Goal: Information Seeking & Learning: Learn about a topic

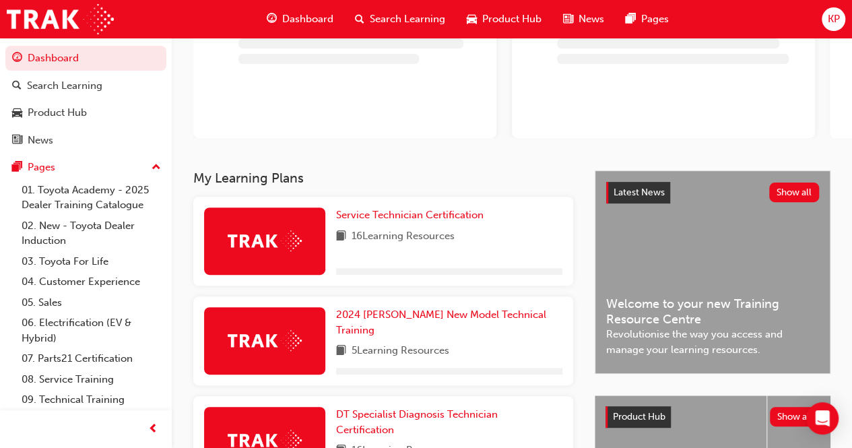
scroll to position [202, 0]
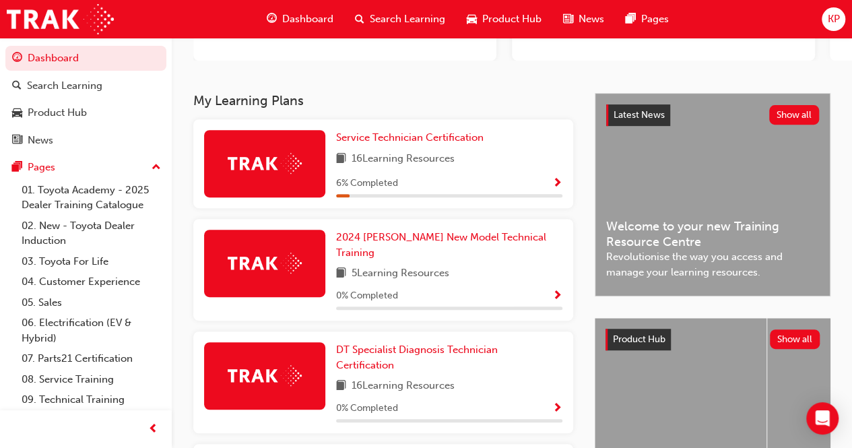
drag, startPoint x: 310, startPoint y: 161, endPoint x: 308, endPoint y: 154, distance: 6.9
click at [308, 159] on div at bounding box center [264, 163] width 121 height 67
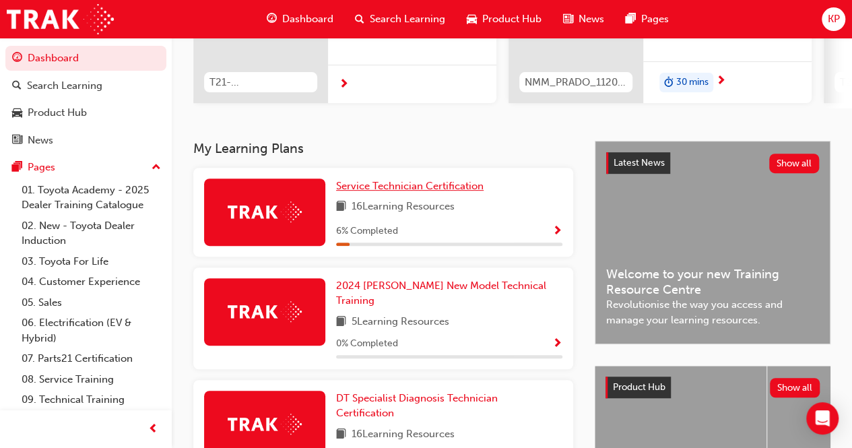
click at [366, 192] on span "Service Technician Certification" at bounding box center [409, 186] width 147 height 12
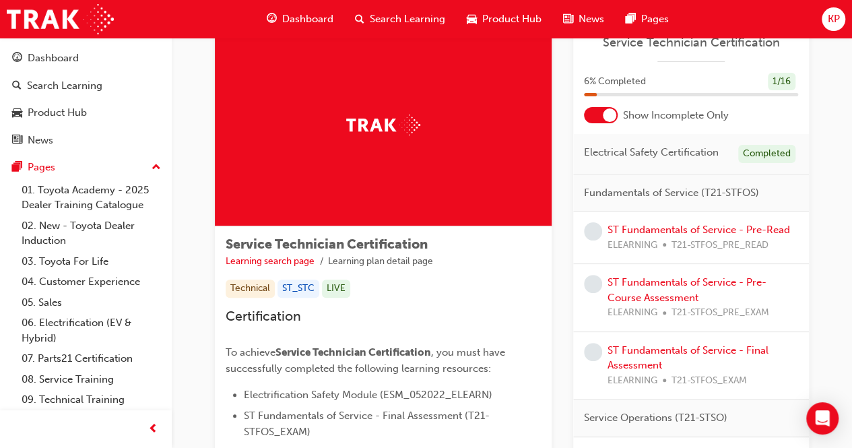
scroll to position [67, 0]
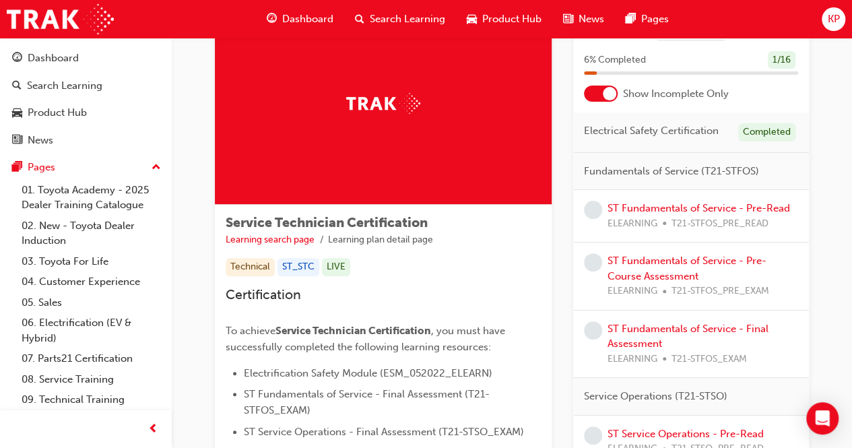
click at [680, 169] on span "Fundamentals of Service (T21-STFOS)" at bounding box center [671, 171] width 175 height 15
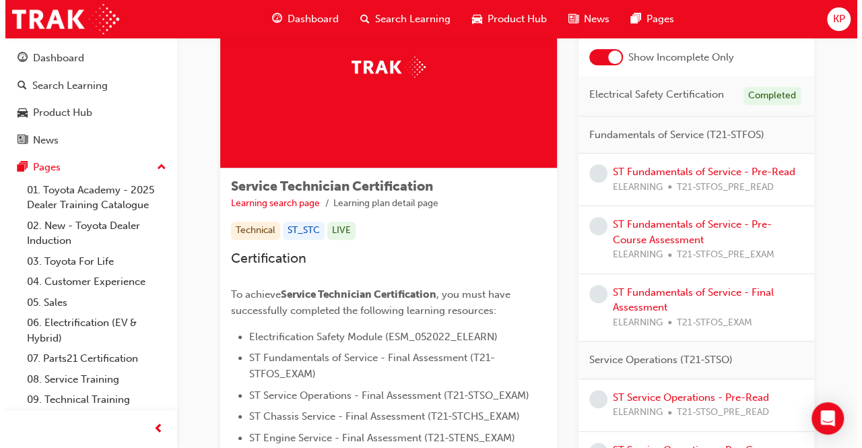
scroll to position [0, 0]
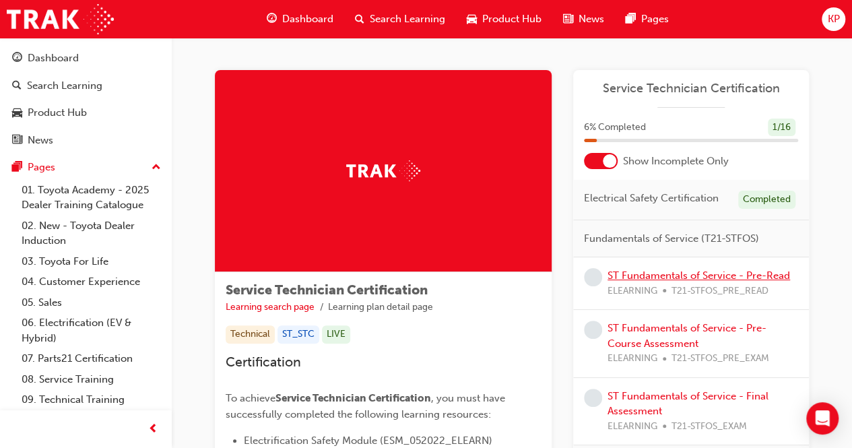
click at [653, 272] on link "ST Fundamentals of Service - Pre-Read" at bounding box center [698, 275] width 182 height 12
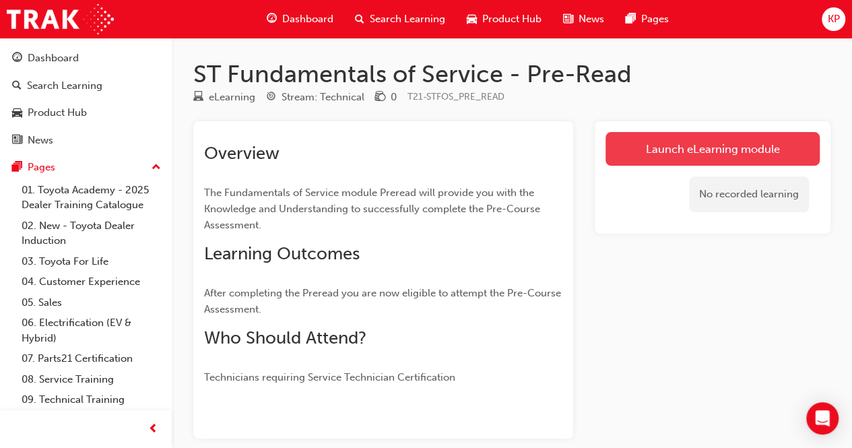
click at [669, 156] on link "Launch eLearning module" at bounding box center [712, 149] width 214 height 34
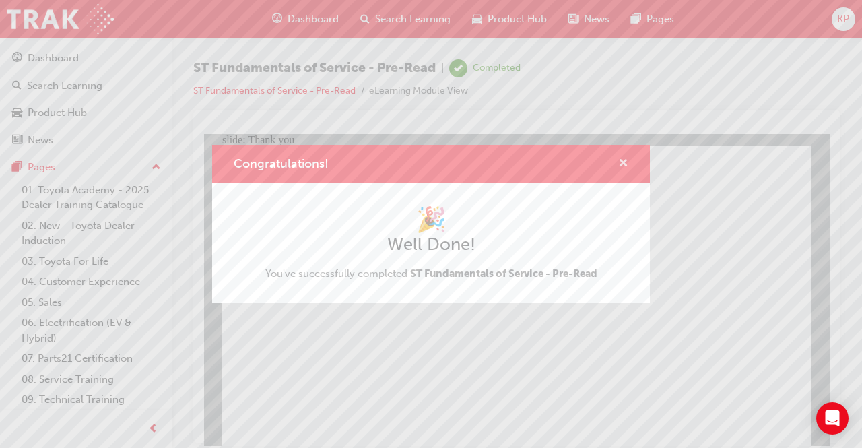
click at [621, 163] on span "cross-icon" at bounding box center [623, 164] width 10 height 12
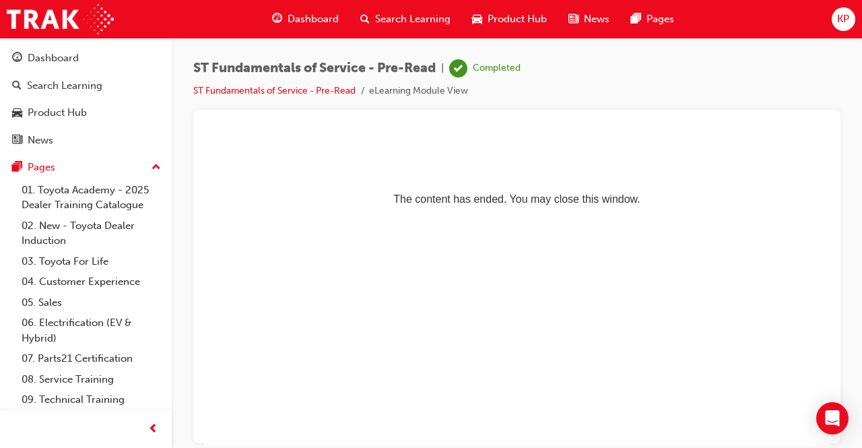
click at [334, 84] on li "ST Fundamentals of Service - Pre-Read" at bounding box center [281, 90] width 176 height 15
click at [329, 88] on link "ST Fundamentals of Service - Pre-Read" at bounding box center [274, 90] width 162 height 11
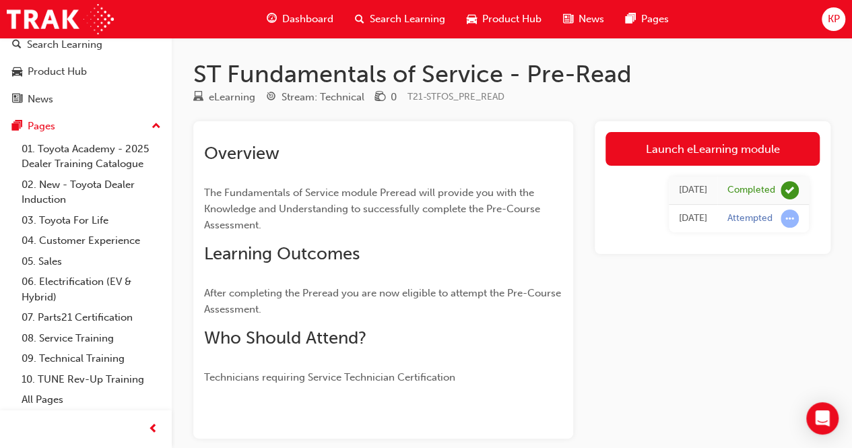
click at [294, 19] on span "Dashboard" at bounding box center [307, 18] width 51 height 15
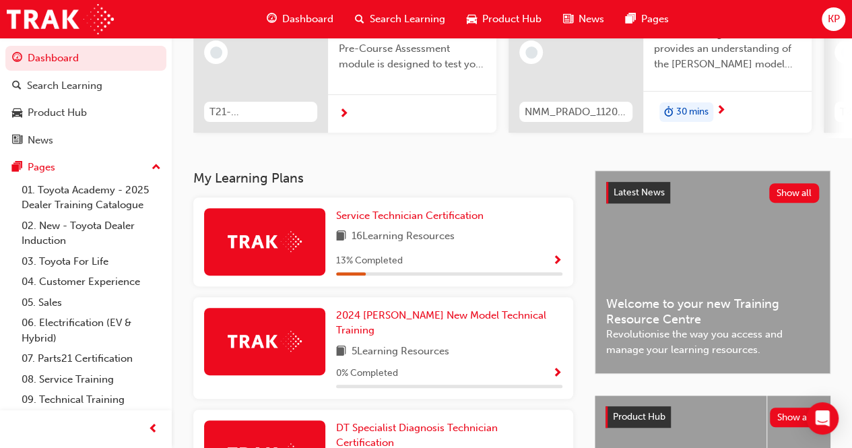
scroll to position [221, 0]
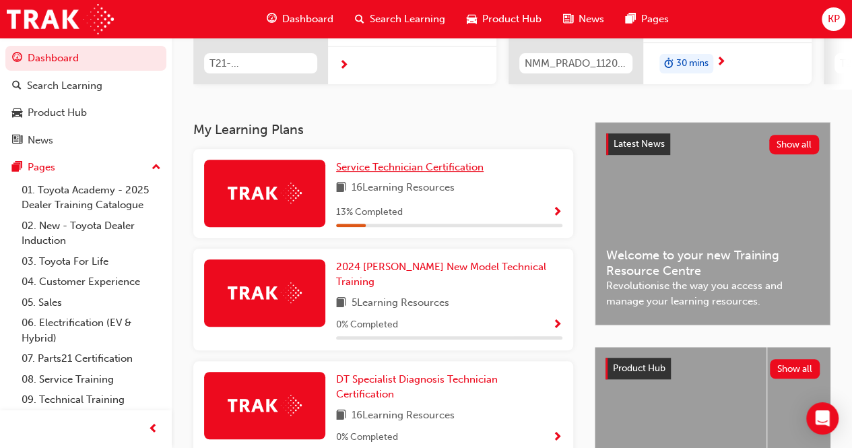
click at [373, 169] on span "Service Technician Certification" at bounding box center [409, 167] width 147 height 12
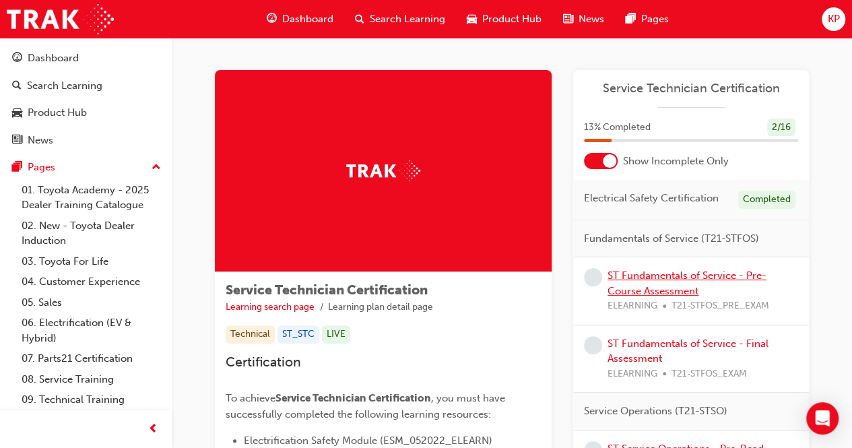
click at [673, 288] on link "ST Fundamentals of Service - Pre-Course Assessment" at bounding box center [686, 283] width 159 height 28
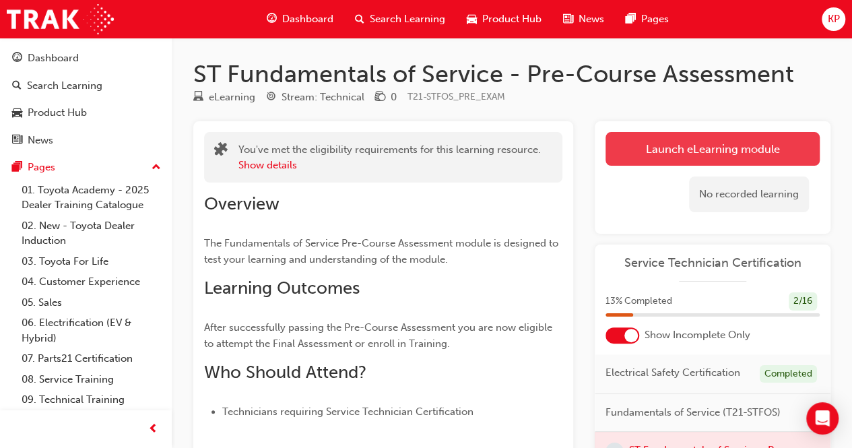
click at [703, 154] on link "Launch eLearning module" at bounding box center [712, 149] width 214 height 34
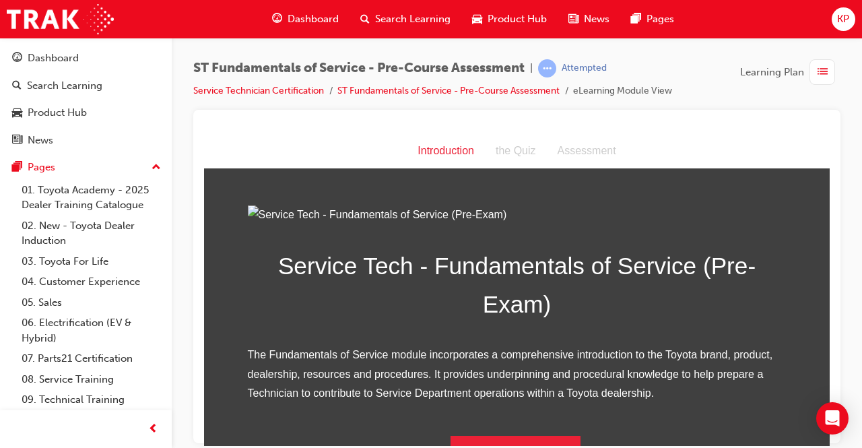
scroll to position [176, 0]
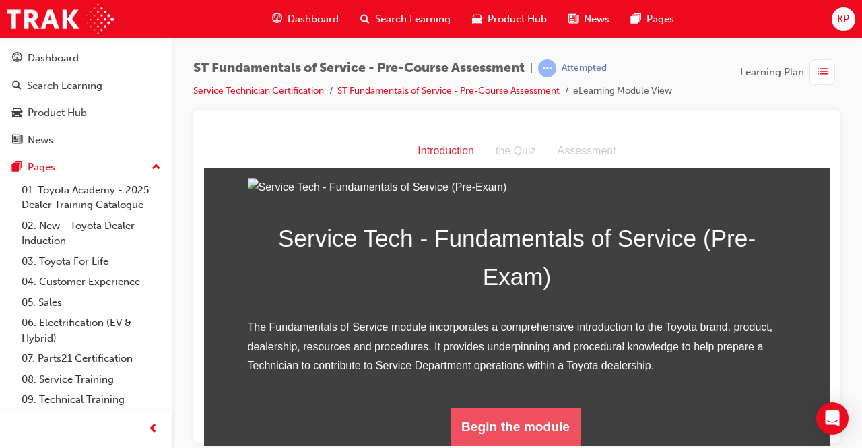
click at [508, 421] on button "Begin the module" at bounding box center [515, 426] width 130 height 38
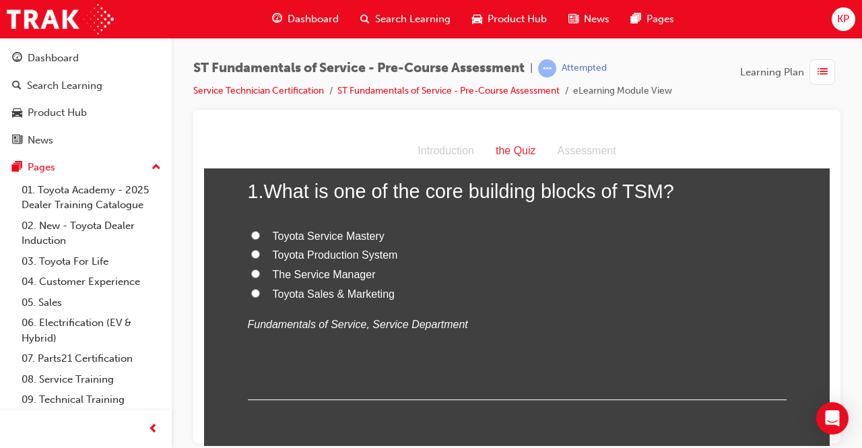
scroll to position [67, 0]
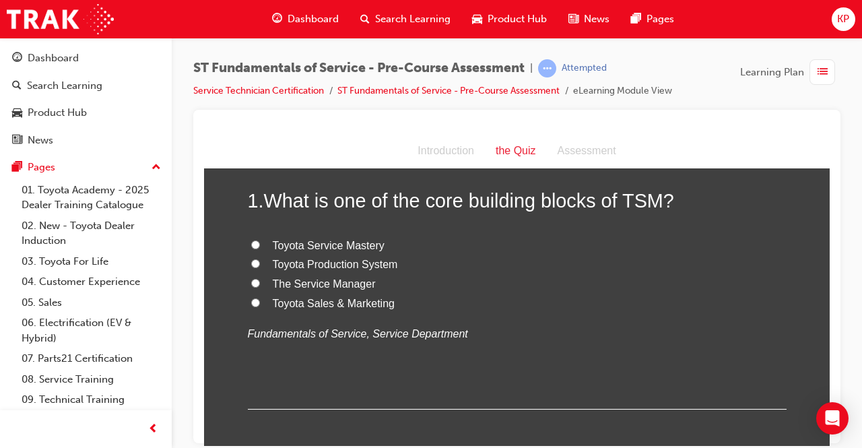
click at [253, 261] on input "Toyota Production System" at bounding box center [255, 263] width 9 height 9
radio input "true"
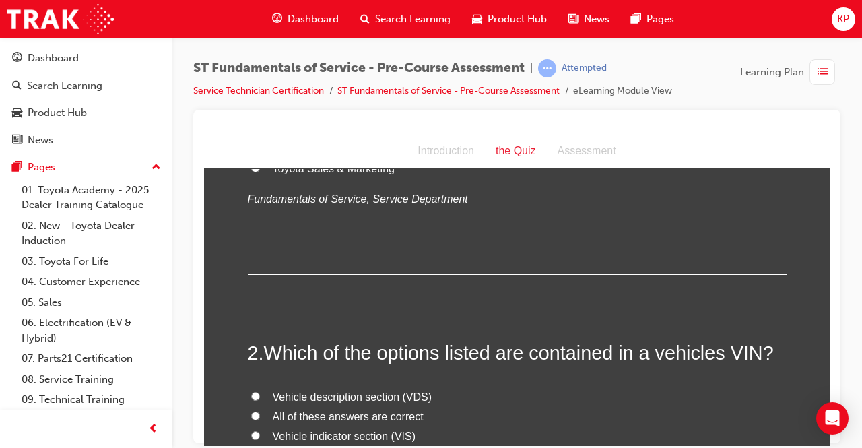
scroll to position [269, 0]
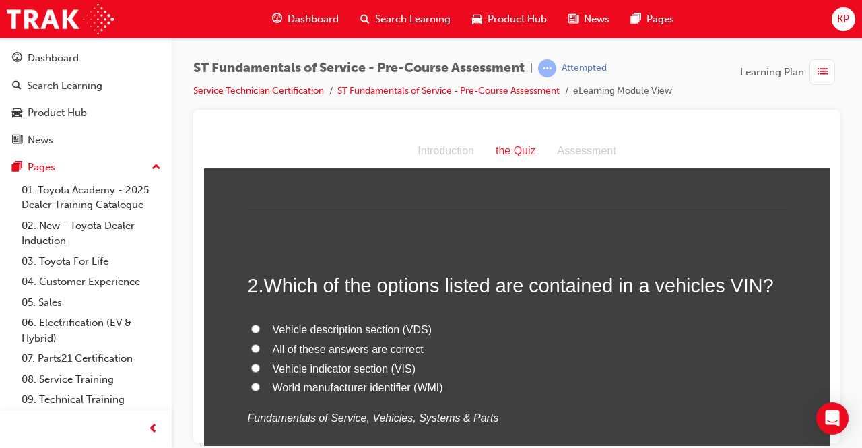
click at [252, 343] on input "All of these answers are correct" at bounding box center [255, 347] width 9 height 9
radio input "true"
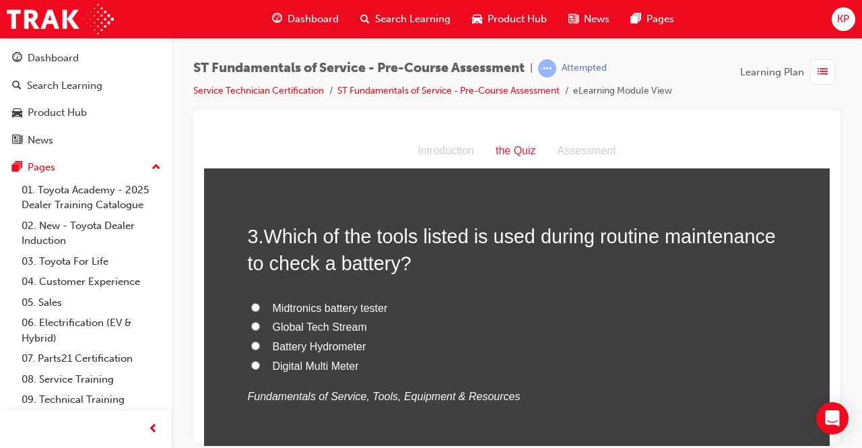
scroll to position [606, 0]
click at [251, 301] on input "Midtronics battery tester" at bounding box center [255, 305] width 9 height 9
radio input "true"
click at [254, 323] on label "Global Tech Stream" at bounding box center [517, 326] width 539 height 20
click at [251, 327] on input "Global Tech Stream" at bounding box center [255, 324] width 9 height 9
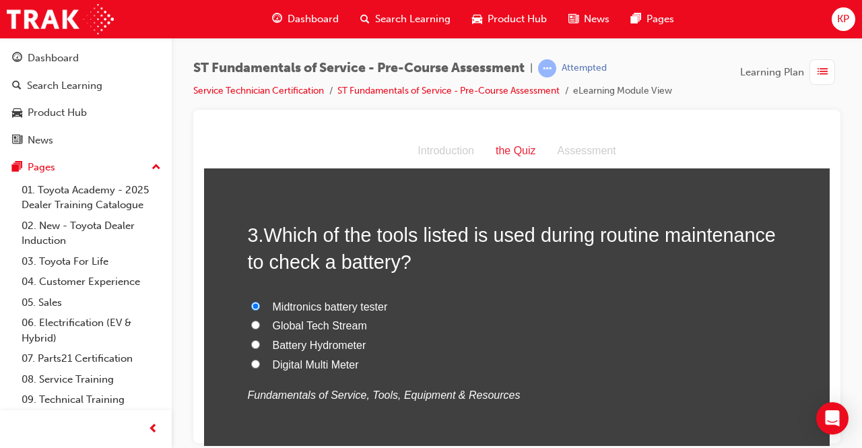
radio input "true"
click at [252, 301] on input "Midtronics battery tester" at bounding box center [255, 305] width 9 height 9
radio input "true"
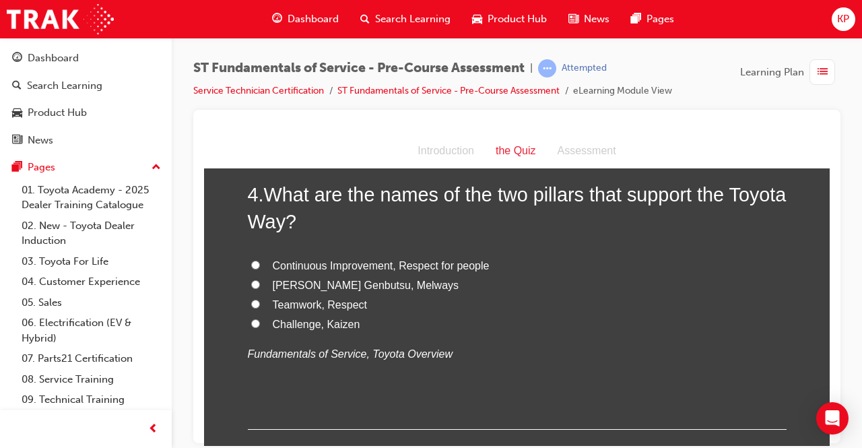
scroll to position [943, 0]
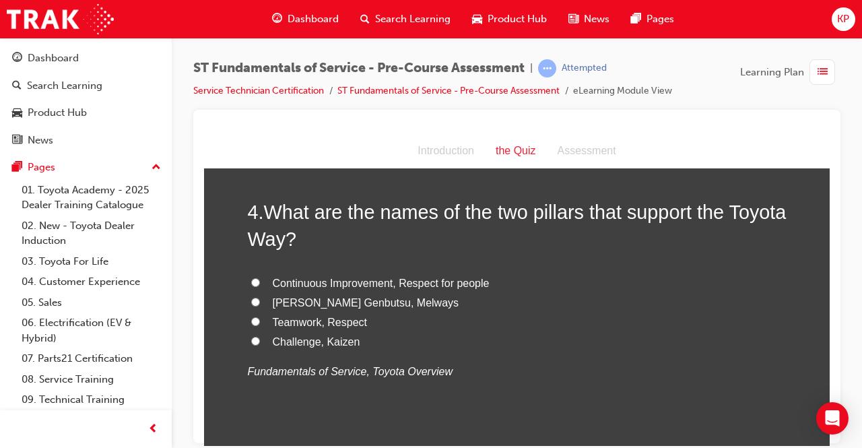
click at [251, 281] on input "Continuous Improvement, Respect for people" at bounding box center [255, 281] width 9 height 9
radio input "true"
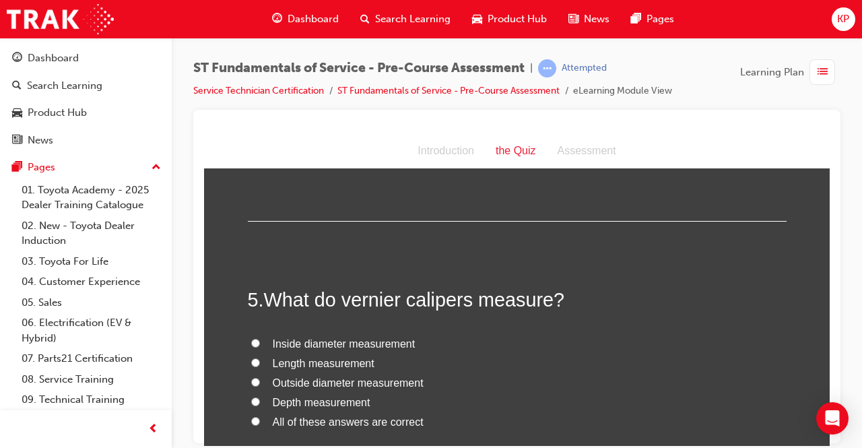
scroll to position [1212, 0]
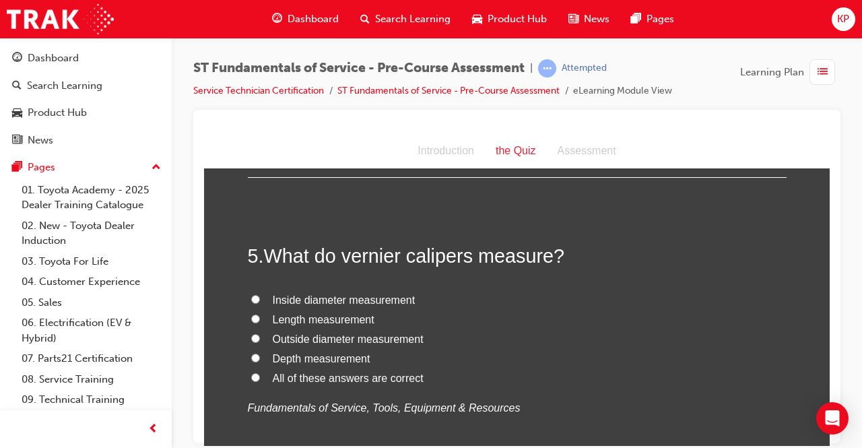
click at [253, 374] on input "All of these answers are correct" at bounding box center [255, 376] width 9 height 9
radio input "true"
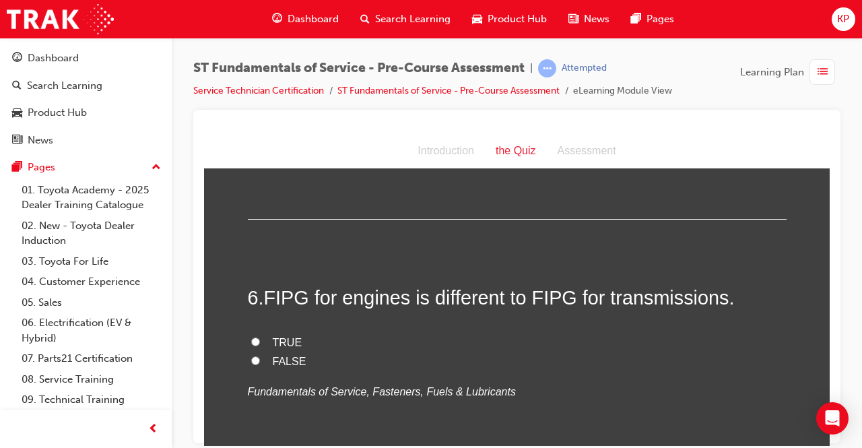
scroll to position [1549, 0]
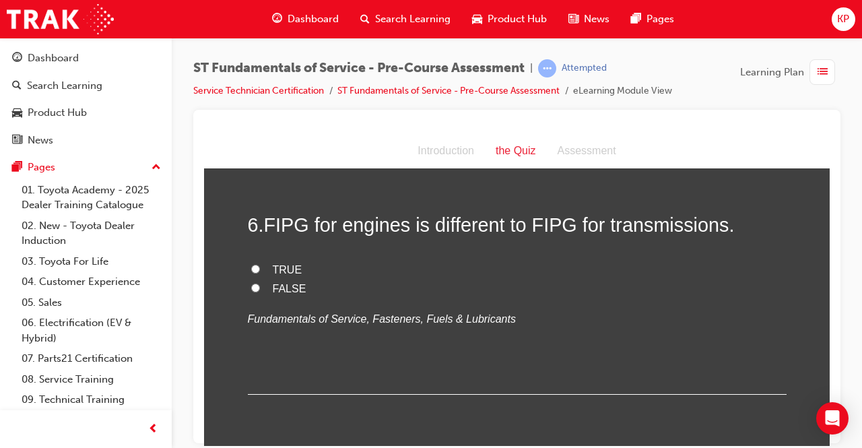
click at [256, 267] on label "TRUE" at bounding box center [517, 270] width 539 height 20
click at [256, 267] on input "TRUE" at bounding box center [255, 268] width 9 height 9
radio input "true"
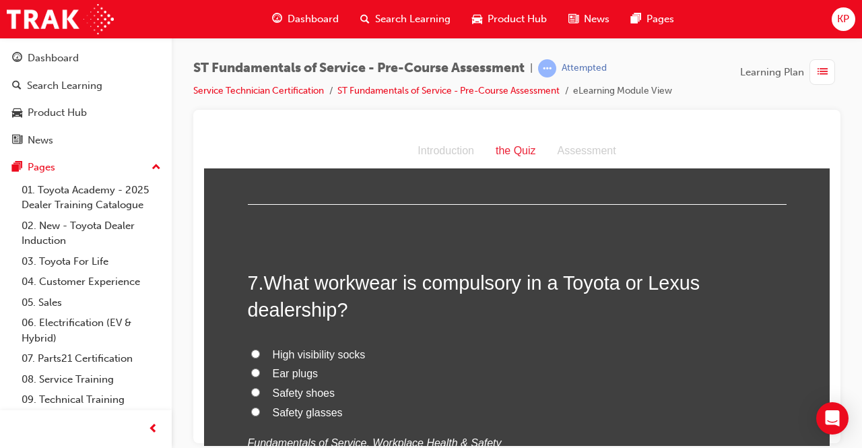
scroll to position [1751, 0]
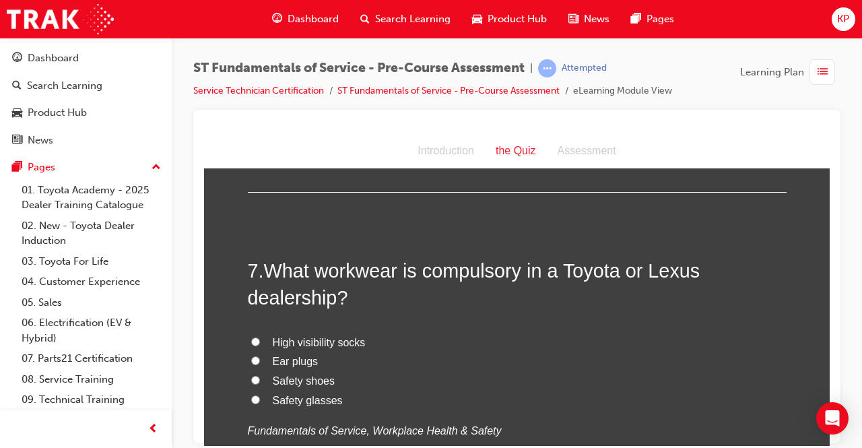
click at [252, 376] on input "Safety shoes" at bounding box center [255, 379] width 9 height 9
radio input "true"
click at [252, 339] on input "High visibility socks" at bounding box center [255, 341] width 9 height 9
radio input "true"
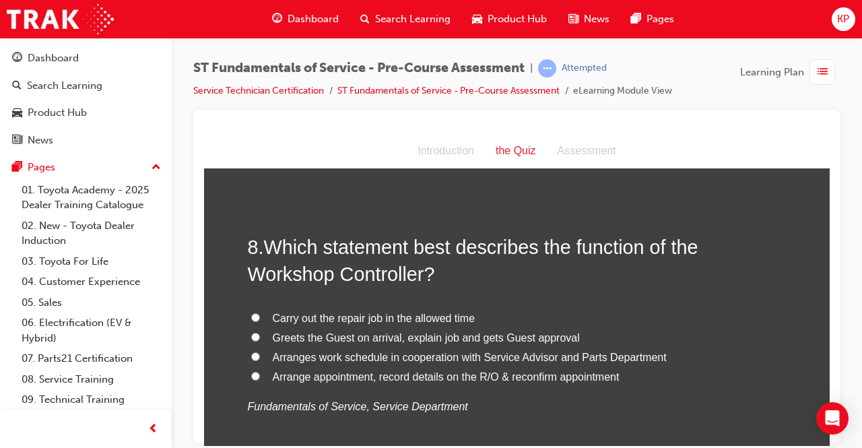
scroll to position [2155, 0]
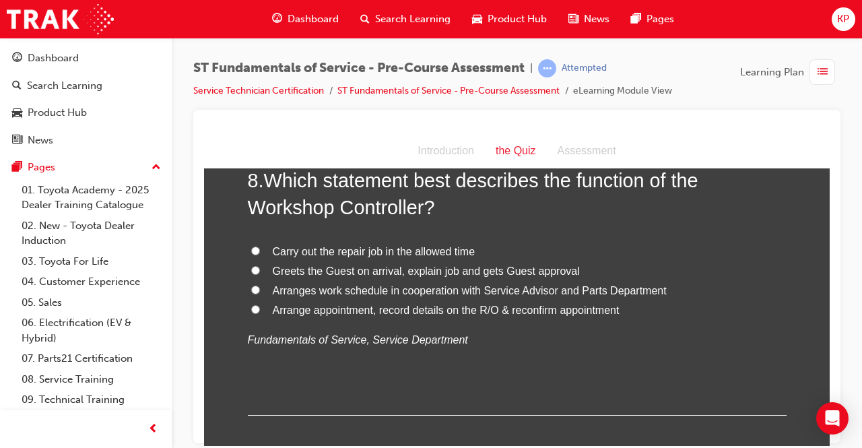
click at [251, 290] on input "Arranges work schedule in cooperation with Service Advisor and Parts Department" at bounding box center [255, 289] width 9 height 9
radio input "true"
click at [251, 248] on input "Carry out the repair job in the allowed time" at bounding box center [255, 250] width 9 height 9
radio input "true"
click at [251, 285] on input "Arranges work schedule in cooperation with Service Advisor and Parts Department" at bounding box center [255, 289] width 9 height 9
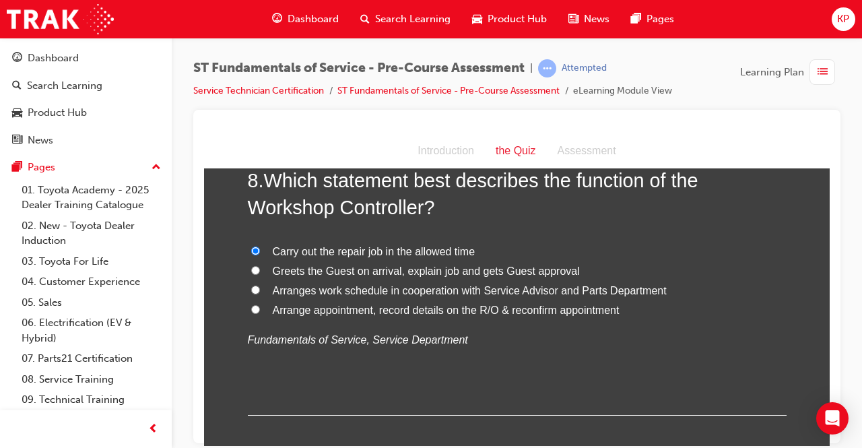
radio input "true"
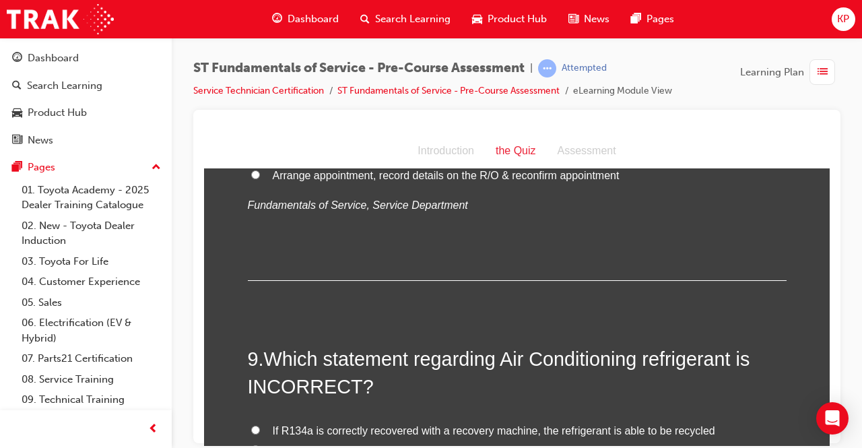
scroll to position [2424, 0]
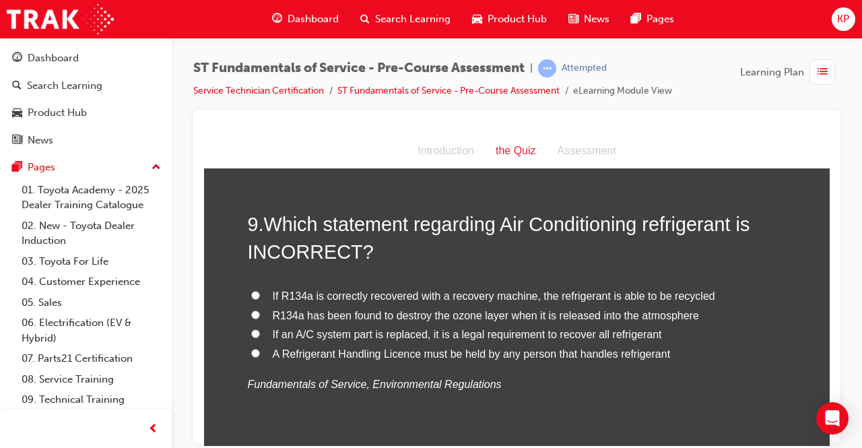
click at [251, 291] on input "If R134a is correctly recovered with a recovery machine, the refrigerant is abl…" at bounding box center [255, 294] width 9 height 9
radio input "true"
click at [251, 311] on input "R134a has been found to destroy the ozone layer when it is released into the at…" at bounding box center [255, 314] width 9 height 9
radio input "true"
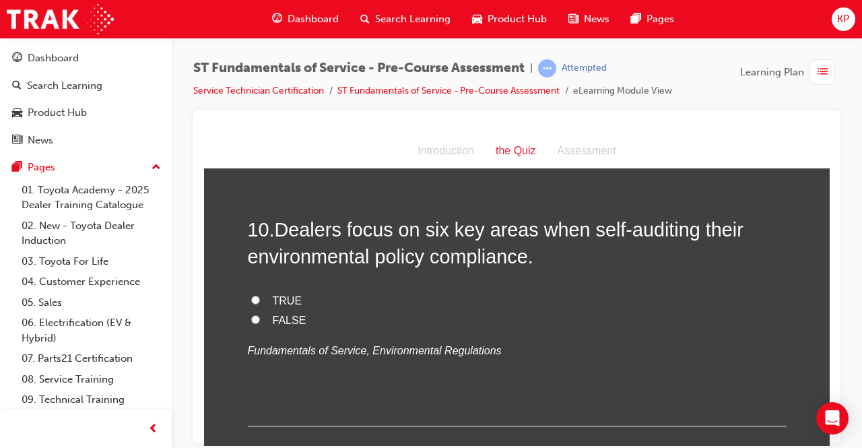
scroll to position [2761, 0]
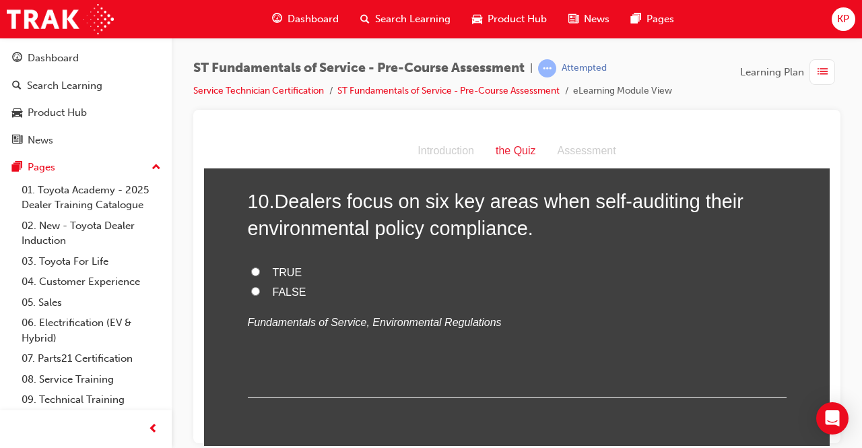
click at [251, 268] on input "TRUE" at bounding box center [255, 271] width 9 height 9
radio input "true"
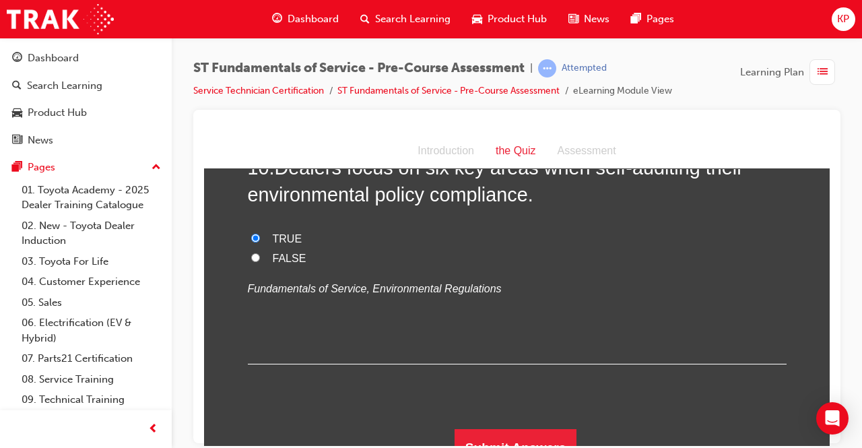
scroll to position [2812, 0]
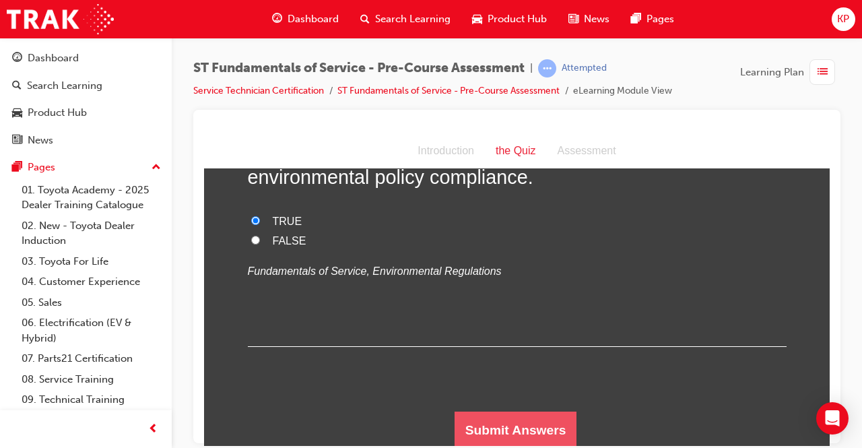
click at [566, 420] on button "Submit Answers" at bounding box center [515, 430] width 123 height 38
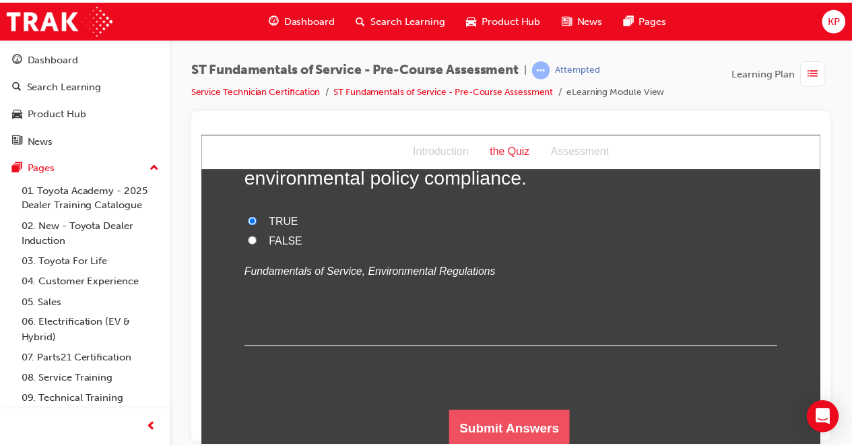
scroll to position [0, 0]
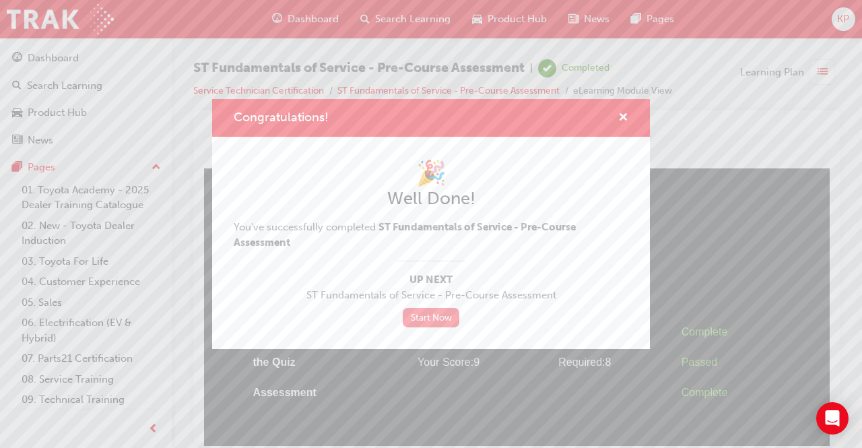
click at [413, 312] on link "Start Now" at bounding box center [431, 318] width 57 height 20
click at [436, 313] on link "Start Now" at bounding box center [431, 318] width 57 height 20
click at [422, 321] on link "Start Now" at bounding box center [431, 318] width 57 height 20
click at [435, 316] on link "Start Now" at bounding box center [431, 318] width 57 height 20
click at [619, 113] on span "cross-icon" at bounding box center [623, 118] width 10 height 12
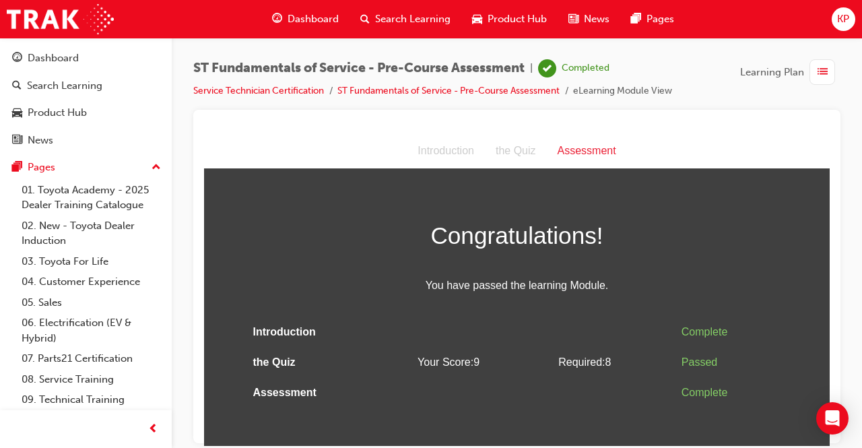
click at [510, 156] on div "the Quiz" at bounding box center [516, 151] width 62 height 20
click at [515, 147] on div "the Quiz" at bounding box center [516, 151] width 62 height 20
click at [571, 147] on div "Assessment" at bounding box center [587, 151] width 80 height 20
click at [440, 151] on div "Introduction" at bounding box center [446, 151] width 78 height 20
drag, startPoint x: 528, startPoint y: 158, endPoint x: 550, endPoint y: 151, distance: 23.4
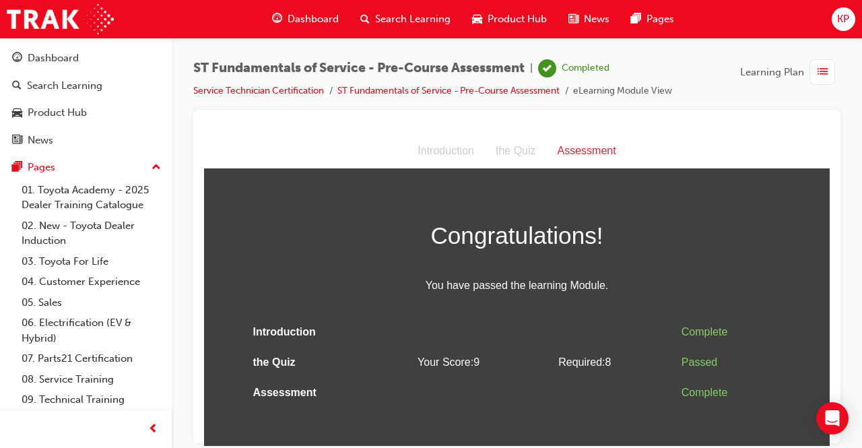
click at [530, 158] on div "the Quiz" at bounding box center [516, 151] width 62 height 20
click at [579, 147] on div "Assessment" at bounding box center [587, 151] width 80 height 20
click at [817, 69] on div "button" at bounding box center [822, 72] width 26 height 26
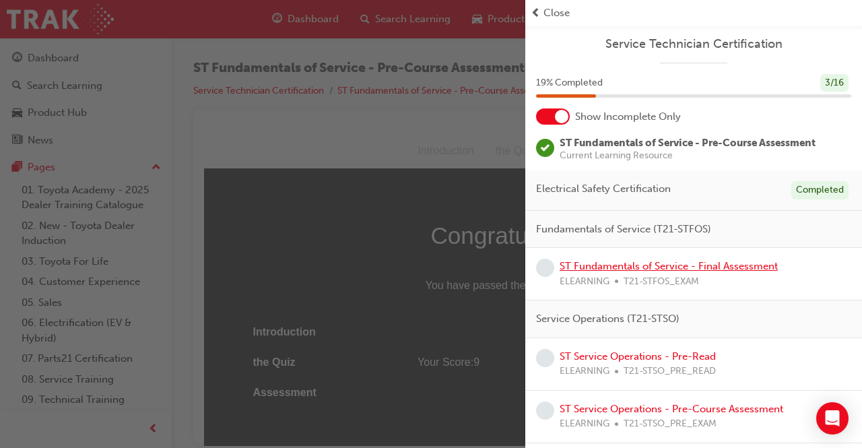
click at [660, 268] on link "ST Fundamentals of Service - Final Assessment" at bounding box center [669, 266] width 218 height 12
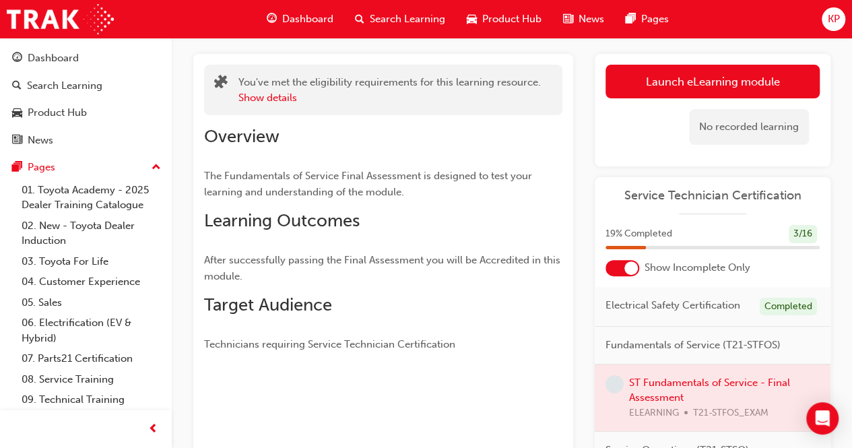
click at [689, 353] on span "Fundamentals of Service (T21-STFOS)" at bounding box center [692, 344] width 175 height 15
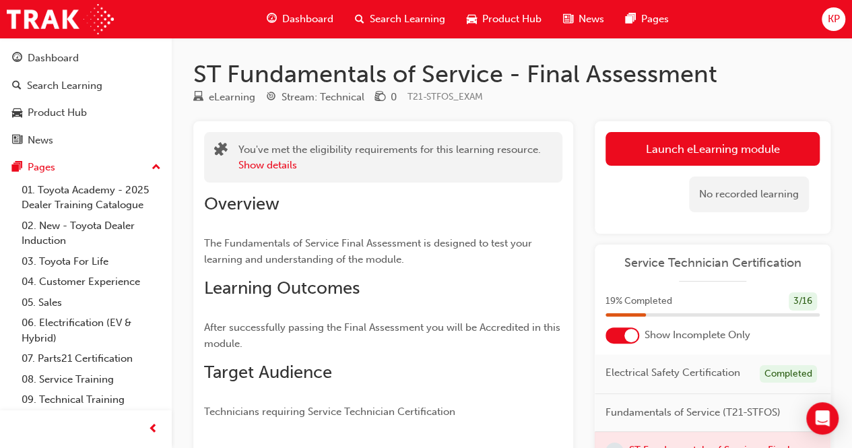
click at [646, 299] on span "19 % Completed" at bounding box center [638, 301] width 67 height 15
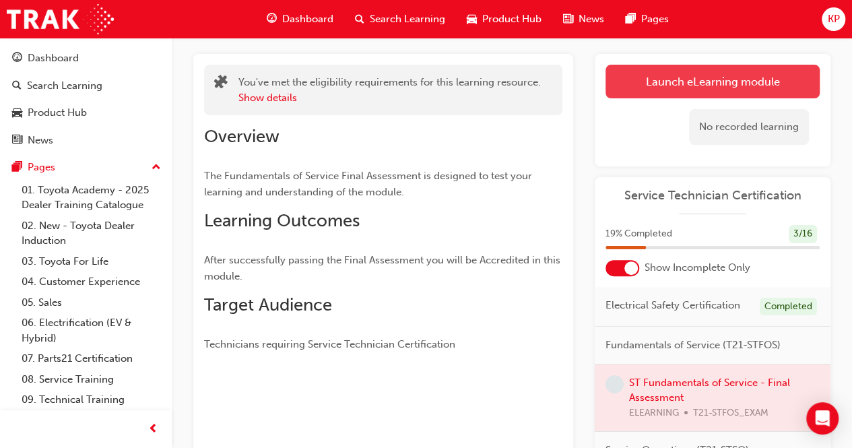
click at [737, 87] on link "Launch eLearning module" at bounding box center [712, 82] width 214 height 34
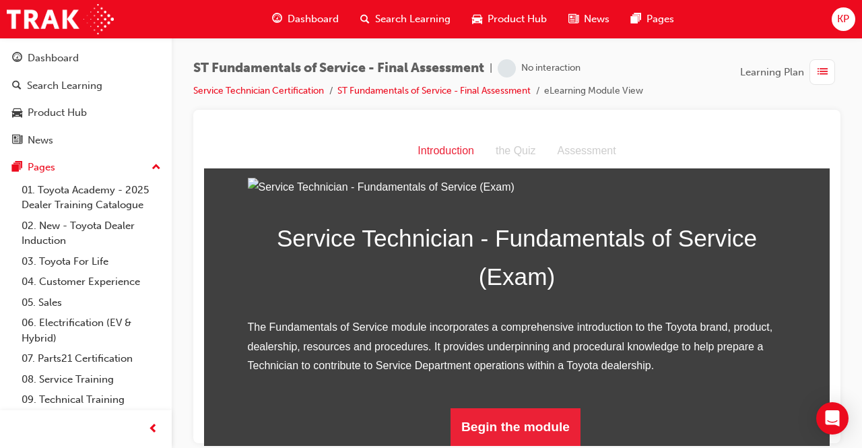
scroll to position [176, 0]
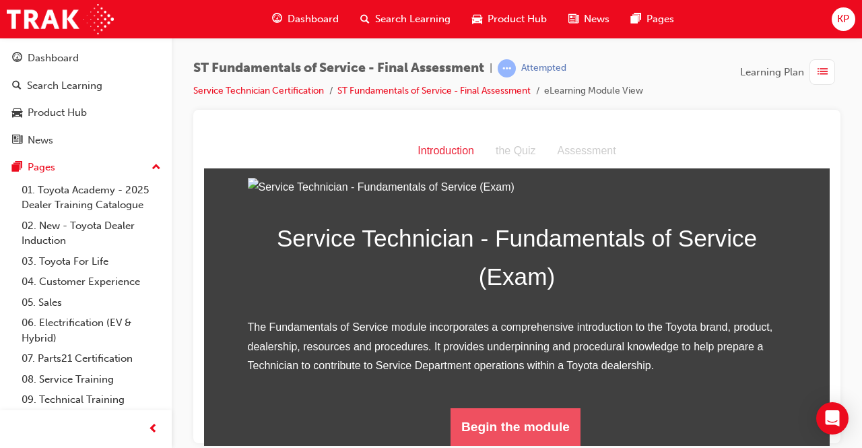
click at [492, 428] on button "Begin the module" at bounding box center [515, 426] width 130 height 38
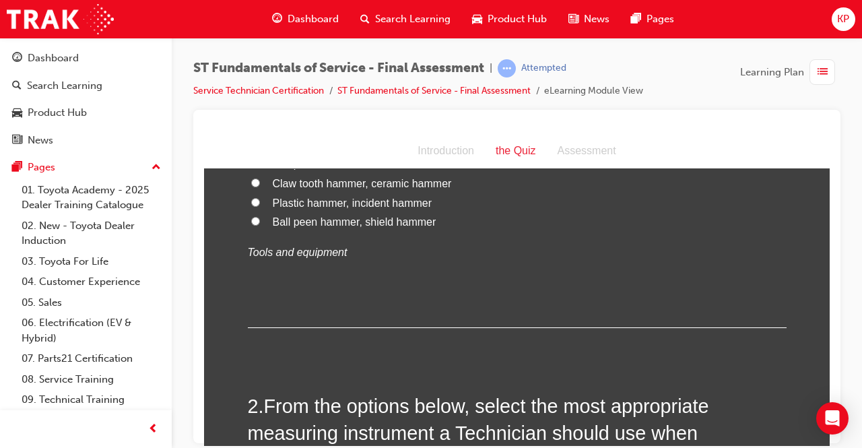
scroll to position [0, 0]
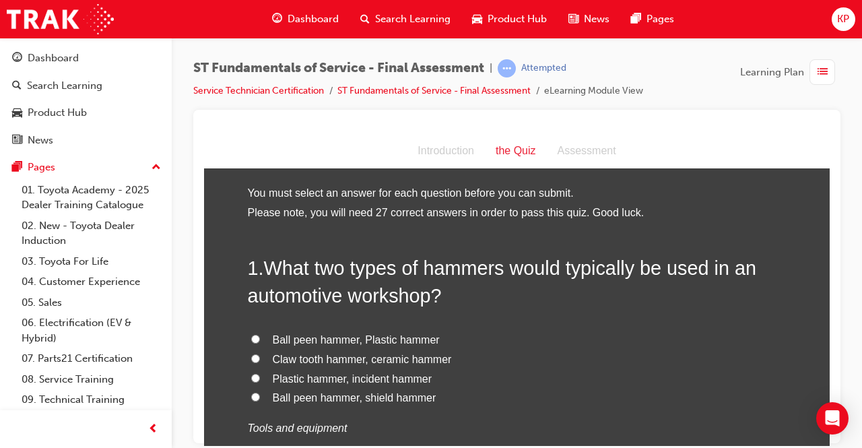
click at [251, 341] on input "Ball peen hammer, Plastic hammer" at bounding box center [255, 338] width 9 height 9
radio input "true"
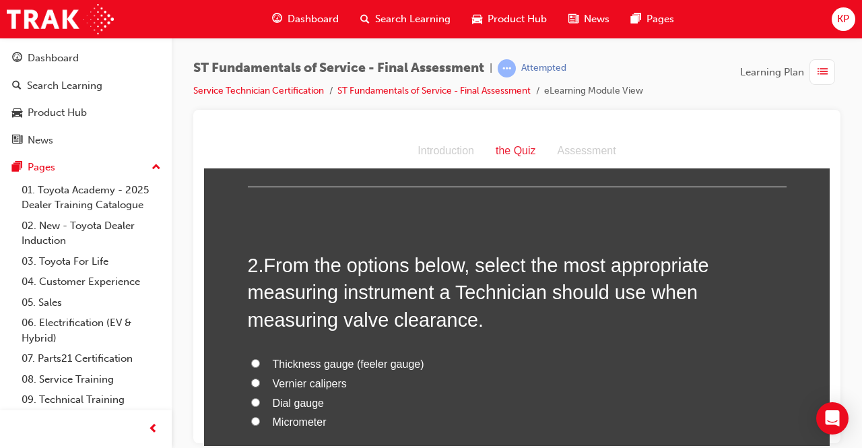
scroll to position [337, 0]
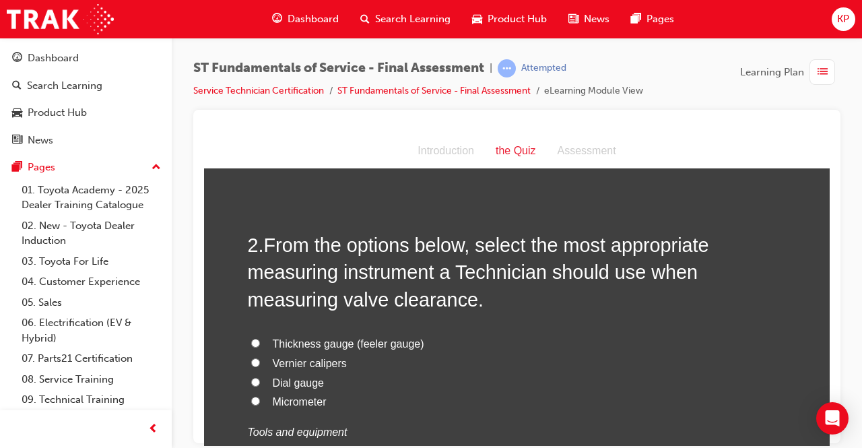
click at [252, 341] on input "Thickness gauge (feeler gauge)" at bounding box center [255, 342] width 9 height 9
radio input "true"
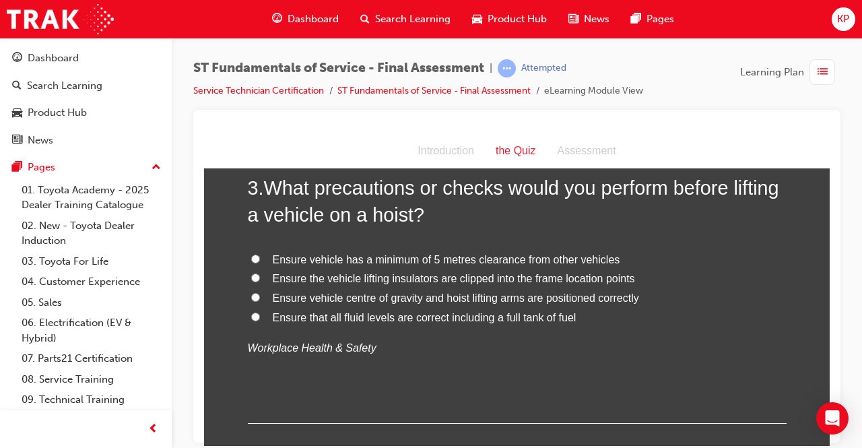
scroll to position [741, 0]
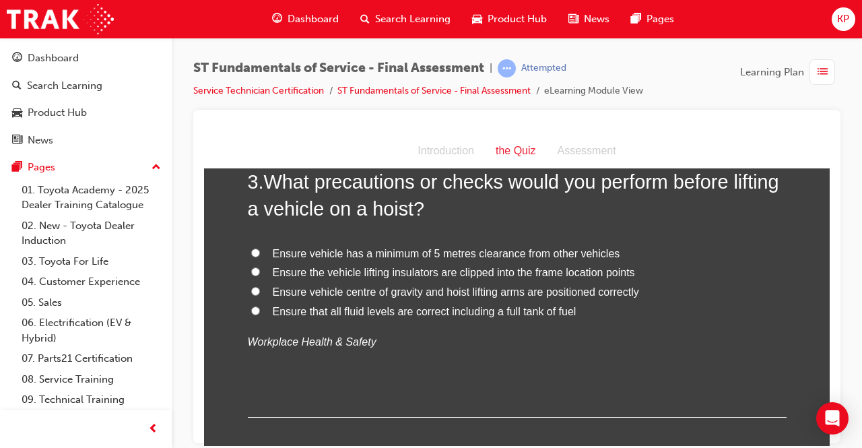
click at [251, 288] on input "Ensure vehicle centre of gravity and hoist lifting arms are positioned correctly" at bounding box center [255, 290] width 9 height 9
radio input "true"
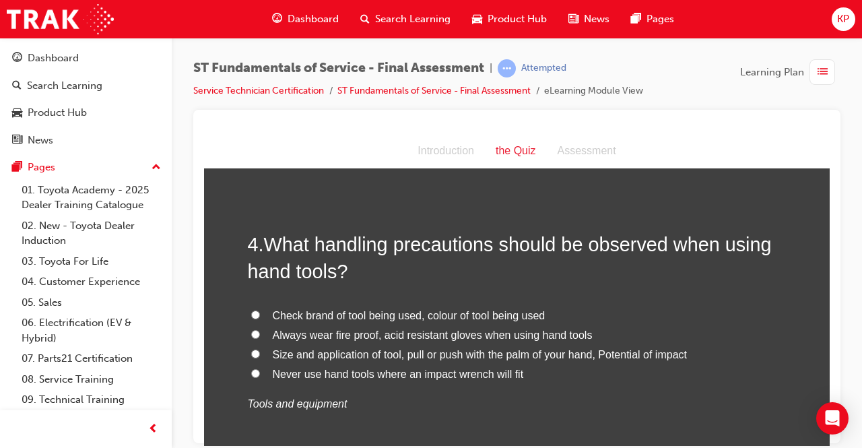
scroll to position [1010, 0]
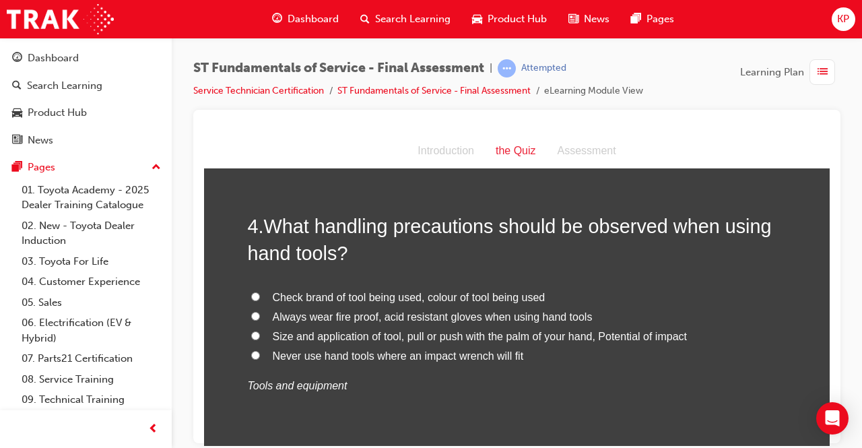
click at [251, 331] on input "Size and application of tool, pull or push with the palm of your hand, Potentia…" at bounding box center [255, 335] width 9 height 9
radio input "true"
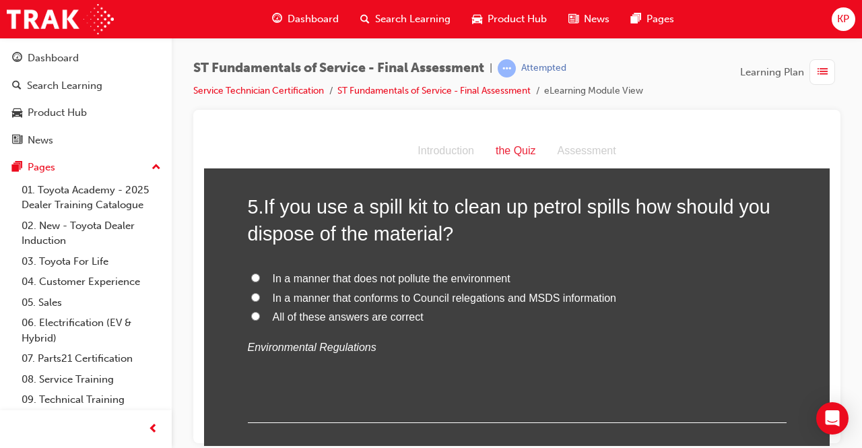
scroll to position [1347, 0]
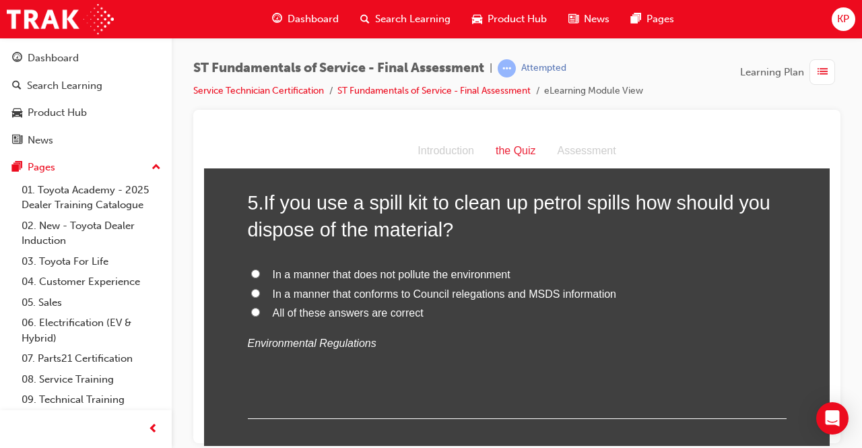
drag, startPoint x: 250, startPoint y: 307, endPoint x: 260, endPoint y: 312, distance: 10.9
click at [251, 307] on input "All of these answers are correct" at bounding box center [255, 311] width 9 height 9
radio input "true"
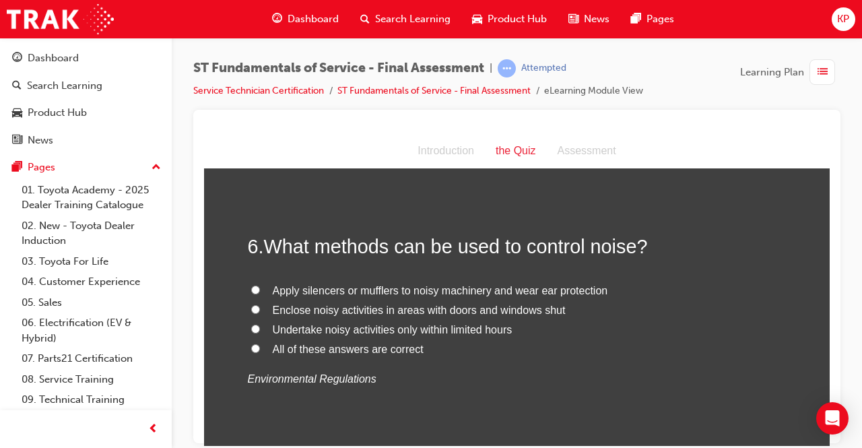
scroll to position [1616, 0]
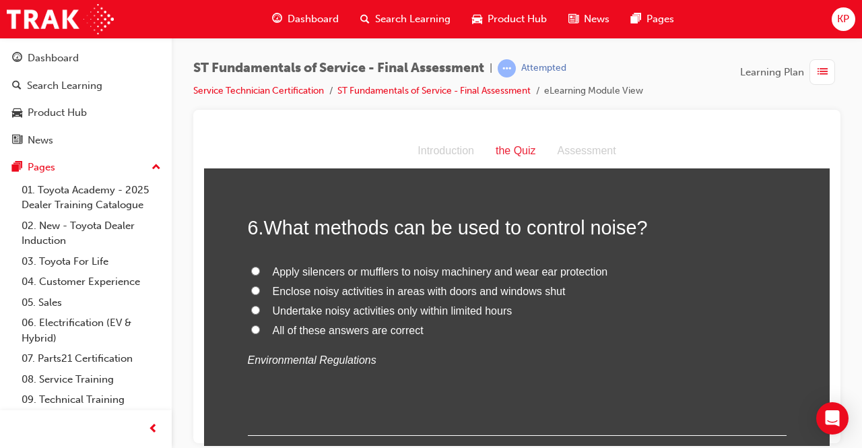
click at [251, 330] on input "All of these answers are correct" at bounding box center [255, 329] width 9 height 9
radio input "true"
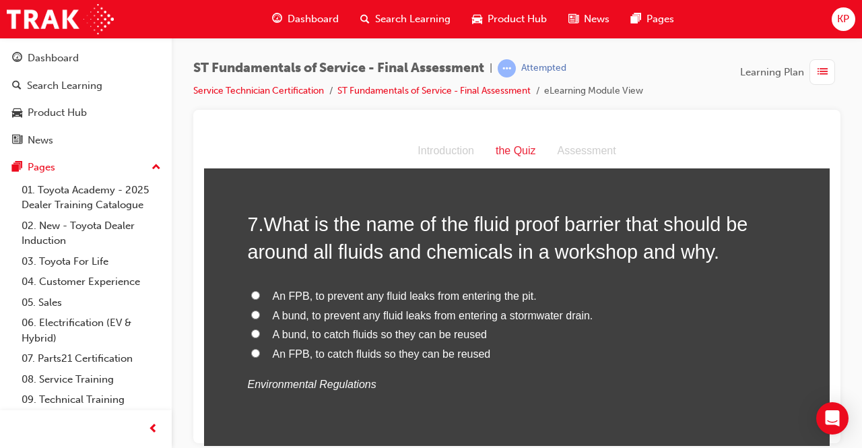
scroll to position [1885, 0]
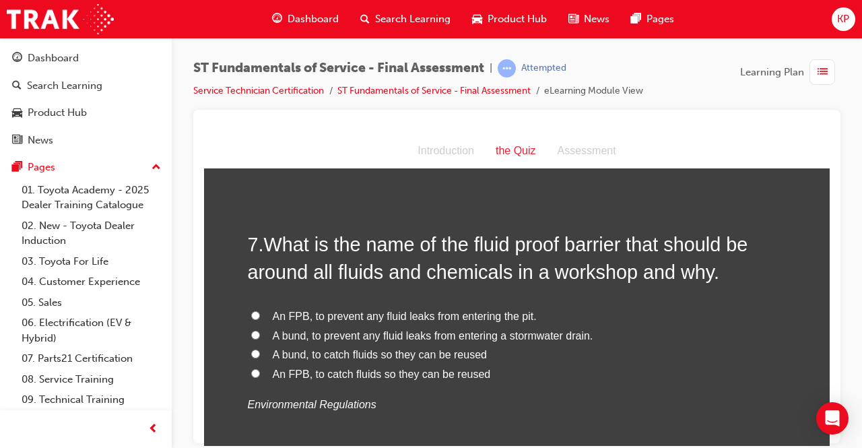
click at [255, 327] on label "A bund, to prevent any fluid leaks from entering a stormwater drain." at bounding box center [517, 336] width 539 height 20
click at [255, 330] on input "A bund, to prevent any fluid leaks from entering a stormwater drain." at bounding box center [255, 334] width 9 height 9
radio input "true"
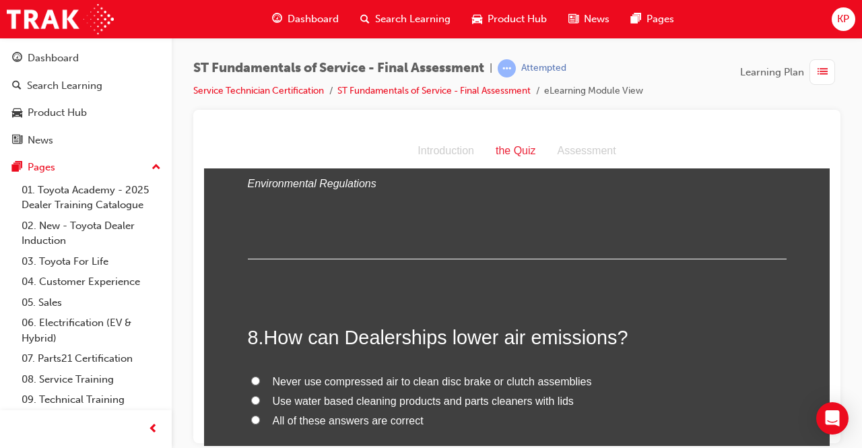
scroll to position [2222, 0]
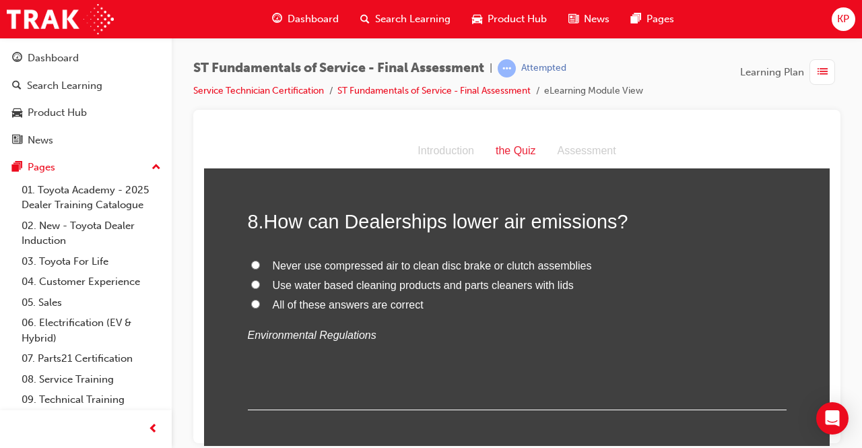
click at [251, 302] on input "All of these answers are correct" at bounding box center [255, 303] width 9 height 9
radio input "true"
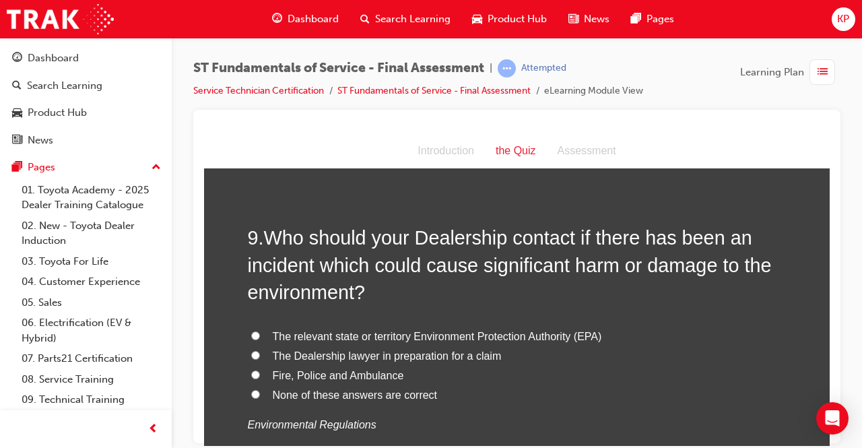
scroll to position [2491, 0]
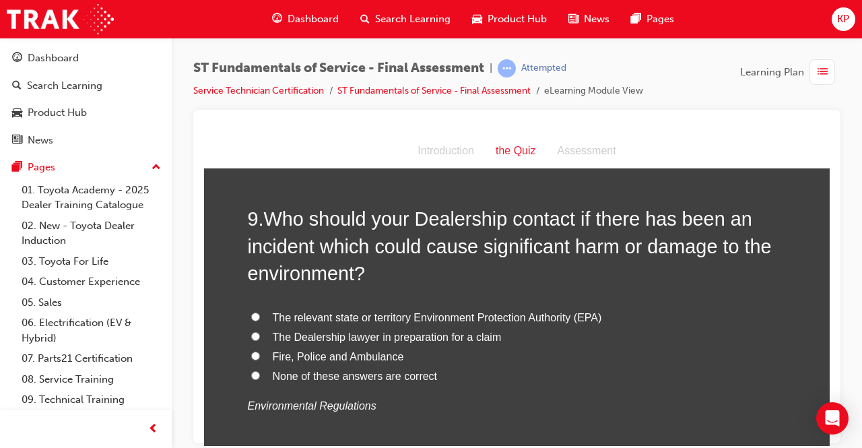
click at [253, 312] on input "The relevant state or territory Environment Protection Authority (EPA)" at bounding box center [255, 316] width 9 height 9
radio input "true"
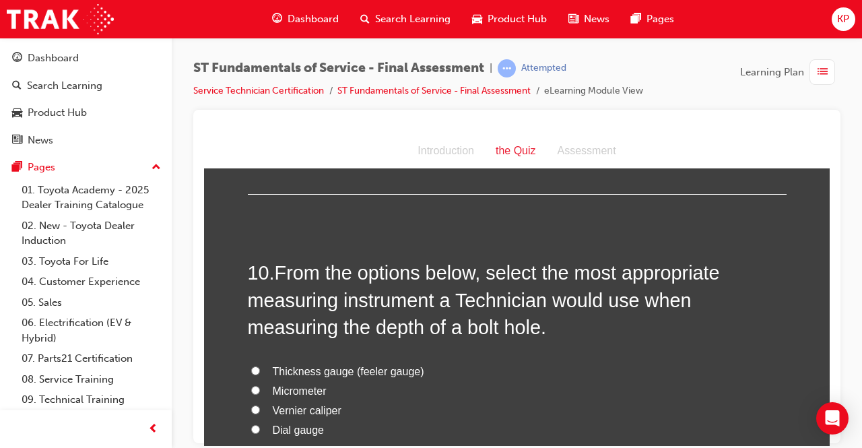
scroll to position [2828, 0]
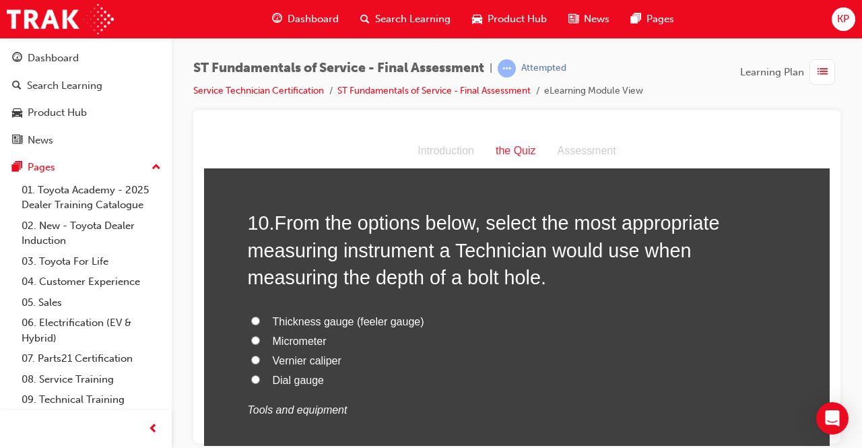
click at [253, 356] on input "Vernier caliper" at bounding box center [255, 359] width 9 height 9
radio input "true"
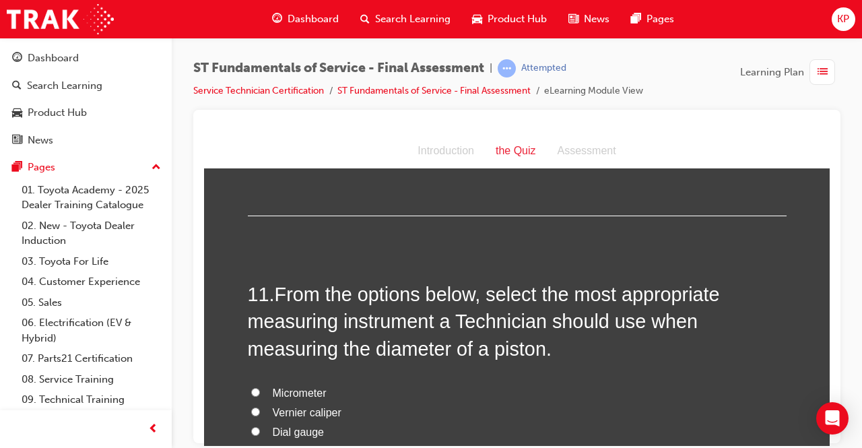
scroll to position [3165, 0]
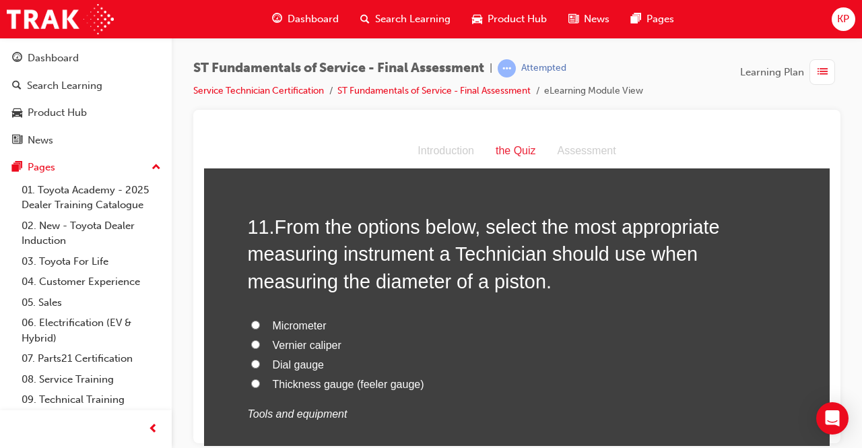
click at [252, 336] on label "Vernier caliper" at bounding box center [517, 345] width 539 height 20
click at [252, 339] on input "Vernier caliper" at bounding box center [255, 343] width 9 height 9
radio input "true"
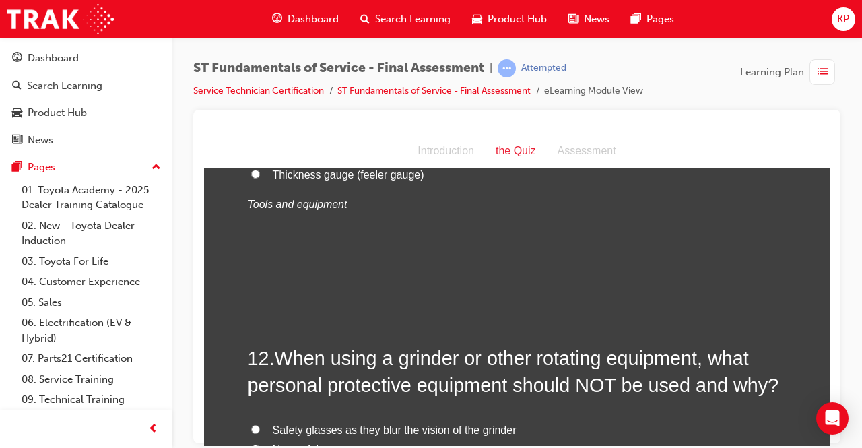
scroll to position [3434, 0]
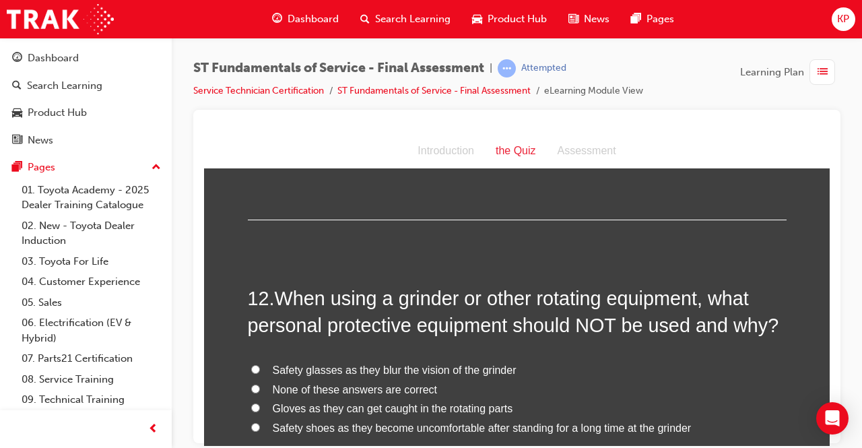
click at [252, 403] on input "Gloves as they can get caught in the rotating parts" at bounding box center [255, 407] width 9 height 9
radio input "true"
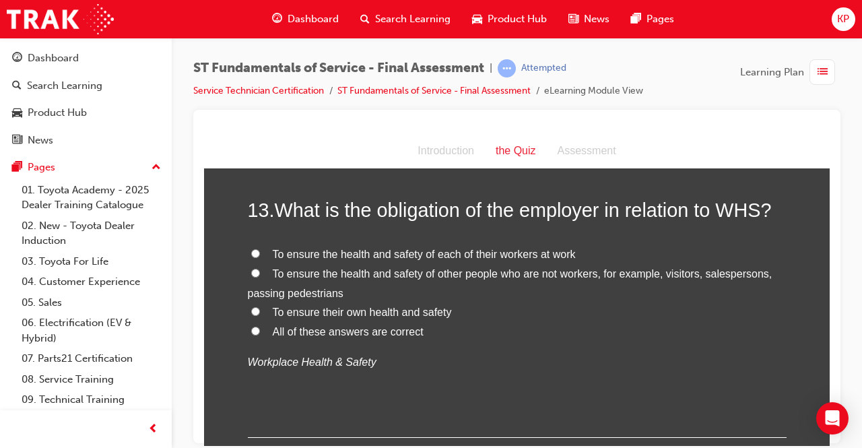
scroll to position [3838, 0]
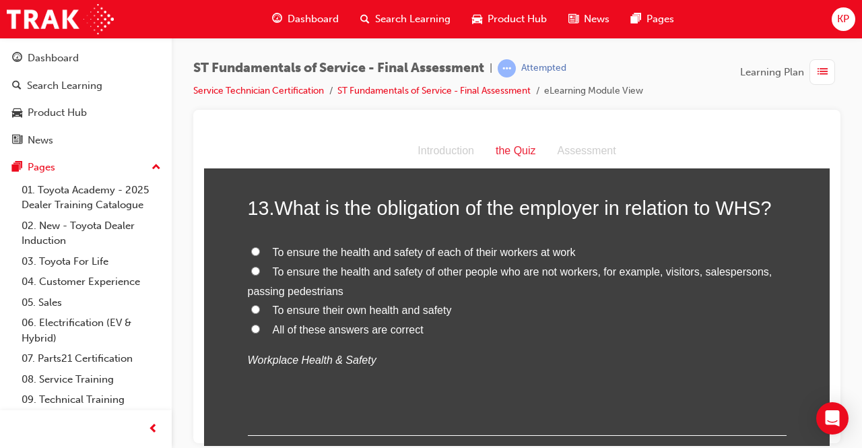
click at [248, 320] on label "All of these answers are correct" at bounding box center [517, 330] width 539 height 20
click at [251, 324] on input "All of these answers are correct" at bounding box center [255, 328] width 9 height 9
radio input "true"
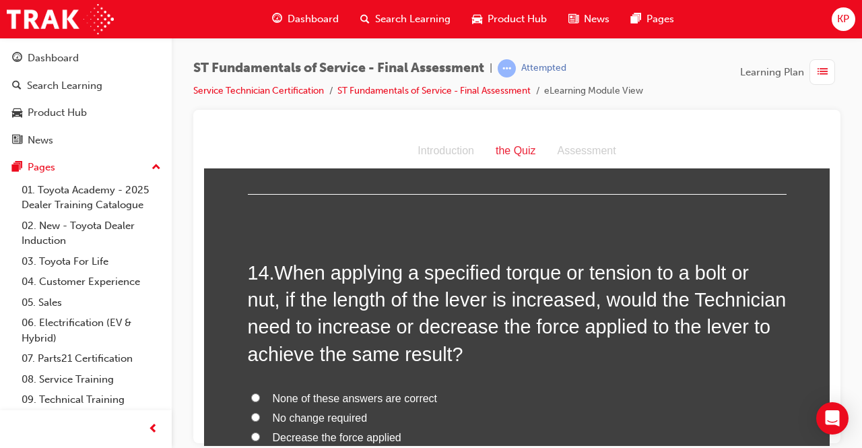
scroll to position [4107, 0]
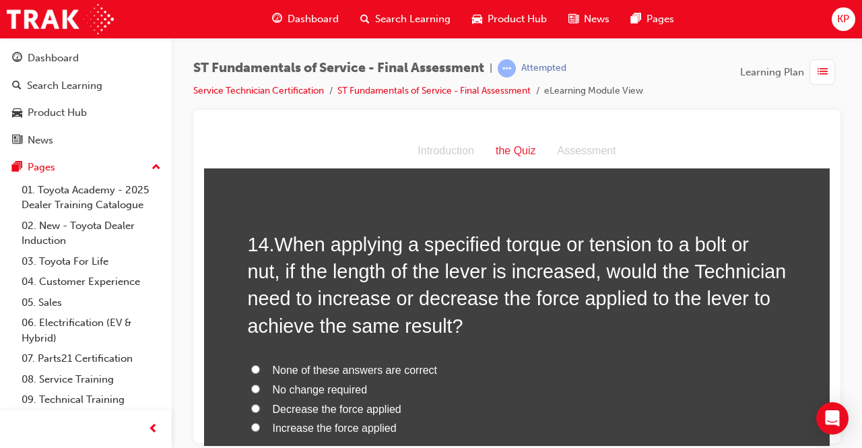
click at [249, 399] on label "Decrease the force applied" at bounding box center [517, 409] width 539 height 20
click at [251, 403] on input "Decrease the force applied" at bounding box center [255, 407] width 9 height 9
radio input "true"
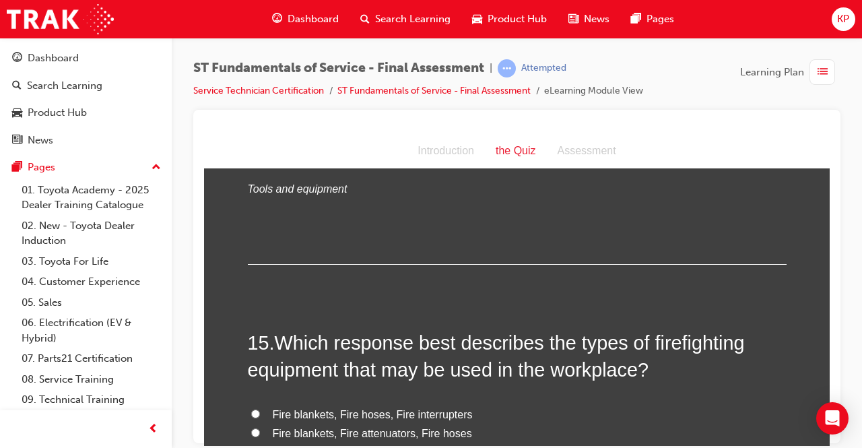
scroll to position [4444, 0]
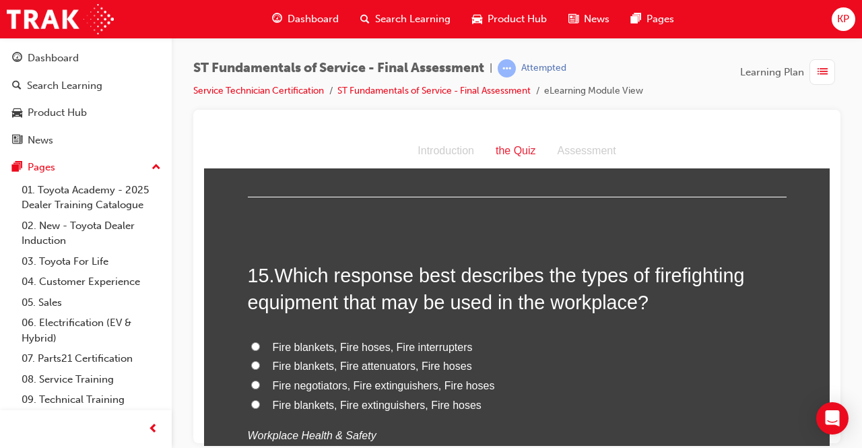
click at [254, 399] on input "Fire blankets, Fire extinguishers, Fire hoses" at bounding box center [255, 403] width 9 height 9
radio input "true"
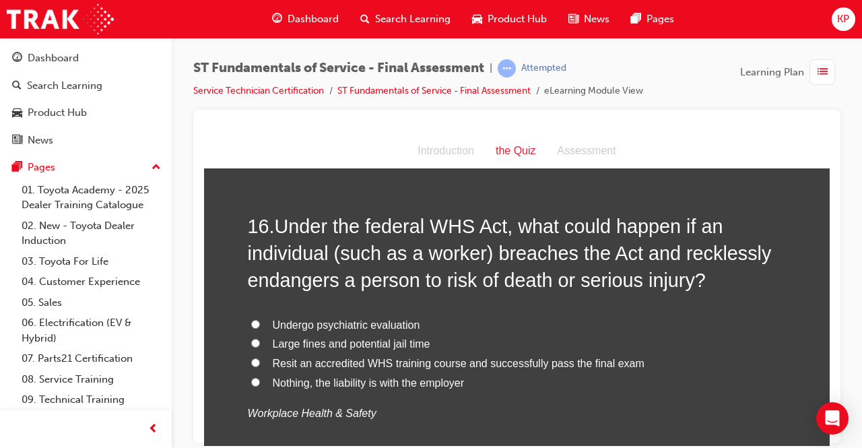
scroll to position [4848, 0]
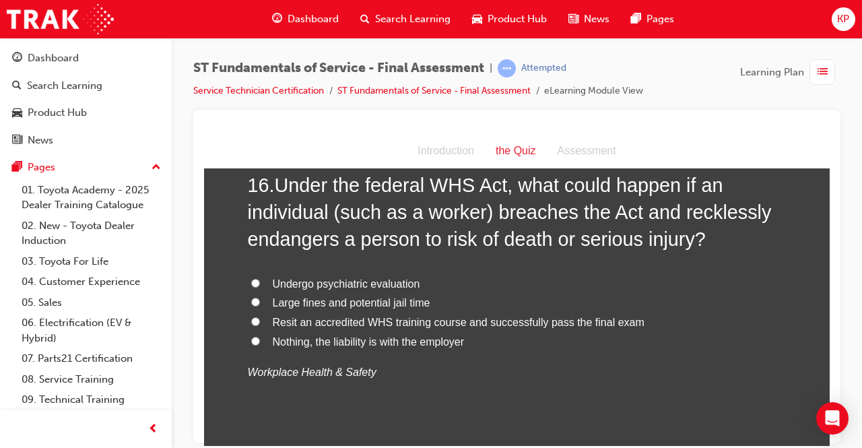
click at [248, 293] on label "Large fines and potential jail time" at bounding box center [517, 303] width 539 height 20
click at [251, 297] on input "Large fines and potential jail time" at bounding box center [255, 301] width 9 height 9
radio input "true"
click at [248, 293] on label "Large fines and potential jail time" at bounding box center [517, 303] width 539 height 20
click at [251, 297] on input "Large fines and potential jail time" at bounding box center [255, 301] width 9 height 9
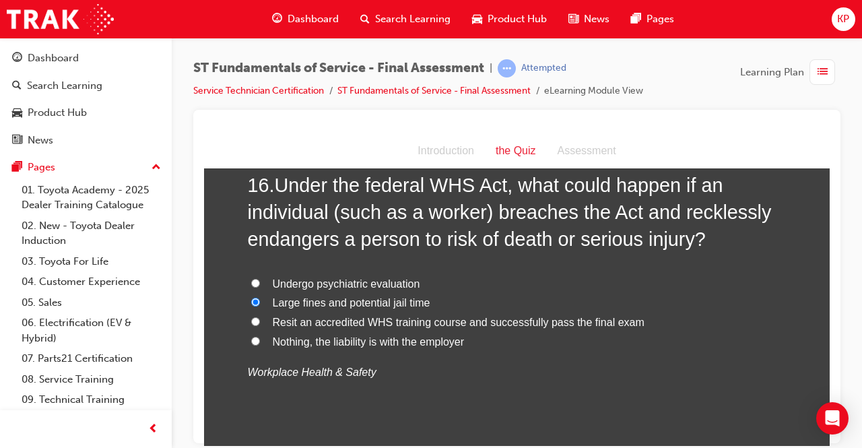
click at [249, 293] on label "Large fines and potential jail time" at bounding box center [517, 303] width 539 height 20
click at [251, 297] on input "Large fines and potential jail time" at bounding box center [255, 301] width 9 height 9
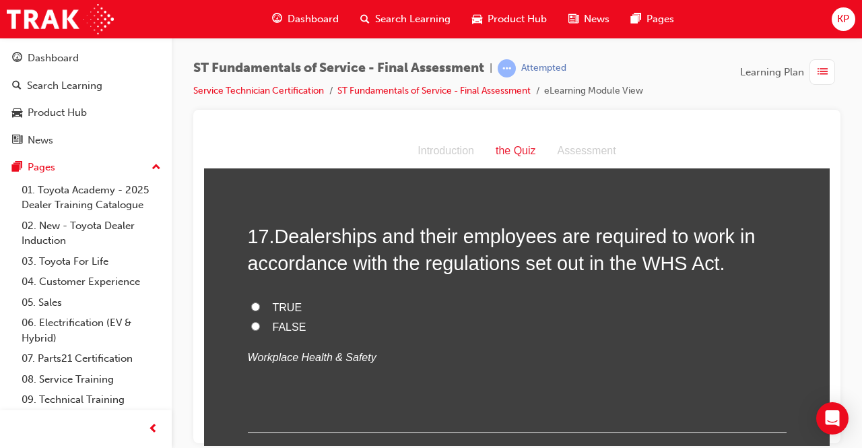
scroll to position [5117, 0]
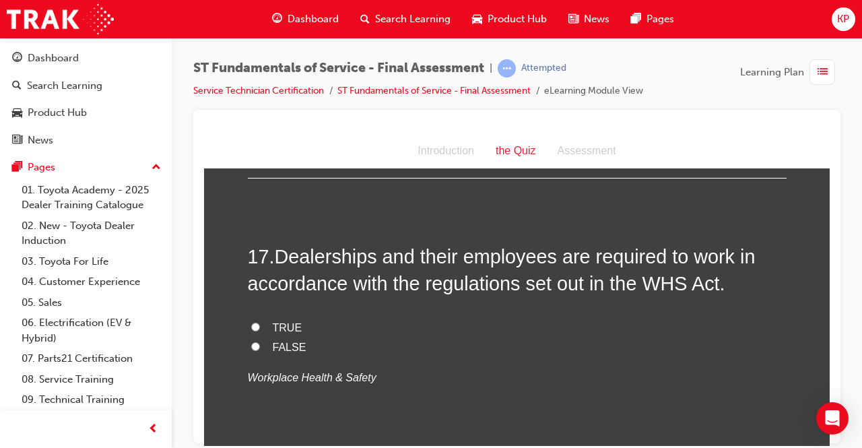
click at [251, 322] on input "TRUE" at bounding box center [255, 326] width 9 height 9
radio input "true"
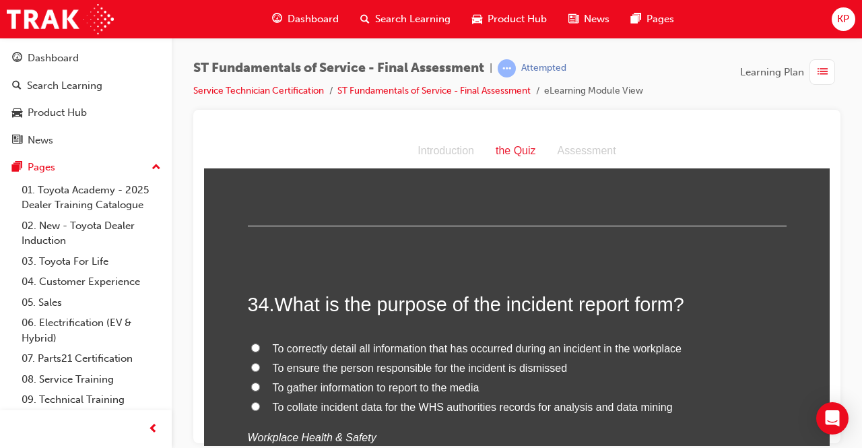
scroll to position [10073, 0]
click at [251, 343] on input "To correctly detail all information that has occurred during an incident in the…" at bounding box center [255, 347] width 9 height 9
radio input "true"
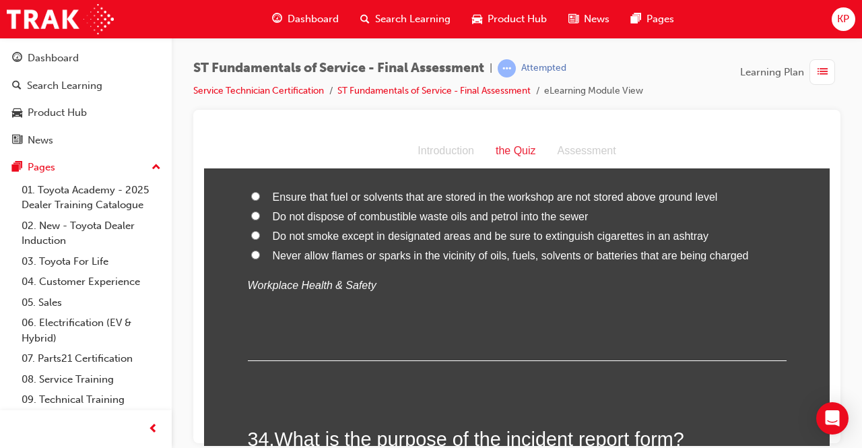
scroll to position [9804, 0]
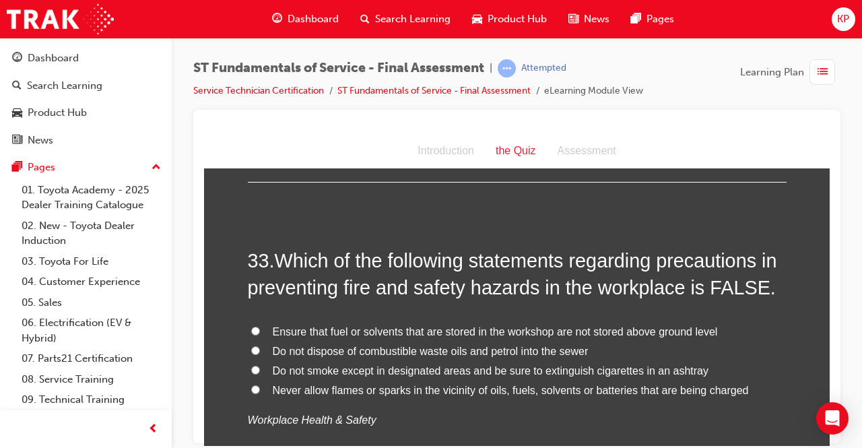
click at [252, 326] on input "Ensure that fuel or solvents that are stored in the workshop are not stored abo…" at bounding box center [255, 330] width 9 height 9
radio input "true"
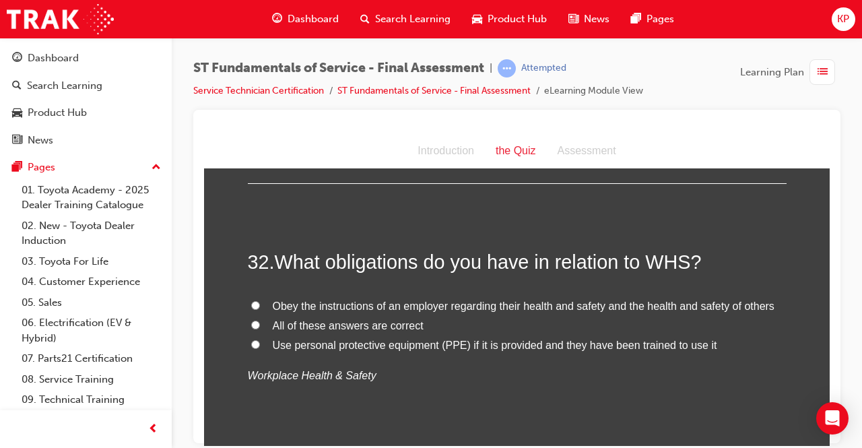
scroll to position [9534, 0]
click at [248, 316] on label "All of these answers are correct" at bounding box center [517, 326] width 539 height 20
click at [251, 321] on input "All of these answers are correct" at bounding box center [255, 325] width 9 height 9
radio input "true"
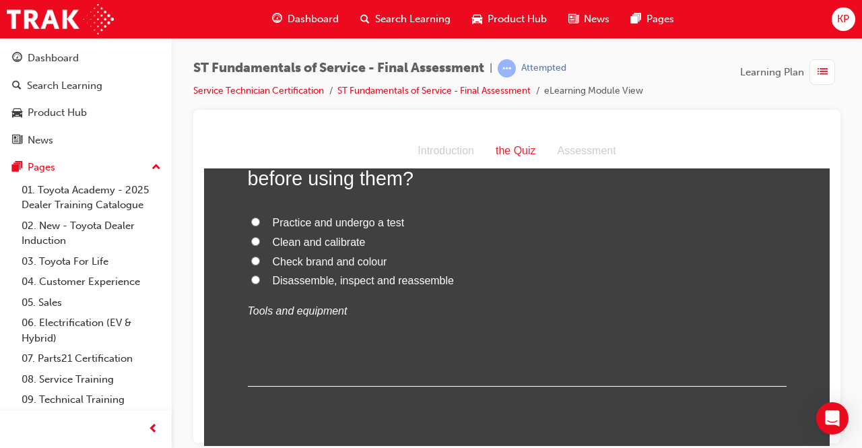
scroll to position [9265, 0]
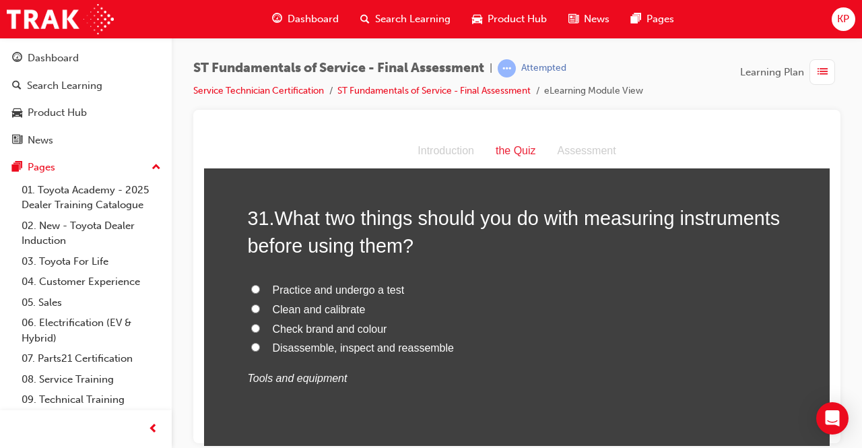
click at [251, 304] on input "Clean and calibrate" at bounding box center [255, 308] width 9 height 9
radio input "true"
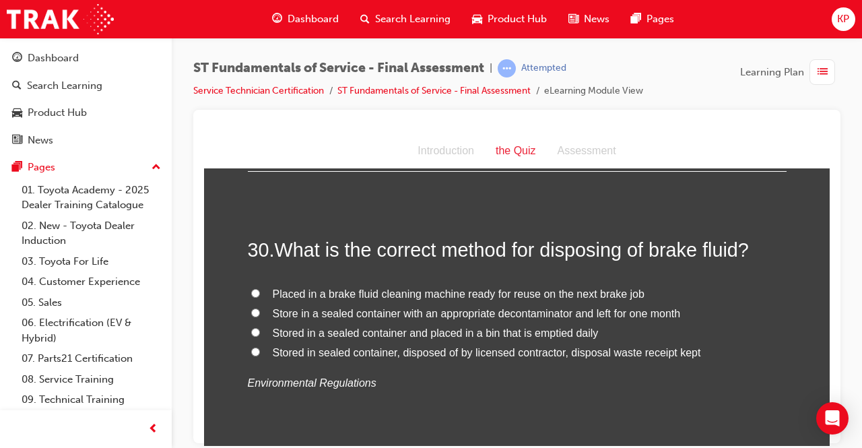
scroll to position [8861, 0]
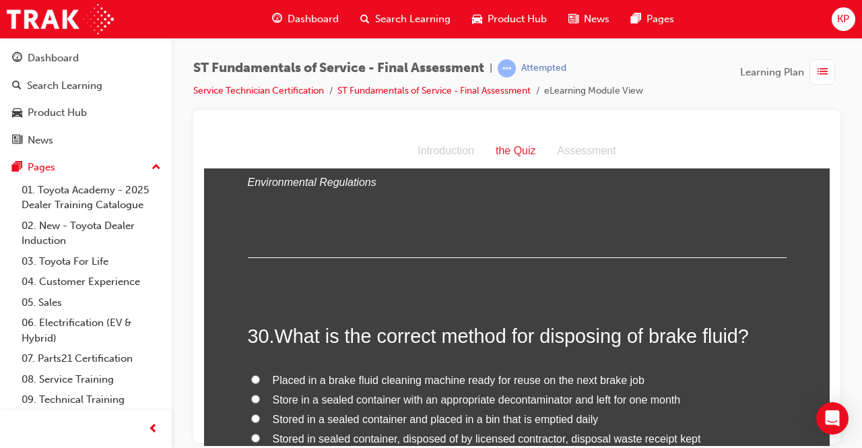
click at [251, 433] on input "Stored in sealed container, disposed of by licensed contractor, disposal waste …" at bounding box center [255, 437] width 9 height 9
radio input "true"
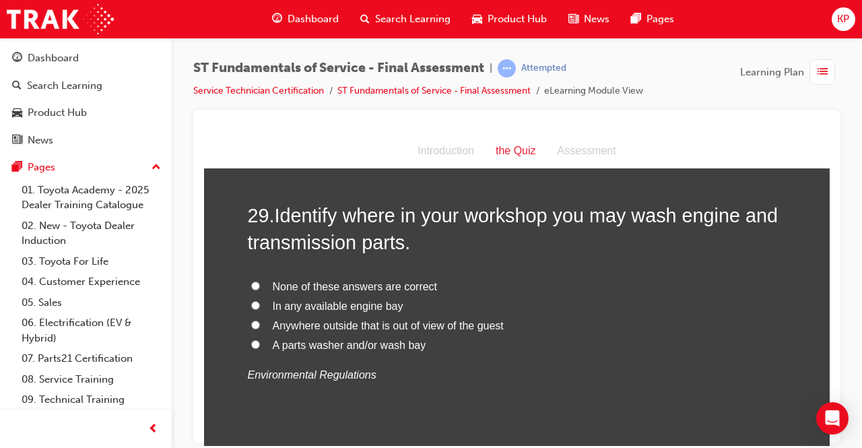
scroll to position [8659, 0]
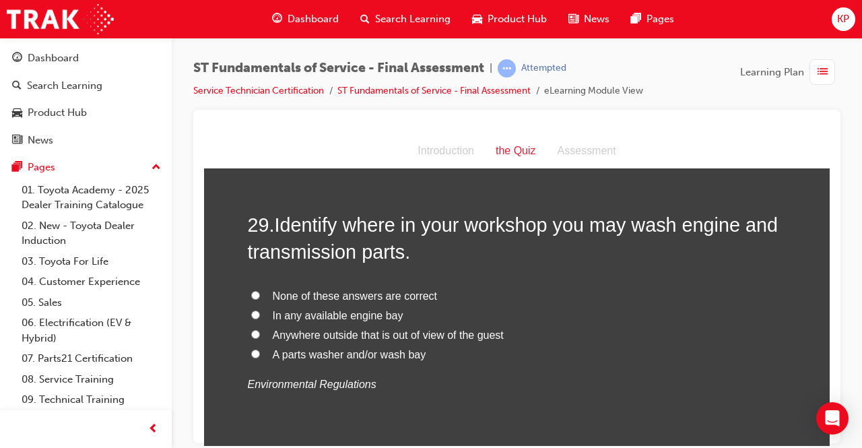
click at [251, 349] on input "A parts washer and/or wash bay" at bounding box center [255, 353] width 9 height 9
radio input "true"
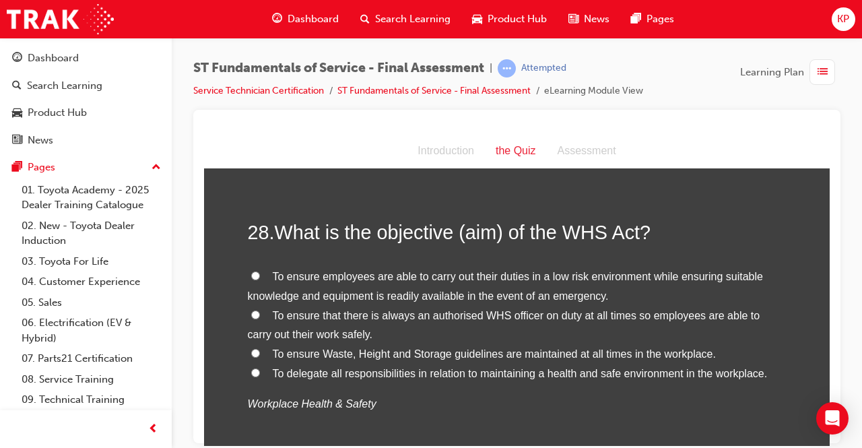
scroll to position [8322, 0]
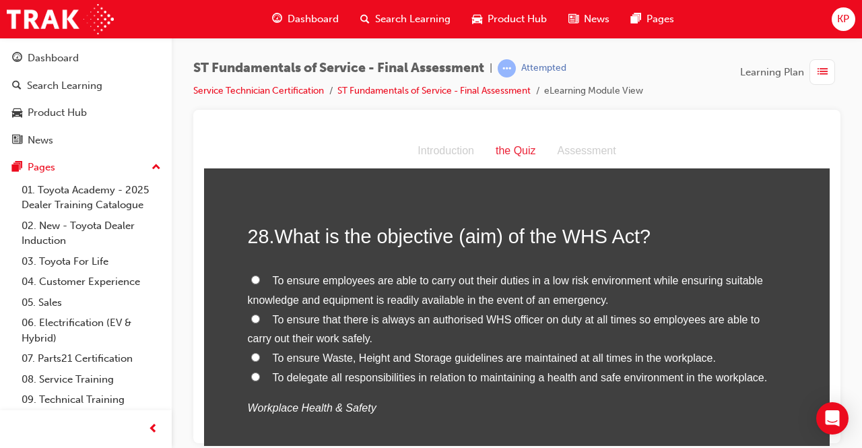
click at [251, 372] on input "To delegate all responsibilities in relation to maintaining a health and safe e…" at bounding box center [255, 376] width 9 height 9
radio input "true"
click at [251, 275] on input "To ensure employees are able to carry out their duties in a low risk environmen…" at bounding box center [255, 279] width 9 height 9
radio input "true"
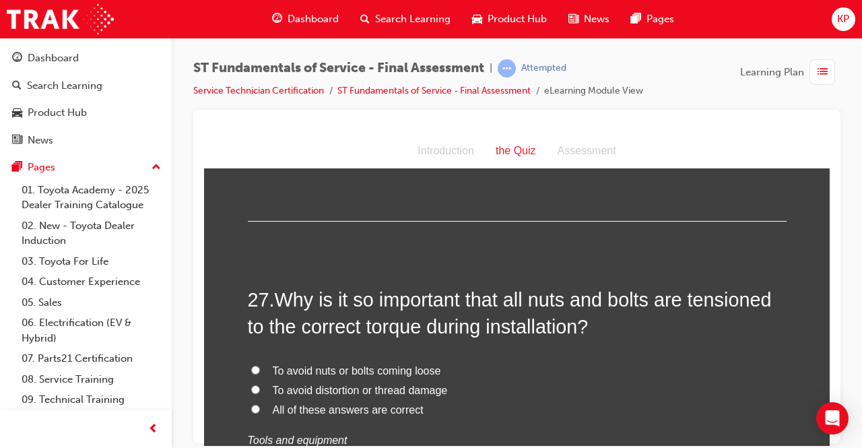
scroll to position [7986, 0]
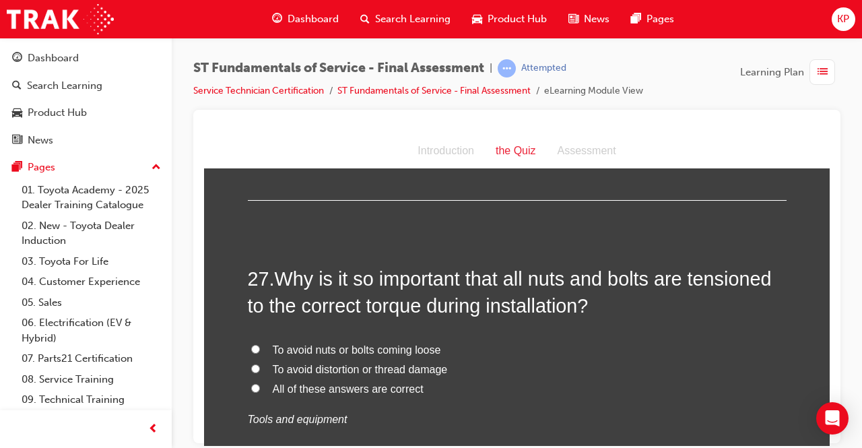
click at [251, 383] on input "All of these answers are correct" at bounding box center [255, 387] width 9 height 9
radio input "true"
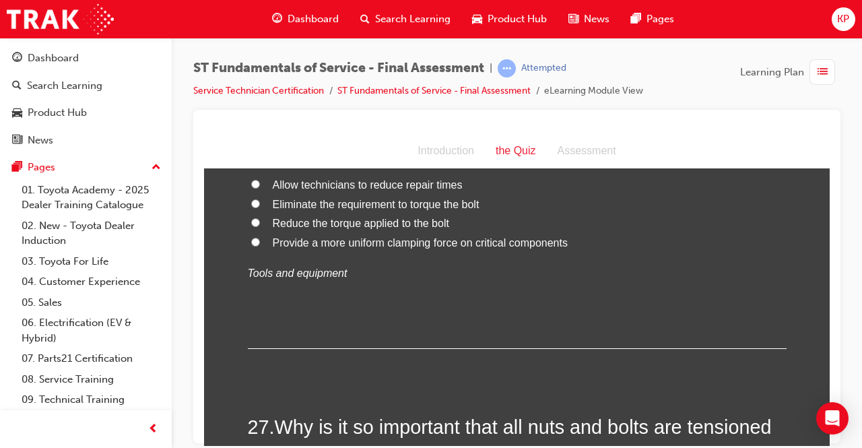
scroll to position [7716, 0]
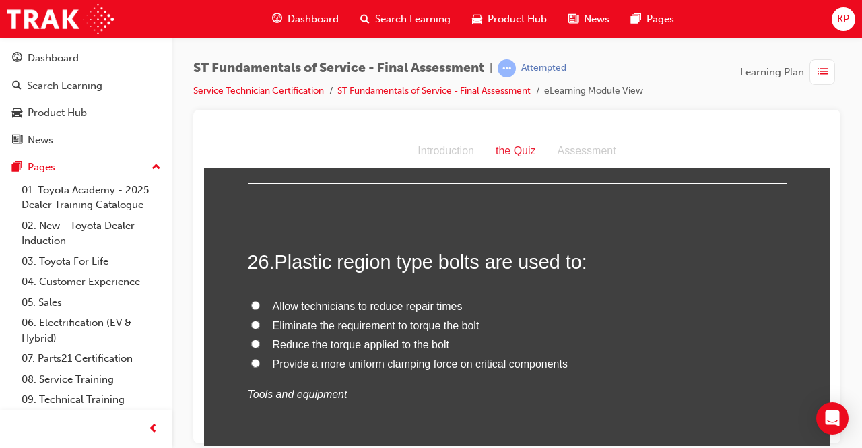
click at [251, 358] on input "Provide a more uniform clamping force on critical components" at bounding box center [255, 362] width 9 height 9
radio input "true"
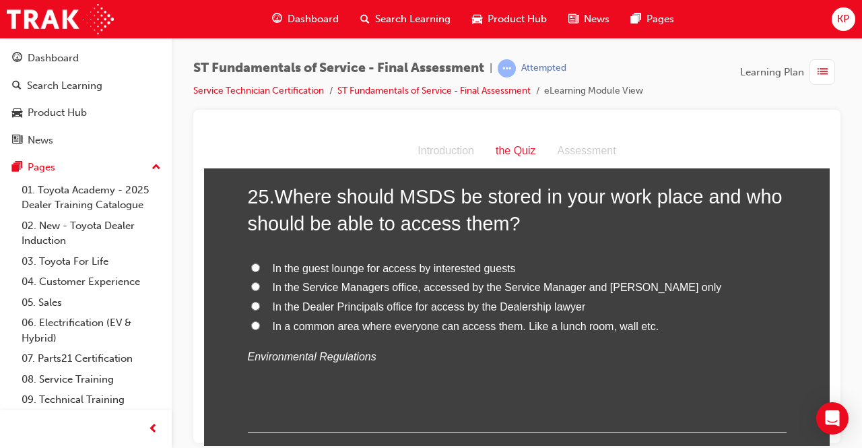
scroll to position [7447, 0]
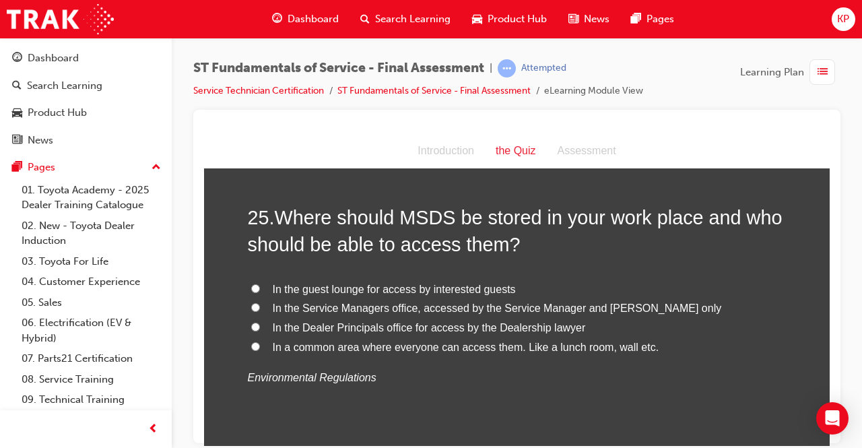
click at [251, 341] on input "In a common area where everyone can access them. Like a lunch room, wall etc." at bounding box center [255, 345] width 9 height 9
radio input "true"
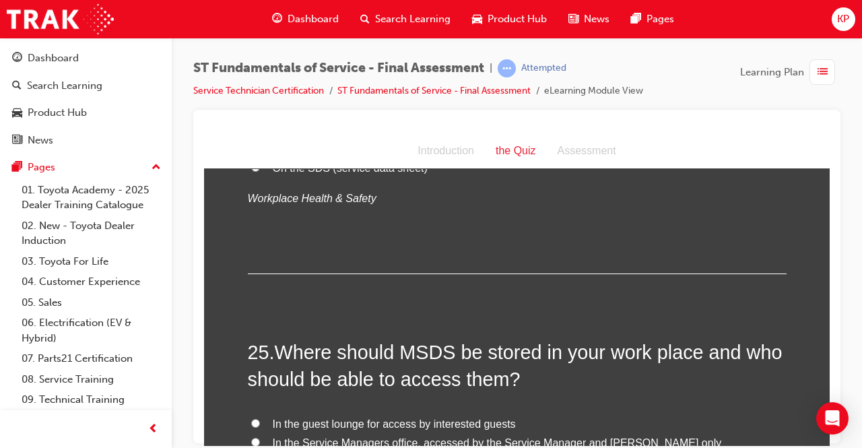
scroll to position [7110, 0]
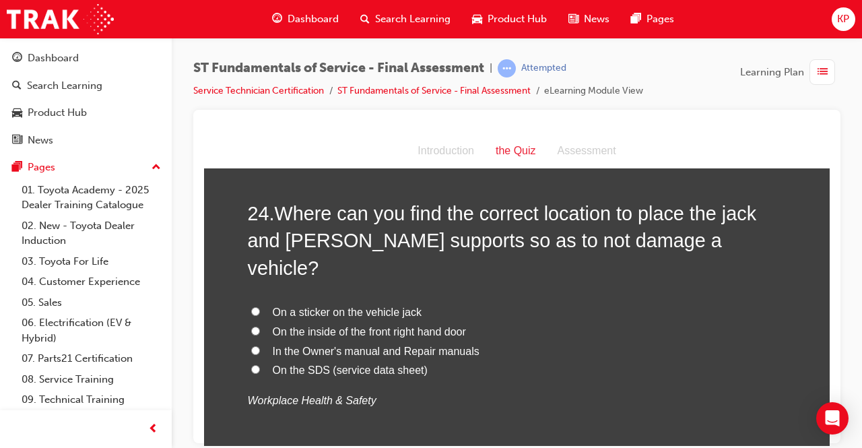
click at [251, 345] on input "In the Owner's manual and Repair manuals" at bounding box center [255, 349] width 9 height 9
radio input "true"
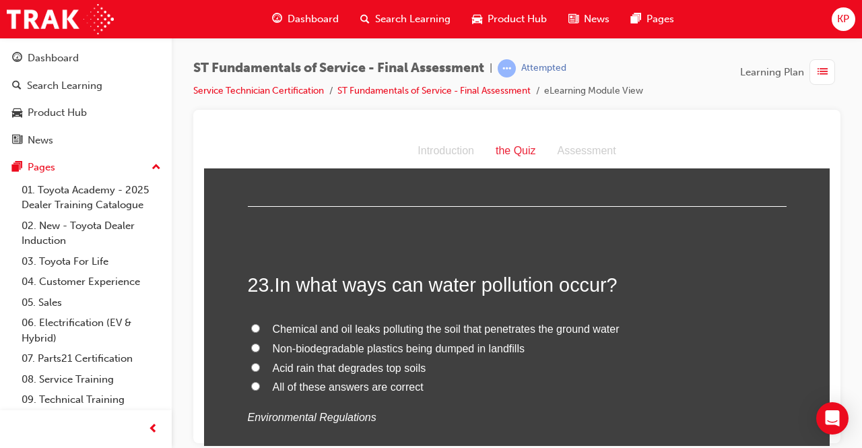
scroll to position [6774, 0]
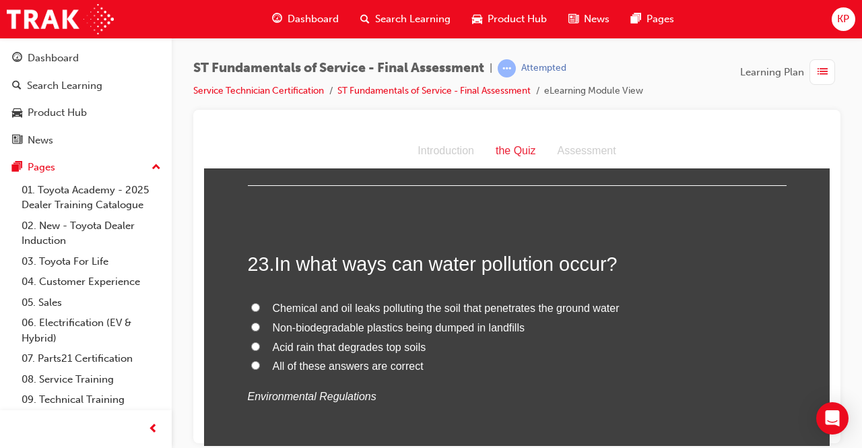
click at [248, 361] on label "All of these answers are correct" at bounding box center [517, 366] width 539 height 20
click at [251, 361] on input "All of these answers are correct" at bounding box center [255, 364] width 9 height 9
radio input "true"
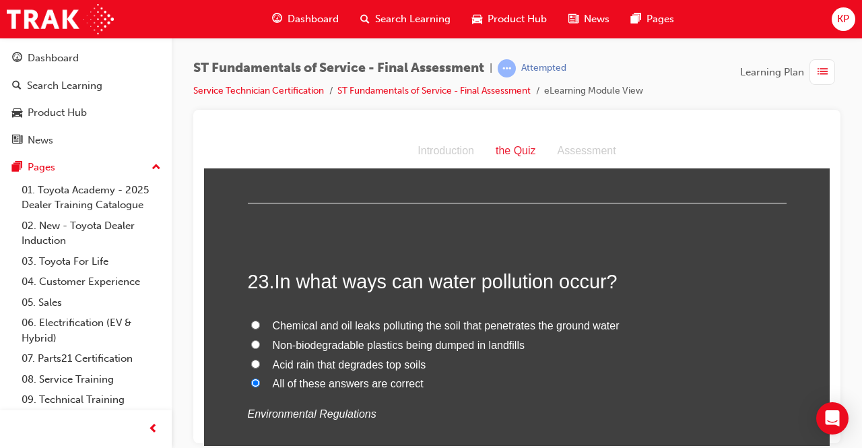
scroll to position [6504, 0]
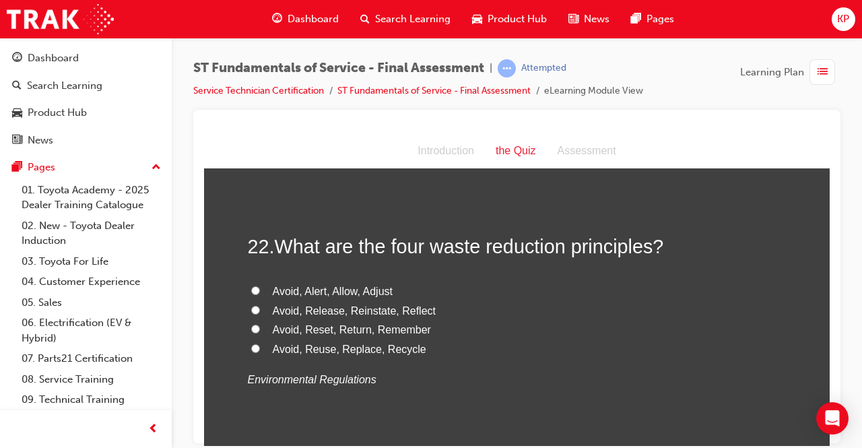
click at [252, 324] on input "Avoid, Reset, Return, Remember" at bounding box center [255, 328] width 9 height 9
radio input "true"
click at [253, 343] on input "Avoid, Reuse, Replace, Recycle" at bounding box center [255, 347] width 9 height 9
radio input "true"
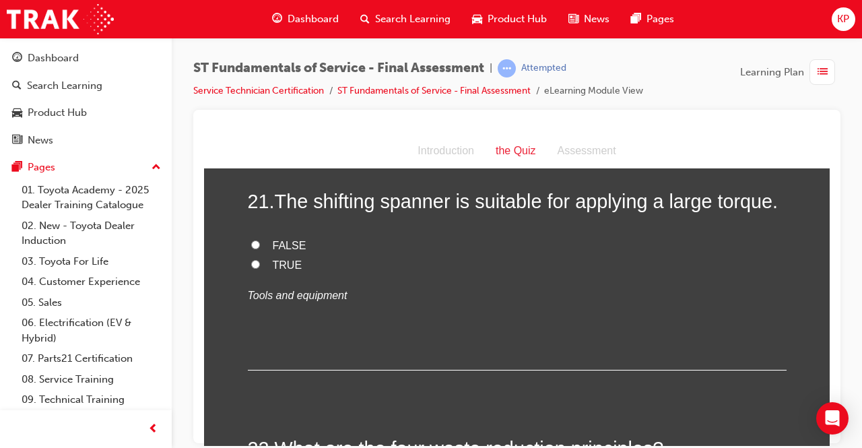
scroll to position [6235, 0]
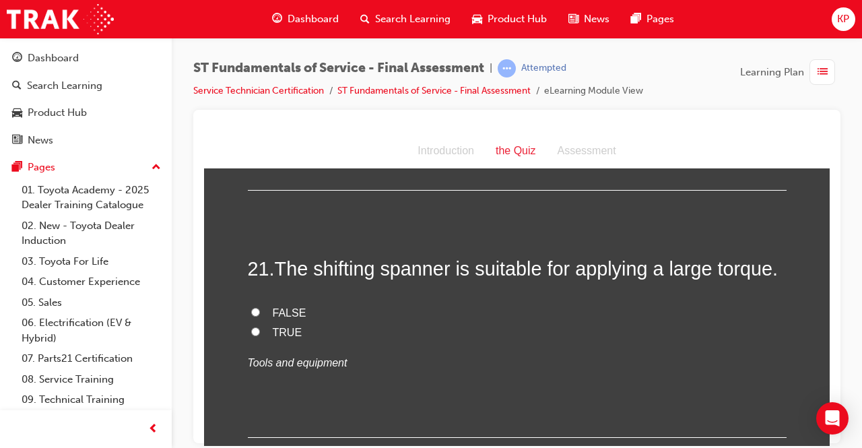
click at [251, 307] on input "FALSE" at bounding box center [255, 311] width 9 height 9
radio input "true"
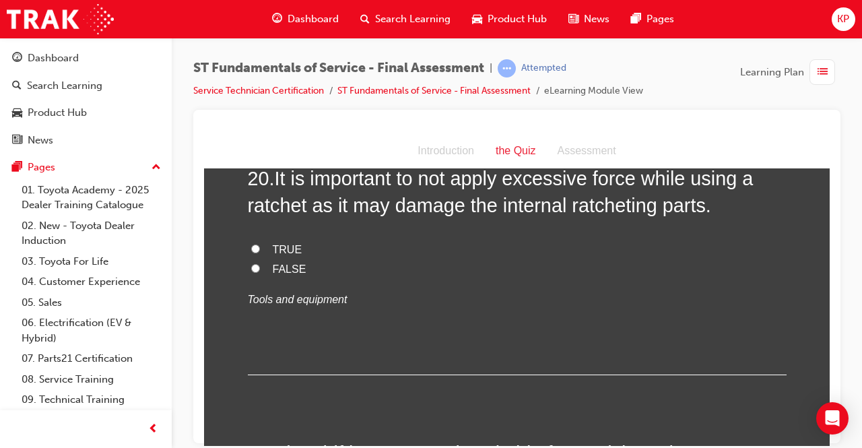
scroll to position [5966, 0]
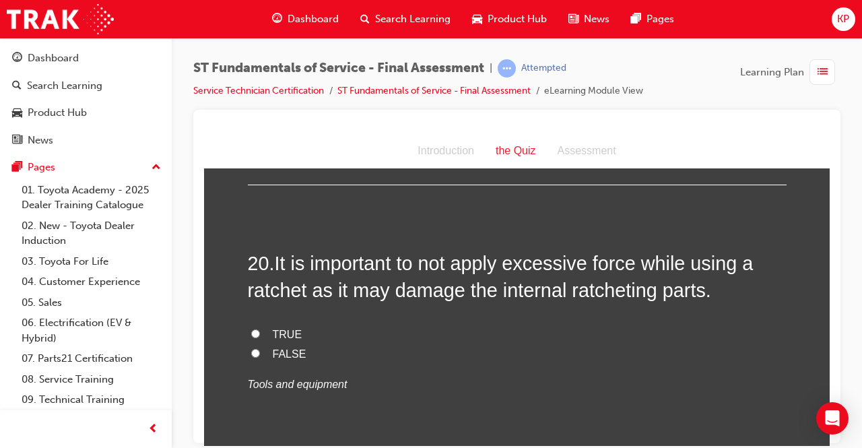
click at [251, 332] on input "TRUE" at bounding box center [255, 333] width 9 height 9
radio input "true"
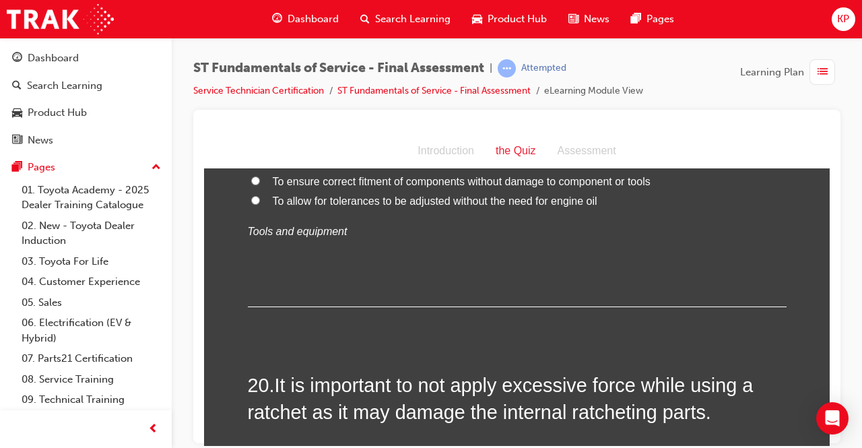
scroll to position [5696, 0]
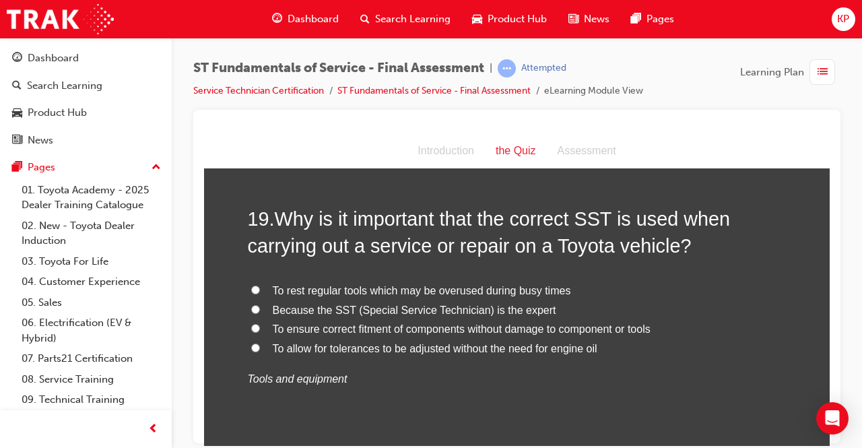
click at [248, 320] on label "To ensure correct fitment of components without damage to component or tools" at bounding box center [517, 329] width 539 height 20
click at [251, 323] on input "To ensure correct fitment of components without damage to component or tools" at bounding box center [255, 327] width 9 height 9
radio input "true"
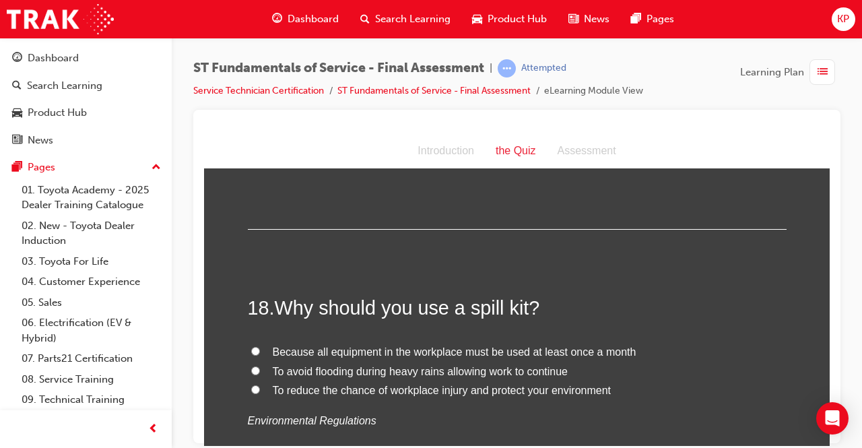
scroll to position [5360, 0]
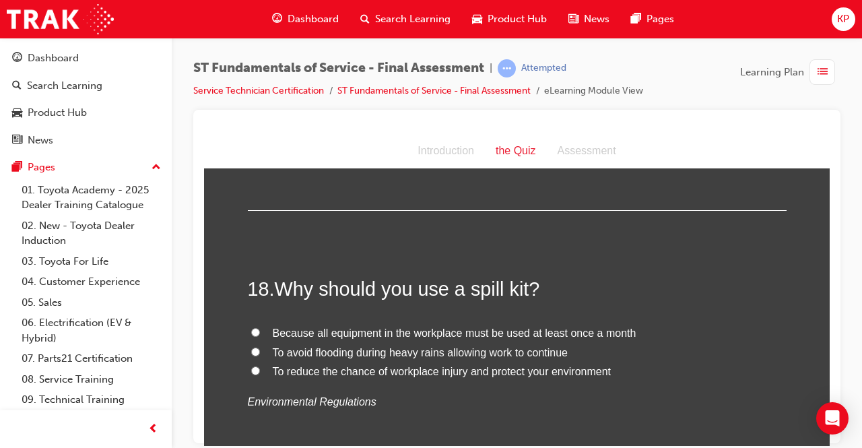
click at [251, 366] on input "To reduce the chance of workplace injury and protect your environment" at bounding box center [255, 370] width 9 height 9
radio input "true"
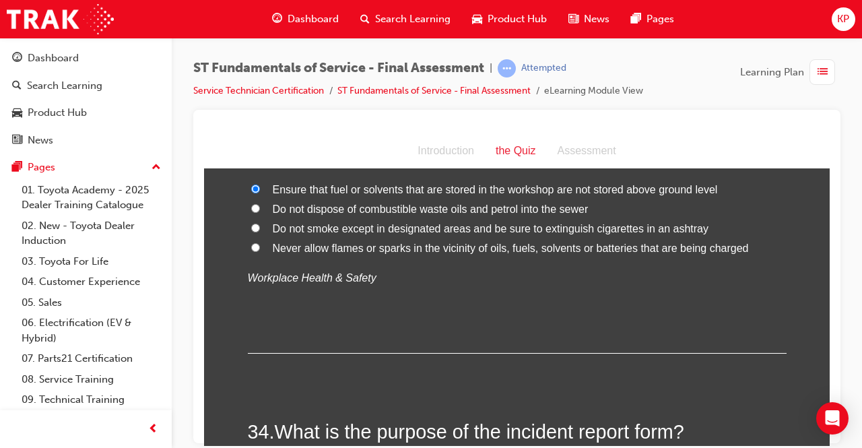
scroll to position [10206, 0]
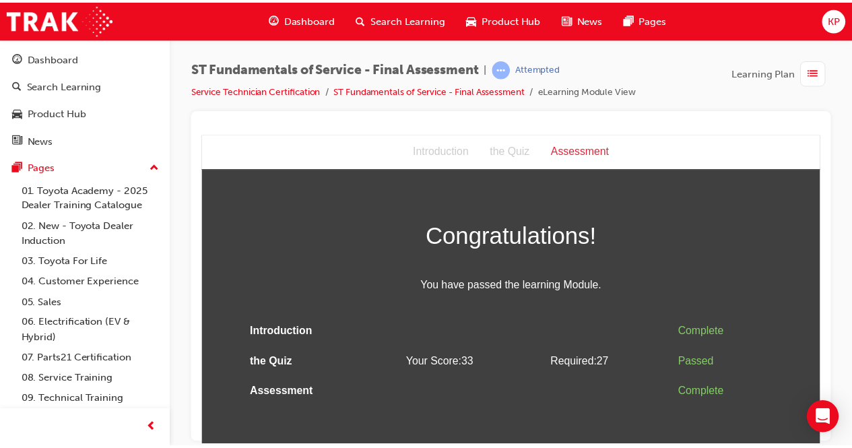
scroll to position [0, 0]
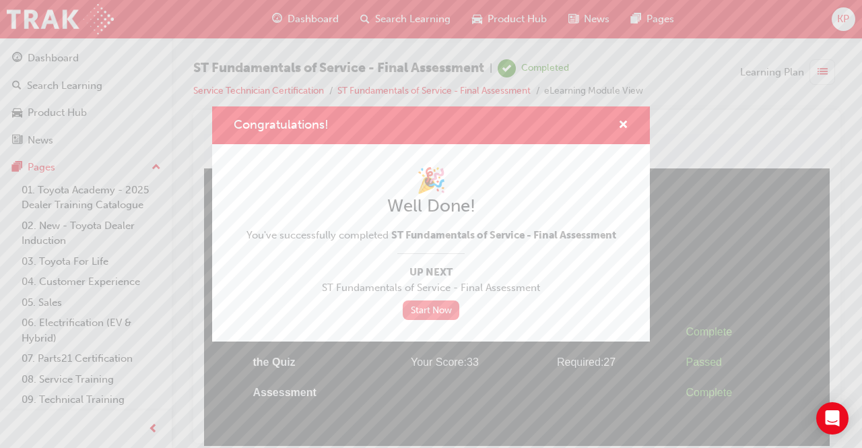
click at [440, 309] on link "Start Now" at bounding box center [431, 310] width 57 height 20
click at [428, 308] on link "Start Now" at bounding box center [431, 310] width 57 height 20
click at [622, 120] on span "cross-icon" at bounding box center [623, 126] width 10 height 12
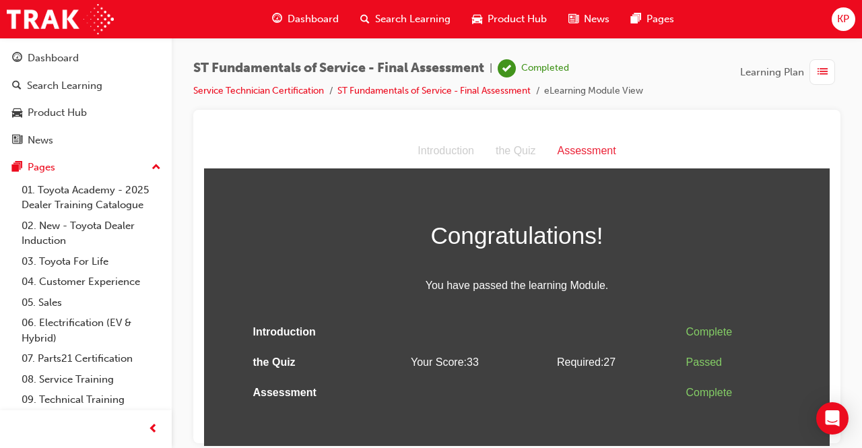
click at [825, 64] on span "list-icon" at bounding box center [822, 72] width 10 height 17
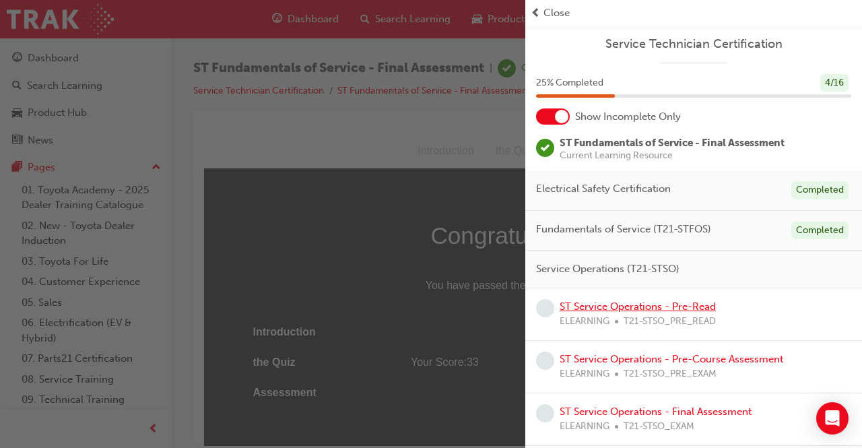
click at [647, 308] on link "ST Service Operations - Pre-Read" at bounding box center [638, 306] width 156 height 12
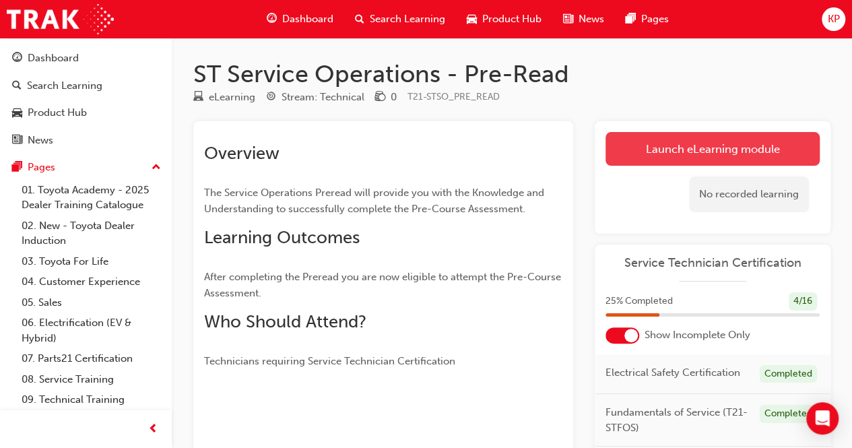
click at [720, 147] on link "Launch eLearning module" at bounding box center [712, 149] width 214 height 34
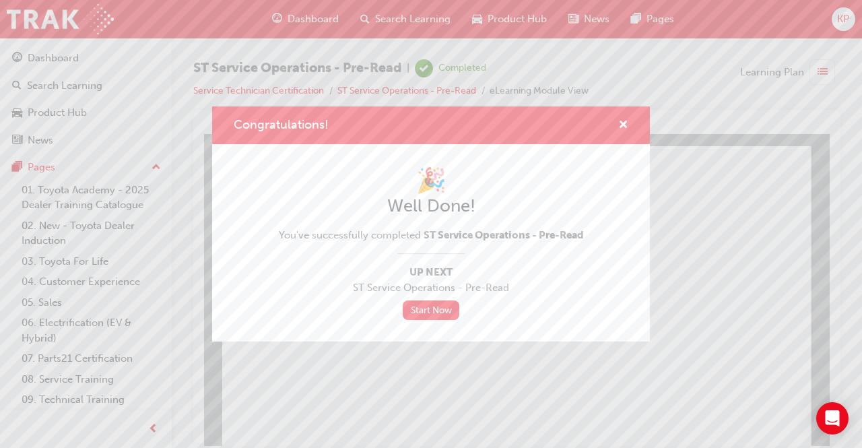
click at [302, 380] on div "Congratulations! 🎉 Well Done! You've successfully completed ST Service Operatio…" at bounding box center [431, 224] width 862 height 448
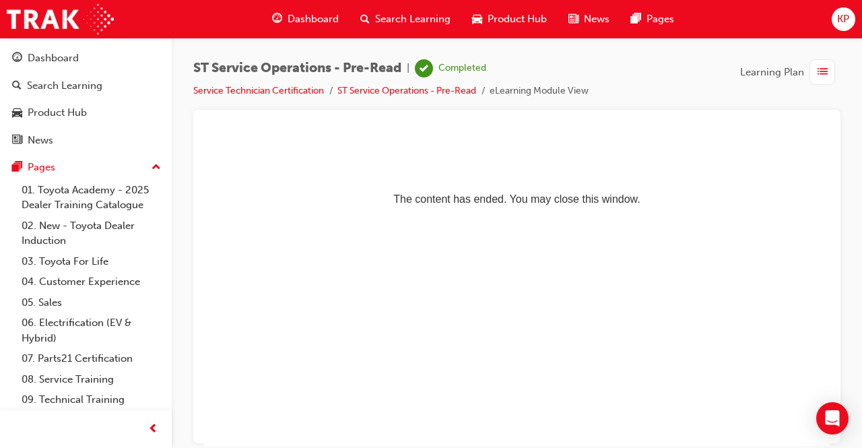
click at [833, 67] on div "button" at bounding box center [822, 72] width 26 height 26
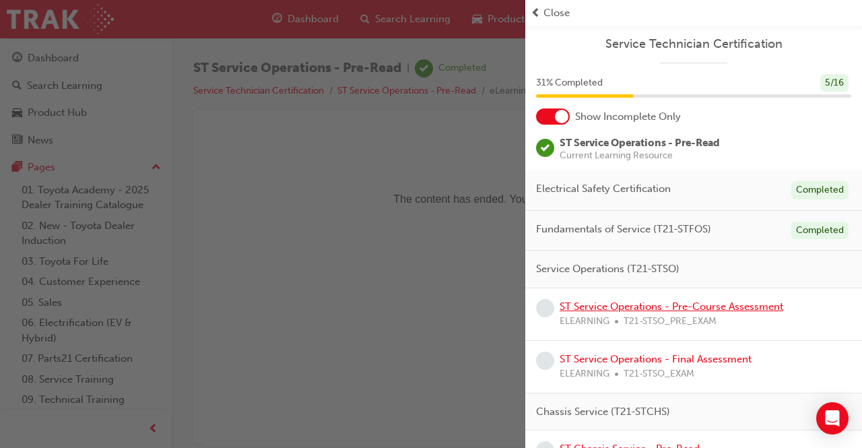
click at [670, 308] on link "ST Service Operations - Pre-Course Assessment" at bounding box center [672, 306] width 224 height 12
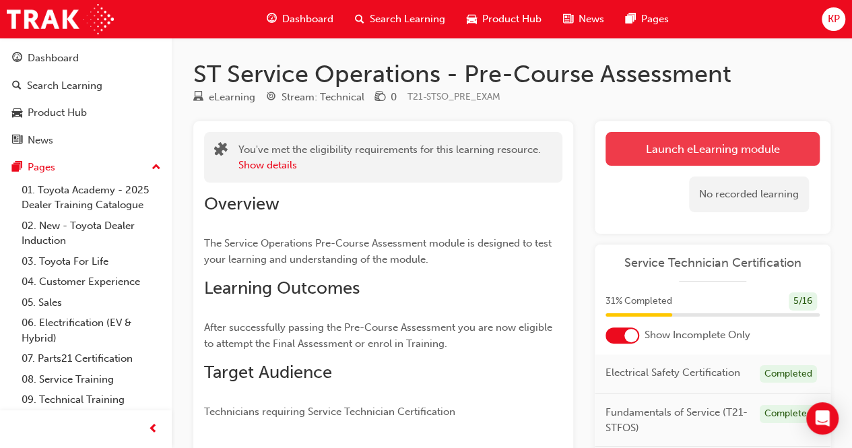
click at [685, 141] on link "Launch eLearning module" at bounding box center [712, 149] width 214 height 34
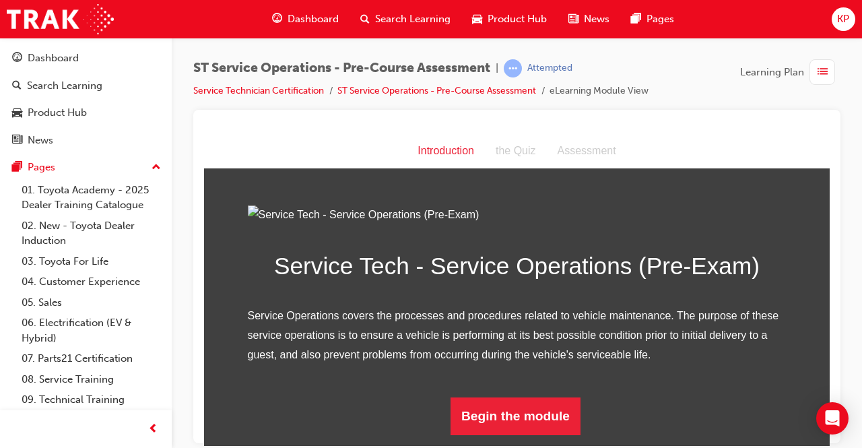
scroll to position [137, 0]
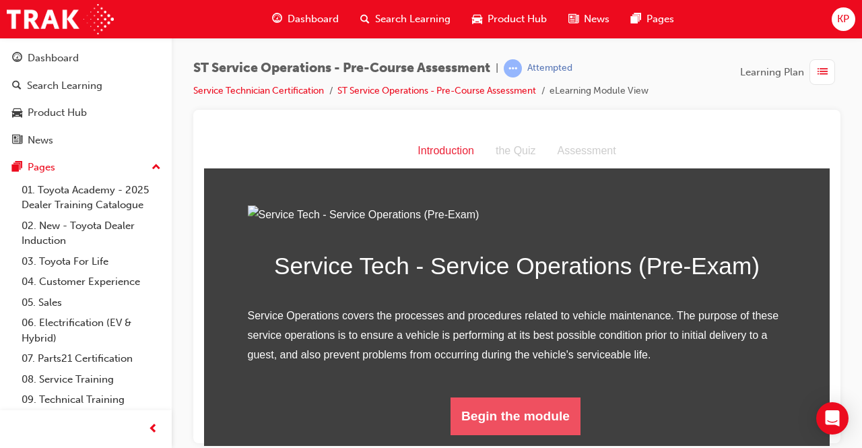
click at [506, 420] on button "Begin the module" at bounding box center [515, 416] width 130 height 38
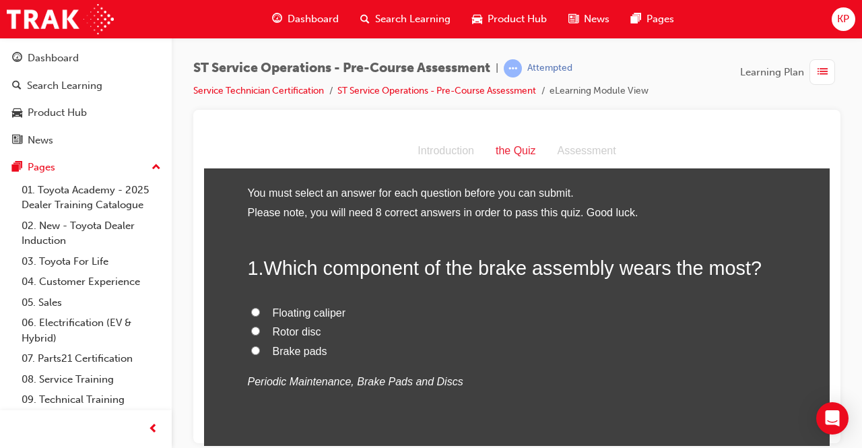
click at [535, 285] on div "1 . Which component of the brake assembly wears the most? Floating caliper Roto…" at bounding box center [517, 355] width 539 height 203
click at [251, 351] on input "Brake pads" at bounding box center [255, 349] width 9 height 9
radio input "true"
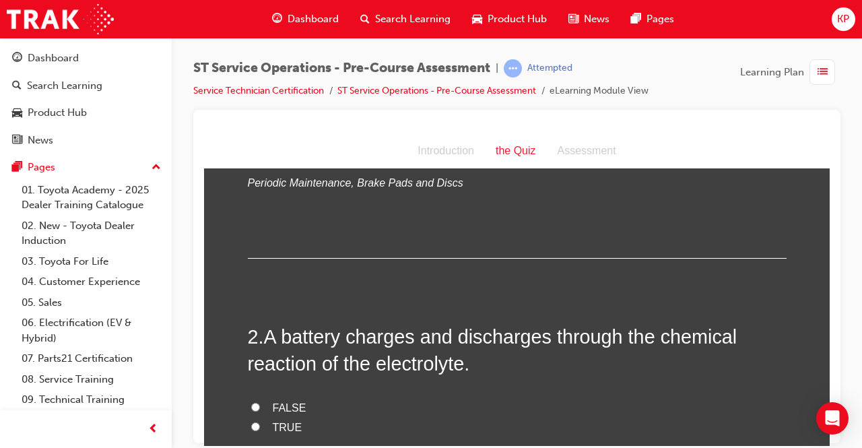
scroll to position [269, 0]
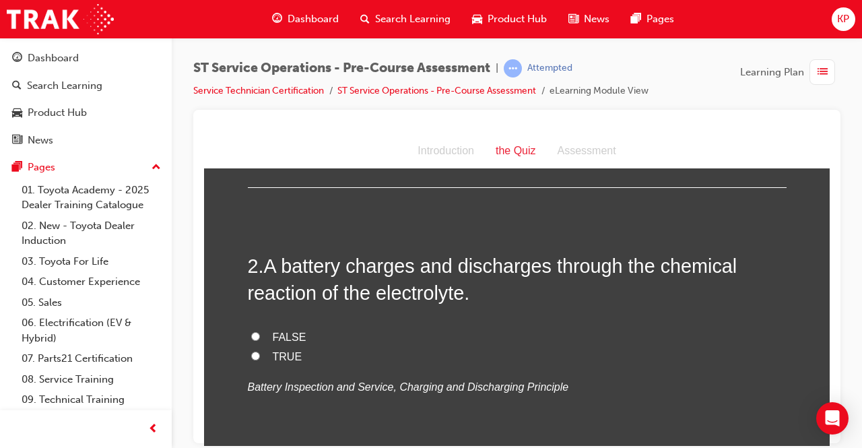
click at [248, 353] on label "TRUE" at bounding box center [517, 357] width 539 height 20
click at [251, 353] on input "TRUE" at bounding box center [255, 355] width 9 height 9
radio input "true"
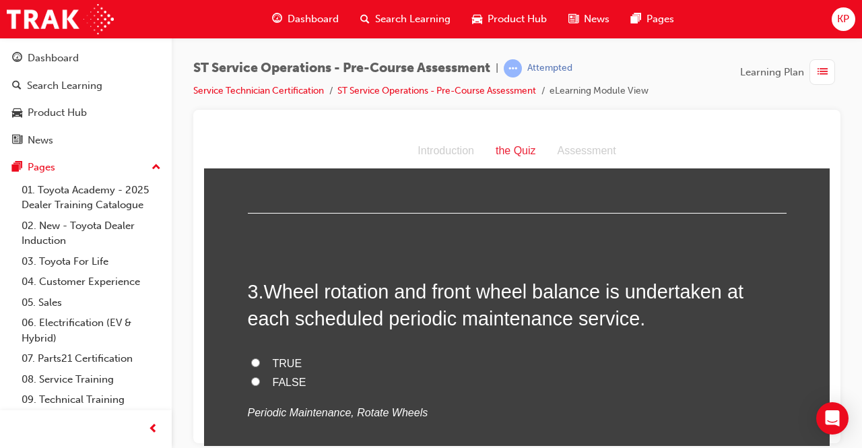
scroll to position [539, 0]
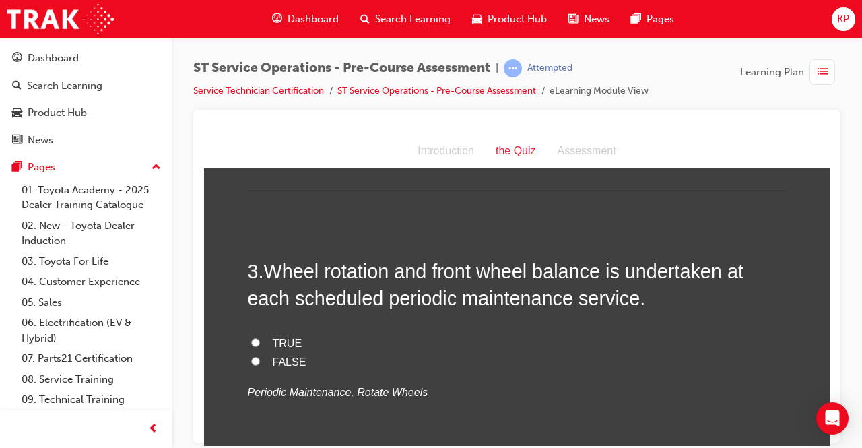
click at [251, 360] on input "FALSE" at bounding box center [255, 360] width 9 height 9
radio input "true"
click at [253, 342] on input "TRUE" at bounding box center [255, 341] width 9 height 9
radio input "true"
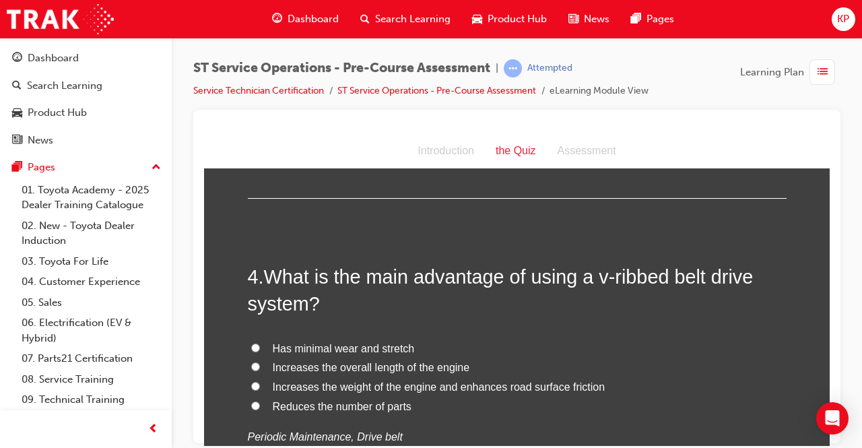
scroll to position [875, 0]
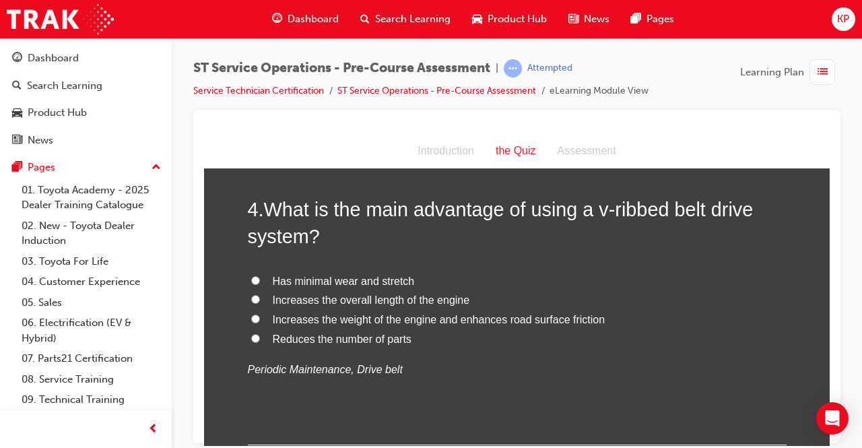
click at [318, 279] on span "Has minimal wear and stretch" at bounding box center [344, 280] width 142 height 11
click at [260, 279] on input "Has minimal wear and stretch" at bounding box center [255, 279] width 9 height 9
radio input "true"
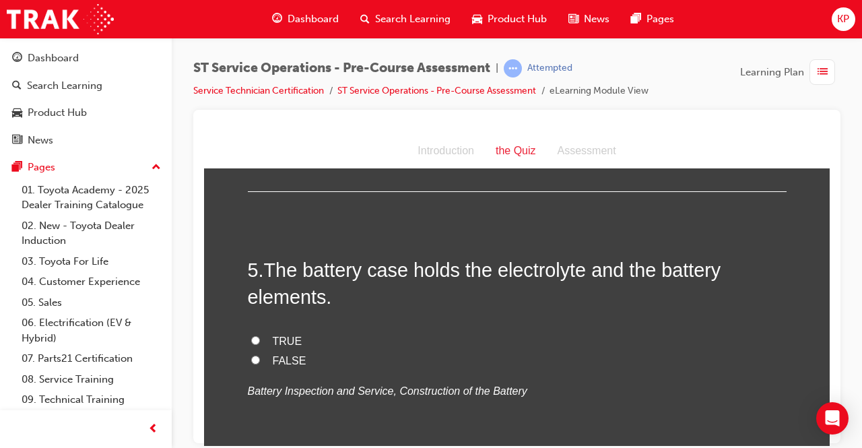
scroll to position [1145, 0]
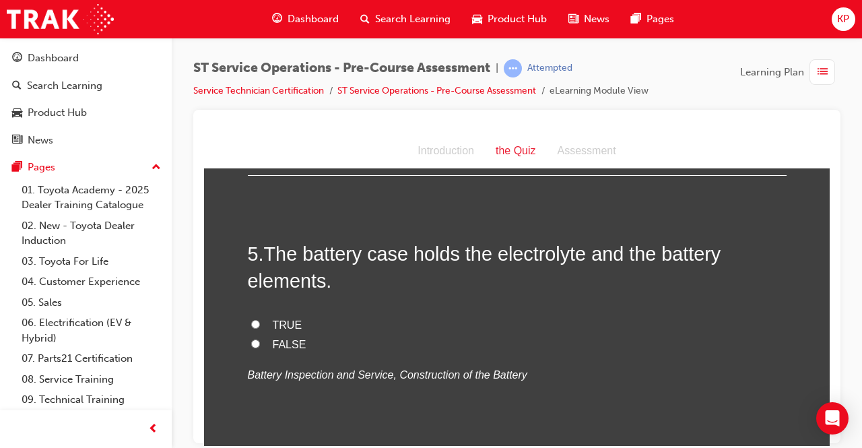
click at [251, 320] on input "TRUE" at bounding box center [255, 323] width 9 height 9
radio input "true"
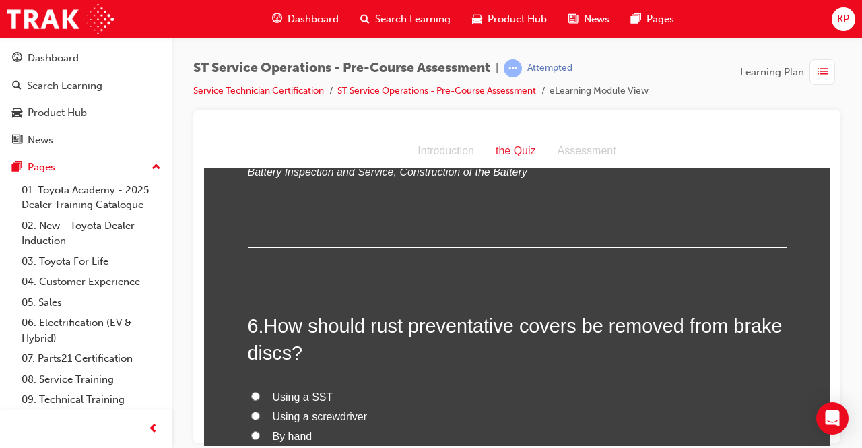
scroll to position [1414, 0]
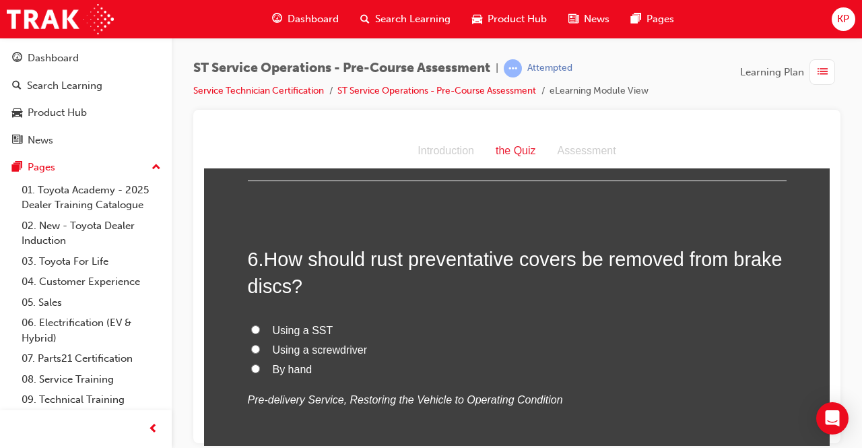
click at [252, 325] on input "Using a SST" at bounding box center [255, 329] width 9 height 9
radio input "true"
click at [251, 364] on input "By hand" at bounding box center [255, 368] width 9 height 9
radio input "true"
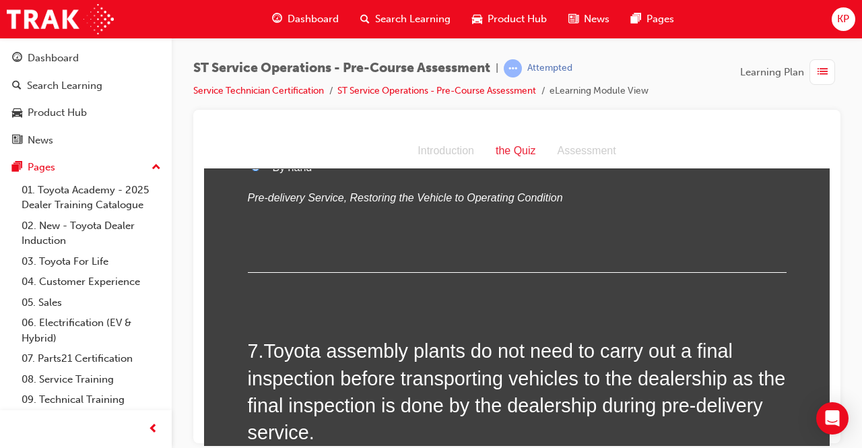
scroll to position [1683, 0]
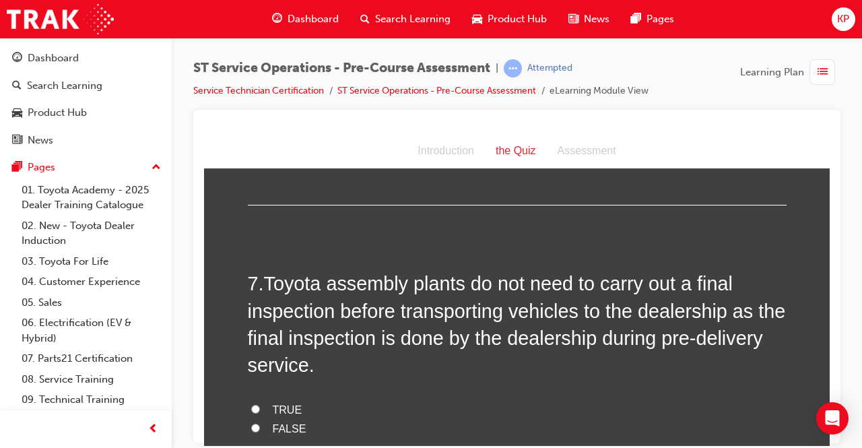
click at [248, 430] on label "FALSE" at bounding box center [517, 429] width 539 height 20
click at [251, 430] on input "FALSE" at bounding box center [255, 427] width 9 height 9
radio input "true"
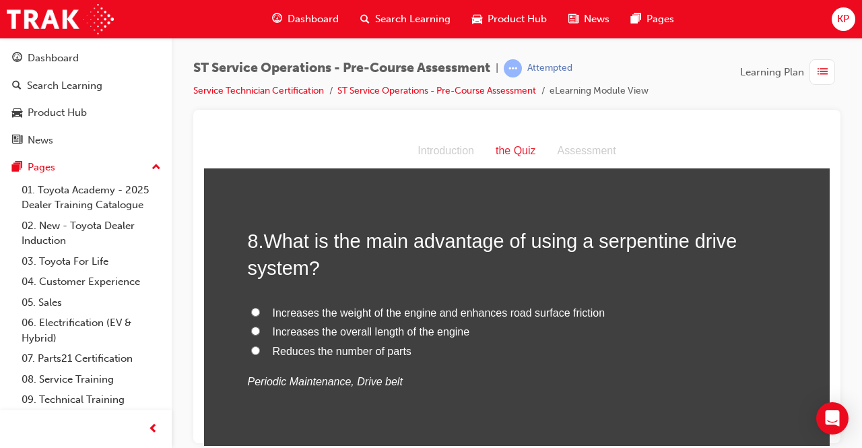
scroll to position [2087, 0]
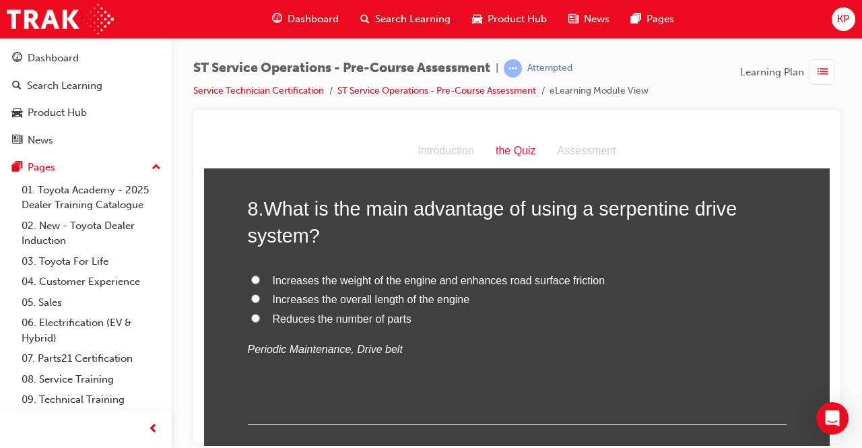
click at [255, 314] on label "Reduces the number of parts" at bounding box center [517, 319] width 539 height 20
click at [255, 314] on input "Reduces the number of parts" at bounding box center [255, 317] width 9 height 9
radio input "true"
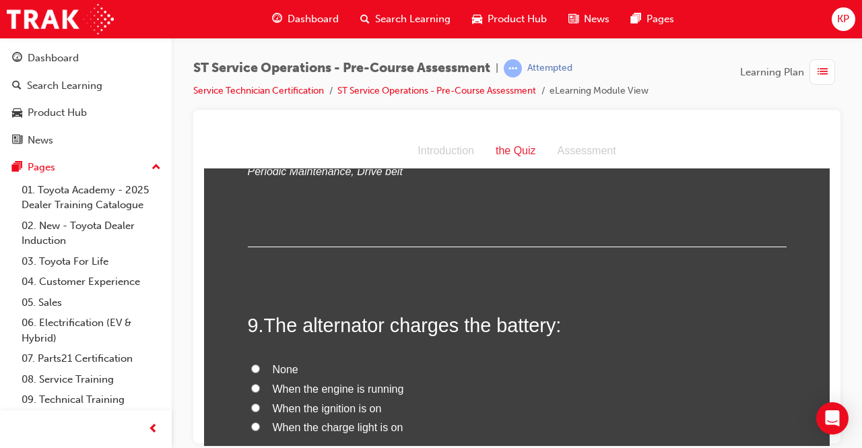
scroll to position [2357, 0]
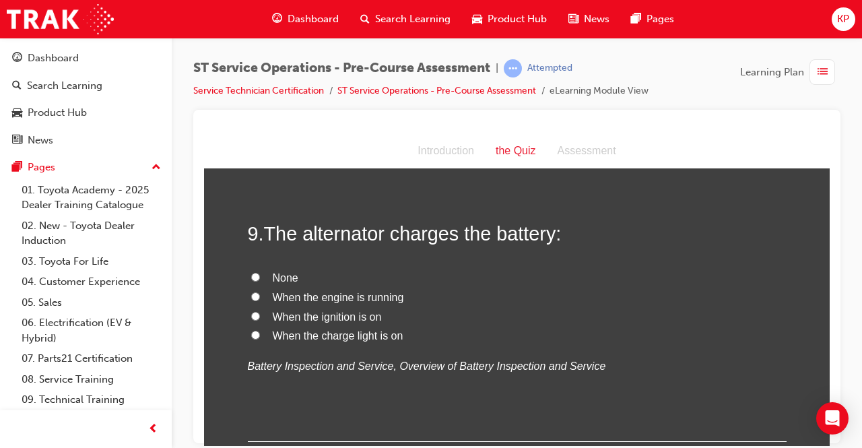
click at [251, 295] on input "When the engine is running" at bounding box center [255, 296] width 9 height 9
radio input "true"
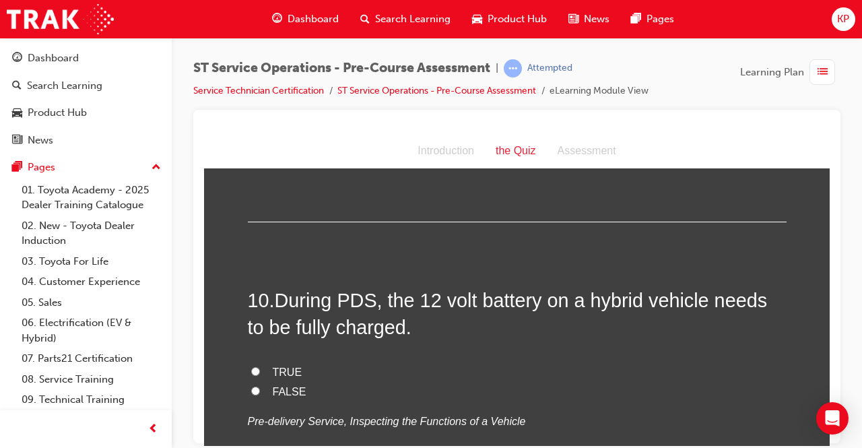
scroll to position [2626, 0]
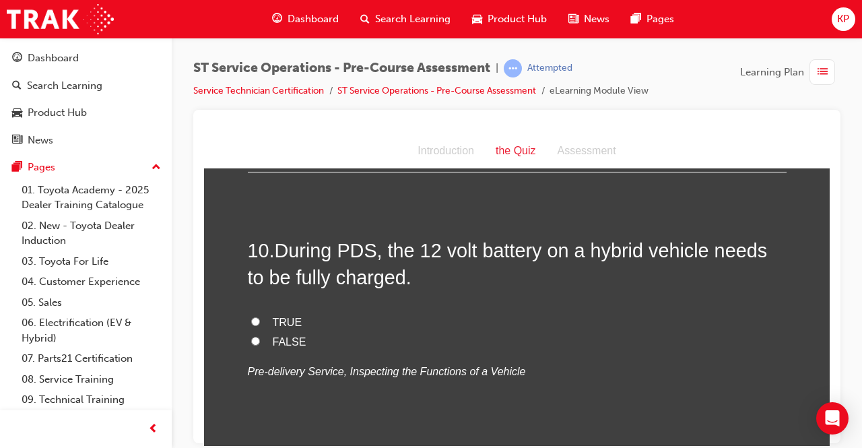
click at [249, 314] on label "TRUE" at bounding box center [517, 322] width 539 height 20
click at [251, 316] on input "TRUE" at bounding box center [255, 320] width 9 height 9
radio input "true"
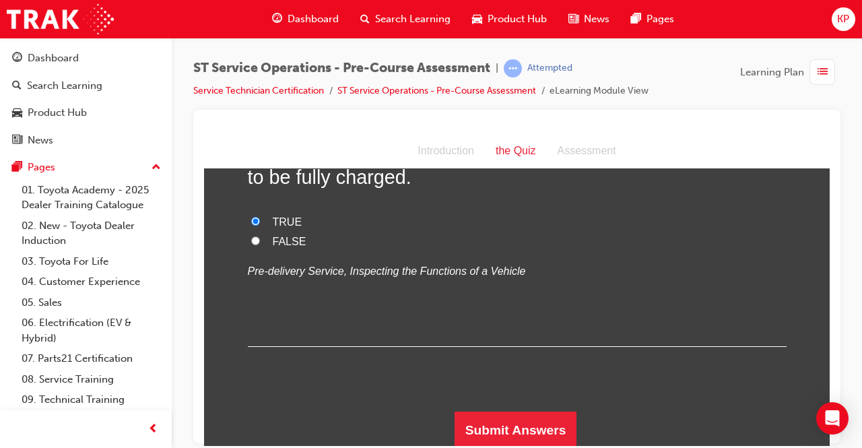
scroll to position [2727, 0]
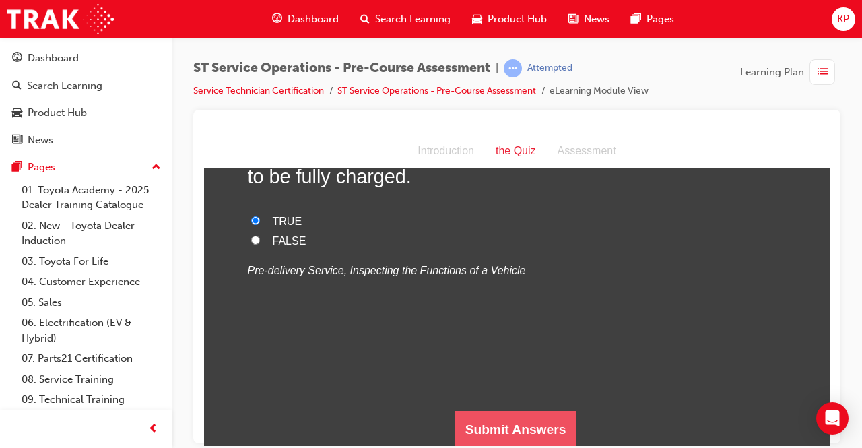
click at [513, 416] on button "Submit Answers" at bounding box center [515, 429] width 123 height 38
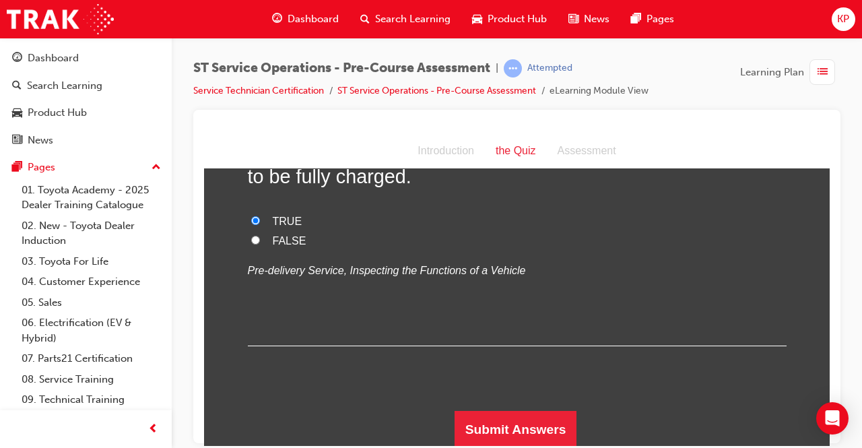
scroll to position [0, 0]
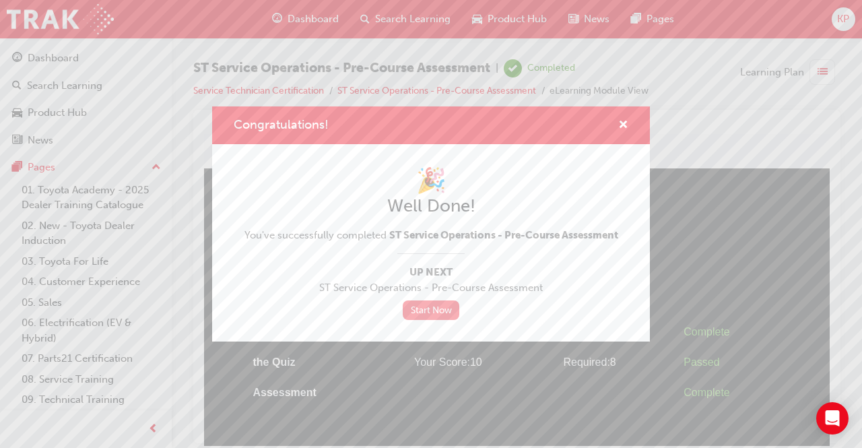
click at [431, 306] on link "Start Now" at bounding box center [431, 310] width 57 height 20
click at [617, 125] on div "Congratulations!" at bounding box center [617, 125] width 21 height 17
click at [618, 122] on span "cross-icon" at bounding box center [623, 126] width 10 height 12
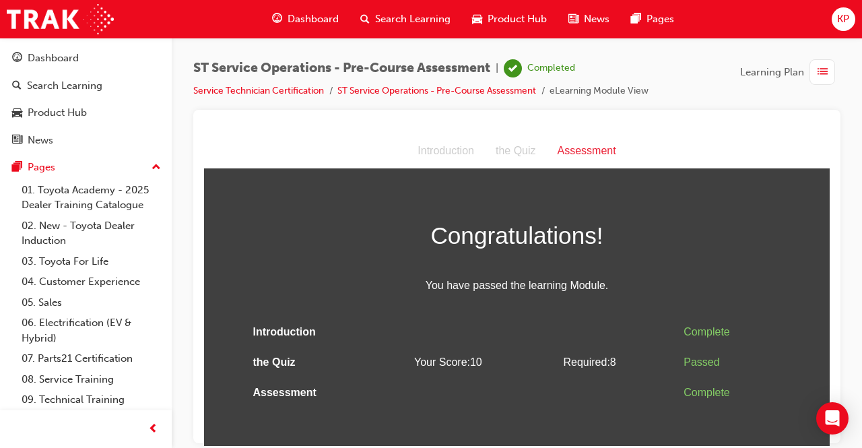
click at [816, 74] on div "button" at bounding box center [822, 72] width 26 height 26
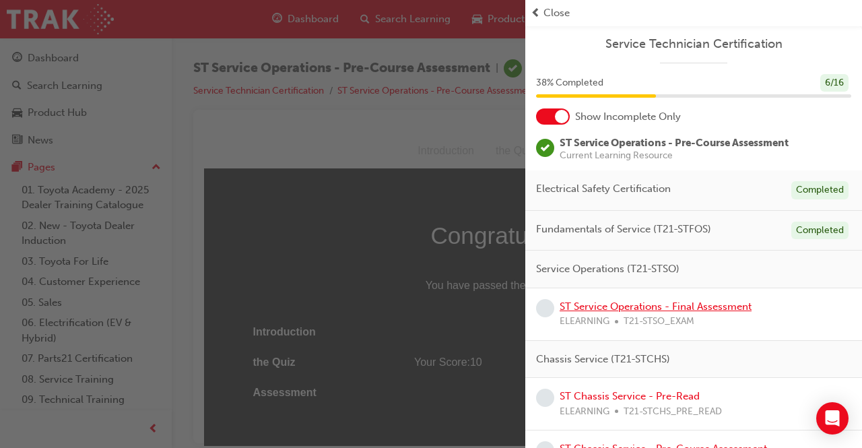
click at [675, 308] on link "ST Service Operations - Final Assessment" at bounding box center [656, 306] width 192 height 12
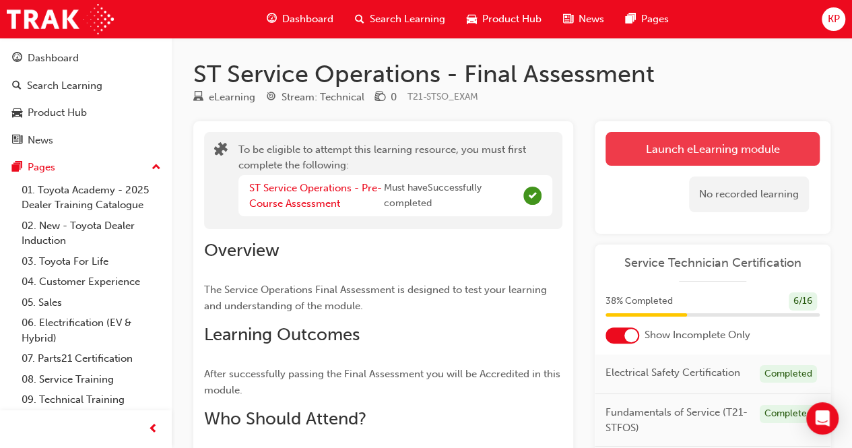
click at [675, 157] on button "Launch eLearning module" at bounding box center [712, 149] width 214 height 34
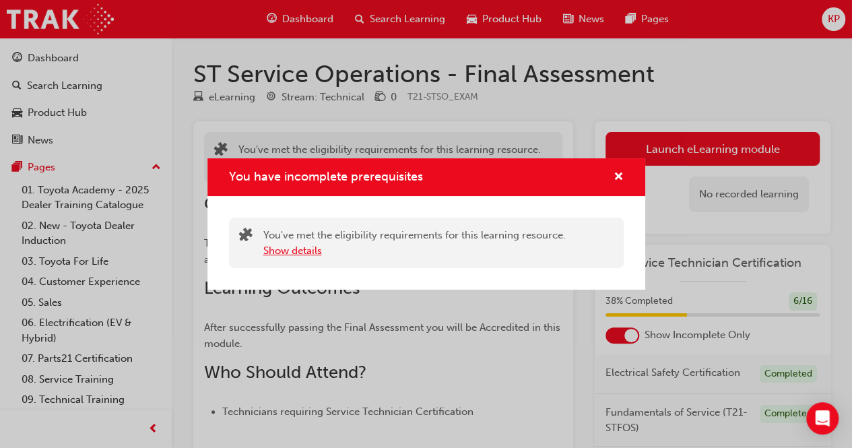
click at [293, 250] on button "Show details" at bounding box center [292, 250] width 59 height 15
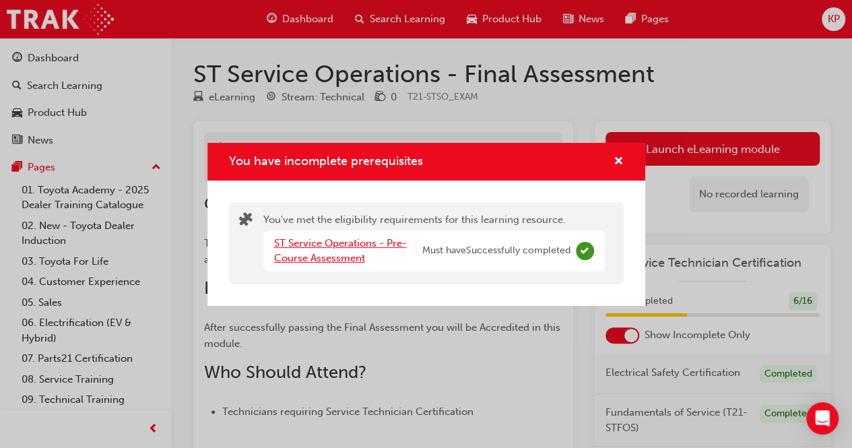
click at [324, 243] on link "ST Service Operations - Pre-Course Assessment" at bounding box center [340, 251] width 133 height 28
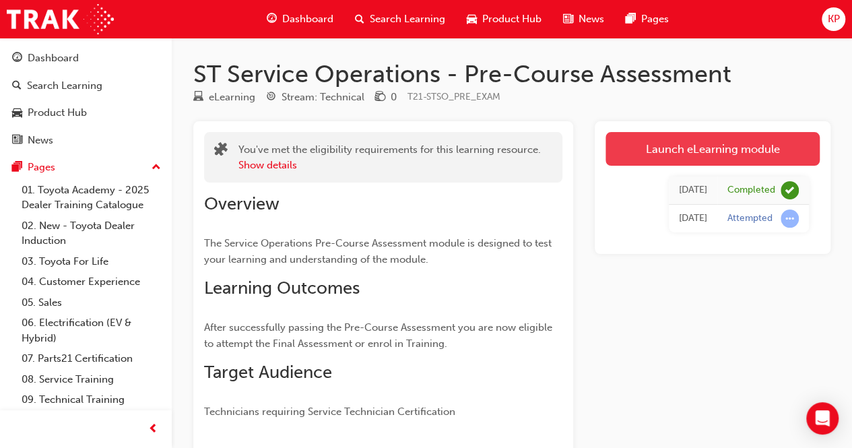
click at [677, 152] on link "Launch eLearning module" at bounding box center [712, 149] width 214 height 34
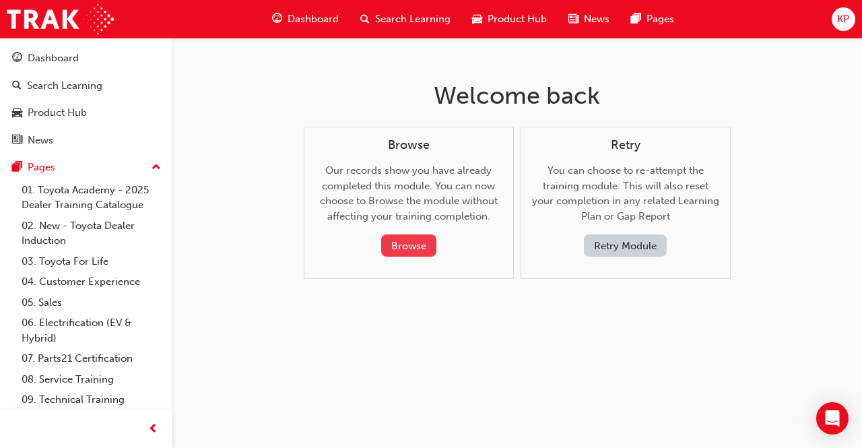
click at [415, 245] on button "Browse" at bounding box center [408, 245] width 55 height 22
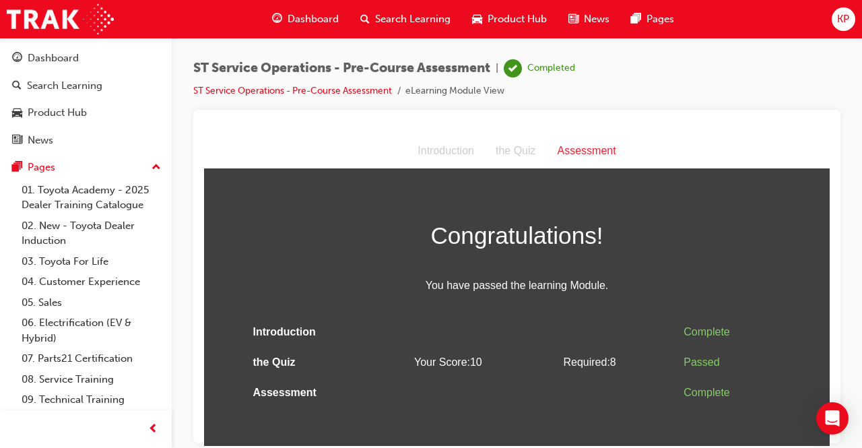
drag, startPoint x: 515, startPoint y: 159, endPoint x: 481, endPoint y: 145, distance: 36.9
click at [514, 158] on div "the Quiz" at bounding box center [516, 151] width 62 height 20
click at [323, 86] on link "ST Service Operations - Pre-Course Assessment" at bounding box center [292, 90] width 199 height 11
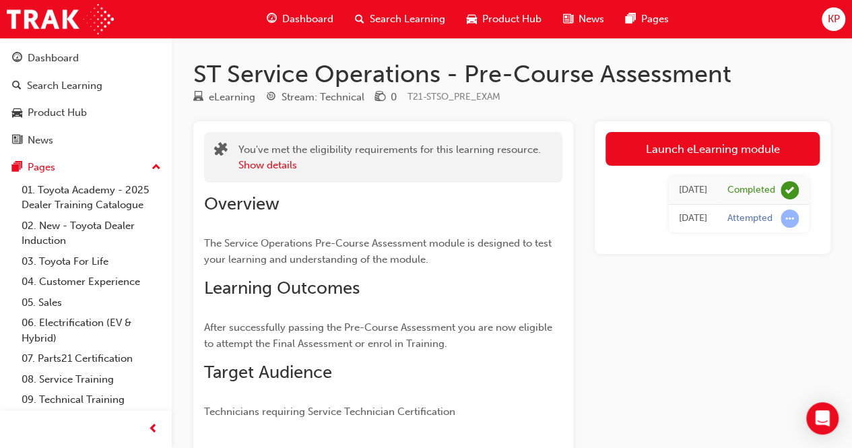
click at [310, 11] on span "Dashboard" at bounding box center [307, 18] width 51 height 15
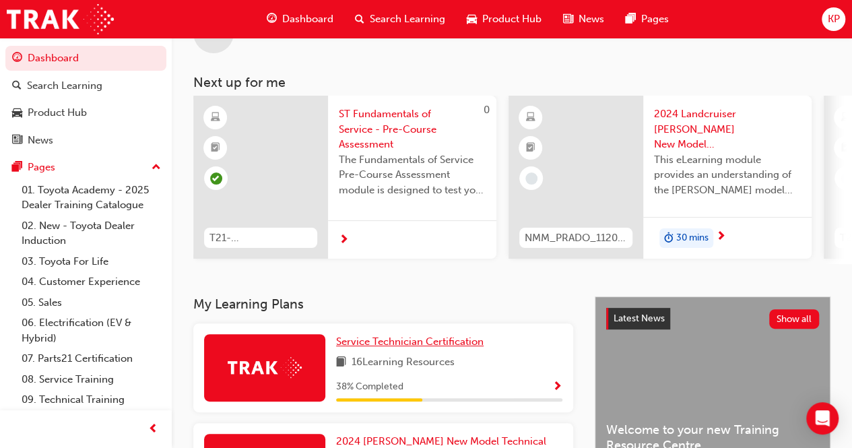
scroll to position [67, 0]
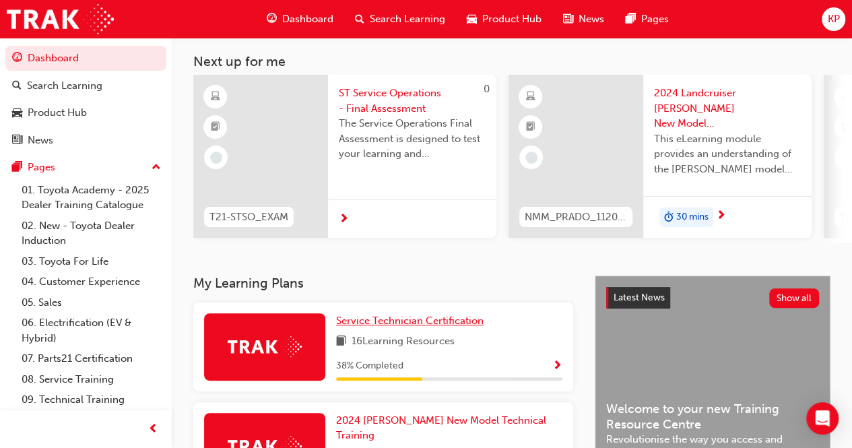
click at [400, 324] on span "Service Technician Certification" at bounding box center [409, 320] width 147 height 12
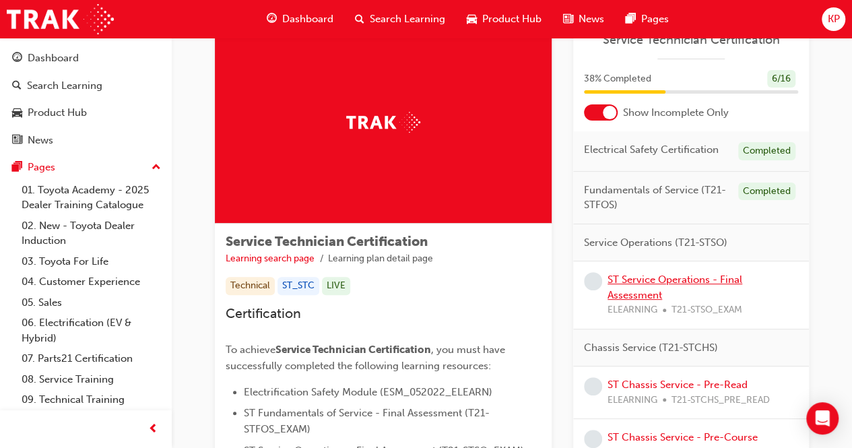
scroll to position [67, 0]
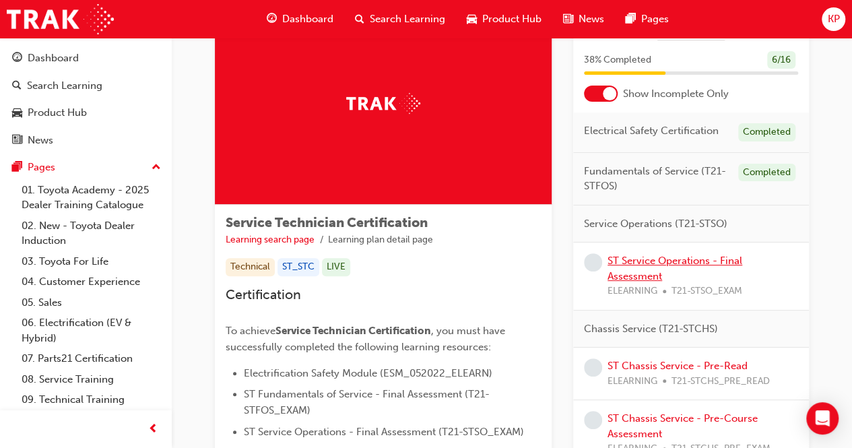
click at [669, 258] on link "ST Service Operations - Final Assessment" at bounding box center [674, 269] width 135 height 28
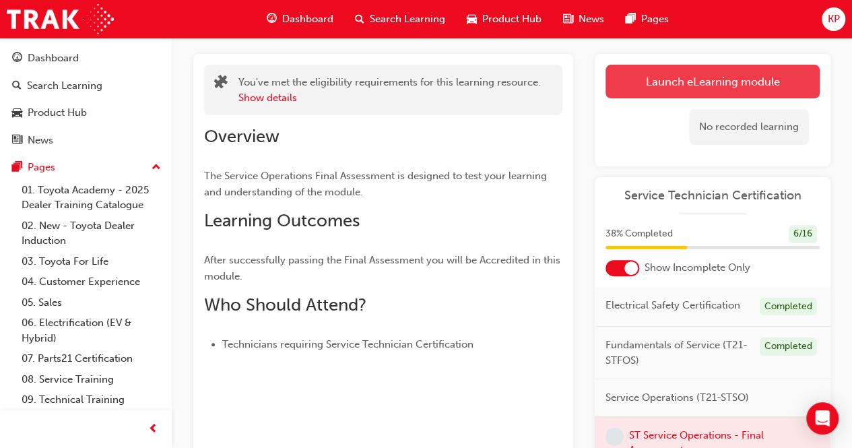
click at [656, 75] on link "Launch eLearning module" at bounding box center [712, 82] width 214 height 34
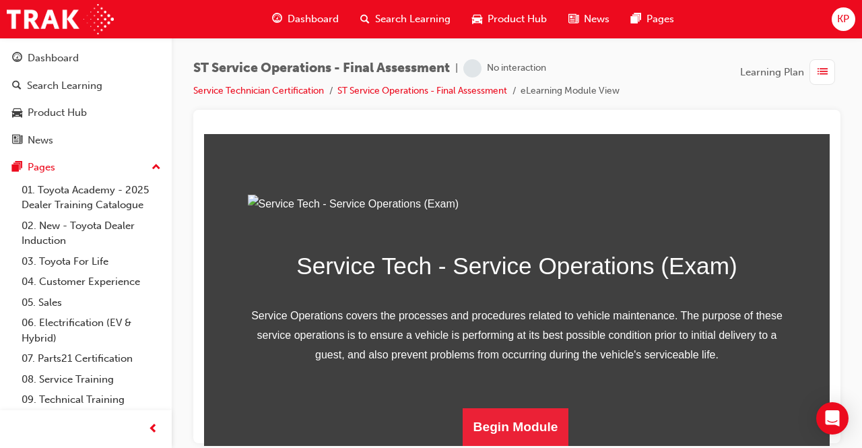
scroll to position [202, 0]
click at [531, 428] on button "Begin Module" at bounding box center [516, 426] width 106 height 38
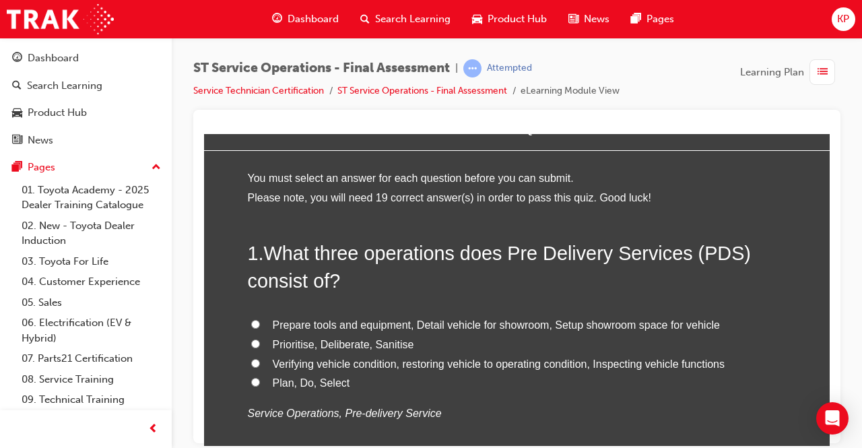
scroll to position [67, 0]
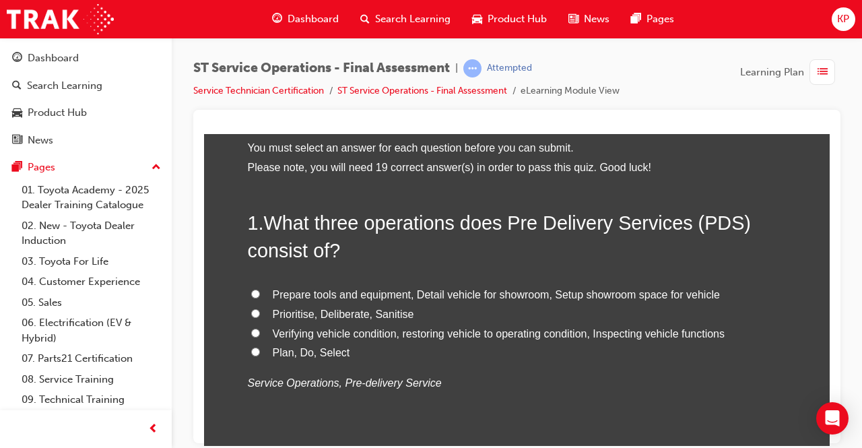
click at [252, 331] on input "Verifying vehicle condition, restoring vehicle to operating condition, Inspecti…" at bounding box center [255, 332] width 9 height 9
radio input "true"
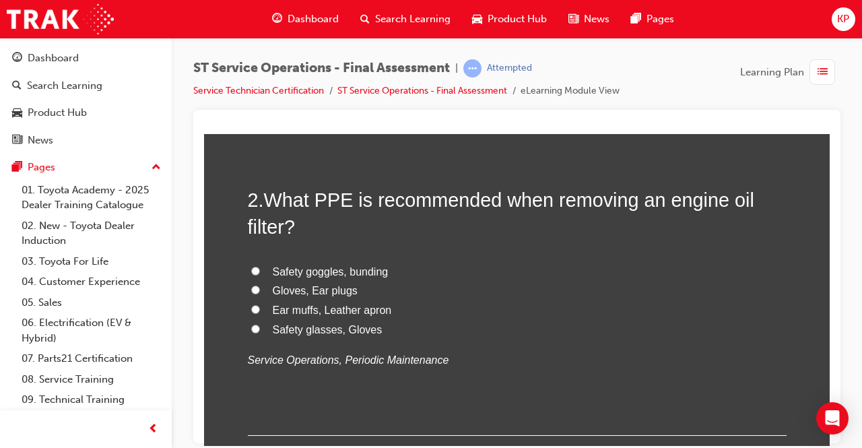
scroll to position [337, 0]
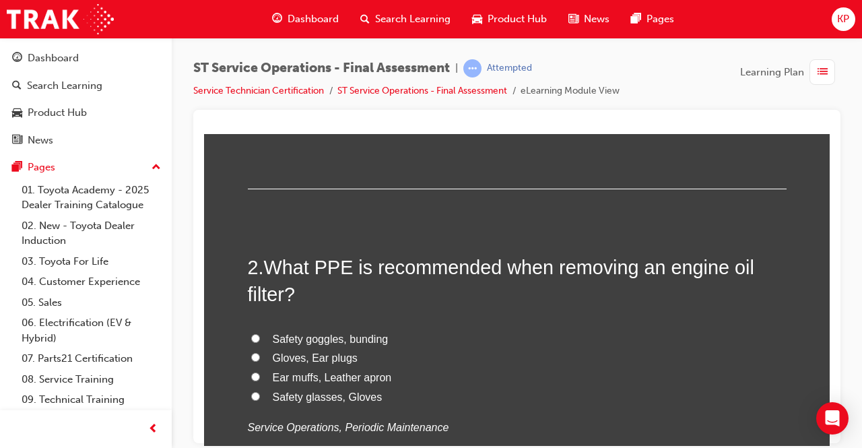
click at [252, 395] on input "Safety glasses, Gloves" at bounding box center [255, 395] width 9 height 9
radio input "true"
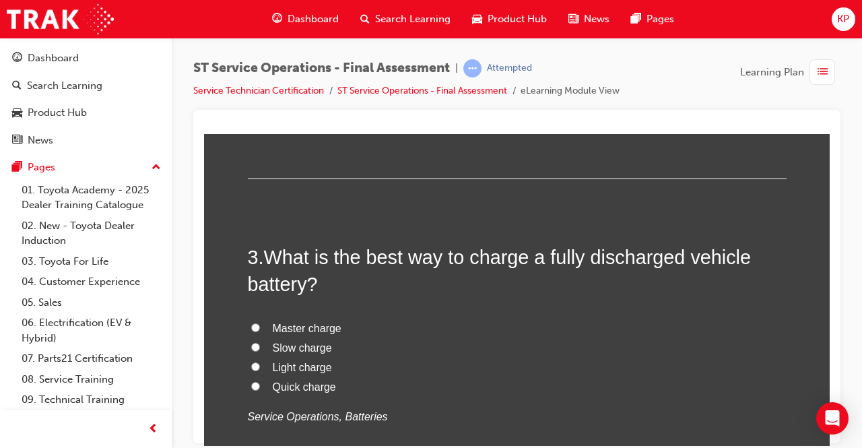
scroll to position [673, 0]
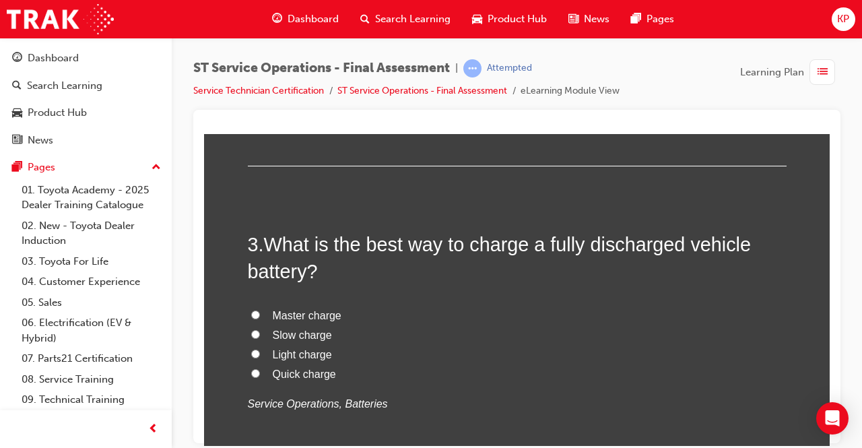
click at [251, 333] on input "Slow charge" at bounding box center [255, 333] width 9 height 9
radio input "true"
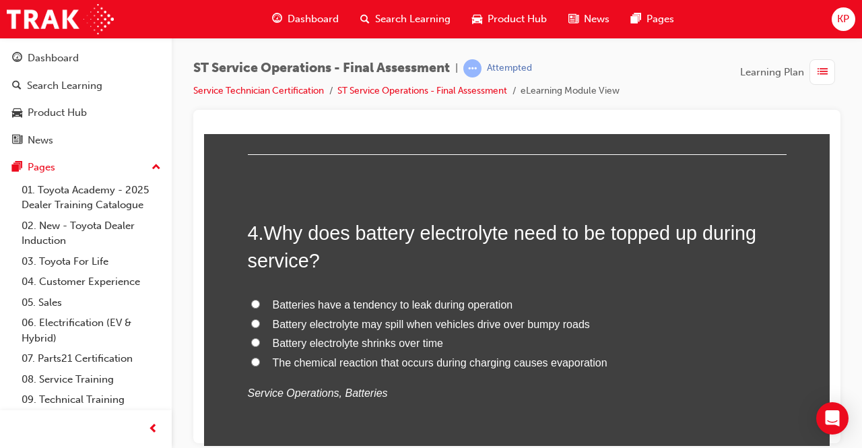
scroll to position [1010, 0]
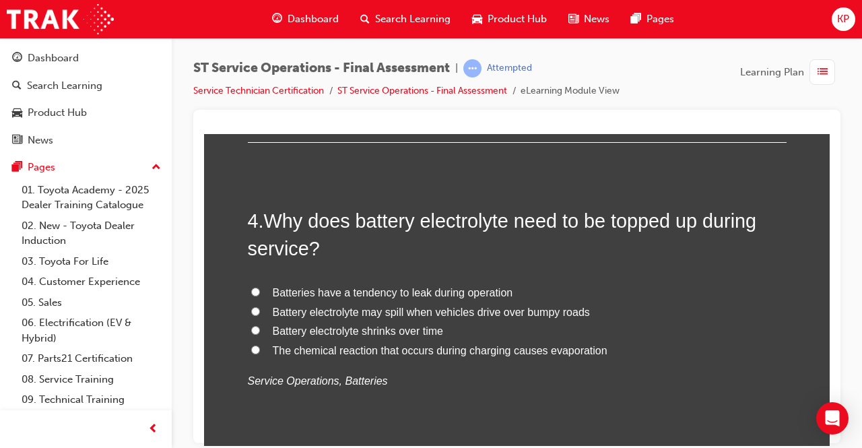
click at [256, 349] on label "The chemical reaction that occurs during charging causes evaporation" at bounding box center [517, 351] width 539 height 20
click at [256, 349] on input "The chemical reaction that occurs during charging causes evaporation" at bounding box center [255, 349] width 9 height 9
radio input "true"
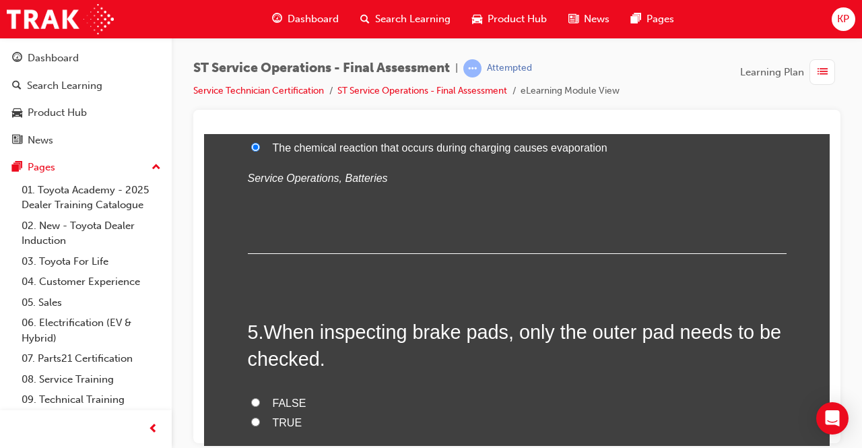
scroll to position [1279, 0]
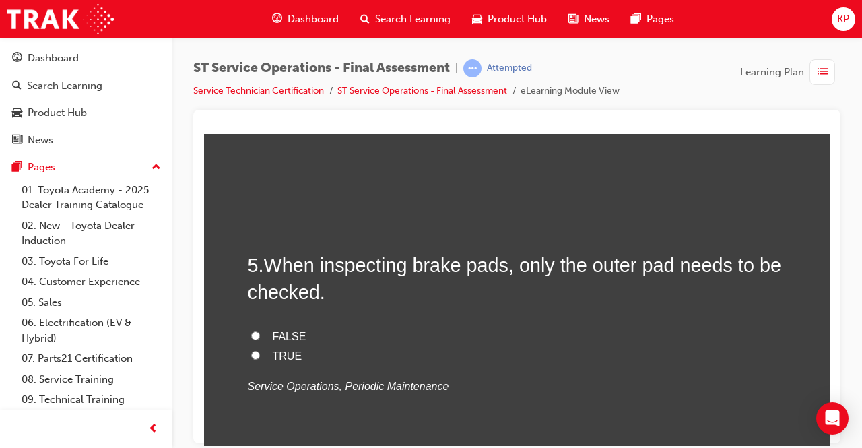
click at [251, 335] on input "FALSE" at bounding box center [255, 335] width 9 height 9
radio input "true"
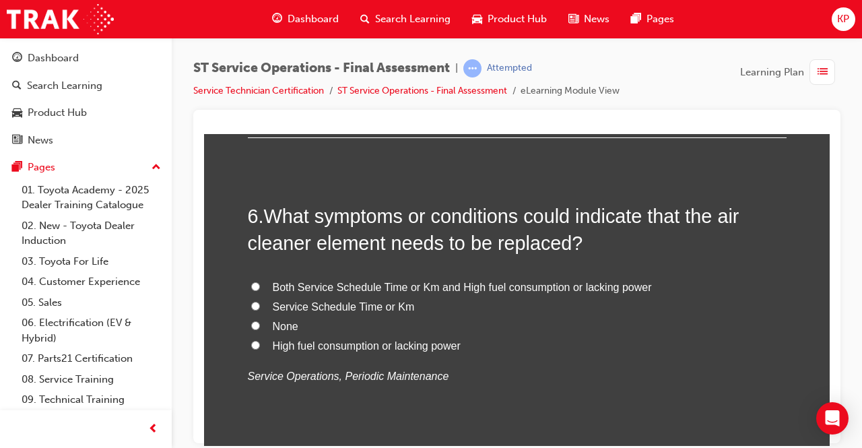
scroll to position [1616, 0]
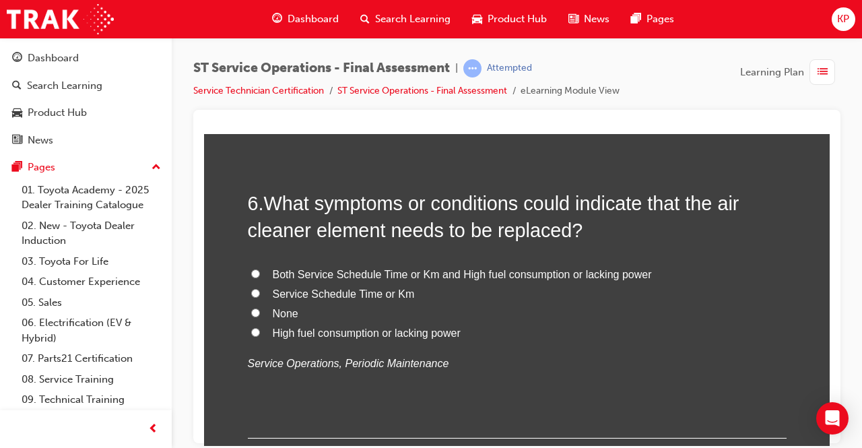
click at [251, 270] on input "Both Service Schedule Time or Km and High fuel consumption or lacking power" at bounding box center [255, 273] width 9 height 9
radio input "true"
click at [251, 289] on input "Service Schedule Time or Km" at bounding box center [255, 292] width 9 height 9
radio input "true"
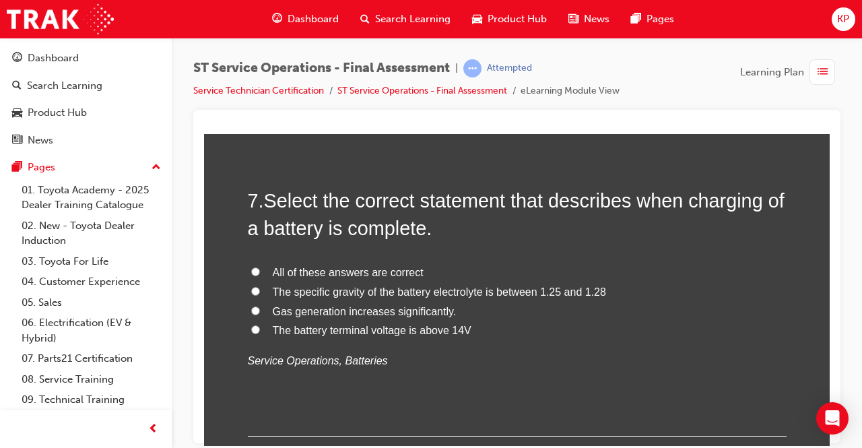
scroll to position [1953, 0]
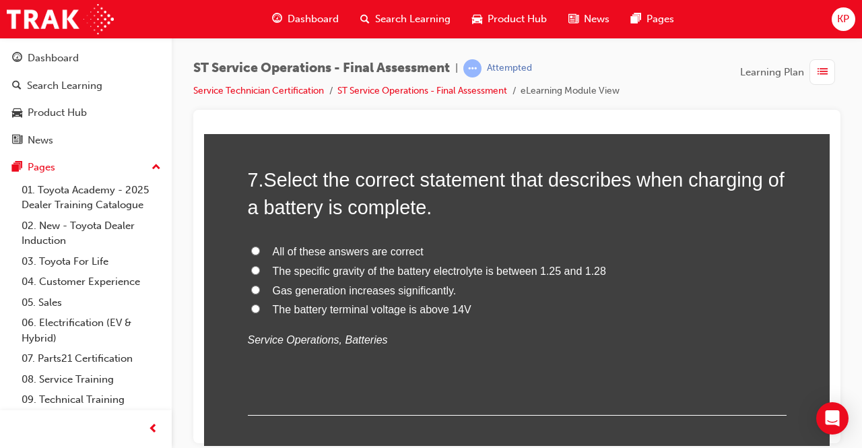
click at [251, 246] on input "All of these answers are correct" at bounding box center [255, 250] width 9 height 9
radio input "true"
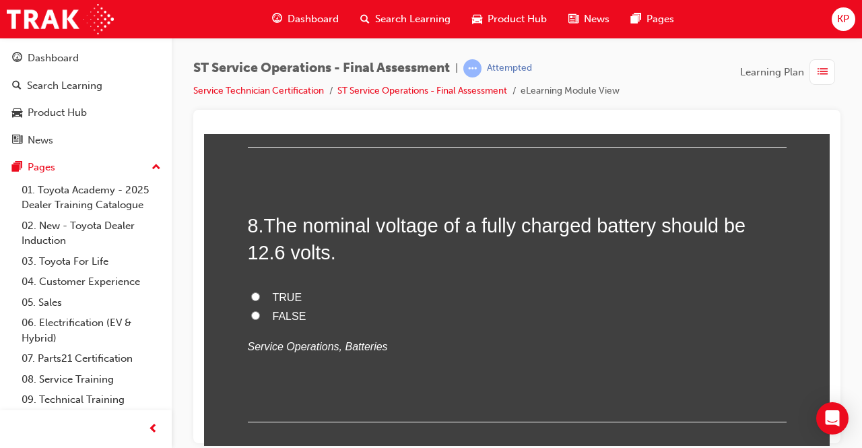
scroll to position [2222, 0]
click at [277, 290] on span "TRUE" at bounding box center [288, 295] width 30 height 11
click at [260, 290] on input "TRUE" at bounding box center [255, 294] width 9 height 9
radio input "true"
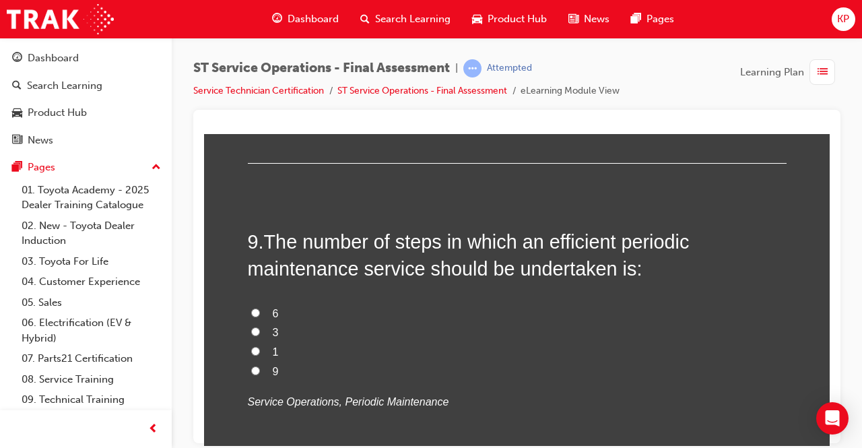
scroll to position [2491, 0]
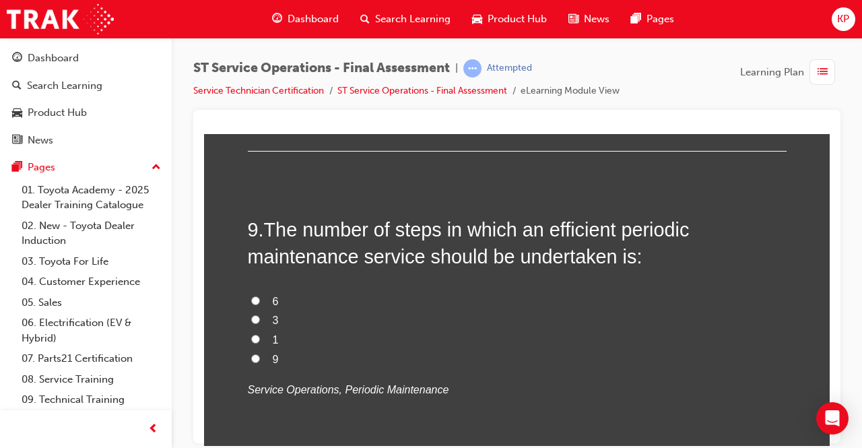
click at [251, 319] on input "3" at bounding box center [255, 318] width 9 height 9
radio input "true"
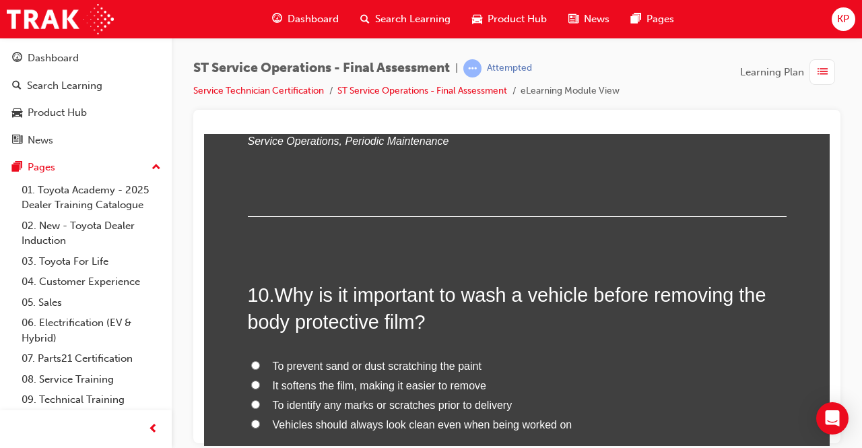
scroll to position [2761, 0]
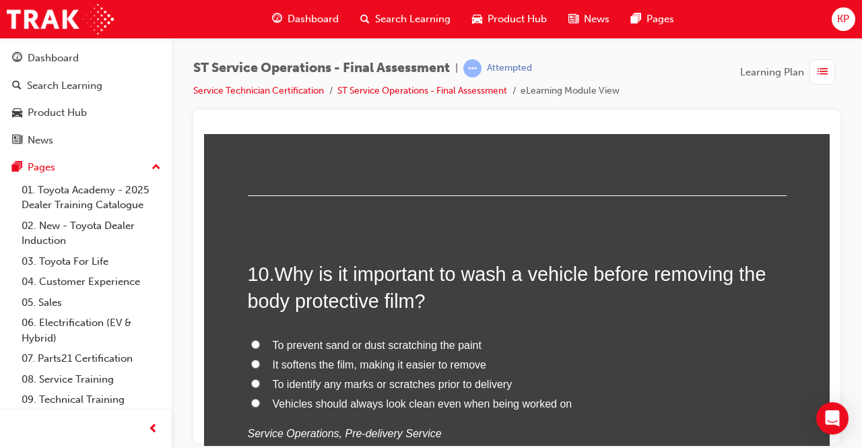
click at [251, 341] on input "To prevent sand or dust scratching the paint" at bounding box center [255, 343] width 9 height 9
radio input "true"
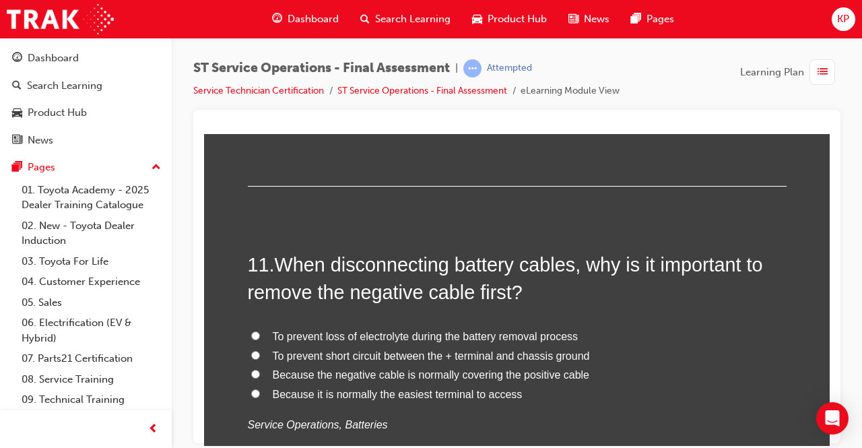
scroll to position [3165, 0]
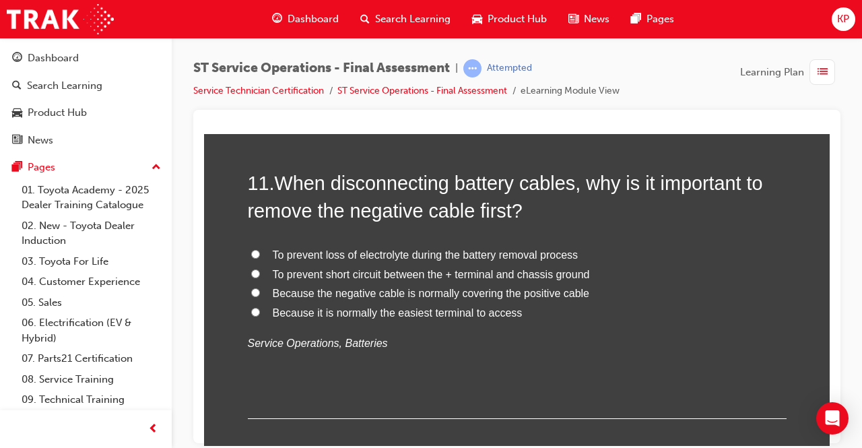
click at [255, 268] on label "To prevent short circuit between the + terminal and chassis ground" at bounding box center [517, 275] width 539 height 20
click at [255, 269] on input "To prevent short circuit between the + terminal and chassis ground" at bounding box center [255, 273] width 9 height 9
radio input "true"
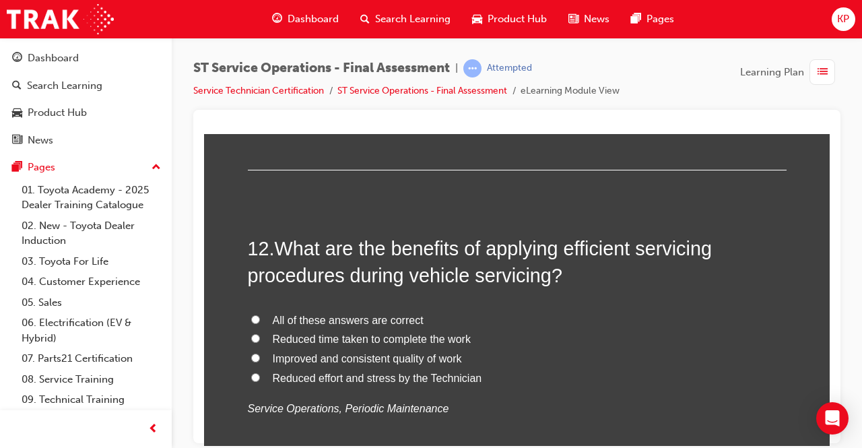
scroll to position [3434, 0]
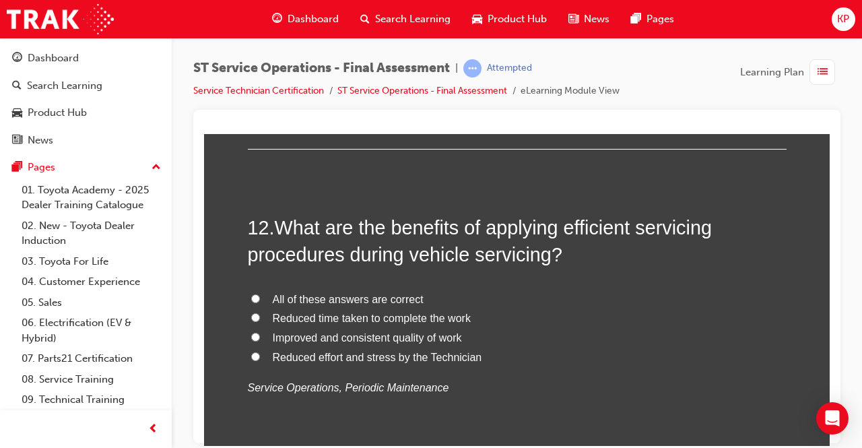
click at [253, 294] on input "All of these answers are correct" at bounding box center [255, 298] width 9 height 9
radio input "true"
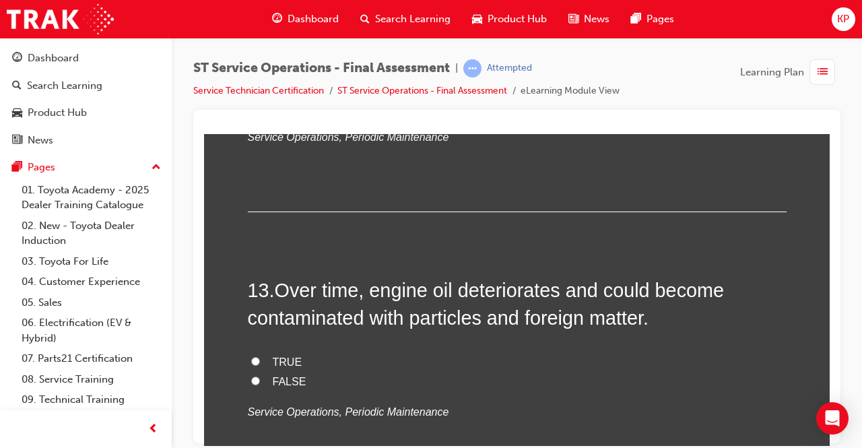
scroll to position [3703, 0]
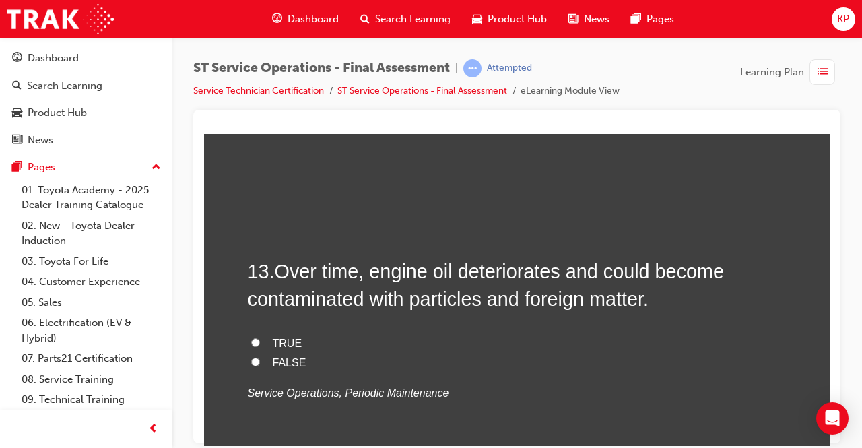
click at [251, 337] on input "TRUE" at bounding box center [255, 341] width 9 height 9
radio input "true"
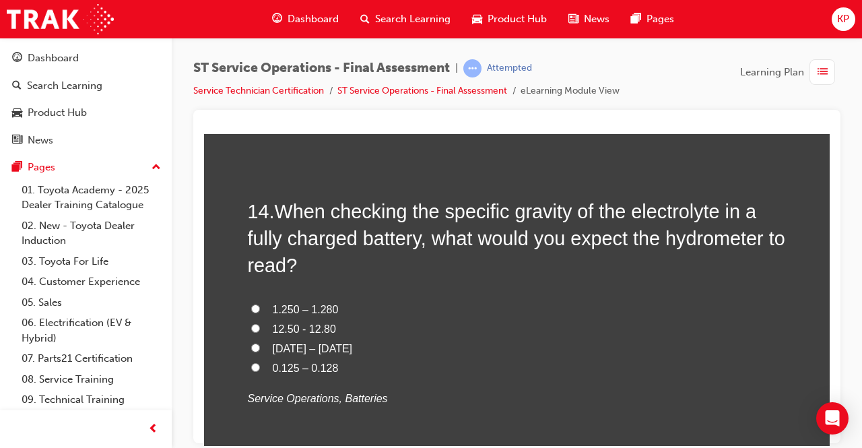
scroll to position [4040, 0]
click at [251, 302] on input "1.250 – 1.280" at bounding box center [255, 306] width 9 height 9
radio input "true"
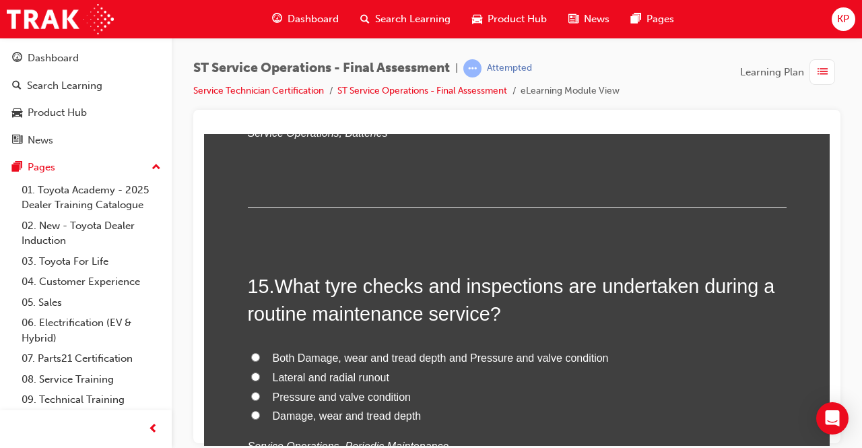
scroll to position [4377, 0]
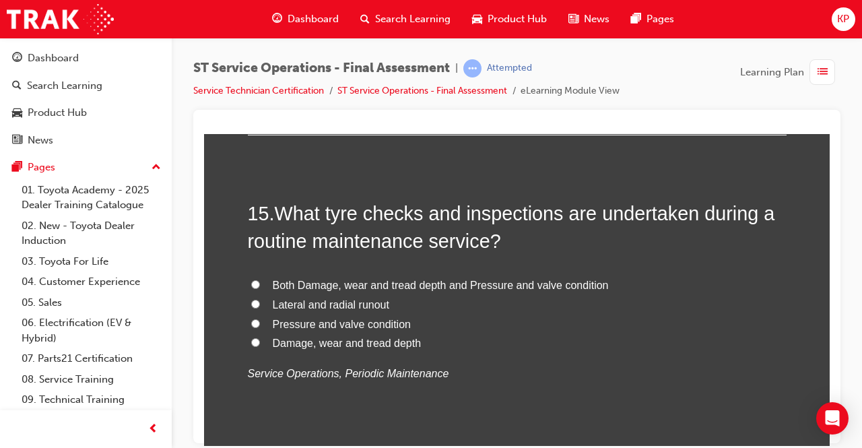
click at [255, 337] on label "Damage, wear and tread depth" at bounding box center [517, 343] width 539 height 20
click at [255, 337] on input "Damage, wear and tread depth" at bounding box center [255, 341] width 9 height 9
radio input "true"
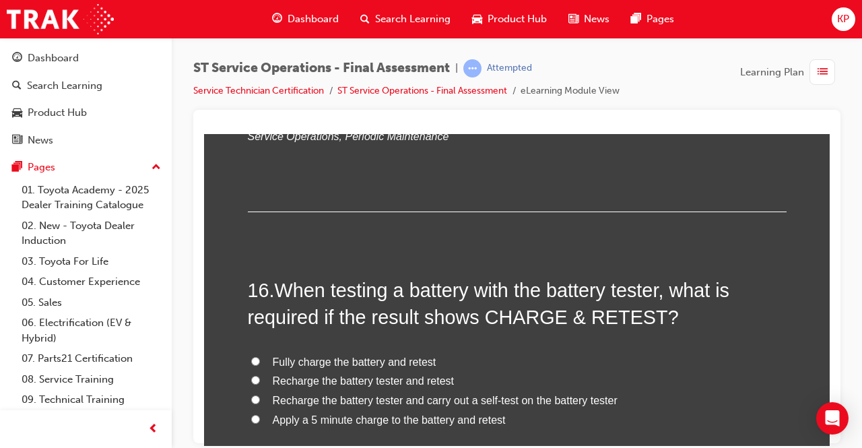
scroll to position [4646, 0]
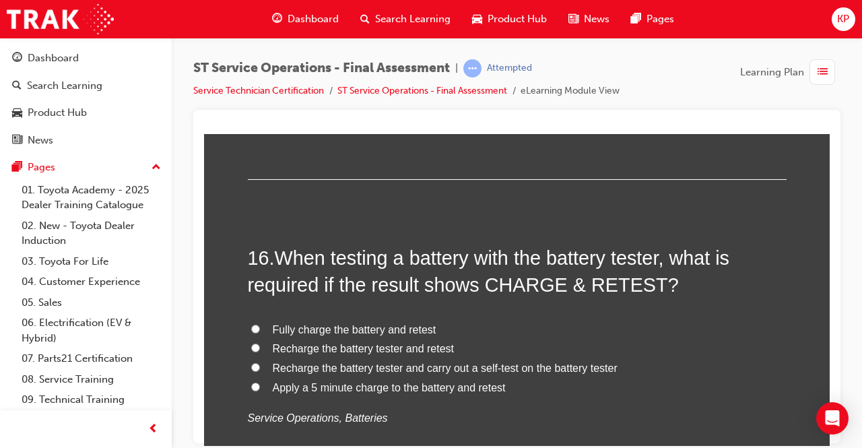
click at [255, 383] on label "Apply a 5 minute charge to the battery and retest" at bounding box center [517, 388] width 539 height 20
click at [255, 383] on input "Apply a 5 minute charge to the battery and retest" at bounding box center [255, 386] width 9 height 9
radio input "true"
click at [255, 382] on label "Apply a 5 minute charge to the battery and retest" at bounding box center [517, 388] width 539 height 20
click at [255, 382] on input "Apply a 5 minute charge to the battery and retest" at bounding box center [255, 386] width 9 height 9
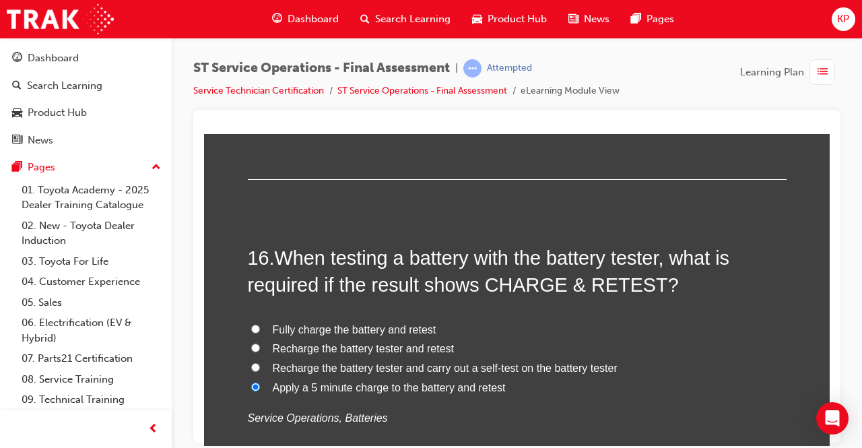
click at [332, 347] on span "Recharge the battery tester and retest" at bounding box center [363, 347] width 181 height 11
click at [260, 347] on input "Recharge the battery tester and retest" at bounding box center [255, 347] width 9 height 9
radio input "true"
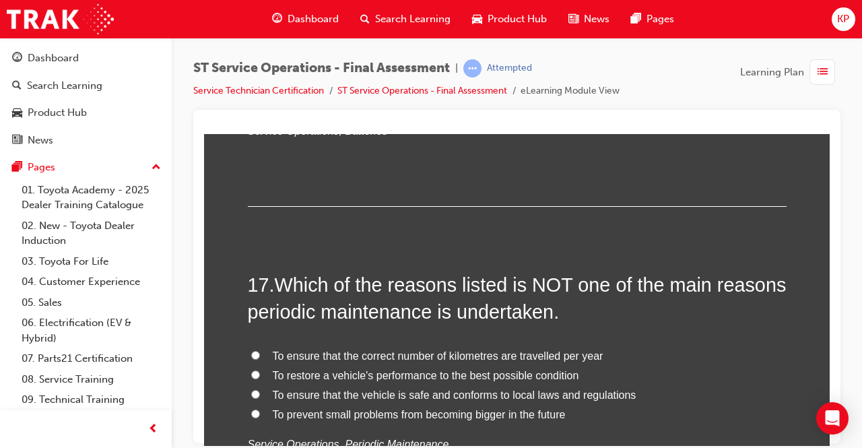
scroll to position [4983, 0]
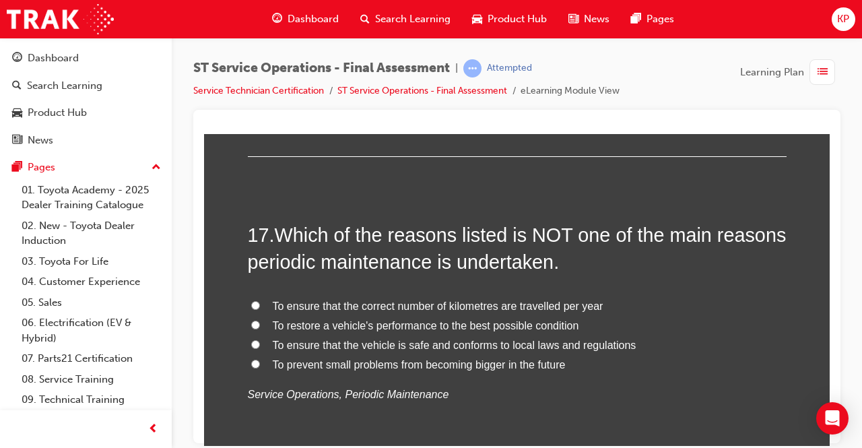
click at [251, 302] on input "To ensure that the correct number of kilometres are travelled per year" at bounding box center [255, 304] width 9 height 9
radio input "true"
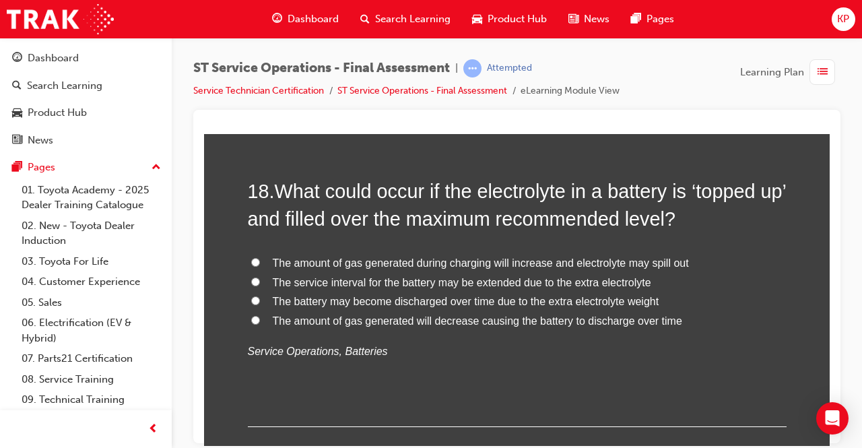
scroll to position [5319, 0]
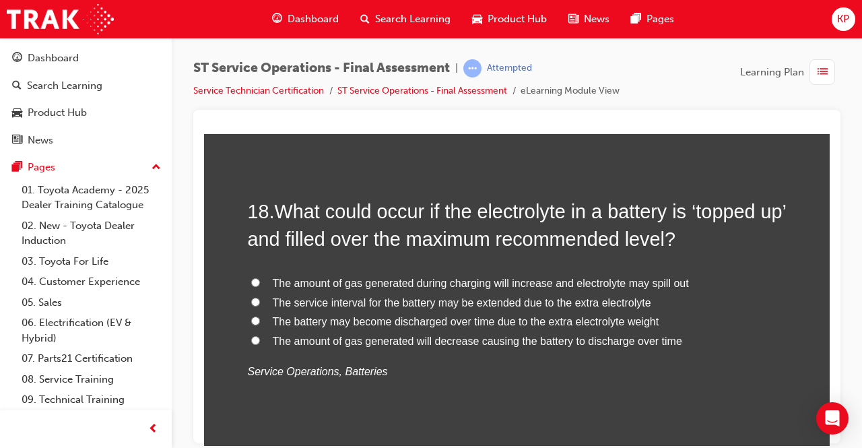
click at [251, 277] on input "The amount of gas generated during charging will increase and electrolyte may s…" at bounding box center [255, 281] width 9 height 9
radio input "true"
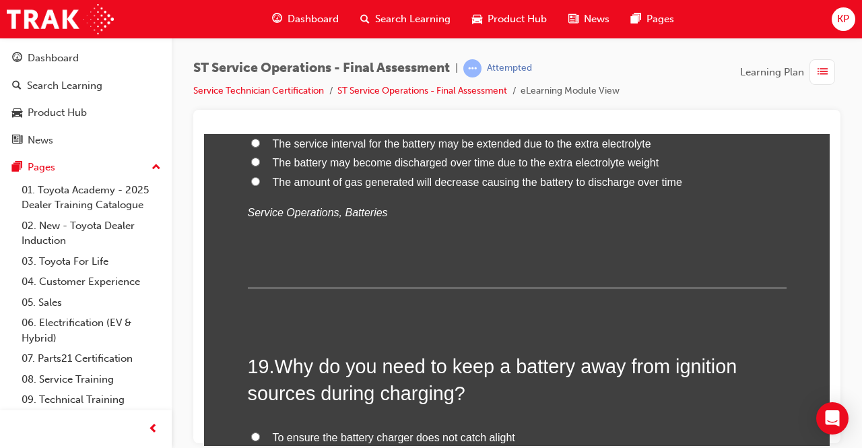
scroll to position [5589, 0]
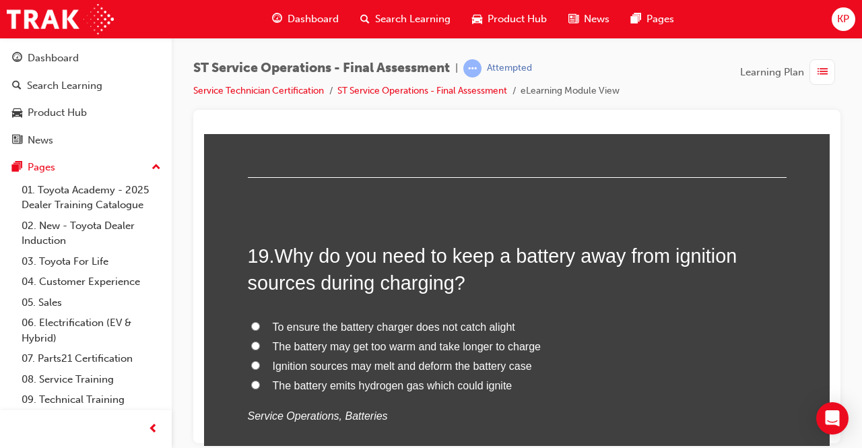
click at [256, 380] on label "The battery emits hydrogen gas which could ignite" at bounding box center [517, 386] width 539 height 20
click at [256, 380] on input "The battery emits hydrogen gas which could ignite" at bounding box center [255, 384] width 9 height 9
radio input "true"
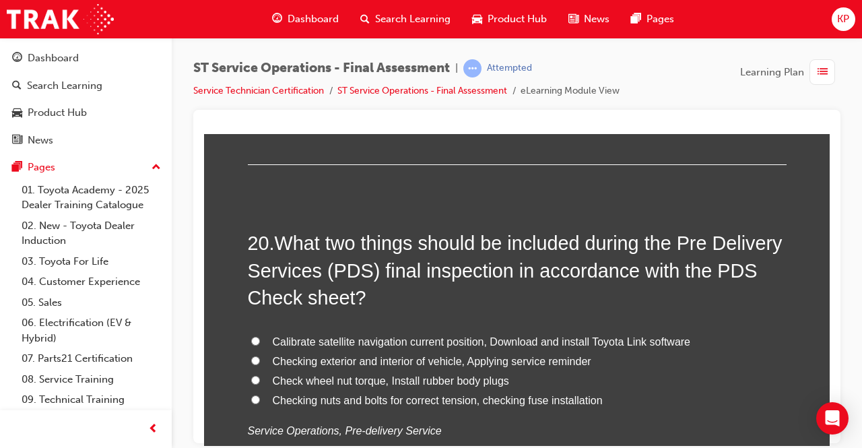
scroll to position [5993, 0]
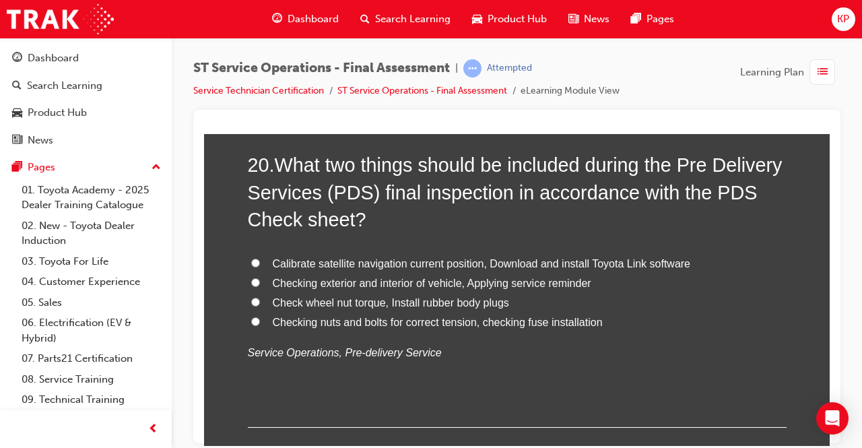
click at [251, 277] on input "Checking exterior and interior of vehicle, Applying service reminder" at bounding box center [255, 281] width 9 height 9
radio input "true"
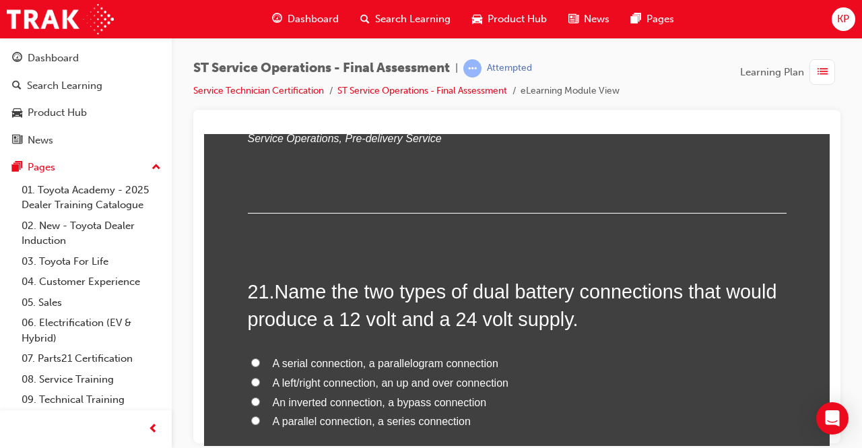
scroll to position [6329, 0]
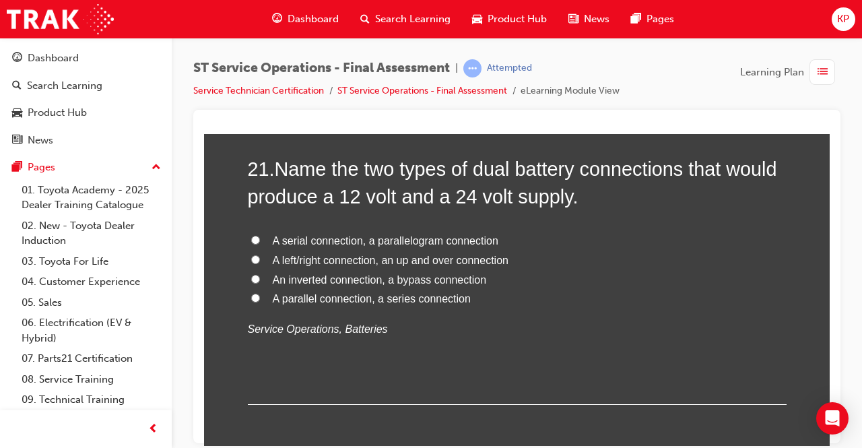
click at [255, 293] on label "A parallel connection, a series connection" at bounding box center [517, 299] width 539 height 20
click at [255, 293] on input "A parallel connection, a series connection" at bounding box center [255, 297] width 9 height 9
radio input "true"
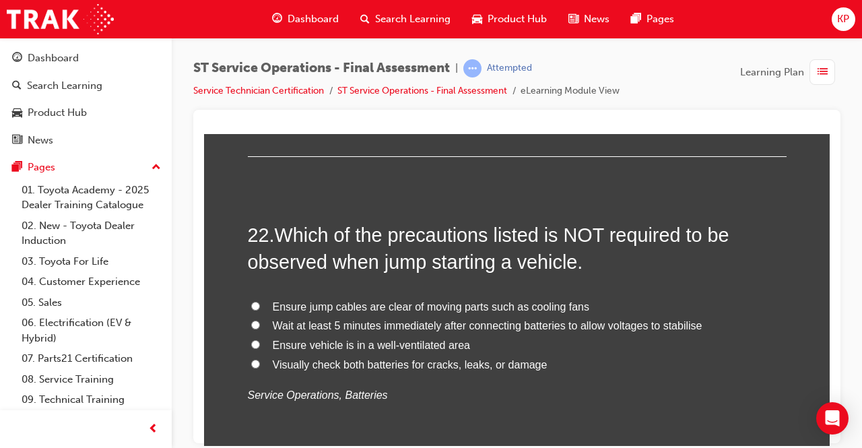
scroll to position [6599, 0]
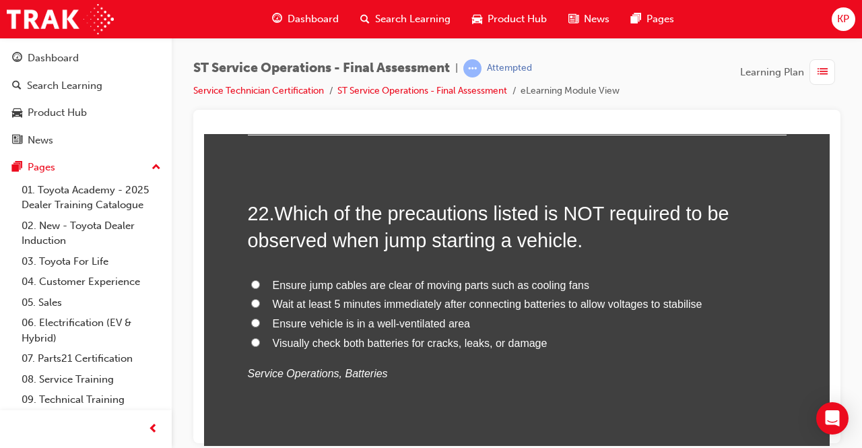
click at [252, 337] on input "Visually check both batteries for cracks, leaks, or damage" at bounding box center [255, 341] width 9 height 9
radio input "true"
click at [251, 298] on input "Wait at least 5 minutes immediately after connecting batteries to allow voltage…" at bounding box center [255, 302] width 9 height 9
radio input "true"
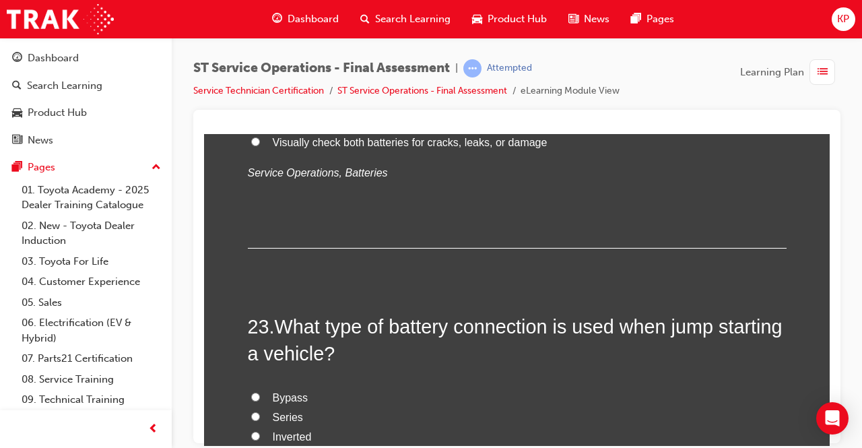
scroll to position [6935, 0]
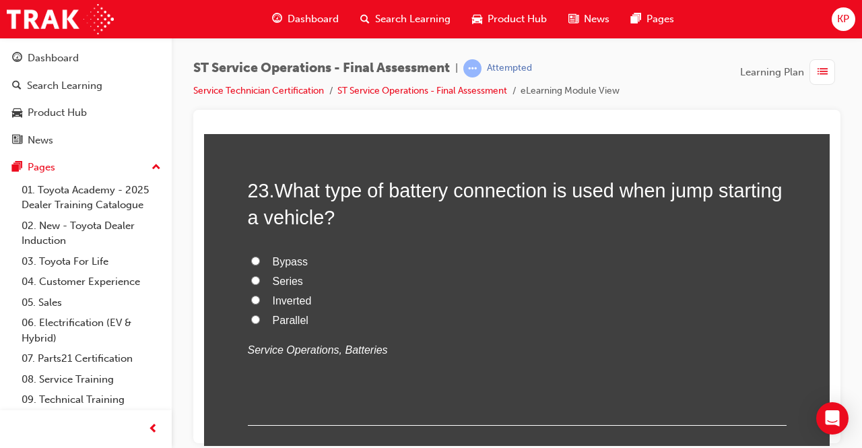
click at [251, 314] on input "Parallel" at bounding box center [255, 318] width 9 height 9
radio input "true"
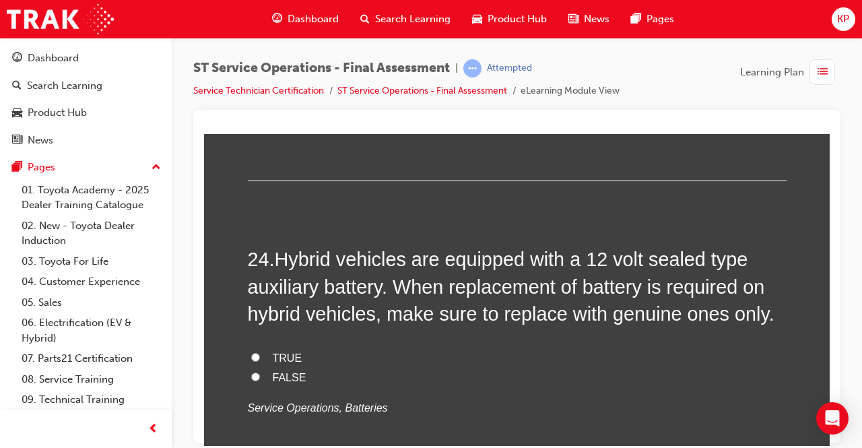
scroll to position [7205, 0]
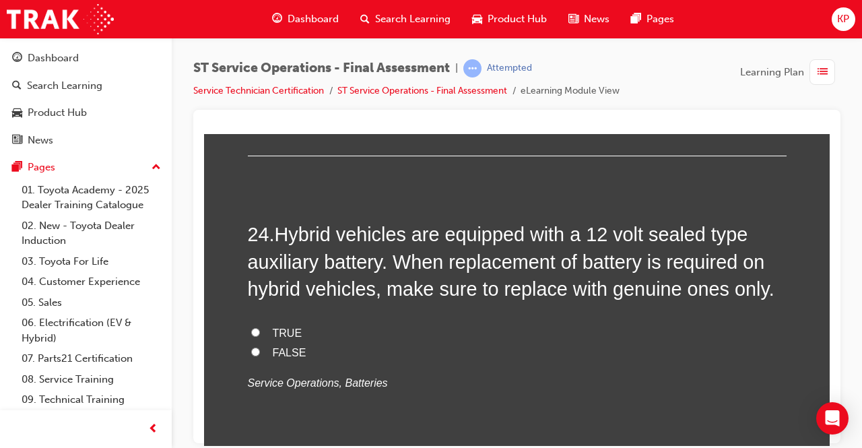
click at [248, 325] on label "TRUE" at bounding box center [517, 333] width 539 height 20
click at [251, 327] on input "TRUE" at bounding box center [255, 331] width 9 height 9
radio input "true"
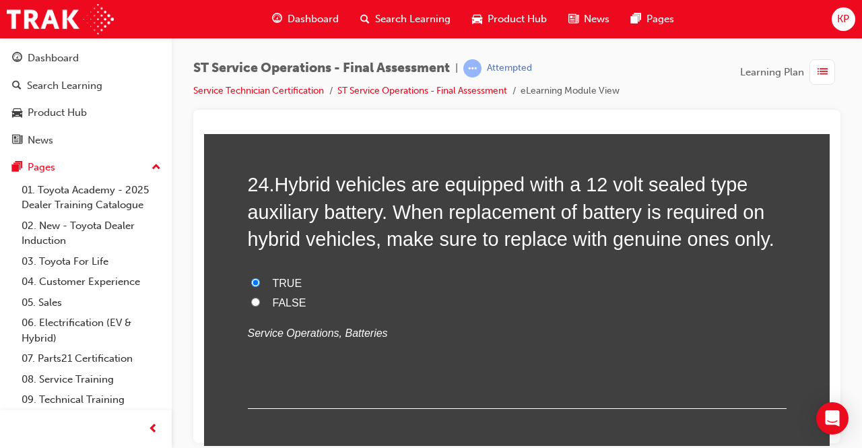
scroll to position [7314, 0]
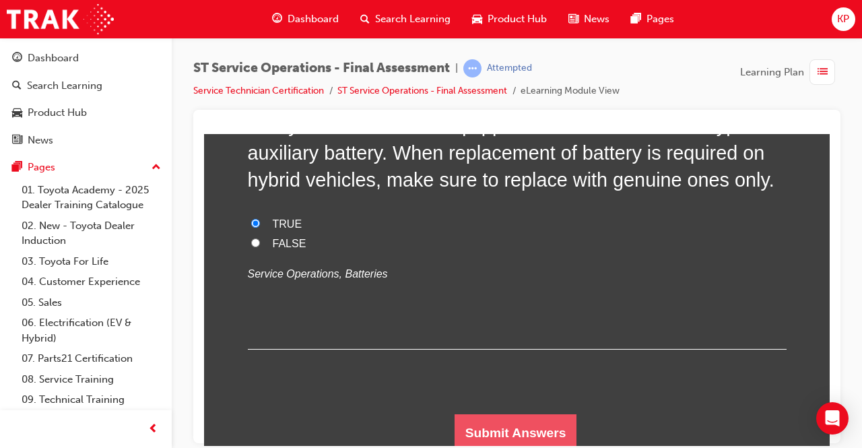
click at [482, 417] on button "Submit Answers" at bounding box center [515, 432] width 123 height 38
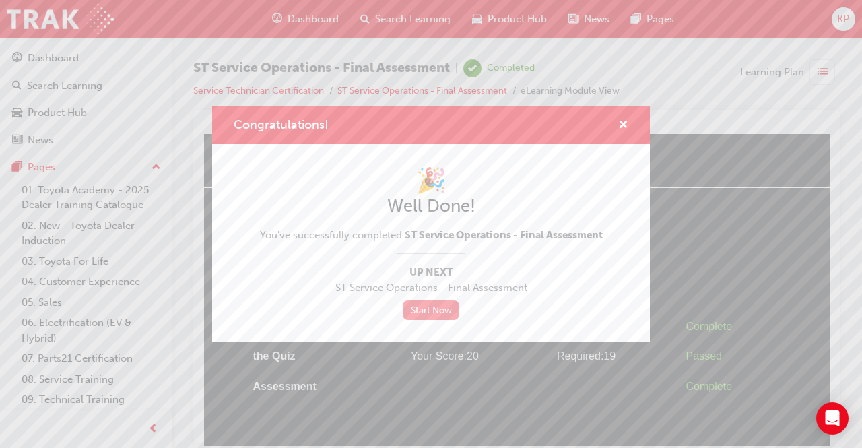
click at [428, 310] on link "Start Now" at bounding box center [431, 310] width 57 height 20
click at [621, 125] on span "cross-icon" at bounding box center [623, 126] width 10 height 12
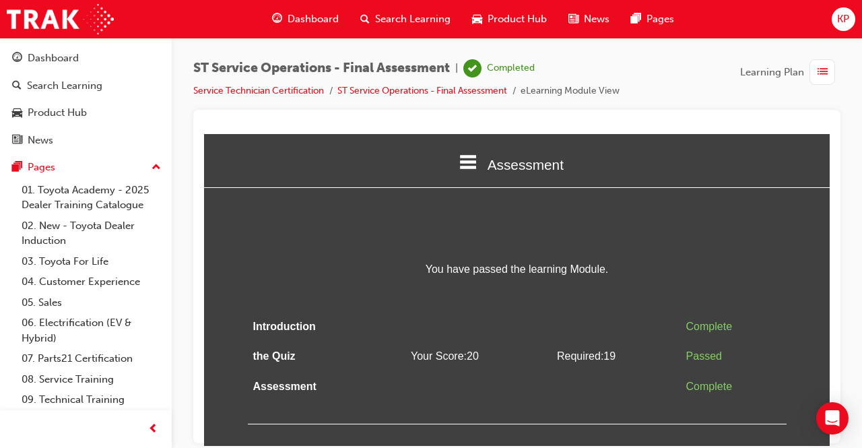
click at [813, 70] on div "button" at bounding box center [822, 72] width 26 height 26
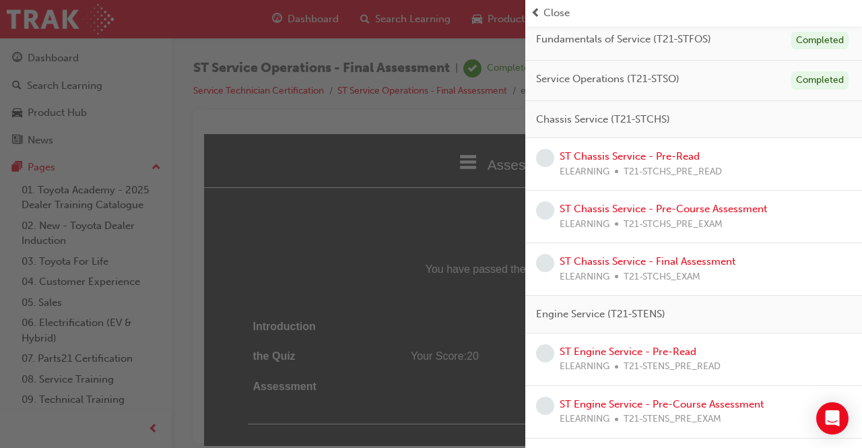
scroll to position [202, 0]
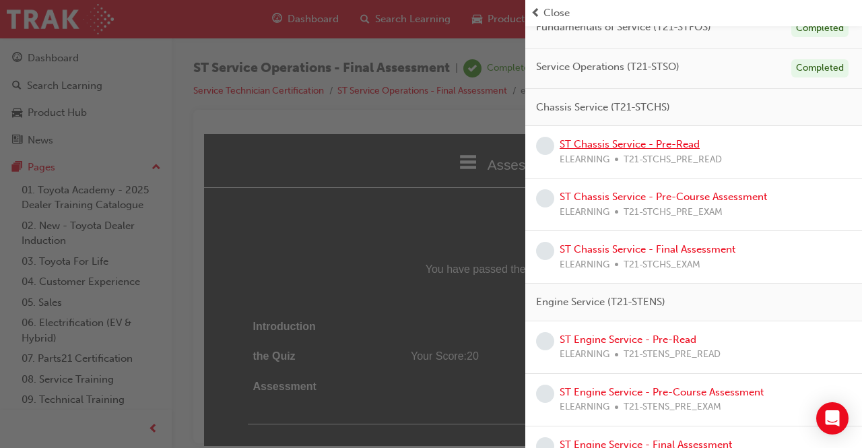
click at [621, 145] on link "ST Chassis Service - Pre-Read" at bounding box center [630, 144] width 140 height 12
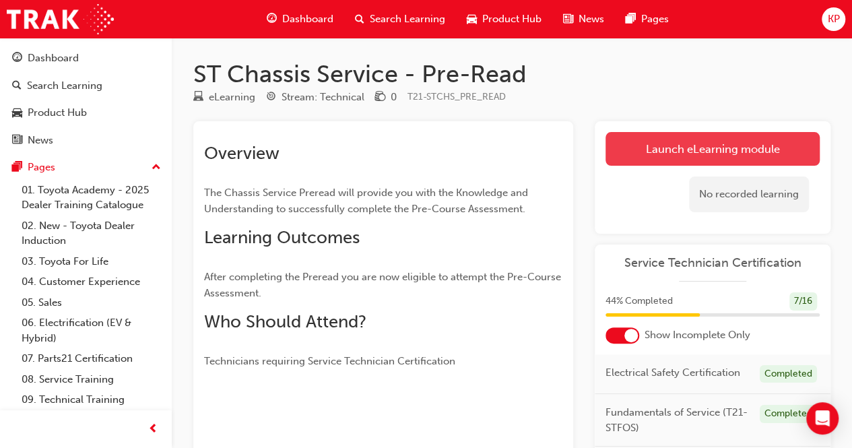
click at [646, 146] on link "Launch eLearning module" at bounding box center [712, 149] width 214 height 34
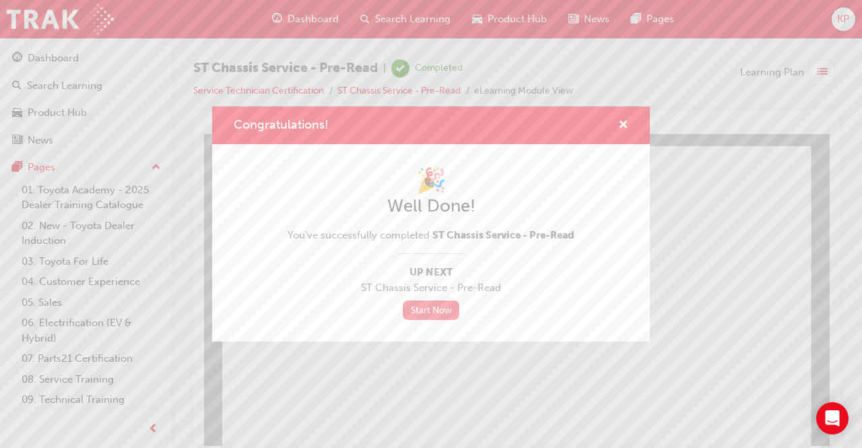
click at [438, 310] on link "Start Now" at bounding box center [431, 310] width 57 height 20
click at [438, 309] on link "Start Now" at bounding box center [431, 310] width 57 height 20
click at [395, 378] on div "Congratulations! 🎉 Well Done! You've successfully completed ST Chassis Service …" at bounding box center [431, 224] width 862 height 448
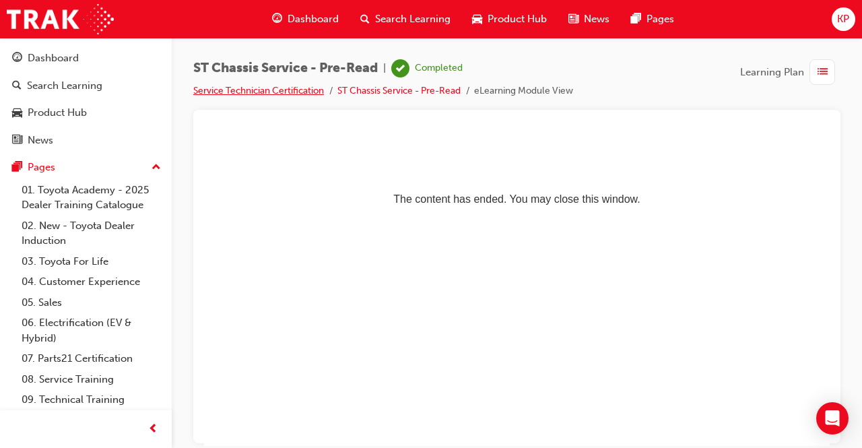
click at [302, 87] on link "Service Technician Certification" at bounding box center [258, 90] width 131 height 11
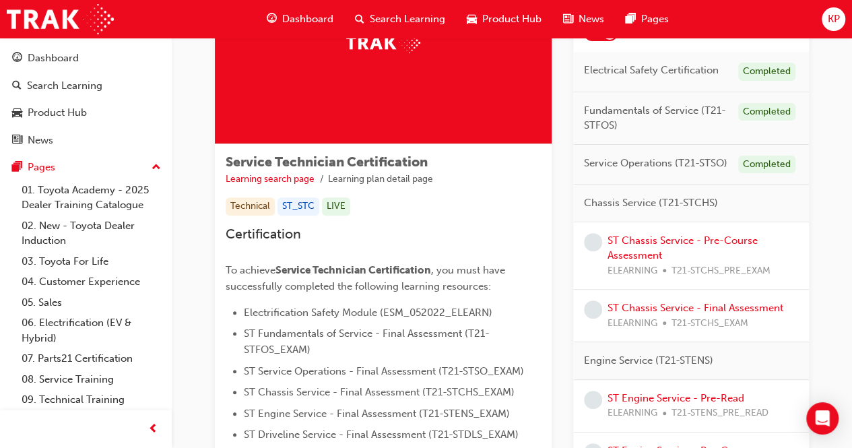
scroll to position [135, 0]
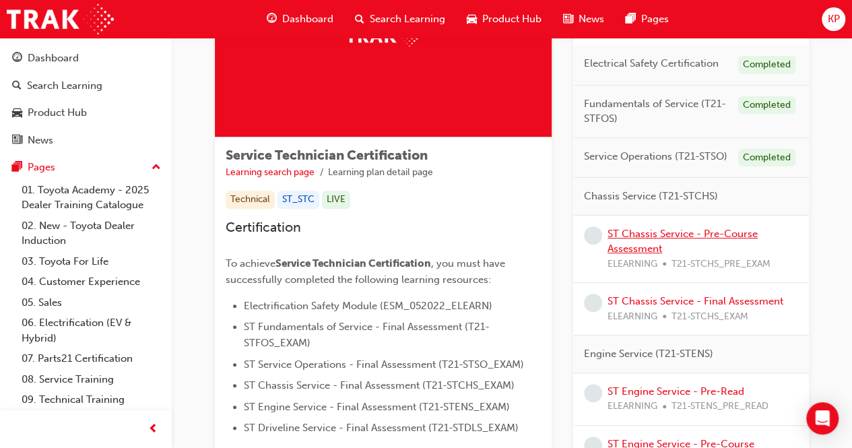
click at [694, 230] on link "ST Chassis Service - Pre-Course Assessment" at bounding box center [682, 242] width 150 height 28
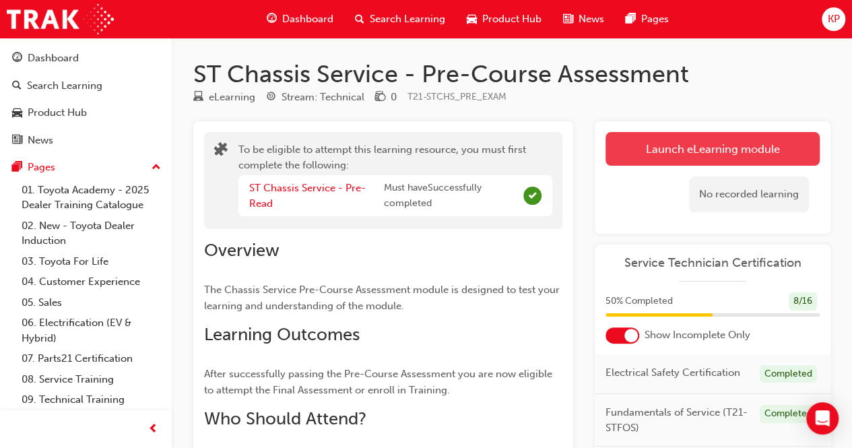
click at [705, 143] on button "Launch eLearning module" at bounding box center [712, 149] width 214 height 34
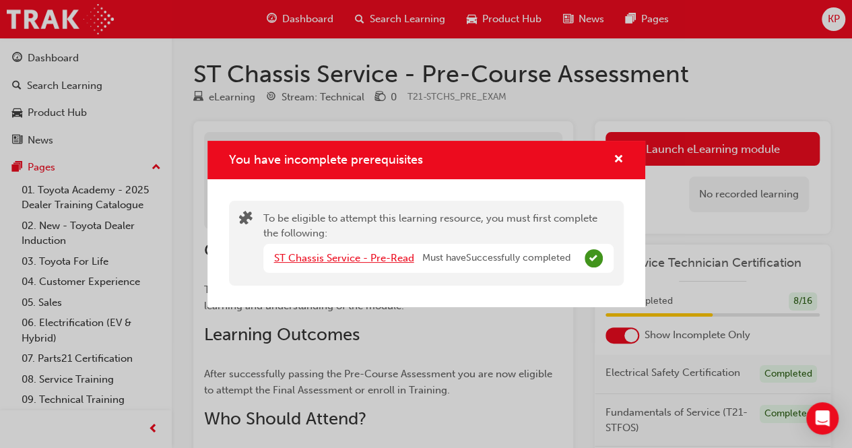
click at [387, 261] on link "ST Chassis Service - Pre-Read" at bounding box center [344, 258] width 140 height 12
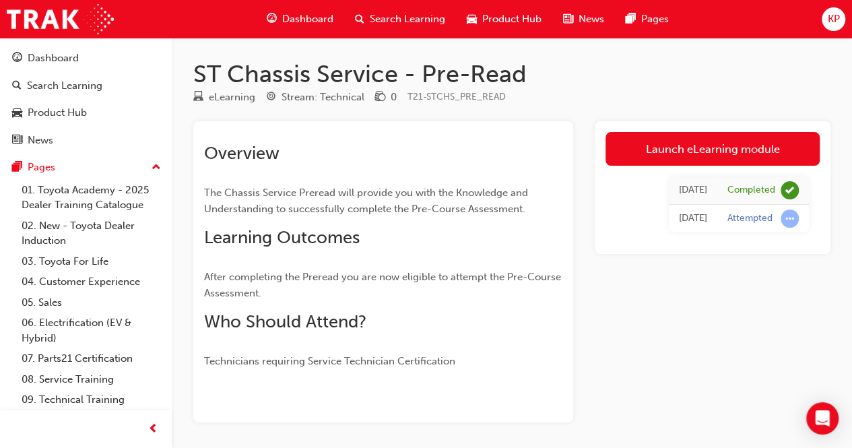
click at [321, 22] on span "Dashboard" at bounding box center [307, 18] width 51 height 15
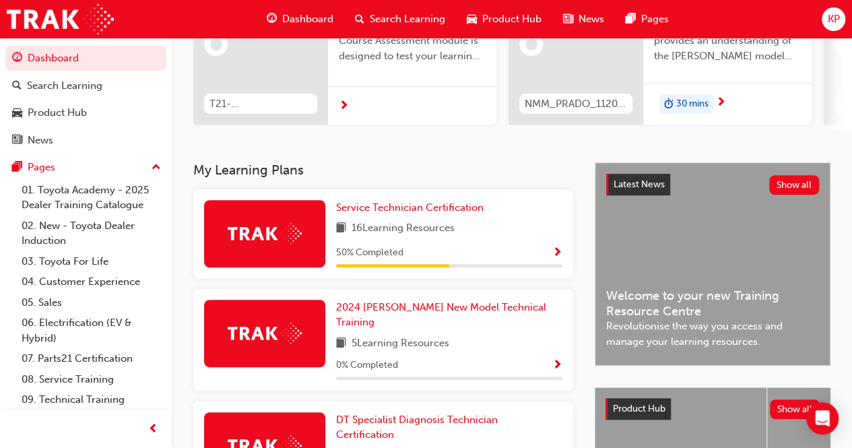
scroll to position [202, 0]
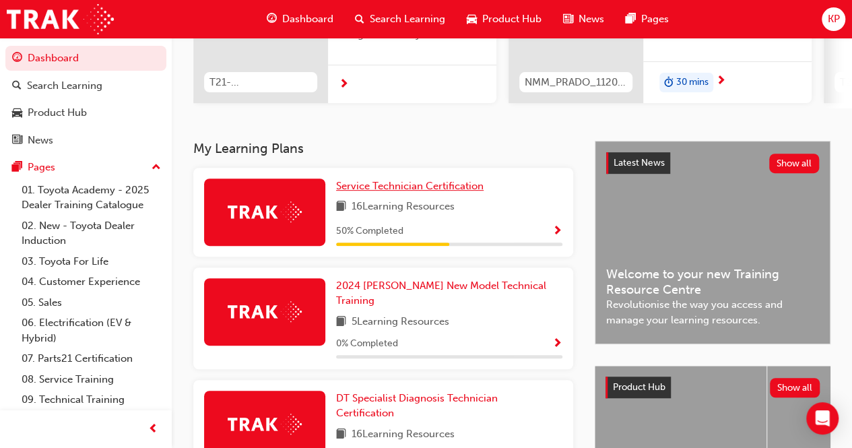
click at [416, 189] on span "Service Technician Certification" at bounding box center [409, 186] width 147 height 12
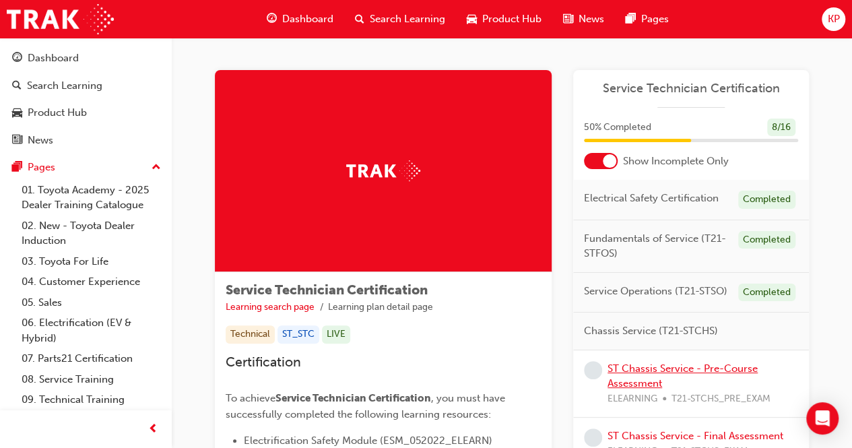
click at [679, 366] on link "ST Chassis Service - Pre-Course Assessment" at bounding box center [682, 376] width 150 height 28
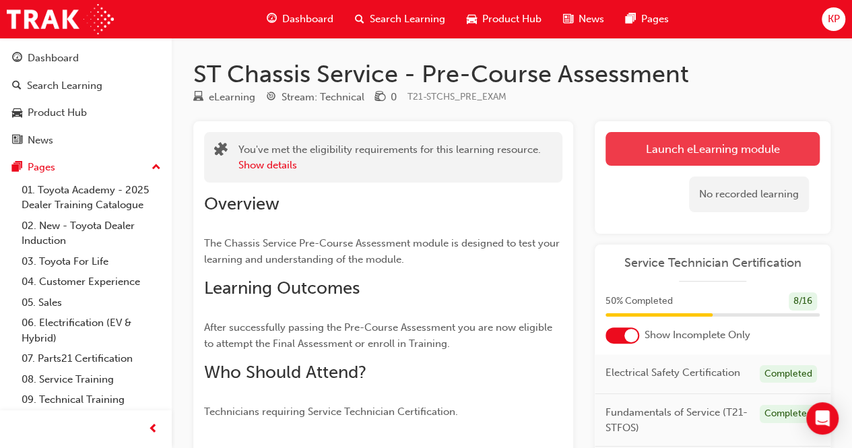
click at [644, 142] on button "Launch eLearning module" at bounding box center [712, 149] width 214 height 34
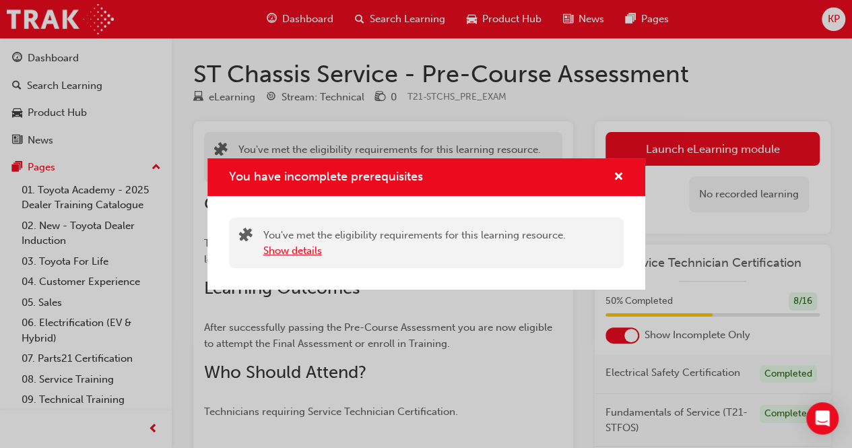
click at [288, 248] on button "Show details" at bounding box center [292, 250] width 59 height 15
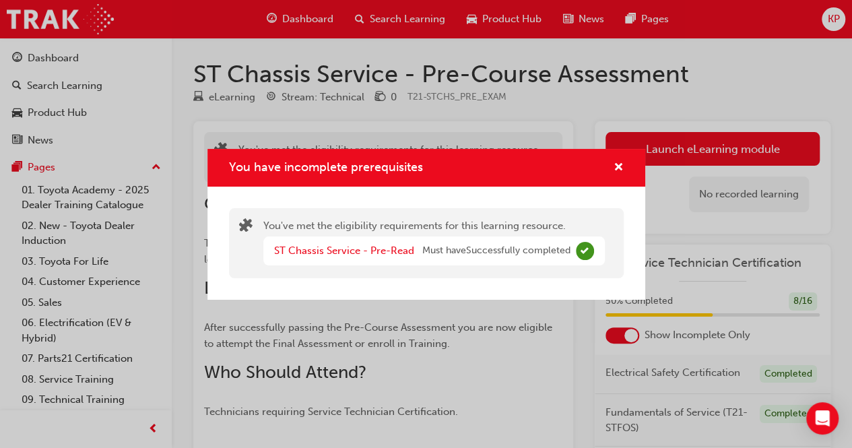
click at [578, 251] on span "Complete" at bounding box center [585, 251] width 18 height 18
click at [332, 251] on link "ST Chassis Service - Pre-Read" at bounding box center [344, 250] width 140 height 12
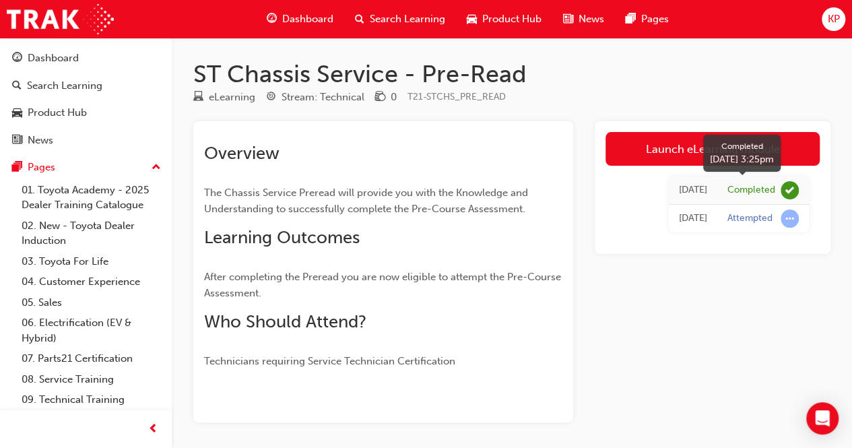
click at [784, 187] on span "learningRecordVerb_COMPLETE-icon" at bounding box center [789, 190] width 18 height 18
click at [307, 15] on span "Dashboard" at bounding box center [307, 18] width 51 height 15
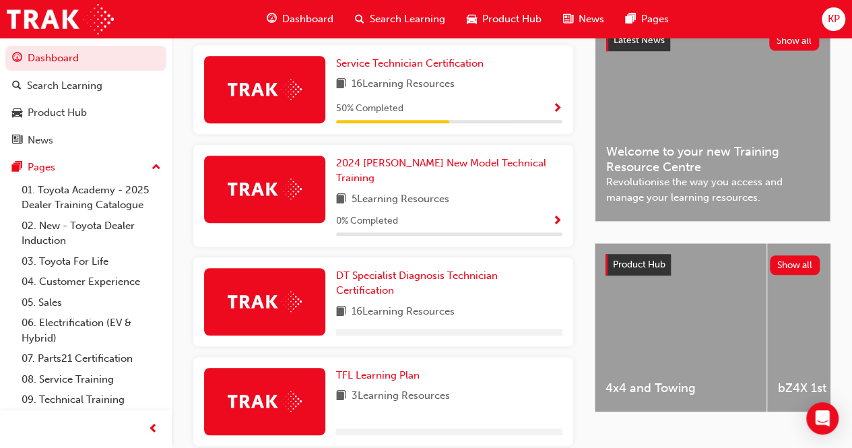
scroll to position [269, 0]
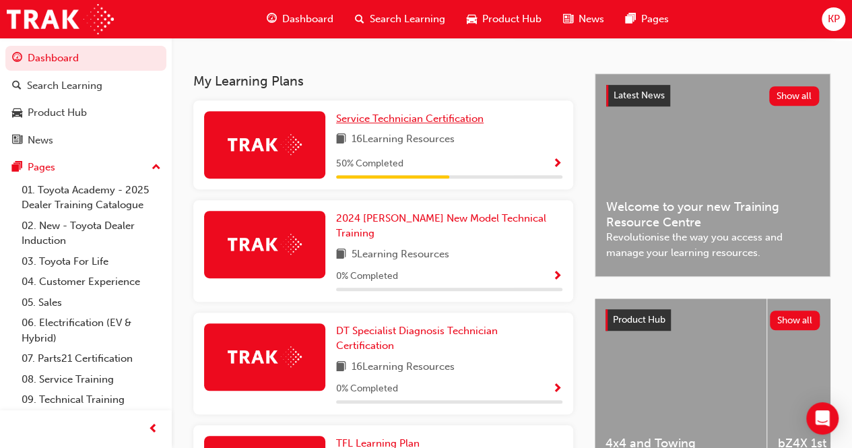
click at [393, 124] on span "Service Technician Certification" at bounding box center [409, 118] width 147 height 12
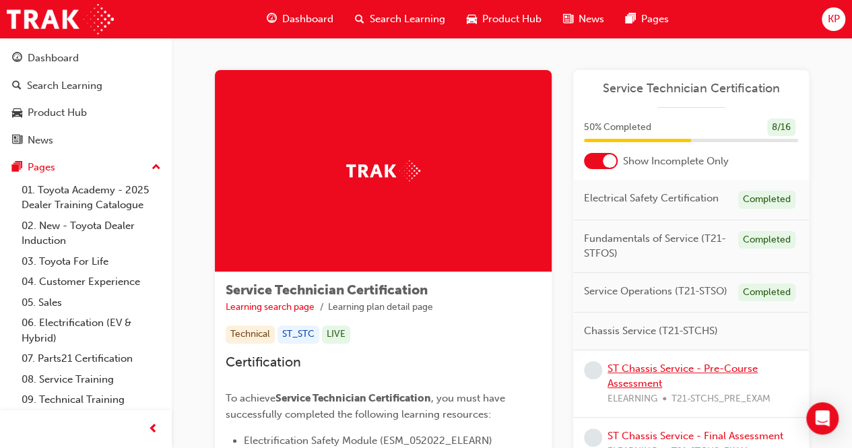
click at [670, 372] on link "ST Chassis Service - Pre-Course Assessment" at bounding box center [682, 376] width 150 height 28
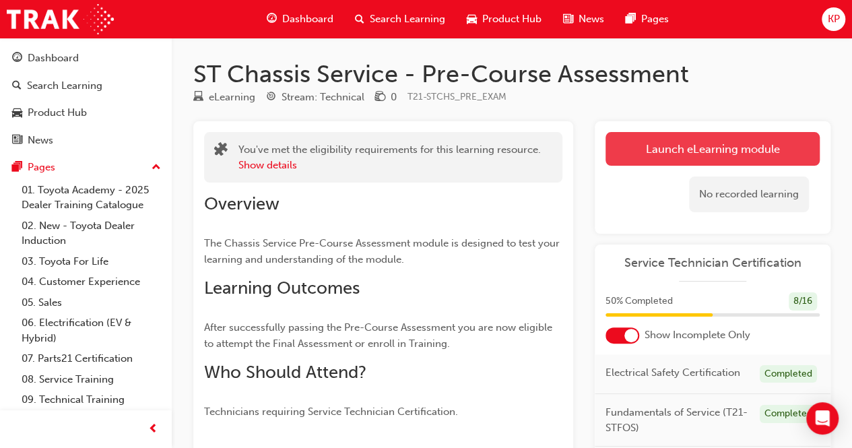
click at [729, 161] on link "Launch eLearning module" at bounding box center [712, 149] width 214 height 34
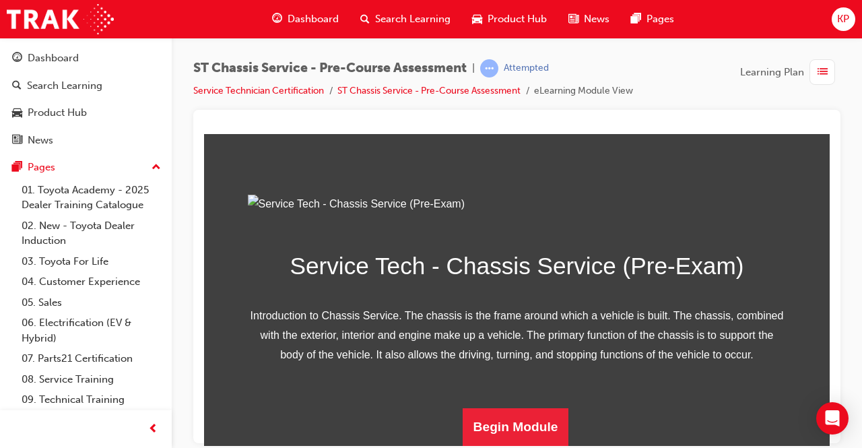
scroll to position [202, 0]
click at [504, 426] on button "Begin Module" at bounding box center [516, 426] width 106 height 38
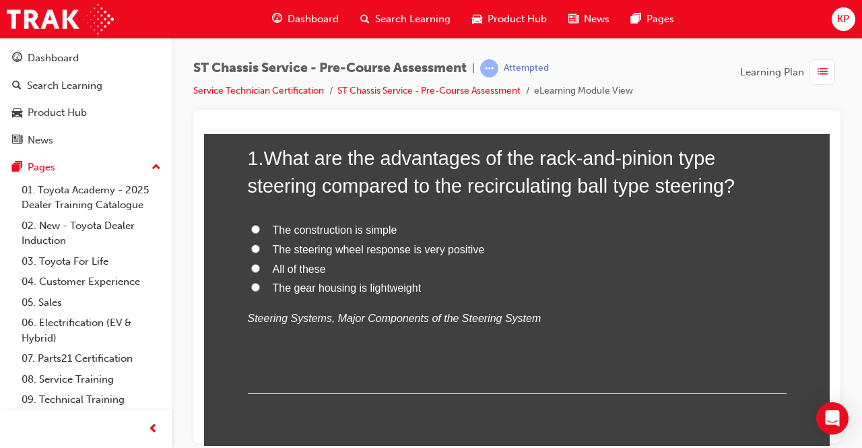
scroll to position [135, 0]
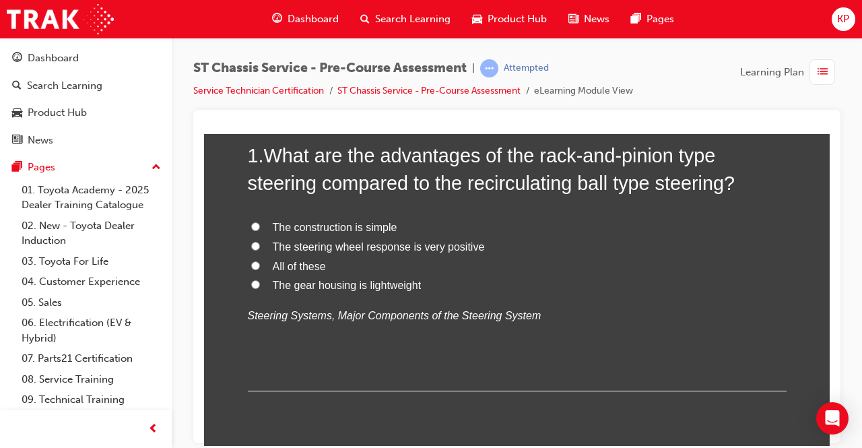
click at [251, 261] on input "All of these" at bounding box center [255, 265] width 9 height 9
radio input "true"
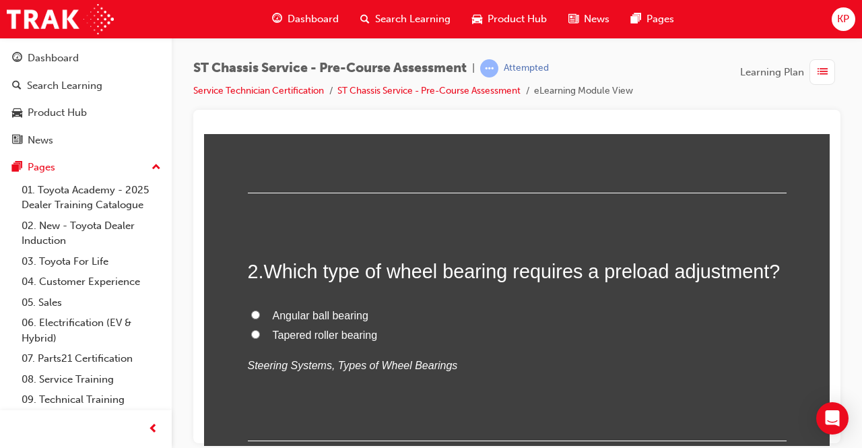
scroll to position [337, 0]
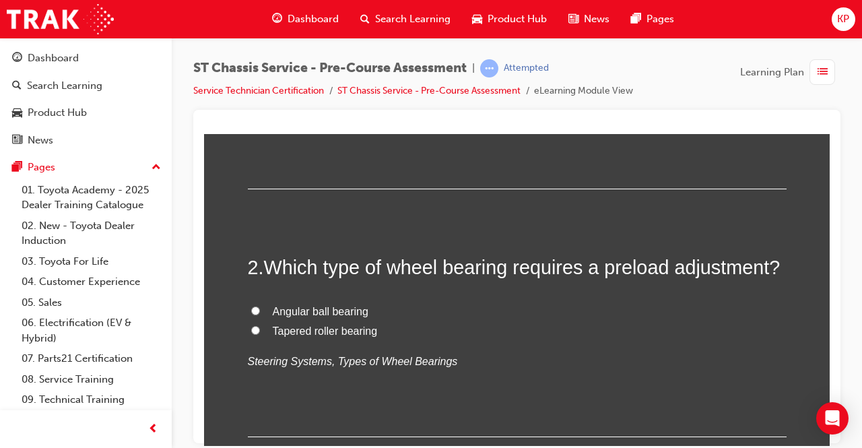
click at [251, 329] on input "Tapered roller bearing" at bounding box center [255, 329] width 9 height 9
radio input "true"
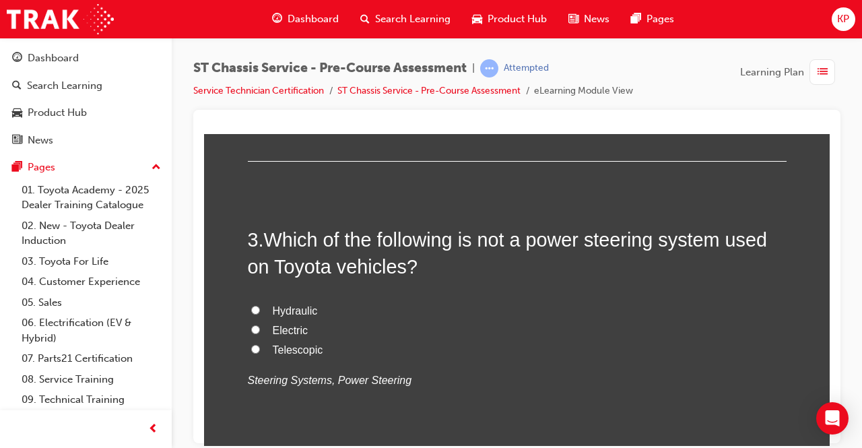
scroll to position [673, 0]
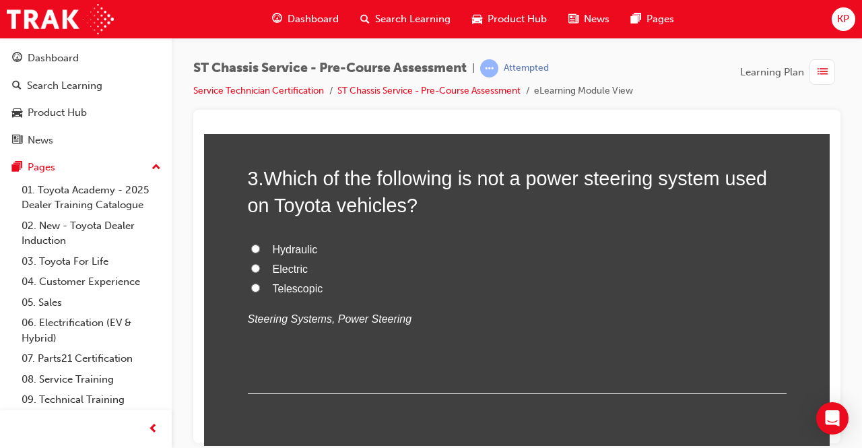
click at [252, 285] on input "Telescopic" at bounding box center [255, 287] width 9 height 9
radio input "true"
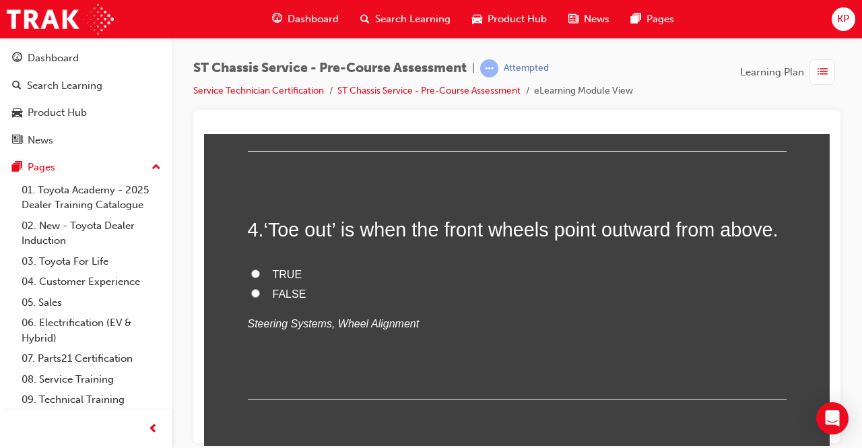
scroll to position [943, 0]
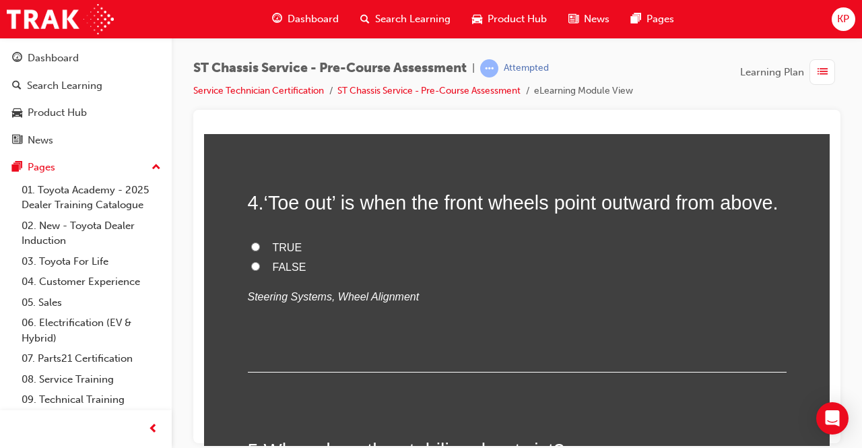
click at [251, 250] on input "TRUE" at bounding box center [255, 246] width 9 height 9
radio input "true"
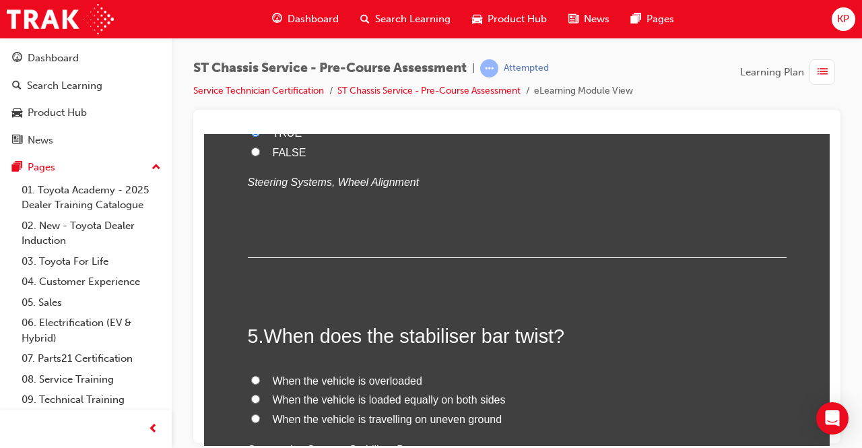
scroll to position [1145, 0]
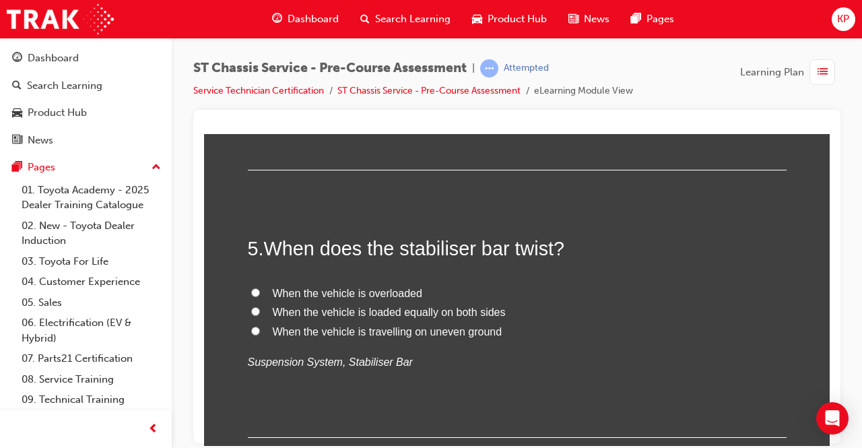
click at [252, 335] on input "When the vehicle is travelling on uneven ground" at bounding box center [255, 330] width 9 height 9
radio input "true"
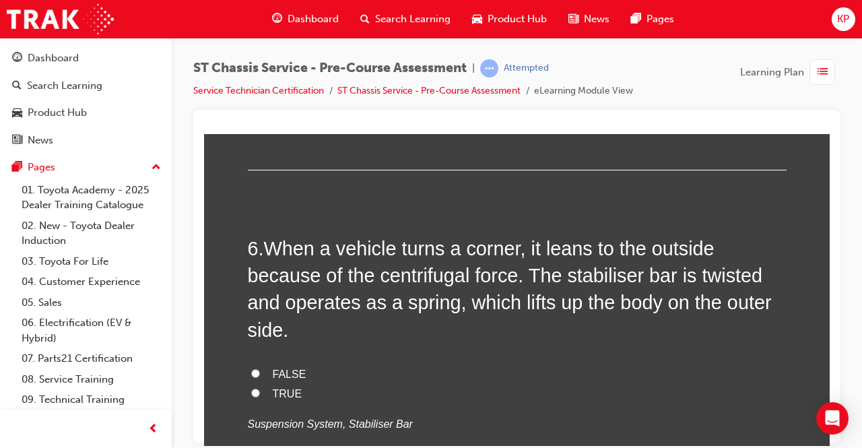
scroll to position [1414, 0]
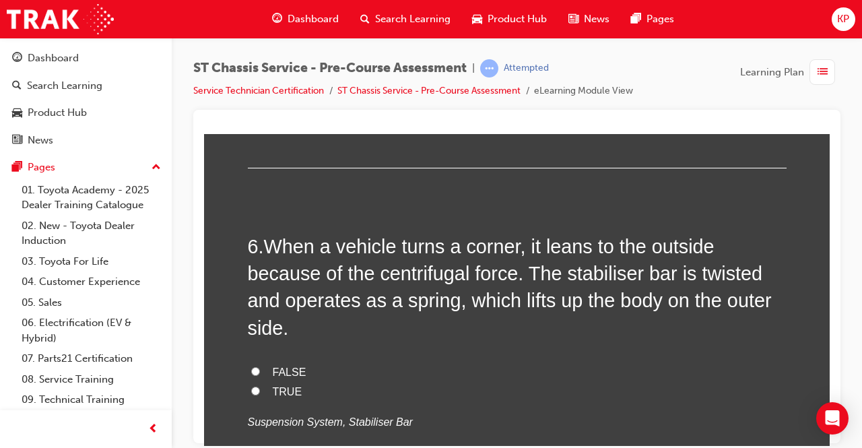
click at [251, 366] on input "FALSE" at bounding box center [255, 370] width 9 height 9
radio input "true"
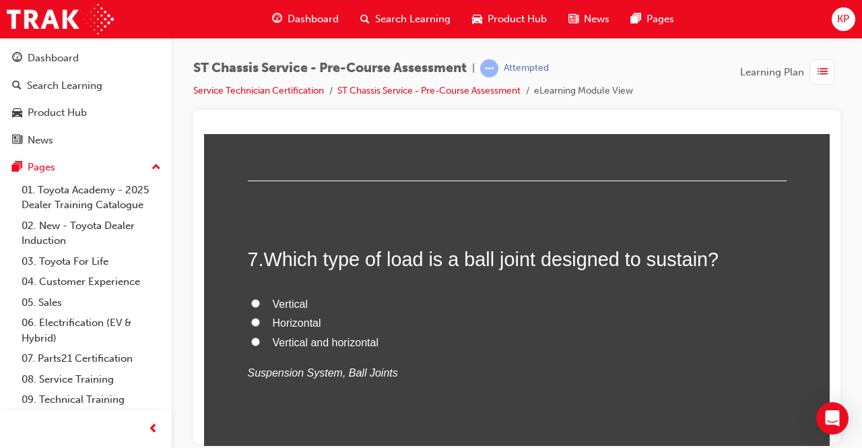
scroll to position [1751, 0]
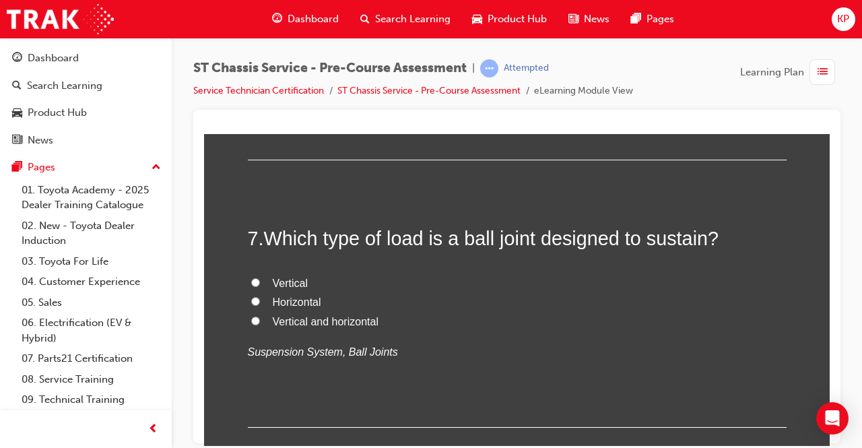
click at [251, 318] on input "Vertical and horizontal" at bounding box center [255, 320] width 9 height 9
radio input "true"
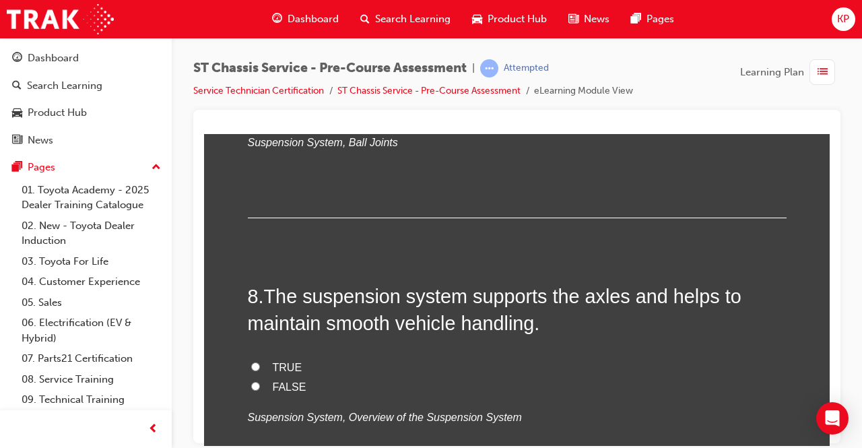
scroll to position [2087, 0]
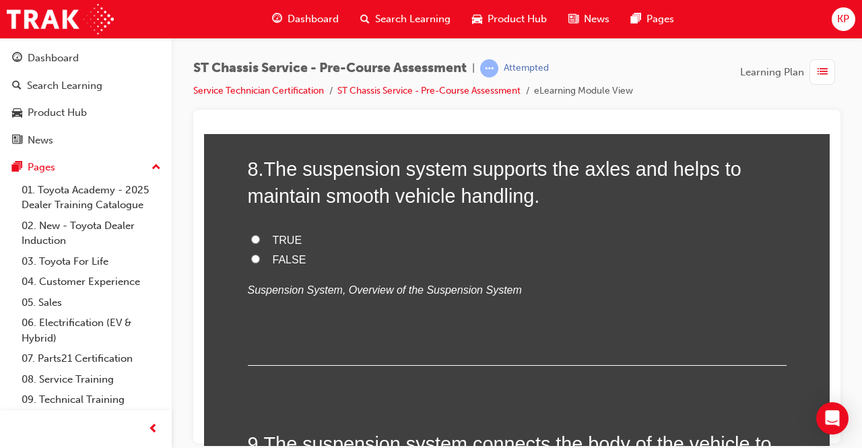
click at [251, 236] on input "TRUE" at bounding box center [255, 238] width 9 height 9
radio input "true"
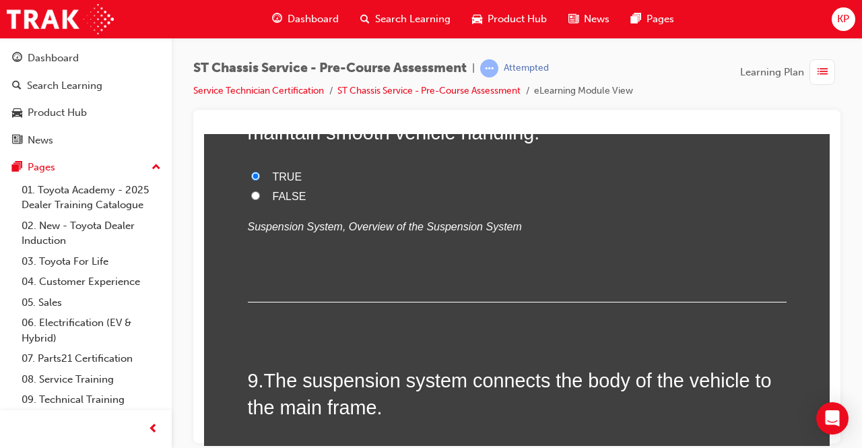
scroll to position [2222, 0]
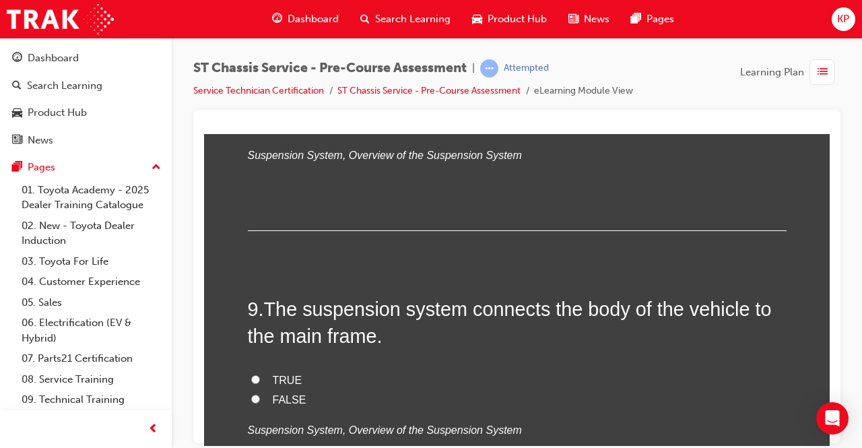
click at [251, 374] on input "TRUE" at bounding box center [255, 378] width 9 height 9
radio input "true"
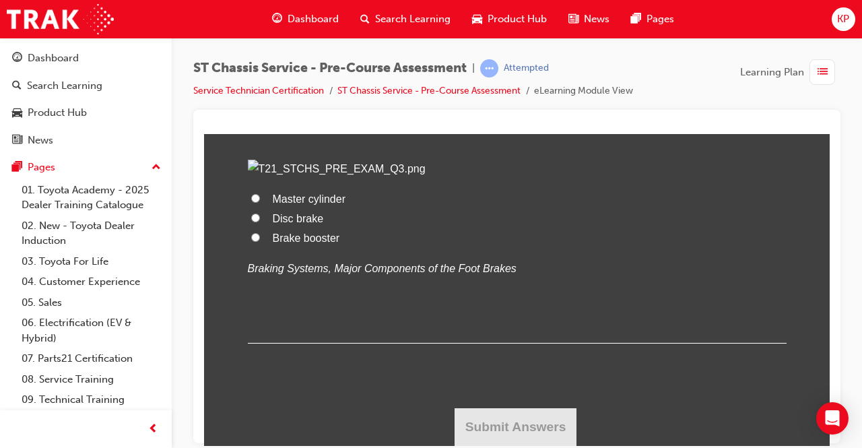
scroll to position [2895, 0]
click at [251, 202] on input "Master cylinder" at bounding box center [255, 197] width 9 height 9
radio input "true"
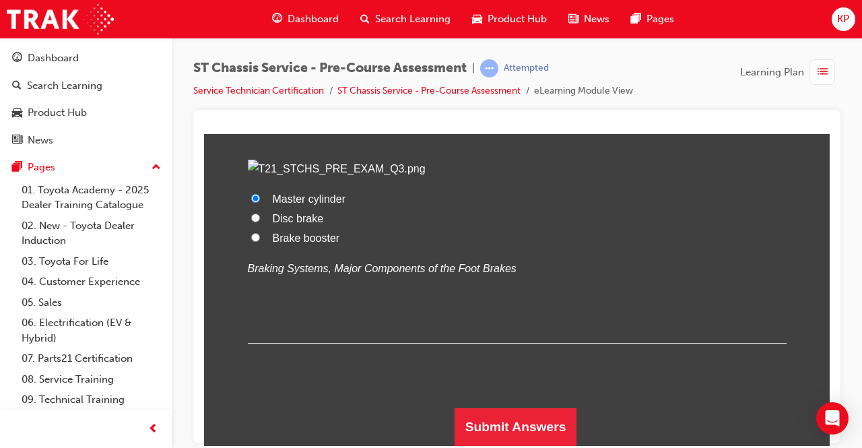
scroll to position [2963, 0]
click at [252, 241] on input "Brake booster" at bounding box center [255, 236] width 9 height 9
radio input "true"
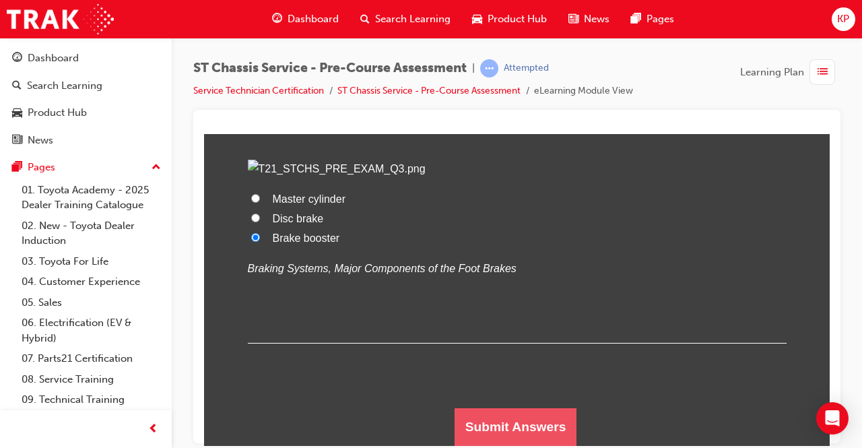
click at [533, 428] on button "Submit Answers" at bounding box center [515, 426] width 123 height 38
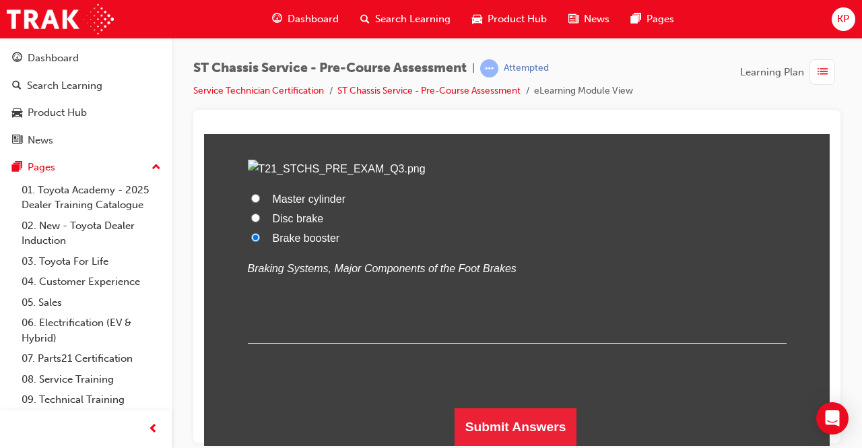
scroll to position [0, 0]
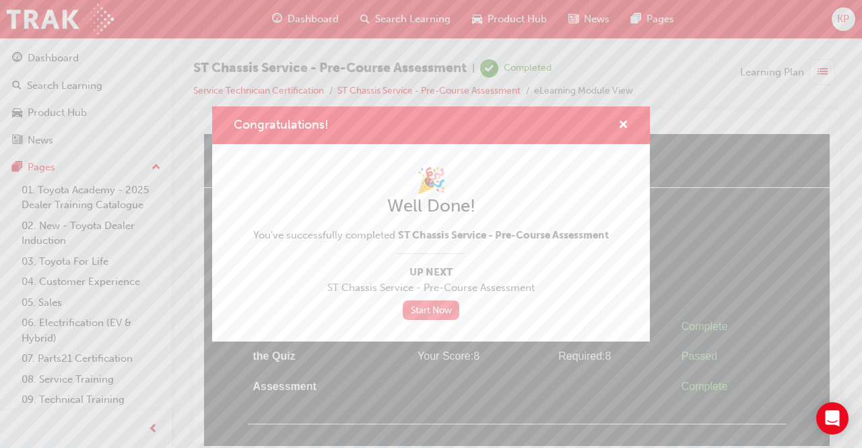
click at [432, 314] on link "Start Now" at bounding box center [431, 310] width 57 height 20
click at [438, 312] on link "Start Now" at bounding box center [431, 310] width 57 height 20
click at [633, 112] on div "Congratulations!" at bounding box center [431, 125] width 438 height 38
click at [619, 125] on span "cross-icon" at bounding box center [623, 126] width 10 height 12
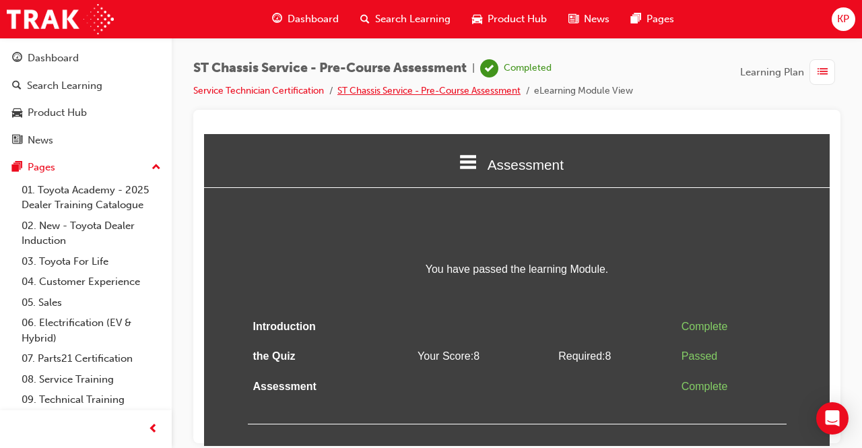
click at [448, 88] on link "ST Chassis Service - Pre-Course Assessment" at bounding box center [428, 90] width 183 height 11
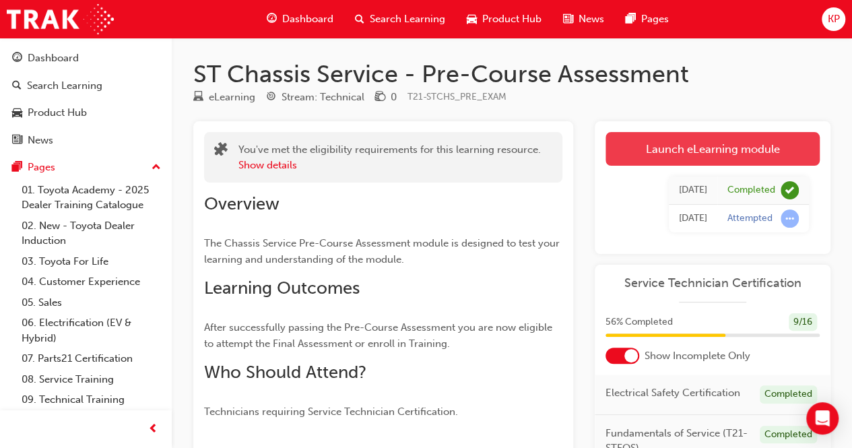
click at [657, 151] on link "Launch eLearning module" at bounding box center [712, 149] width 214 height 34
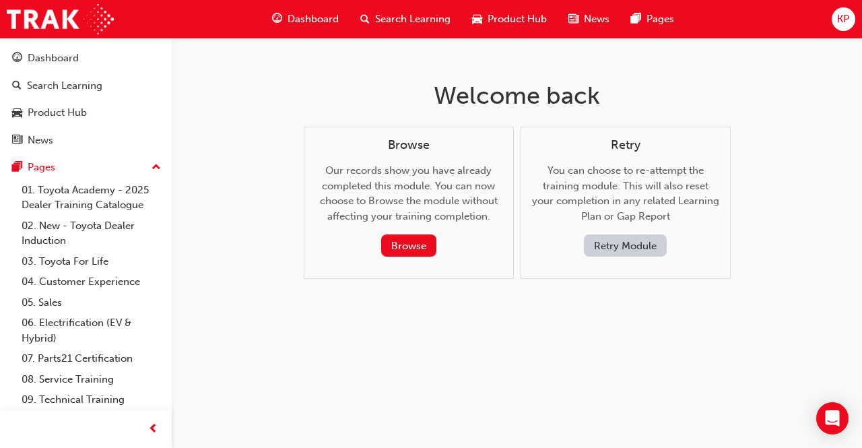
click at [607, 242] on button "Retry Module" at bounding box center [625, 245] width 83 height 22
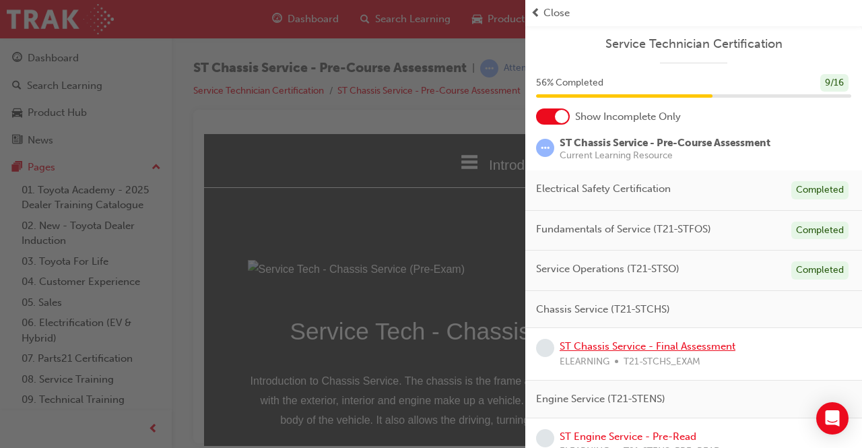
click at [687, 344] on link "ST Chassis Service - Final Assessment" at bounding box center [648, 346] width 176 height 12
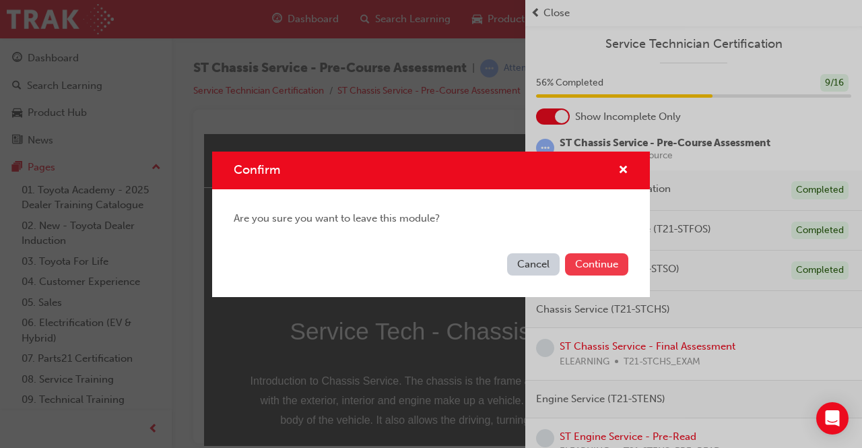
click at [585, 265] on button "Continue" at bounding box center [596, 264] width 63 height 22
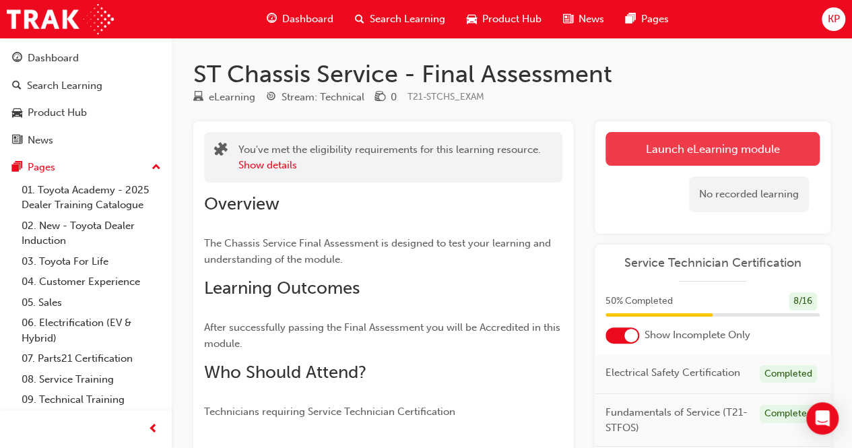
click at [664, 151] on link "Launch eLearning module" at bounding box center [712, 149] width 214 height 34
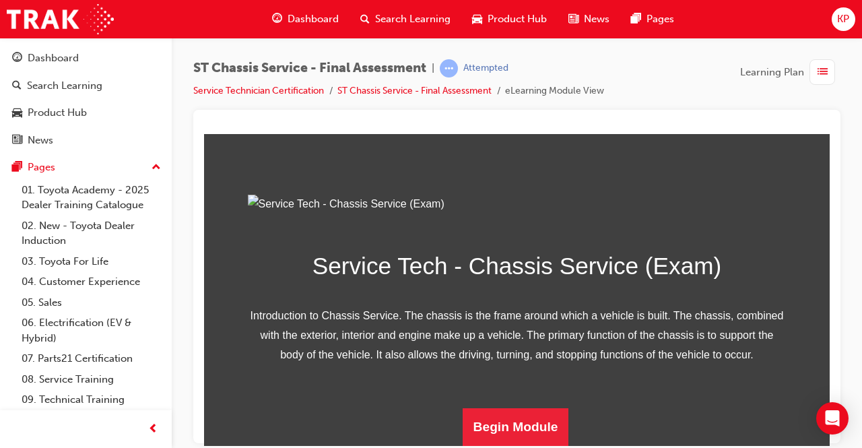
scroll to position [213, 0]
click at [522, 421] on button "Begin Module" at bounding box center [516, 426] width 106 height 38
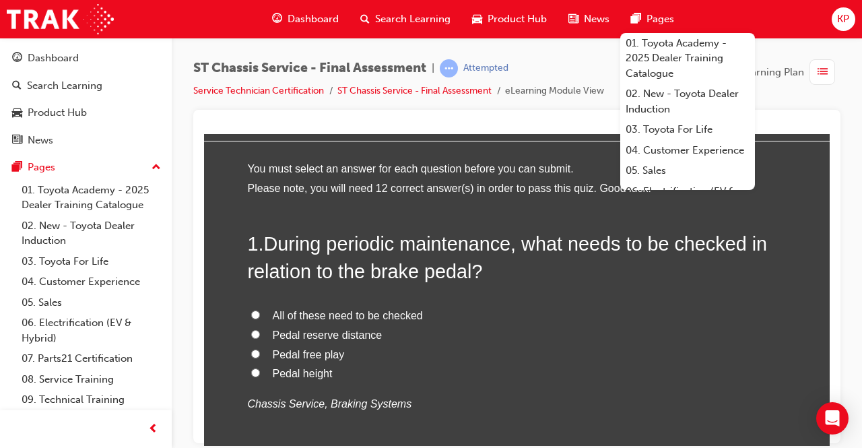
scroll to position [67, 0]
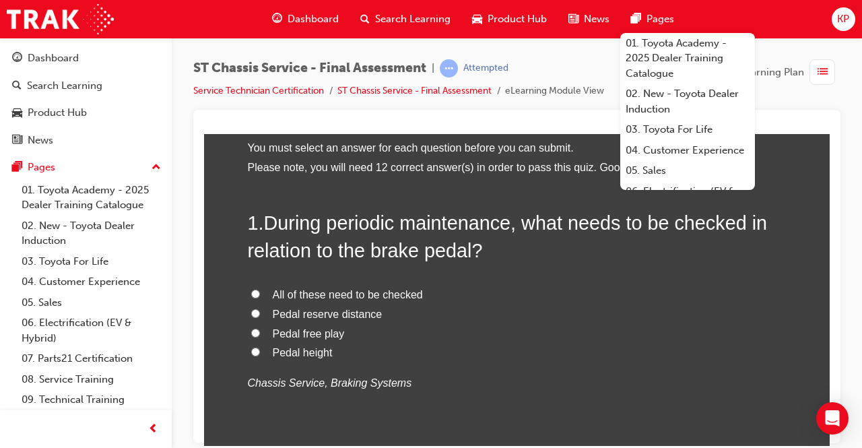
click at [251, 291] on input "All of these need to be checked" at bounding box center [255, 293] width 9 height 9
radio input "true"
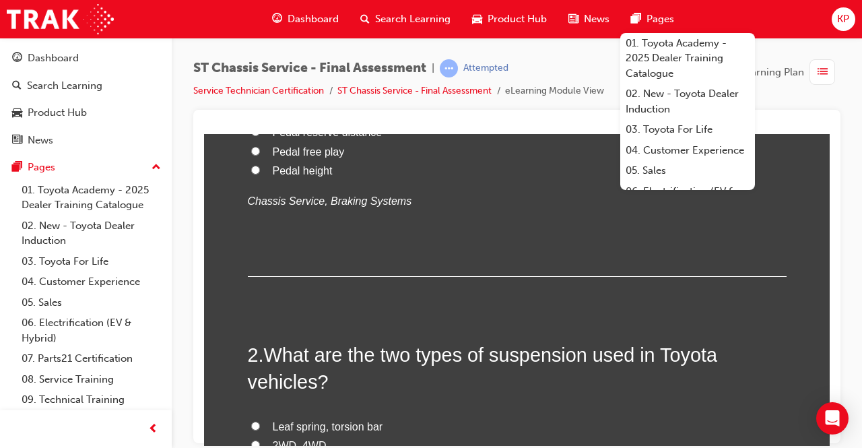
scroll to position [337, 0]
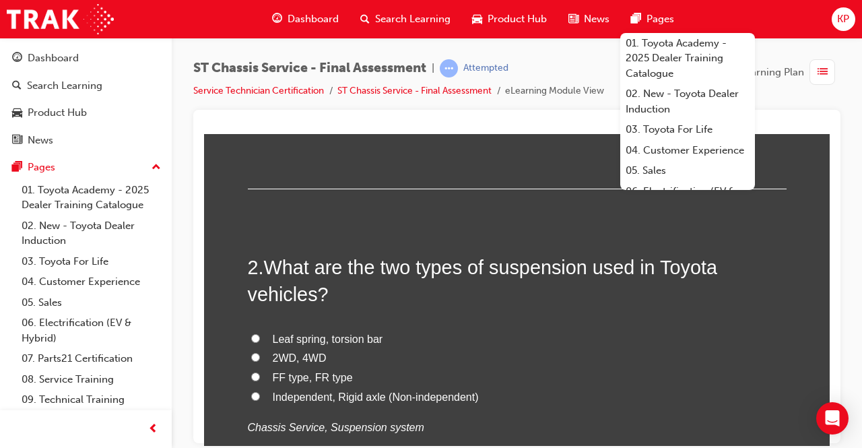
click at [248, 331] on label "Leaf spring, torsion bar" at bounding box center [517, 339] width 539 height 20
click at [251, 333] on input "Leaf spring, torsion bar" at bounding box center [255, 337] width 9 height 9
radio input "true"
click at [251, 392] on input "Independent, Rigid axle (Non-independent)" at bounding box center [255, 395] width 9 height 9
radio input "true"
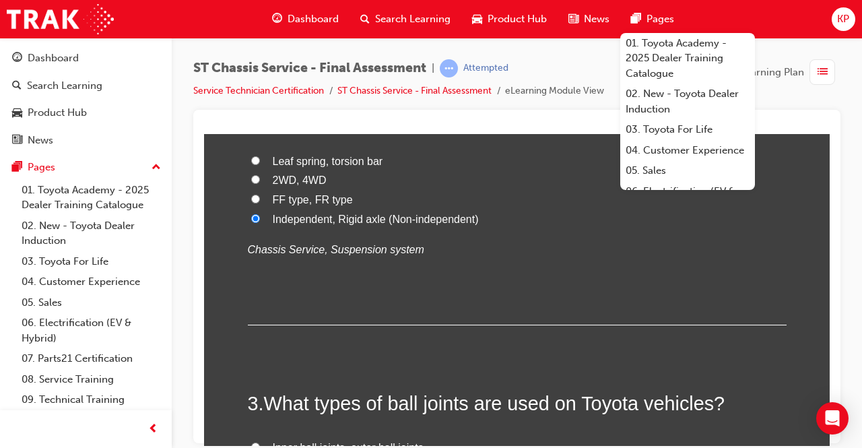
scroll to position [606, 0]
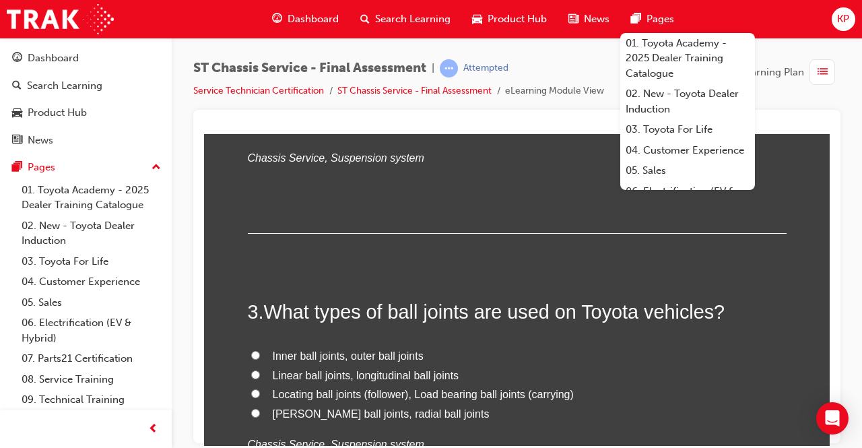
click at [490, 215] on div "2 . What are the two types of suspension used in Toyota vehicles? Leaf spring, …" at bounding box center [517, 108] width 539 height 249
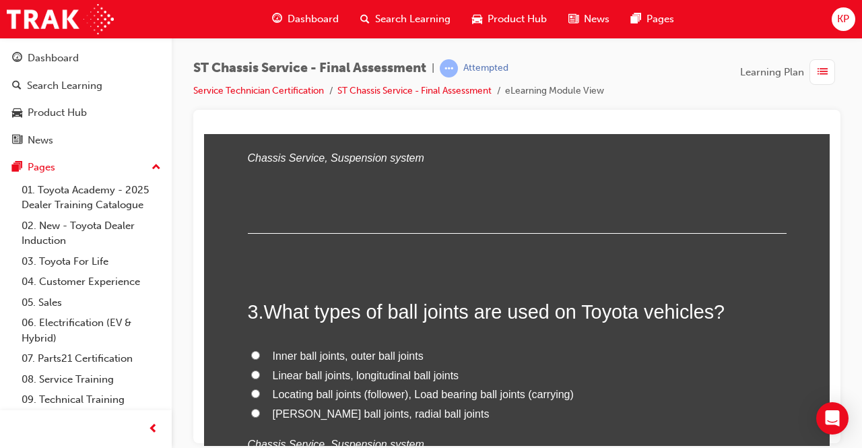
scroll to position [673, 0]
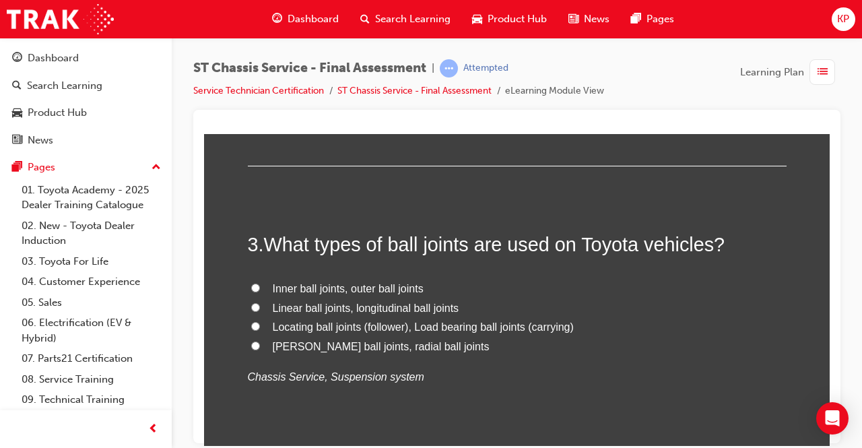
click at [248, 319] on label "Locating ball joints (follower), Load bearing ball joints (carrying)" at bounding box center [517, 327] width 539 height 20
click at [251, 321] on input "Locating ball joints (follower), Load bearing ball joints (carrying)" at bounding box center [255, 325] width 9 height 9
radio input "true"
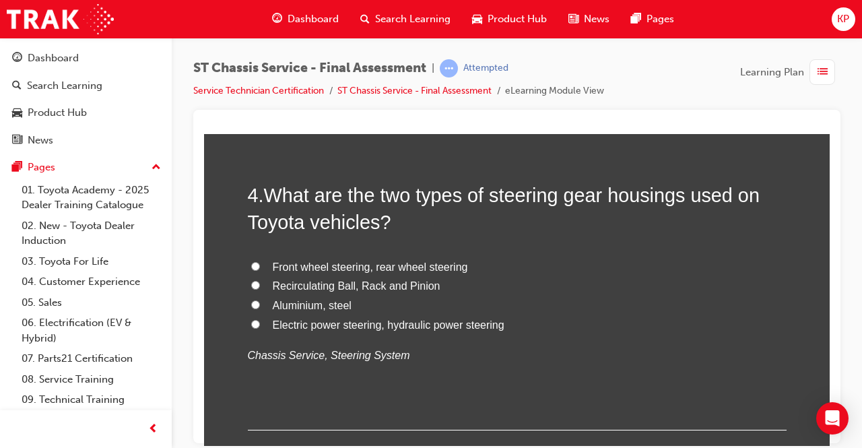
scroll to position [1010, 0]
click at [253, 320] on input "Electric power steering, hydraulic power steering" at bounding box center [255, 322] width 9 height 9
radio input "true"
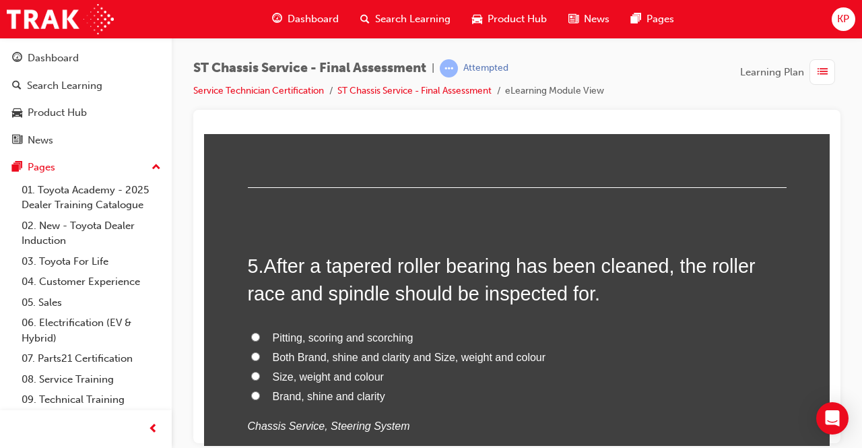
scroll to position [1279, 0]
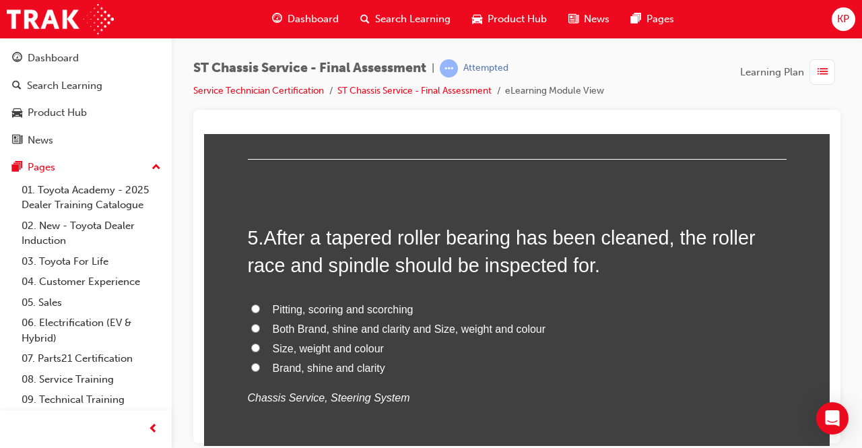
click at [252, 304] on input "Pitting, scoring and scorching" at bounding box center [255, 308] width 9 height 9
radio input "true"
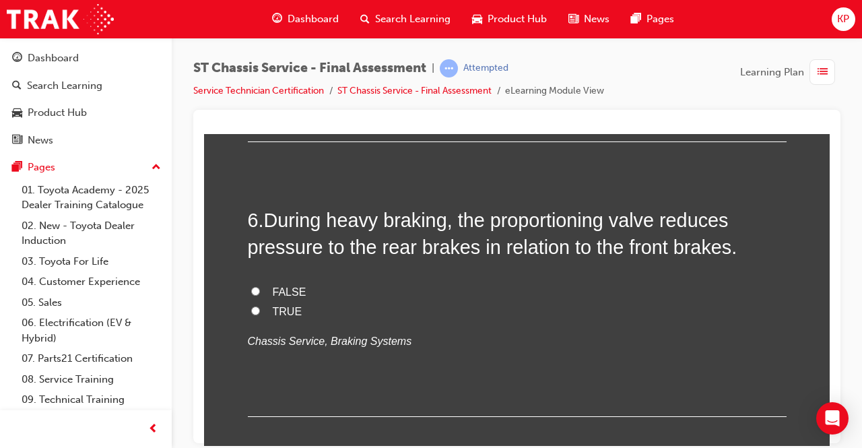
scroll to position [1616, 0]
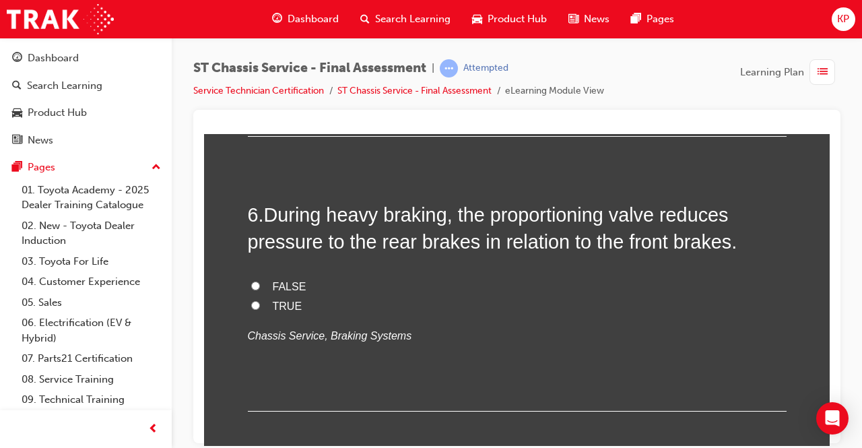
click at [251, 281] on input "FALSE" at bounding box center [255, 285] width 9 height 9
radio input "true"
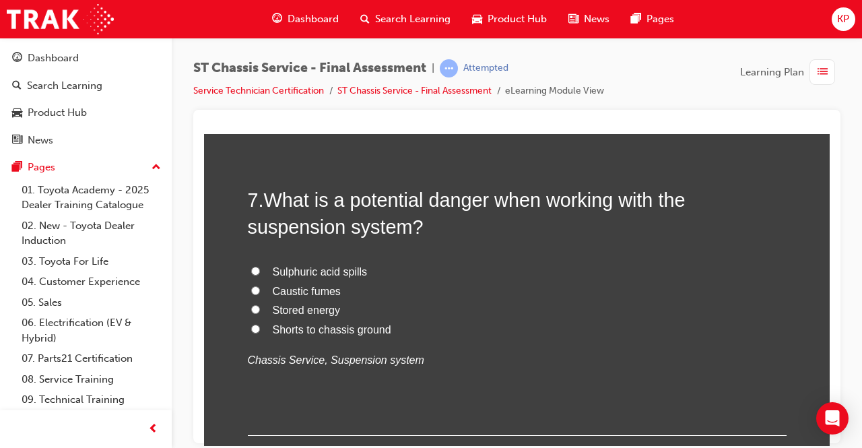
scroll to position [1885, 0]
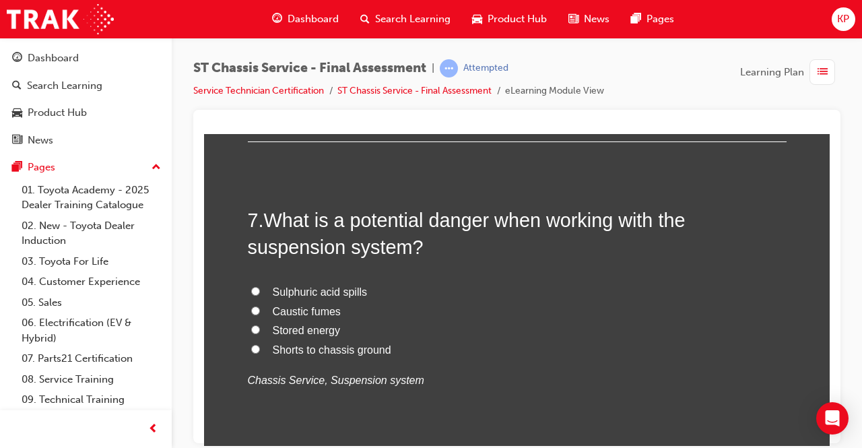
click at [248, 325] on label "Stored energy" at bounding box center [517, 331] width 539 height 20
click at [251, 325] on input "Stored energy" at bounding box center [255, 329] width 9 height 9
radio input "true"
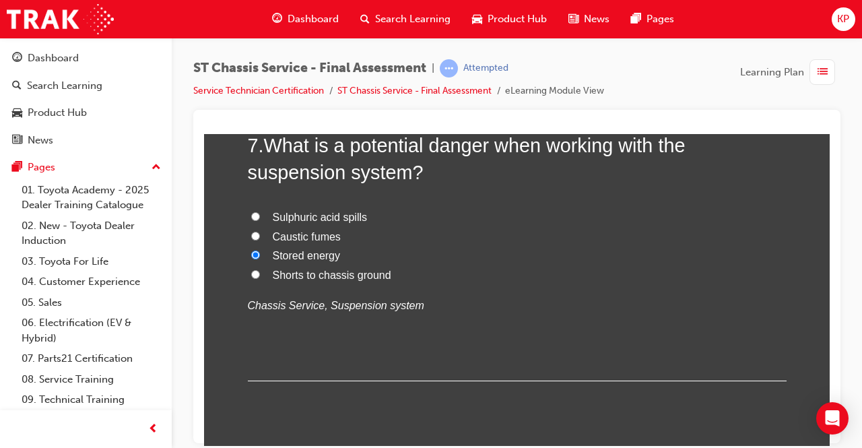
scroll to position [1953, 0]
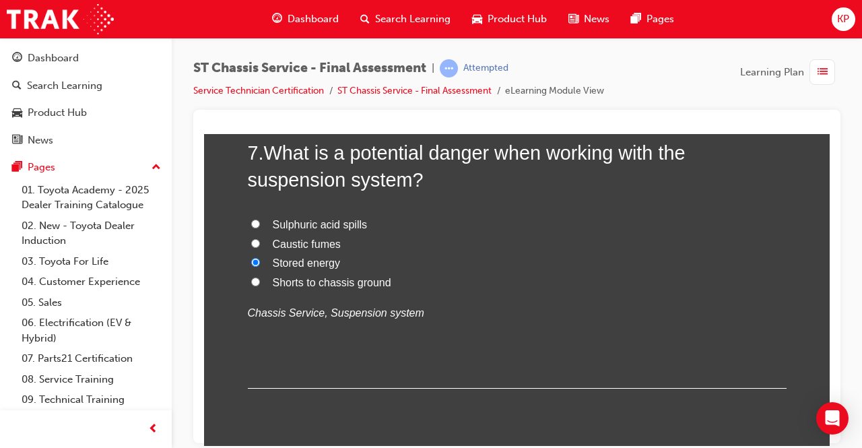
drag, startPoint x: 252, startPoint y: 215, endPoint x: 258, endPoint y: 222, distance: 9.1
click at [252, 217] on label "Sulphuric acid spills" at bounding box center [517, 225] width 539 height 20
click at [252, 219] on input "Sulphuric acid spills" at bounding box center [255, 223] width 9 height 9
radio input "true"
click at [252, 282] on input "Shorts to chassis ground" at bounding box center [255, 281] width 9 height 9
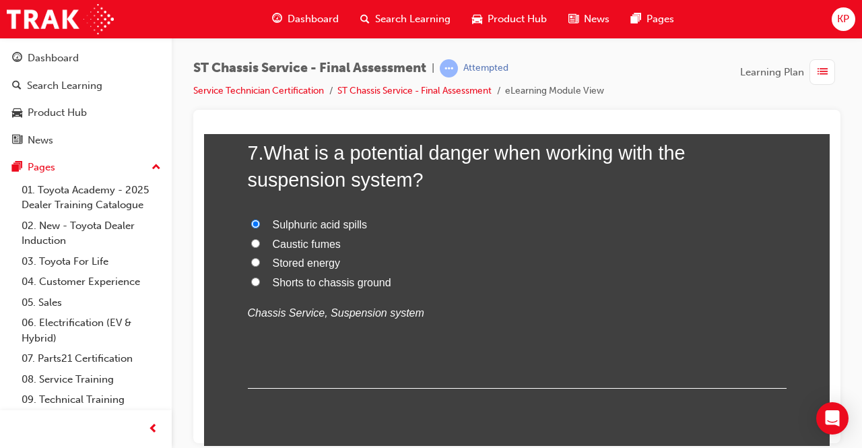
radio input "true"
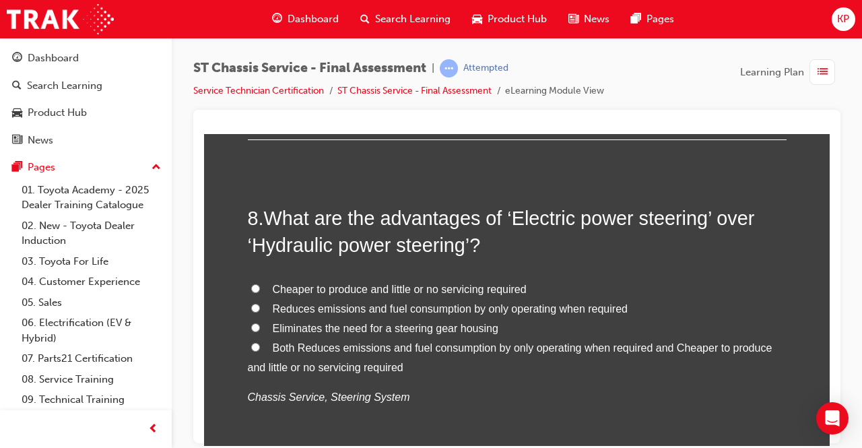
scroll to position [2222, 0]
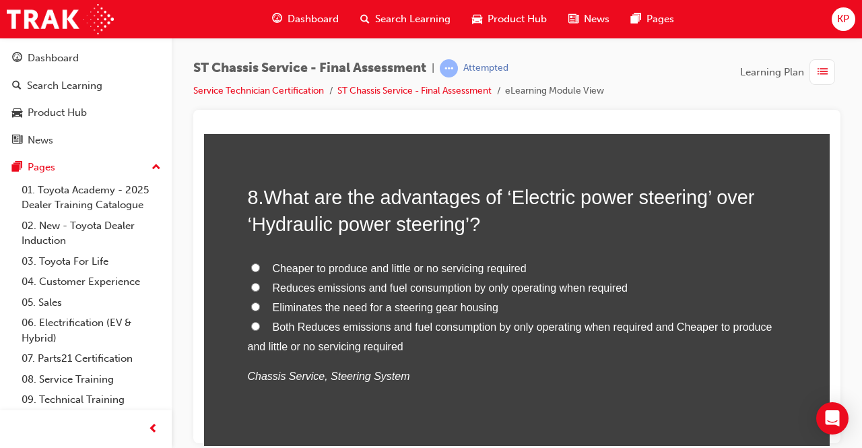
click at [251, 283] on input "Reduces emissions and fuel consumption by only operating when required" at bounding box center [255, 286] width 9 height 9
radio input "true"
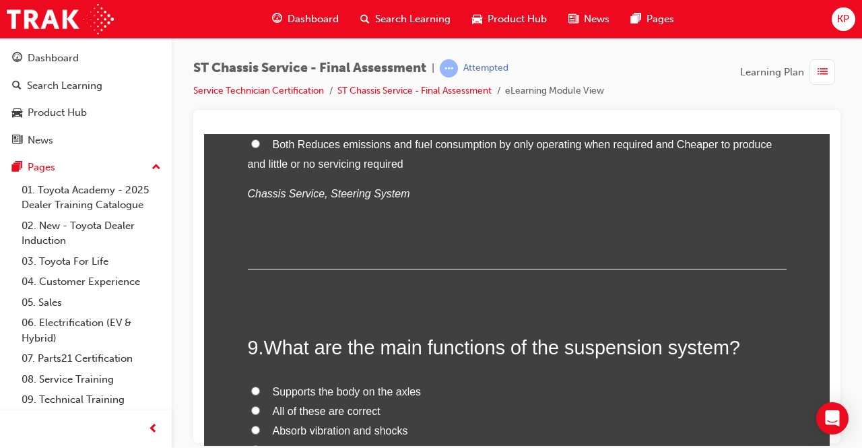
scroll to position [2491, 0]
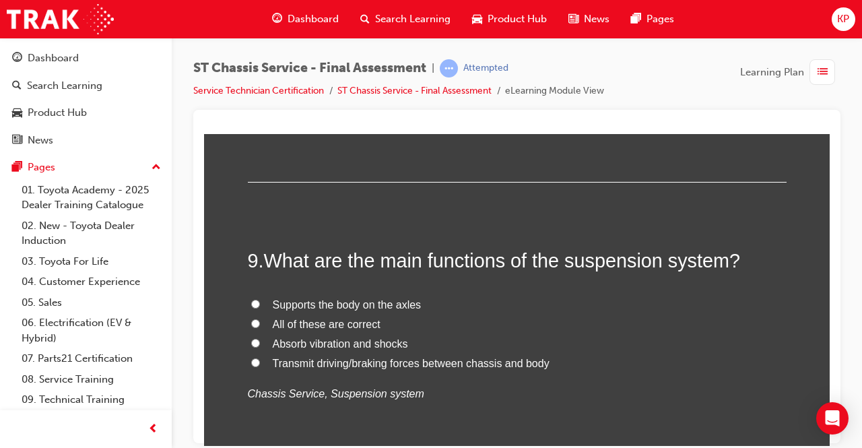
click at [253, 321] on input "All of these are correct" at bounding box center [255, 322] width 9 height 9
radio input "true"
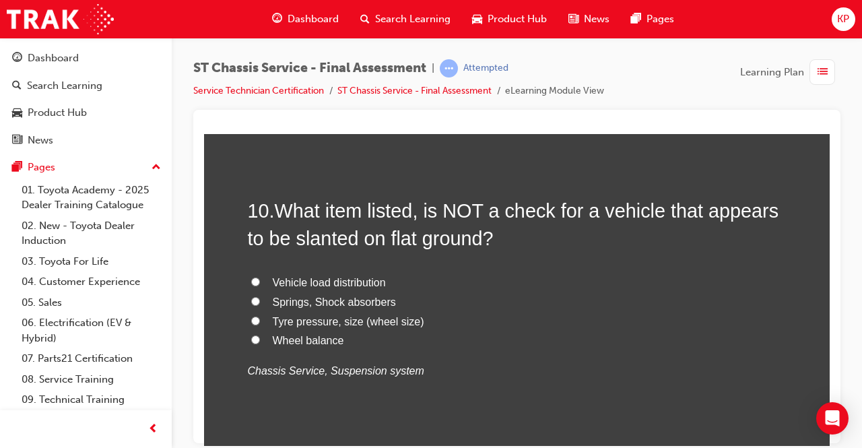
scroll to position [2828, 0]
click at [251, 335] on input "Wheel balance" at bounding box center [255, 338] width 9 height 9
radio input "true"
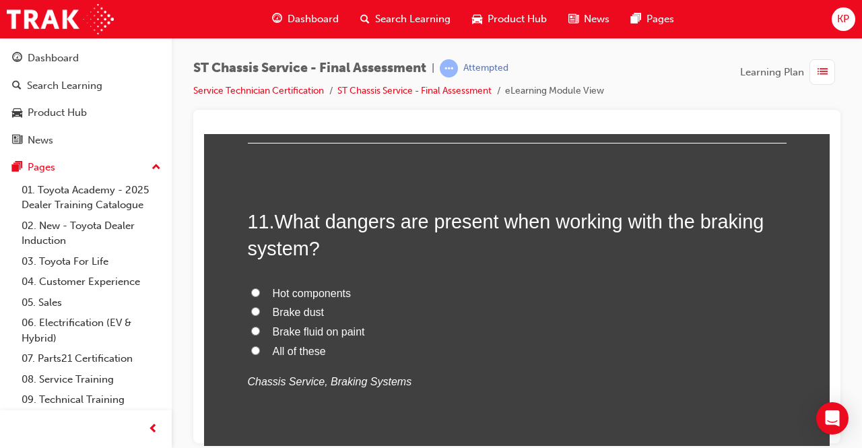
scroll to position [3165, 0]
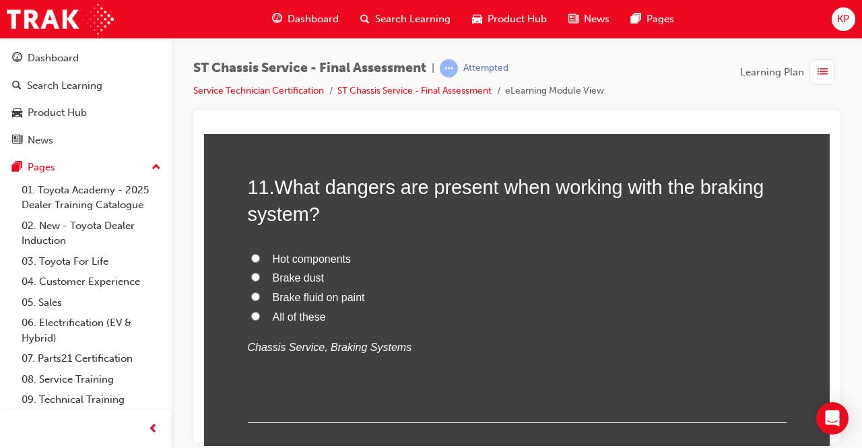
click at [251, 313] on input "All of these" at bounding box center [255, 315] width 9 height 9
radio input "true"
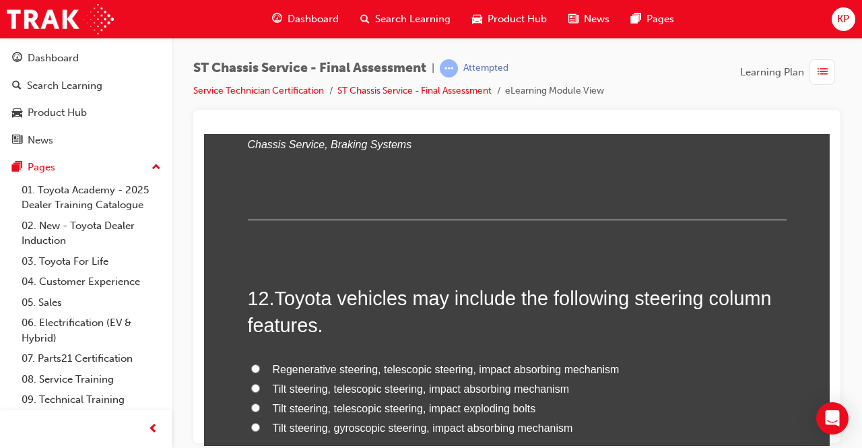
scroll to position [3434, 0]
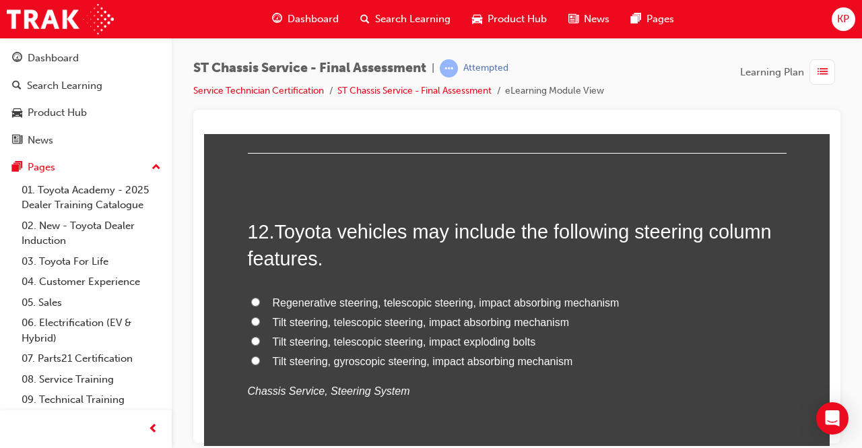
click at [251, 318] on input "Tilt steering, telescopic steering, impact absorbing mechanism" at bounding box center [255, 320] width 9 height 9
radio input "true"
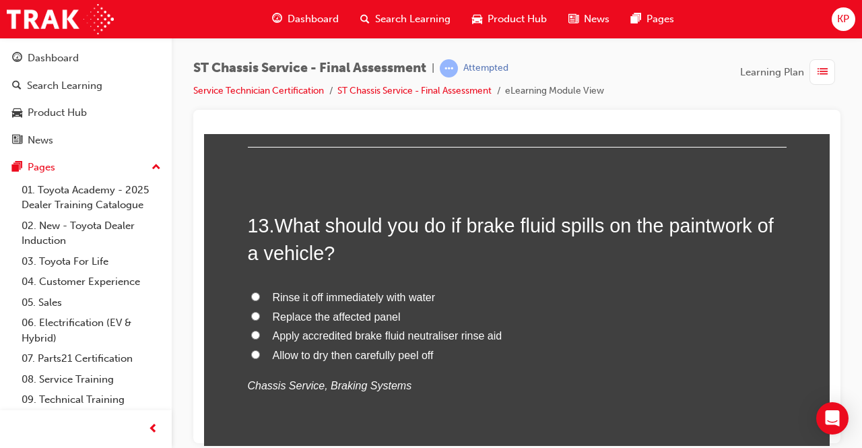
scroll to position [3771, 0]
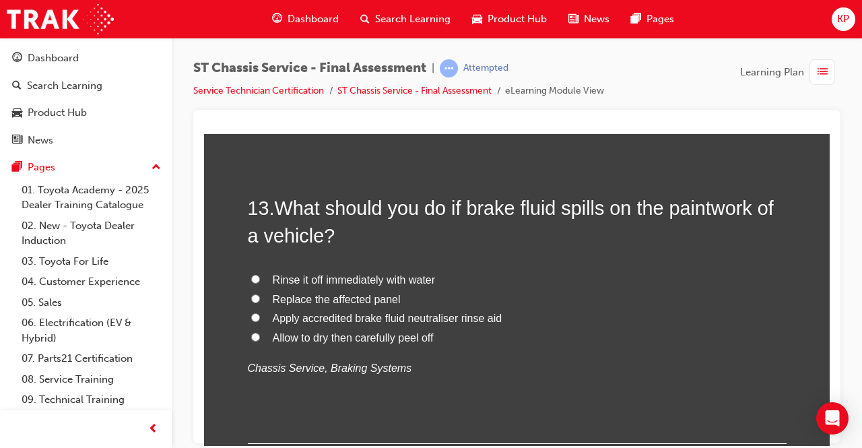
click at [251, 274] on input "Rinse it off immediately with water" at bounding box center [255, 278] width 9 height 9
radio input "true"
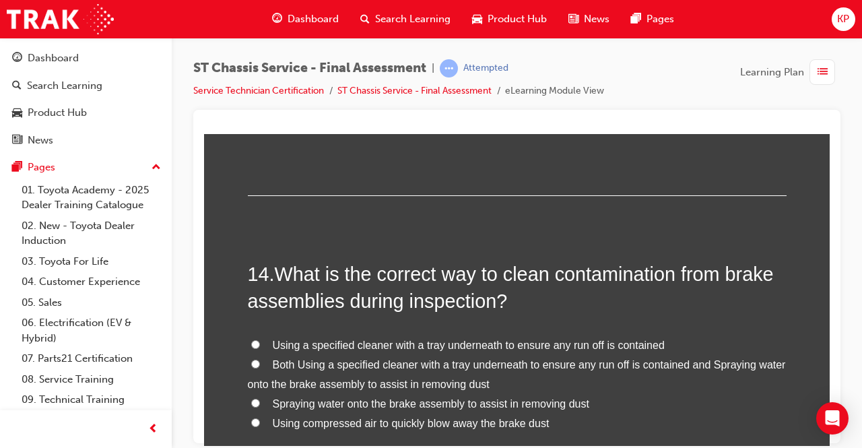
scroll to position [4040, 0]
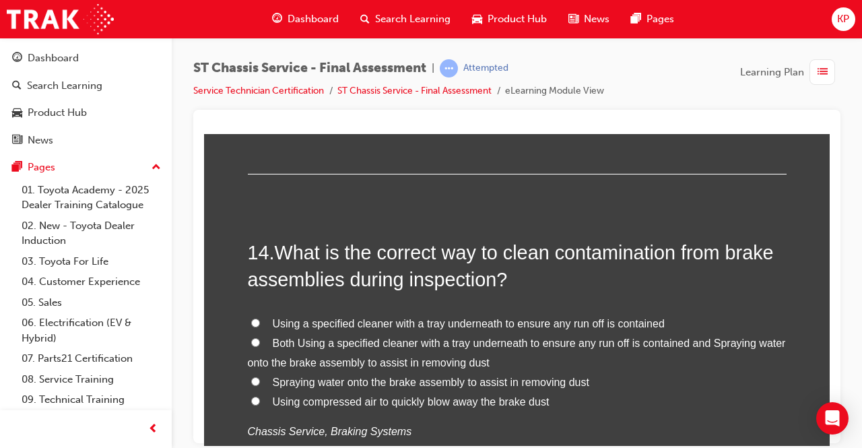
drag, startPoint x: 250, startPoint y: 337, endPoint x: 256, endPoint y: 341, distance: 7.3
click at [251, 337] on input "Both Using a specified cleaner with a tray underneath to ensure any run off is …" at bounding box center [255, 341] width 9 height 9
radio input "true"
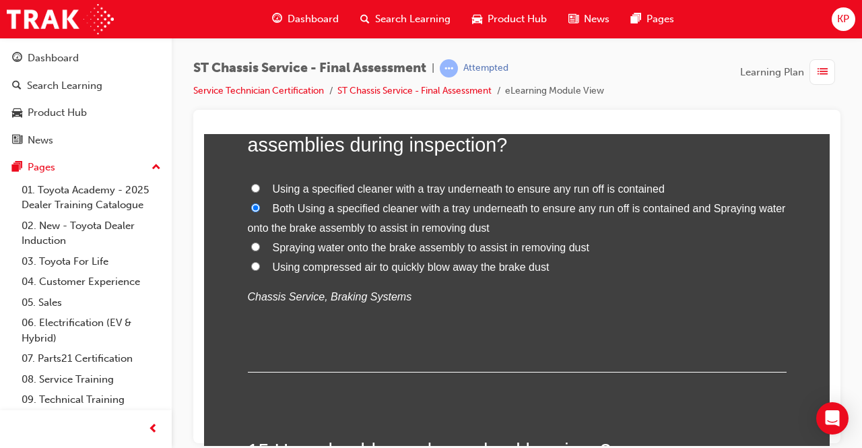
scroll to position [4377, 0]
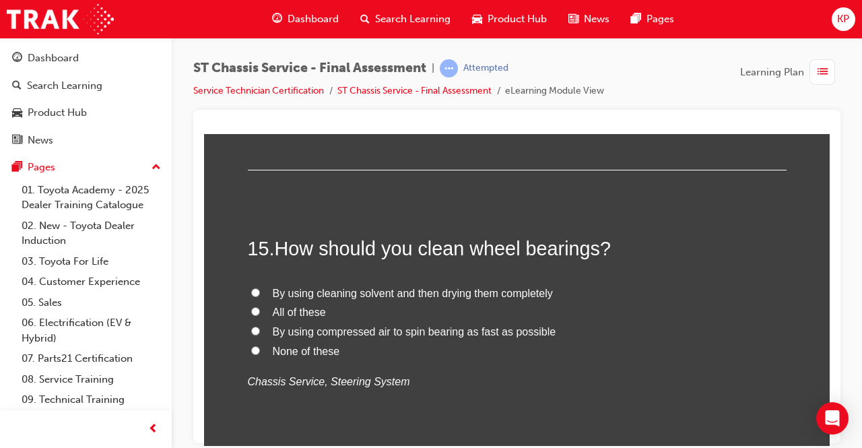
click at [257, 342] on label "None of these" at bounding box center [517, 351] width 539 height 20
click at [257, 345] on input "None of these" at bounding box center [255, 349] width 9 height 9
radio input "true"
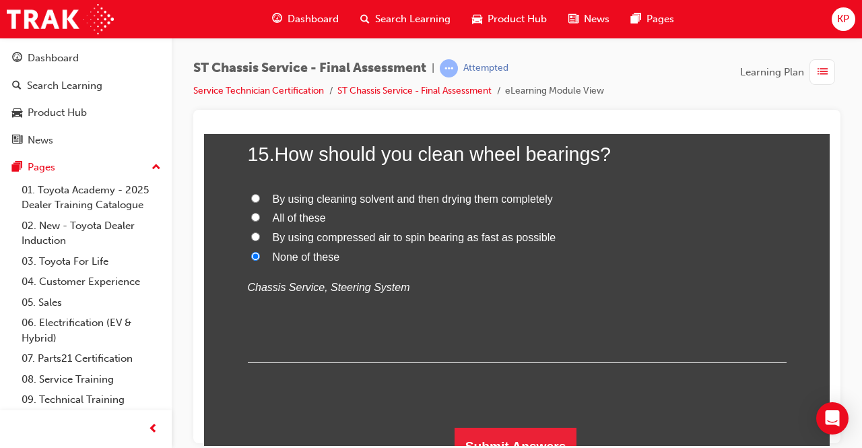
scroll to position [4486, 0]
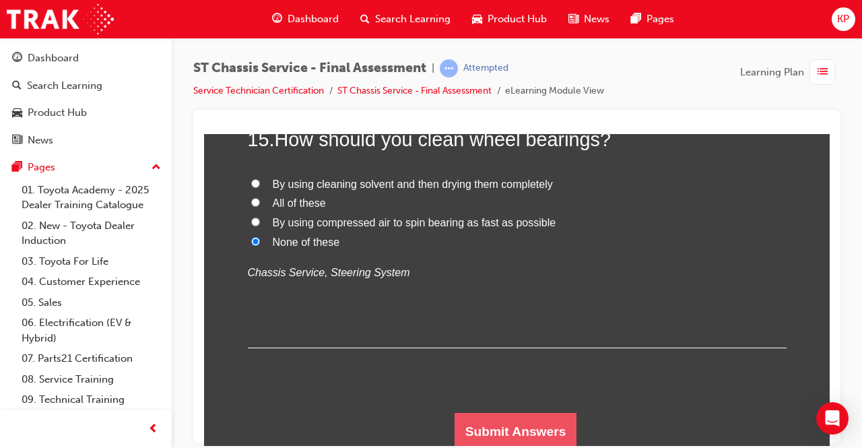
click at [498, 428] on button "Submit Answers" at bounding box center [515, 431] width 123 height 38
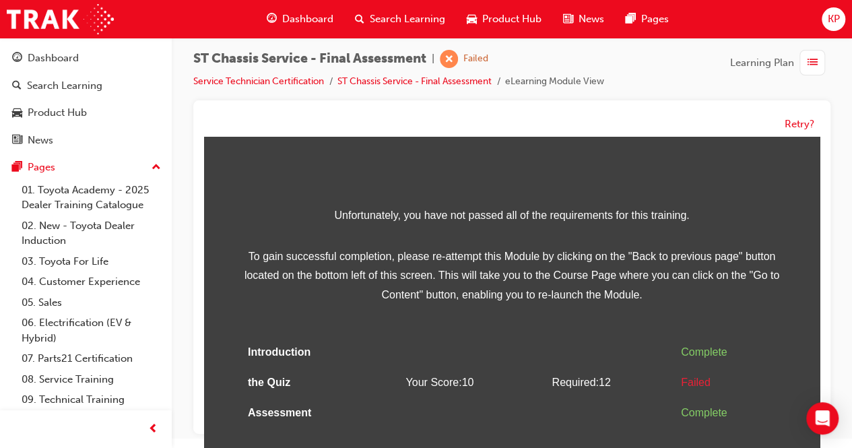
scroll to position [0, 0]
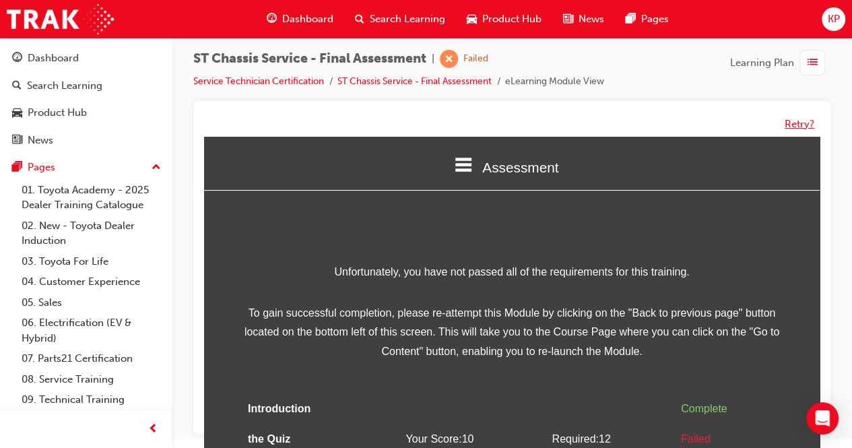
click at [793, 125] on button "Retry?" at bounding box center [799, 123] width 30 height 15
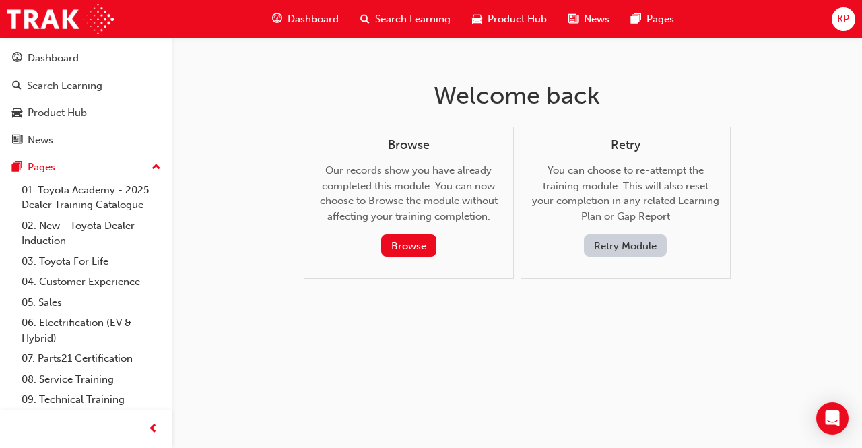
click at [614, 241] on button "Retry Module" at bounding box center [625, 245] width 83 height 22
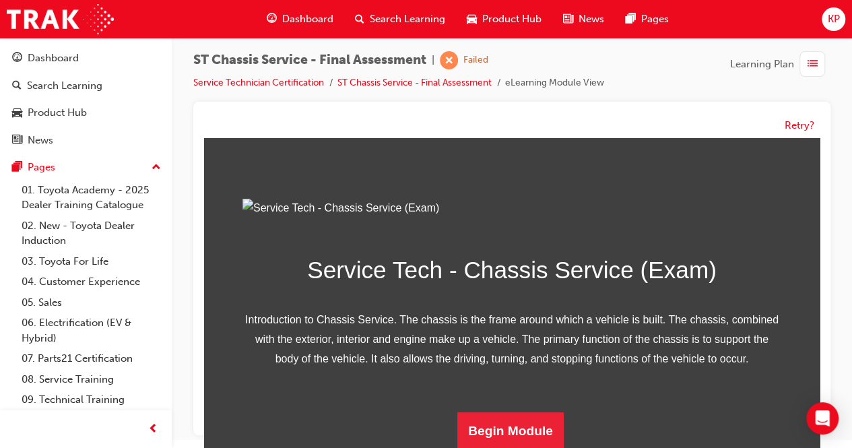
scroll to position [9, 0]
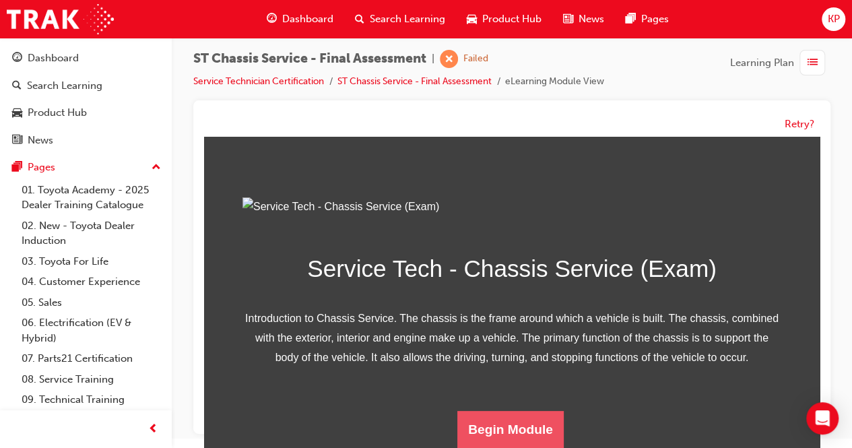
click at [512, 426] on button "Begin Module" at bounding box center [510, 430] width 106 height 38
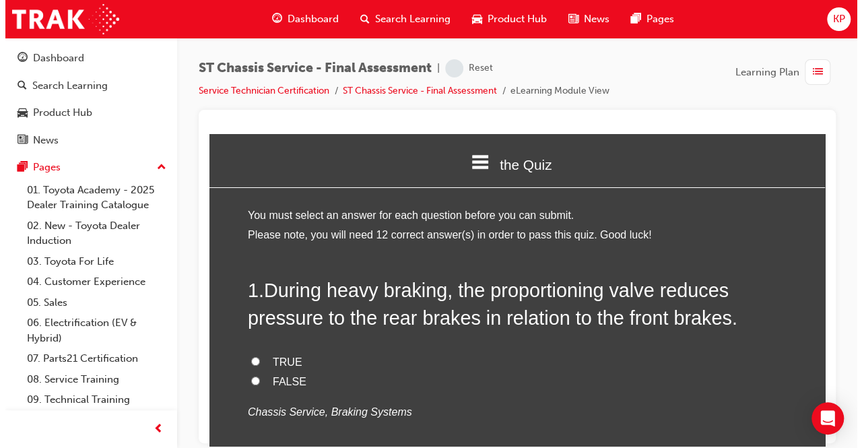
scroll to position [0, 0]
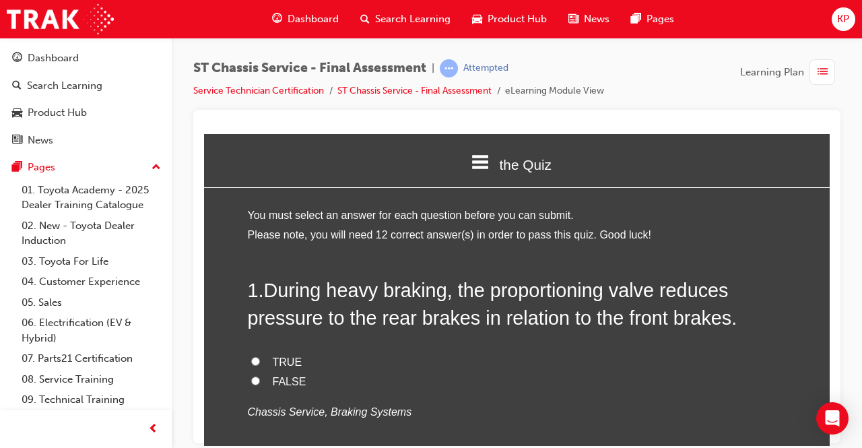
click at [248, 358] on label "TRUE" at bounding box center [517, 362] width 539 height 20
click at [251, 358] on input "TRUE" at bounding box center [255, 360] width 9 height 9
radio input "true"
click at [252, 361] on input "TRUE" at bounding box center [255, 360] width 9 height 9
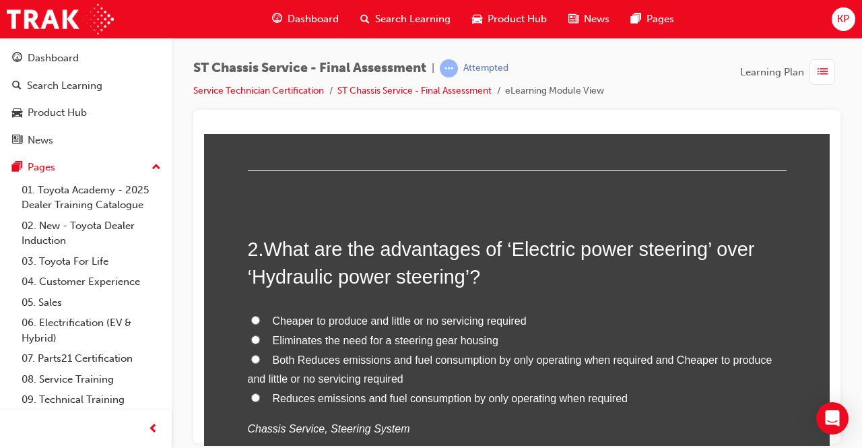
scroll to position [337, 0]
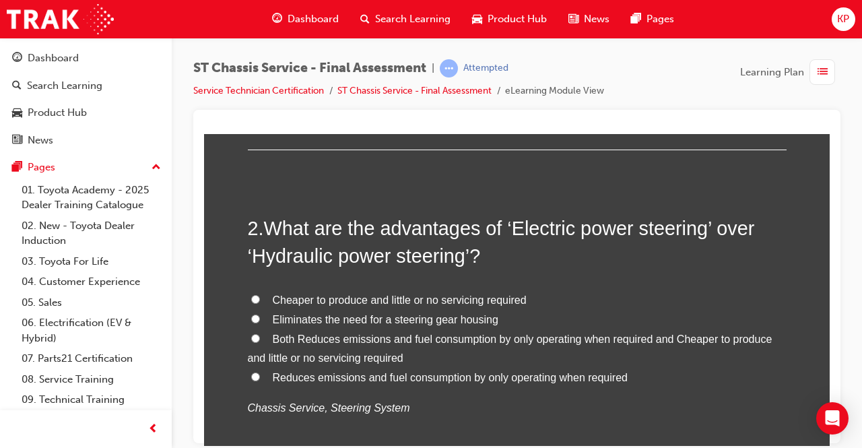
click at [251, 335] on input "Both Reduces emissions and fuel consumption by only operating when required and…" at bounding box center [255, 337] width 9 height 9
radio input "true"
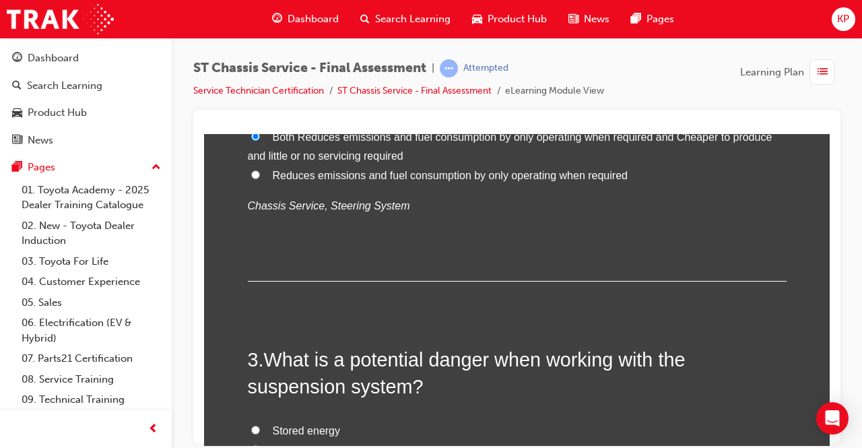
scroll to position [673, 0]
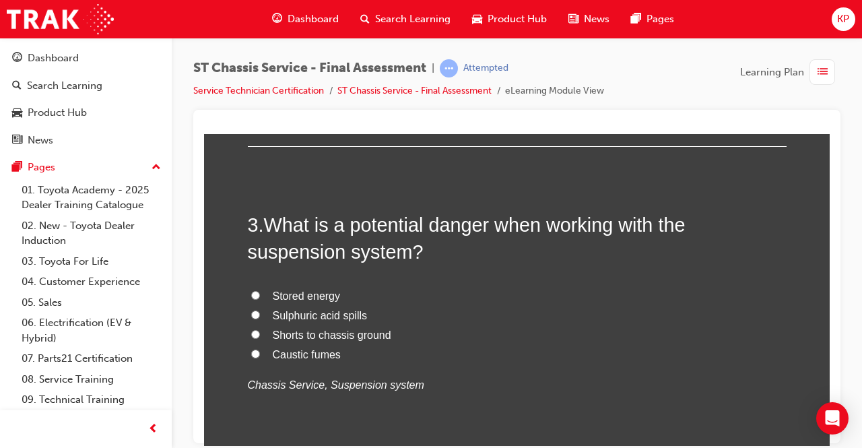
click at [251, 349] on input "Caustic fumes" at bounding box center [255, 353] width 9 height 9
radio input "true"
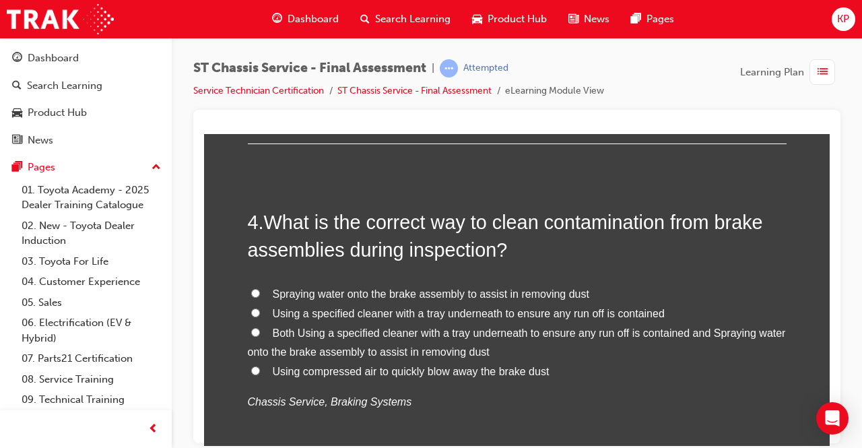
scroll to position [1010, 0]
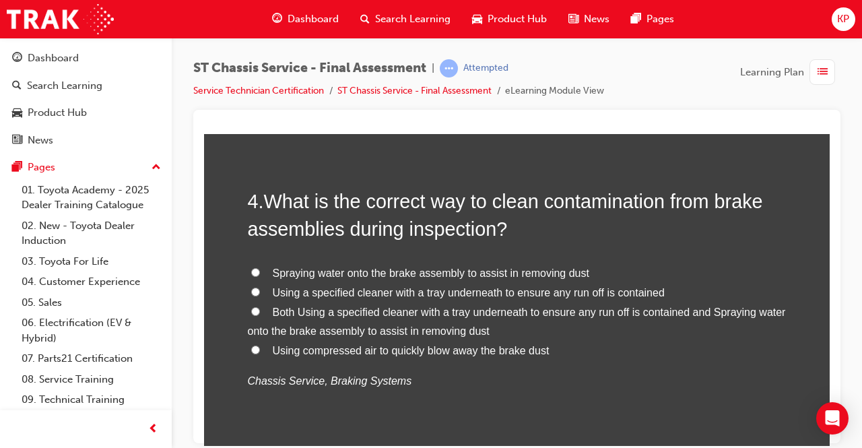
click at [251, 291] on input "Using a specified cleaner with a tray underneath to ensure any run off is conta…" at bounding box center [255, 291] width 9 height 9
radio input "true"
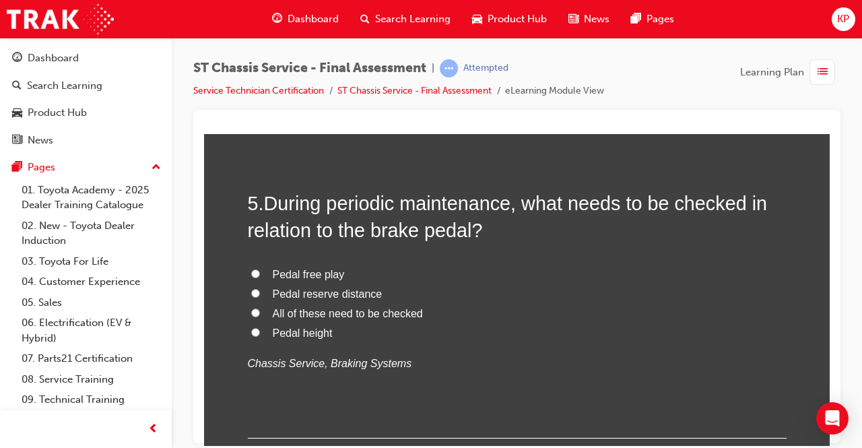
scroll to position [1347, 0]
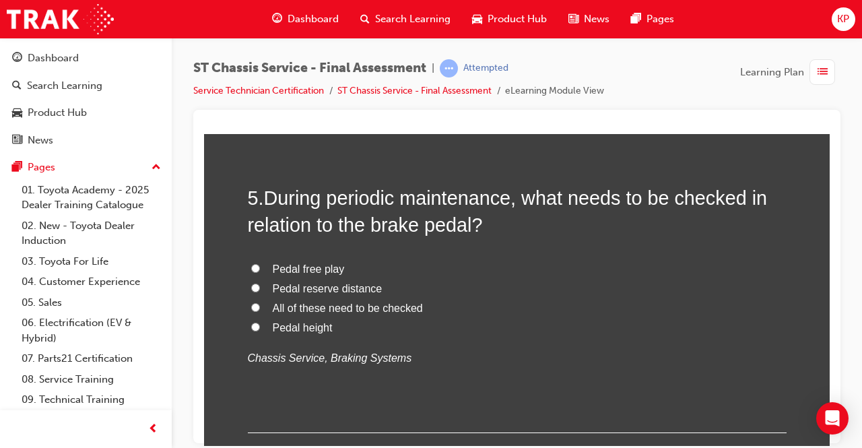
click at [251, 306] on input "All of these need to be checked" at bounding box center [255, 306] width 9 height 9
radio input "true"
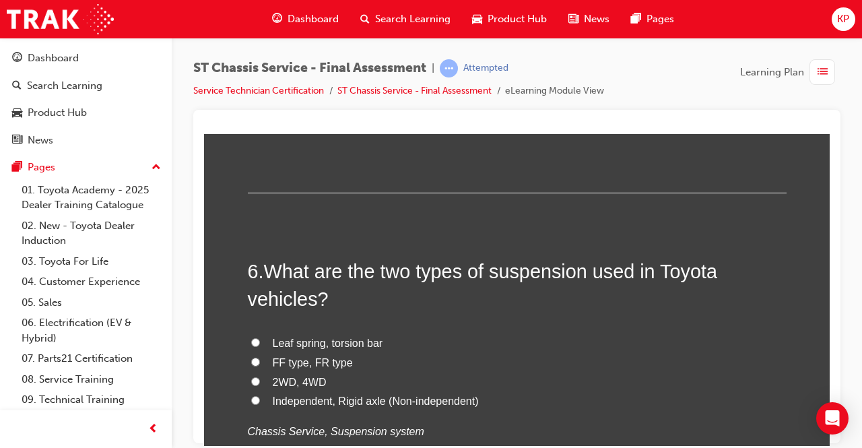
scroll to position [1616, 0]
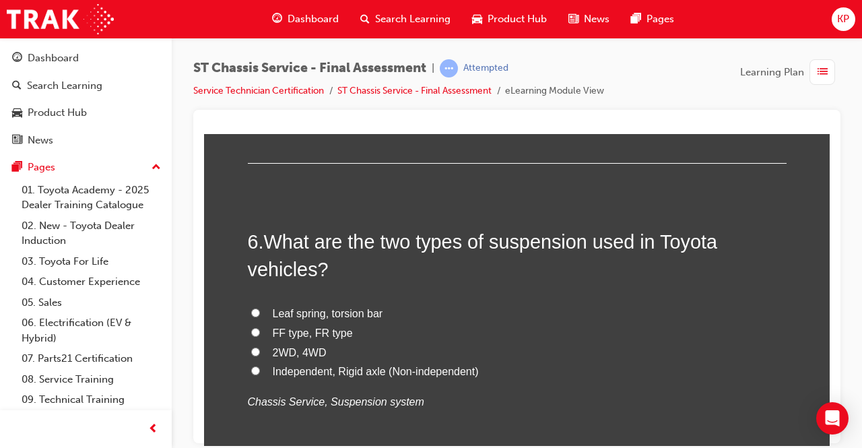
click at [251, 368] on input "Independent, Rigid axle (Non-independent)" at bounding box center [255, 370] width 9 height 9
radio input "true"
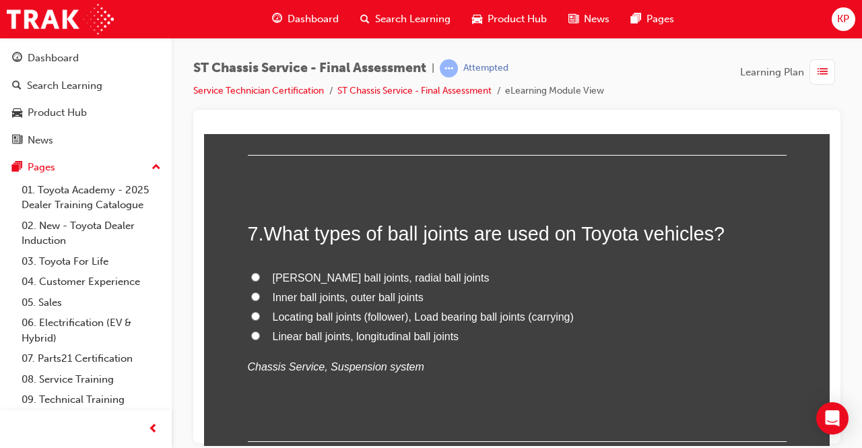
scroll to position [1953, 0]
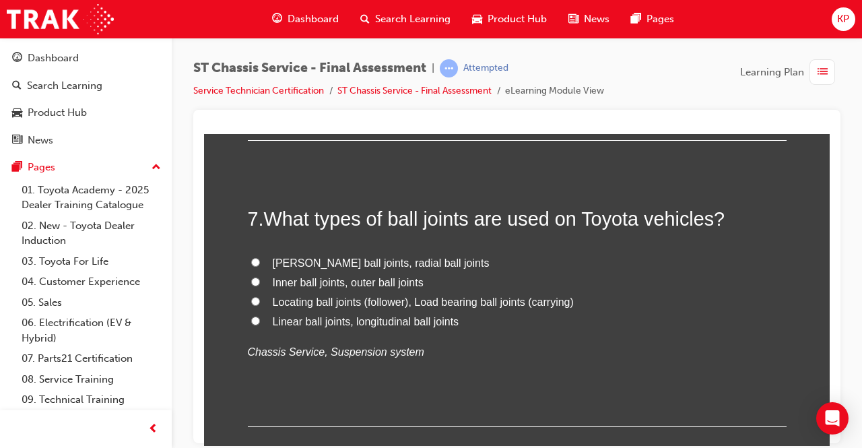
click at [251, 316] on input "Linear ball joints, longitudinal ball joints" at bounding box center [255, 320] width 9 height 9
radio input "true"
click at [254, 296] on input "Locating ball joints (follower), Load bearing ball joints (carrying)" at bounding box center [255, 300] width 9 height 9
radio input "true"
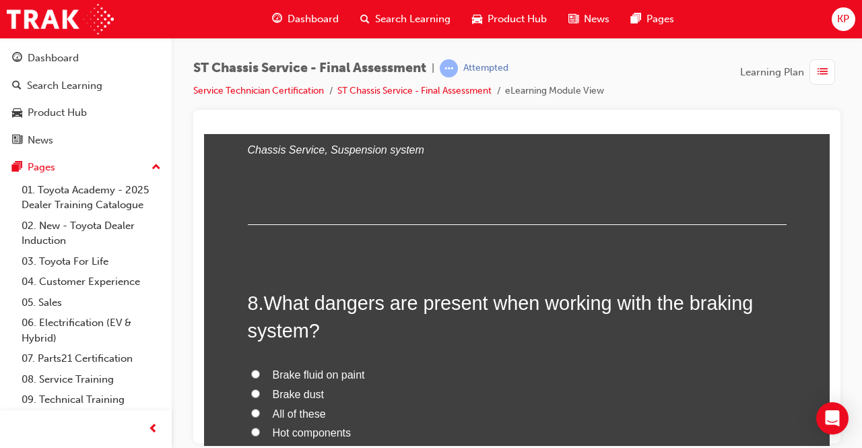
scroll to position [2289, 0]
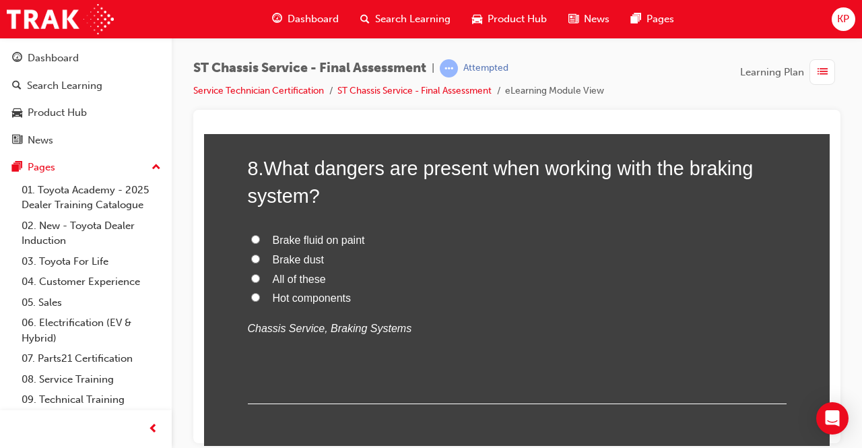
click at [251, 276] on input "All of these" at bounding box center [255, 277] width 9 height 9
radio input "true"
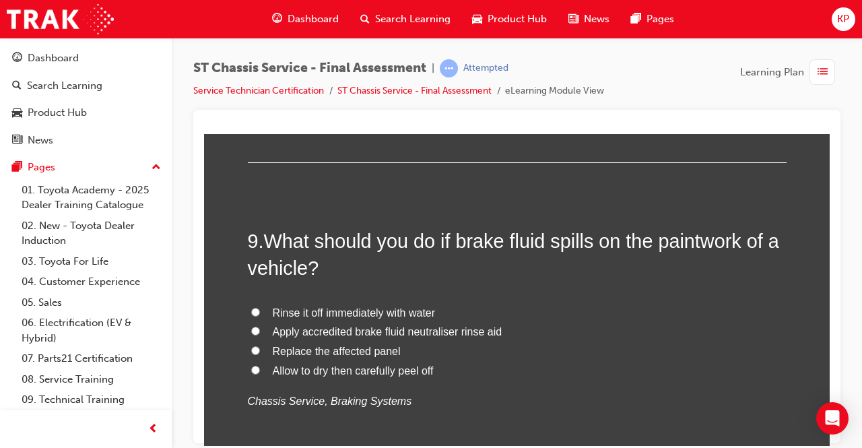
scroll to position [2559, 0]
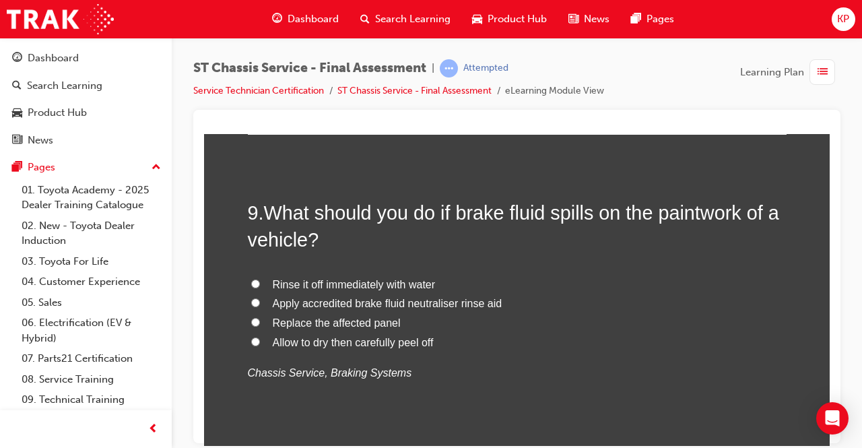
click at [251, 298] on input "Apply accredited brake fluid neutraliser rinse aid" at bounding box center [255, 302] width 9 height 9
radio input "true"
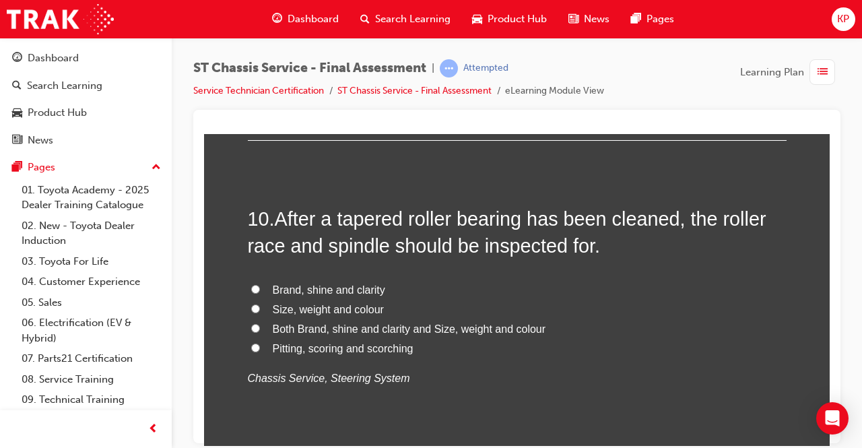
scroll to position [2895, 0]
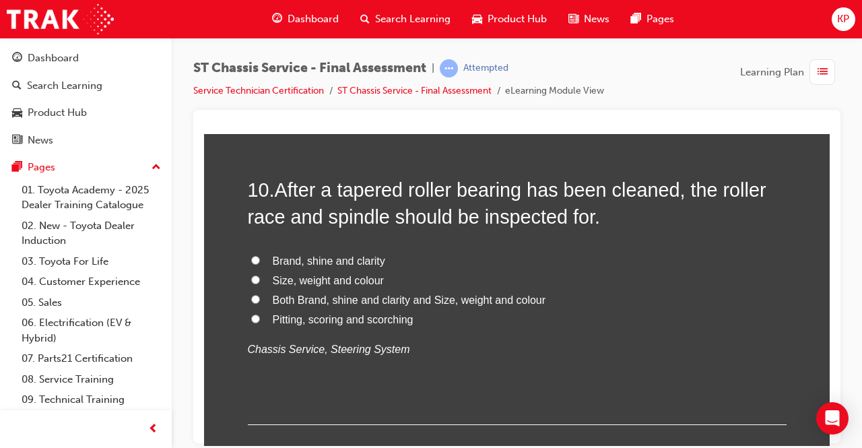
click at [251, 255] on input "Brand, shine and clarity" at bounding box center [255, 259] width 9 height 9
radio input "true"
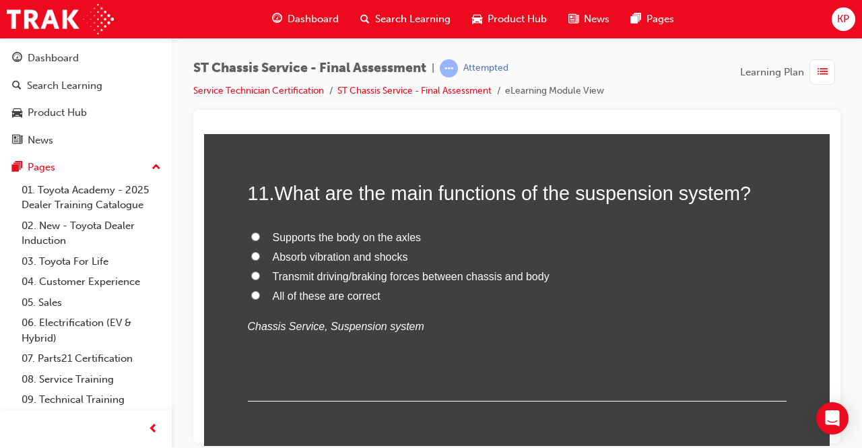
scroll to position [3232, 0]
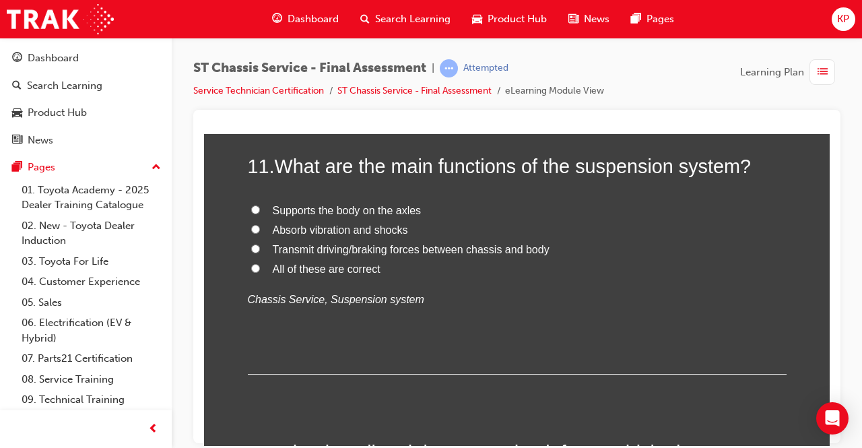
click at [251, 265] on input "All of these are correct" at bounding box center [255, 267] width 9 height 9
radio input "true"
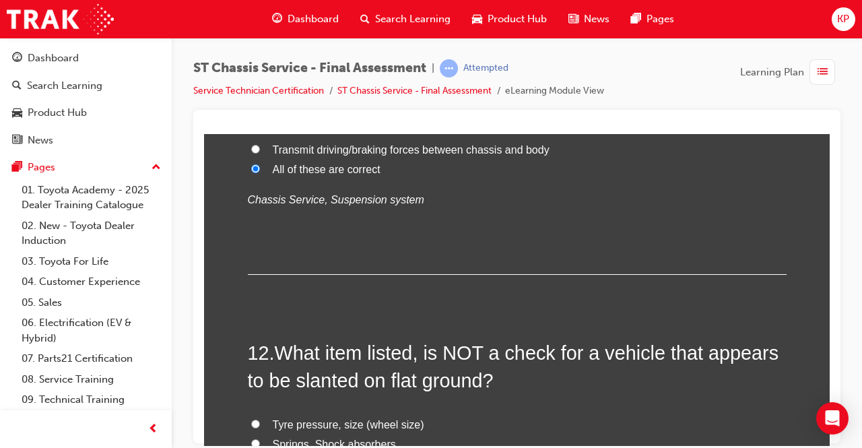
scroll to position [3501, 0]
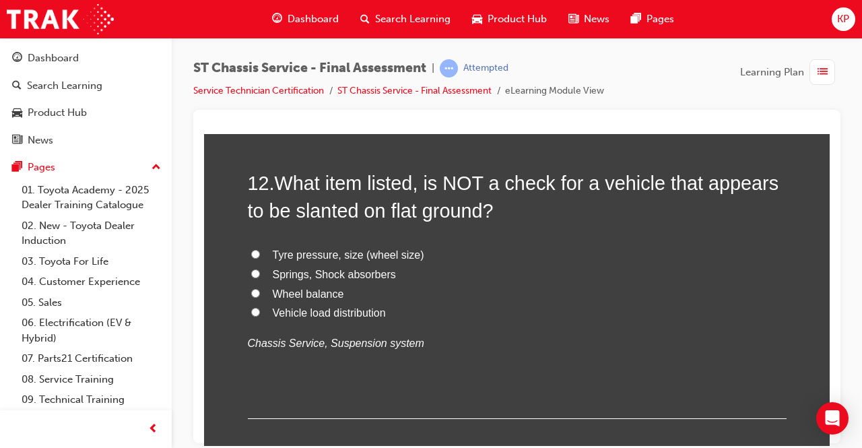
click at [251, 290] on input "Wheel balance" at bounding box center [255, 292] width 9 height 9
radio input "true"
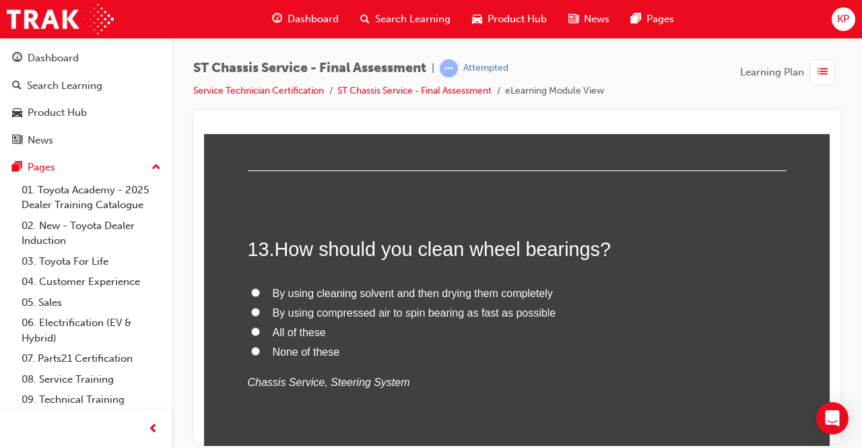
scroll to position [3771, 0]
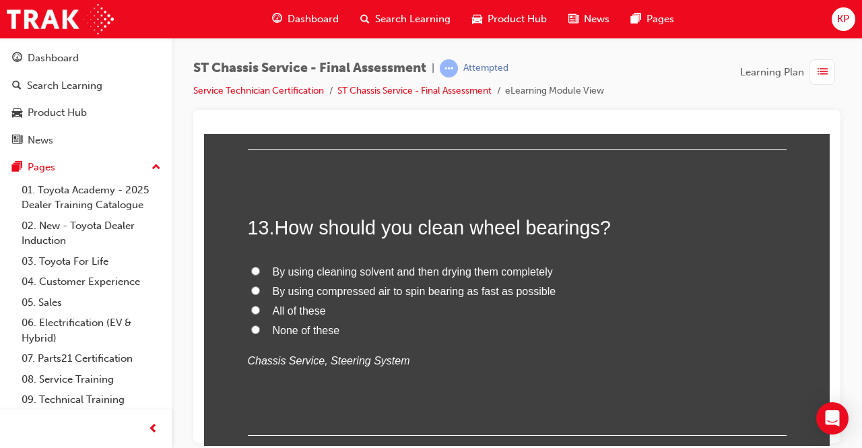
click at [251, 267] on input "By using cleaning solvent and then drying them completely" at bounding box center [255, 270] width 9 height 9
radio input "true"
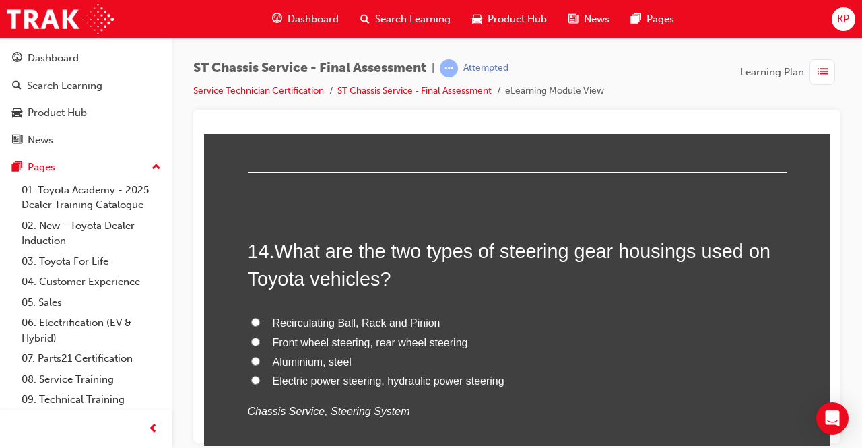
scroll to position [4107, 0]
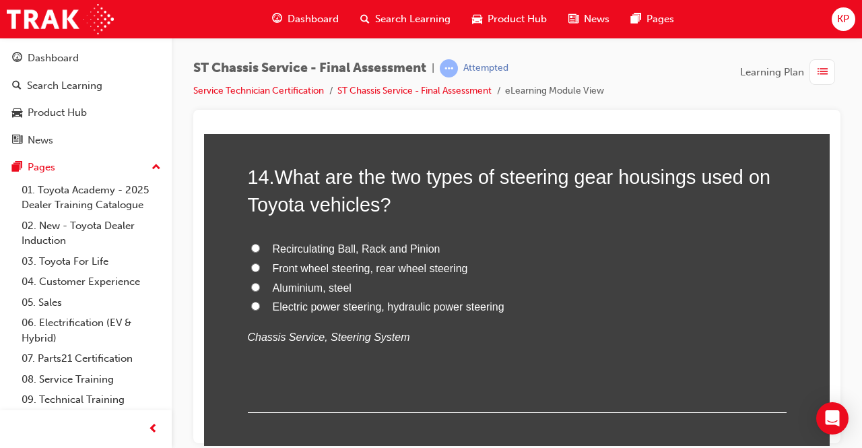
click at [251, 243] on input "Recirculating Ball, Rack and Pinion" at bounding box center [255, 247] width 9 height 9
radio input "true"
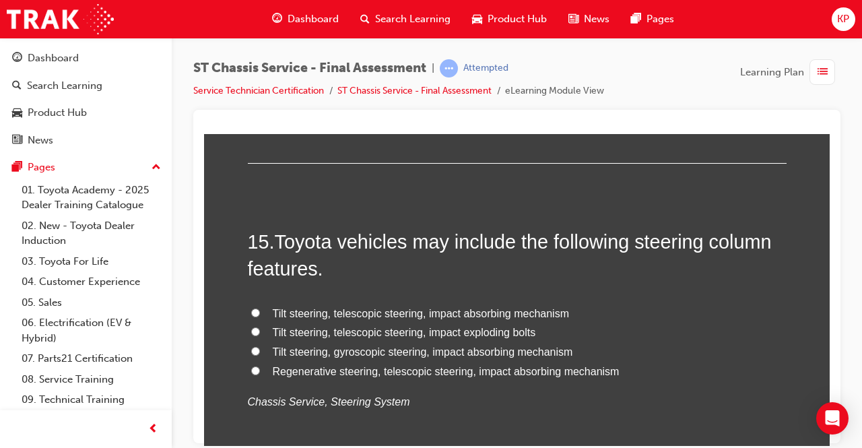
scroll to position [4377, 0]
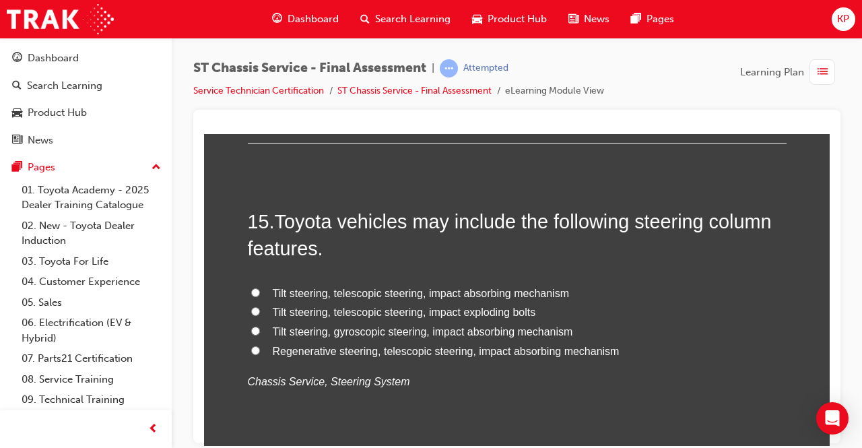
click at [260, 285] on label "Tilt steering, telescopic steering, impact absorbing mechanism" at bounding box center [517, 293] width 539 height 20
click at [260, 288] on input "Tilt steering, telescopic steering, impact absorbing mechanism" at bounding box center [255, 292] width 9 height 9
radio input "true"
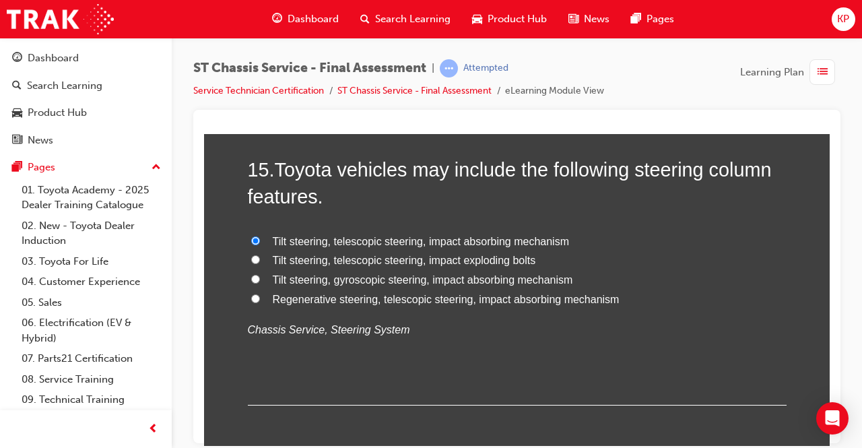
scroll to position [4486, 0]
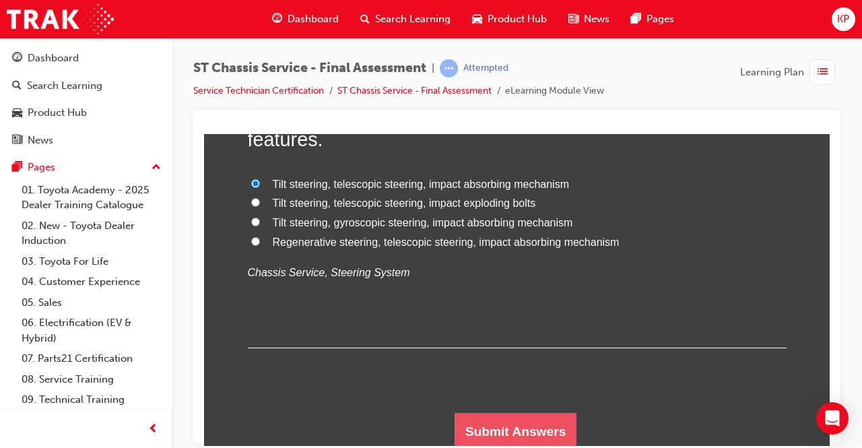
click at [518, 419] on button "Submit Answers" at bounding box center [515, 431] width 123 height 38
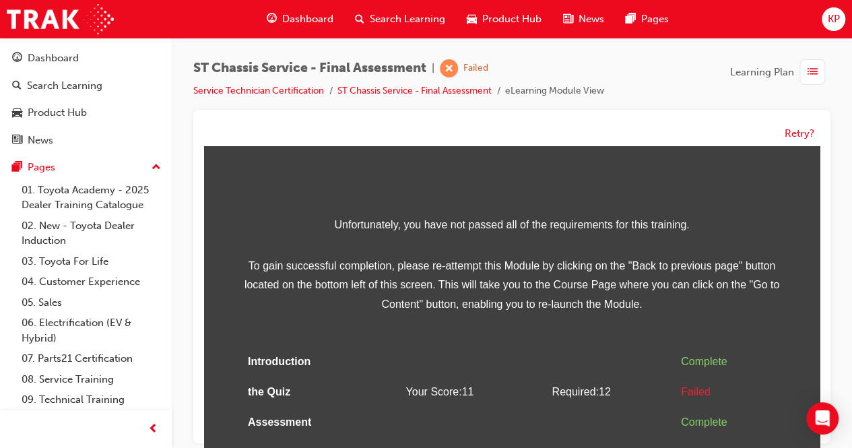
scroll to position [9, 0]
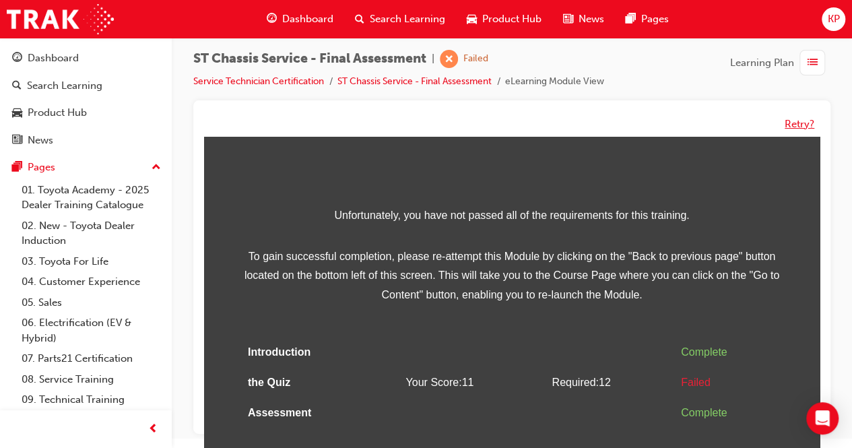
click at [792, 116] on button "Retry?" at bounding box center [799, 123] width 30 height 15
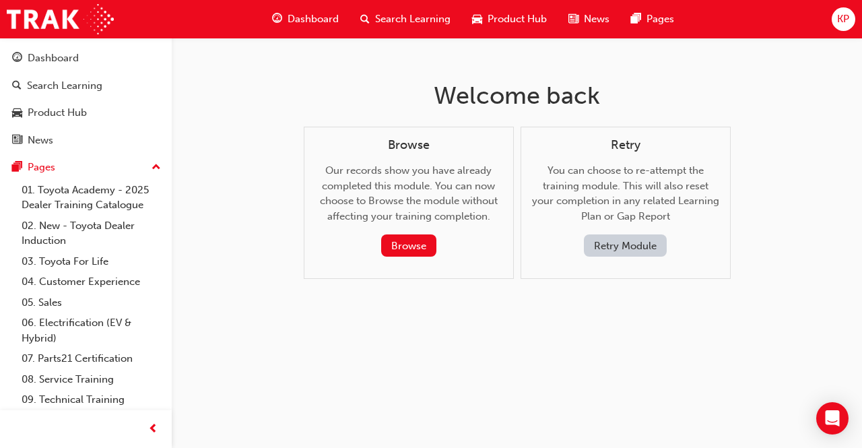
click at [623, 244] on button "Retry Module" at bounding box center [625, 245] width 83 height 22
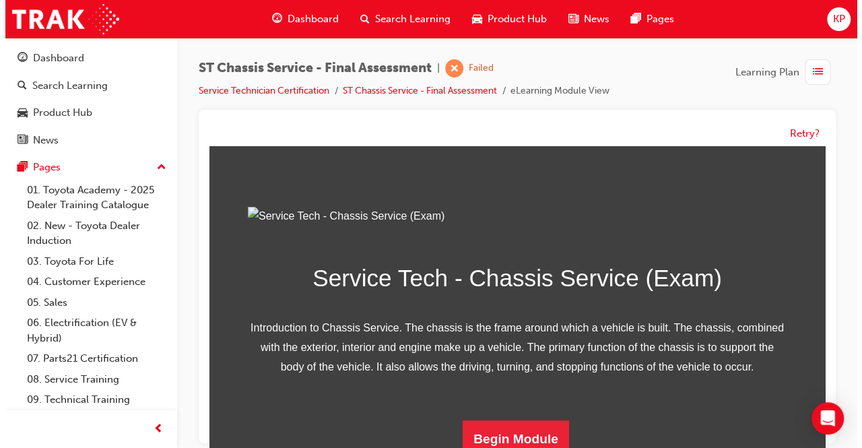
scroll to position [213, 0]
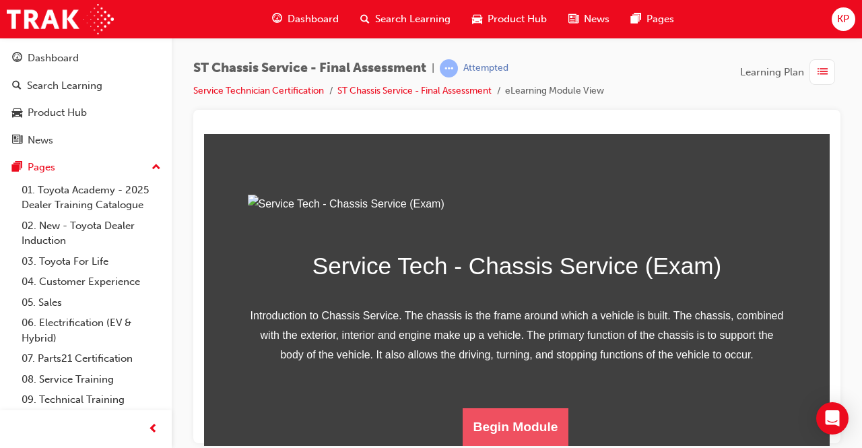
click at [539, 423] on button "Begin Module" at bounding box center [516, 426] width 106 height 38
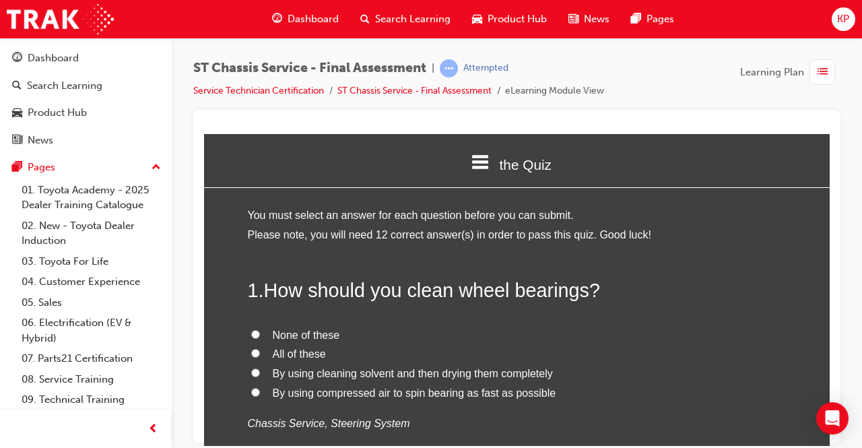
click at [255, 332] on label "None of these" at bounding box center [517, 335] width 539 height 20
click at [255, 332] on input "None of these" at bounding box center [255, 333] width 9 height 9
radio input "true"
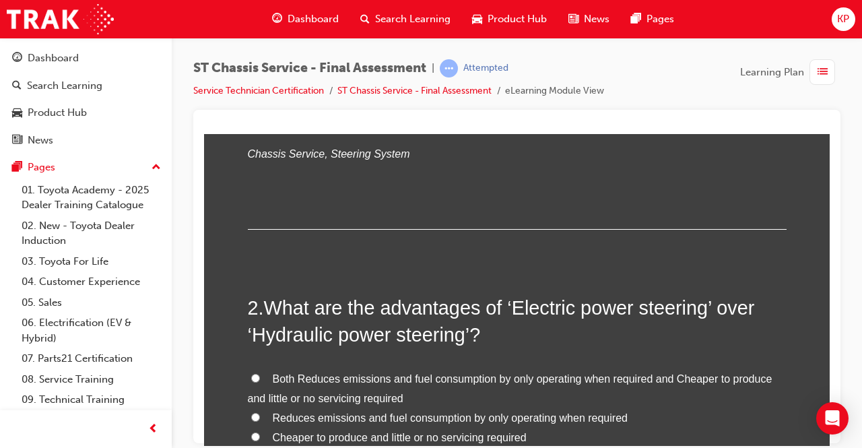
scroll to position [404, 0]
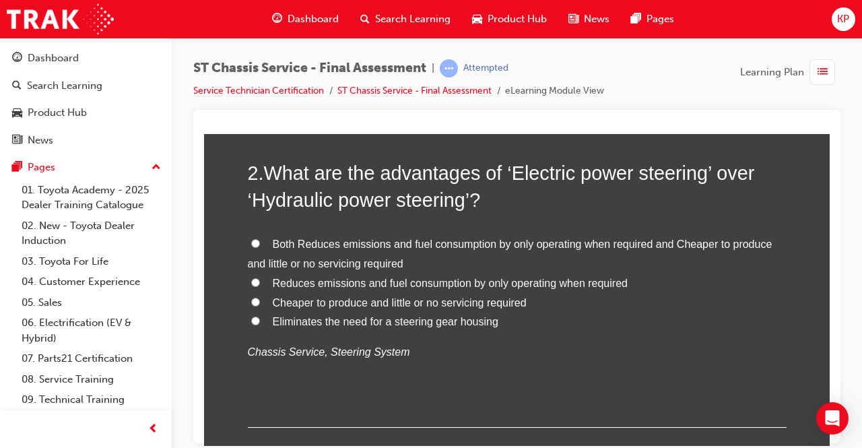
click at [251, 242] on input "Both Reduces emissions and fuel consumption by only operating when required and…" at bounding box center [255, 242] width 9 height 9
radio input "true"
click at [251, 297] on input "Cheaper to produce and little or no servicing required" at bounding box center [255, 301] width 9 height 9
radio input "true"
click at [251, 243] on input "Both Reduces emissions and fuel consumption by only operating when required and…" at bounding box center [255, 242] width 9 height 9
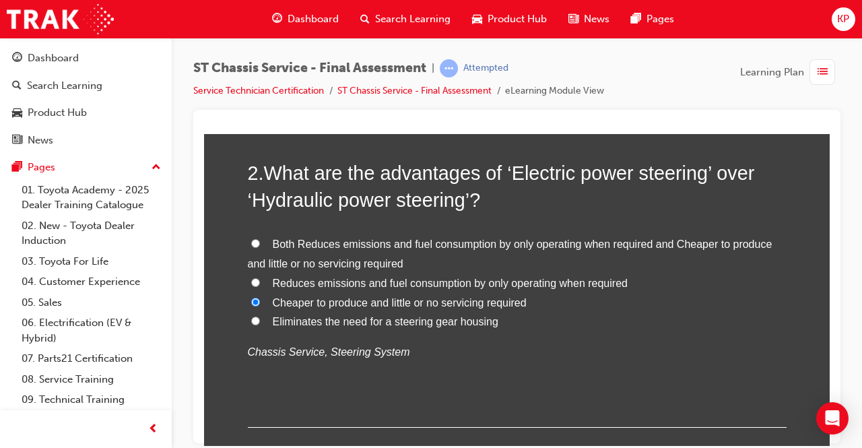
radio input "true"
click at [251, 301] on input "Cheaper to produce and little or no servicing required" at bounding box center [255, 301] width 9 height 9
radio input "true"
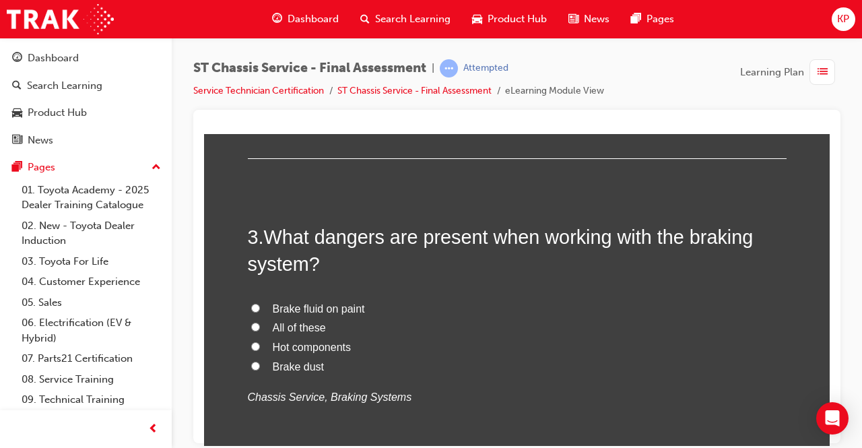
scroll to position [673, 0]
click at [252, 325] on input "All of these" at bounding box center [255, 325] width 9 height 9
radio input "true"
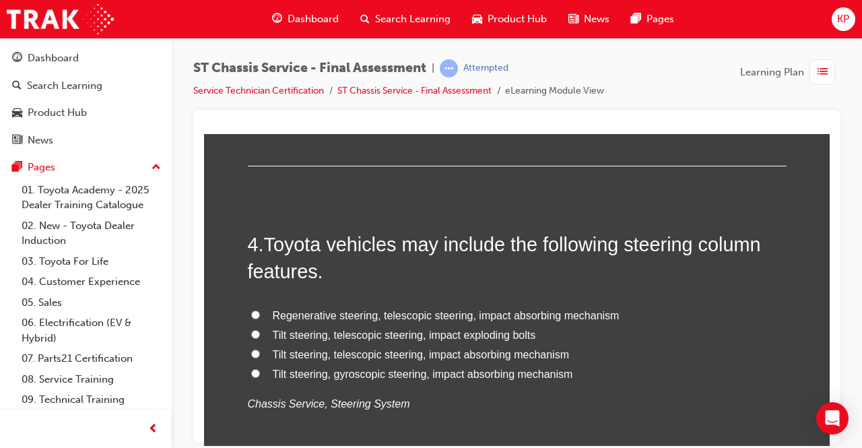
scroll to position [1010, 0]
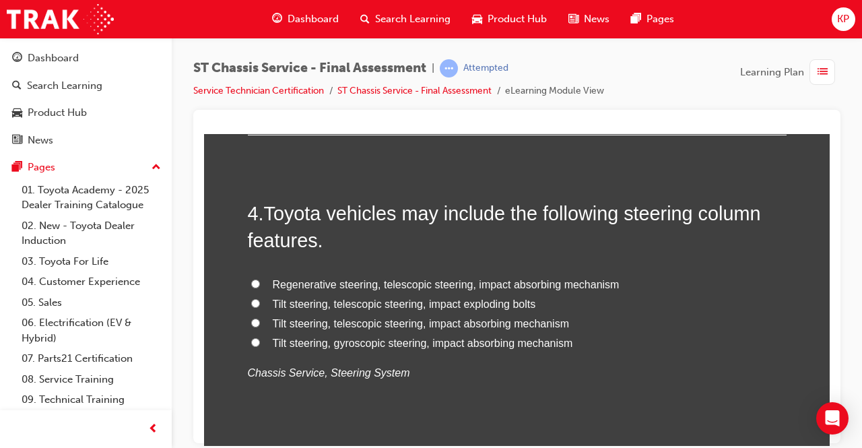
click at [251, 323] on input "Tilt steering, telescopic steering, impact absorbing mechanism" at bounding box center [255, 322] width 9 height 9
radio input "true"
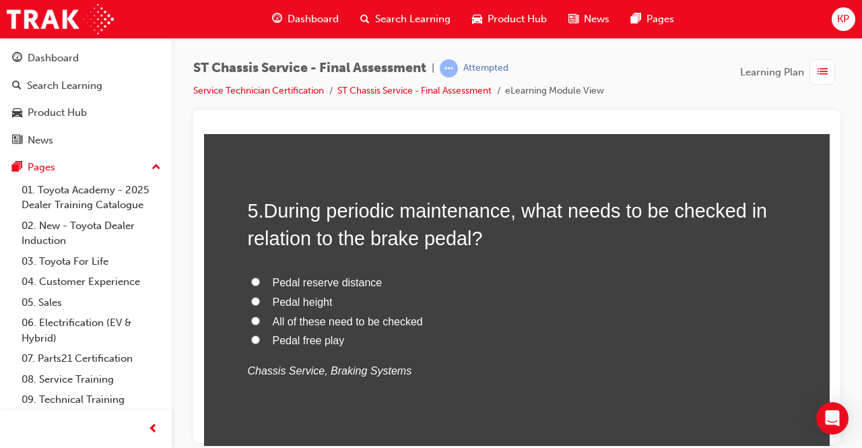
scroll to position [1347, 0]
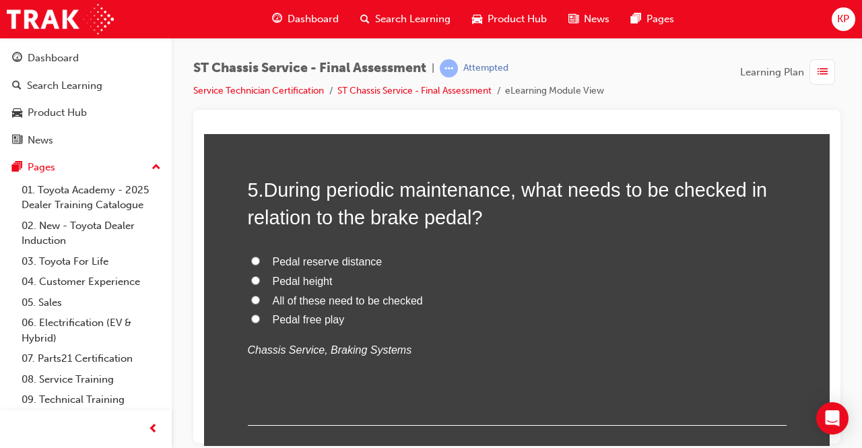
drag, startPoint x: 250, startPoint y: 299, endPoint x: 302, endPoint y: 312, distance: 53.4
click at [251, 299] on input "All of these need to be checked" at bounding box center [255, 299] width 9 height 9
radio input "true"
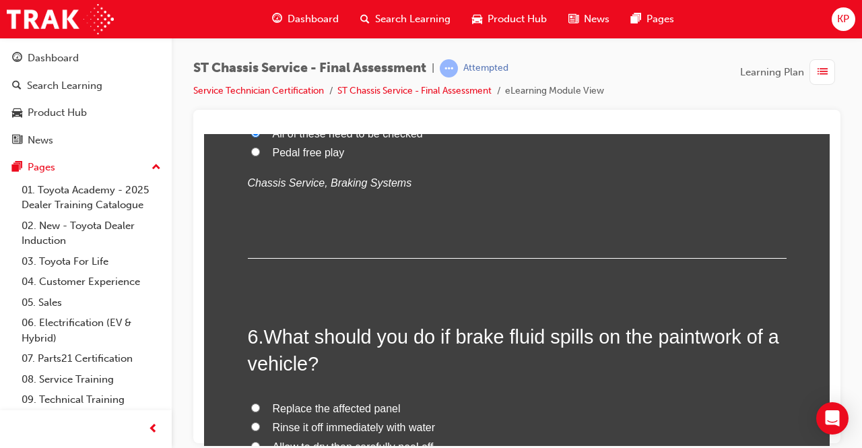
scroll to position [1616, 0]
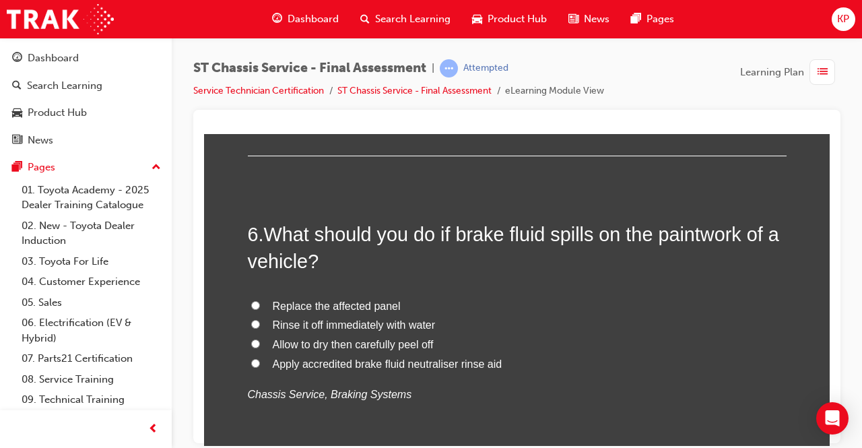
click at [254, 321] on input "Rinse it off immediately with water" at bounding box center [255, 323] width 9 height 9
radio input "true"
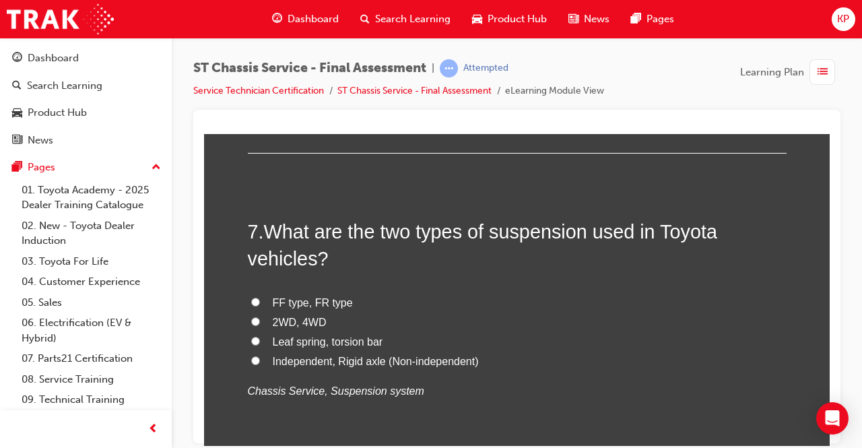
scroll to position [1953, 0]
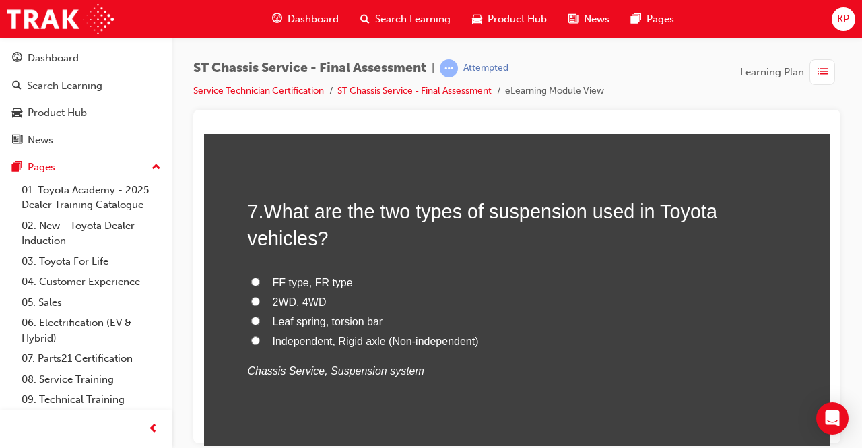
click at [251, 335] on input "Independent, Rigid axle (Non-independent)" at bounding box center [255, 339] width 9 height 9
radio input "true"
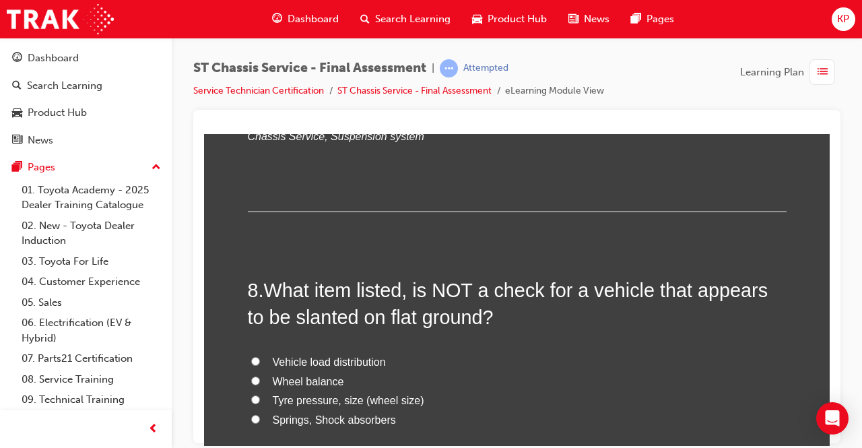
scroll to position [2222, 0]
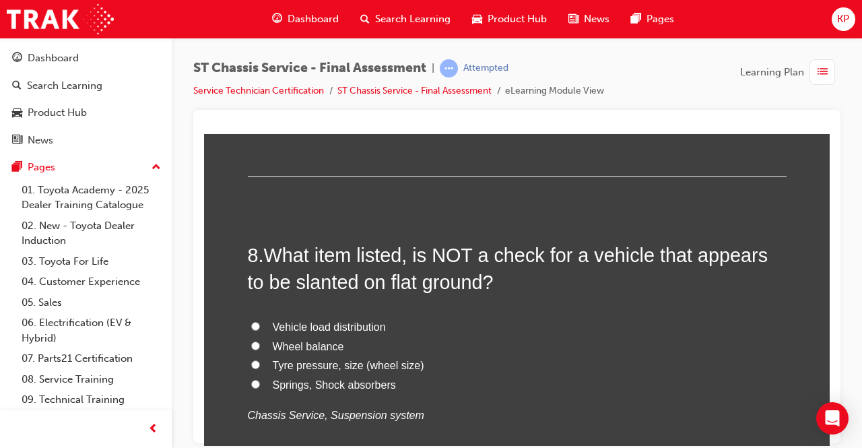
click at [251, 341] on input "Wheel balance" at bounding box center [255, 345] width 9 height 9
radio input "true"
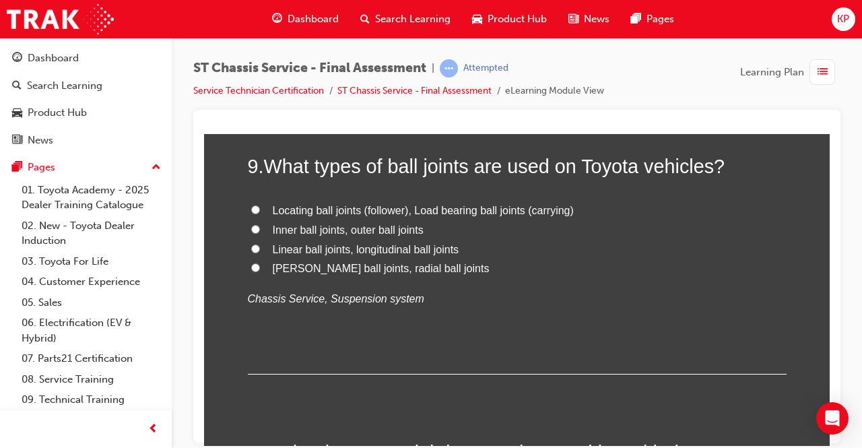
scroll to position [2626, 0]
click at [254, 205] on label "Locating ball joints (follower), Load bearing ball joints (carrying)" at bounding box center [517, 209] width 539 height 20
click at [251, 203] on input "Locating ball joints (follower), Load bearing ball joints (carrying)" at bounding box center [255, 207] width 9 height 9
radio input "true"
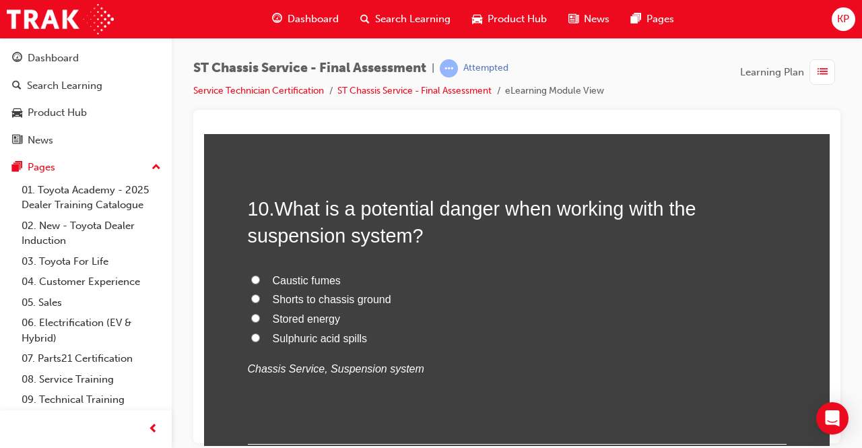
scroll to position [2895, 0]
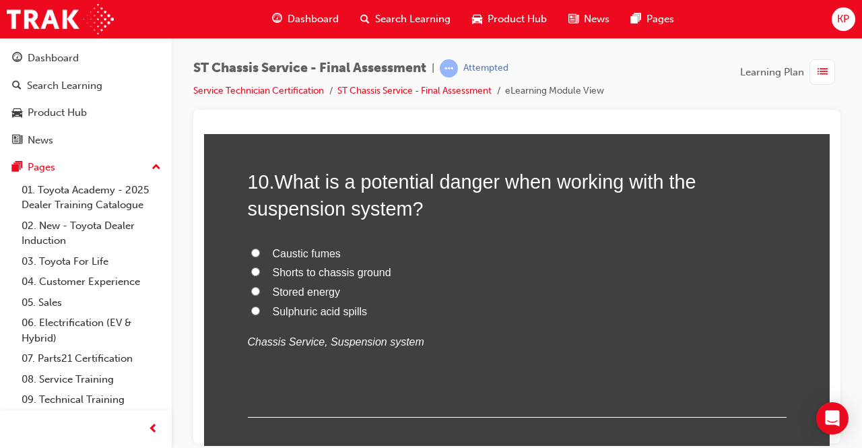
click at [251, 268] on input "Shorts to chassis ground" at bounding box center [255, 271] width 9 height 9
radio input "true"
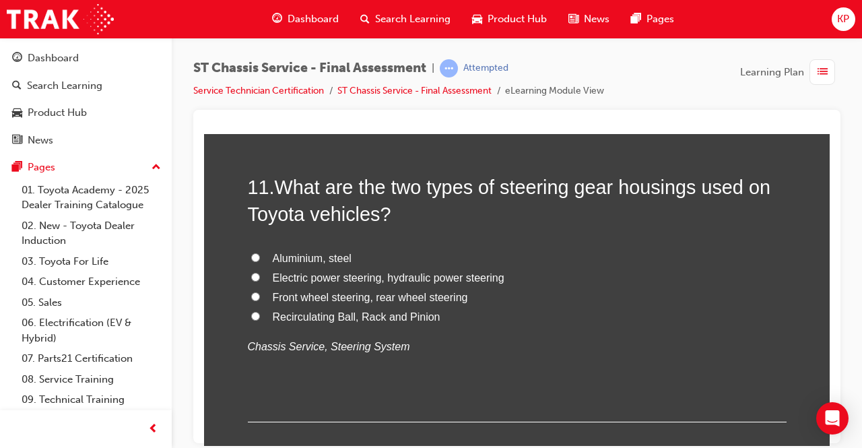
scroll to position [3232, 0]
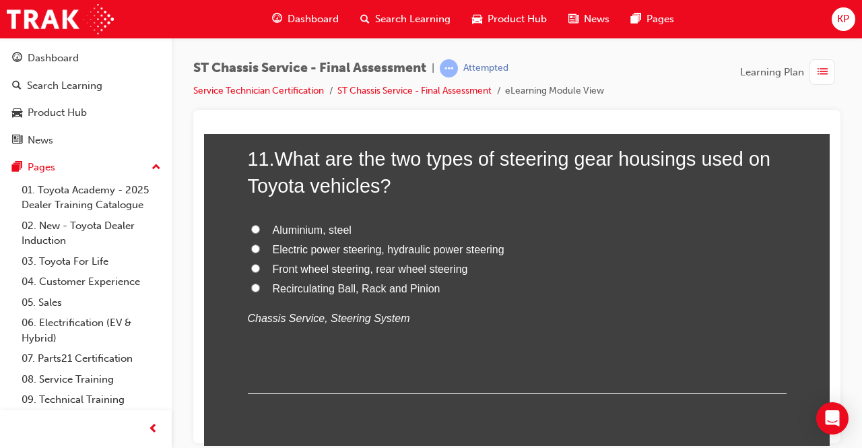
click at [251, 286] on input "Recirculating Ball, Rack and Pinion" at bounding box center [255, 287] width 9 height 9
radio input "true"
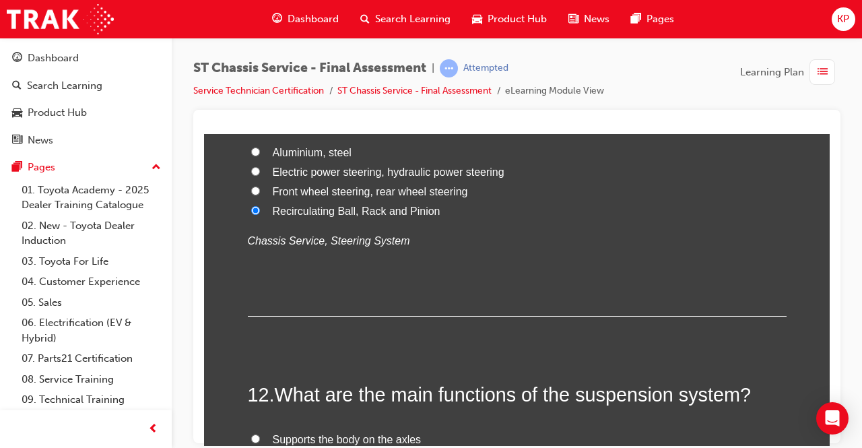
scroll to position [3501, 0]
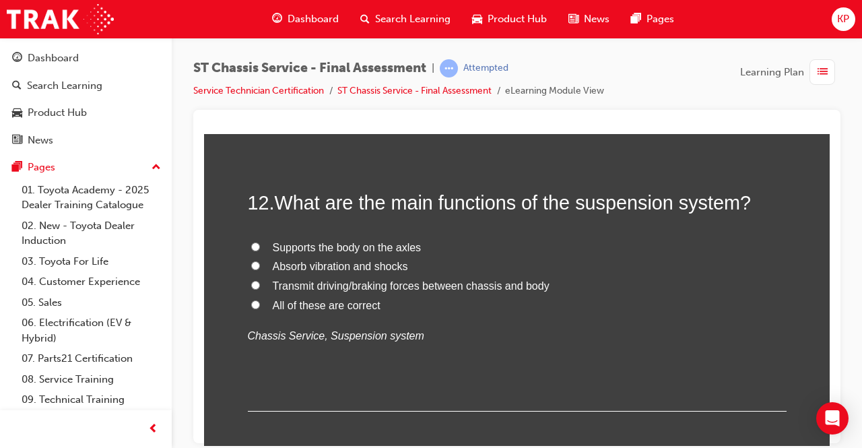
click at [250, 296] on label "All of these are correct" at bounding box center [517, 306] width 539 height 20
click at [251, 300] on input "All of these are correct" at bounding box center [255, 304] width 9 height 9
radio input "true"
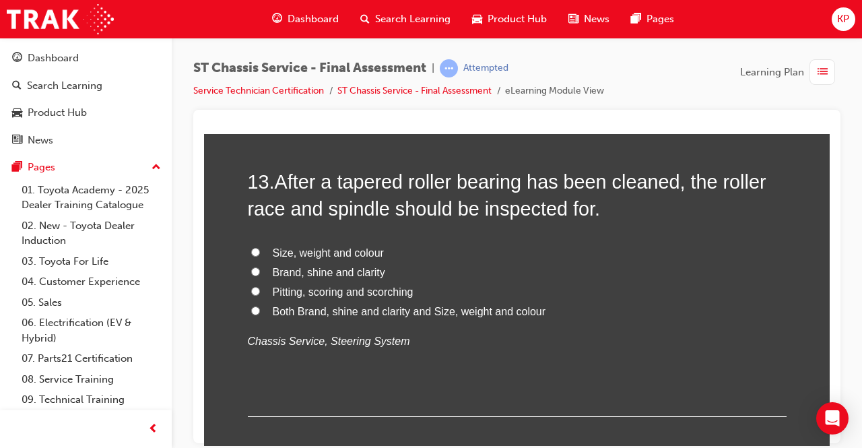
scroll to position [3838, 0]
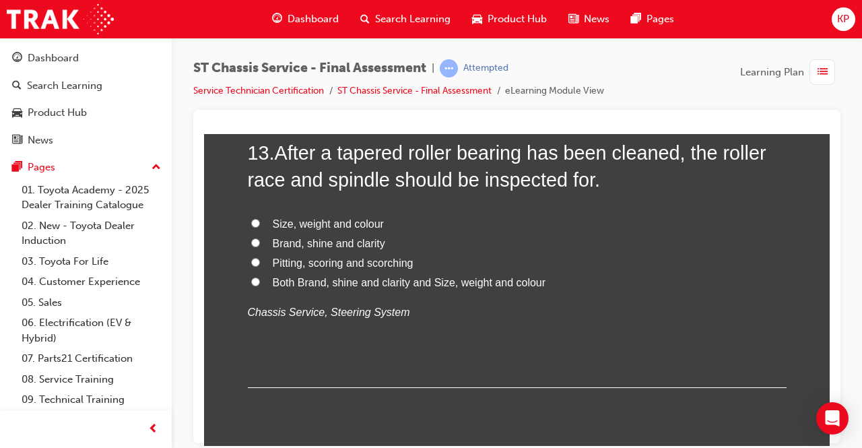
click at [251, 259] on input "Pitting, scoring and scorching" at bounding box center [255, 261] width 9 height 9
radio input "true"
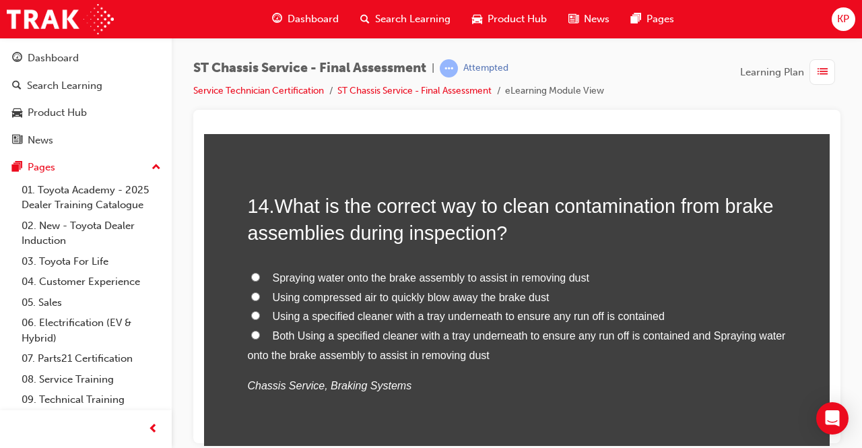
scroll to position [4107, 0]
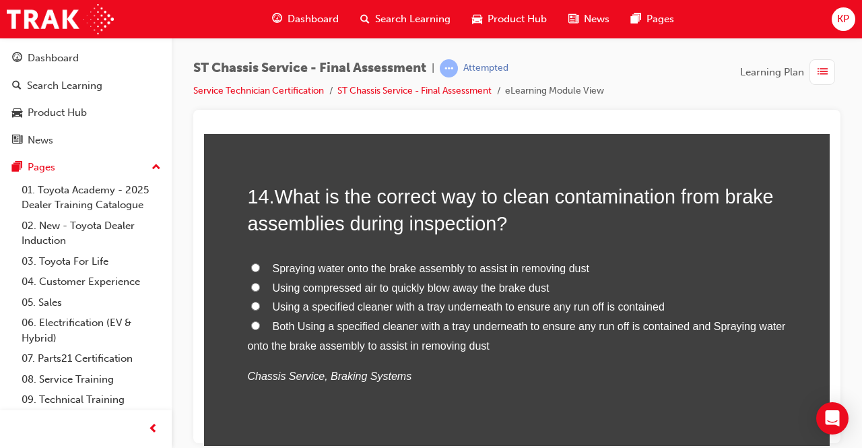
click at [251, 301] on input "Using a specified cleaner with a tray underneath to ensure any run off is conta…" at bounding box center [255, 305] width 9 height 9
radio input "true"
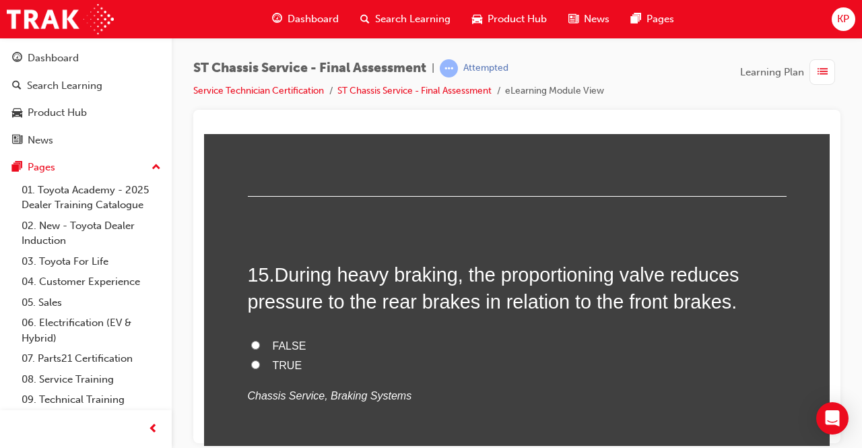
scroll to position [4377, 0]
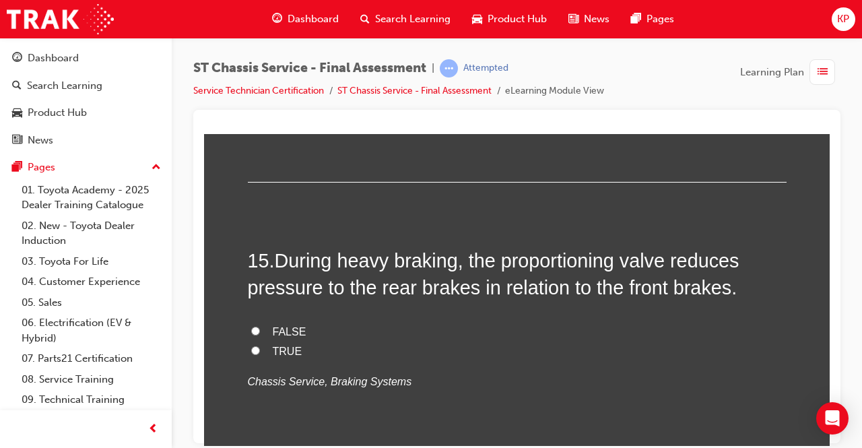
click at [251, 326] on input "FALSE" at bounding box center [255, 330] width 9 height 9
radio input "true"
click at [251, 345] on input "TRUE" at bounding box center [255, 349] width 9 height 9
radio input "true"
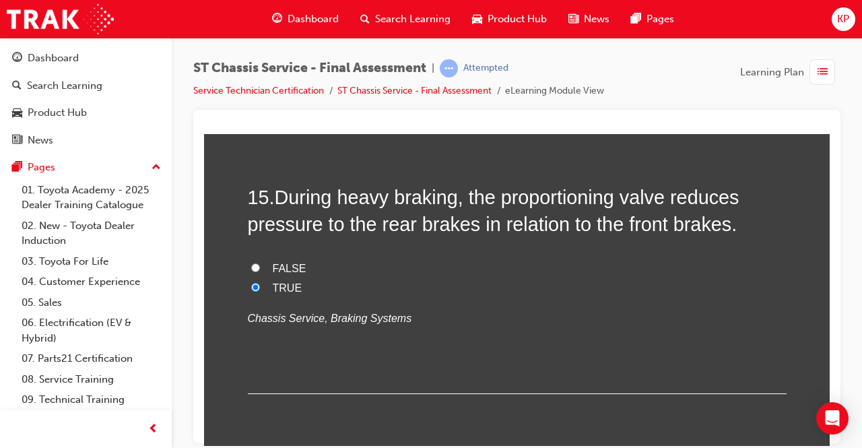
scroll to position [4486, 0]
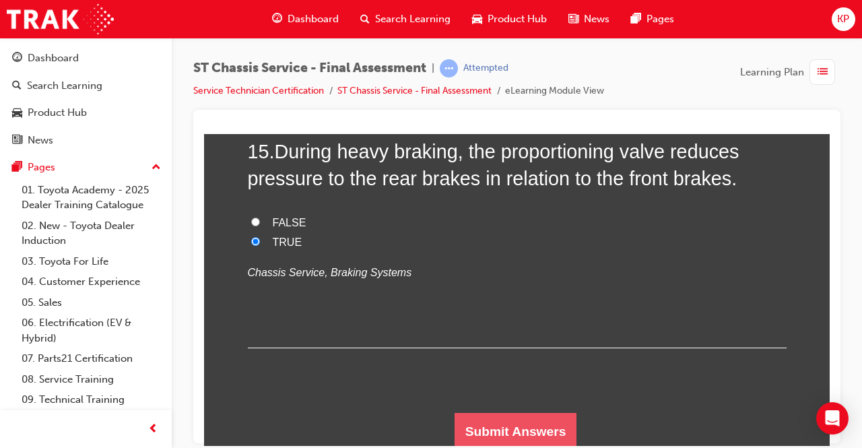
click at [518, 413] on button "Submit Answers" at bounding box center [515, 431] width 123 height 38
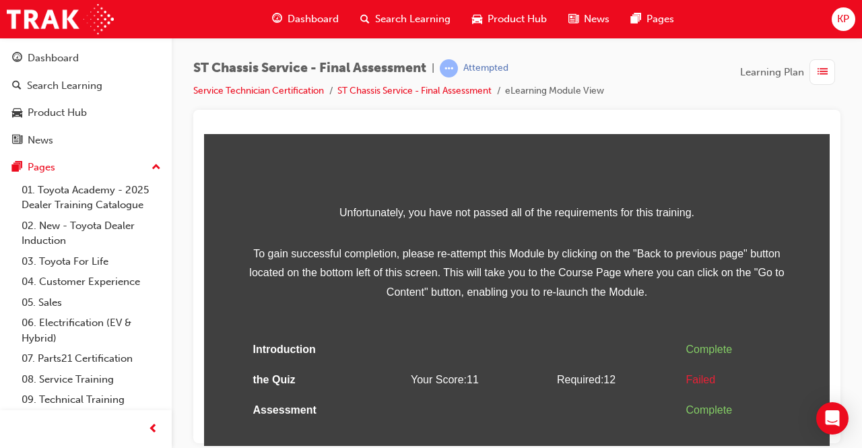
scroll to position [57, 0]
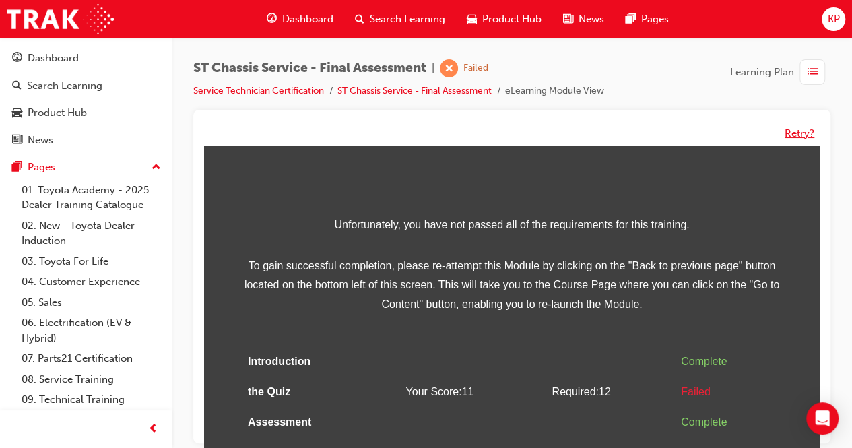
click at [801, 134] on button "Retry?" at bounding box center [799, 133] width 30 height 15
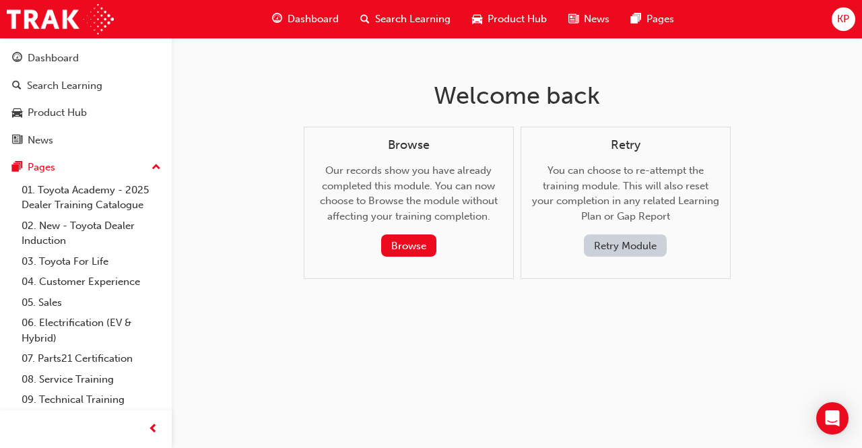
click at [651, 250] on button "Retry Module" at bounding box center [625, 245] width 83 height 22
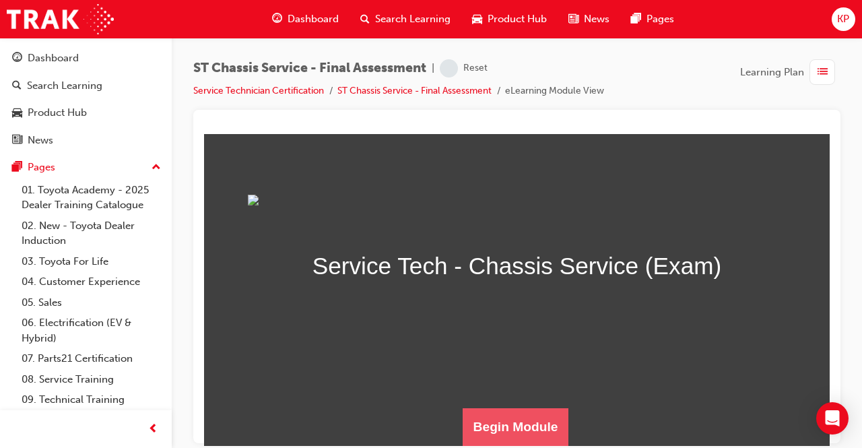
scroll to position [213, 0]
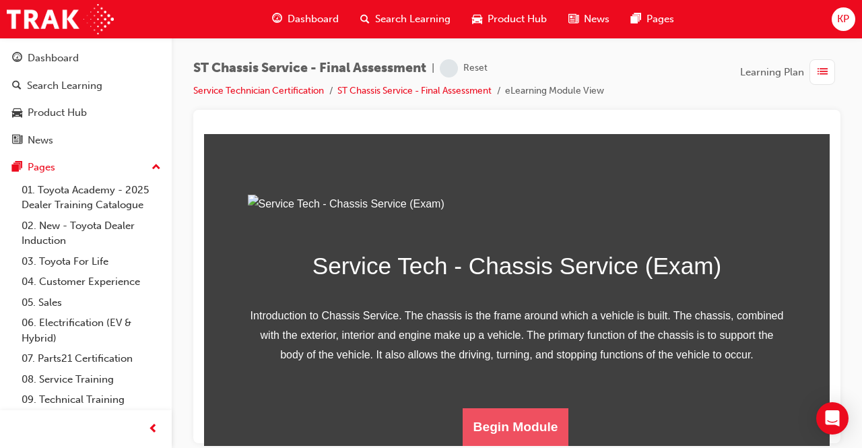
click at [531, 415] on button "Begin Module" at bounding box center [516, 426] width 106 height 38
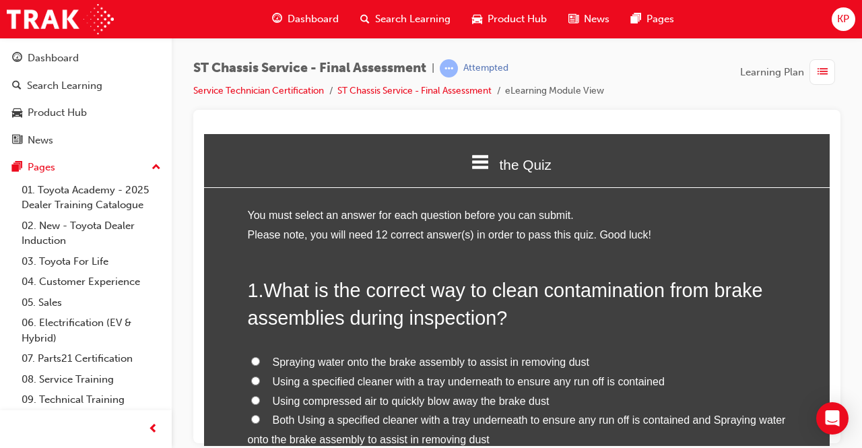
scroll to position [67, 0]
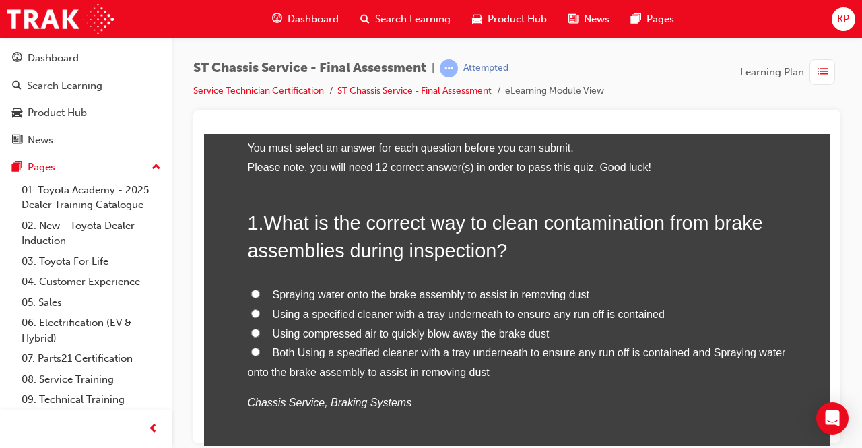
click at [251, 351] on input "Both Using a specified cleaner with a tray underneath to ensure any run off is …" at bounding box center [255, 351] width 9 height 9
radio input "true"
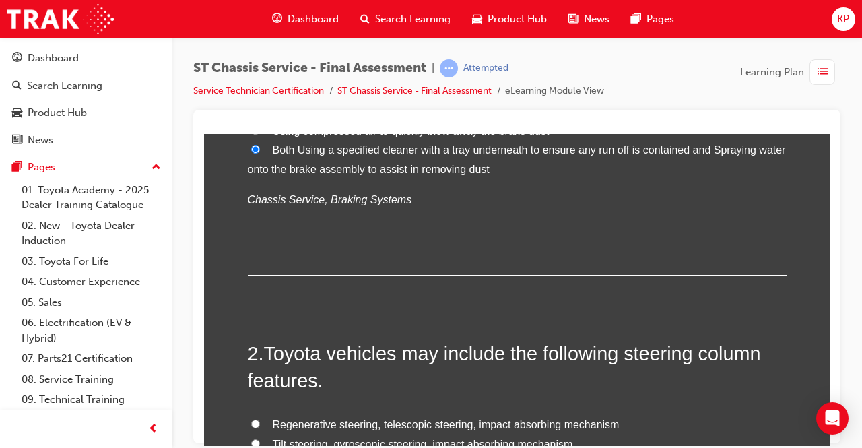
scroll to position [404, 0]
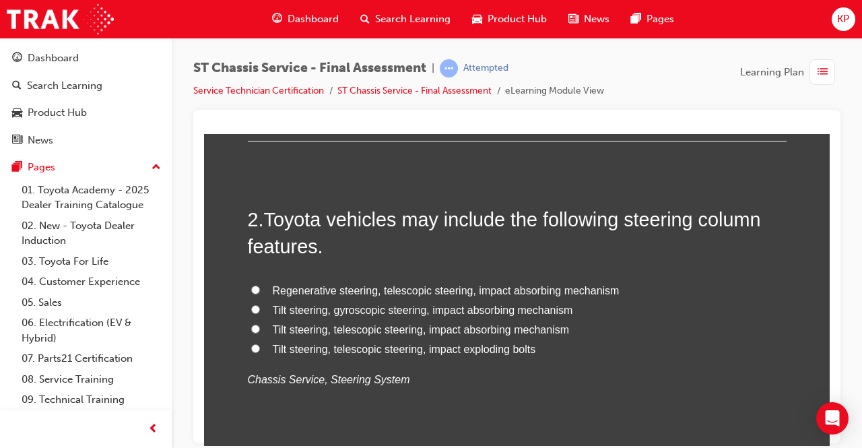
drag, startPoint x: 252, startPoint y: 323, endPoint x: 257, endPoint y: 330, distance: 7.9
click at [253, 327] on input "Tilt steering, telescopic steering, impact absorbing mechanism" at bounding box center [255, 328] width 9 height 9
radio input "true"
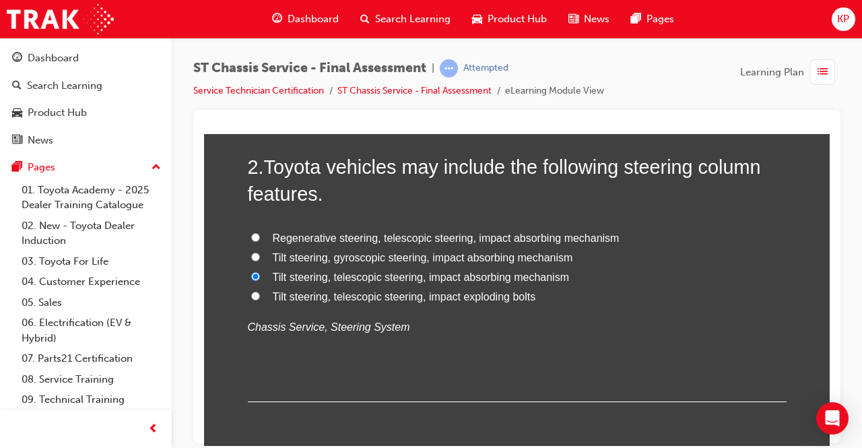
scroll to position [673, 0]
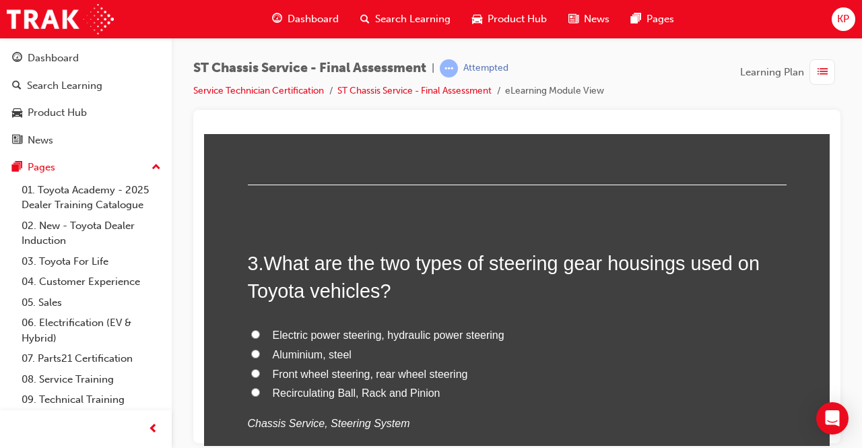
click at [252, 389] on input "Recirculating Ball, Rack and Pinion" at bounding box center [255, 391] width 9 height 9
radio input "true"
click at [251, 334] on input "Electric power steering, hydraulic power steering" at bounding box center [255, 333] width 9 height 9
radio input "true"
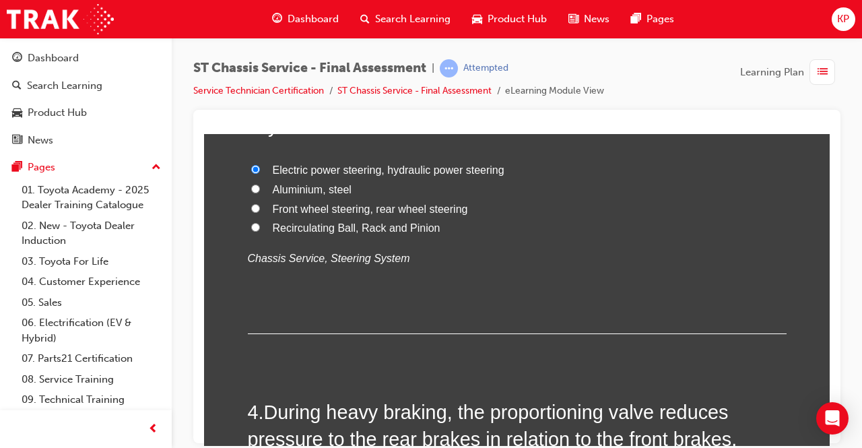
scroll to position [943, 0]
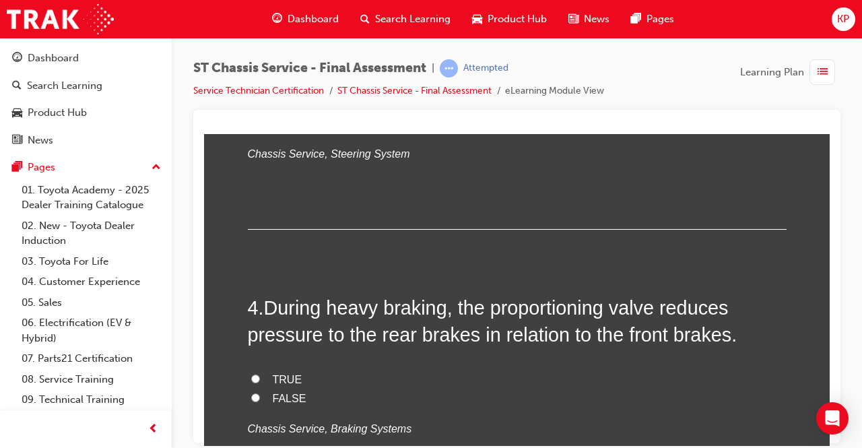
click at [251, 395] on input "FALSE" at bounding box center [255, 397] width 9 height 9
radio input "true"
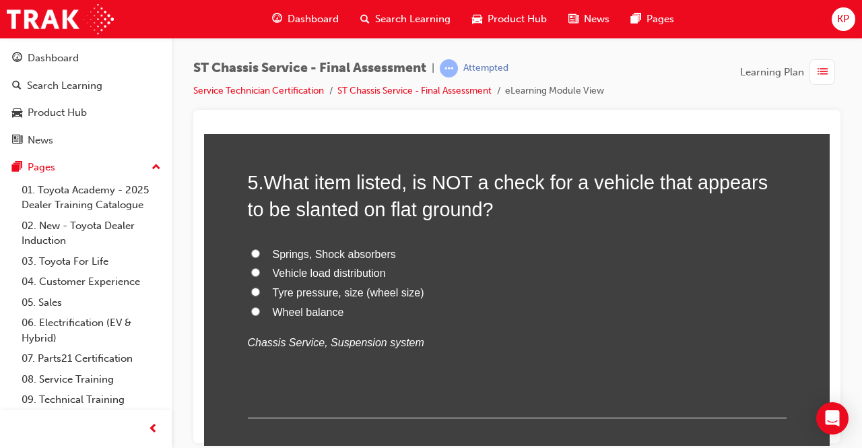
scroll to position [1347, 0]
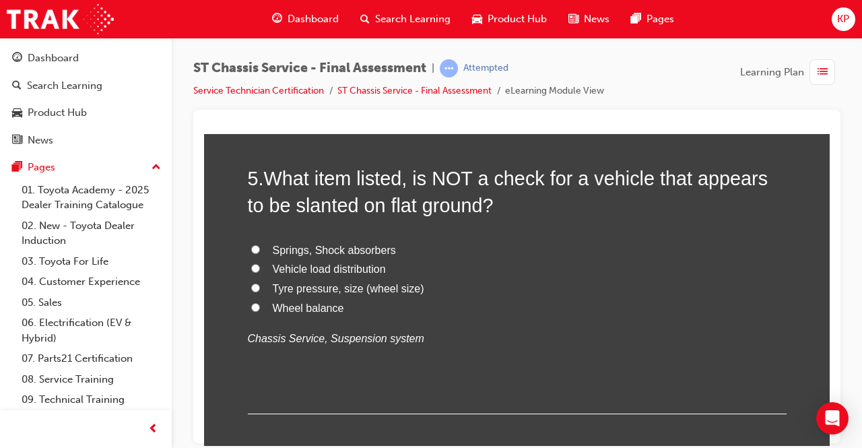
click at [251, 304] on input "Wheel balance" at bounding box center [255, 306] width 9 height 9
radio input "true"
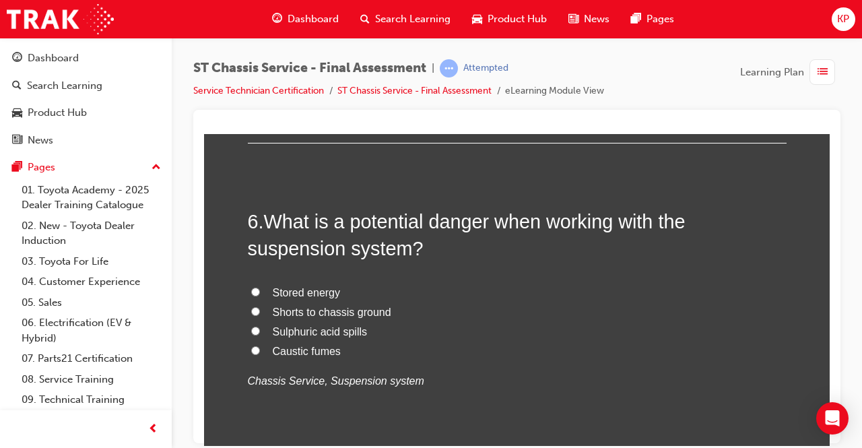
scroll to position [1683, 0]
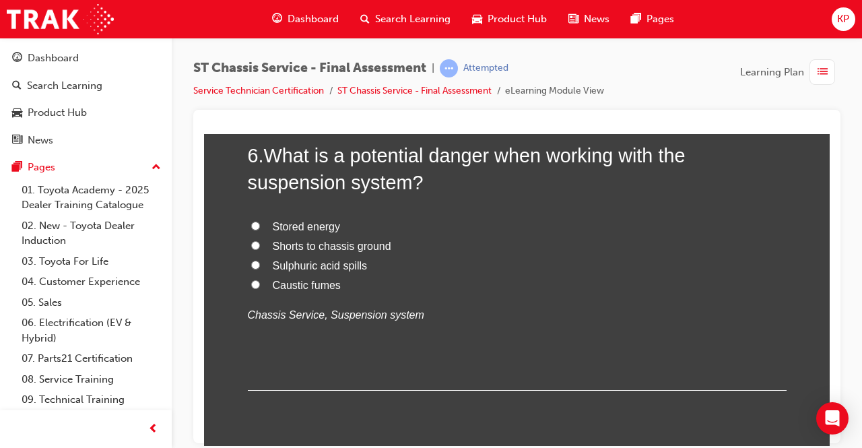
click at [251, 240] on input "Shorts to chassis ground" at bounding box center [255, 244] width 9 height 9
radio input "true"
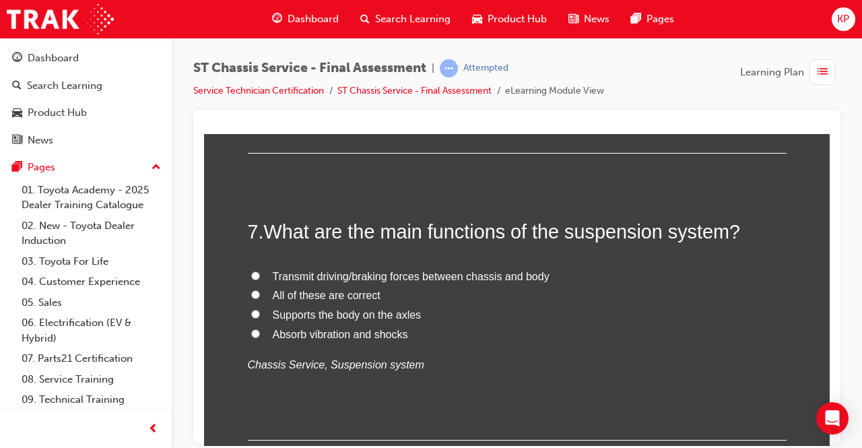
scroll to position [1953, 0]
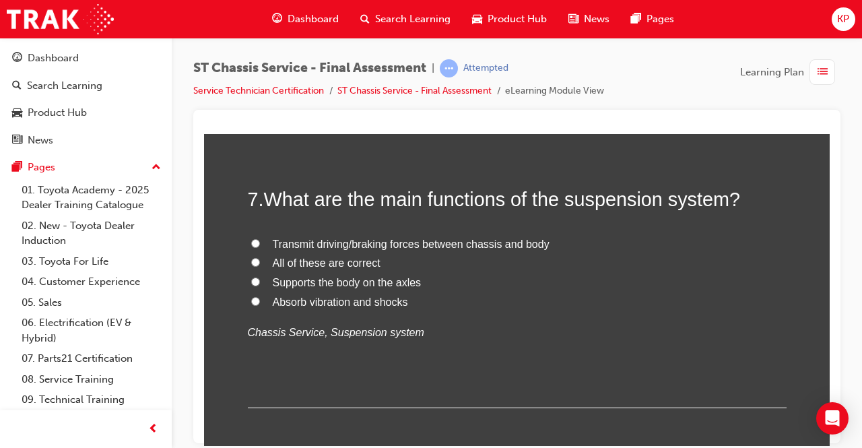
click at [254, 260] on input "All of these are correct" at bounding box center [255, 261] width 9 height 9
radio input "true"
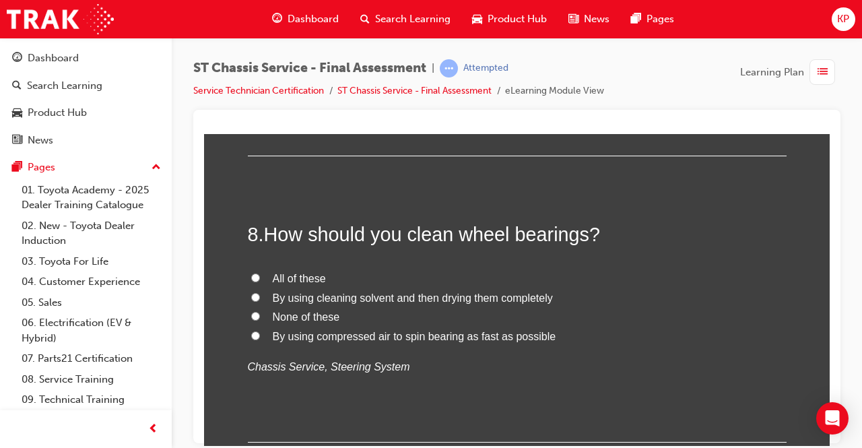
scroll to position [2222, 0]
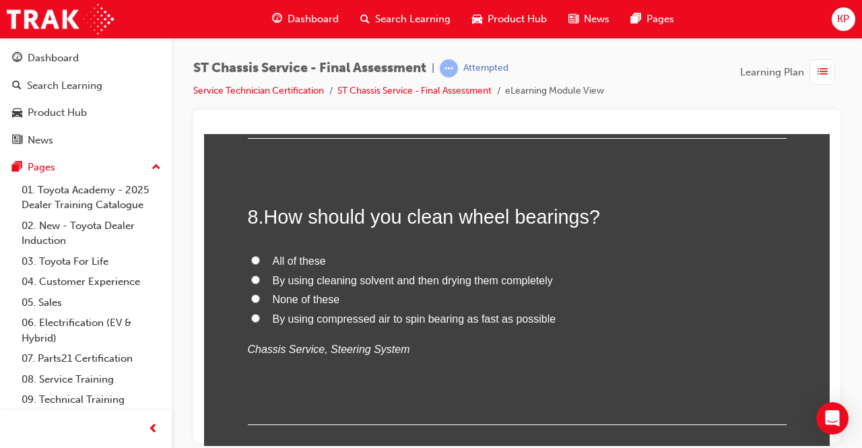
click at [252, 295] on input "None of these" at bounding box center [255, 298] width 9 height 9
radio input "true"
click at [248, 273] on label "By using cleaning solvent and then drying them completely" at bounding box center [517, 281] width 539 height 20
click at [251, 275] on input "By using cleaning solvent and then drying them completely" at bounding box center [255, 279] width 9 height 9
radio input "true"
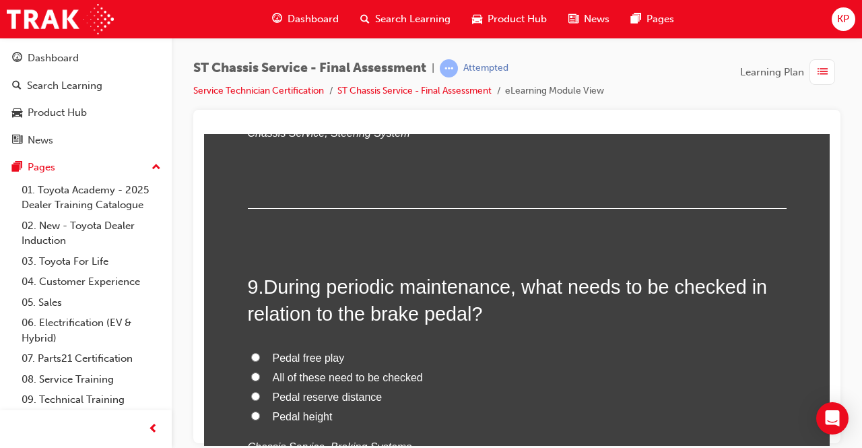
scroll to position [2491, 0]
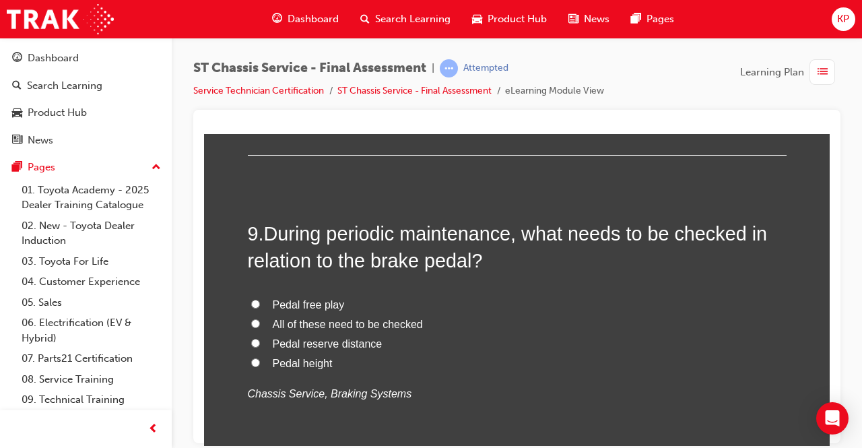
click at [251, 318] on input "All of these need to be checked" at bounding box center [255, 322] width 9 height 9
radio input "true"
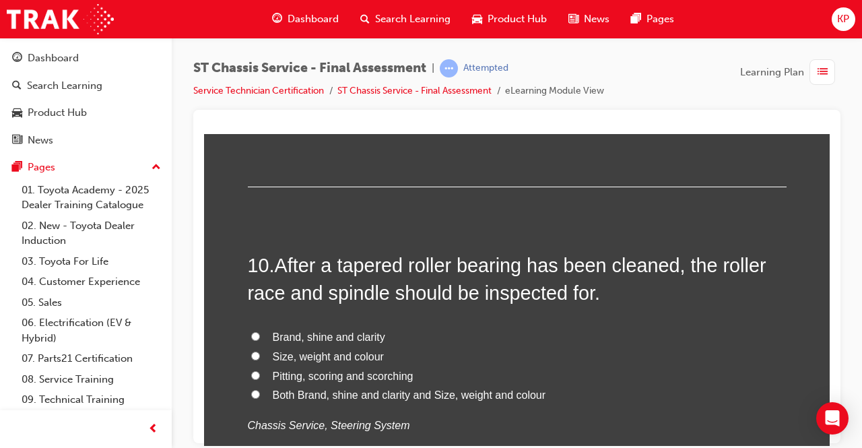
scroll to position [2761, 0]
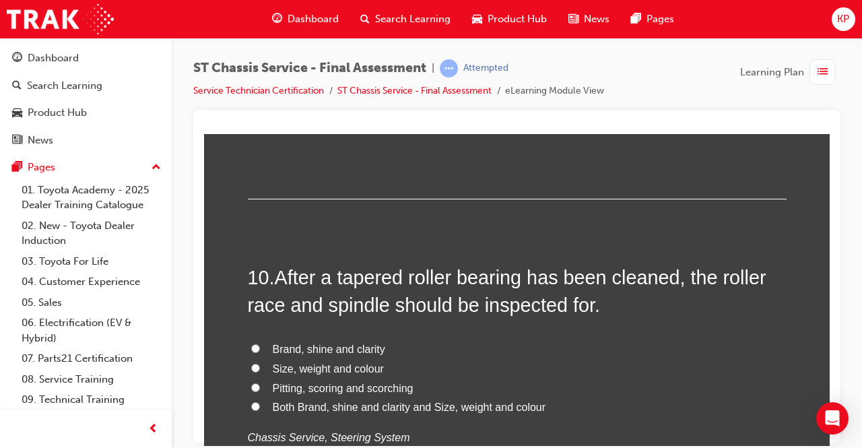
click at [251, 382] on input "Pitting, scoring and scorching" at bounding box center [255, 386] width 9 height 9
radio input "true"
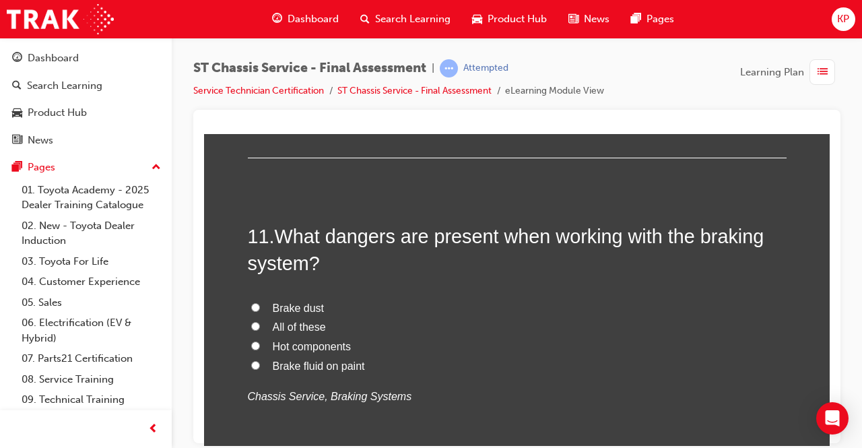
scroll to position [3165, 0]
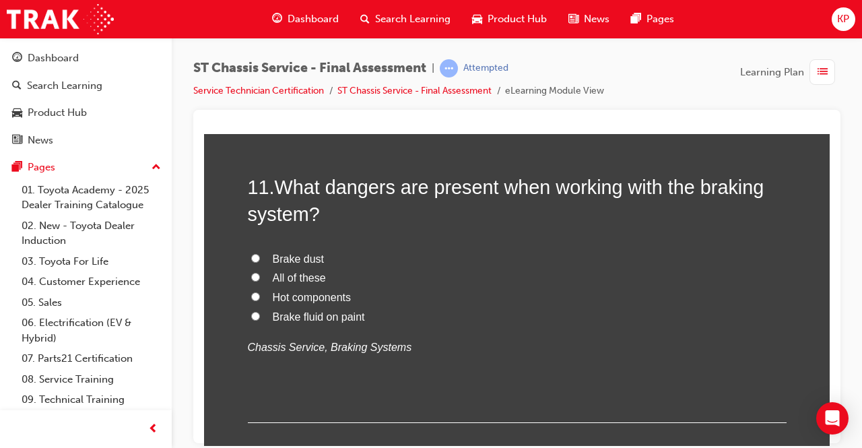
click at [259, 275] on label "All of these" at bounding box center [517, 278] width 539 height 20
click at [259, 275] on input "All of these" at bounding box center [255, 276] width 9 height 9
radio input "true"
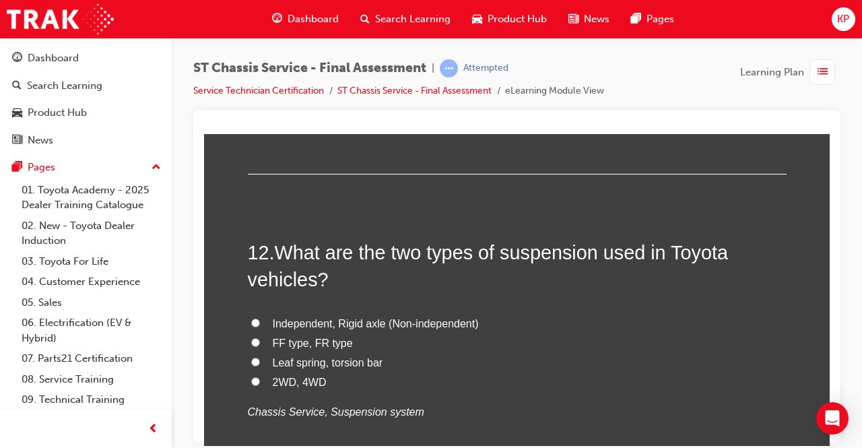
scroll to position [3434, 0]
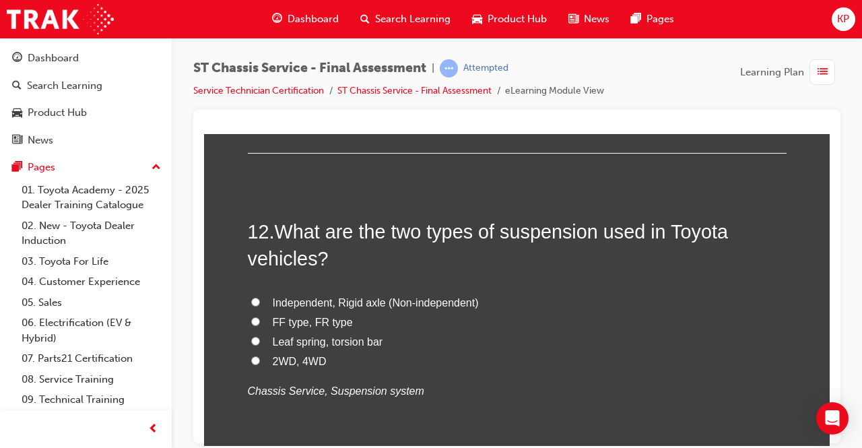
click at [251, 298] on input "Independent, Rigid axle (Non-independent)" at bounding box center [255, 301] width 9 height 9
radio input "true"
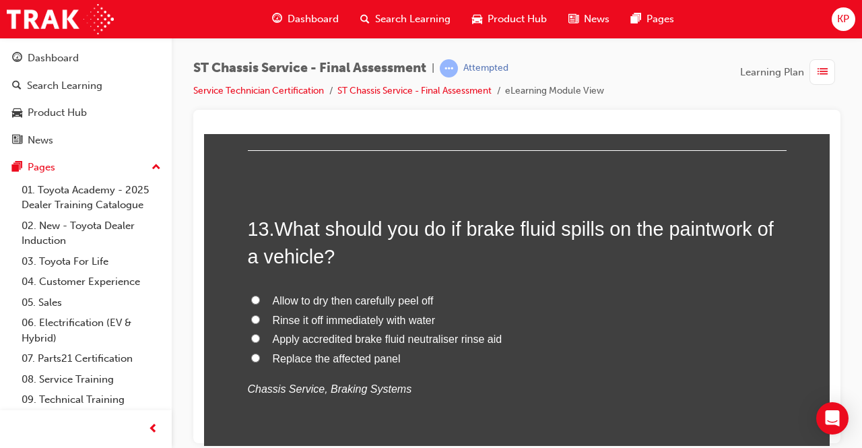
scroll to position [3771, 0]
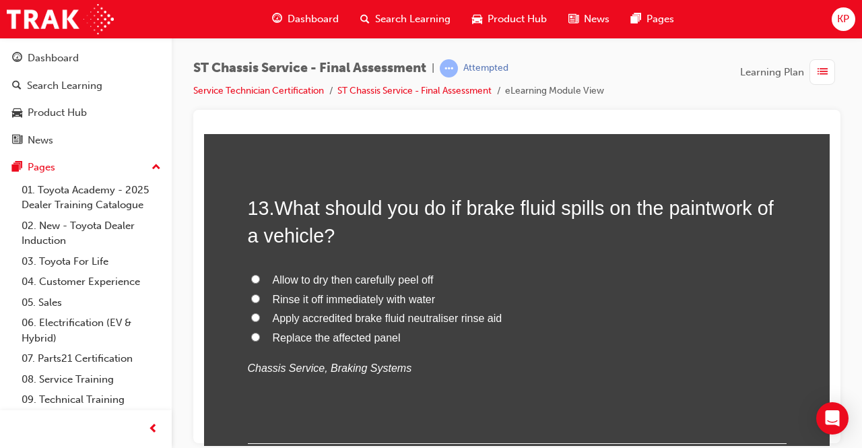
click at [251, 294] on input "Rinse it off immediately with water" at bounding box center [255, 298] width 9 height 9
radio input "true"
click at [251, 312] on input "Apply accredited brake fluid neutraliser rinse aid" at bounding box center [255, 316] width 9 height 9
radio input "true"
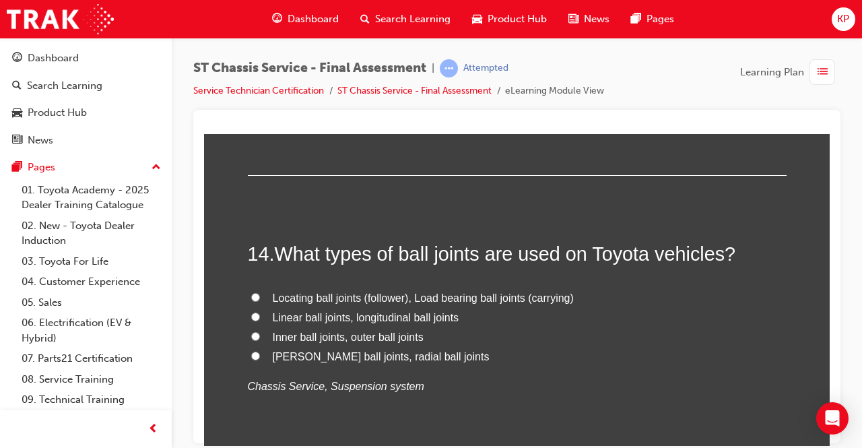
scroll to position [4040, 0]
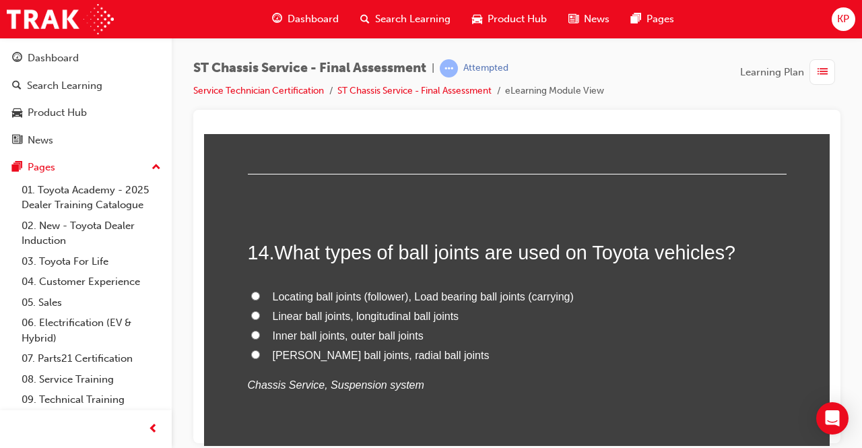
click at [251, 291] on input "Locating ball joints (follower), Load bearing ball joints (carrying)" at bounding box center [255, 295] width 9 height 9
radio input "true"
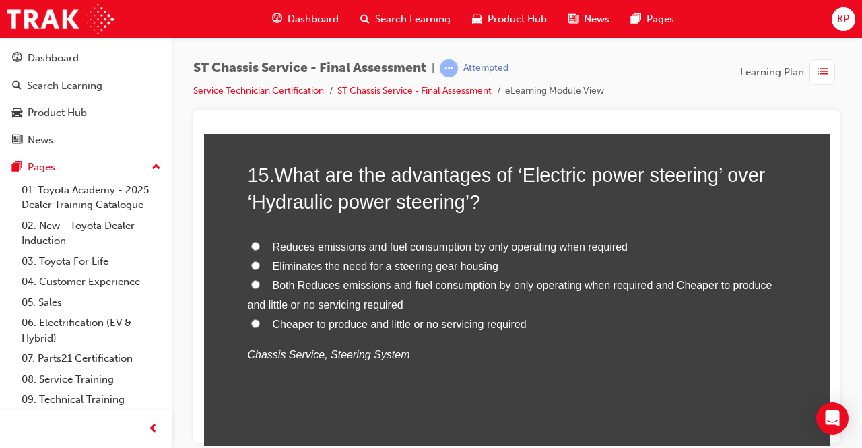
scroll to position [4377, 0]
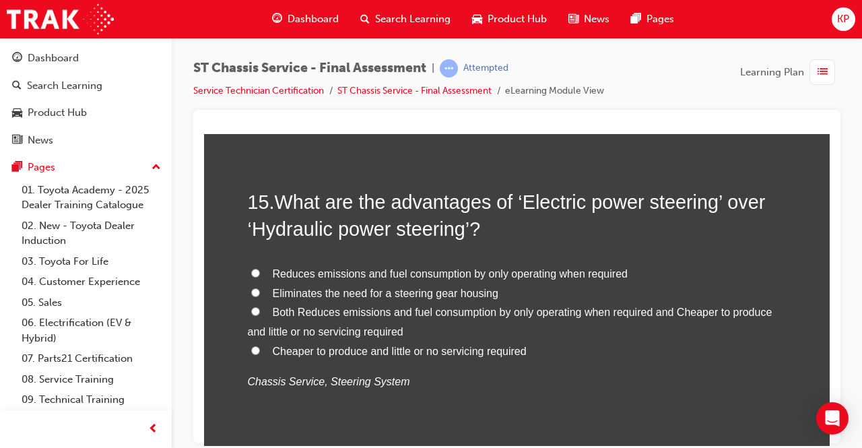
click at [251, 345] on input "Cheaper to produce and little or no servicing required" at bounding box center [255, 349] width 9 height 9
radio input "true"
click at [252, 271] on input "Reduces emissions and fuel consumption by only operating when required" at bounding box center [255, 272] width 9 height 9
radio input "true"
click at [253, 350] on input "Cheaper to produce and little or no servicing required" at bounding box center [255, 349] width 9 height 9
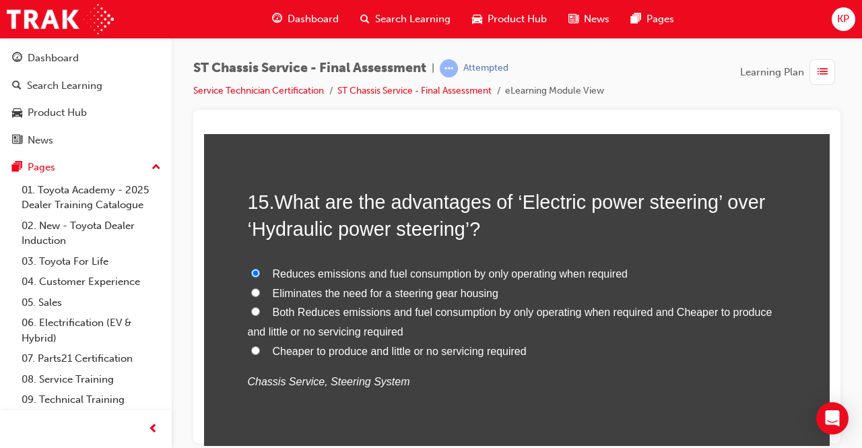
radio input "true"
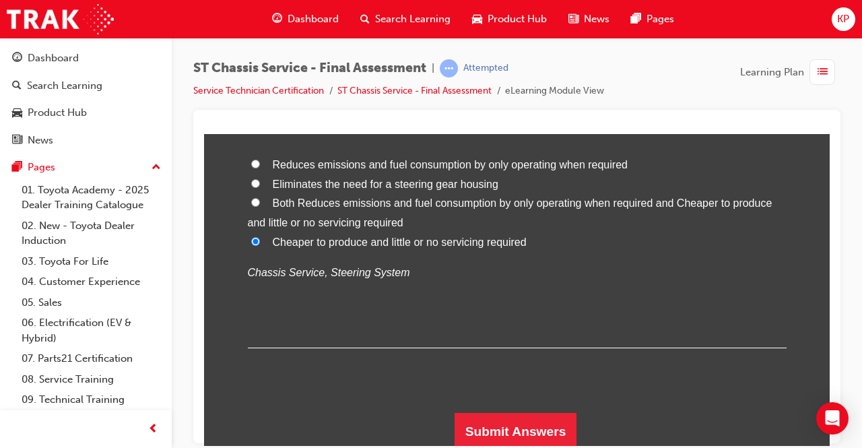
scroll to position [4486, 0]
click at [484, 412] on button "Submit Answers" at bounding box center [515, 431] width 123 height 38
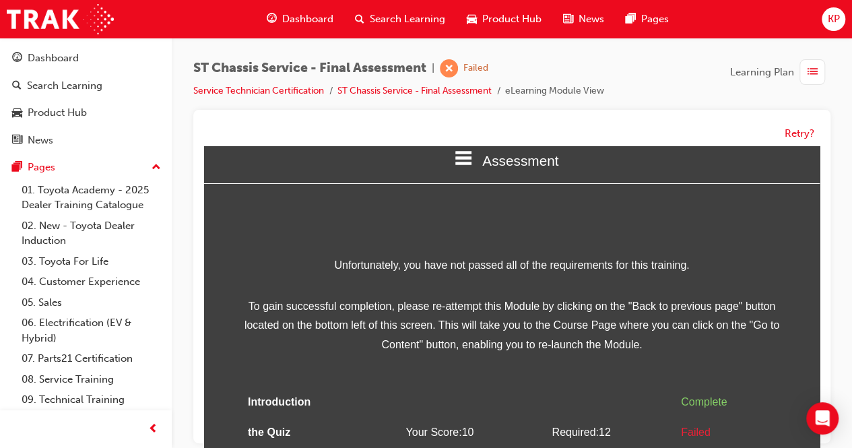
scroll to position [0, 0]
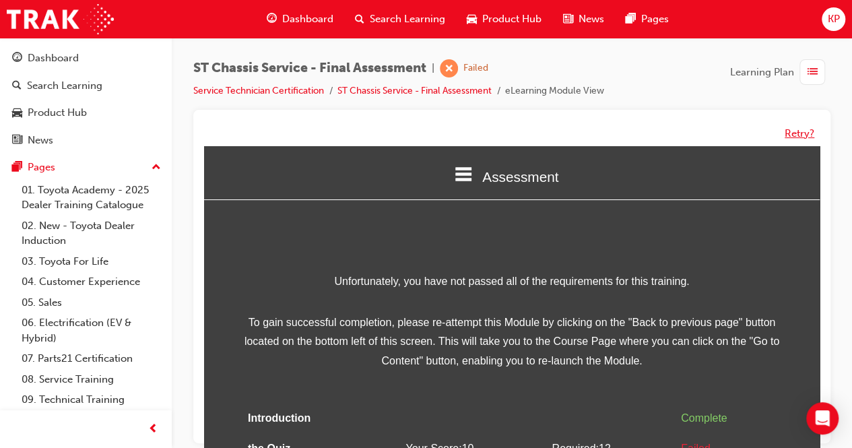
click at [797, 127] on button "Retry?" at bounding box center [799, 133] width 30 height 15
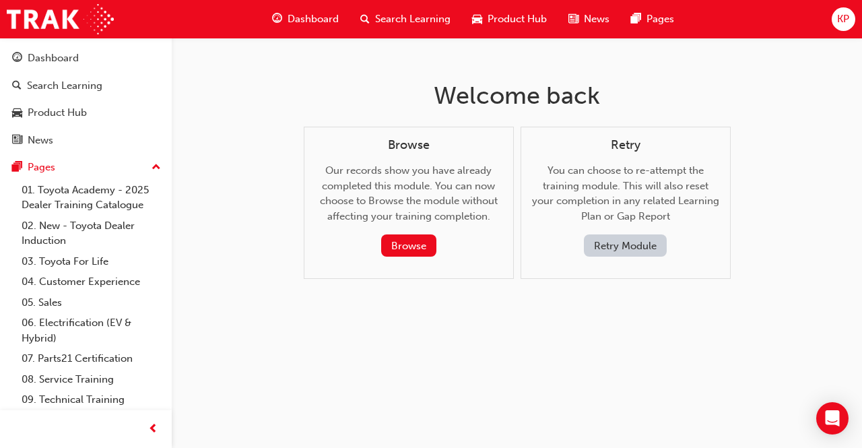
click at [640, 246] on button "Retry Module" at bounding box center [625, 245] width 83 height 22
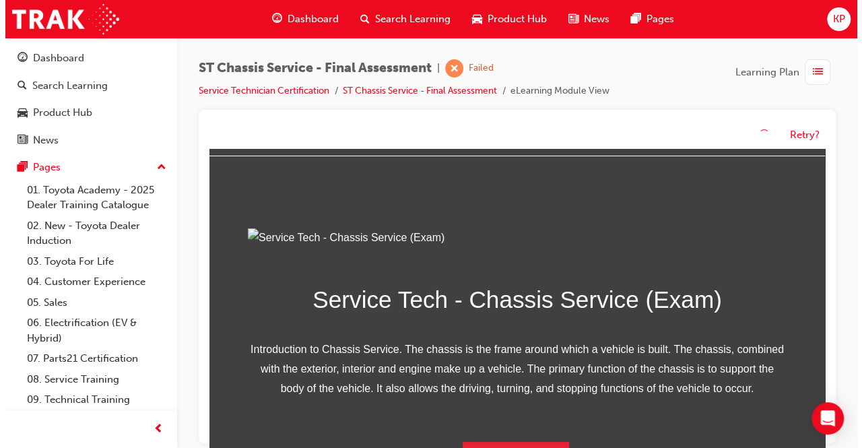
scroll to position [202, 0]
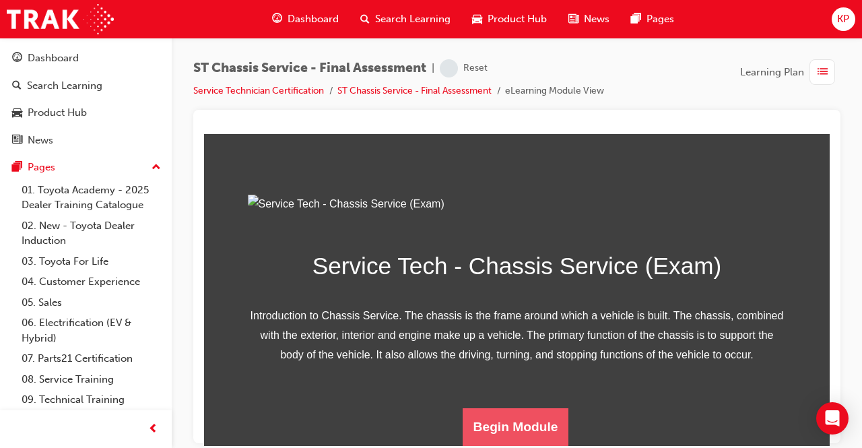
click at [497, 427] on button "Begin Module" at bounding box center [516, 426] width 106 height 38
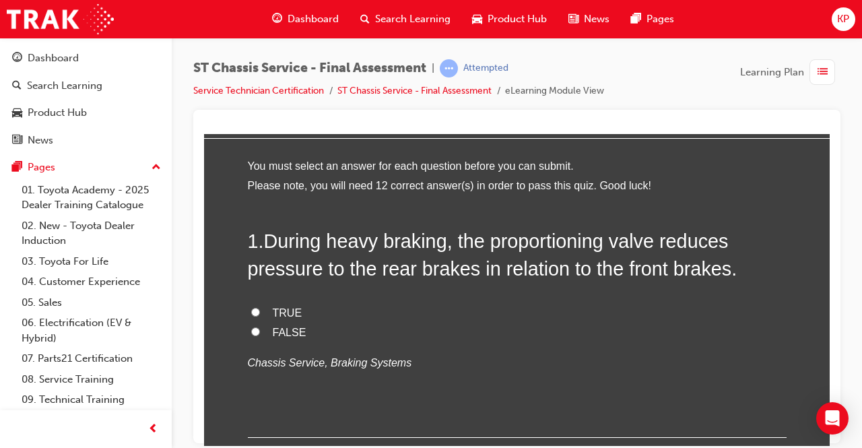
scroll to position [67, 0]
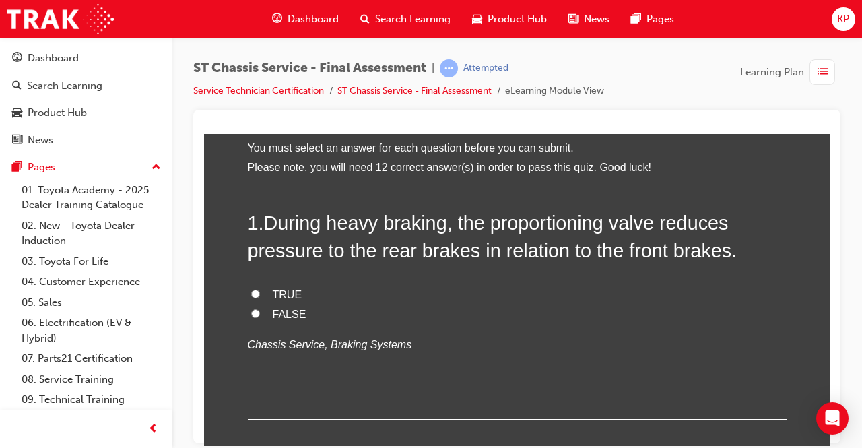
click at [251, 292] on input "TRUE" at bounding box center [255, 293] width 9 height 9
radio input "true"
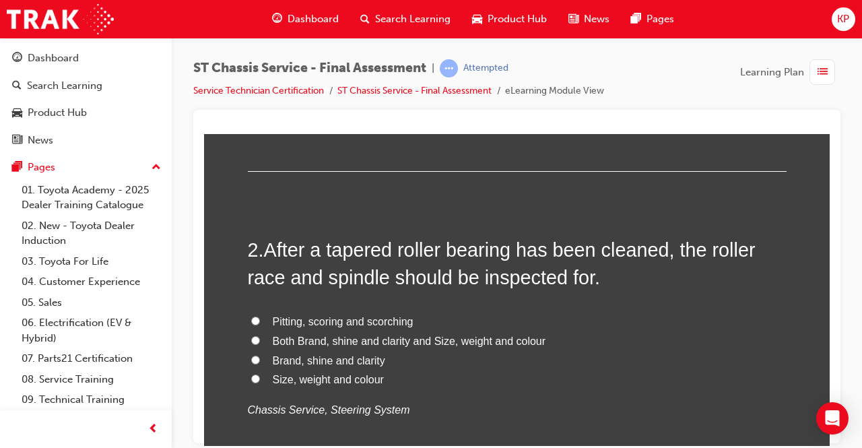
scroll to position [337, 0]
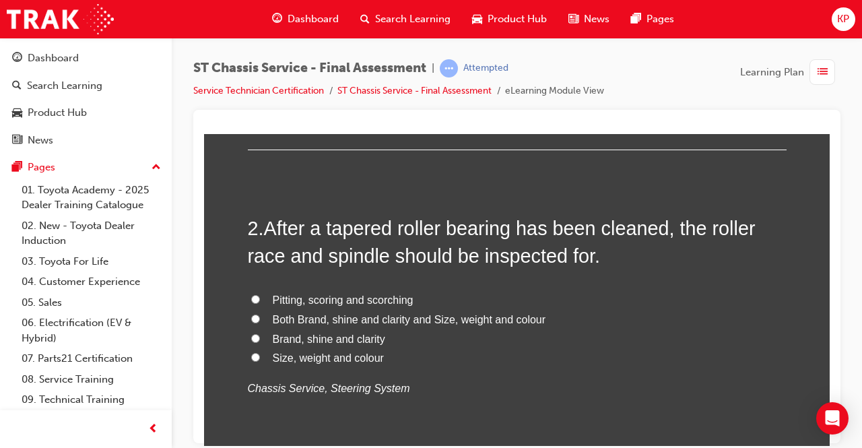
click at [257, 314] on label "Both Brand, shine and clarity and Size, weight and colour" at bounding box center [517, 320] width 539 height 20
click at [257, 314] on input "Both Brand, shine and clarity and Size, weight and colour" at bounding box center [255, 318] width 9 height 9
radio input "true"
click at [251, 296] on input "Pitting, scoring and scorching" at bounding box center [255, 298] width 9 height 9
radio input "true"
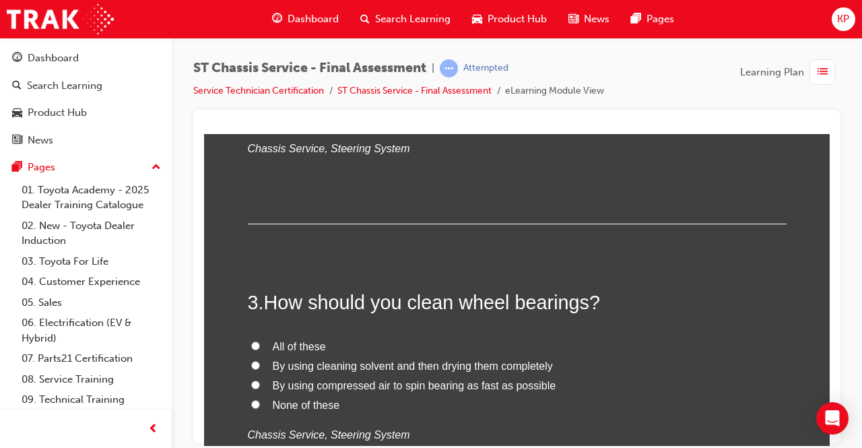
scroll to position [606, 0]
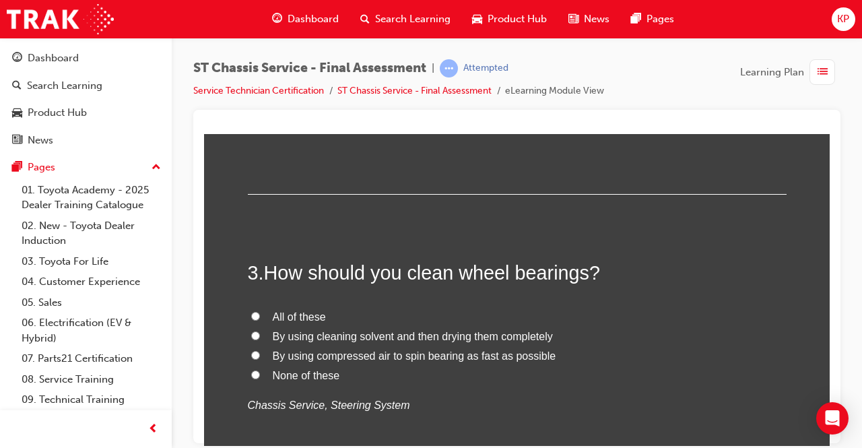
click at [251, 335] on input "By using cleaning solvent and then drying them completely" at bounding box center [255, 335] width 9 height 9
radio input "true"
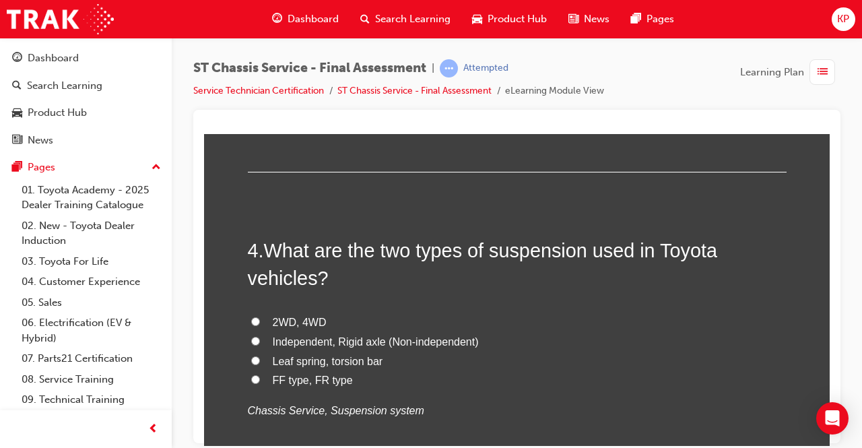
scroll to position [1010, 0]
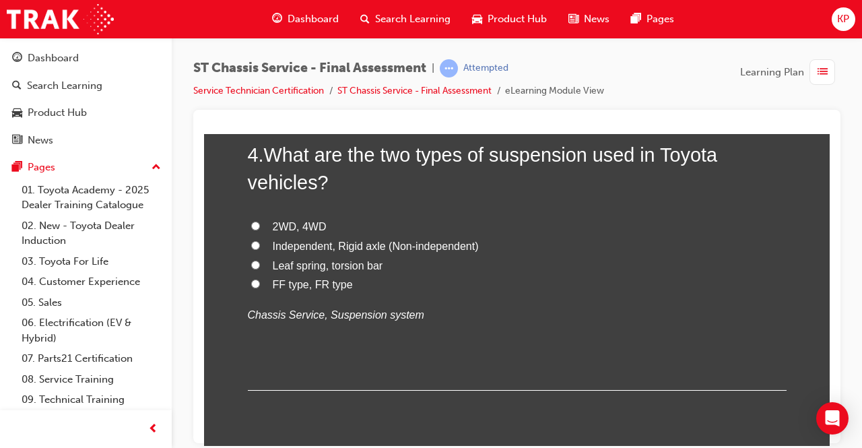
click at [248, 241] on label "Independent, Rigid axle (Non-independent)" at bounding box center [517, 246] width 539 height 20
click at [251, 241] on input "Independent, Rigid axle (Non-independent)" at bounding box center [255, 244] width 9 height 9
radio input "true"
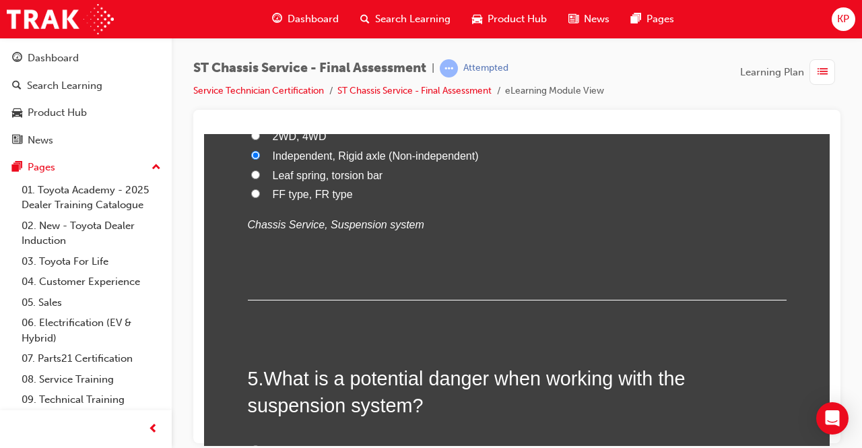
scroll to position [1212, 0]
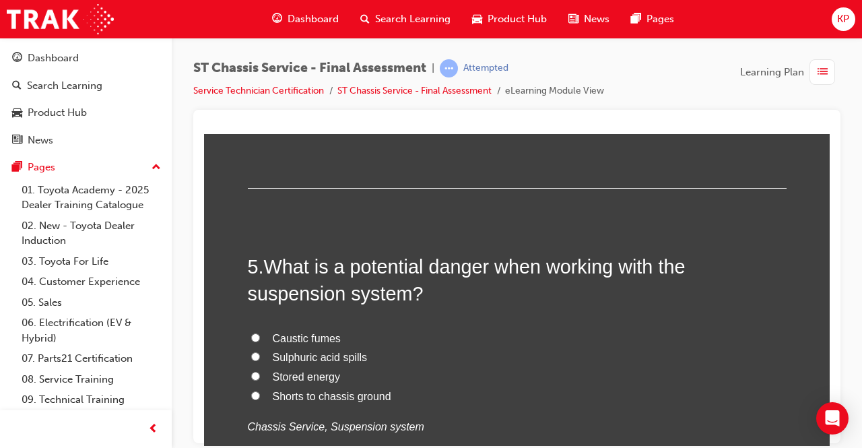
click at [251, 391] on input "Shorts to chassis ground" at bounding box center [255, 395] width 9 height 9
radio input "true"
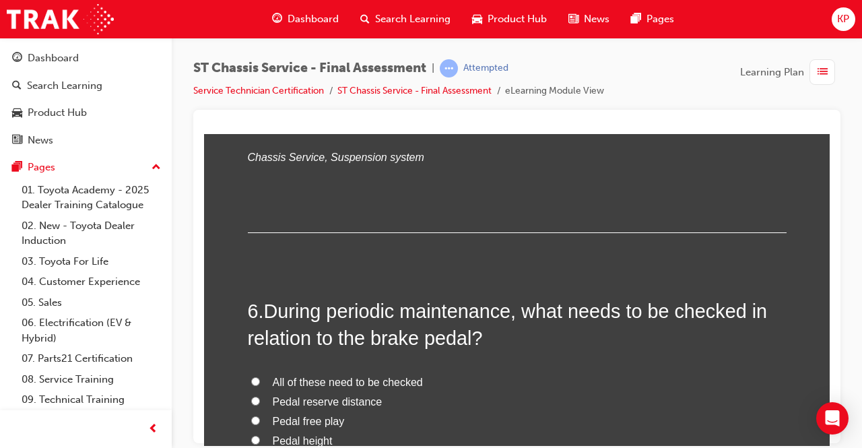
scroll to position [1549, 0]
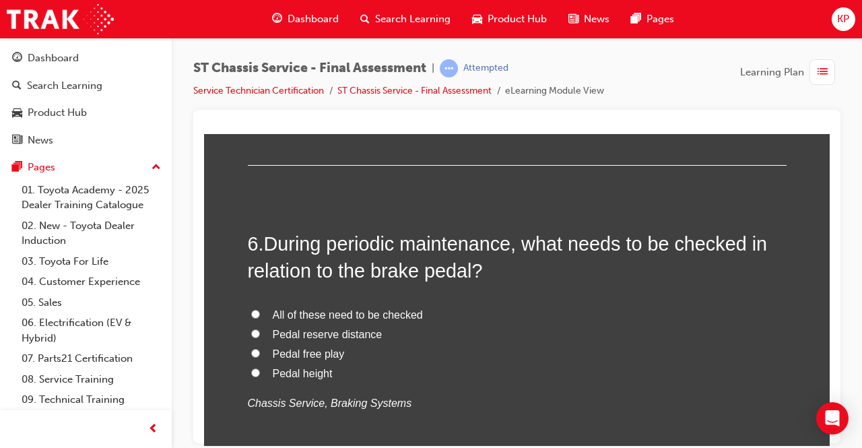
click at [253, 313] on input "All of these need to be checked" at bounding box center [255, 313] width 9 height 9
radio input "true"
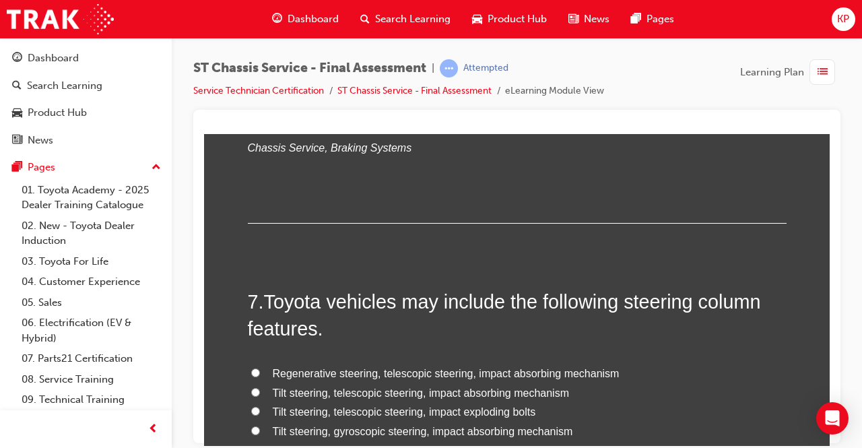
scroll to position [1818, 0]
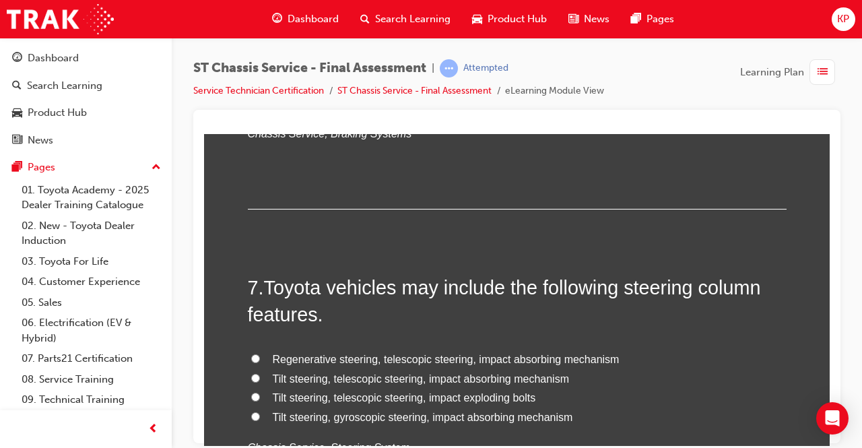
click at [253, 374] on input "Tilt steering, telescopic steering, impact absorbing mechanism" at bounding box center [255, 377] width 9 height 9
radio input "true"
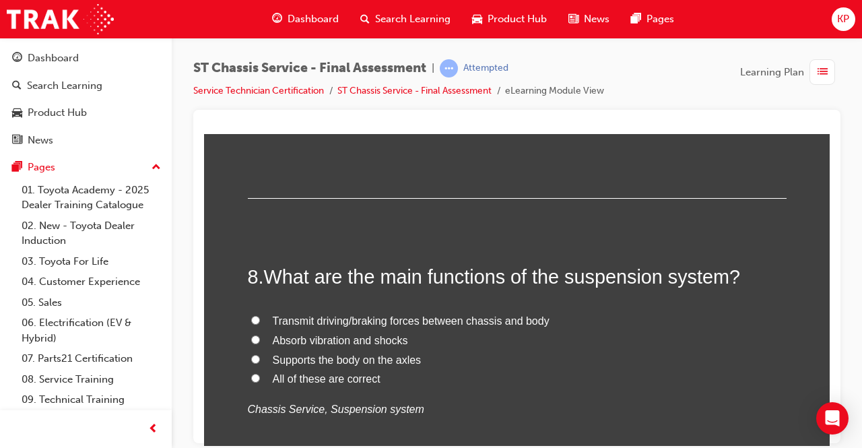
scroll to position [2155, 0]
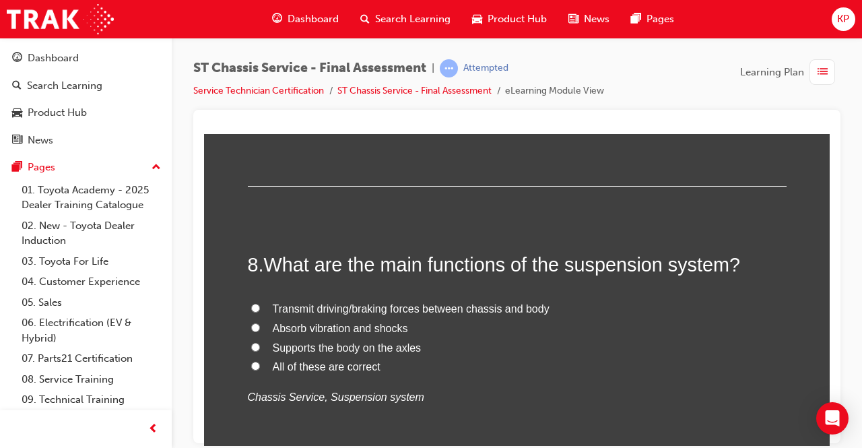
click at [251, 362] on input "All of these are correct" at bounding box center [255, 365] width 9 height 9
radio input "true"
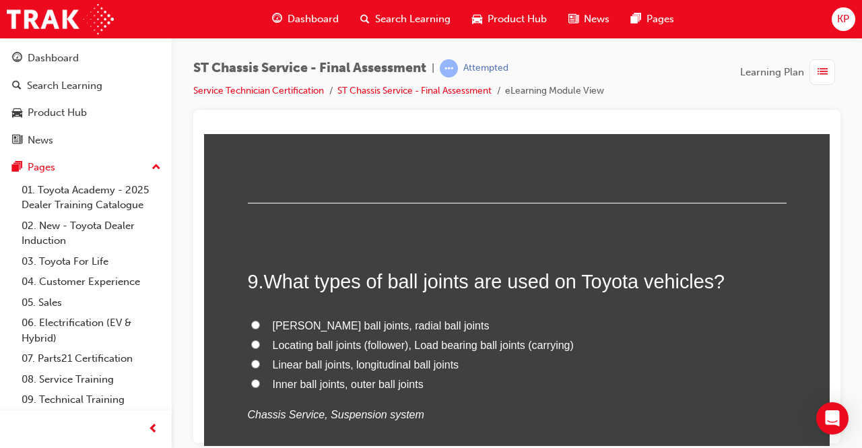
click at [251, 339] on input "Locating ball joints (follower), Load bearing ball joints (carrying)" at bounding box center [255, 343] width 9 height 9
radio input "true"
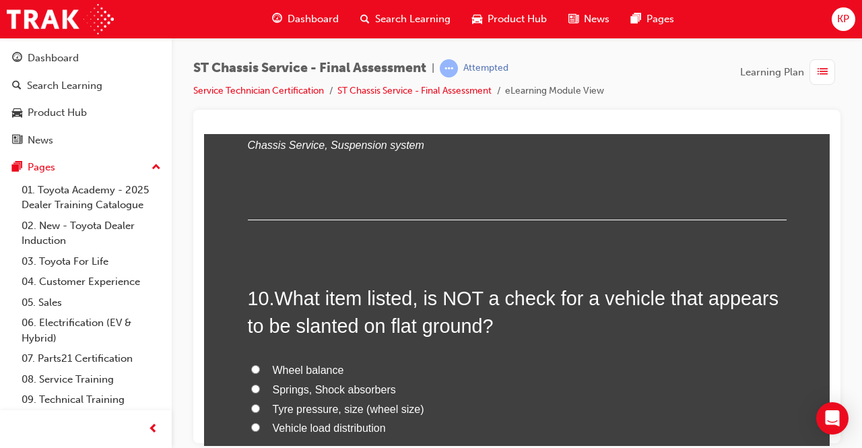
scroll to position [2761, 0]
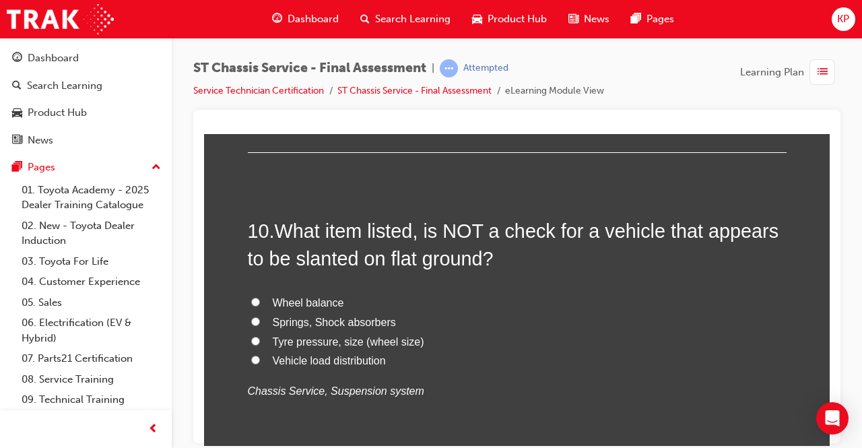
click at [252, 300] on input "Wheel balance" at bounding box center [255, 301] width 9 height 9
radio input "true"
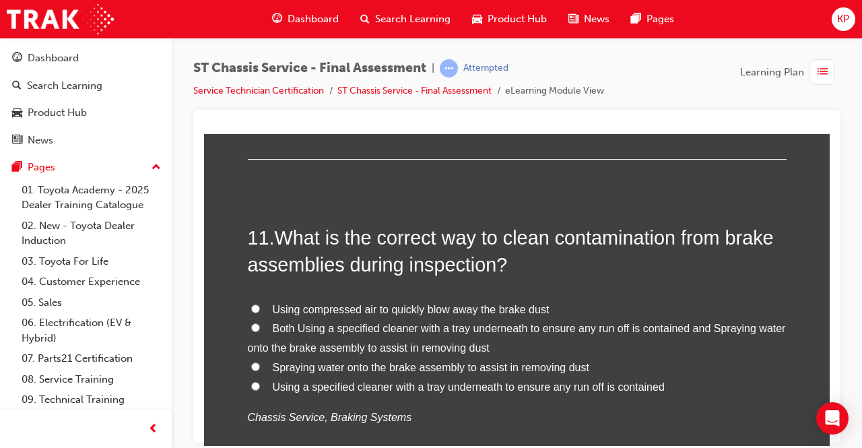
scroll to position [3097, 0]
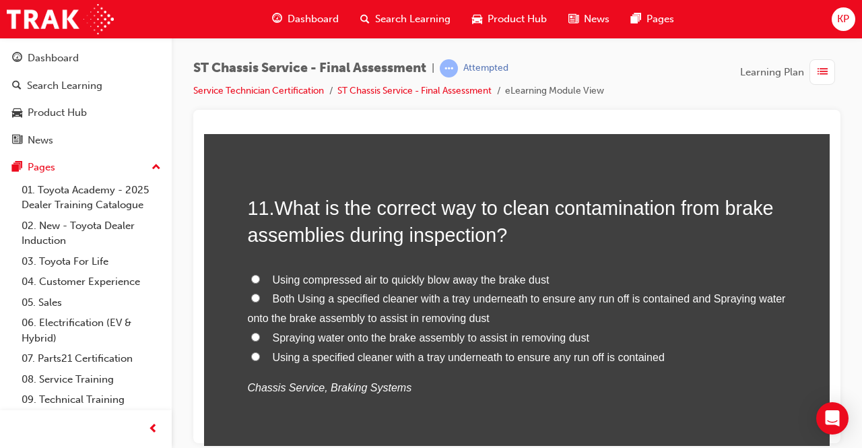
click at [252, 296] on input "Both Using a specified cleaner with a tray underneath to ensure any run off is …" at bounding box center [255, 297] width 9 height 9
radio input "true"
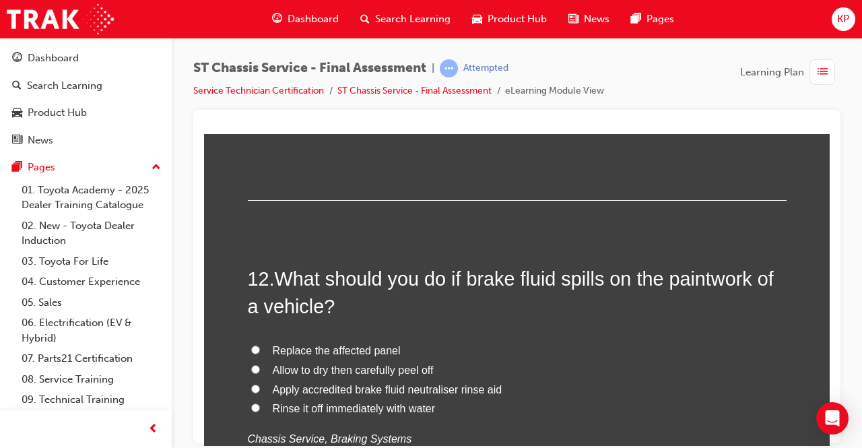
scroll to position [3434, 0]
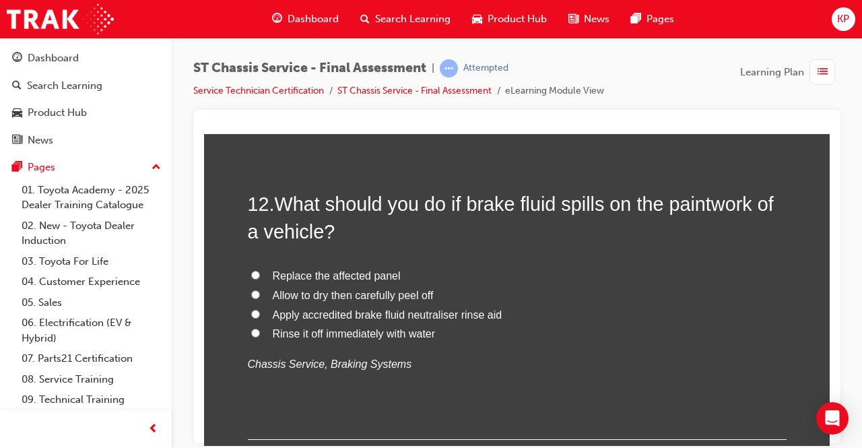
click at [251, 330] on input "Rinse it off immediately with water" at bounding box center [255, 332] width 9 height 9
radio input "true"
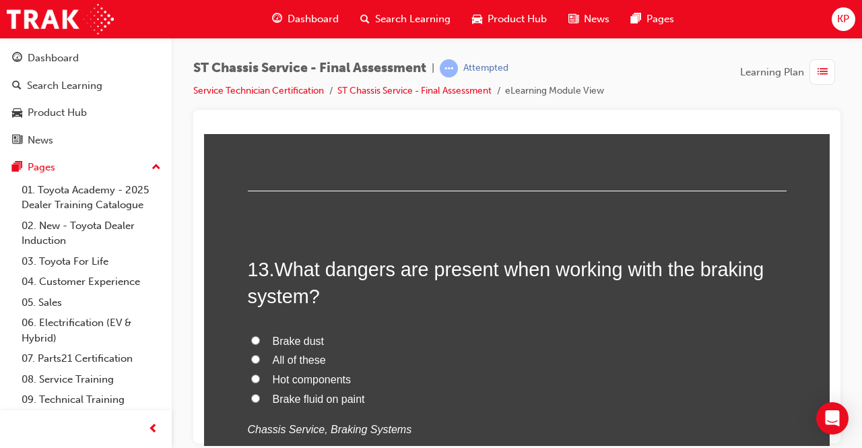
scroll to position [3703, 0]
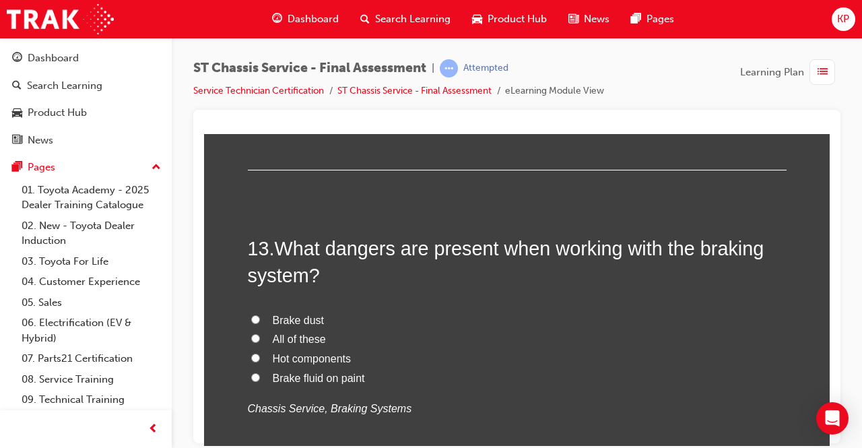
click at [251, 333] on input "All of these" at bounding box center [255, 337] width 9 height 9
radio input "true"
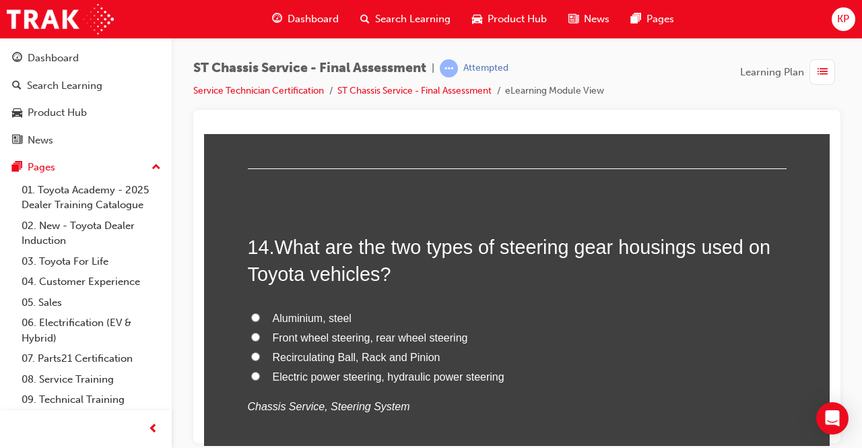
scroll to position [4040, 0]
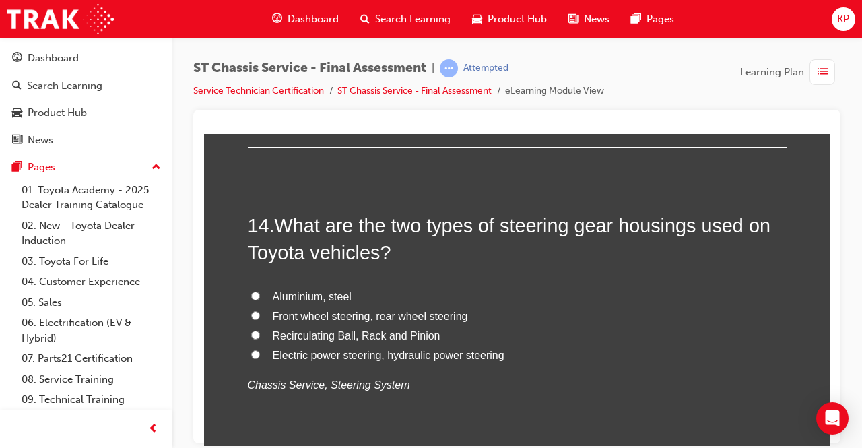
click at [251, 331] on input "Recirculating Ball, Rack and Pinion" at bounding box center [255, 334] width 9 height 9
radio input "true"
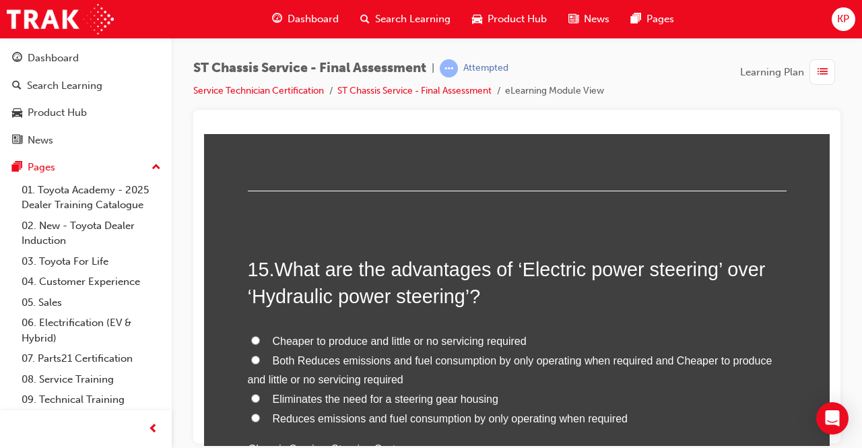
scroll to position [4377, 0]
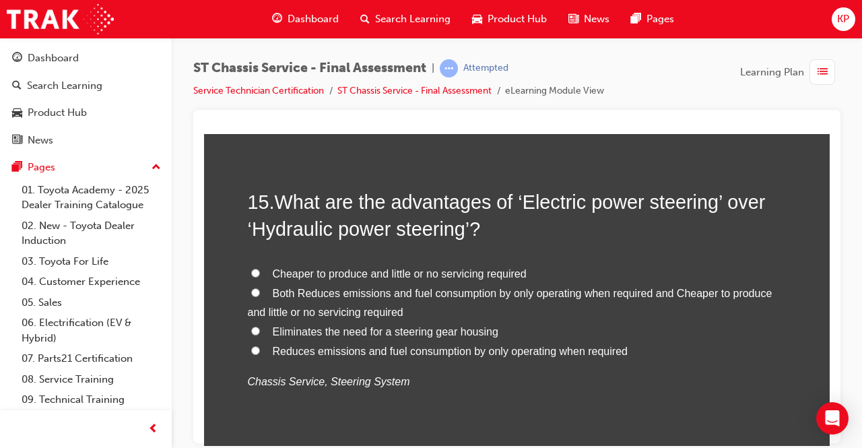
click at [251, 291] on input "Both Reduces emissions and fuel consumption by only operating when required and…" at bounding box center [255, 292] width 9 height 9
radio input "true"
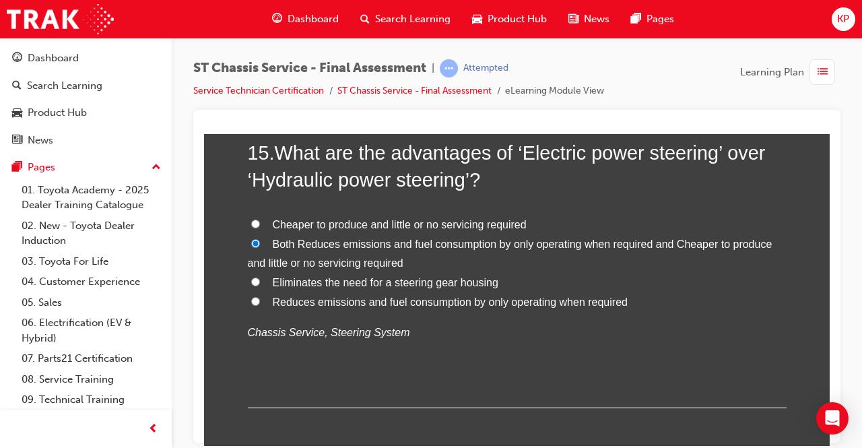
scroll to position [4486, 0]
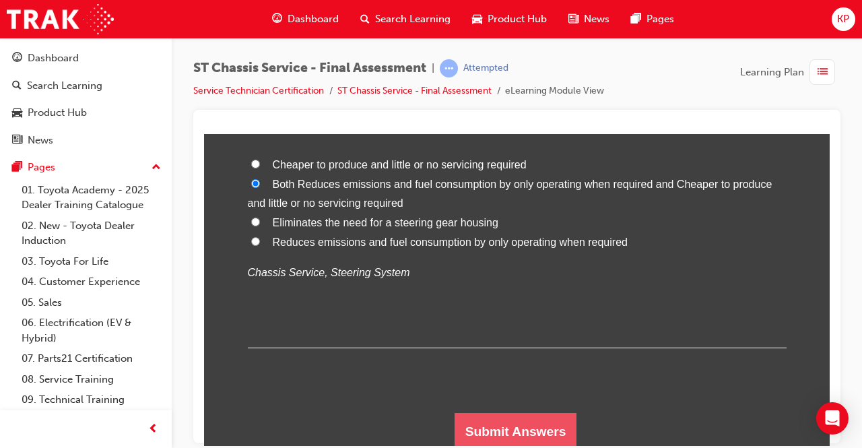
click at [480, 412] on button "Submit Answers" at bounding box center [515, 431] width 123 height 38
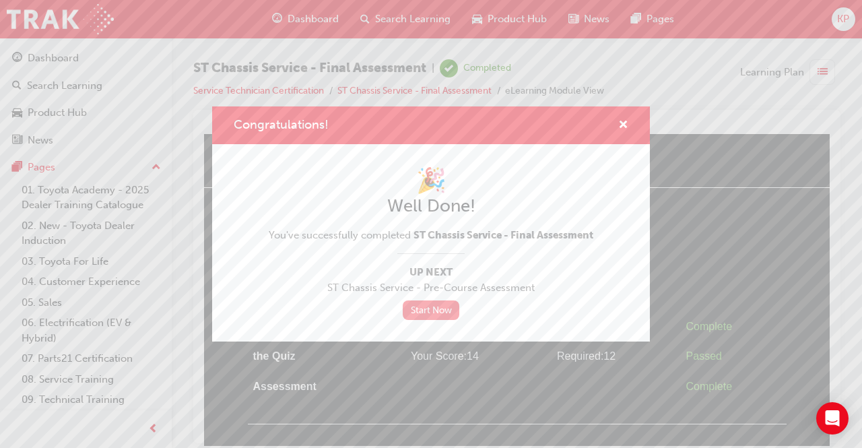
click at [432, 306] on link "Start Now" at bounding box center [431, 310] width 57 height 20
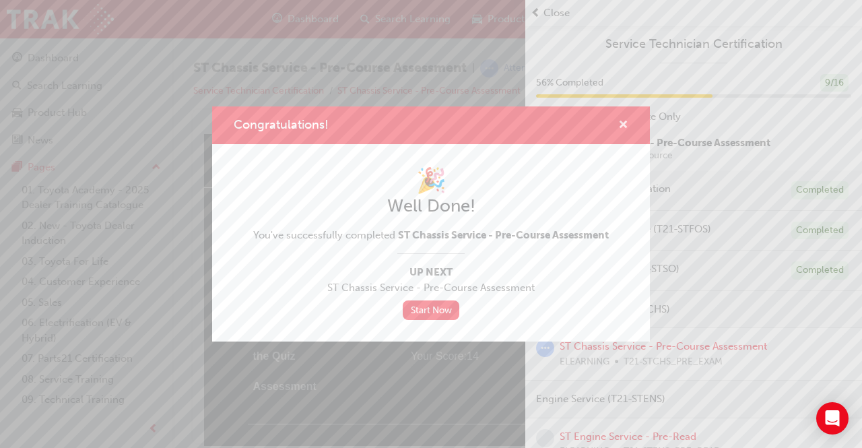
click at [621, 124] on span "cross-icon" at bounding box center [623, 126] width 10 height 12
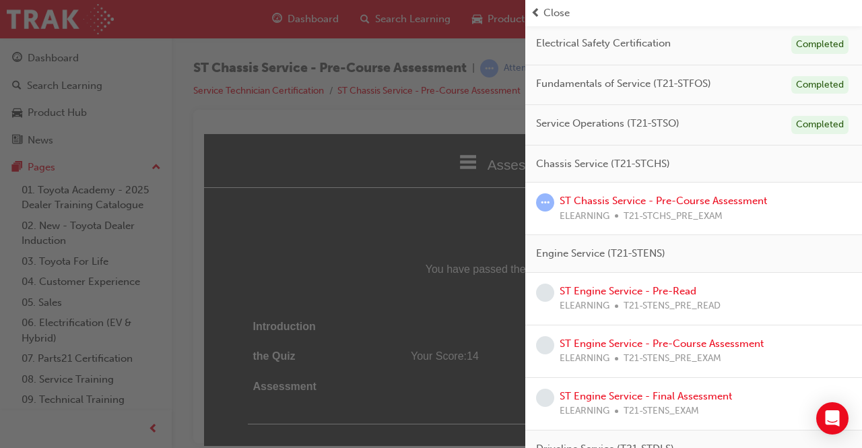
scroll to position [202, 0]
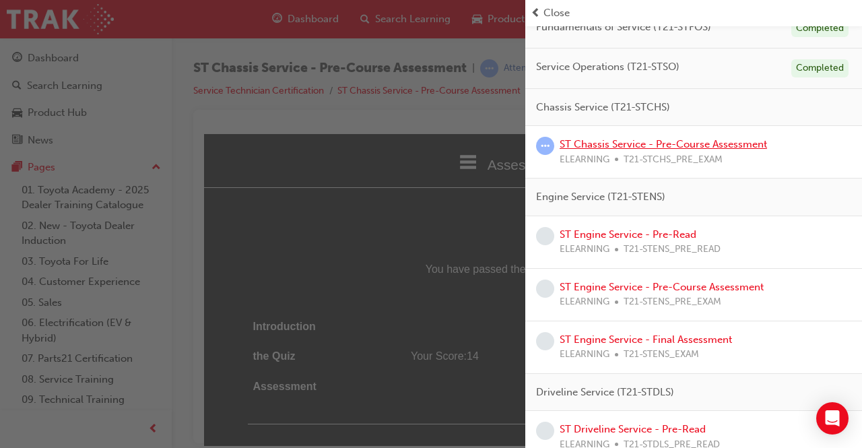
click at [717, 142] on link "ST Chassis Service - Pre-Course Assessment" at bounding box center [663, 144] width 207 height 12
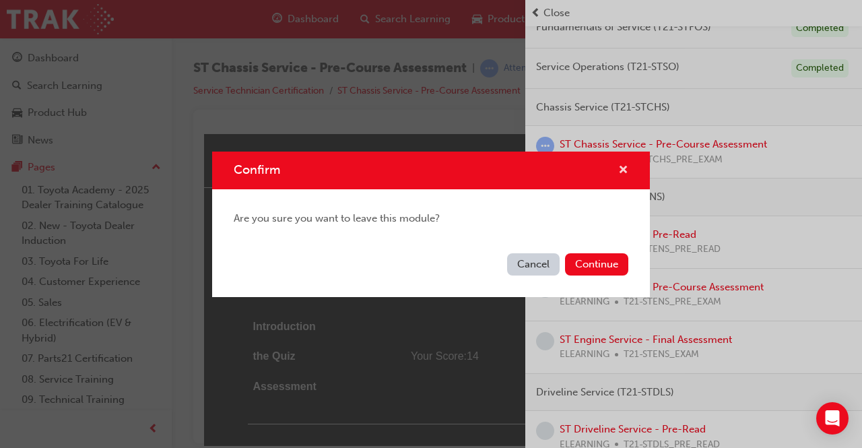
click at [619, 166] on span "cross-icon" at bounding box center [623, 171] width 10 height 12
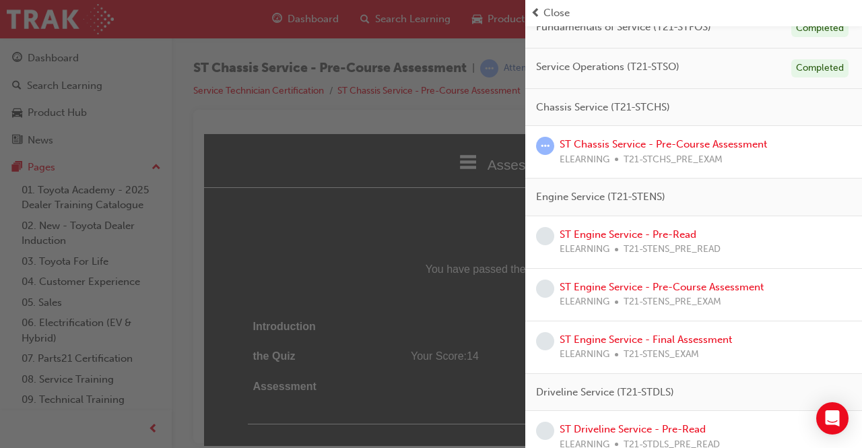
click at [356, 200] on div "button" at bounding box center [262, 224] width 525 height 448
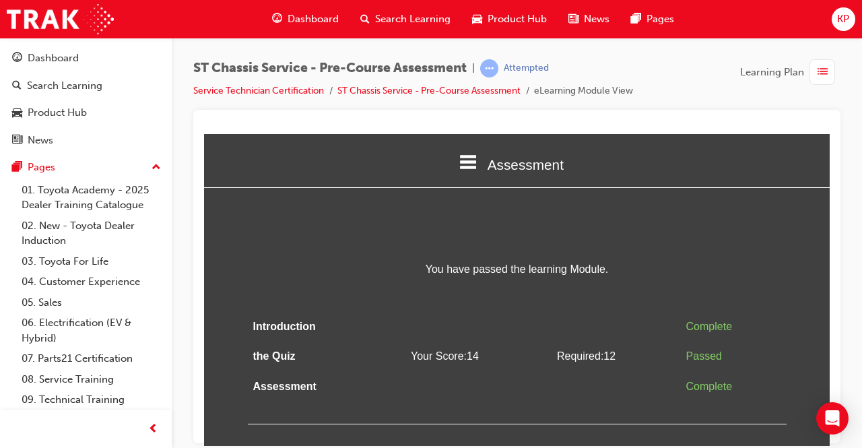
click at [823, 74] on span "list-icon" at bounding box center [822, 72] width 10 height 17
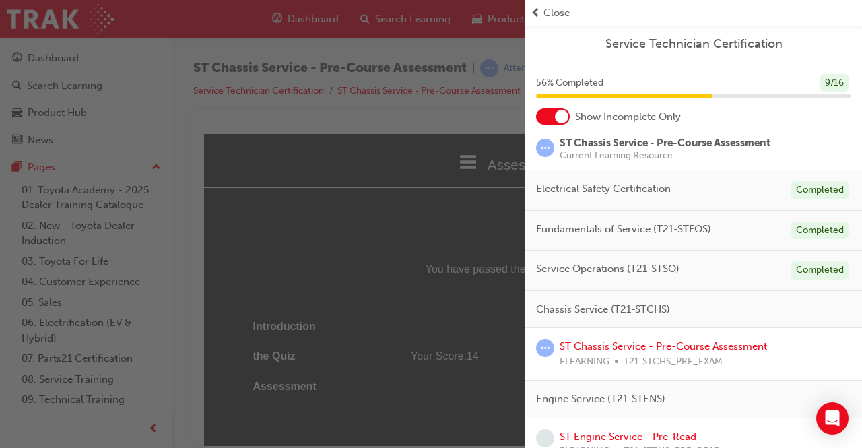
click at [302, 195] on div "button" at bounding box center [262, 224] width 525 height 448
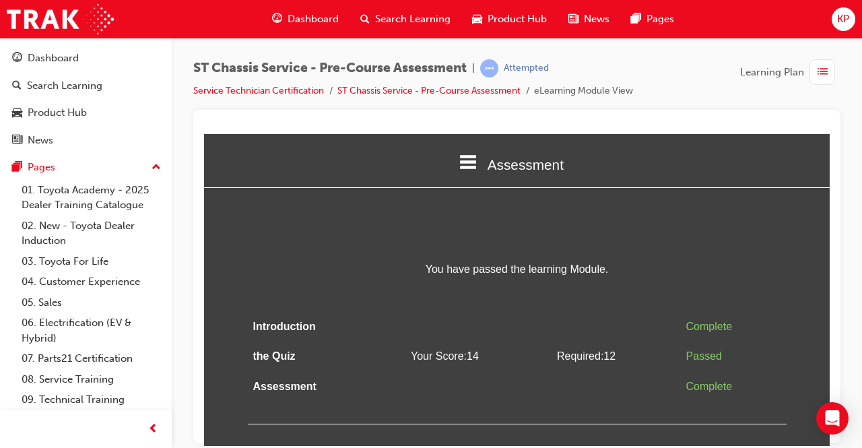
click at [823, 73] on span "list-icon" at bounding box center [822, 72] width 10 height 17
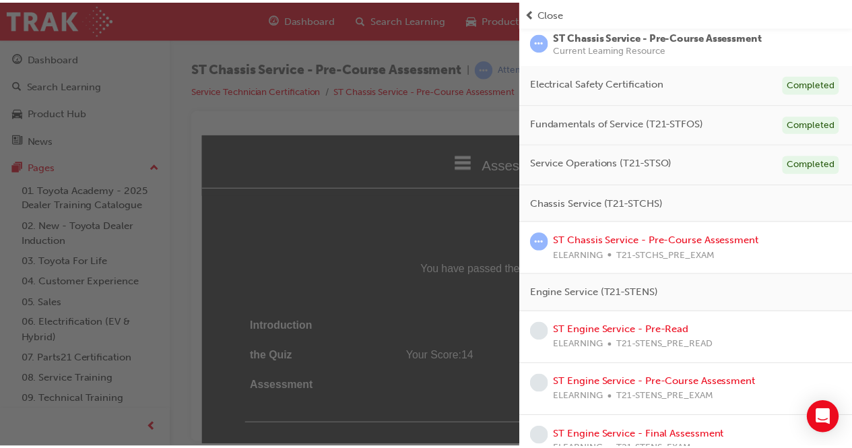
scroll to position [135, 0]
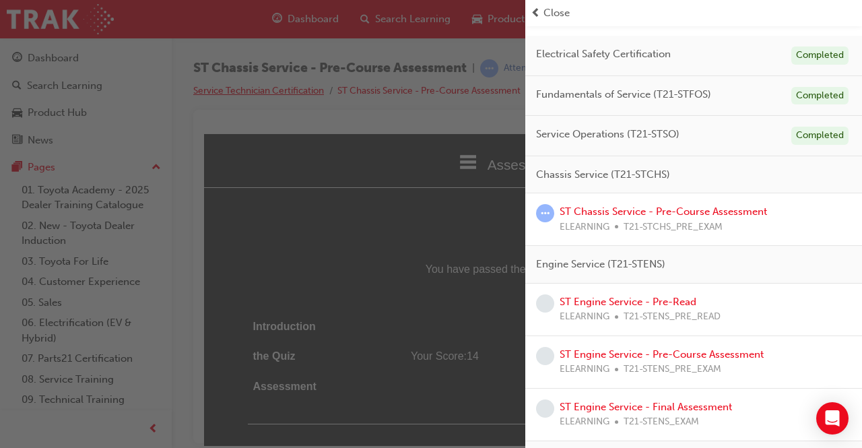
click at [271, 93] on div "button" at bounding box center [262, 224] width 525 height 448
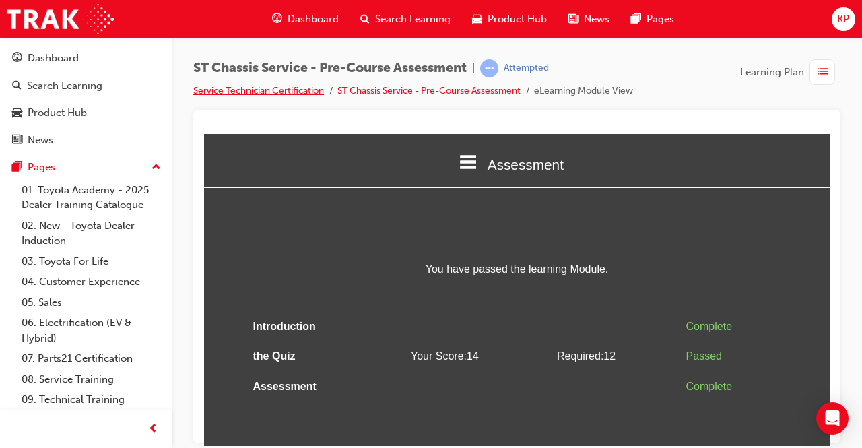
click at [279, 86] on link "Service Technician Certification" at bounding box center [258, 90] width 131 height 11
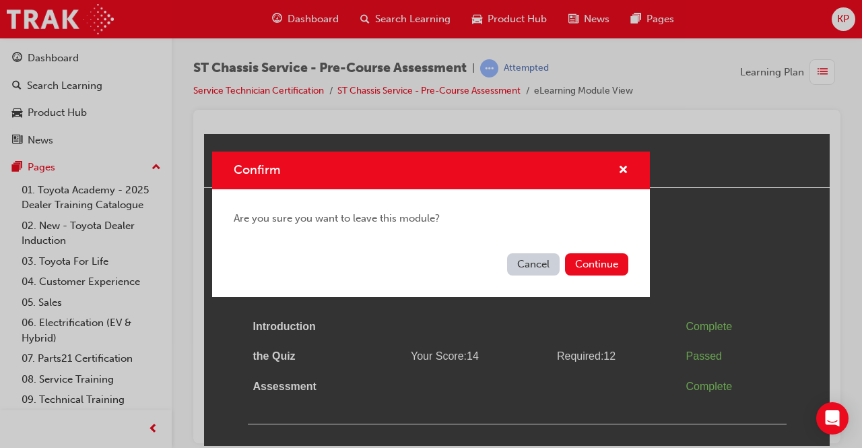
drag, startPoint x: 599, startPoint y: 265, endPoint x: 627, endPoint y: 255, distance: 29.2
click at [599, 263] on button "Continue" at bounding box center [596, 264] width 63 height 22
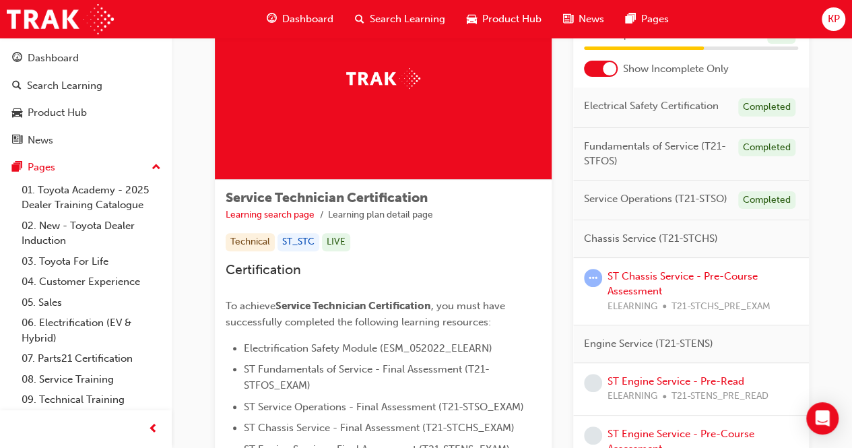
scroll to position [135, 0]
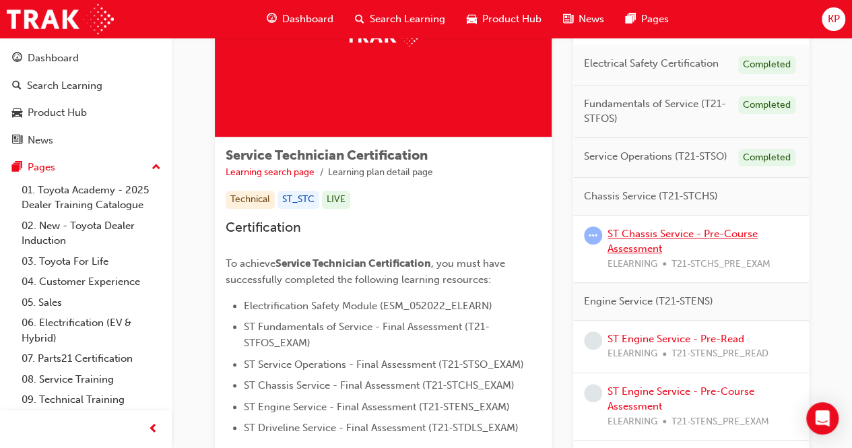
click at [687, 232] on link "ST Chassis Service - Pre-Course Assessment" at bounding box center [682, 242] width 150 height 28
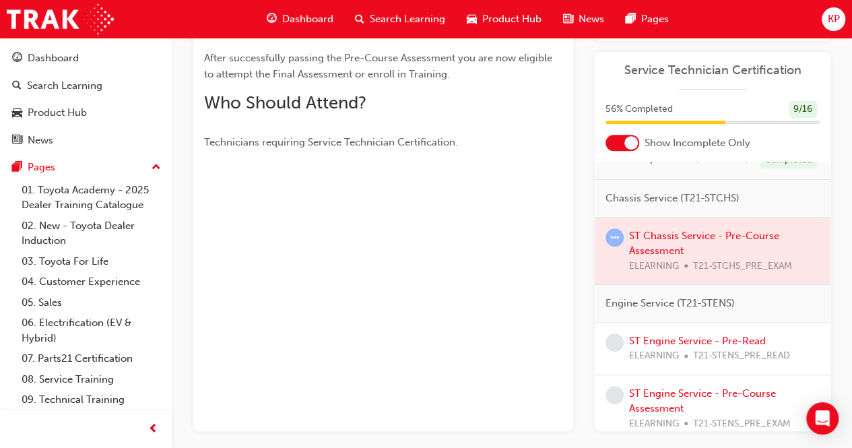
scroll to position [135, 0]
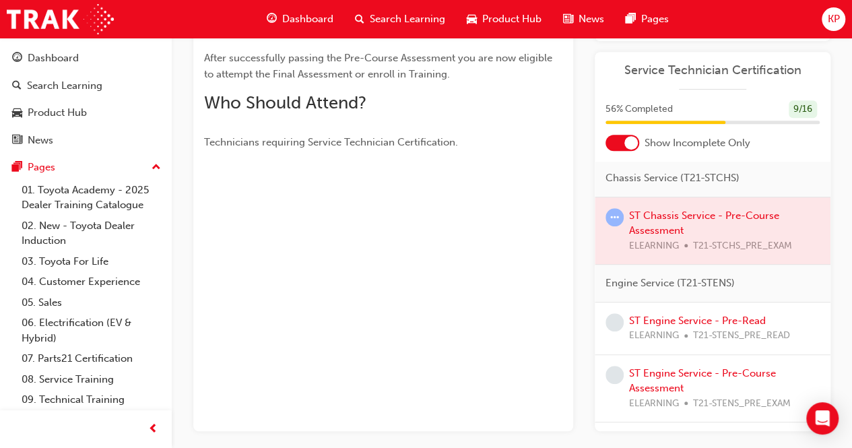
click at [669, 238] on div at bounding box center [713, 230] width 236 height 67
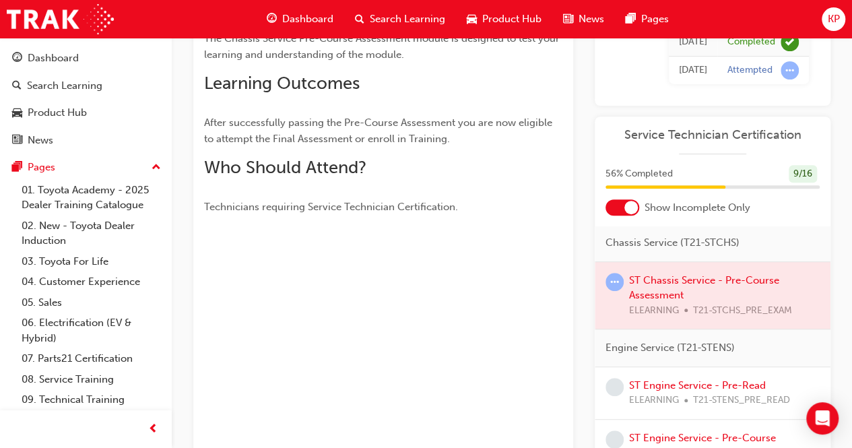
scroll to position [125, 0]
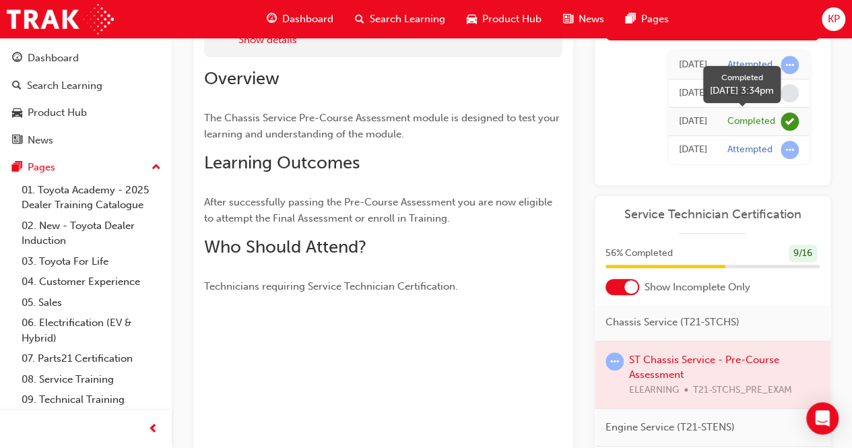
click at [789, 122] on span "learningRecordVerb_COMPLETE-icon" at bounding box center [789, 121] width 18 height 18
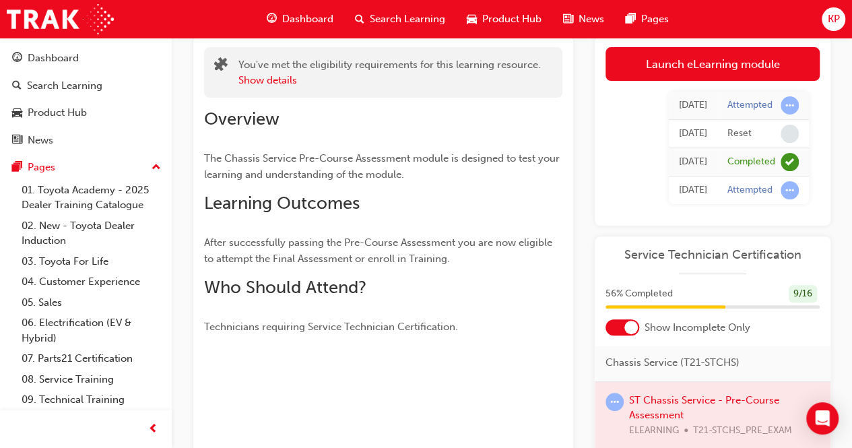
scroll to position [0, 0]
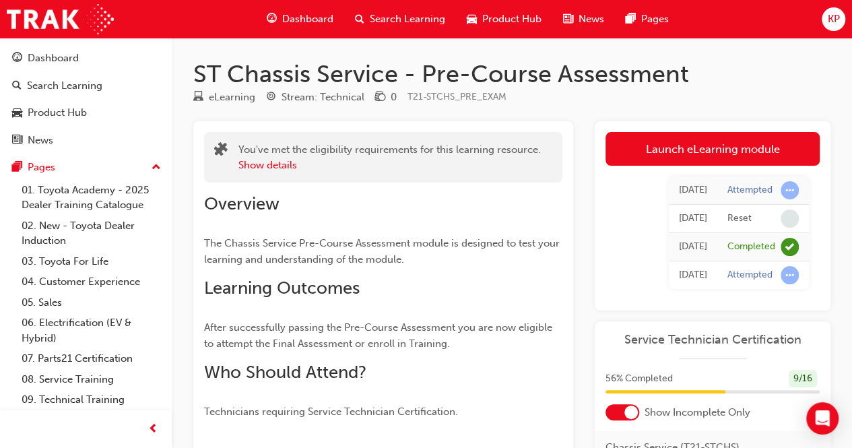
click at [324, 6] on div "Dashboard" at bounding box center [300, 19] width 88 height 28
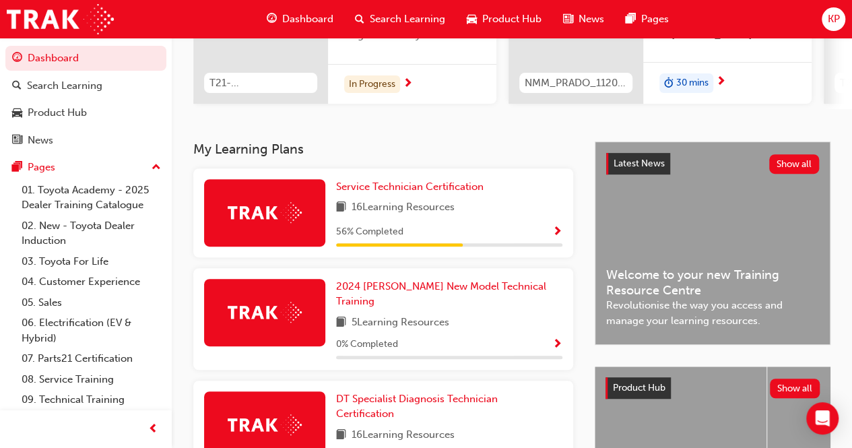
scroll to position [202, 0]
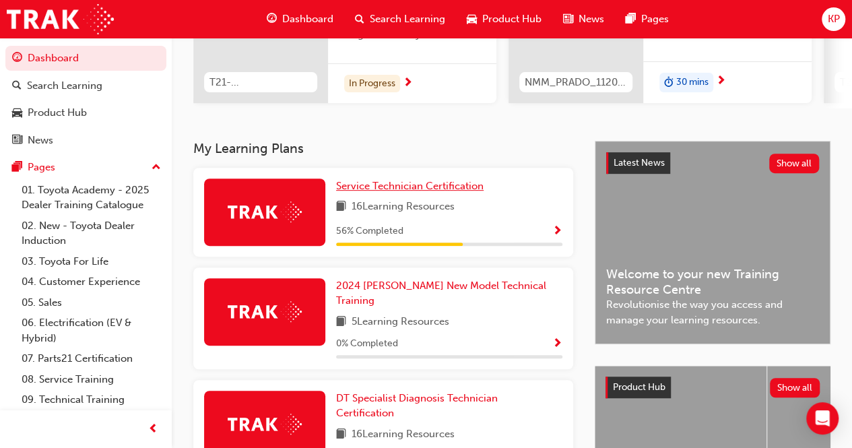
drag, startPoint x: 383, startPoint y: 191, endPoint x: 412, endPoint y: 192, distance: 29.0
click at [384, 191] on span "Service Technician Certification" at bounding box center [409, 186] width 147 height 12
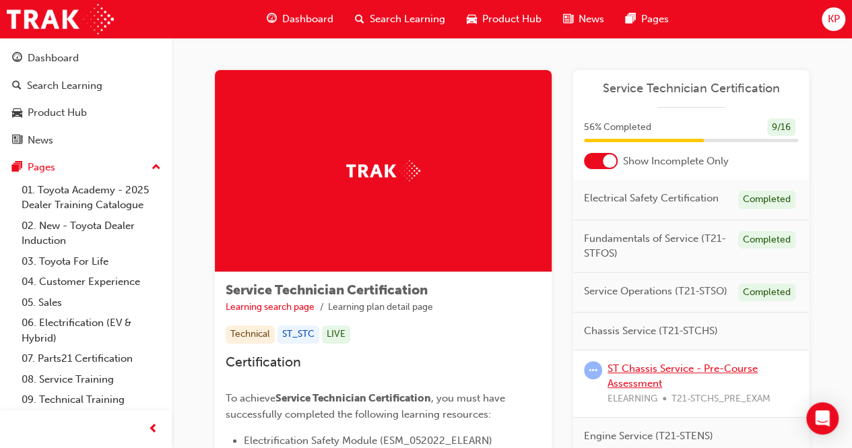
click at [648, 363] on link "ST Chassis Service - Pre-Course Assessment" at bounding box center [682, 376] width 150 height 28
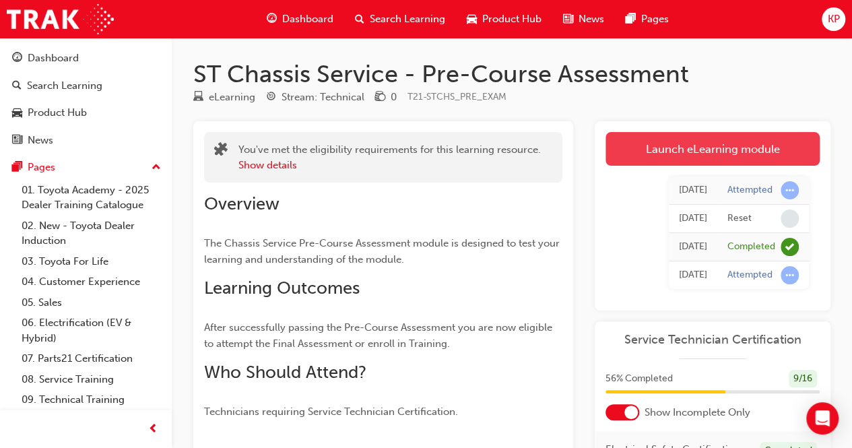
click at [728, 141] on link "Launch eLearning module" at bounding box center [712, 149] width 214 height 34
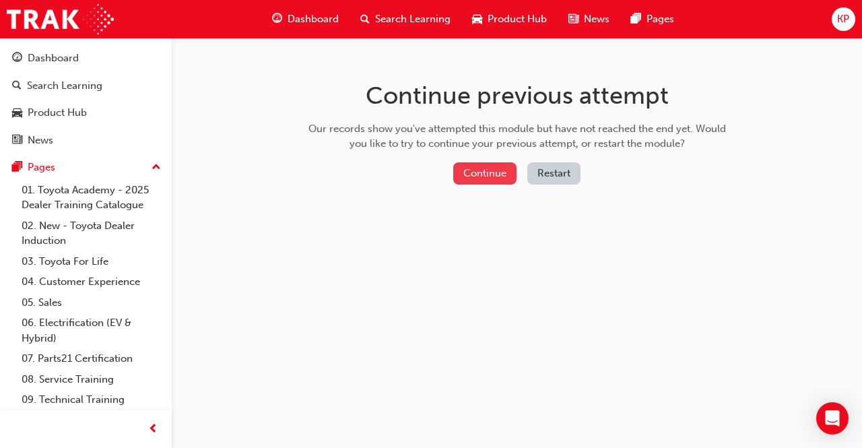
click at [483, 172] on button "Continue" at bounding box center [484, 173] width 63 height 22
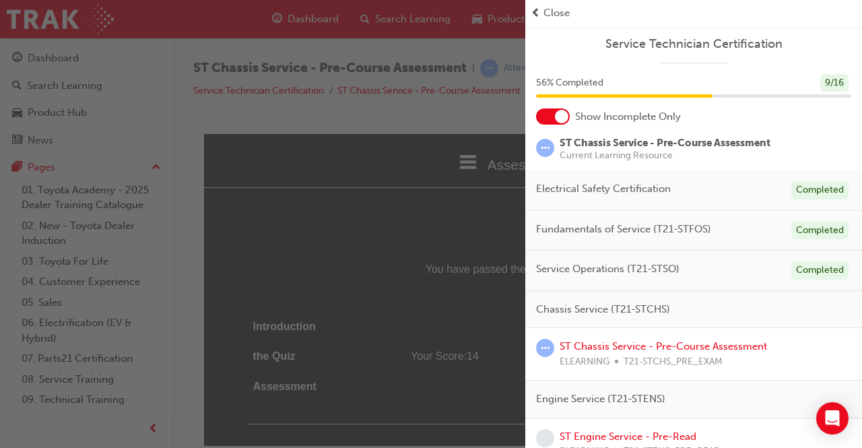
click at [433, 203] on div "button" at bounding box center [262, 224] width 525 height 448
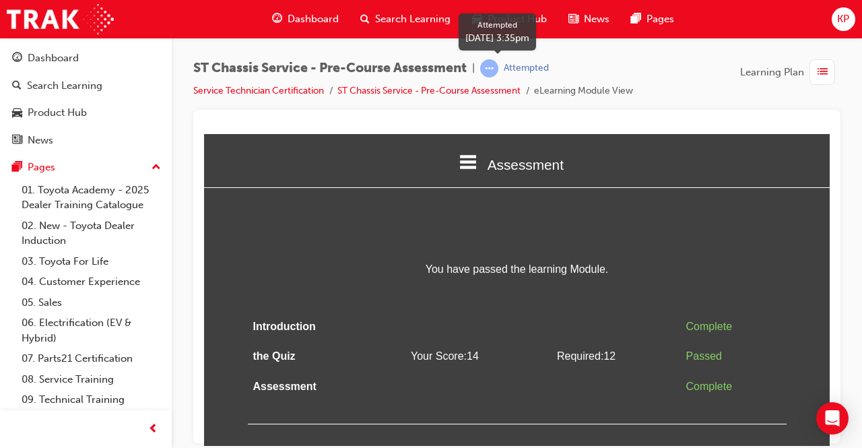
click at [494, 69] on span "learningRecordVerb_ATTEMPT-icon" at bounding box center [489, 68] width 18 height 18
click at [491, 92] on link "ST Chassis Service - Pre-Course Assessment" at bounding box center [428, 90] width 183 height 11
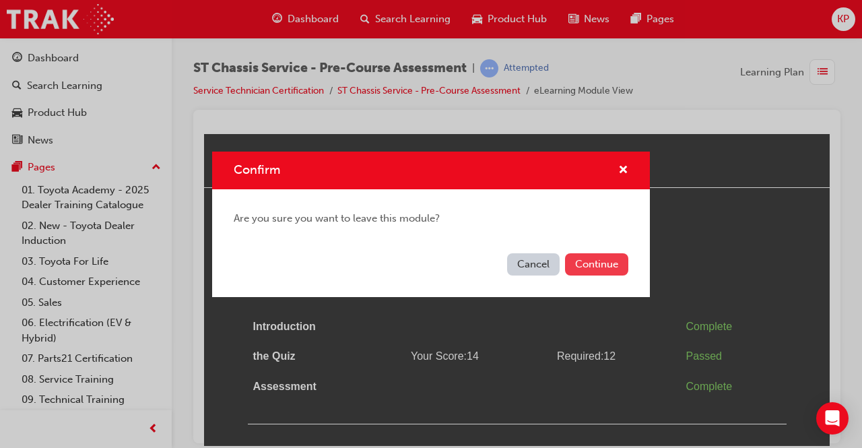
click at [580, 263] on button "Continue" at bounding box center [596, 264] width 63 height 22
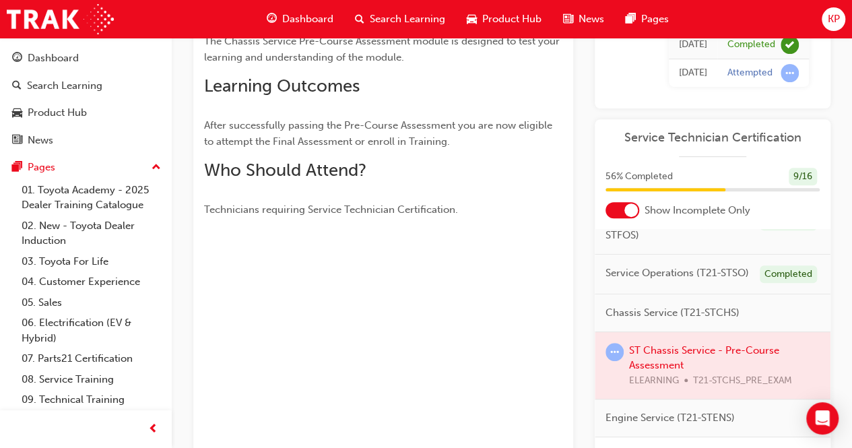
scroll to position [135, 0]
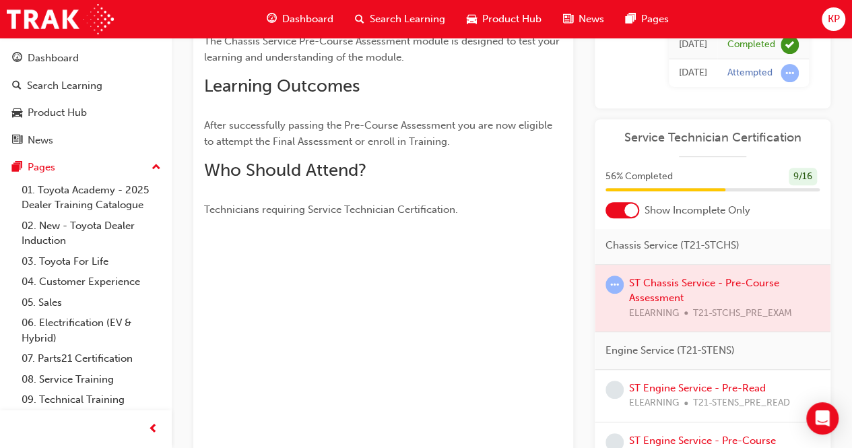
click at [669, 304] on div at bounding box center [713, 298] width 236 height 67
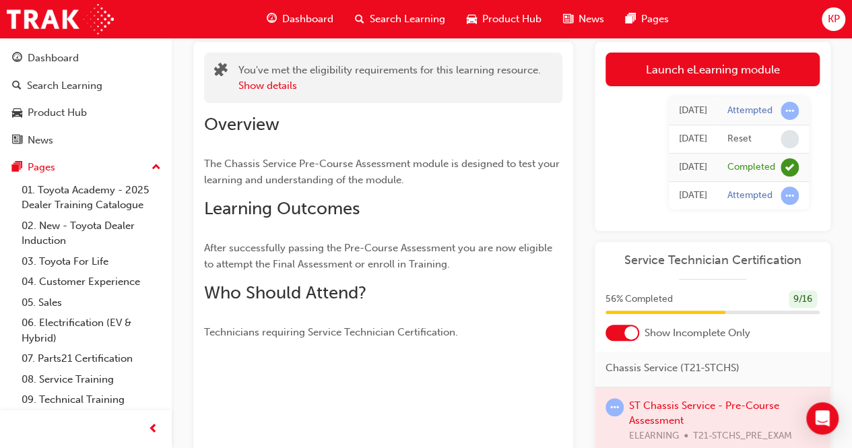
scroll to position [67, 0]
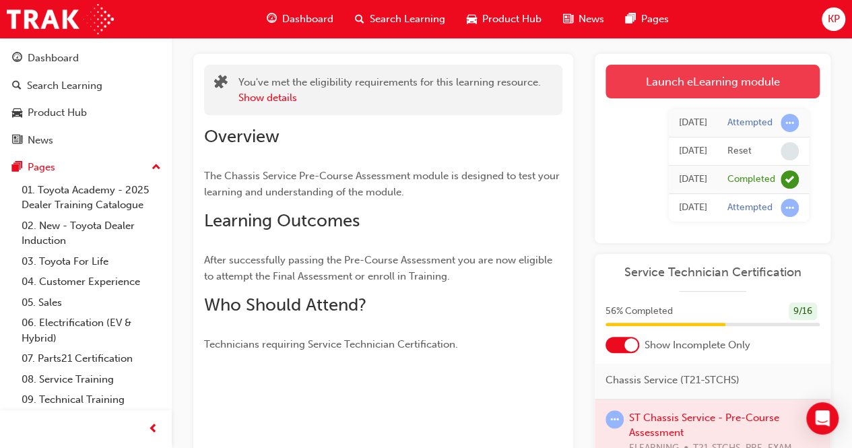
click at [774, 92] on link "Launch eLearning module" at bounding box center [712, 82] width 214 height 34
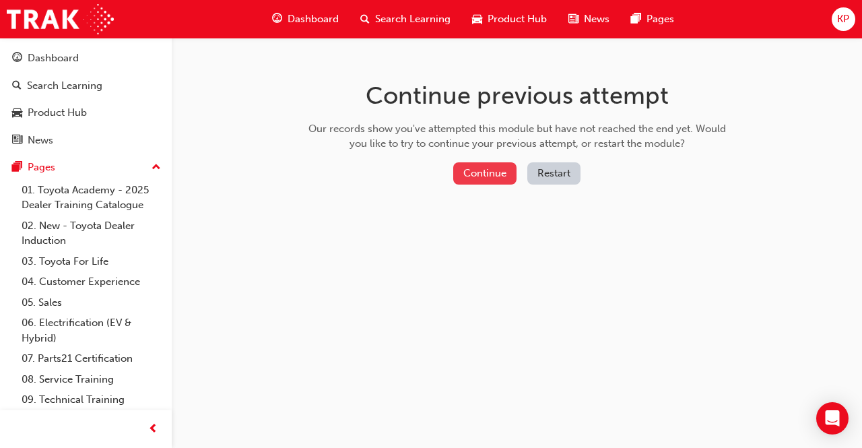
click at [492, 172] on button "Continue" at bounding box center [484, 173] width 63 height 22
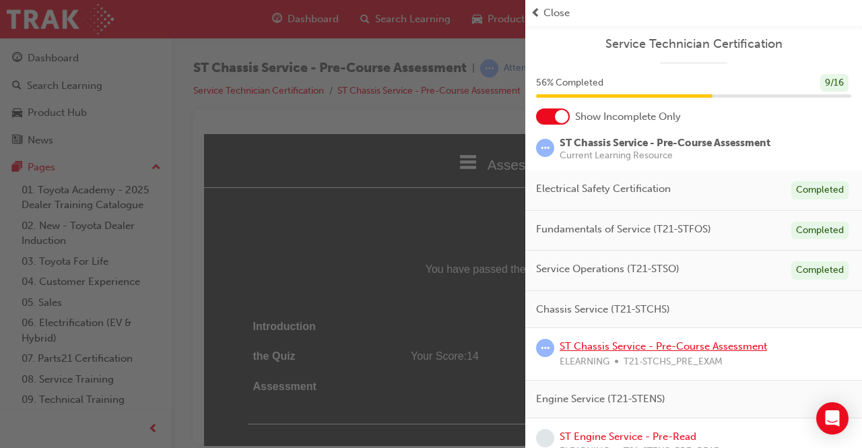
click at [586, 345] on link "ST Chassis Service - Pre-Course Assessment" at bounding box center [663, 346] width 207 height 12
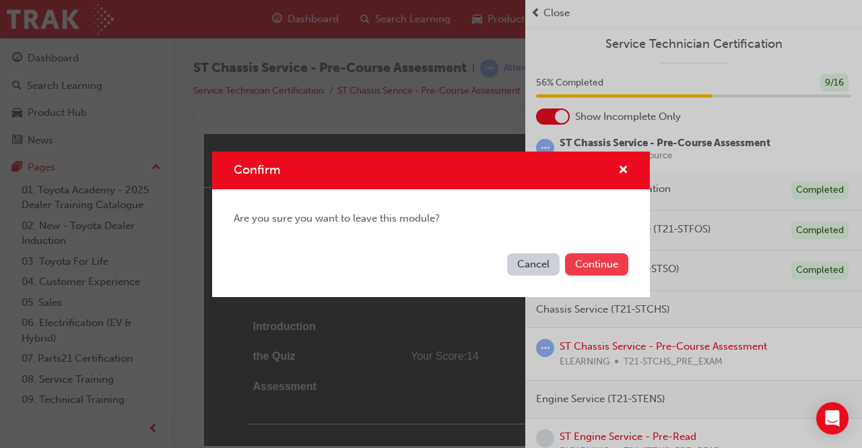
click at [609, 259] on button "Continue" at bounding box center [596, 264] width 63 height 22
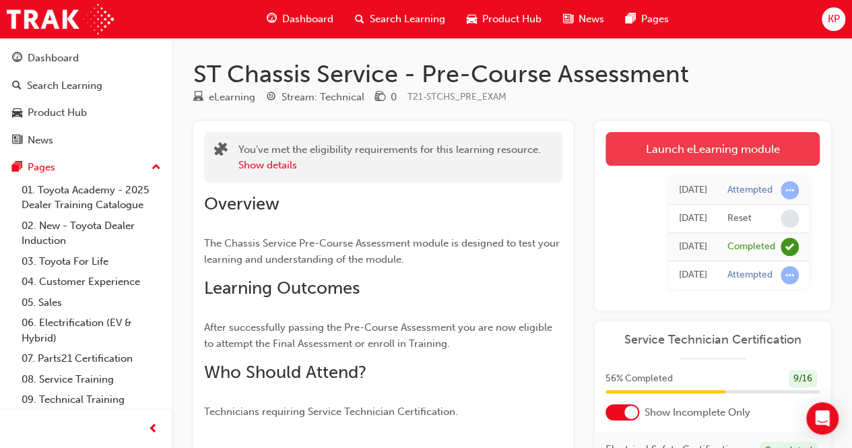
click at [665, 157] on link "Launch eLearning module" at bounding box center [712, 149] width 214 height 34
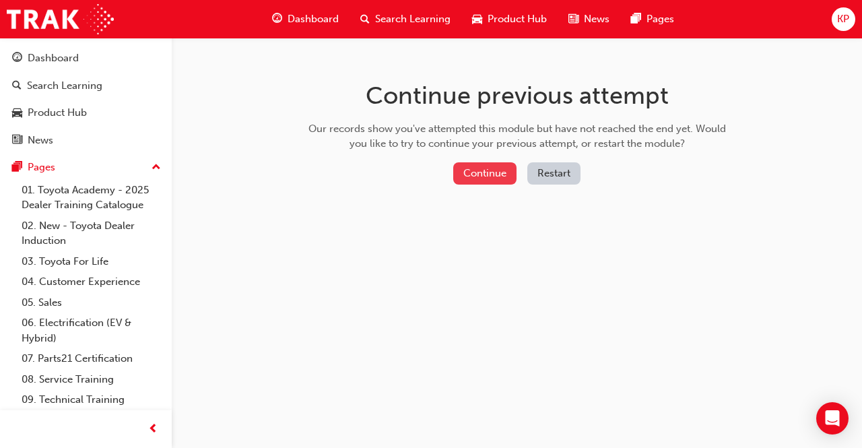
click at [471, 172] on button "Continue" at bounding box center [484, 173] width 63 height 22
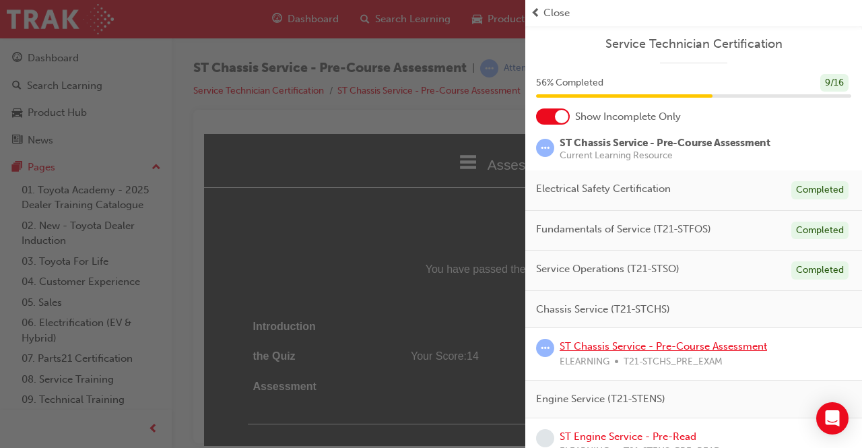
click at [634, 344] on link "ST Chassis Service - Pre-Course Assessment" at bounding box center [663, 346] width 207 height 12
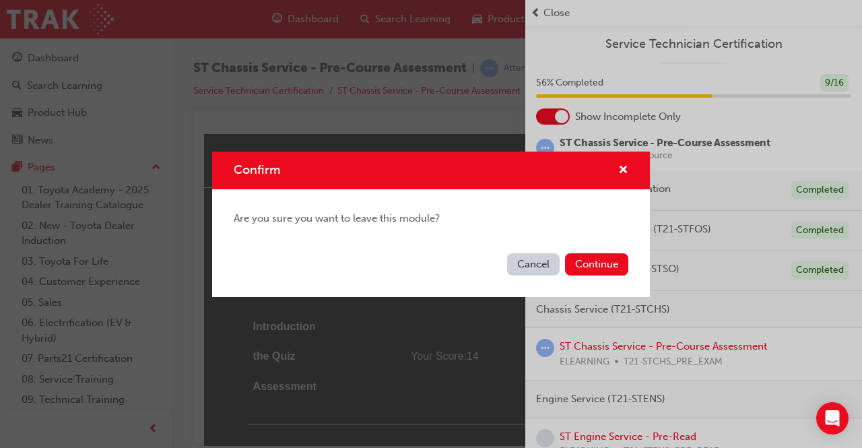
click at [603, 250] on div "Cancel Continue" at bounding box center [431, 272] width 438 height 49
click at [601, 267] on button "Continue" at bounding box center [596, 264] width 63 height 22
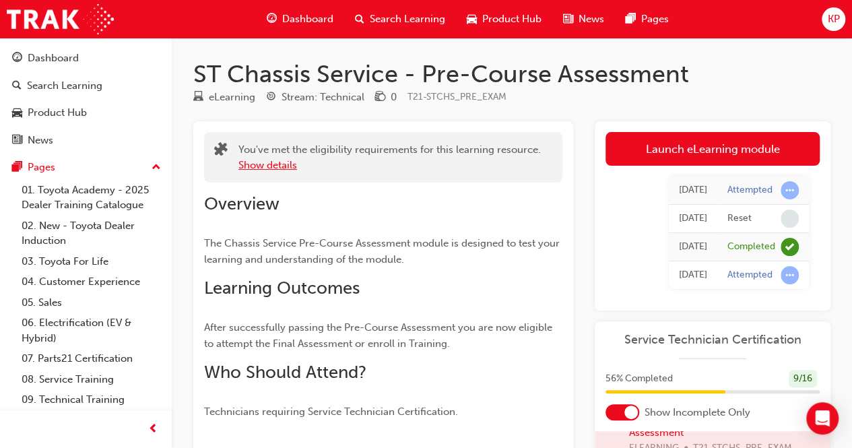
click at [259, 162] on button "Show details" at bounding box center [267, 165] width 59 height 15
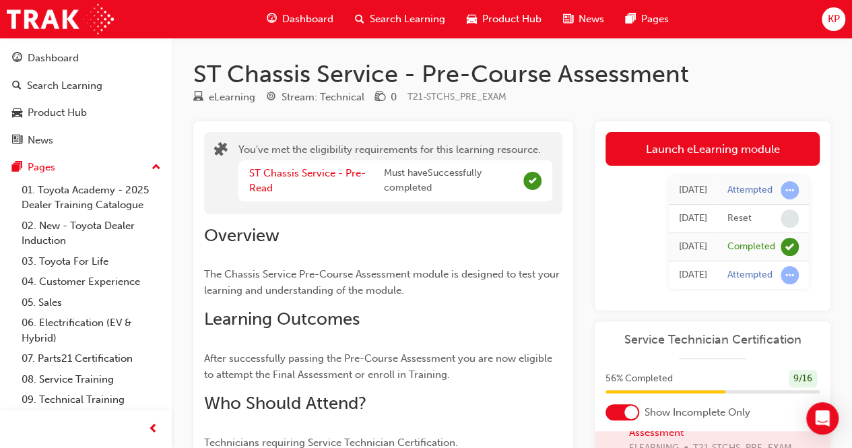
click at [466, 182] on span "Must have Successfully completed" at bounding box center [451, 181] width 135 height 30
click at [520, 177] on div "ST Chassis Service - Pre-Read Must have Successfully completed" at bounding box center [395, 180] width 314 height 41
click at [318, 172] on link "ST Chassis Service - Pre-Read" at bounding box center [307, 181] width 116 height 28
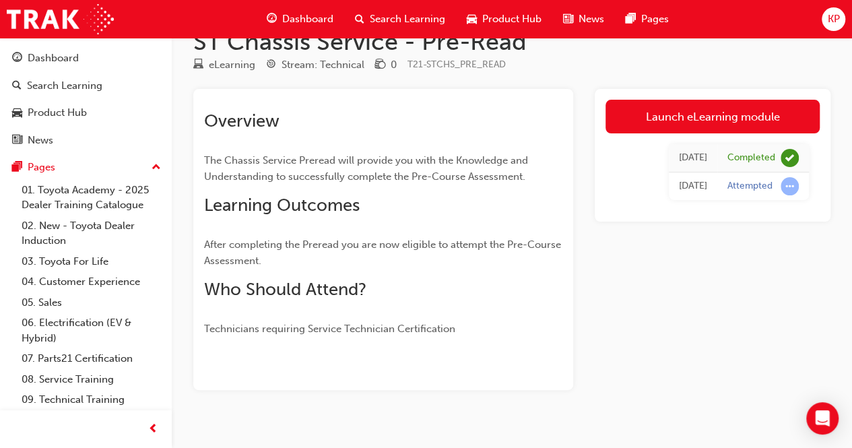
scroll to position [50, 0]
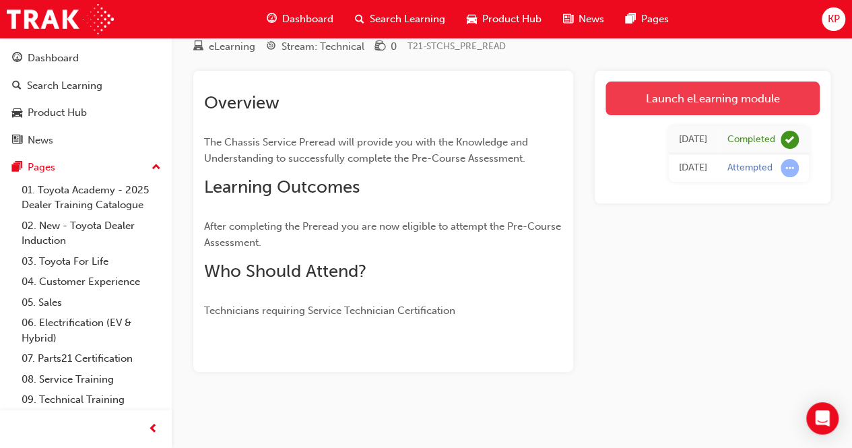
click at [720, 96] on link "Launch eLearning module" at bounding box center [712, 98] width 214 height 34
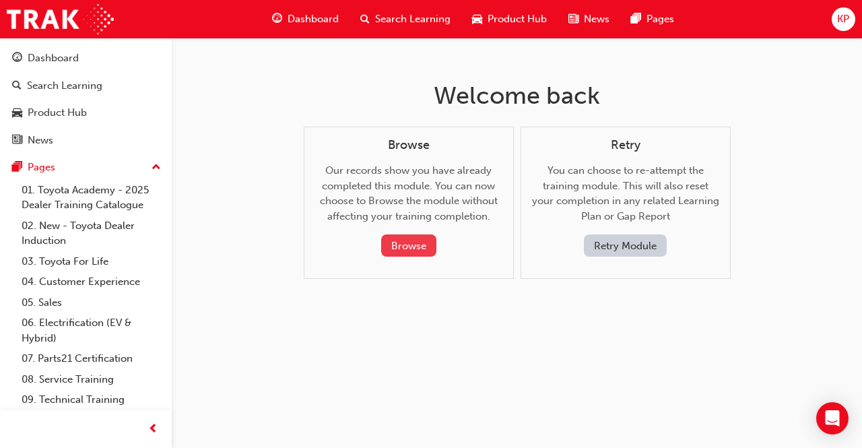
click at [410, 240] on button "Browse" at bounding box center [408, 245] width 55 height 22
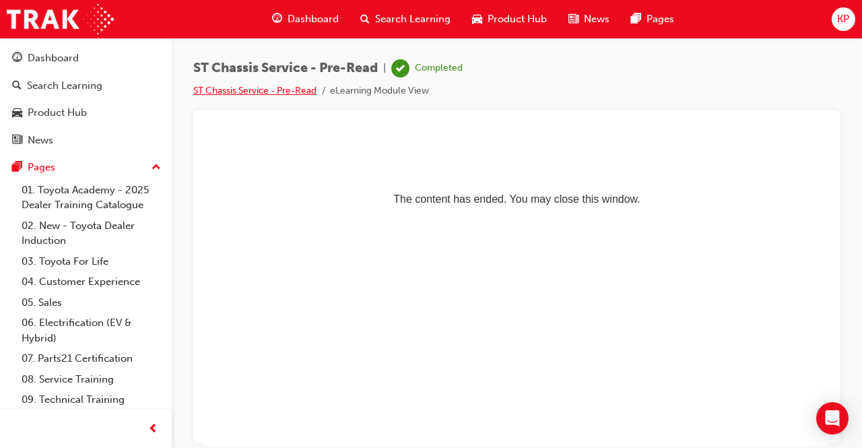
click at [256, 90] on link "ST Chassis Service - Pre-Read" at bounding box center [254, 90] width 123 height 11
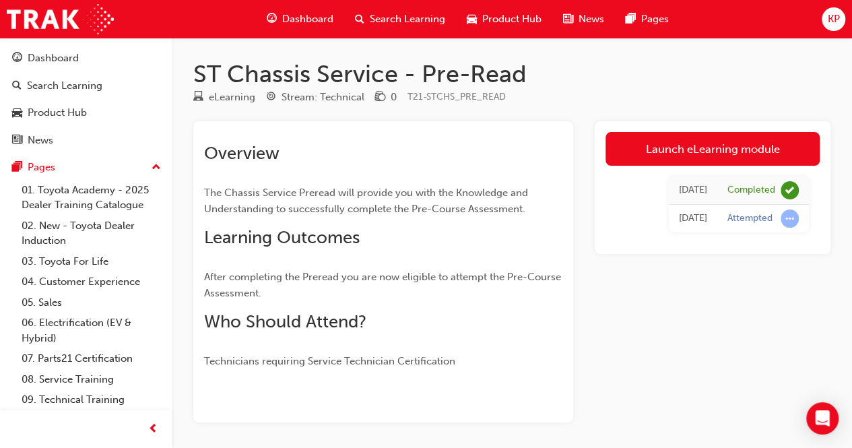
click at [315, 13] on span "Dashboard" at bounding box center [307, 18] width 51 height 15
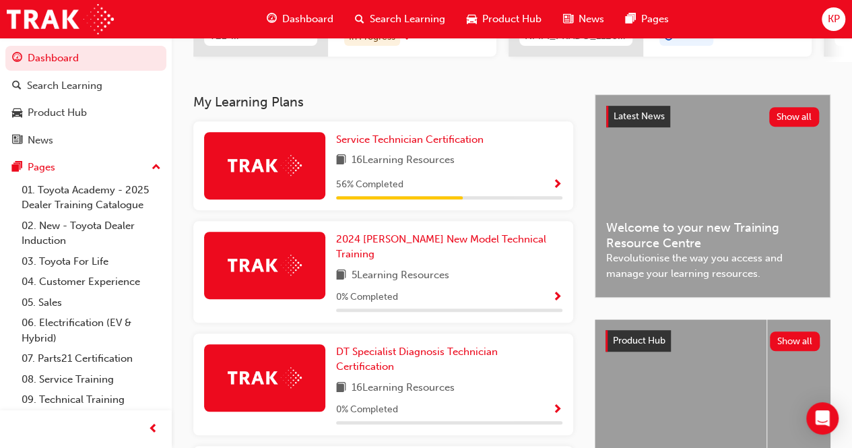
scroll to position [269, 0]
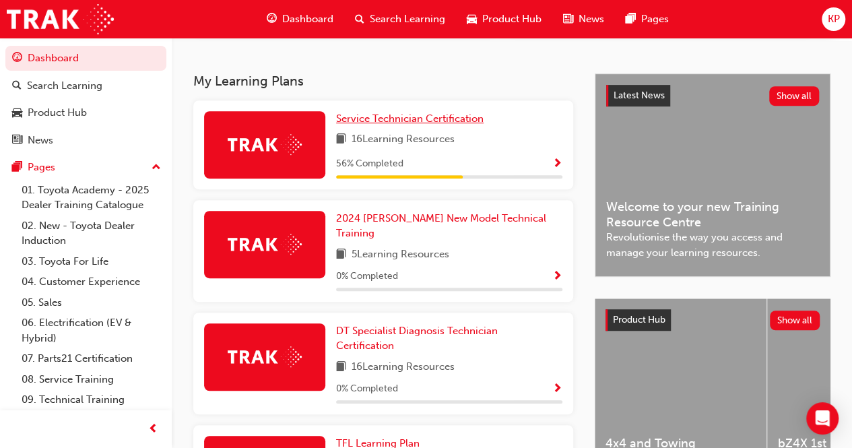
click at [376, 123] on span "Service Technician Certification" at bounding box center [409, 118] width 147 height 12
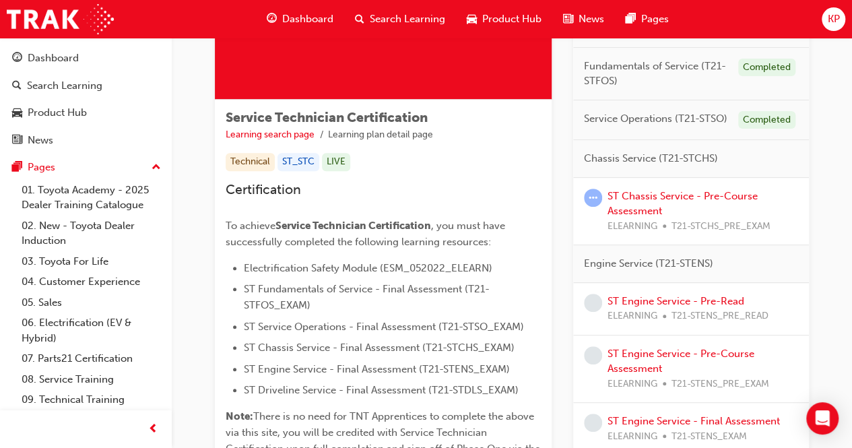
scroll to position [202, 0]
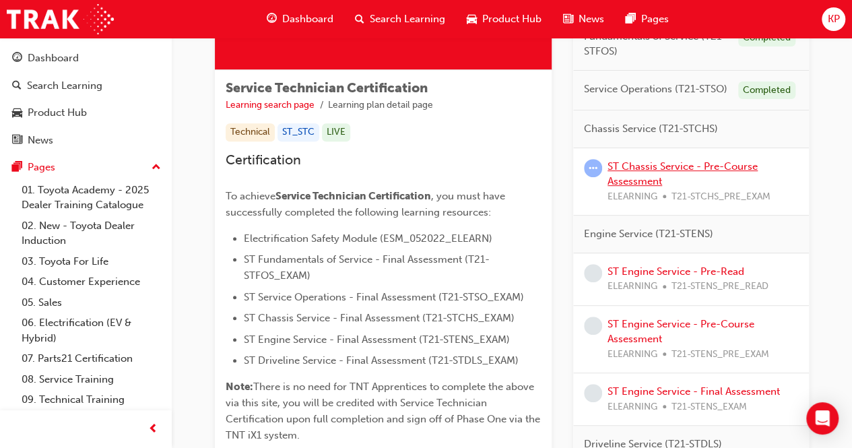
click at [676, 162] on link "ST Chassis Service - Pre-Course Assessment" at bounding box center [682, 174] width 150 height 28
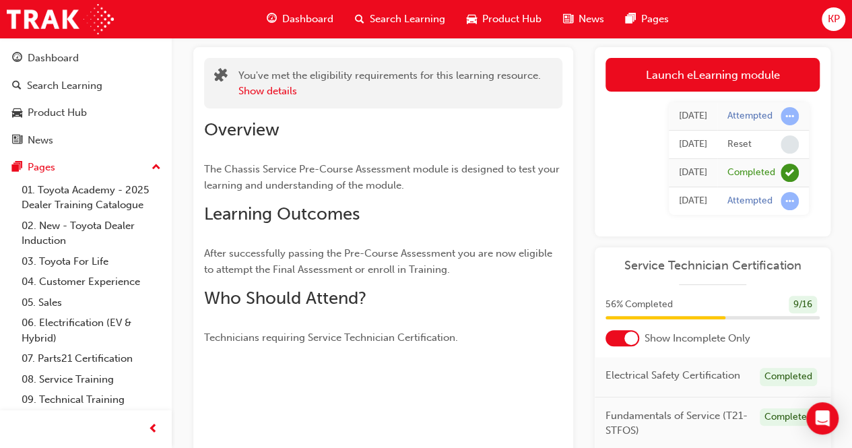
scroll to position [67, 0]
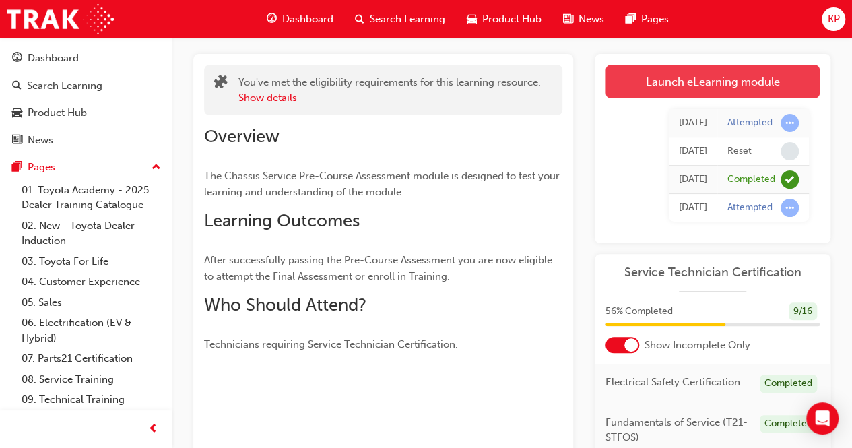
click at [683, 82] on link "Launch eLearning module" at bounding box center [712, 82] width 214 height 34
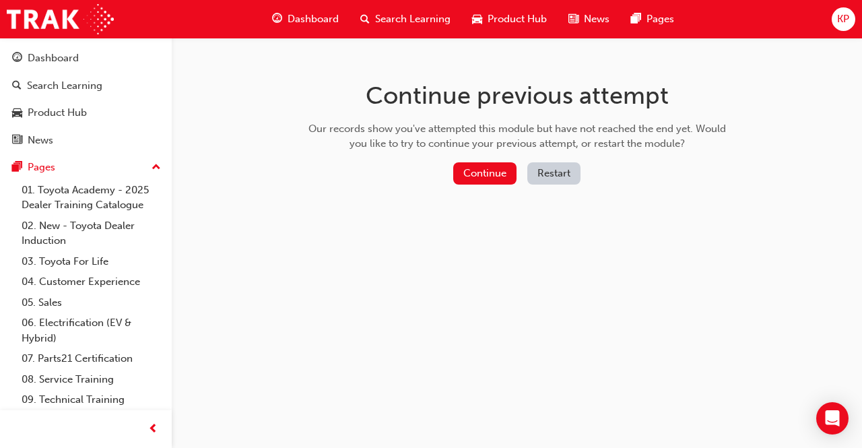
click at [531, 170] on button "Restart" at bounding box center [553, 173] width 53 height 22
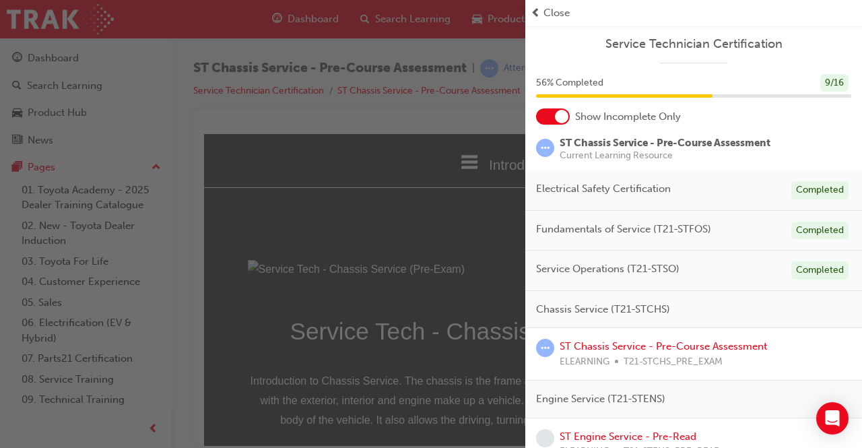
click at [454, 217] on div "button" at bounding box center [262, 224] width 525 height 448
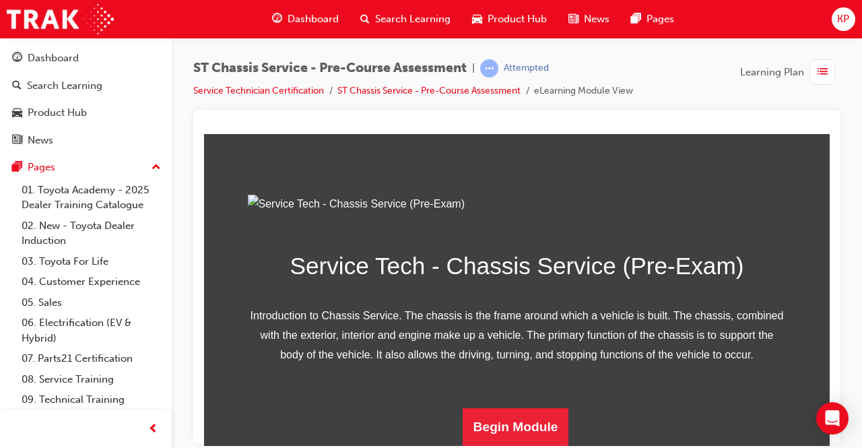
scroll to position [213, 0]
click at [508, 416] on button "Begin Module" at bounding box center [516, 426] width 106 height 38
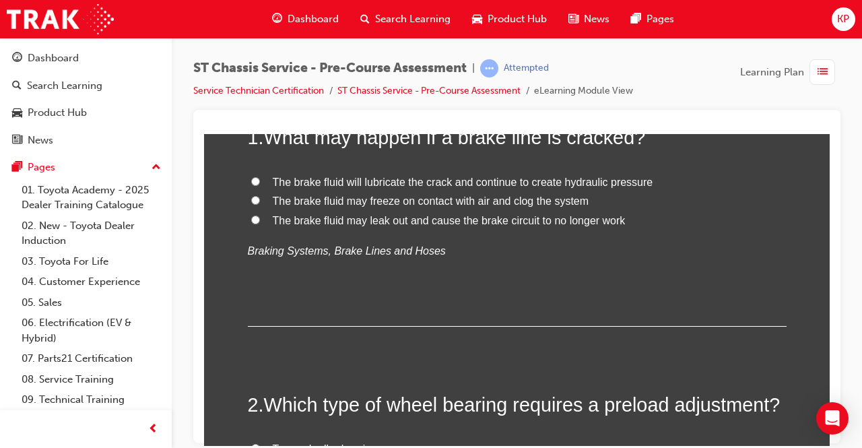
scroll to position [202, 0]
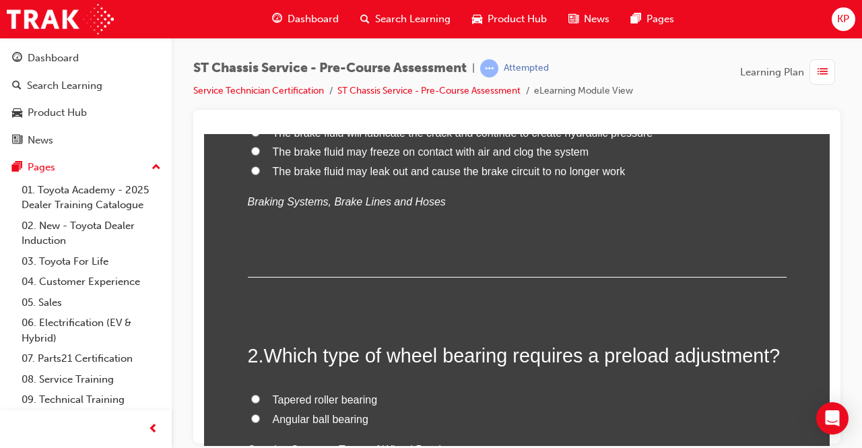
click at [255, 168] on label "The brake fluid may leak out and cause the brake circuit to no longer work" at bounding box center [517, 172] width 539 height 20
click at [255, 168] on input "The brake fluid may leak out and cause the brake circuit to no longer work" at bounding box center [255, 170] width 9 height 9
radio input "true"
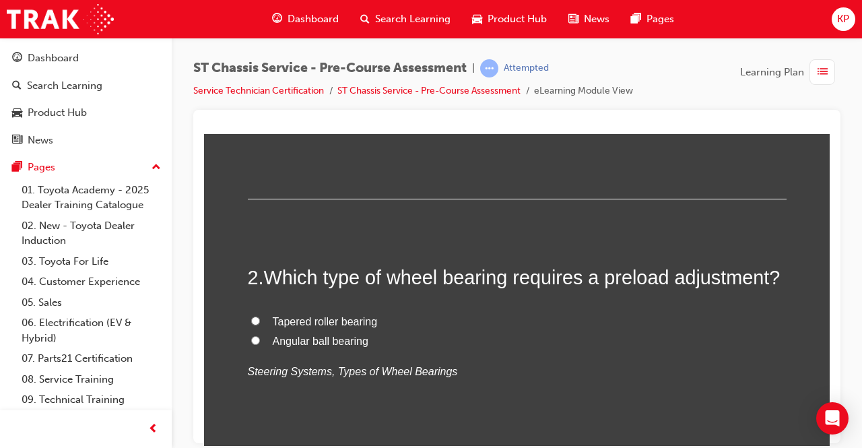
scroll to position [269, 0]
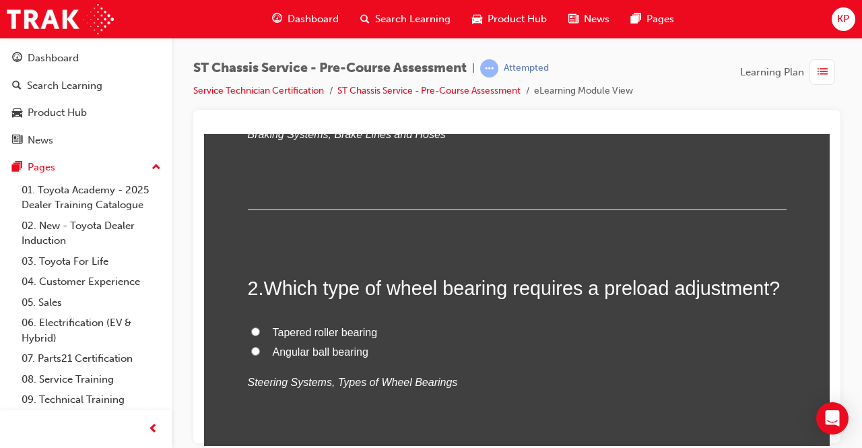
click at [255, 332] on label "Tapered roller bearing" at bounding box center [517, 333] width 539 height 20
click at [255, 332] on input "Tapered roller bearing" at bounding box center [255, 331] width 9 height 9
radio input "true"
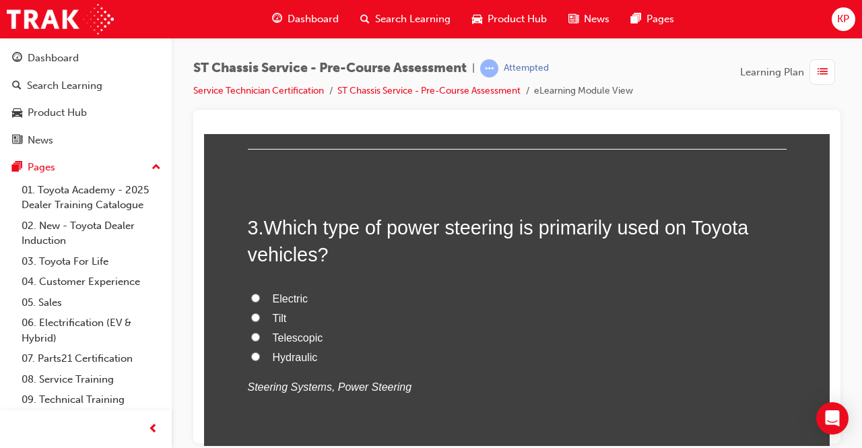
scroll to position [606, 0]
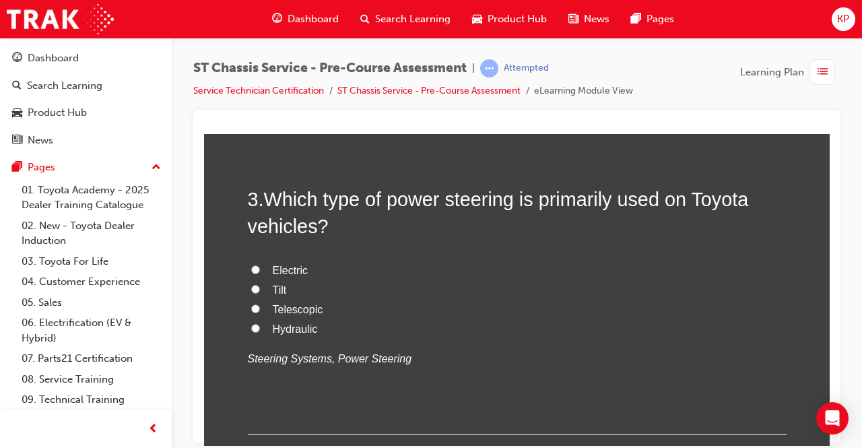
click at [255, 266] on label "Electric" at bounding box center [517, 271] width 539 height 20
click at [255, 266] on input "Electric" at bounding box center [255, 269] width 9 height 9
radio input "true"
click at [248, 325] on label "Hydraulic" at bounding box center [517, 329] width 539 height 20
click at [251, 325] on input "Hydraulic" at bounding box center [255, 327] width 9 height 9
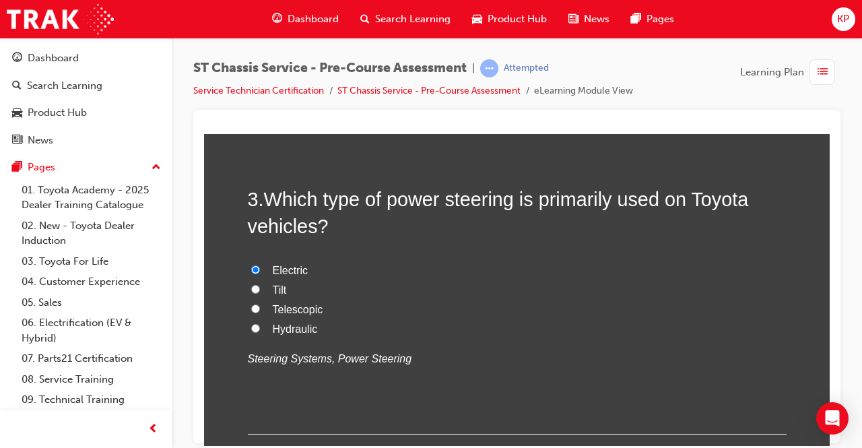
radio input "true"
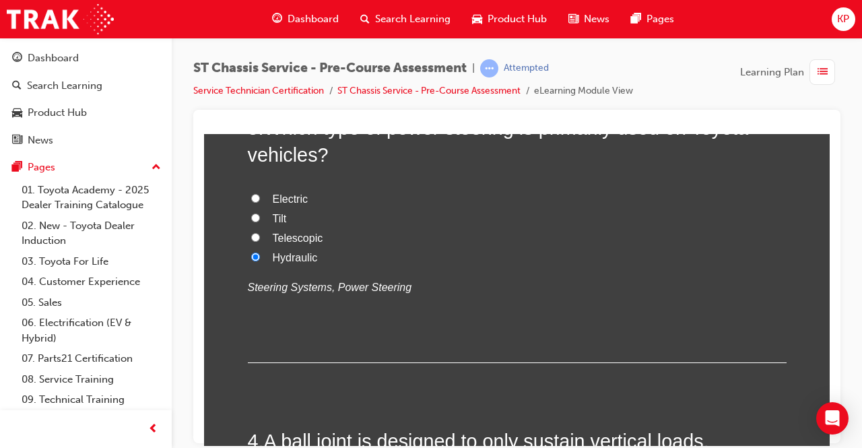
scroll to position [673, 0]
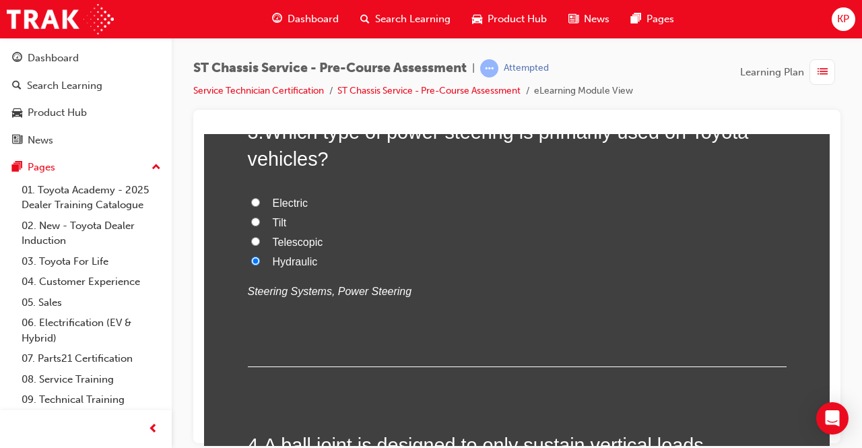
click at [248, 200] on label "Electric" at bounding box center [517, 203] width 539 height 20
click at [251, 200] on input "Electric" at bounding box center [255, 201] width 9 height 9
radio input "true"
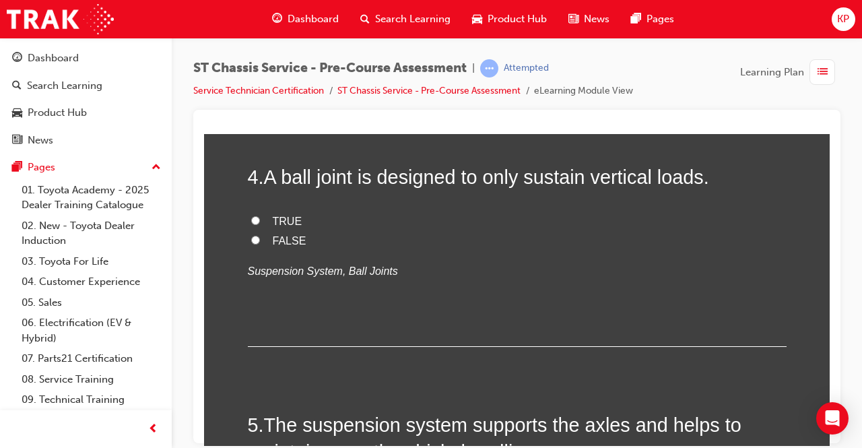
scroll to position [943, 0]
click at [251, 217] on input "TRUE" at bounding box center [255, 218] width 9 height 9
radio input "true"
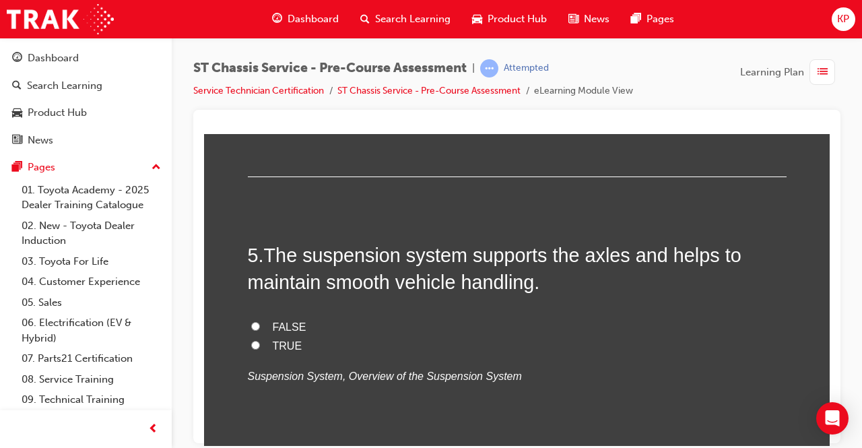
scroll to position [1145, 0]
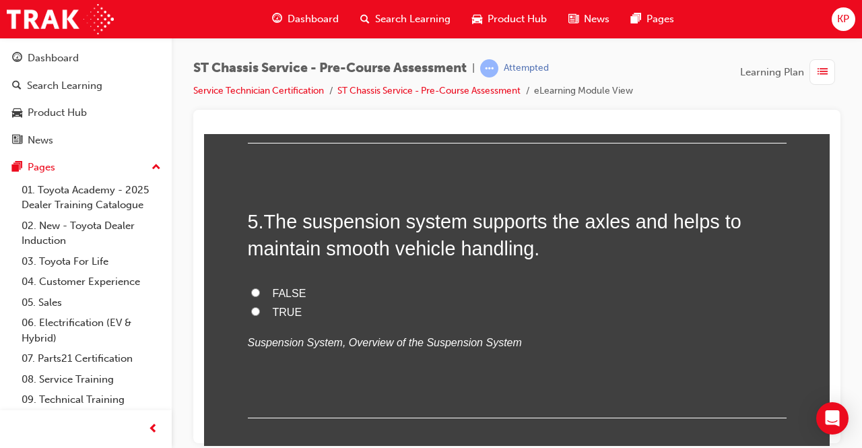
click at [251, 289] on label "FALSE" at bounding box center [517, 293] width 539 height 20
click at [248, 308] on label "TRUE" at bounding box center [517, 312] width 539 height 20
click at [251, 308] on input "TRUE" at bounding box center [255, 310] width 9 height 9
radio input "true"
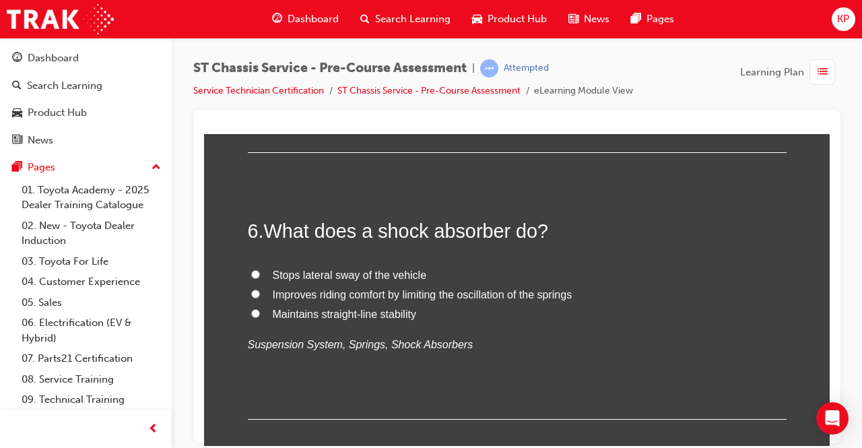
scroll to position [1414, 0]
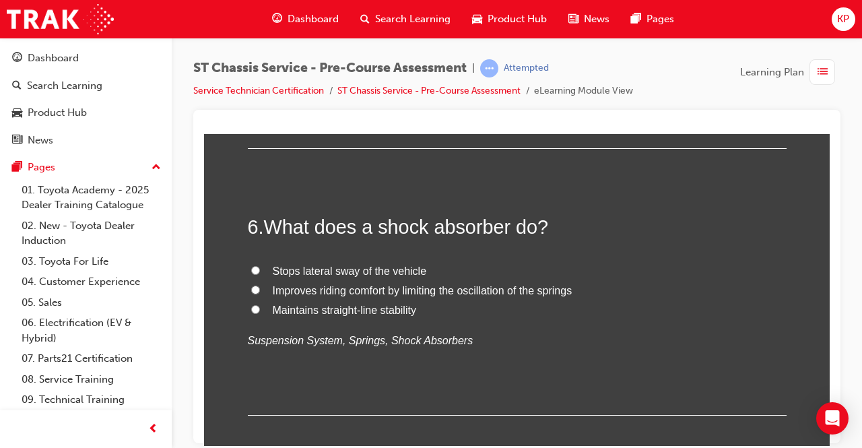
click at [265, 288] on label "Improves riding comfort by limiting the oscillation of the springs" at bounding box center [517, 291] width 539 height 20
click at [260, 288] on input "Improves riding comfort by limiting the oscillation of the springs" at bounding box center [255, 289] width 9 height 9
radio input "true"
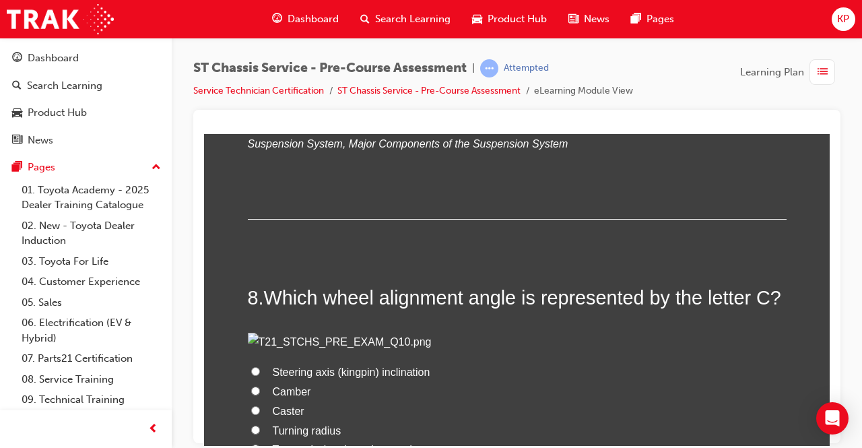
scroll to position [2020, 0]
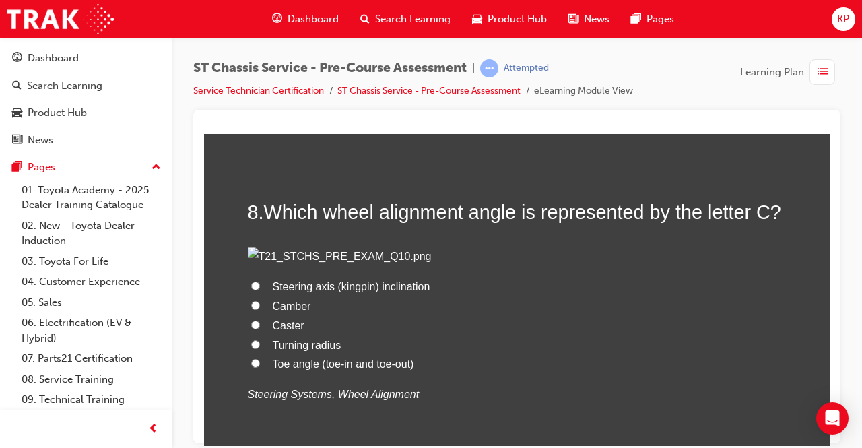
radio input "true"
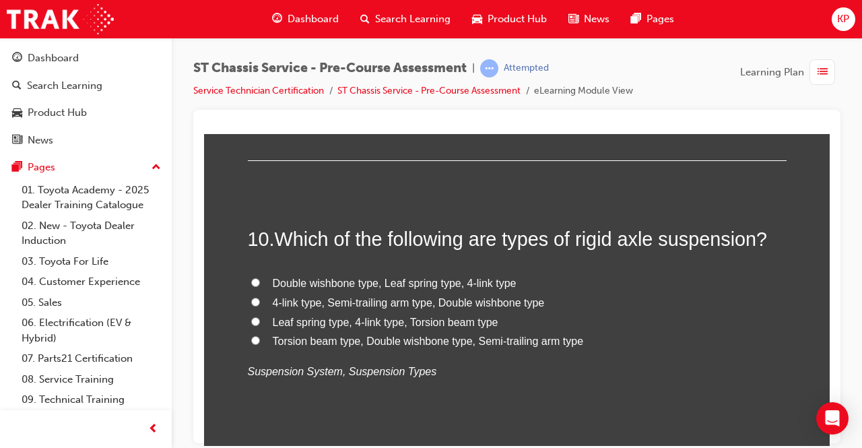
scroll to position [2693, 0]
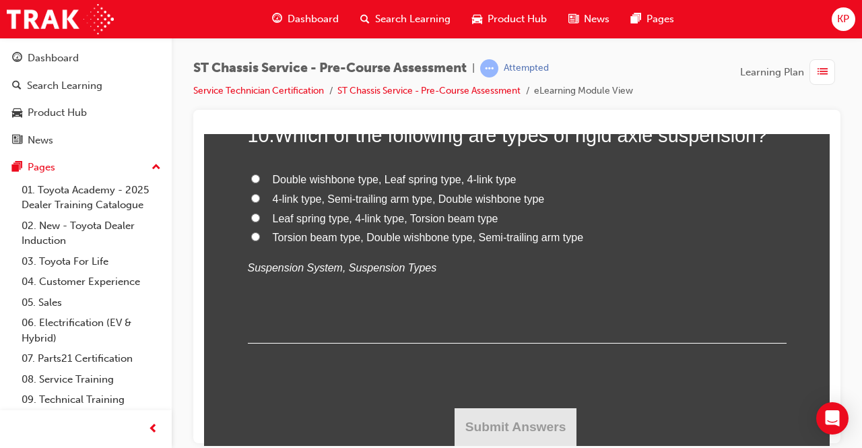
click at [263, 189] on label "Double wishbone type, Leaf spring type, 4-link type" at bounding box center [517, 180] width 539 height 20
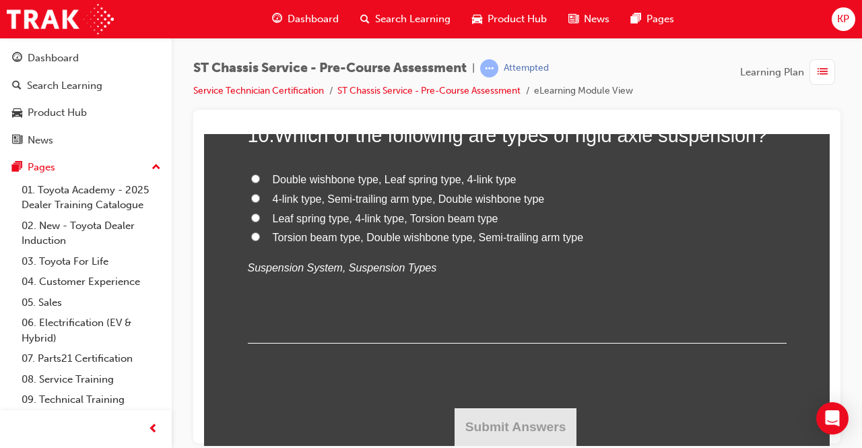
click at [260, 182] on input "Double wishbone type, Leaf spring type, 4-link type" at bounding box center [255, 178] width 9 height 9
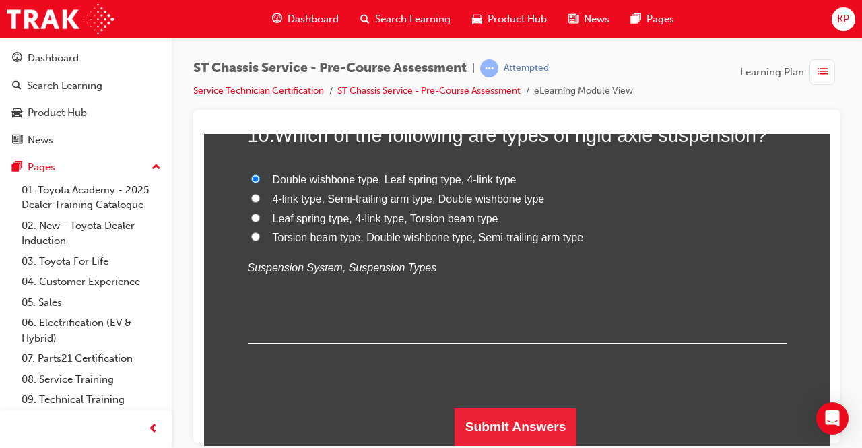
scroll to position [3358, 0]
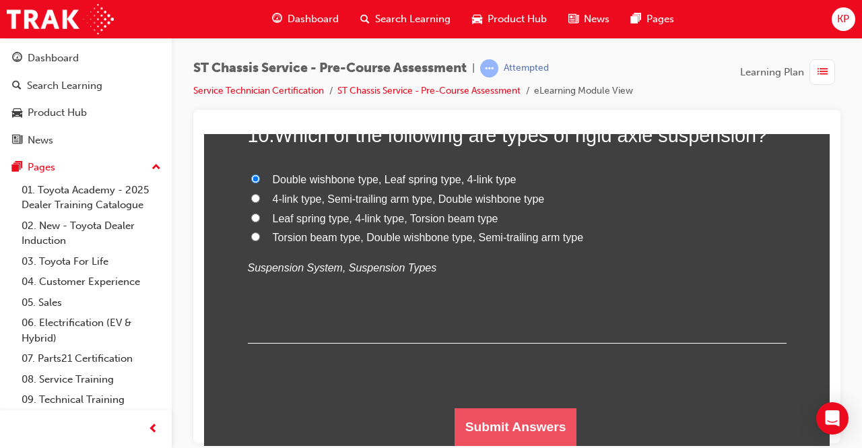
drag, startPoint x: 525, startPoint y: 432, endPoint x: 525, endPoint y: 426, distance: 6.8
click at [525, 426] on button "Submit Answers" at bounding box center [515, 426] width 123 height 38
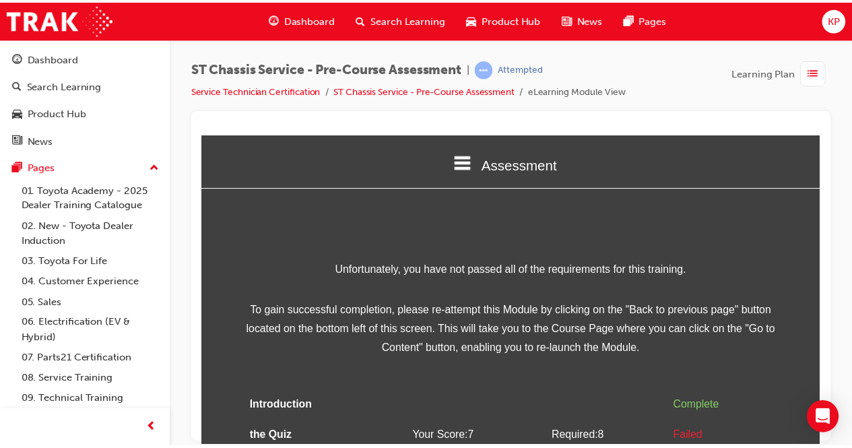
scroll to position [57, 0]
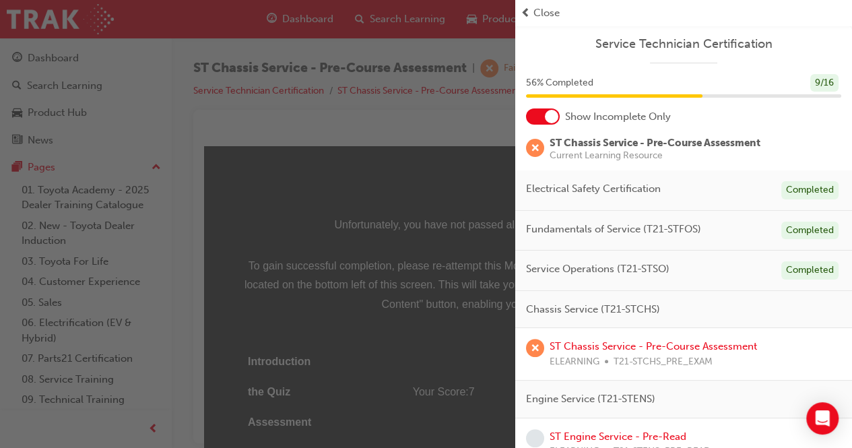
click at [439, 341] on div "button" at bounding box center [257, 224] width 515 height 448
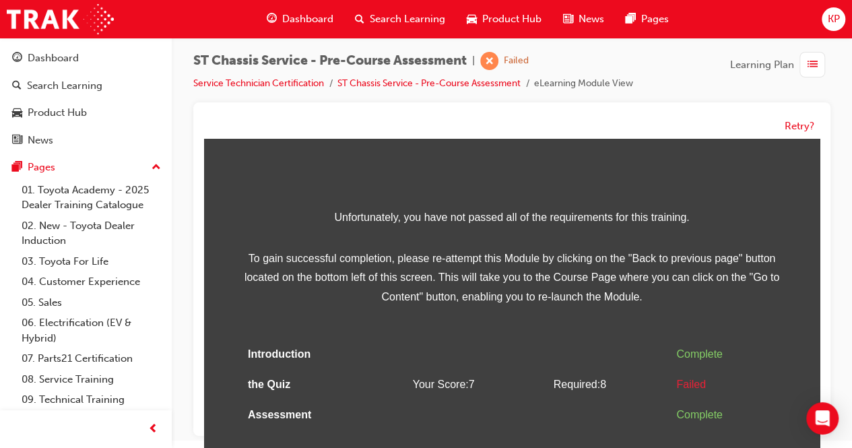
scroll to position [9, 0]
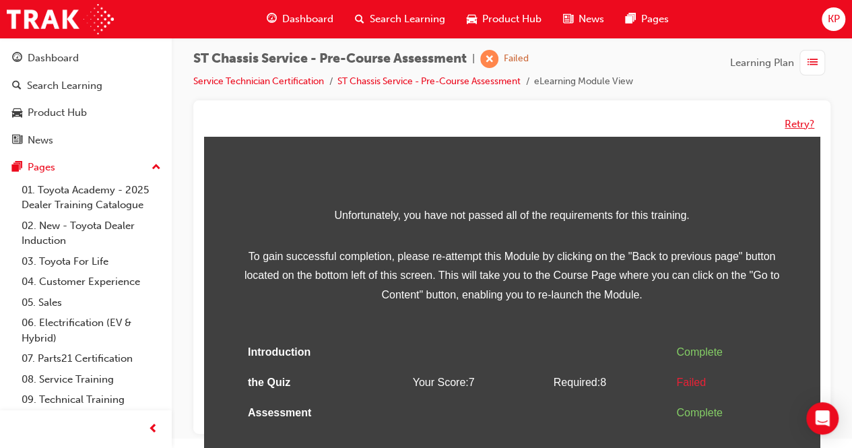
click at [786, 121] on button "Retry?" at bounding box center [799, 123] width 30 height 15
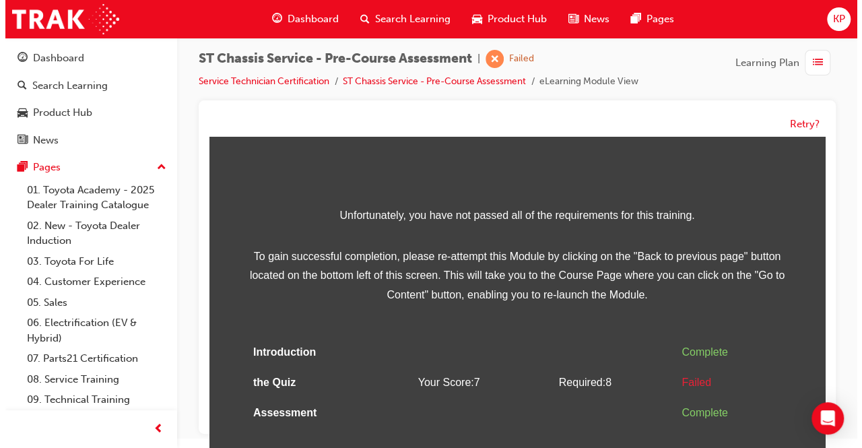
scroll to position [0, 0]
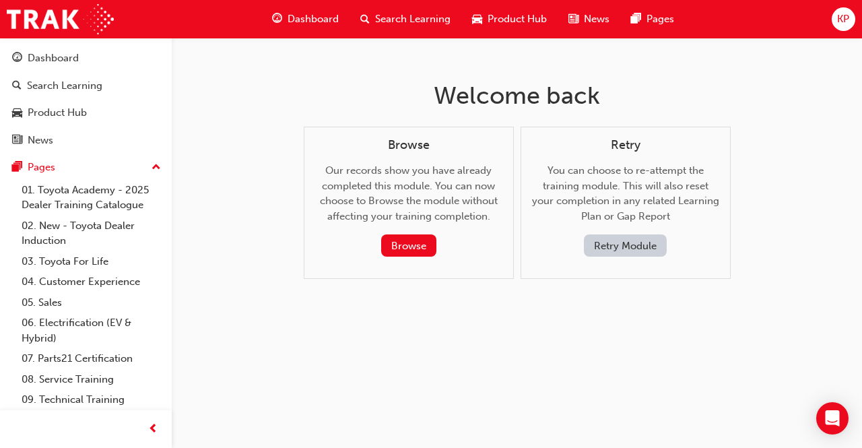
click at [628, 239] on button "Retry Module" at bounding box center [625, 245] width 83 height 22
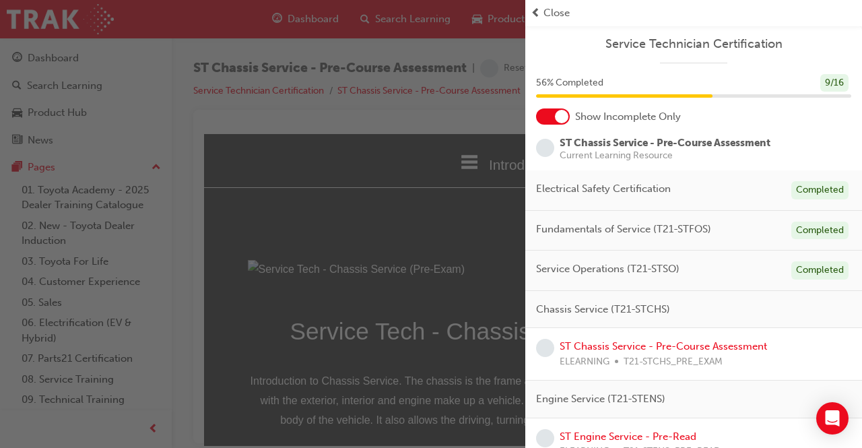
click at [409, 323] on div "button" at bounding box center [262, 224] width 525 height 448
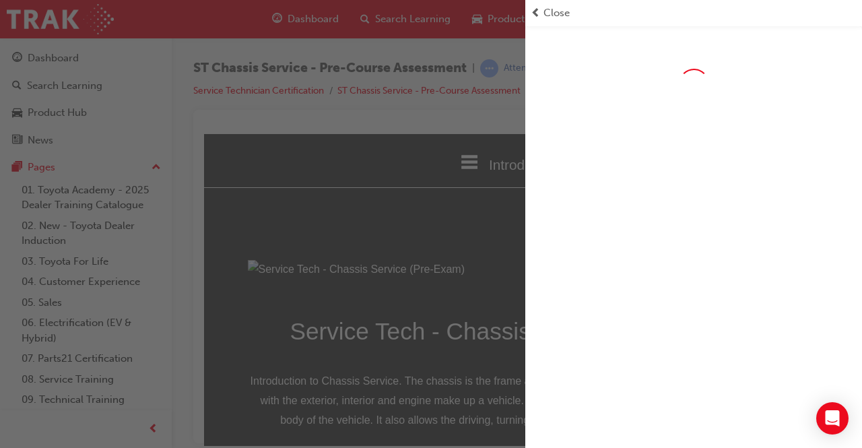
scroll to position [67, 0]
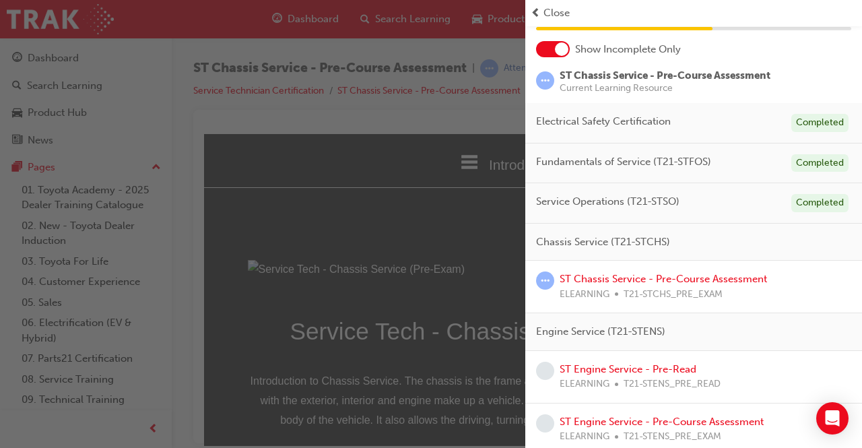
click at [424, 302] on div "button" at bounding box center [262, 224] width 525 height 448
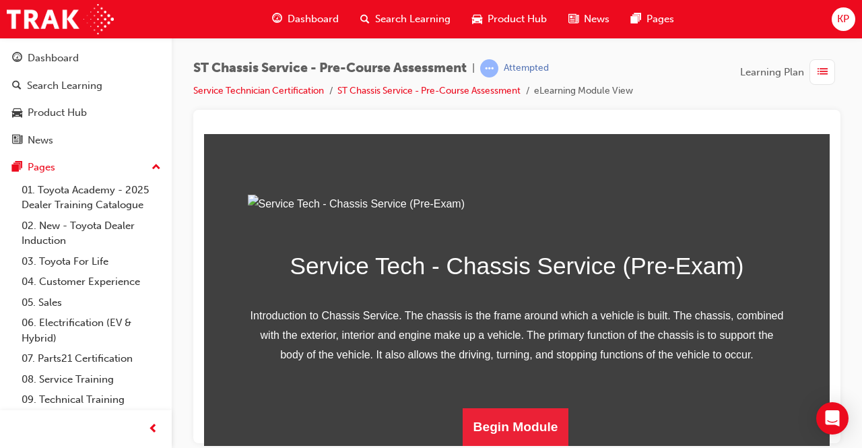
scroll to position [213, 0]
click at [510, 417] on button "Begin Module" at bounding box center [516, 426] width 106 height 38
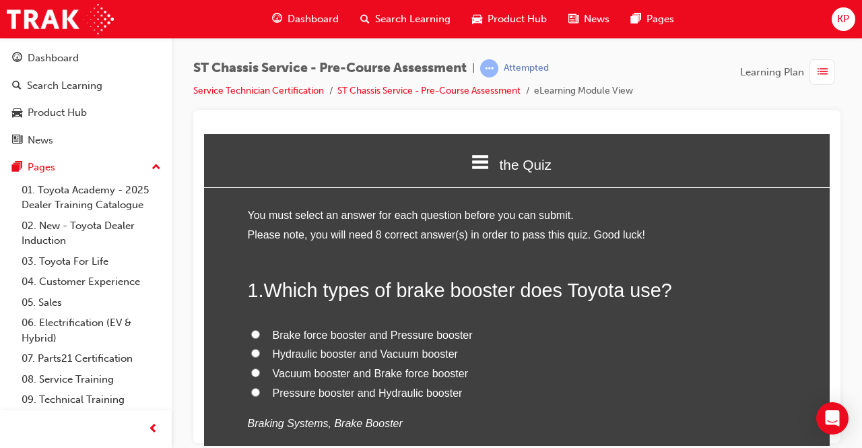
click at [259, 353] on label "Hydraulic booster and Vacuum booster" at bounding box center [517, 354] width 539 height 20
click at [259, 353] on input "Hydraulic booster and Vacuum booster" at bounding box center [255, 352] width 9 height 9
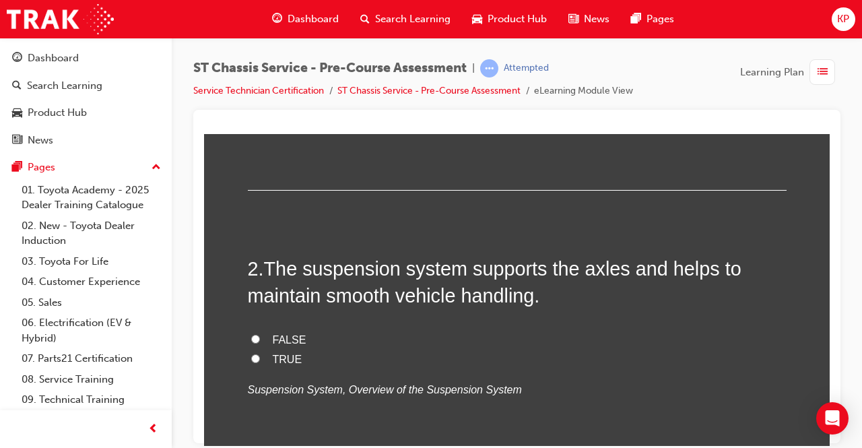
scroll to position [337, 0]
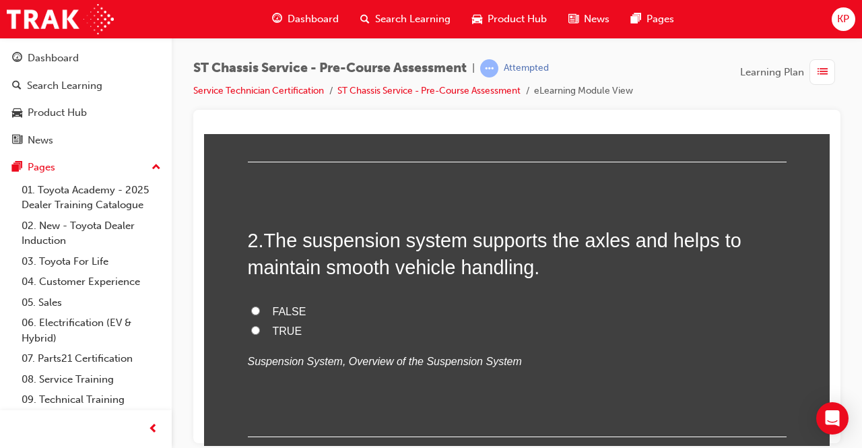
click at [251, 329] on input "TRUE" at bounding box center [255, 329] width 9 height 9
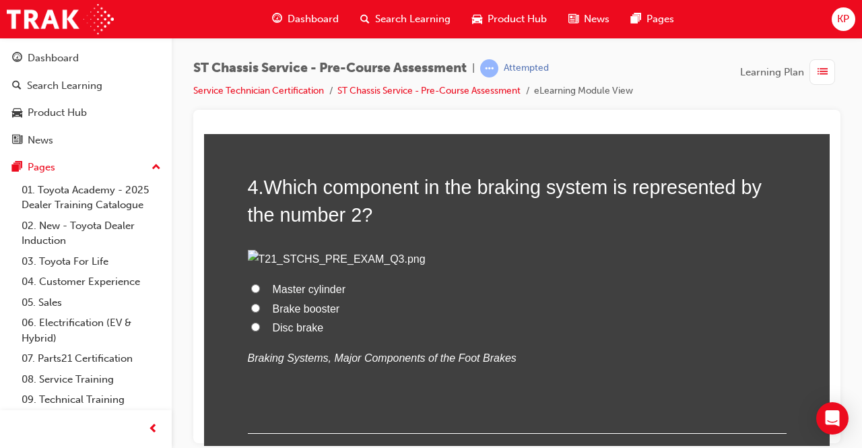
scroll to position [1010, 0]
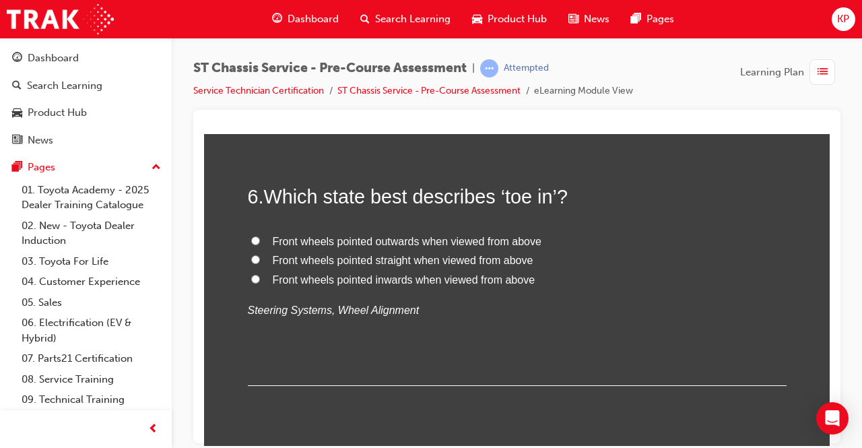
scroll to position [1616, 0]
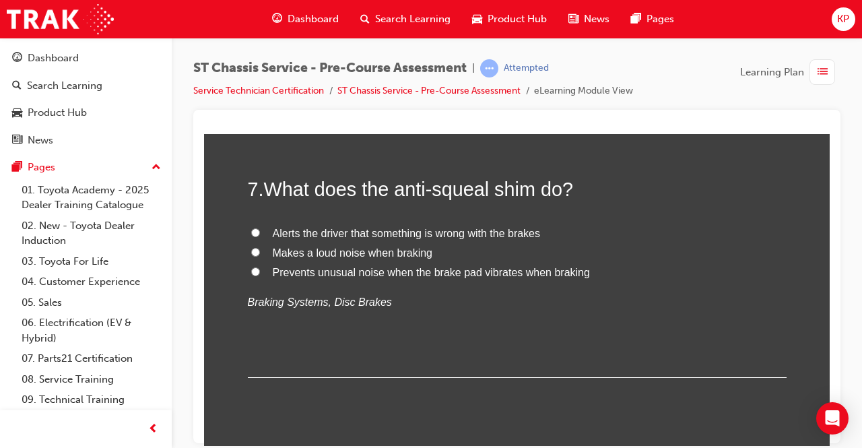
scroll to position [1953, 0]
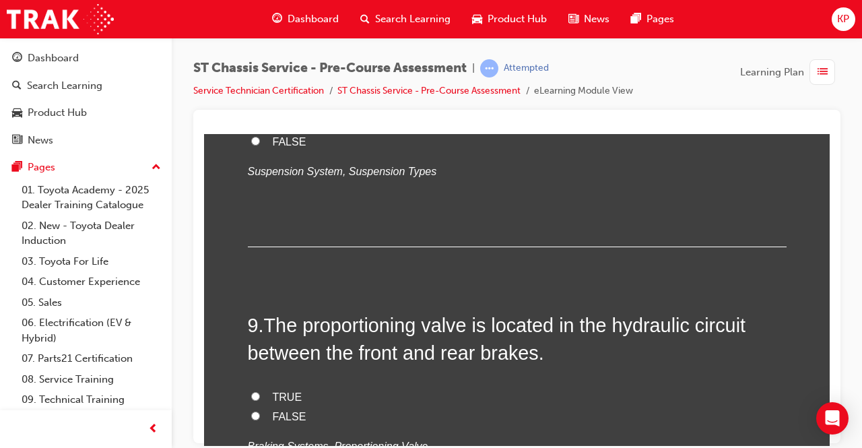
scroll to position [2289, 0]
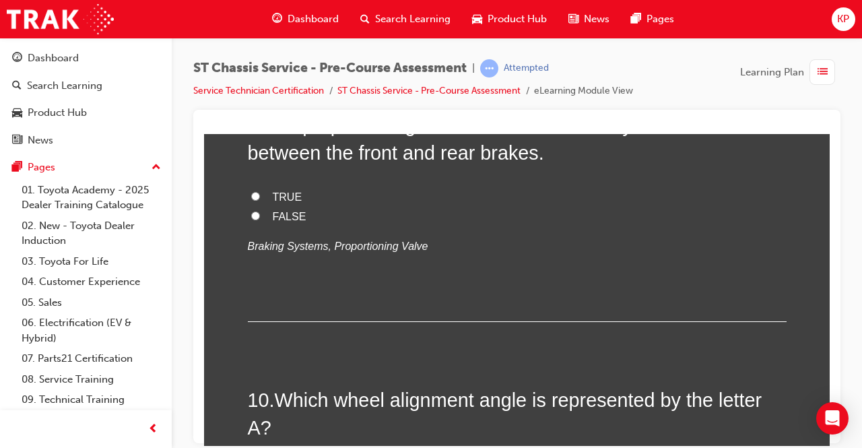
scroll to position [2559, 0]
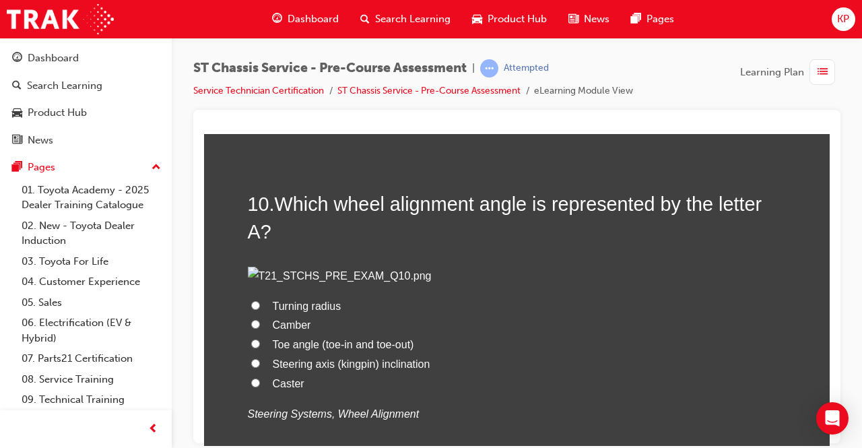
scroll to position [2828, 0]
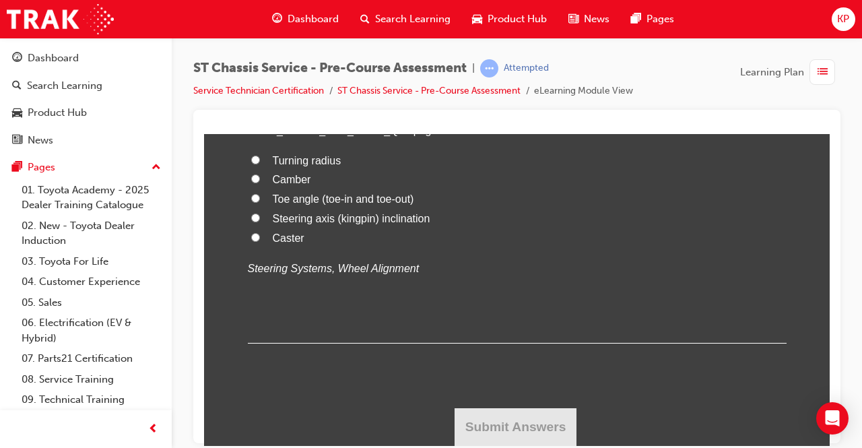
click at [263, 189] on label "Camber" at bounding box center [517, 180] width 539 height 20
click at [260, 182] on input "Camber" at bounding box center [255, 178] width 9 height 9
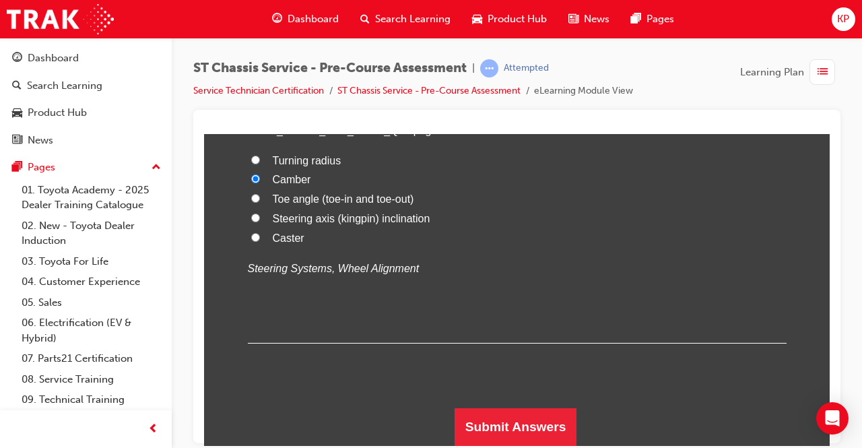
scroll to position [3838, 0]
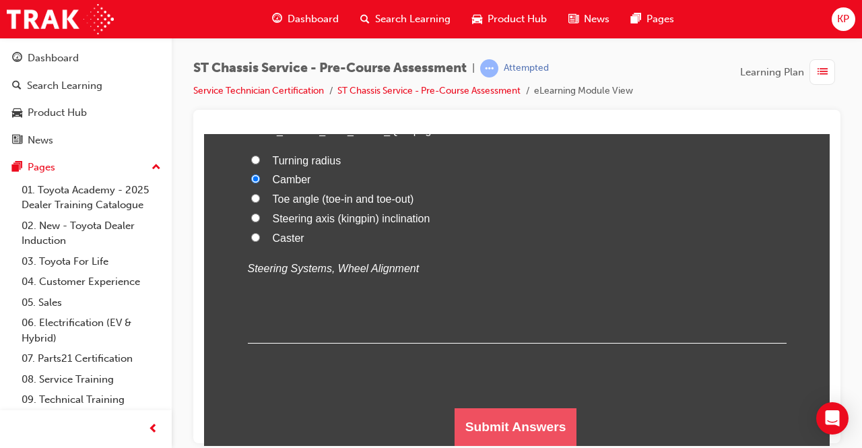
click at [549, 427] on button "Submit Answers" at bounding box center [515, 426] width 123 height 38
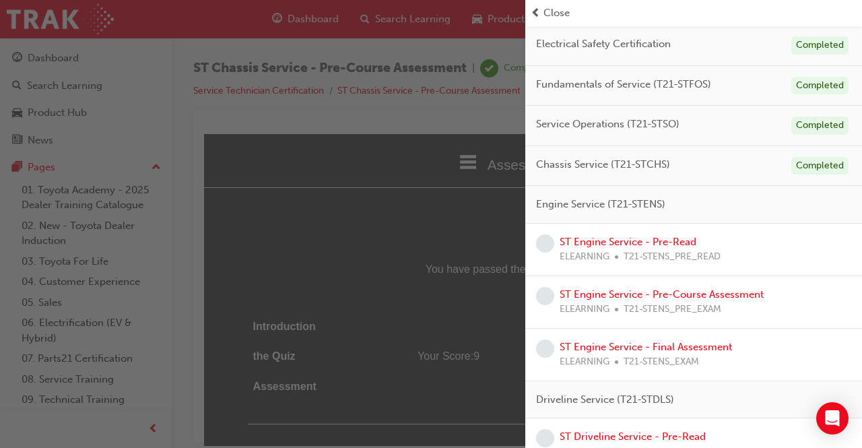
scroll to position [269, 0]
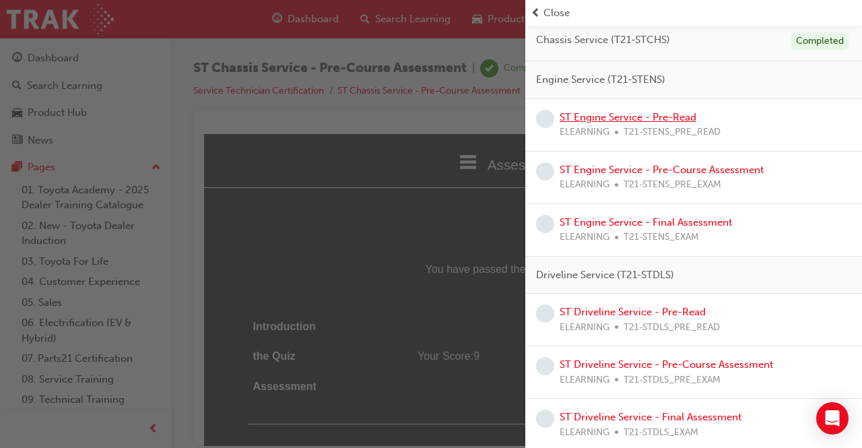
click at [611, 116] on link "ST Engine Service - Pre-Read" at bounding box center [628, 117] width 137 height 12
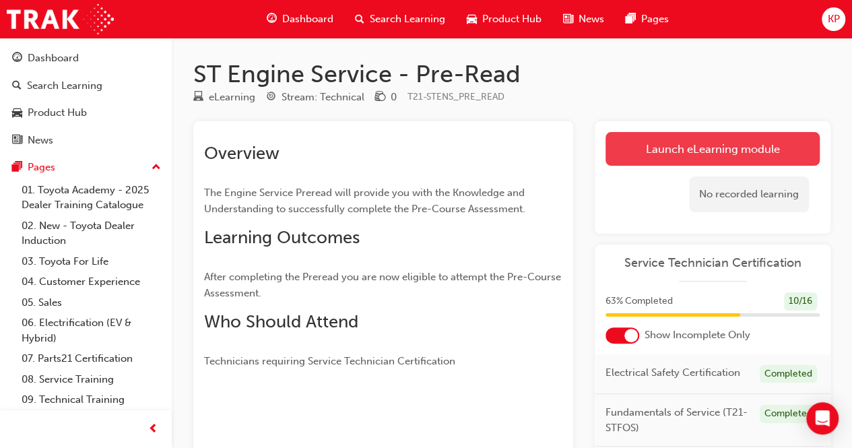
click at [692, 156] on link "Launch eLearning module" at bounding box center [712, 149] width 214 height 34
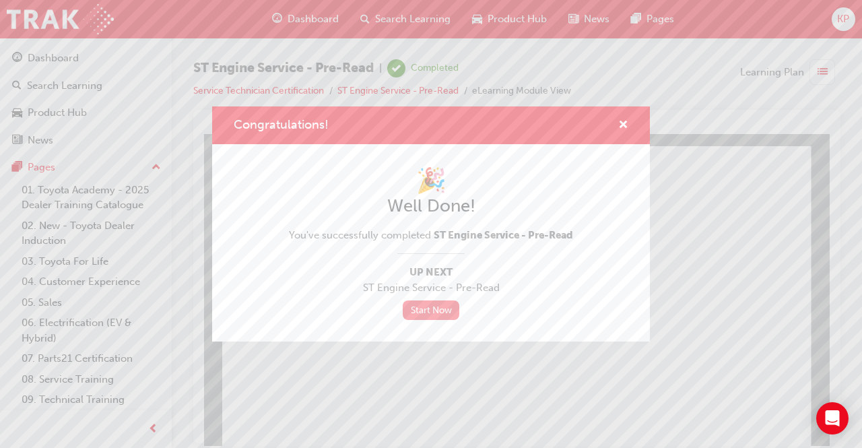
click at [444, 307] on link "Start Now" at bounding box center [431, 310] width 57 height 20
click at [619, 125] on span "cross-icon" at bounding box center [623, 126] width 10 height 12
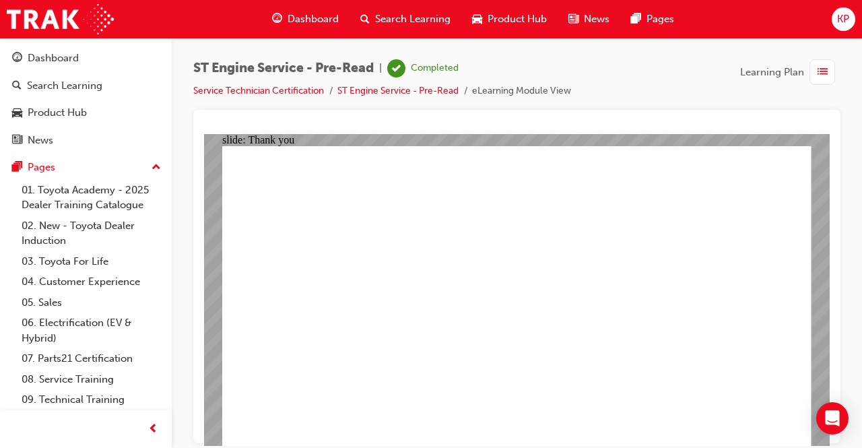
click at [824, 62] on div "button" at bounding box center [822, 72] width 26 height 26
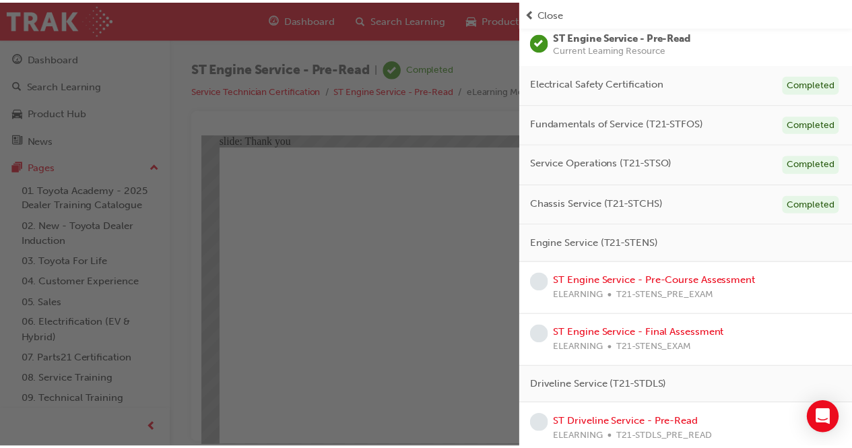
scroll to position [135, 0]
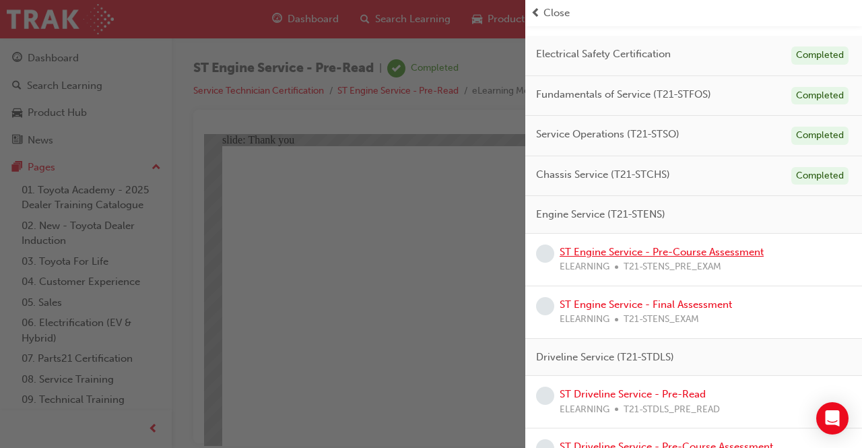
click at [679, 248] on link "ST Engine Service - Pre-Course Assessment" at bounding box center [662, 252] width 204 height 12
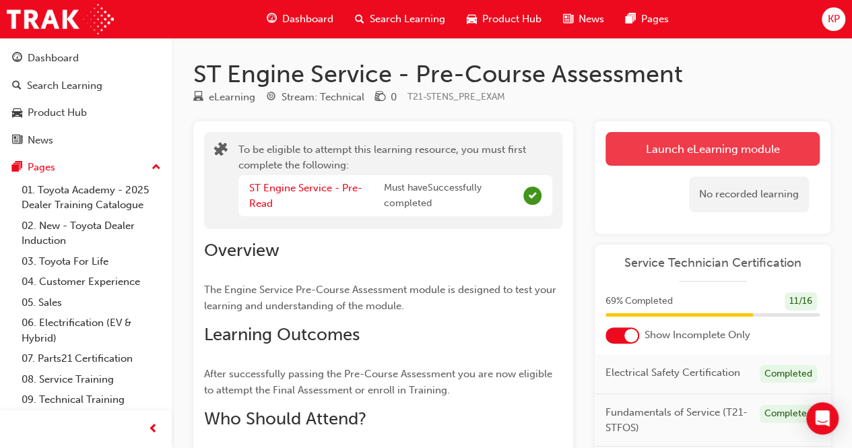
click at [741, 151] on button "Launch eLearning module" at bounding box center [712, 149] width 214 height 34
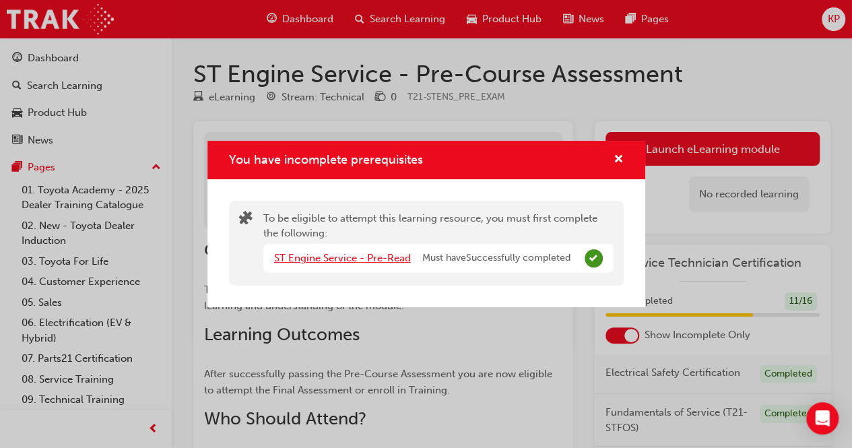
click at [395, 254] on link "ST Engine Service - Pre-Read" at bounding box center [342, 258] width 137 height 12
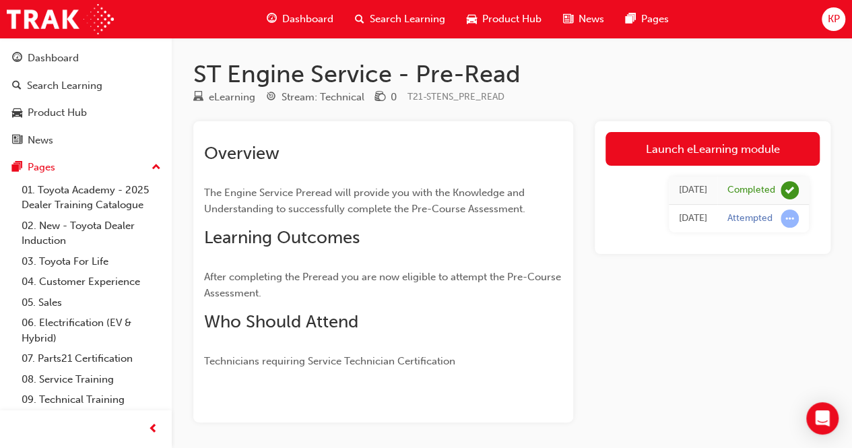
click at [337, 18] on div "Dashboard" at bounding box center [300, 19] width 88 height 28
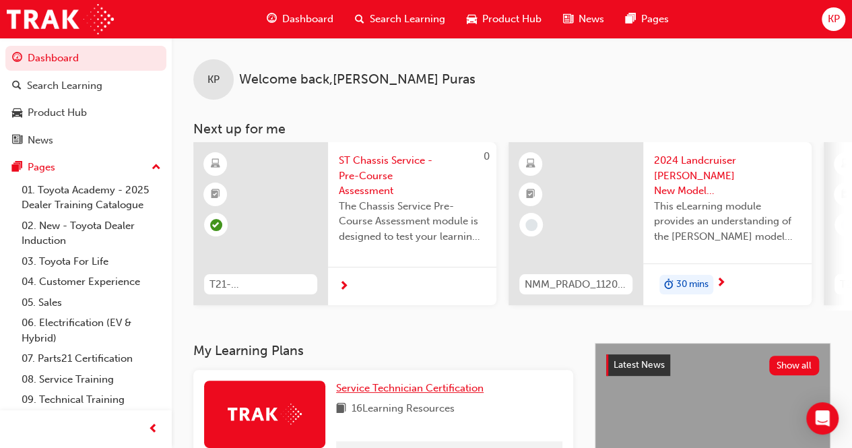
click at [407, 390] on span "Service Technician Certification" at bounding box center [409, 388] width 147 height 12
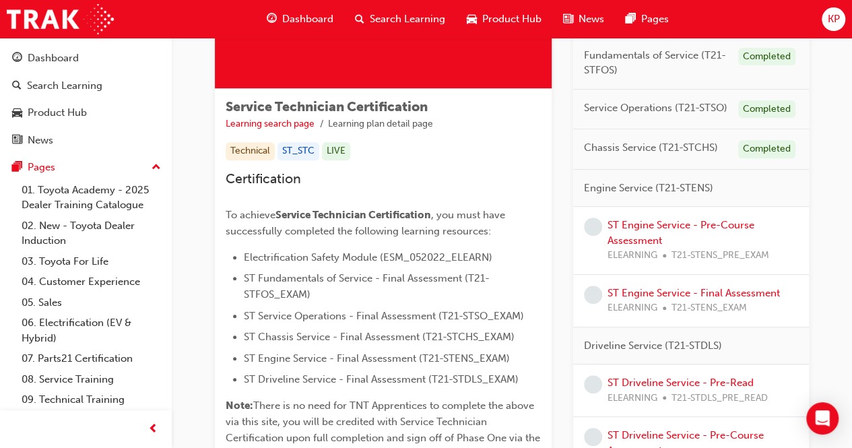
scroll to position [202, 0]
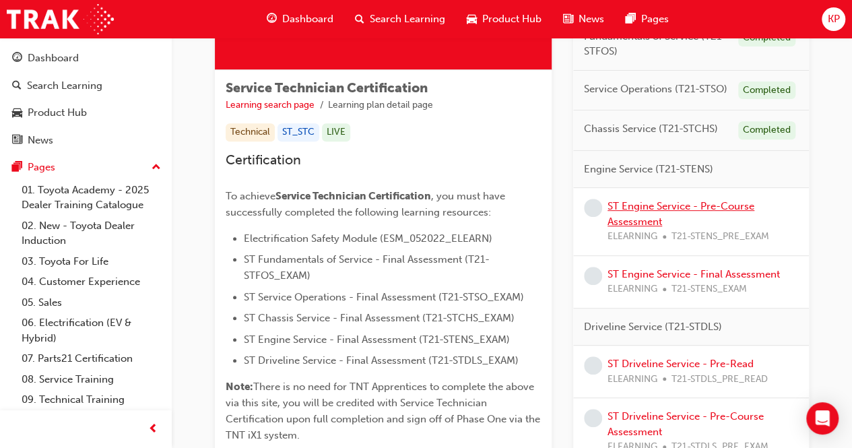
click at [672, 205] on link "ST Engine Service - Pre-Course Assessment" at bounding box center [680, 214] width 147 height 28
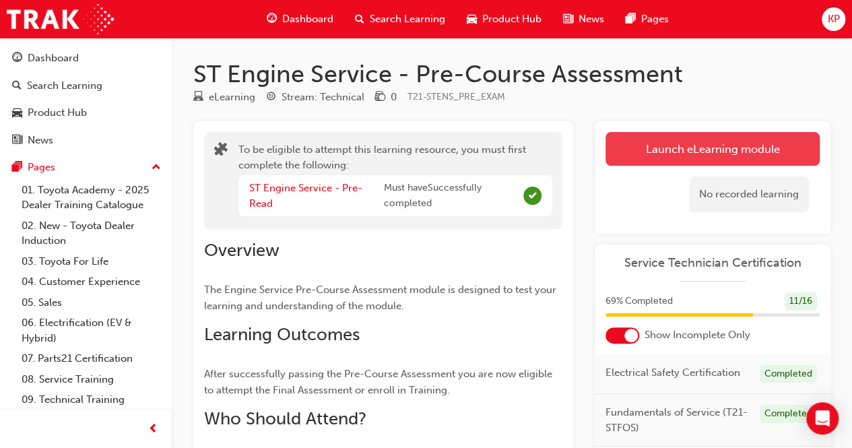
click at [656, 142] on button "Launch eLearning module" at bounding box center [712, 149] width 214 height 34
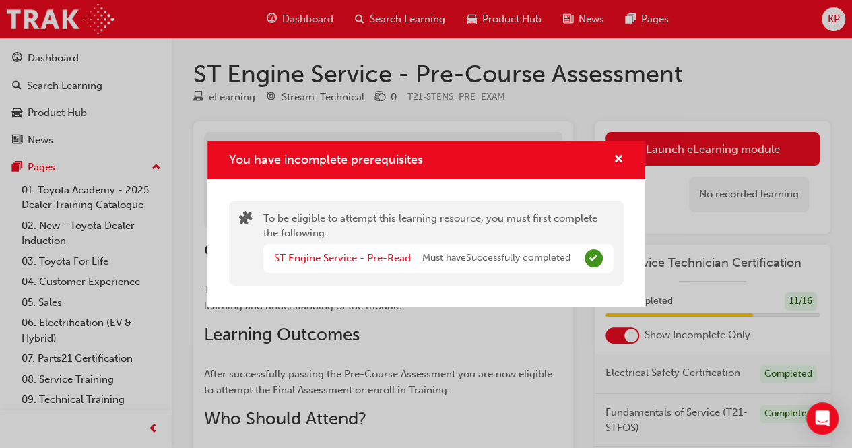
click at [457, 223] on div "To be eligible to attempt this learning resource, you must first complete the f…" at bounding box center [438, 243] width 350 height 65
click at [615, 157] on span "cross-icon" at bounding box center [618, 160] width 10 height 12
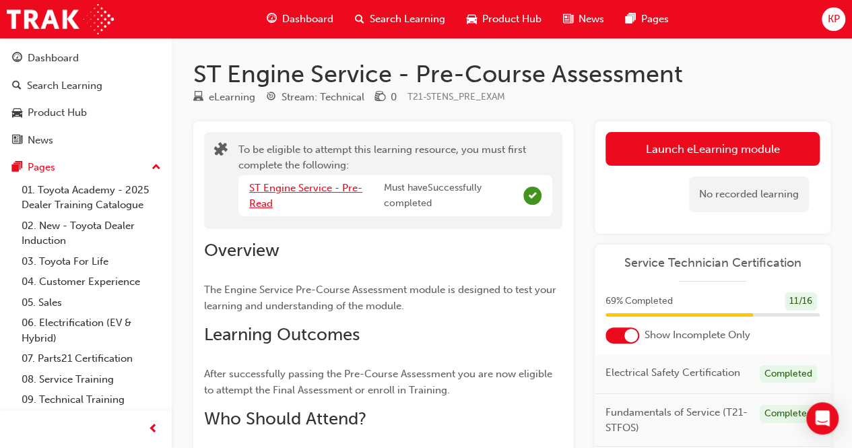
click at [323, 189] on link "ST Engine Service - Pre-Read" at bounding box center [305, 196] width 113 height 28
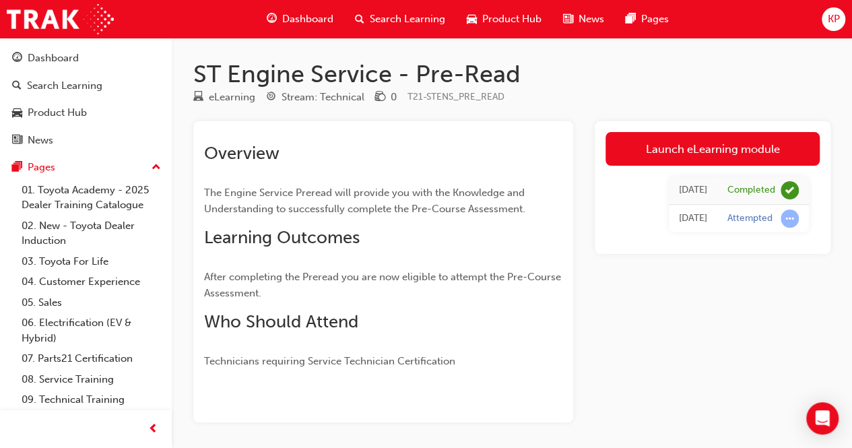
click at [317, 16] on span "Dashboard" at bounding box center [307, 18] width 51 height 15
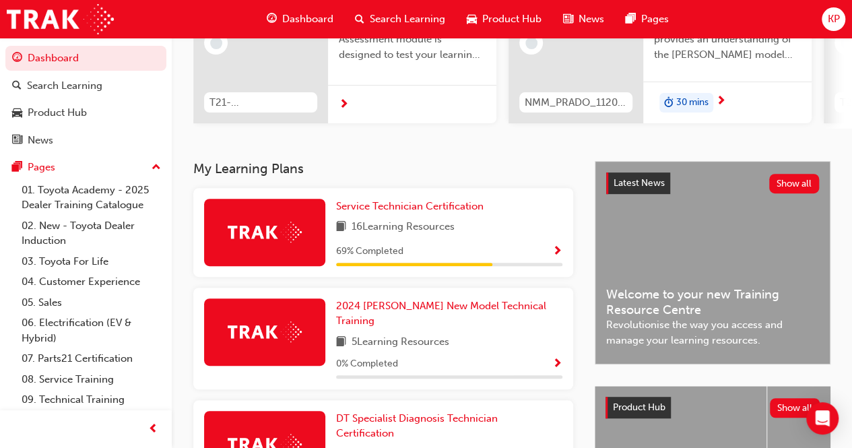
scroll to position [202, 0]
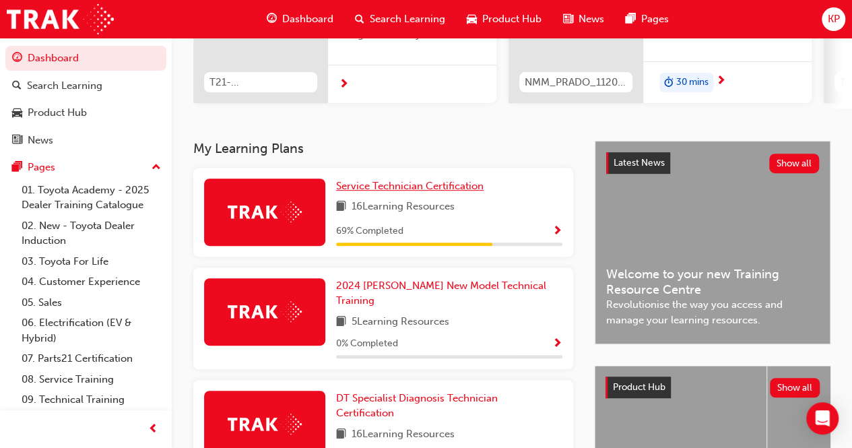
click at [389, 194] on link "Service Technician Certification" at bounding box center [412, 185] width 153 height 15
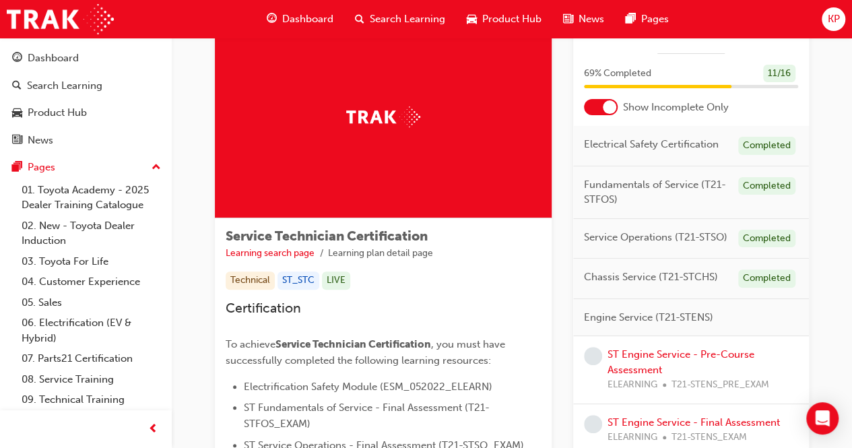
scroll to position [135, 0]
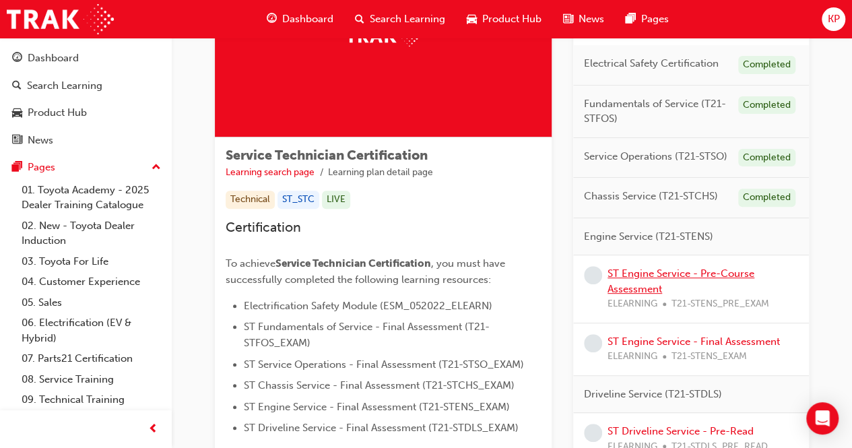
click at [667, 275] on link "ST Engine Service - Pre-Course Assessment" at bounding box center [680, 281] width 147 height 28
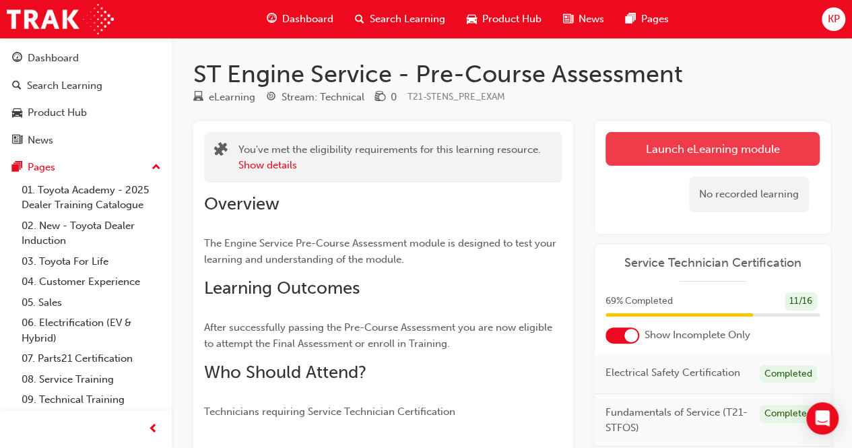
click at [661, 149] on link "Launch eLearning module" at bounding box center [712, 149] width 214 height 34
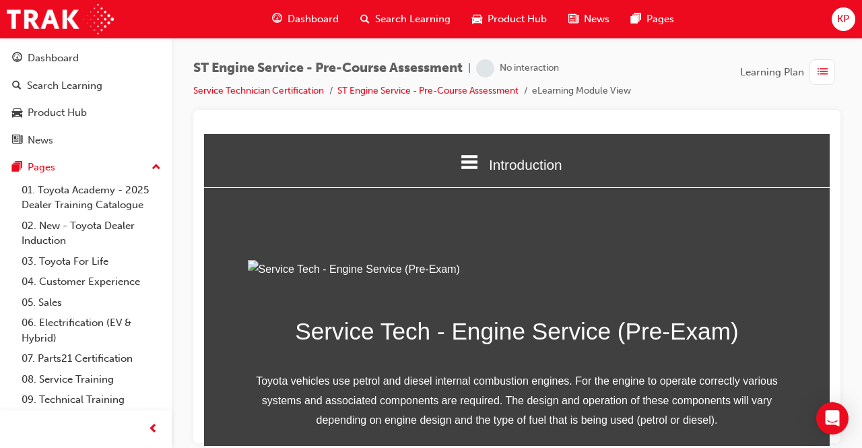
scroll to position [213, 0]
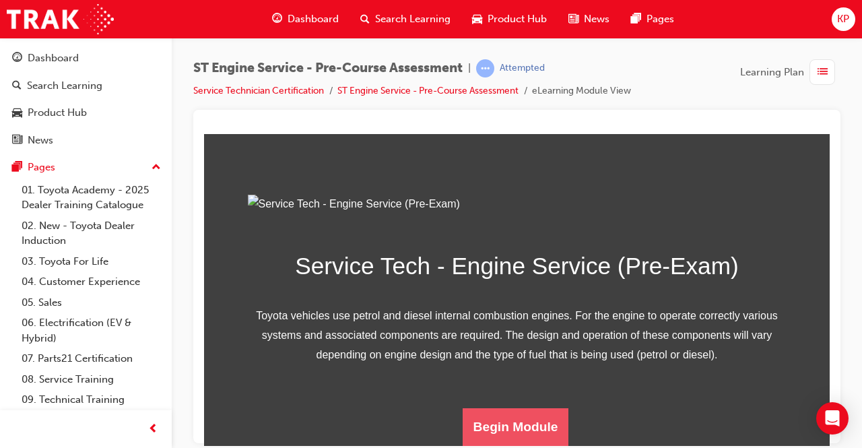
click at [518, 426] on button "Begin Module" at bounding box center [516, 426] width 106 height 38
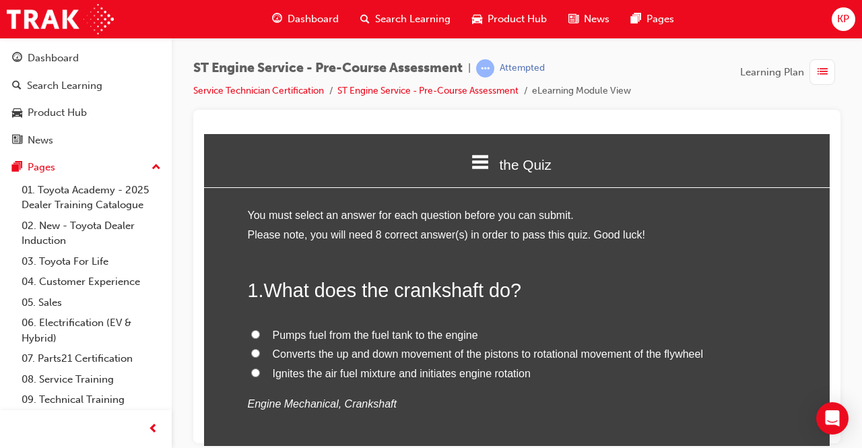
click at [251, 349] on input "Converts the up and down movement of the pistons to rotational movement of the …" at bounding box center [255, 352] width 9 height 9
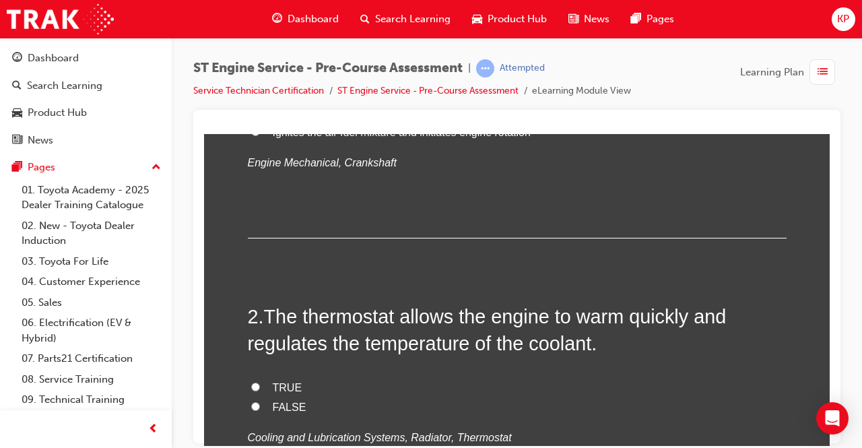
scroll to position [269, 0]
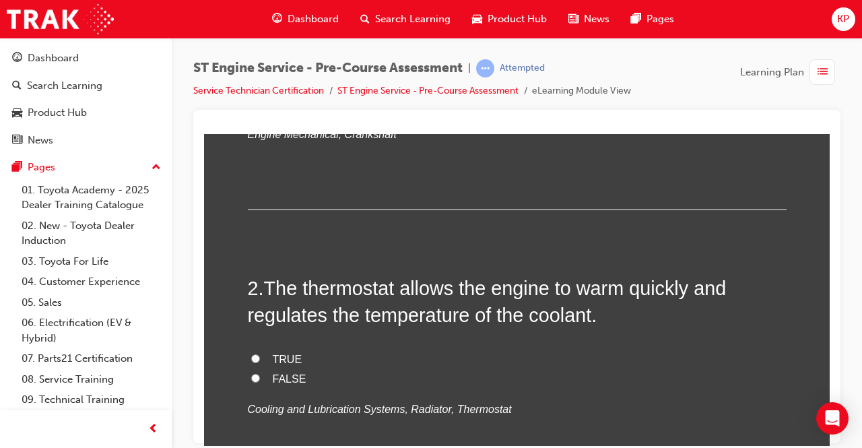
click at [253, 357] on input "TRUE" at bounding box center [255, 357] width 9 height 9
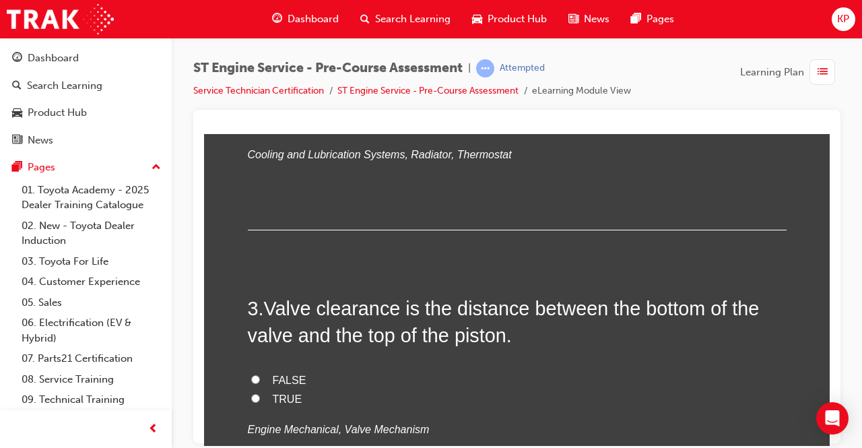
scroll to position [606, 0]
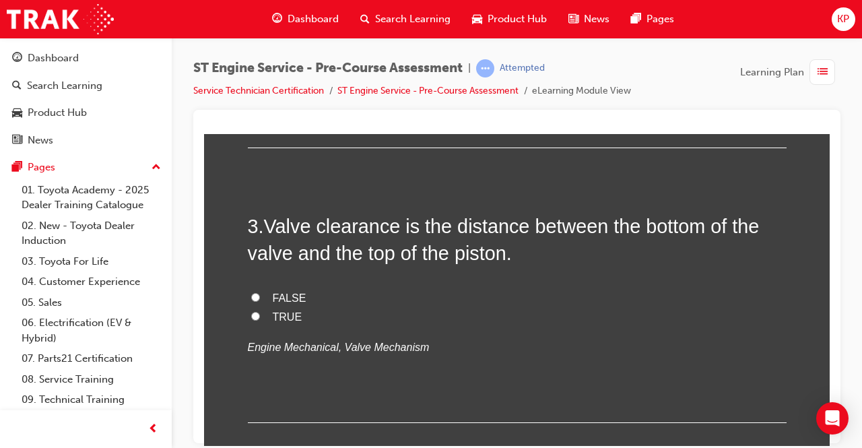
click at [251, 316] on input "TRUE" at bounding box center [255, 315] width 9 height 9
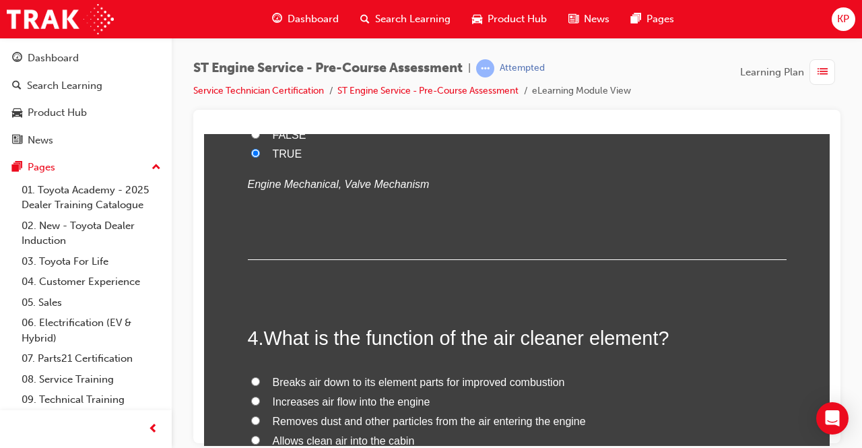
scroll to position [741, 0]
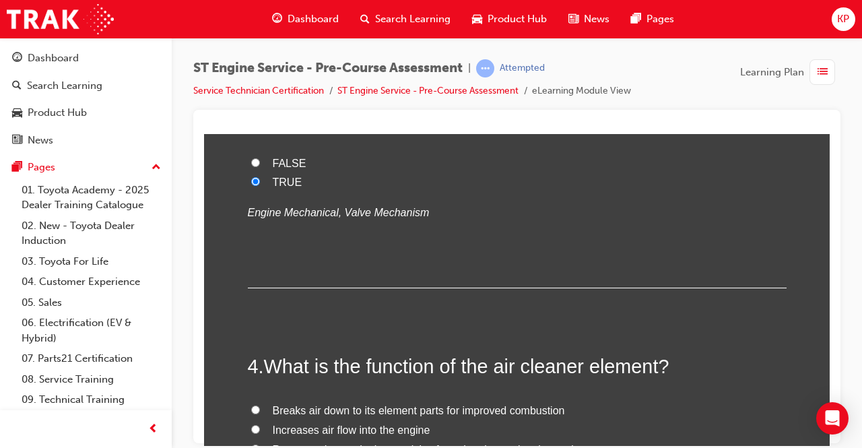
click at [248, 158] on label "FALSE" at bounding box center [517, 164] width 539 height 20
click at [251, 158] on input "FALSE" at bounding box center [255, 162] width 9 height 9
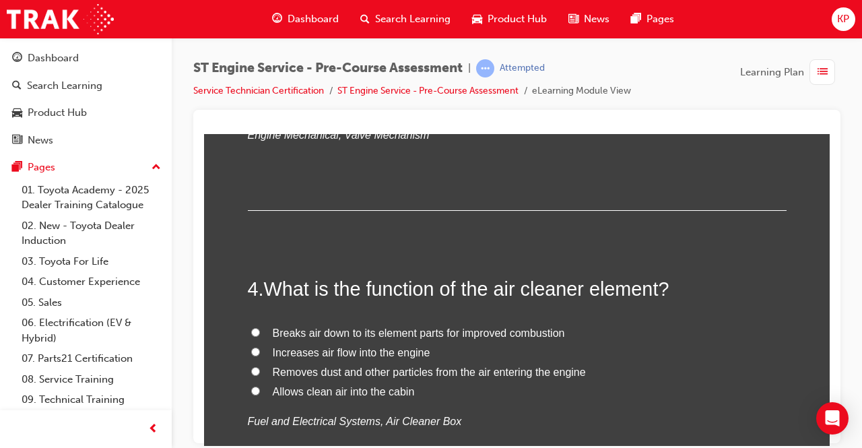
scroll to position [875, 0]
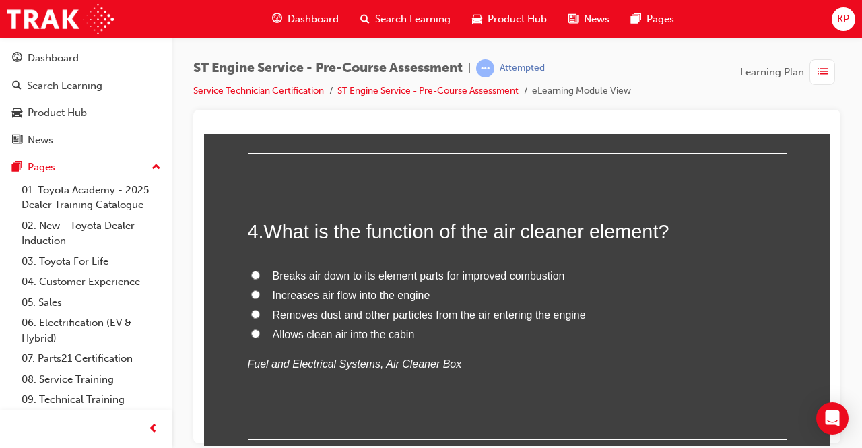
click at [255, 310] on label "Removes dust and other particles from the air entering the engine" at bounding box center [517, 315] width 539 height 20
click at [255, 310] on input "Removes dust and other particles from the air entering the engine" at bounding box center [255, 313] width 9 height 9
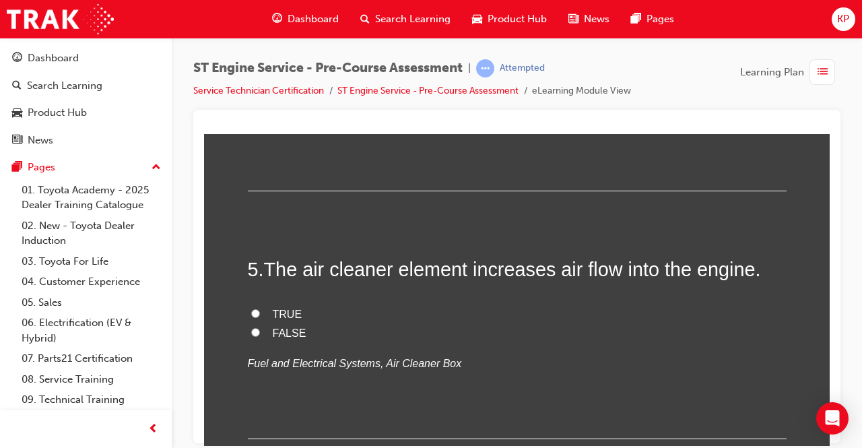
scroll to position [1145, 0]
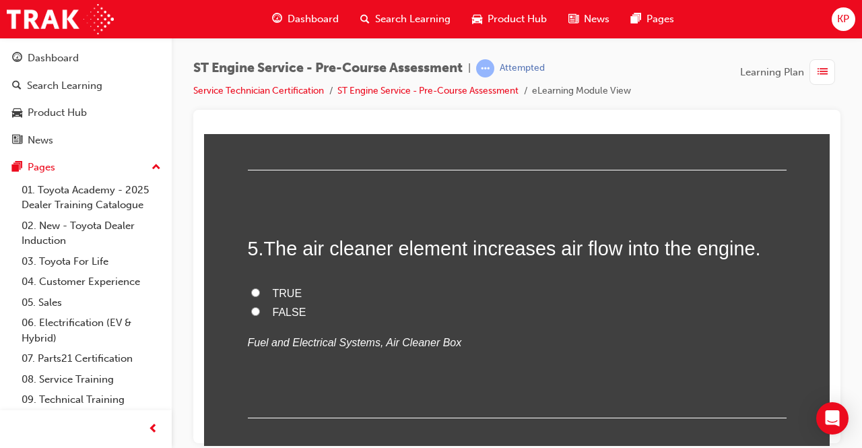
click at [251, 310] on input "FALSE" at bounding box center [255, 310] width 9 height 9
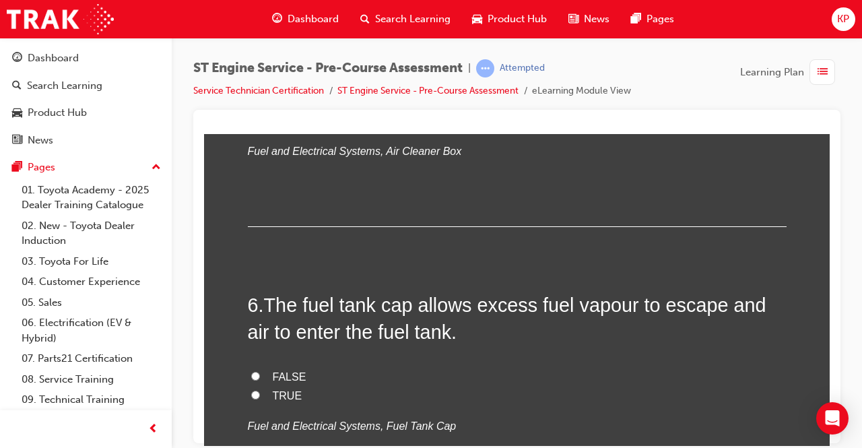
scroll to position [1414, 0]
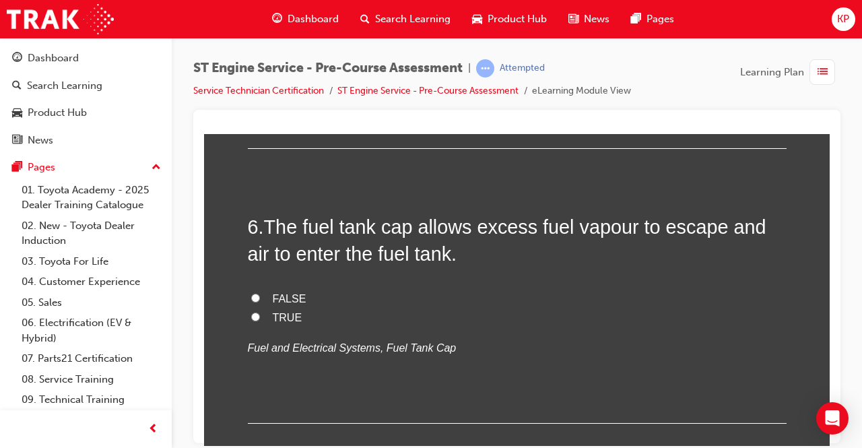
click at [250, 289] on label "FALSE" at bounding box center [517, 299] width 539 height 20
click at [251, 293] on input "FALSE" at bounding box center [255, 297] width 9 height 9
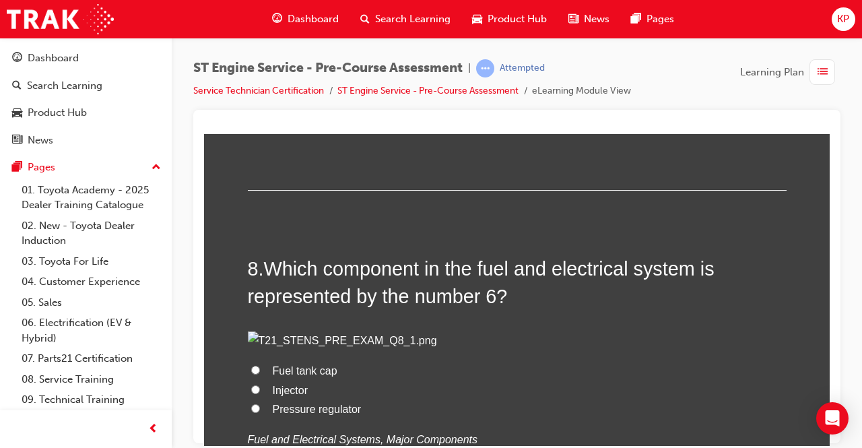
scroll to position [2020, 0]
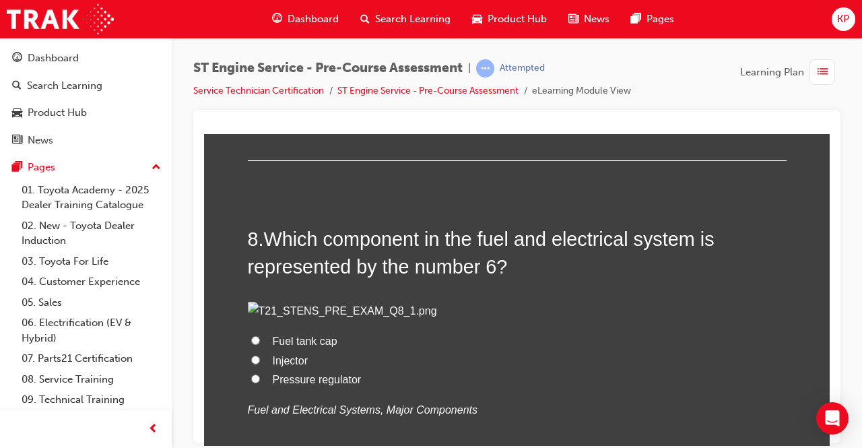
click at [250, 26] on label "Radiator" at bounding box center [517, 17] width 539 height 20
click at [251, 20] on input "Radiator" at bounding box center [255, 15] width 9 height 9
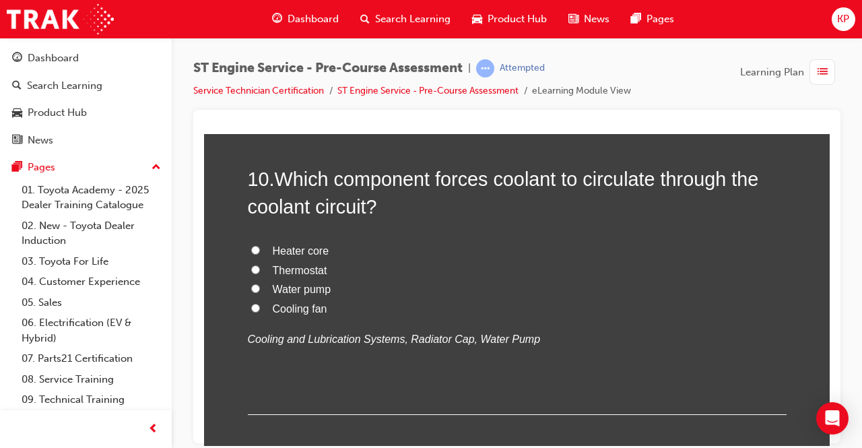
scroll to position [2693, 0]
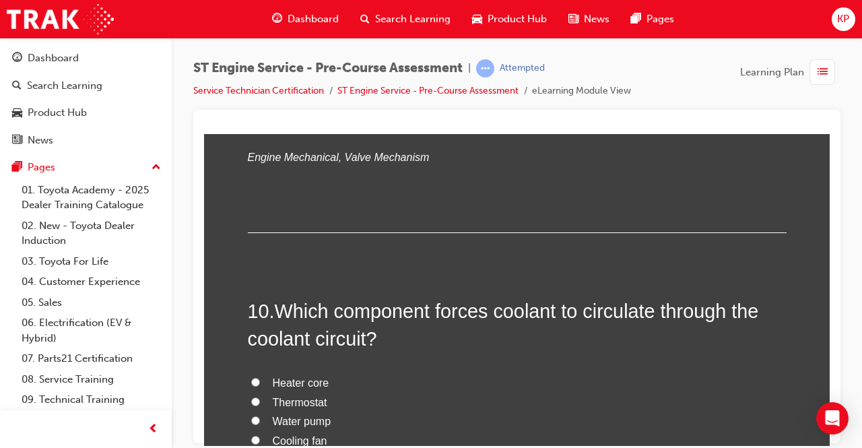
scroll to position [2626, 0]
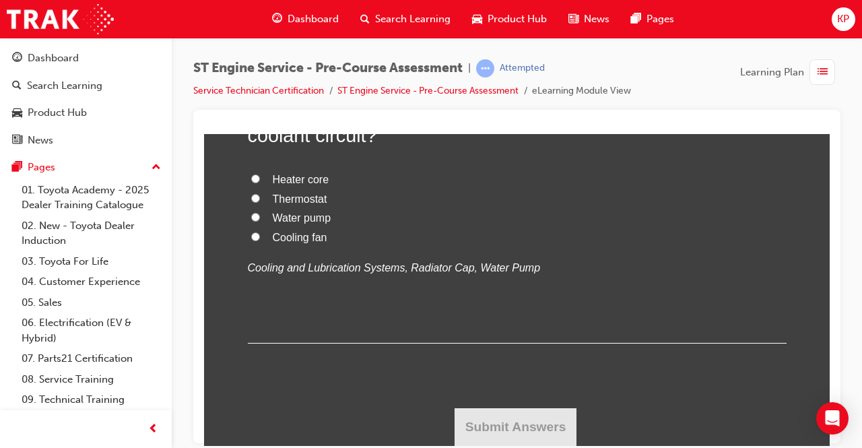
scroll to position [3030, 0]
click at [251, 221] on input "Water pump" at bounding box center [255, 216] width 9 height 9
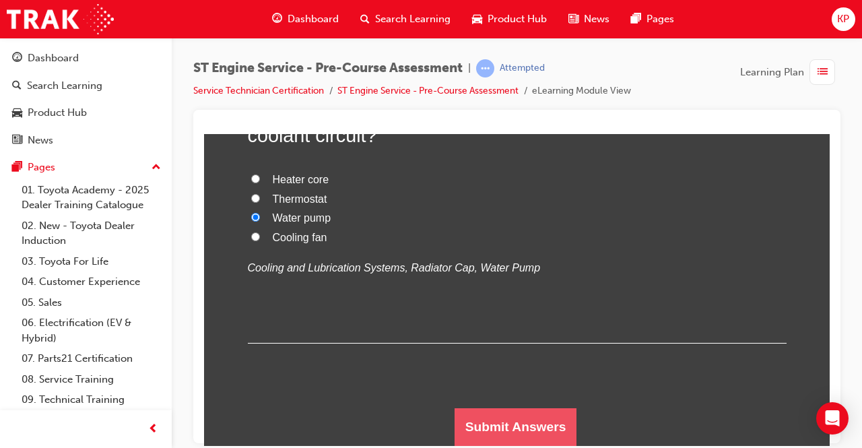
scroll to position [3439, 0]
click at [547, 413] on button "Submit Answers" at bounding box center [515, 426] width 123 height 38
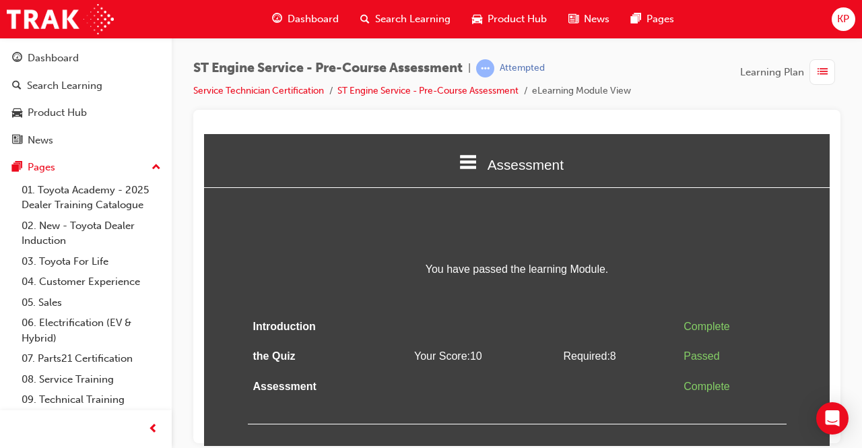
scroll to position [0, 0]
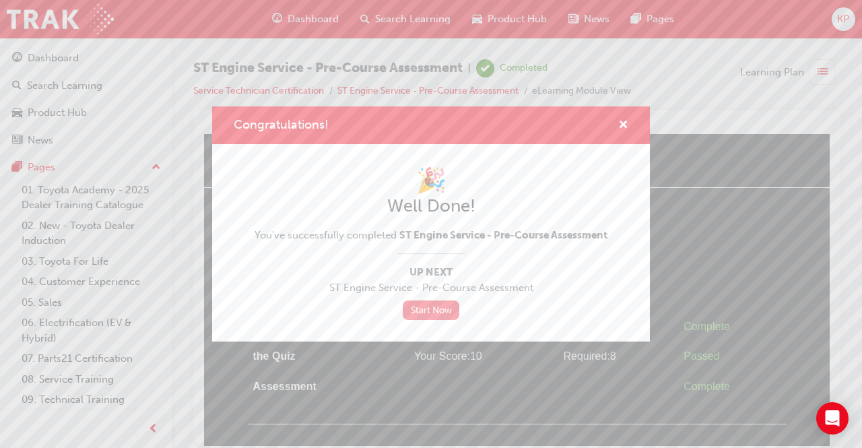
click at [426, 313] on link "Start Now" at bounding box center [431, 310] width 57 height 20
click at [424, 301] on link "Start Now" at bounding box center [431, 310] width 57 height 20
click at [623, 125] on span "cross-icon" at bounding box center [623, 126] width 10 height 12
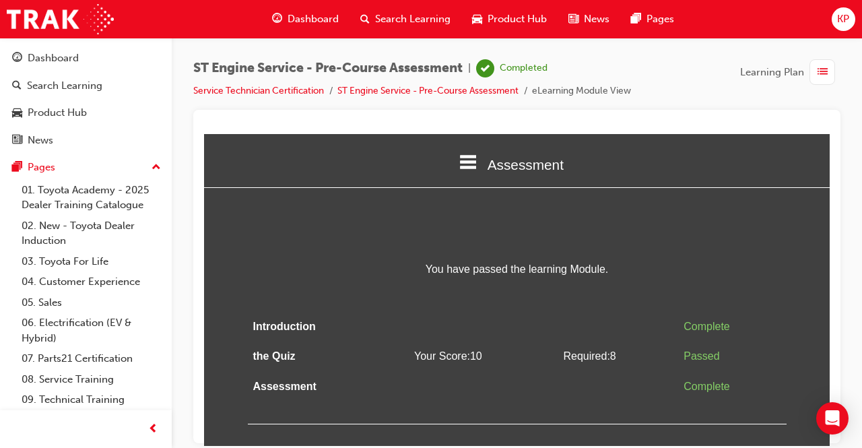
click at [813, 71] on div "button" at bounding box center [822, 72] width 26 height 26
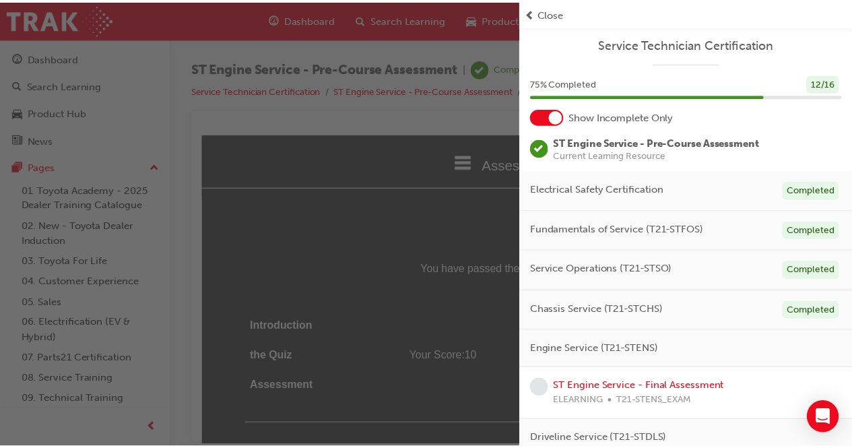
scroll to position [67, 0]
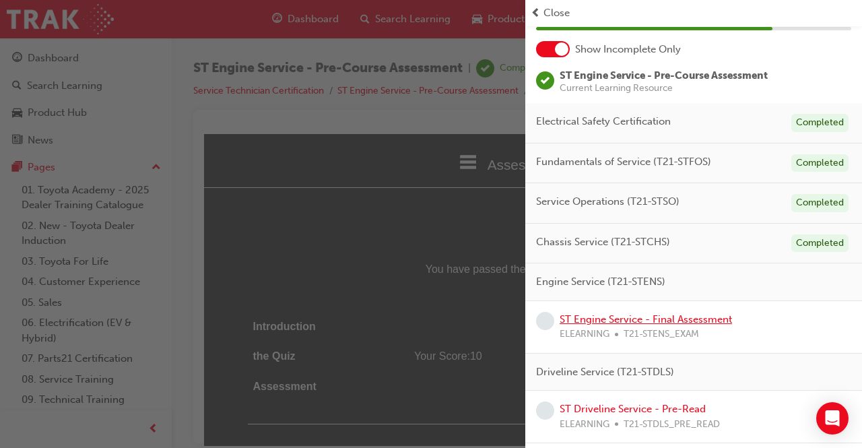
click at [625, 316] on link "ST Engine Service - Final Assessment" at bounding box center [646, 319] width 172 height 12
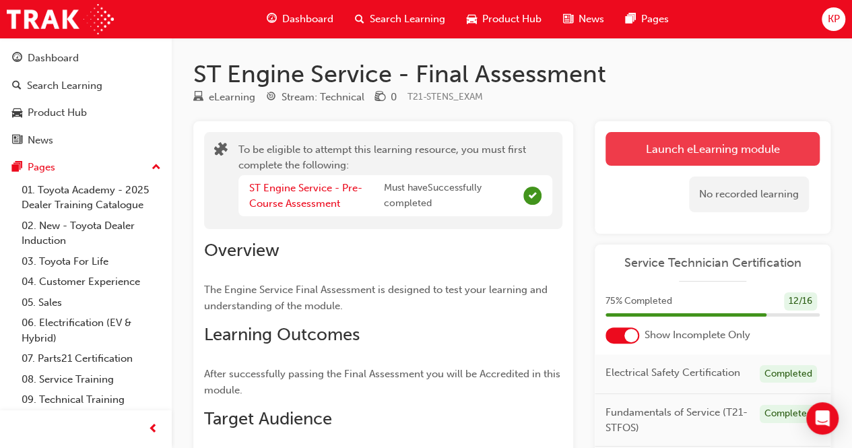
click at [652, 154] on button "Launch eLearning module" at bounding box center [712, 149] width 214 height 34
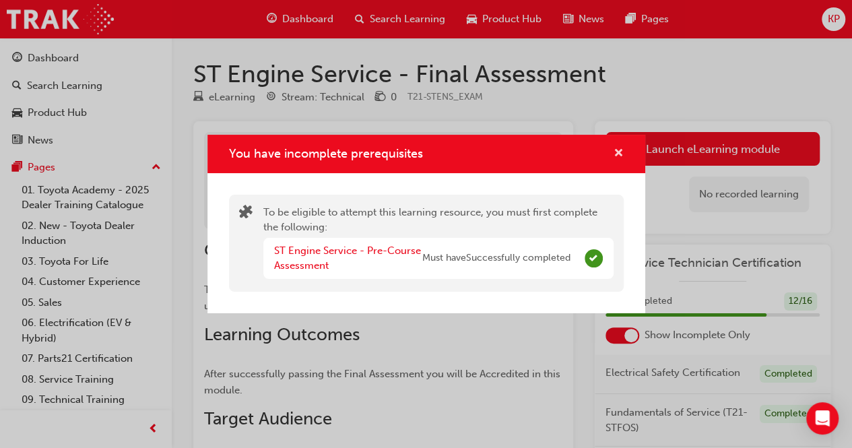
click at [619, 149] on span "cross-icon" at bounding box center [618, 154] width 10 height 12
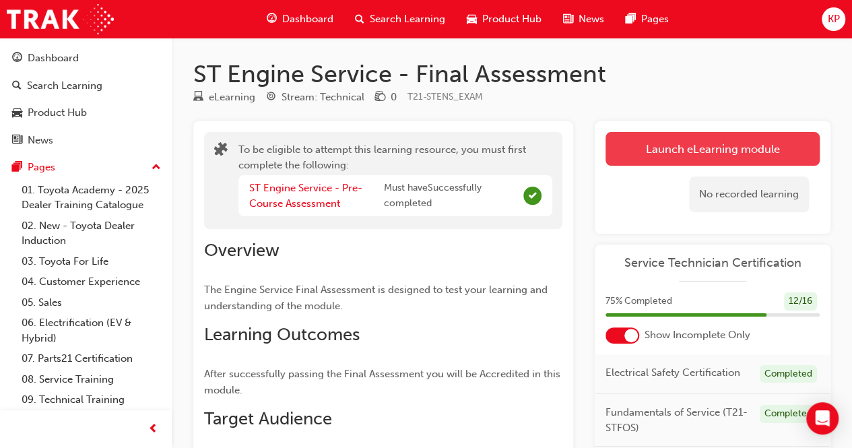
click at [644, 145] on button "Launch eLearning module" at bounding box center [712, 149] width 214 height 34
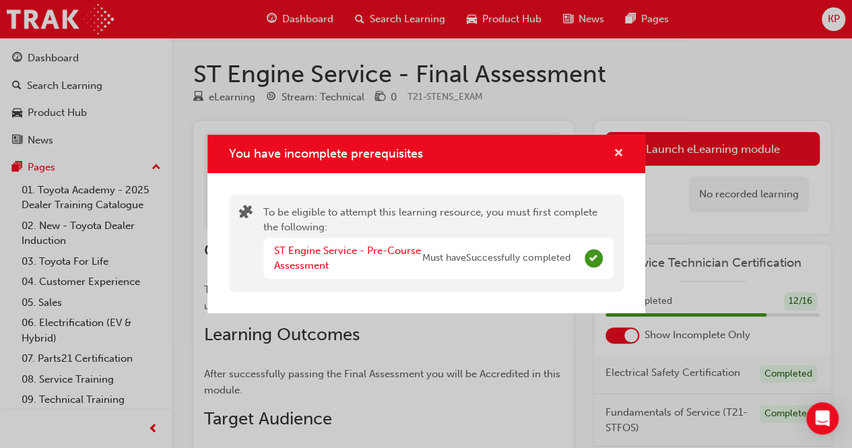
click at [619, 149] on span "cross-icon" at bounding box center [618, 154] width 10 height 12
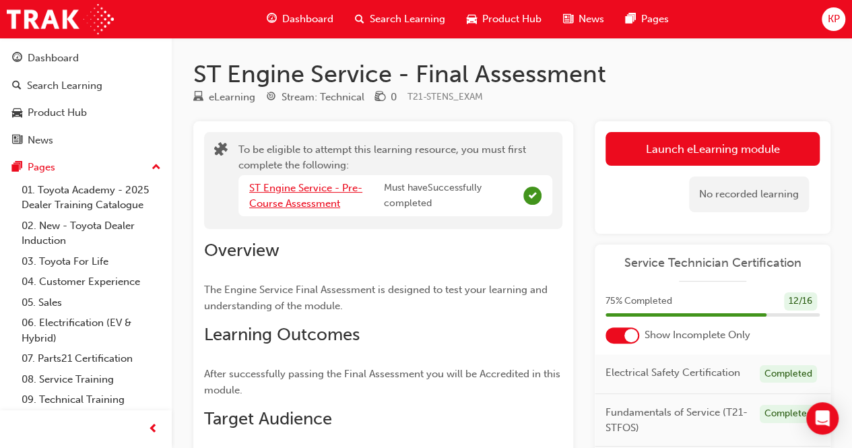
click at [295, 183] on link "ST Engine Service - Pre-Course Assessment" at bounding box center [305, 196] width 113 height 28
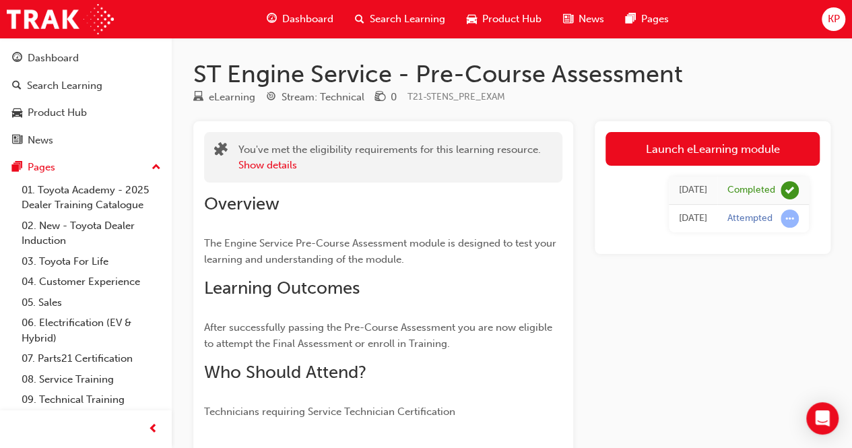
click at [295, 20] on span "Dashboard" at bounding box center [307, 18] width 51 height 15
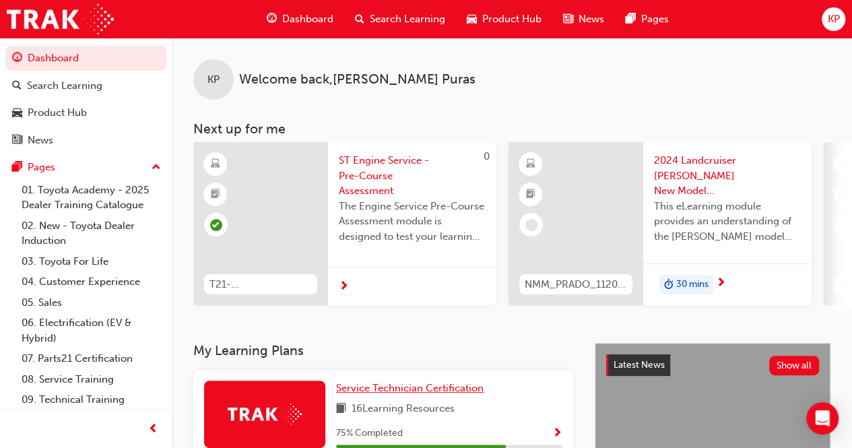
drag, startPoint x: 403, startPoint y: 391, endPoint x: 465, endPoint y: 374, distance: 64.8
click at [403, 391] on span "Service Technician Certification" at bounding box center [409, 388] width 147 height 12
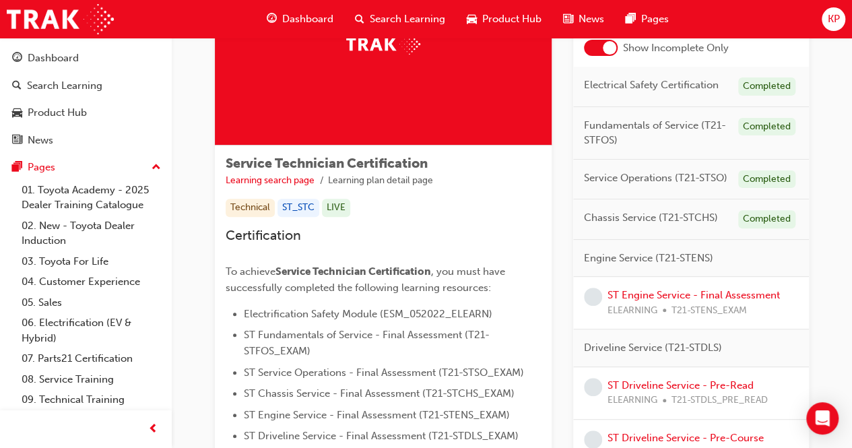
scroll to position [135, 0]
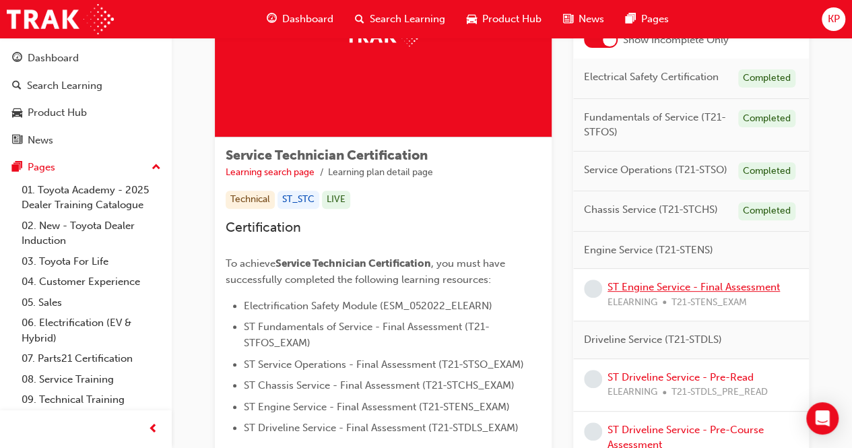
click at [721, 285] on link "ST Engine Service - Final Assessment" at bounding box center [693, 287] width 172 height 12
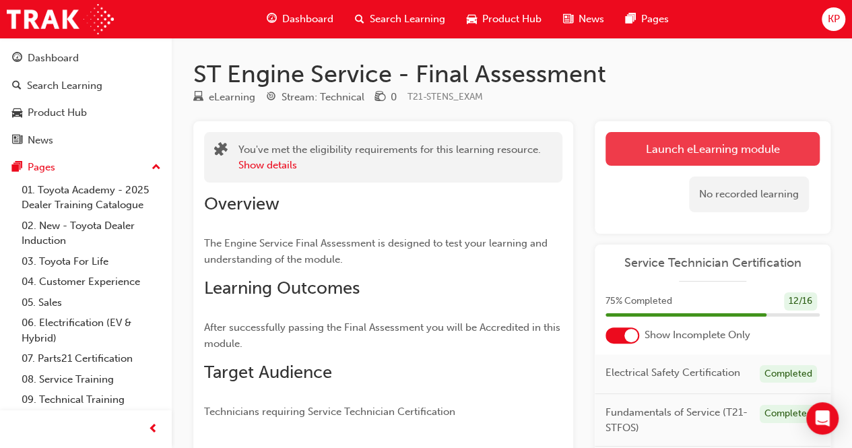
click at [686, 156] on link "Launch eLearning module" at bounding box center [712, 149] width 214 height 34
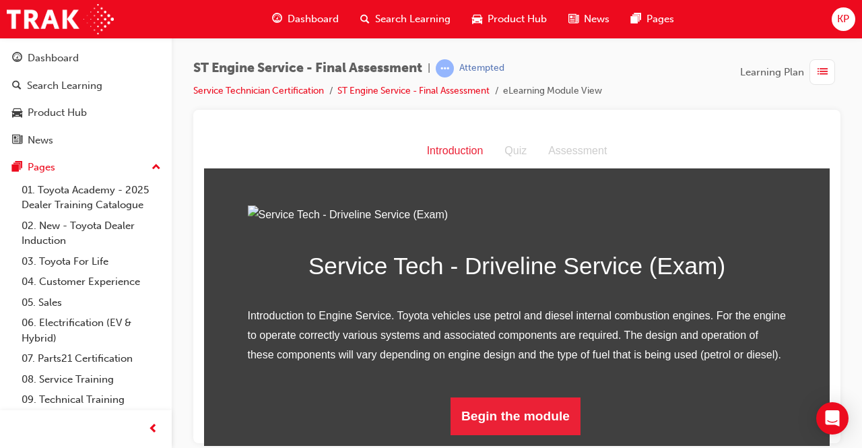
scroll to position [137, 0]
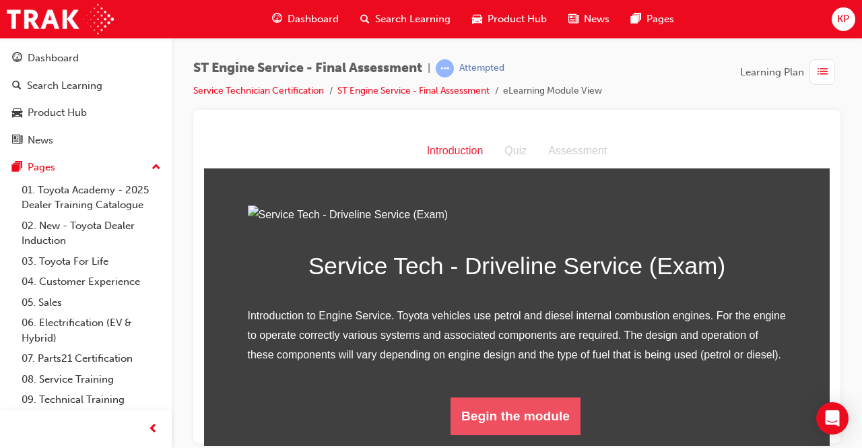
click at [517, 424] on button "Begin the module" at bounding box center [515, 416] width 130 height 38
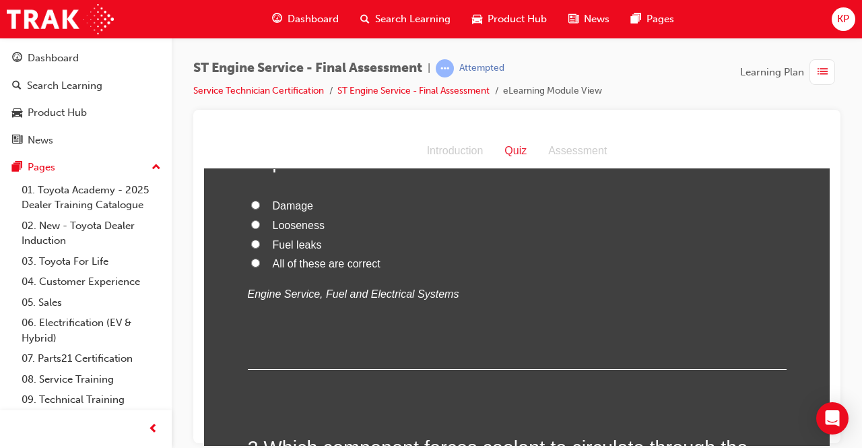
scroll to position [135, 0]
click at [251, 259] on input "All of these are correct" at bounding box center [255, 261] width 9 height 9
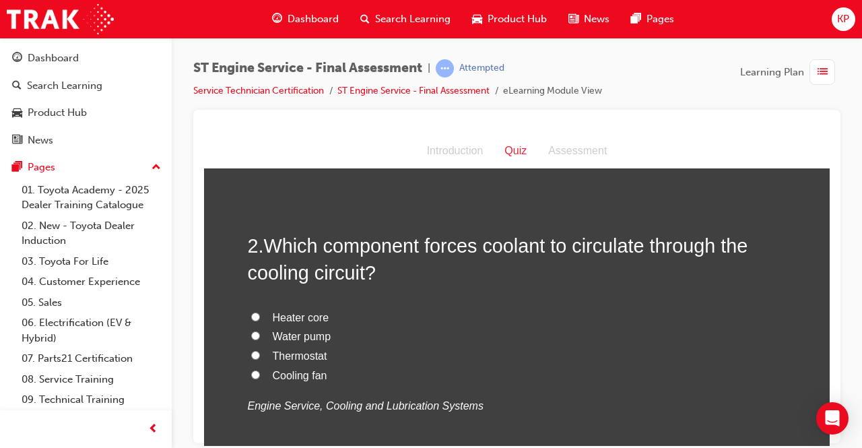
scroll to position [337, 0]
click at [251, 333] on input "Water pump" at bounding box center [255, 334] width 9 height 9
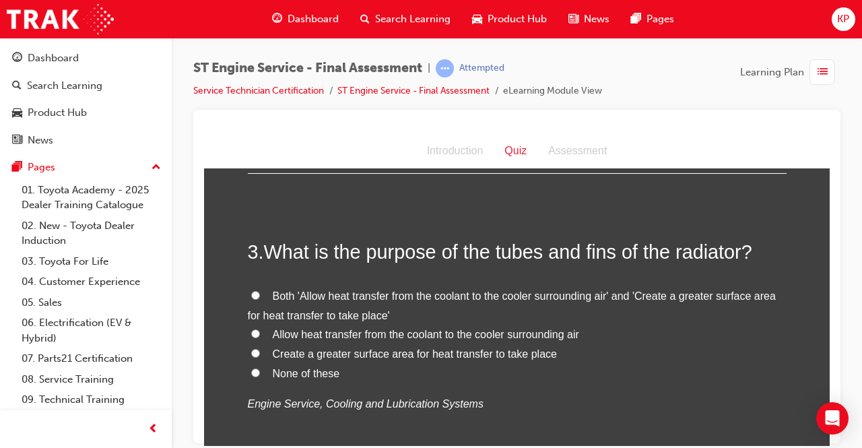
scroll to position [673, 0]
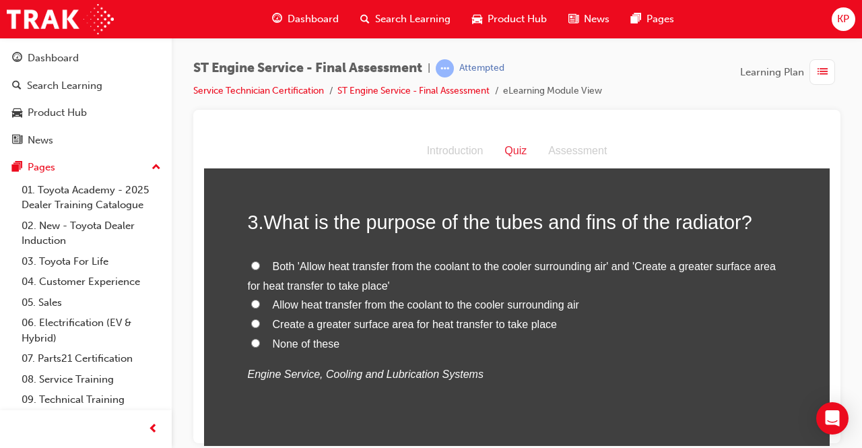
click at [251, 302] on input "Allow heat transfer from the coolant to the cooler surrounding air" at bounding box center [255, 303] width 9 height 9
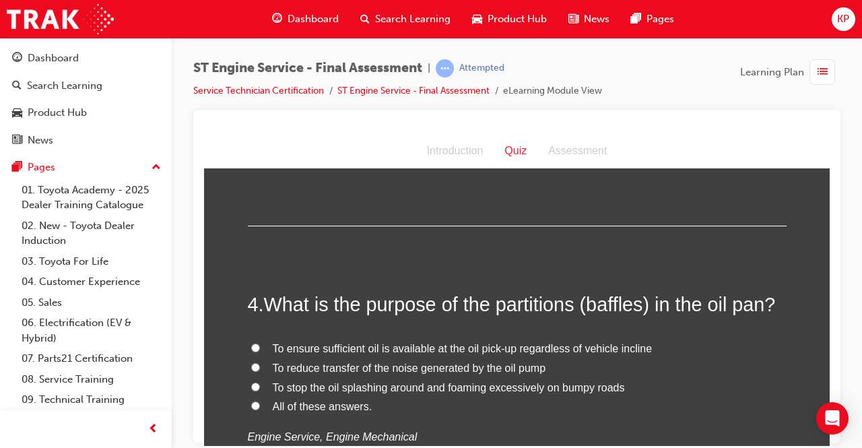
scroll to position [943, 0]
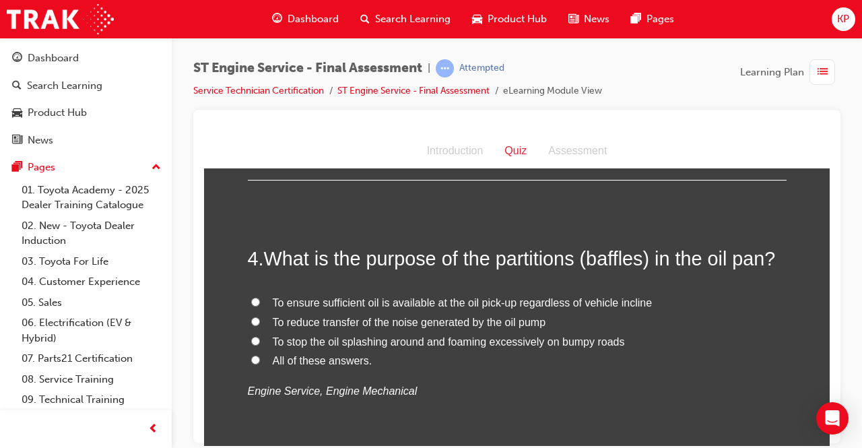
click at [248, 358] on label "All of these answers." at bounding box center [517, 361] width 539 height 20
click at [251, 358] on input "All of these answers." at bounding box center [255, 359] width 9 height 9
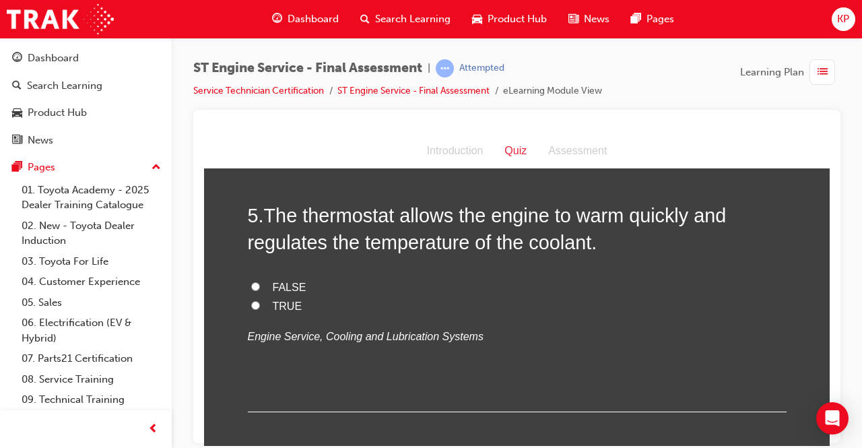
scroll to position [1279, 0]
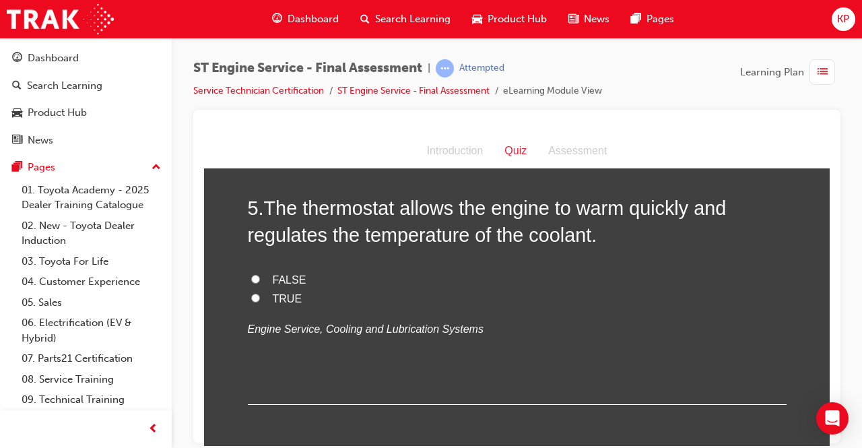
click at [248, 298] on label "TRUE" at bounding box center [517, 299] width 539 height 20
click at [251, 298] on input "TRUE" at bounding box center [255, 297] width 9 height 9
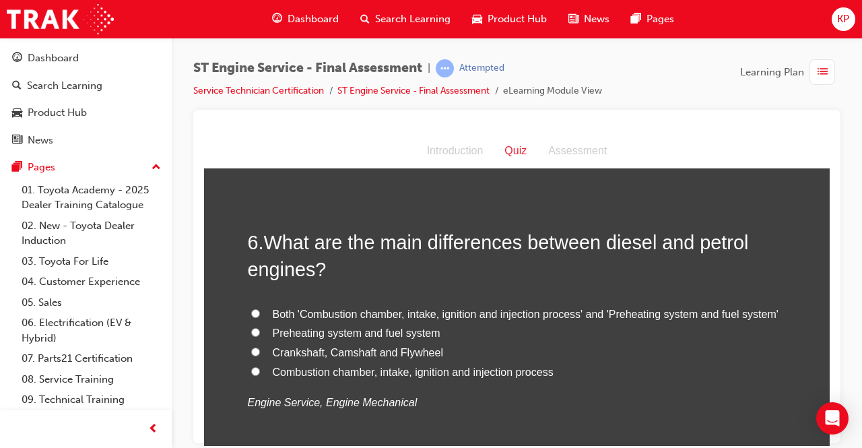
scroll to position [1549, 0]
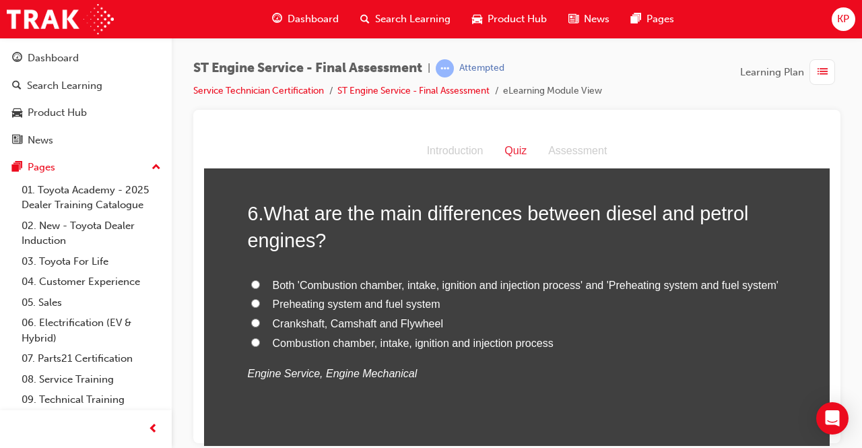
click at [251, 300] on input "Preheating system and fuel system" at bounding box center [255, 302] width 9 height 9
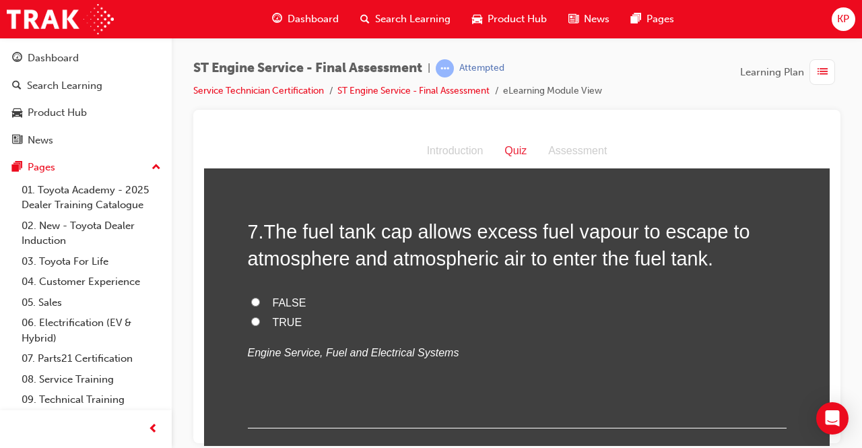
scroll to position [1885, 0]
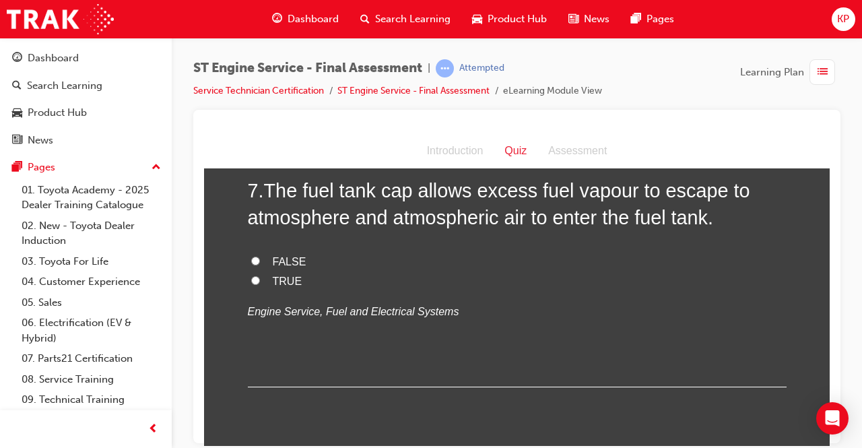
click at [251, 257] on input "FALSE" at bounding box center [255, 260] width 9 height 9
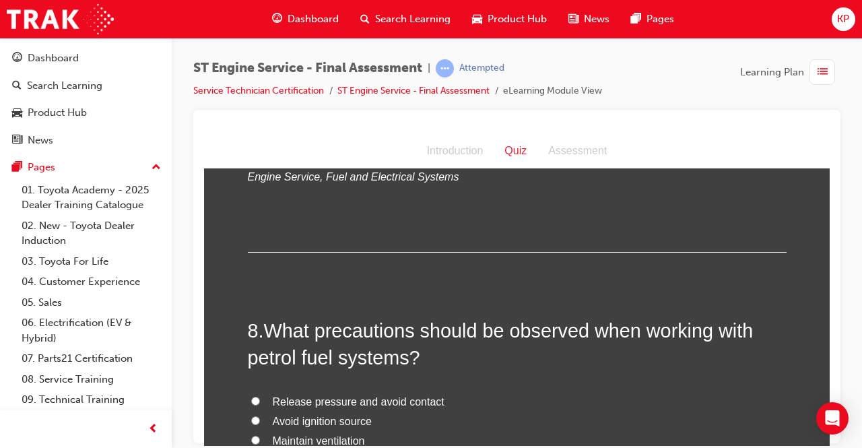
scroll to position [2087, 0]
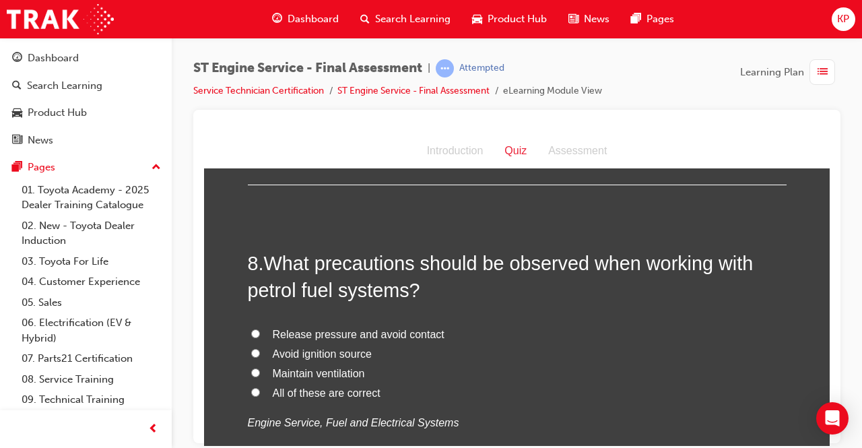
click at [252, 388] on input "All of these are correct" at bounding box center [255, 391] width 9 height 9
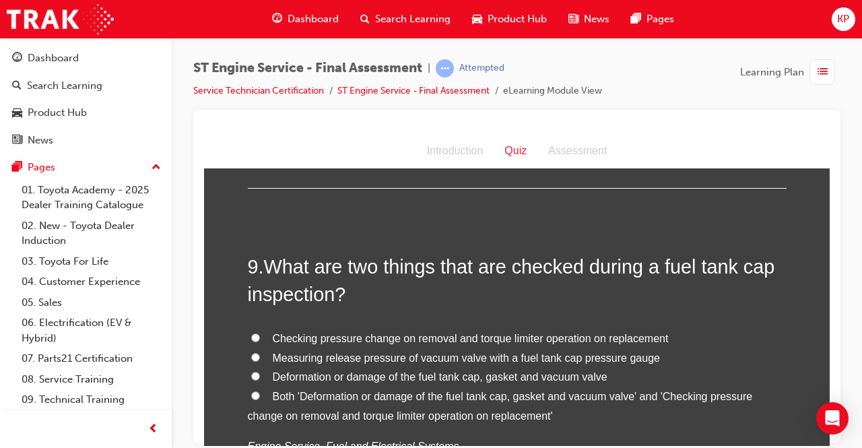
scroll to position [2424, 0]
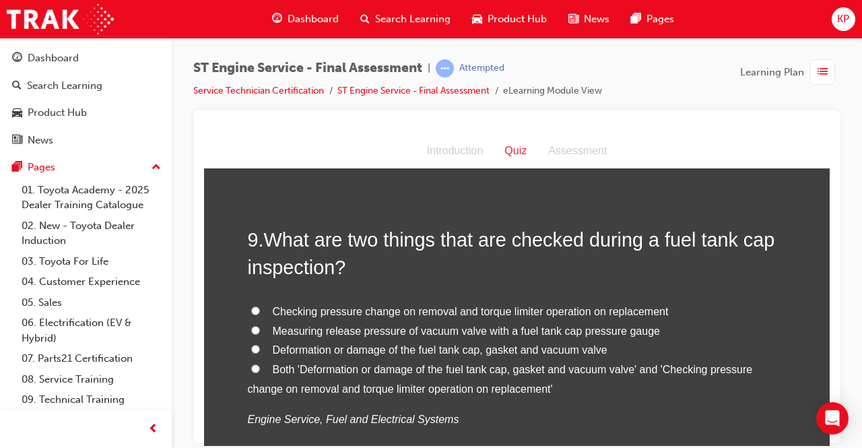
click at [257, 345] on label "Deformation or damage of the fuel tank cap, gasket and vacuum valve" at bounding box center [517, 350] width 539 height 20
click at [257, 345] on input "Deformation or damage of the fuel tank cap, gasket and vacuum valve" at bounding box center [255, 348] width 9 height 9
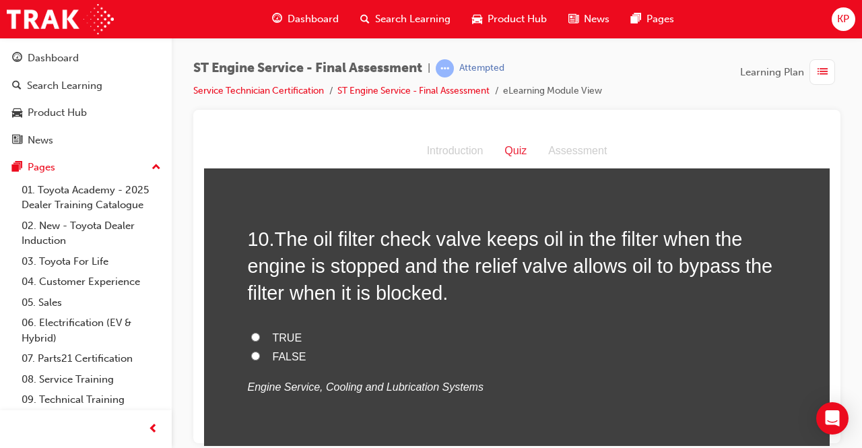
scroll to position [2761, 0]
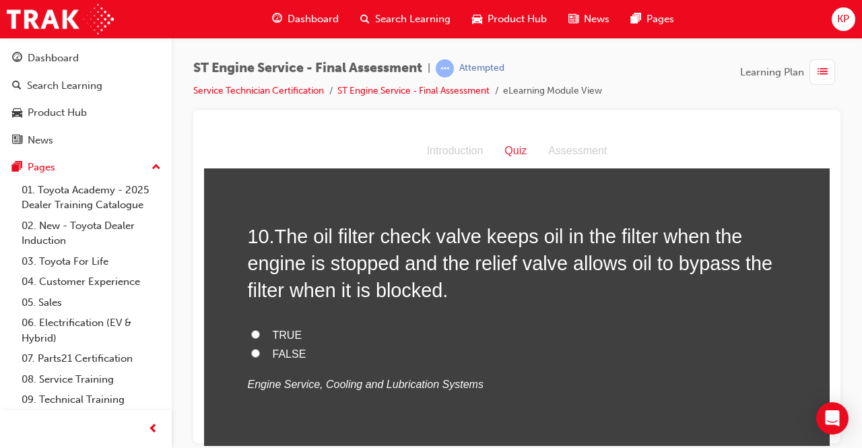
drag, startPoint x: 253, startPoint y: 330, endPoint x: 273, endPoint y: 338, distance: 21.1
click at [254, 329] on input "TRUE" at bounding box center [255, 333] width 9 height 9
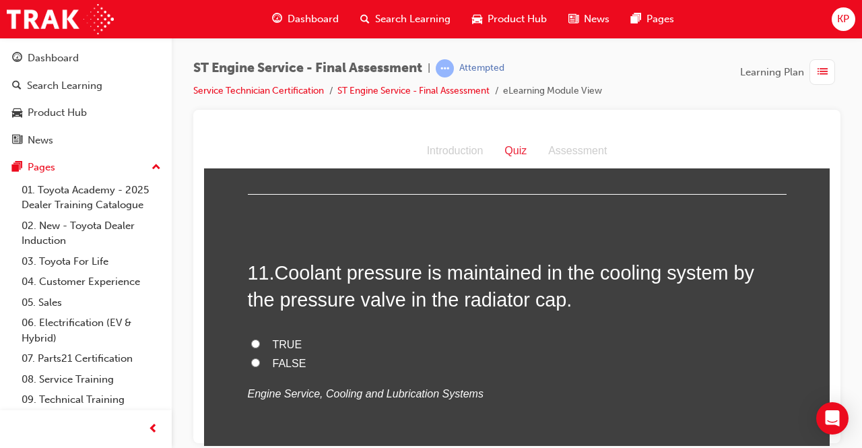
scroll to position [3030, 0]
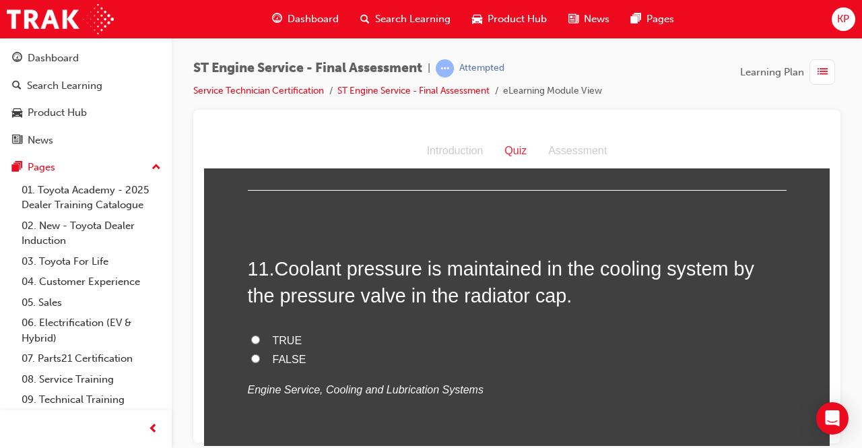
click at [257, 338] on label "TRUE" at bounding box center [517, 341] width 539 height 20
click at [257, 338] on input "TRUE" at bounding box center [255, 339] width 9 height 9
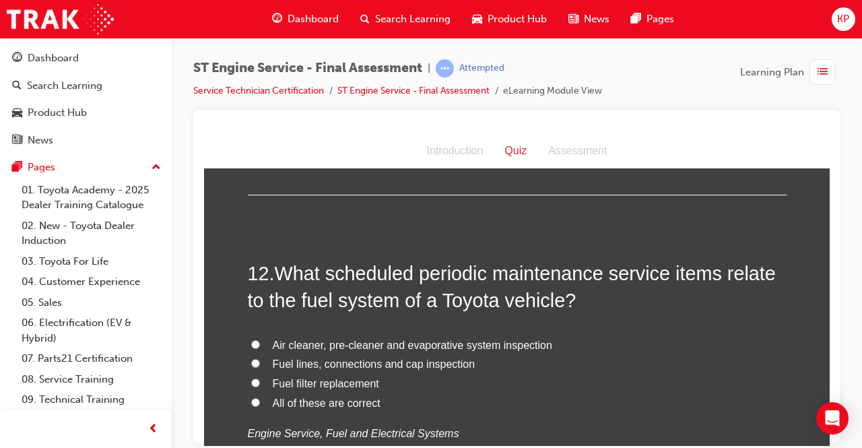
scroll to position [3367, 0]
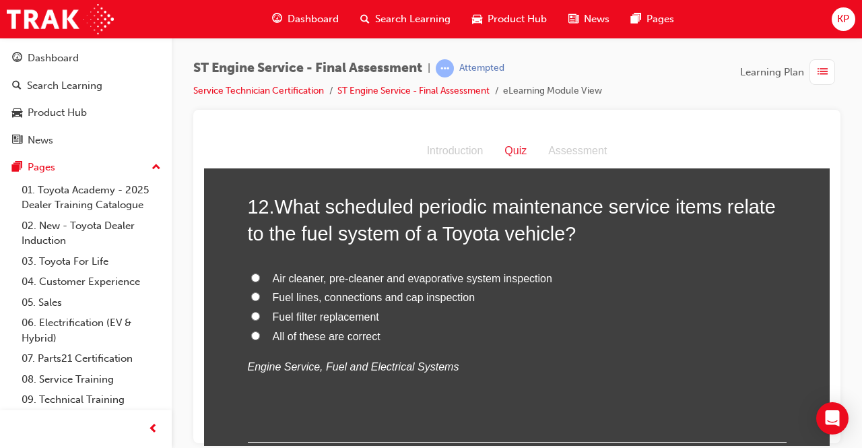
click at [251, 333] on input "All of these are correct" at bounding box center [255, 335] width 9 height 9
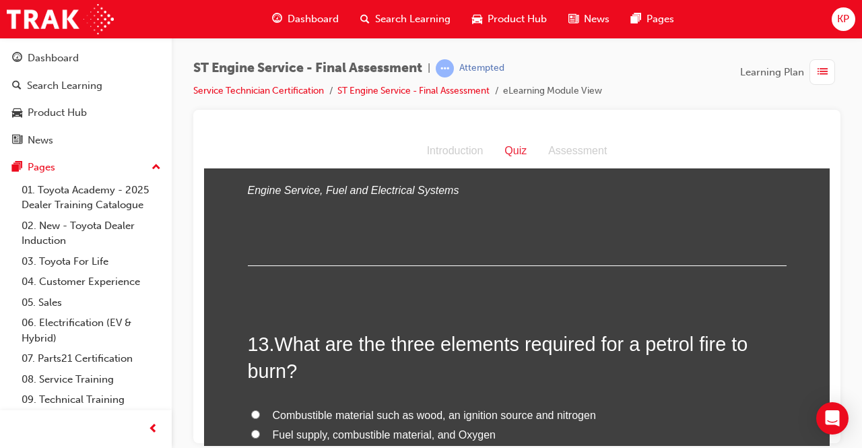
scroll to position [3636, 0]
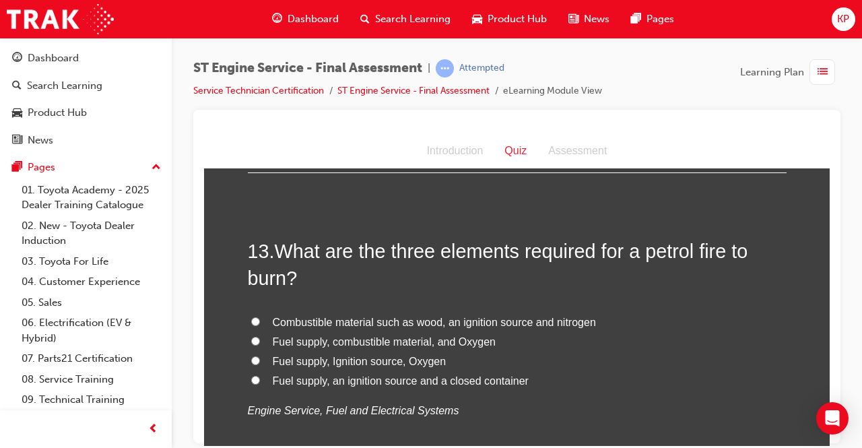
click at [251, 356] on input "Fuel supply, Ignition source, Oxygen" at bounding box center [255, 360] width 9 height 9
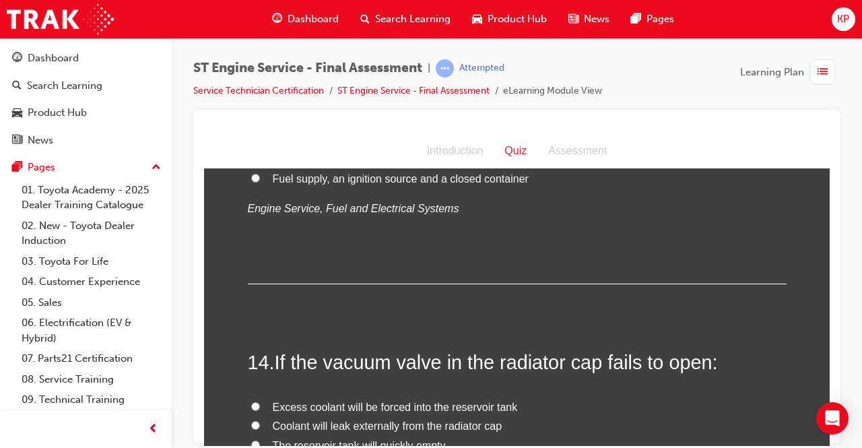
scroll to position [3905, 0]
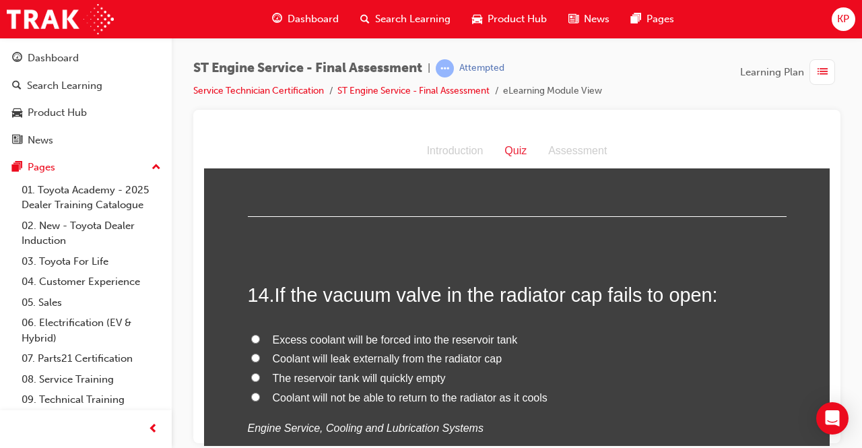
click at [252, 353] on input "Coolant will leak externally from the radiator cap" at bounding box center [255, 357] width 9 height 9
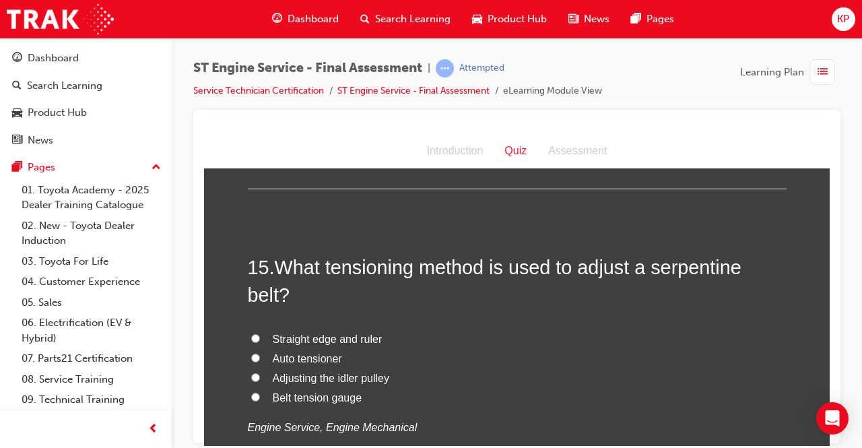
scroll to position [4242, 0]
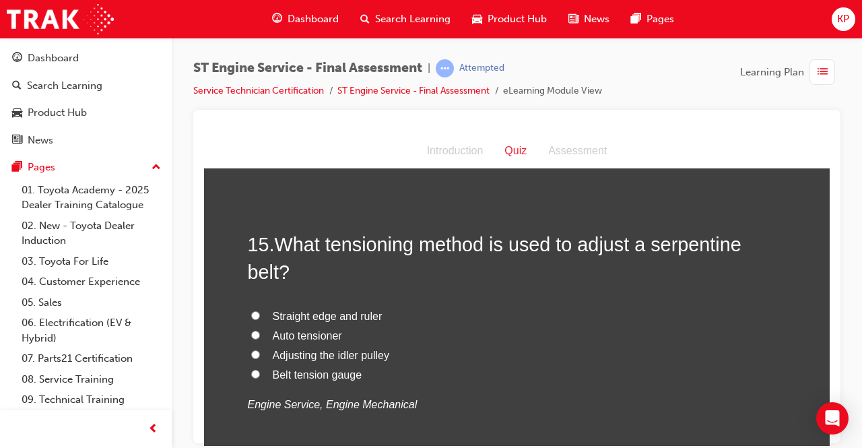
drag, startPoint x: 250, startPoint y: 330, endPoint x: 271, endPoint y: 329, distance: 20.9
click at [251, 330] on input "Auto tensioner" at bounding box center [255, 334] width 9 height 9
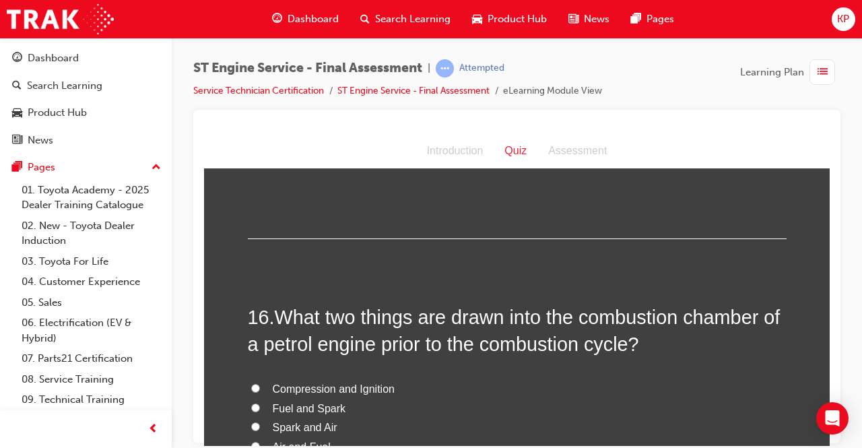
scroll to position [4511, 0]
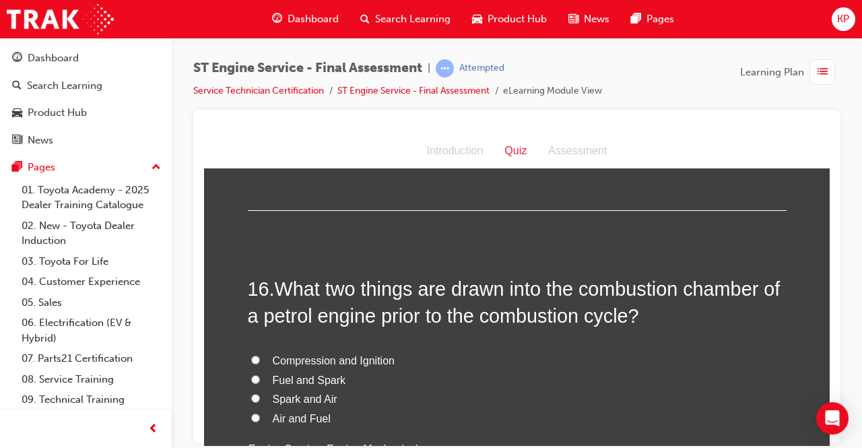
click at [276, 393] on span "Spark and Air" at bounding box center [305, 398] width 65 height 11
click at [260, 393] on input "Spark and Air" at bounding box center [255, 397] width 9 height 9
click at [252, 355] on input "Compression and Ignition" at bounding box center [255, 359] width 9 height 9
click at [253, 370] on label "Fuel and Spark" at bounding box center [517, 380] width 539 height 20
click at [253, 374] on input "Fuel and Spark" at bounding box center [255, 378] width 9 height 9
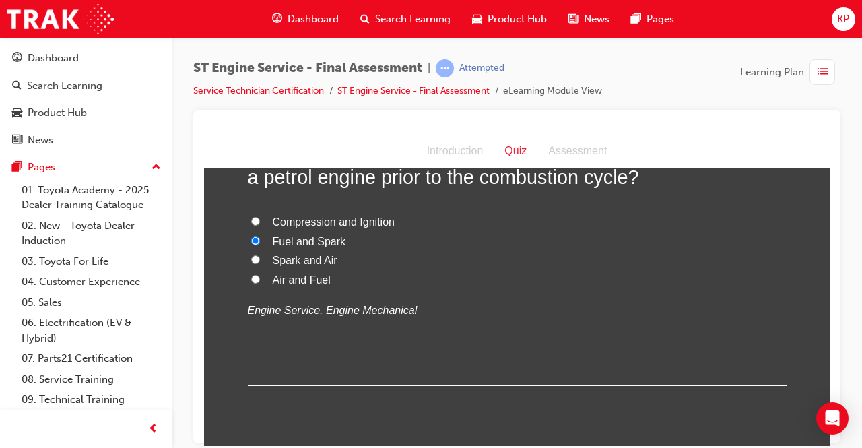
scroll to position [4848, 0]
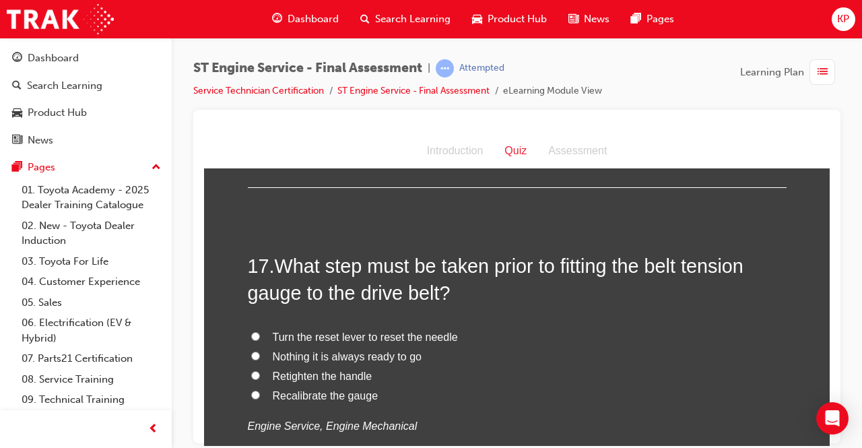
click at [248, 390] on label "Recalibrate the gauge" at bounding box center [517, 396] width 539 height 20
click at [251, 390] on input "Recalibrate the gauge" at bounding box center [255, 394] width 9 height 9
click at [253, 331] on input "Turn the reset lever to reset the needle" at bounding box center [255, 335] width 9 height 9
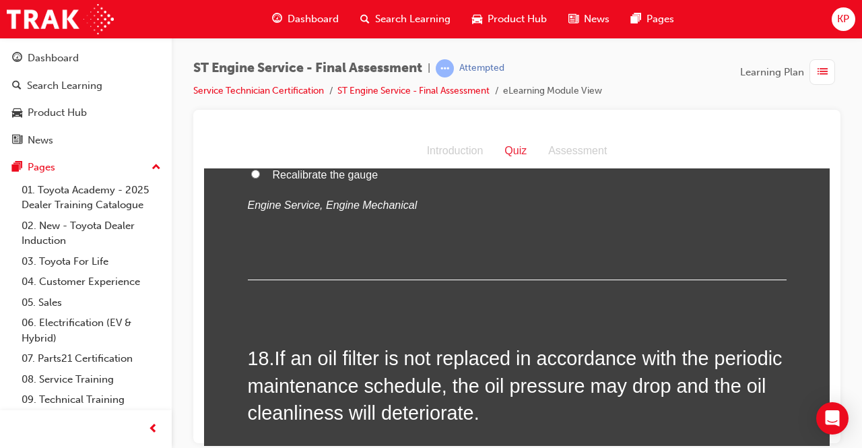
scroll to position [5117, 0]
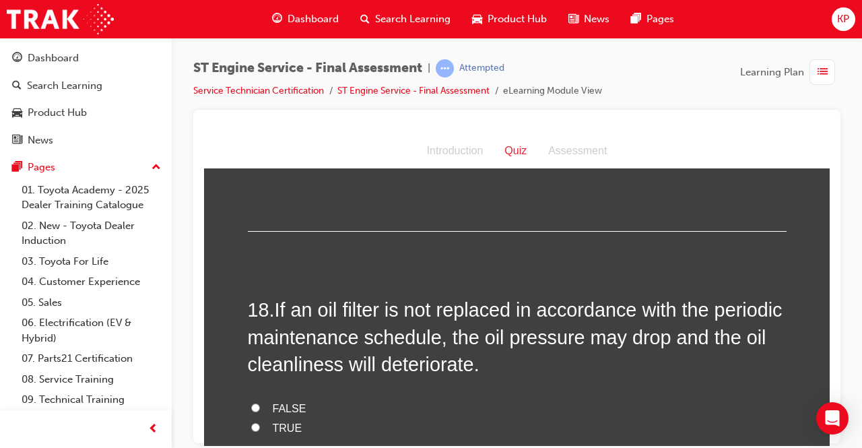
click at [265, 423] on label "TRUE" at bounding box center [517, 428] width 539 height 20
click at [260, 423] on input "TRUE" at bounding box center [255, 426] width 9 height 9
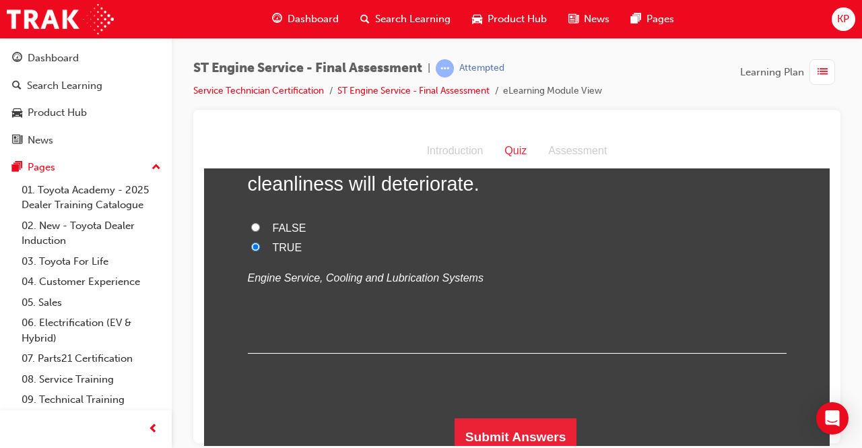
scroll to position [5303, 0]
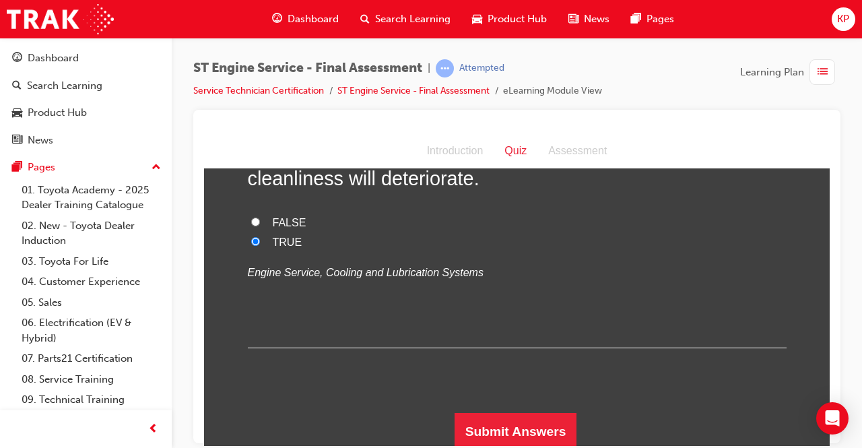
click at [521, 419] on button "Submit Answers" at bounding box center [515, 431] width 123 height 38
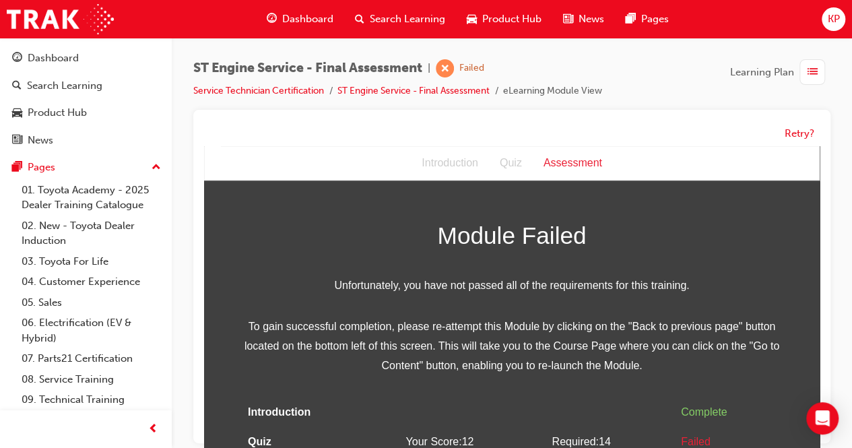
scroll to position [0, 0]
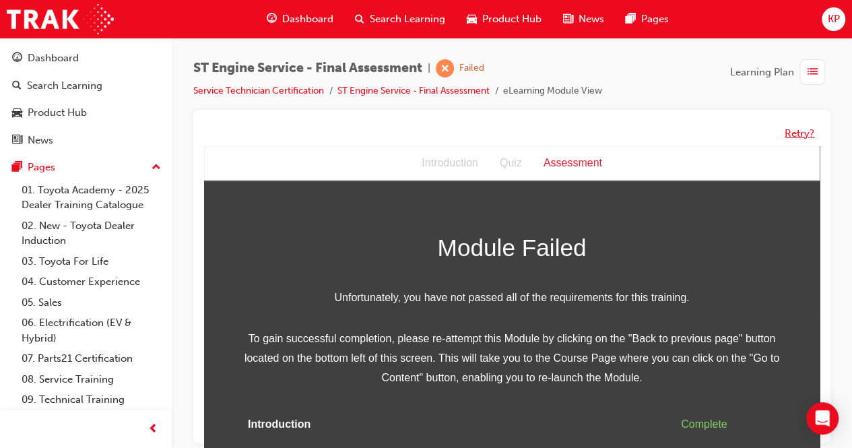
click at [800, 129] on button "Retry?" at bounding box center [799, 133] width 30 height 15
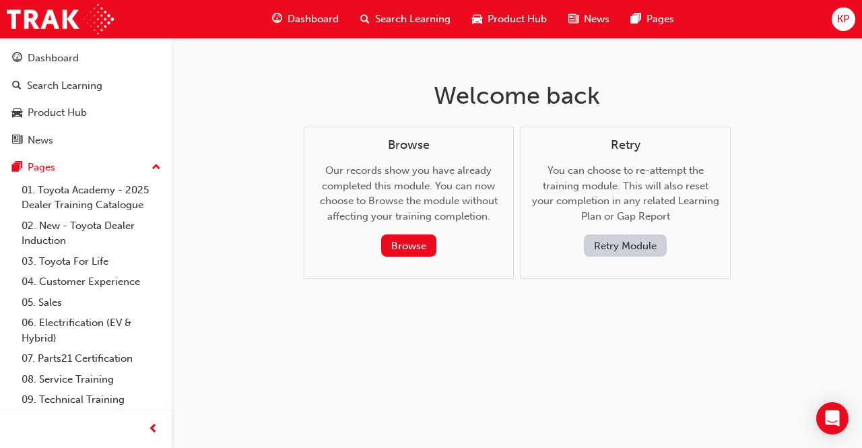
click at [621, 244] on button "Retry Module" at bounding box center [625, 245] width 83 height 22
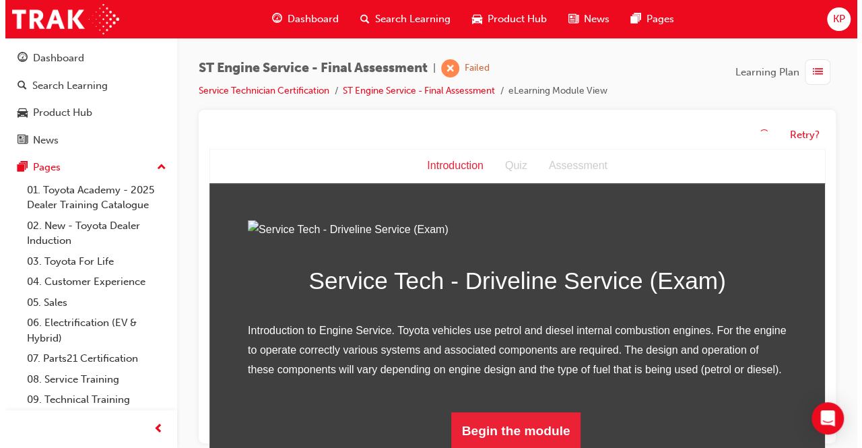
scroll to position [135, 0]
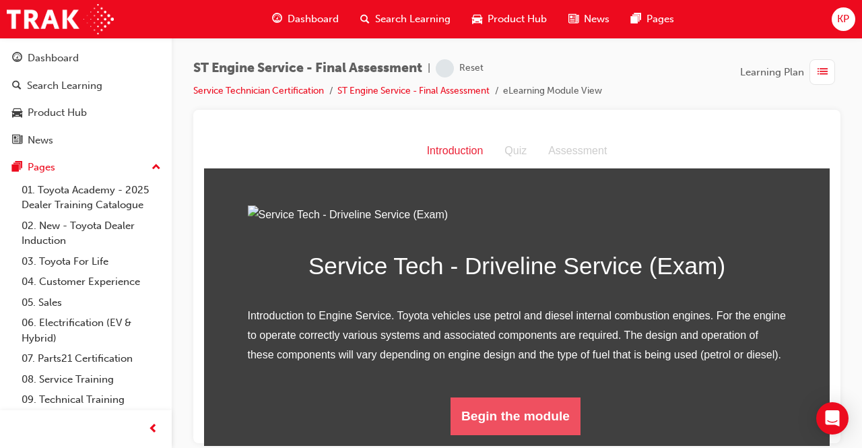
click at [518, 426] on button "Begin the module" at bounding box center [515, 416] width 130 height 38
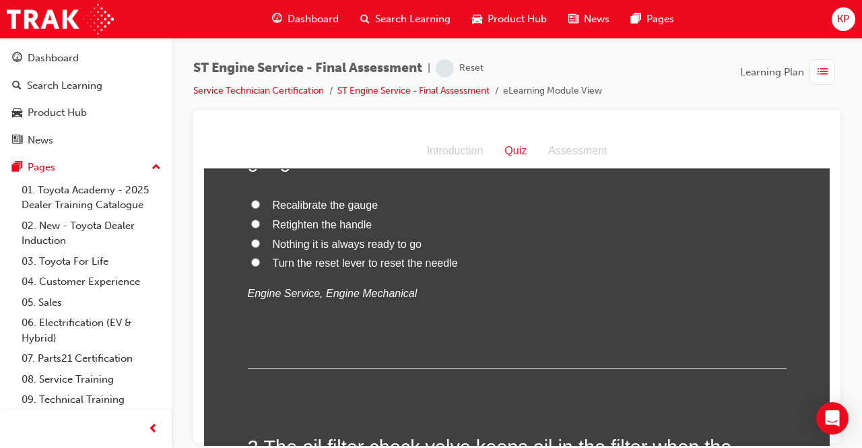
scroll to position [0, 0]
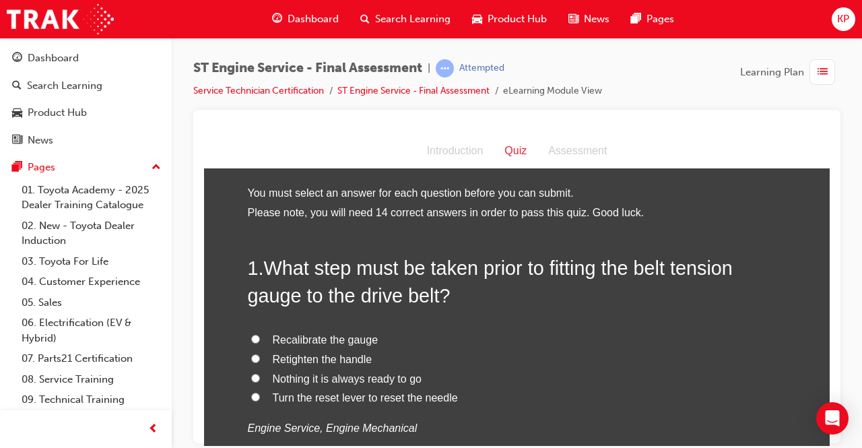
click at [255, 337] on label "Recalibrate the gauge" at bounding box center [517, 340] width 539 height 20
click at [255, 337] on input "Recalibrate the gauge" at bounding box center [255, 338] width 9 height 9
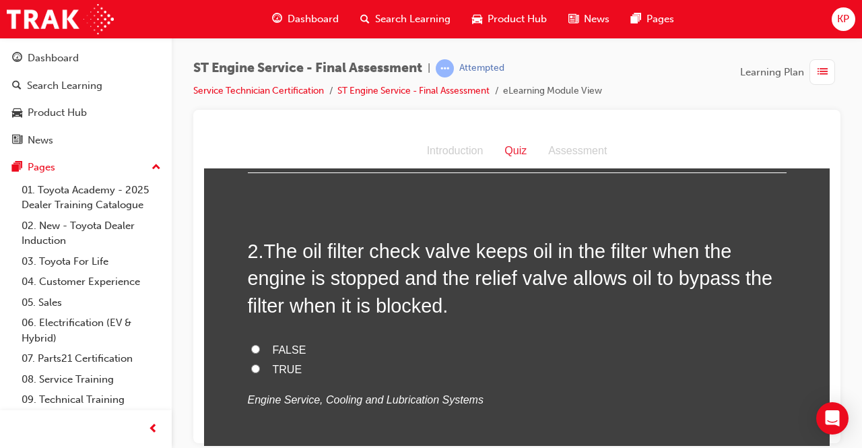
scroll to position [337, 0]
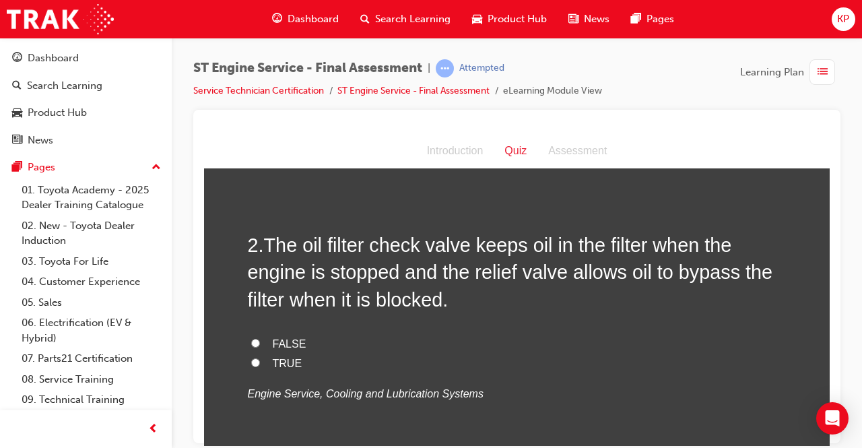
click at [255, 364] on label "TRUE" at bounding box center [517, 363] width 539 height 20
click at [255, 364] on input "TRUE" at bounding box center [255, 362] width 9 height 9
click at [251, 341] on input "FALSE" at bounding box center [255, 342] width 9 height 9
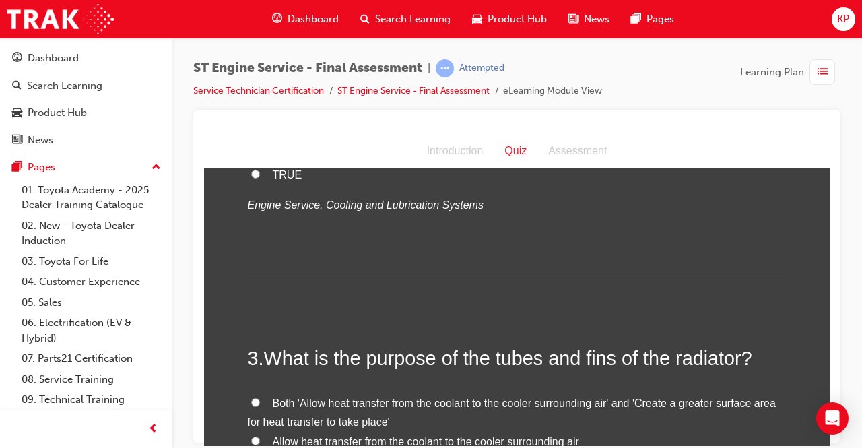
scroll to position [673, 0]
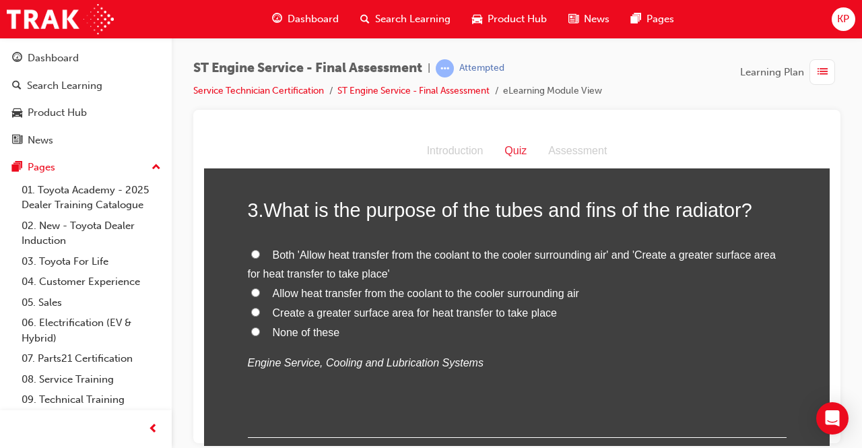
click at [250, 285] on label "Allow heat transfer from the coolant to the cooler surrounding air" at bounding box center [517, 293] width 539 height 20
click at [251, 288] on input "Allow heat transfer from the coolant to the cooler surrounding air" at bounding box center [255, 292] width 9 height 9
click at [251, 249] on input "Both 'Allow heat transfer from the coolant to the cooler surrounding air' and '…" at bounding box center [255, 253] width 9 height 9
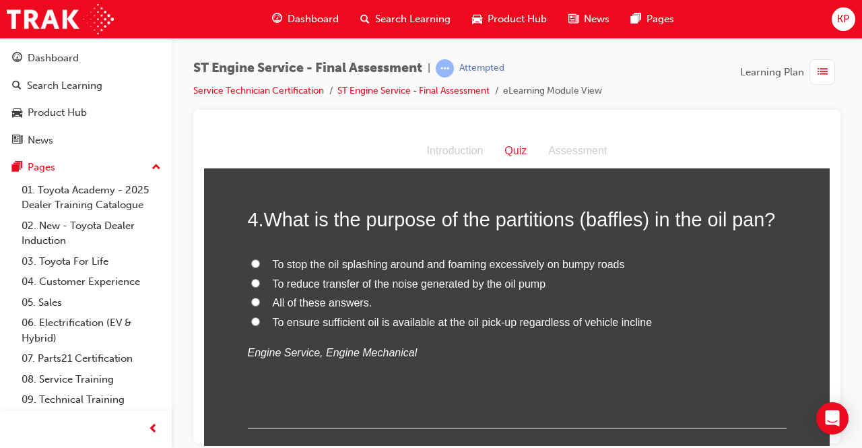
scroll to position [1010, 0]
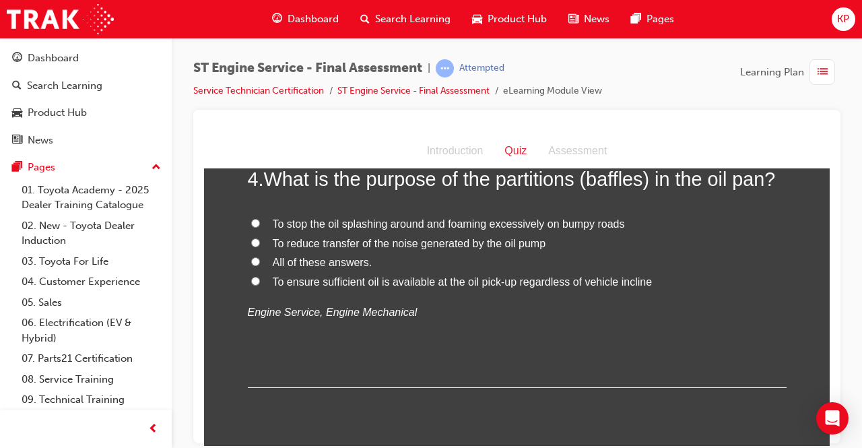
click at [251, 259] on input "All of these answers." at bounding box center [255, 261] width 9 height 9
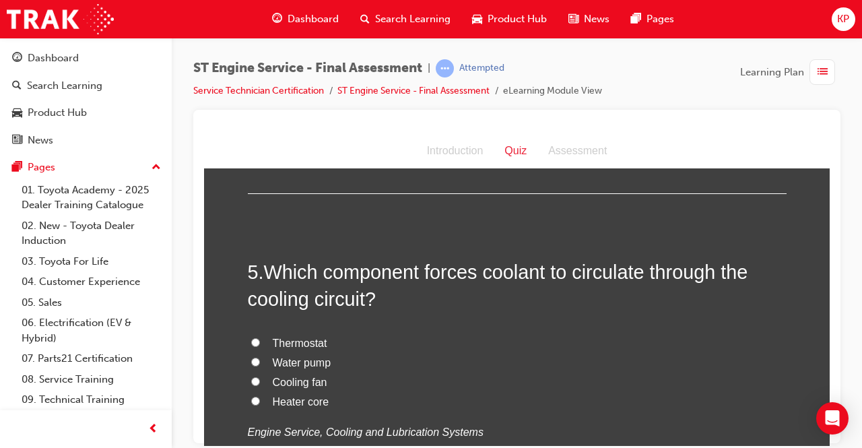
scroll to position [1212, 0]
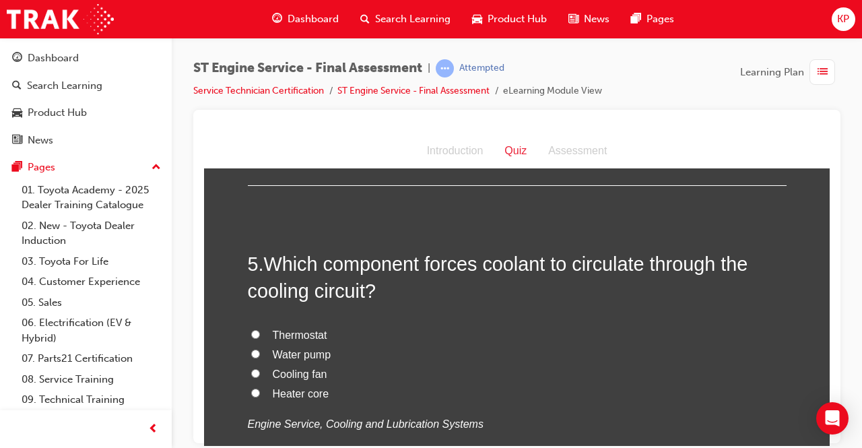
drag, startPoint x: 249, startPoint y: 352, endPoint x: 300, endPoint y: 335, distance: 53.9
click at [251, 351] on input "Water pump" at bounding box center [255, 353] width 9 height 9
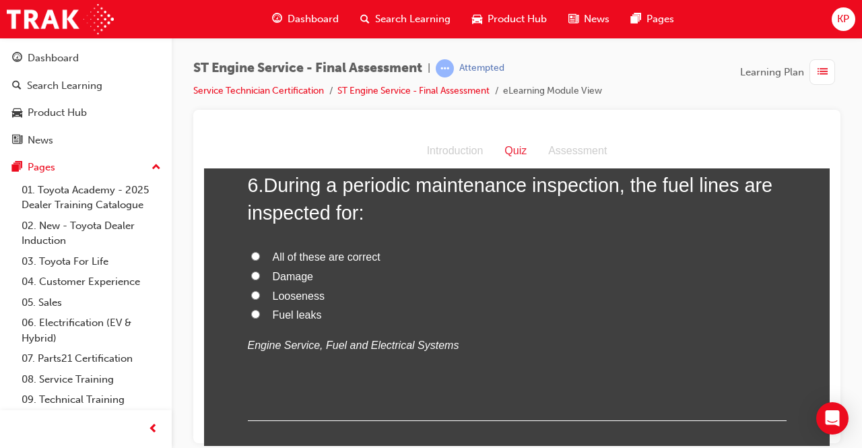
scroll to position [1616, 0]
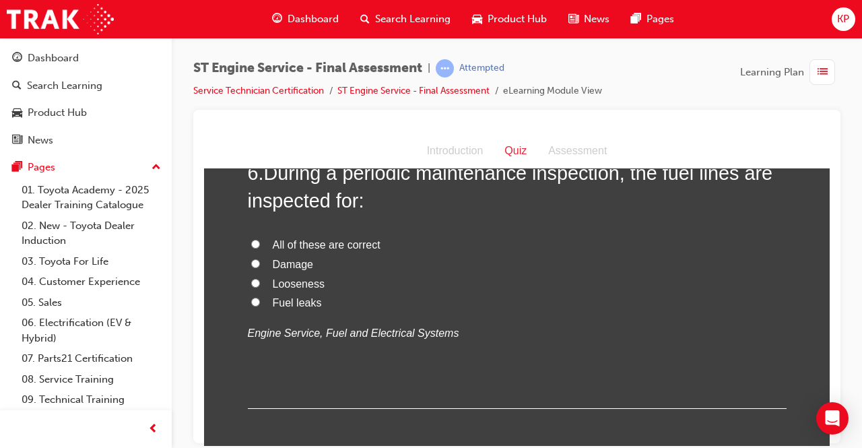
click at [252, 239] on input "All of these are correct" at bounding box center [255, 243] width 9 height 9
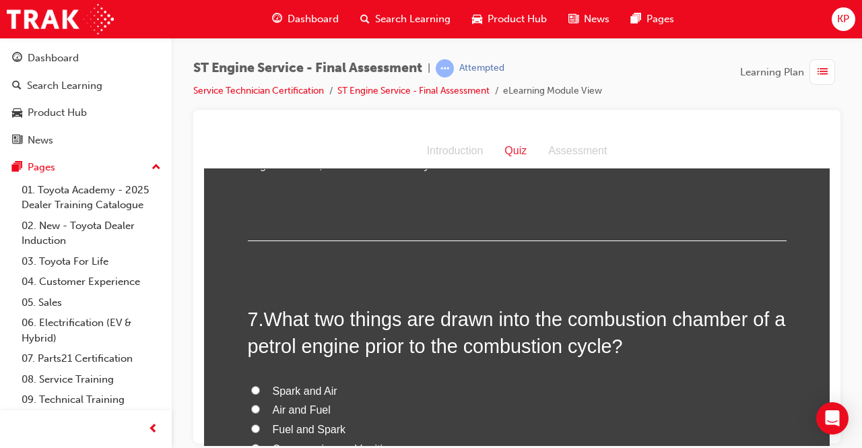
scroll to position [1818, 0]
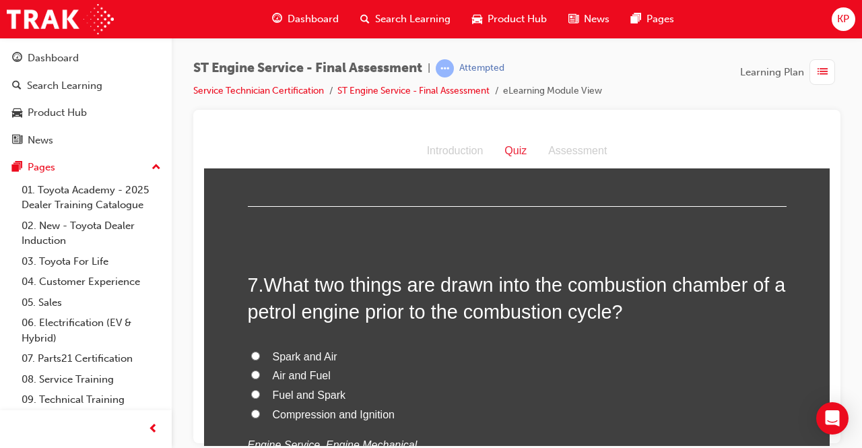
click at [251, 391] on input "Fuel and Spark" at bounding box center [255, 393] width 9 height 9
click at [293, 353] on span "Spark and Air" at bounding box center [305, 355] width 65 height 11
click at [260, 353] on input "Spark and Air" at bounding box center [255, 355] width 9 height 9
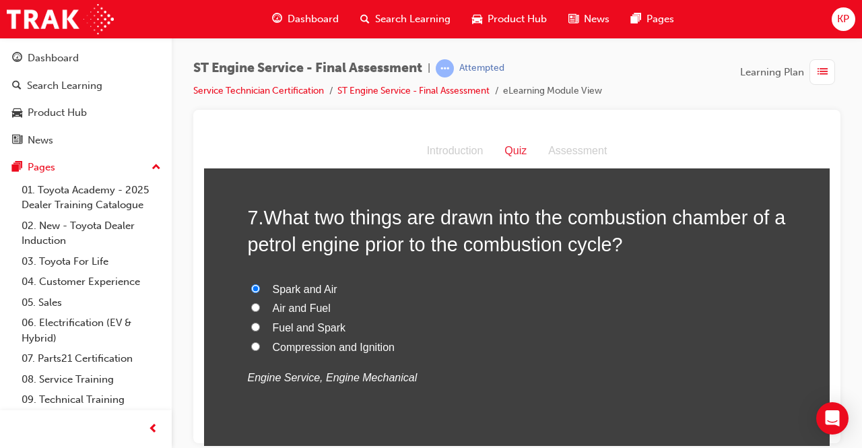
click at [251, 304] on input "Air and Fuel" at bounding box center [255, 306] width 9 height 9
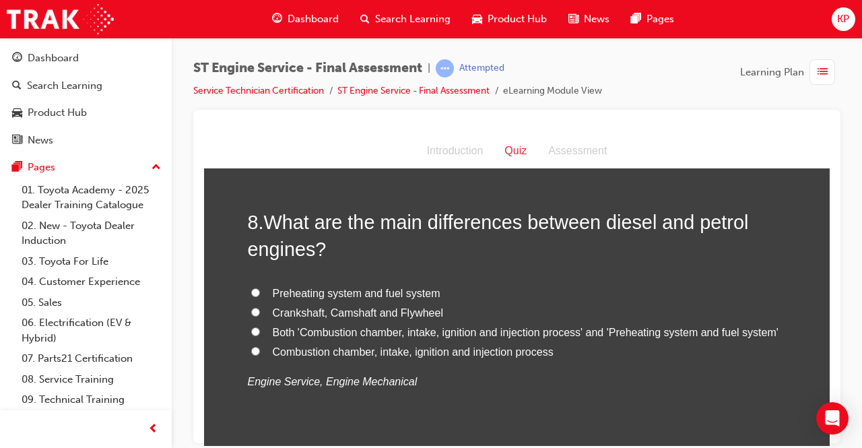
scroll to position [2222, 0]
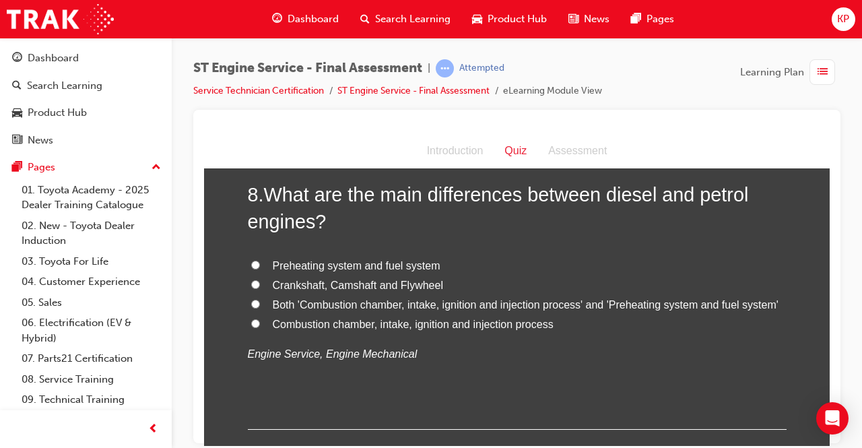
click at [256, 298] on label "Both 'Combustion chamber, intake, ignition and injection process' and 'Preheati…" at bounding box center [517, 305] width 539 height 20
click at [256, 299] on input "Both 'Combustion chamber, intake, ignition and injection process' and 'Preheati…" at bounding box center [255, 303] width 9 height 9
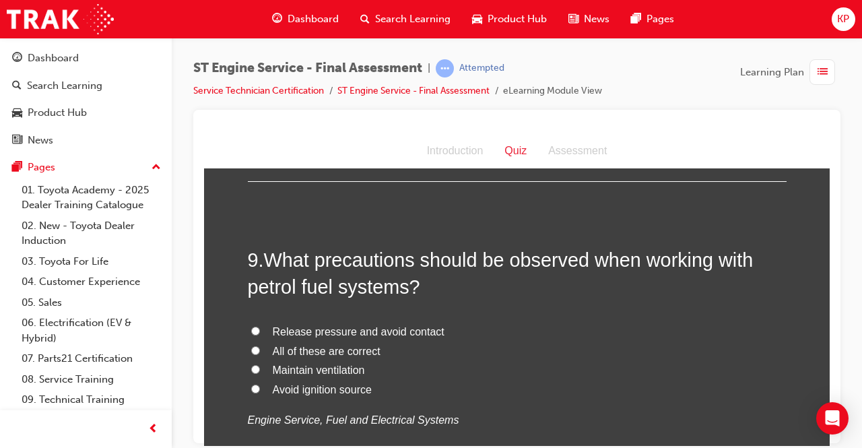
scroll to position [2491, 0]
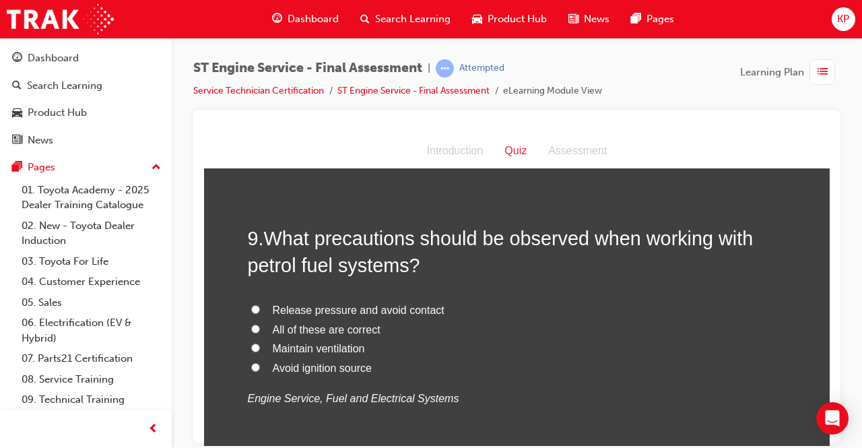
click at [251, 327] on input "All of these are correct" at bounding box center [255, 328] width 9 height 9
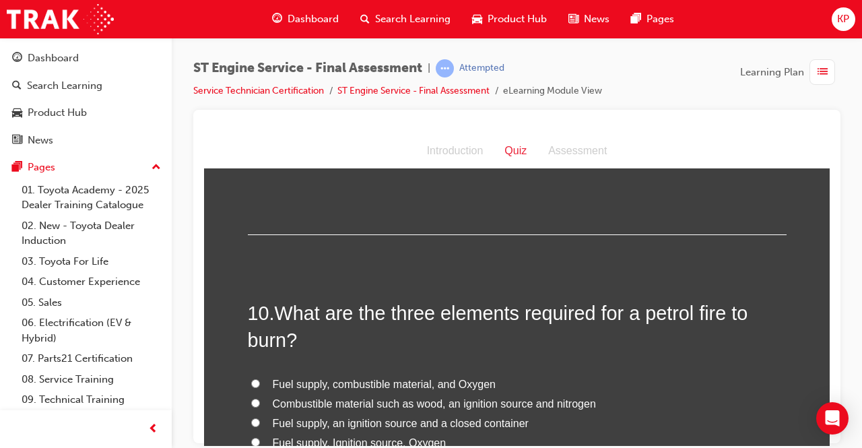
scroll to position [2761, 0]
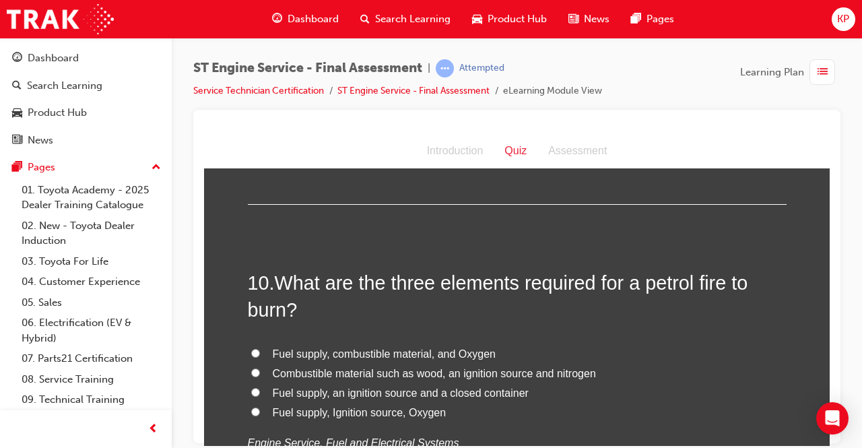
click at [261, 389] on label "Fuel supply, an ignition source and a closed container" at bounding box center [517, 393] width 539 height 20
click at [260, 389] on input "Fuel supply, an ignition source and a closed container" at bounding box center [255, 391] width 9 height 9
click at [257, 405] on label "Fuel supply, Ignition source, Oxygen" at bounding box center [517, 413] width 539 height 20
click at [257, 407] on input "Fuel supply, Ignition source, Oxygen" at bounding box center [255, 411] width 9 height 9
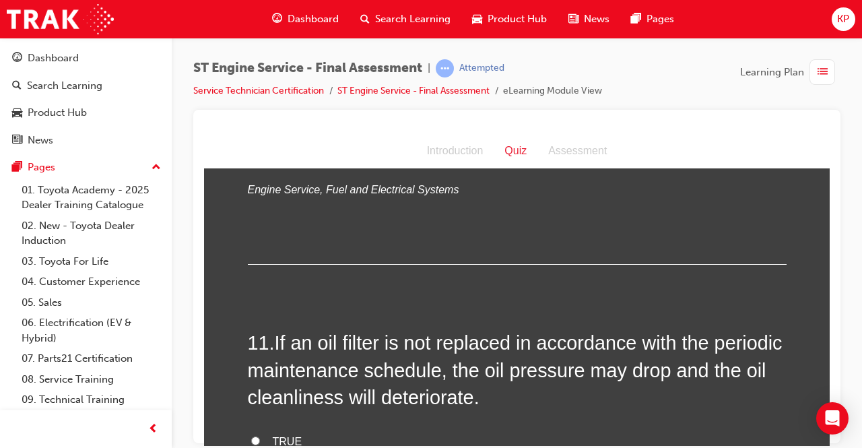
scroll to position [3097, 0]
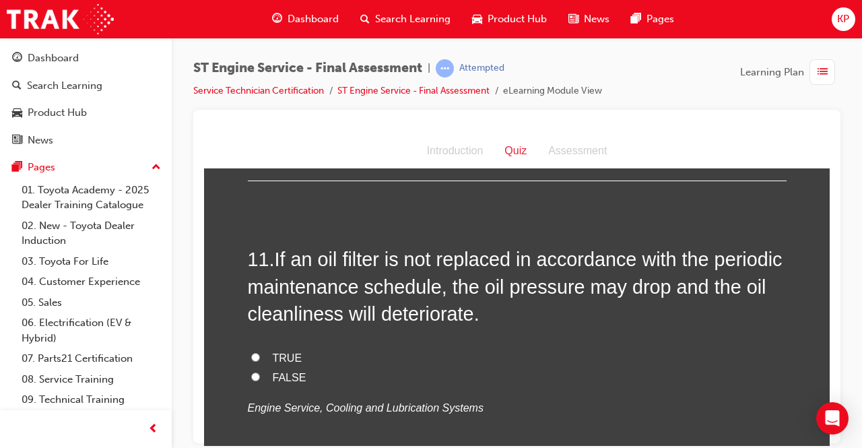
click at [259, 351] on label "TRUE" at bounding box center [517, 358] width 539 height 20
click at [259, 352] on input "TRUE" at bounding box center [255, 356] width 9 height 9
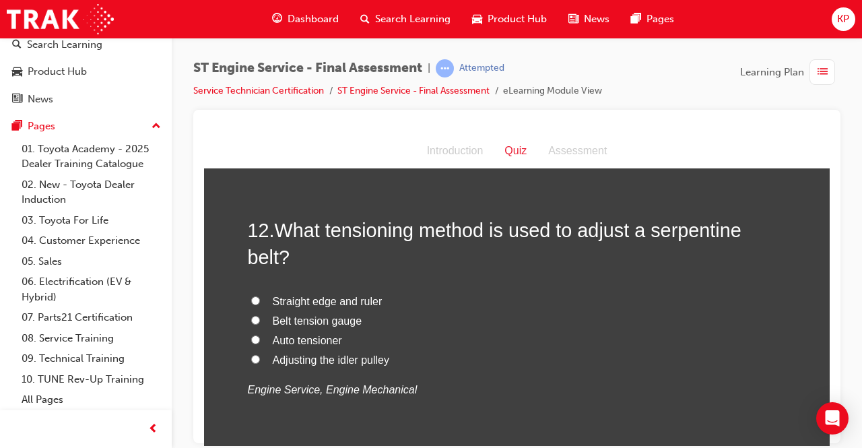
scroll to position [3434, 0]
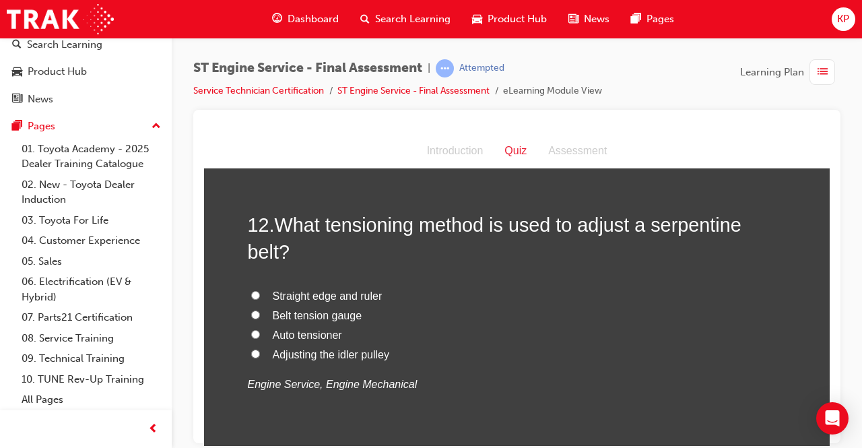
drag, startPoint x: 252, startPoint y: 333, endPoint x: 263, endPoint y: 327, distance: 12.4
click at [252, 333] on input "Auto tensioner" at bounding box center [255, 333] width 9 height 9
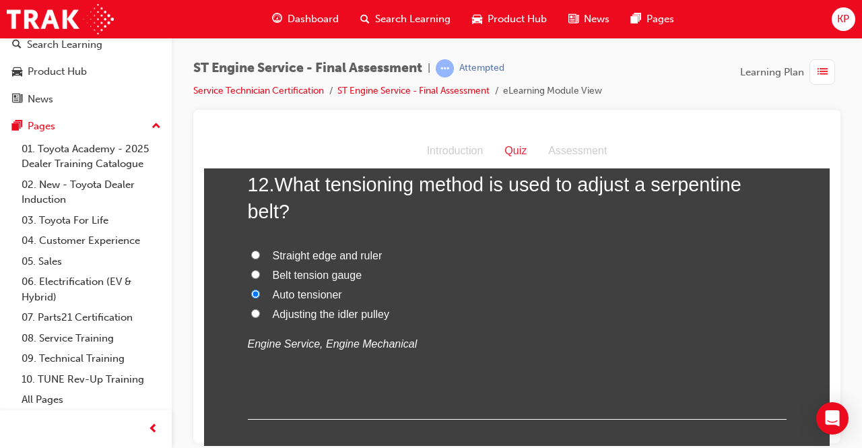
scroll to position [3703, 0]
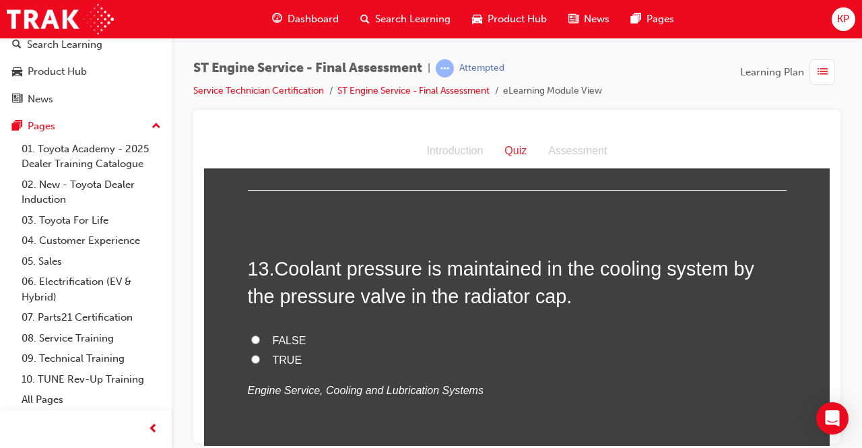
click at [251, 354] on input "TRUE" at bounding box center [255, 358] width 9 height 9
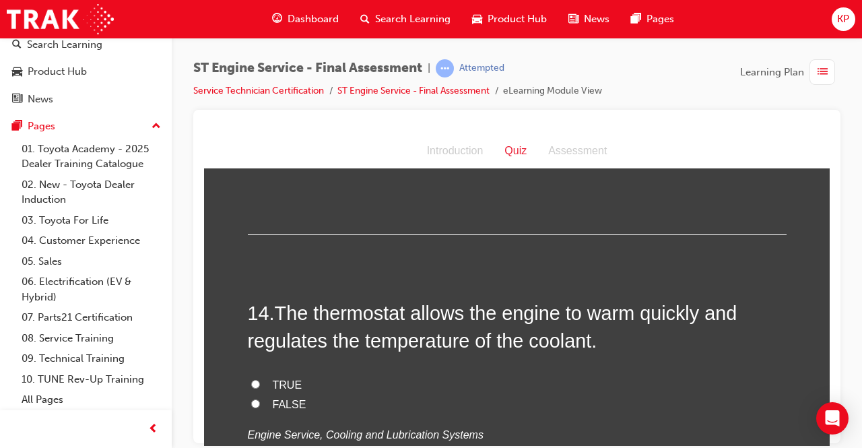
scroll to position [3973, 0]
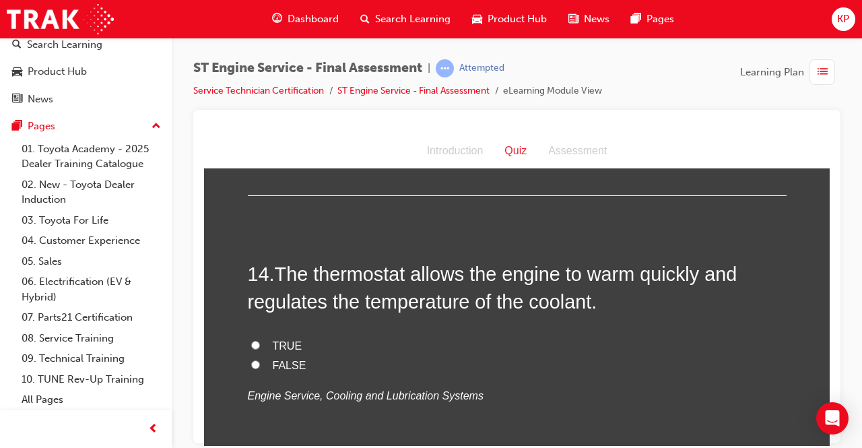
click at [251, 343] on input "TRUE" at bounding box center [255, 344] width 9 height 9
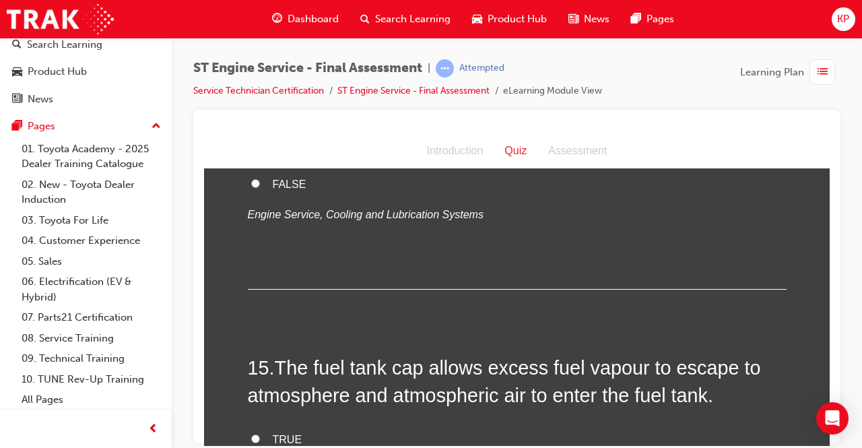
scroll to position [4175, 0]
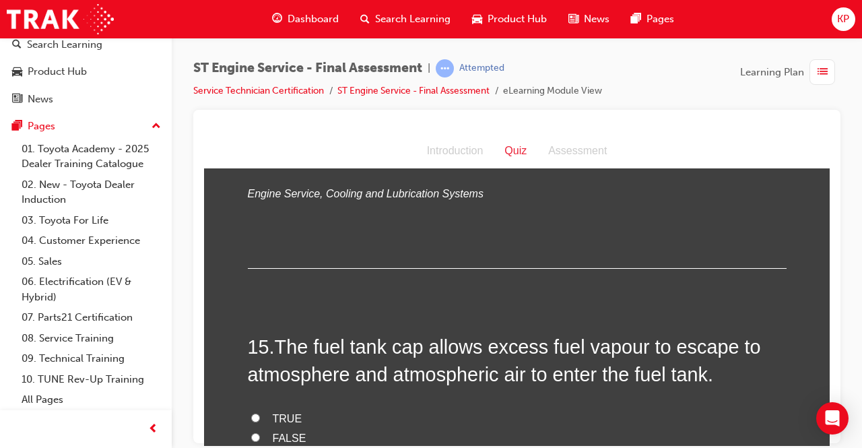
click at [251, 433] on input "FALSE" at bounding box center [255, 436] width 9 height 9
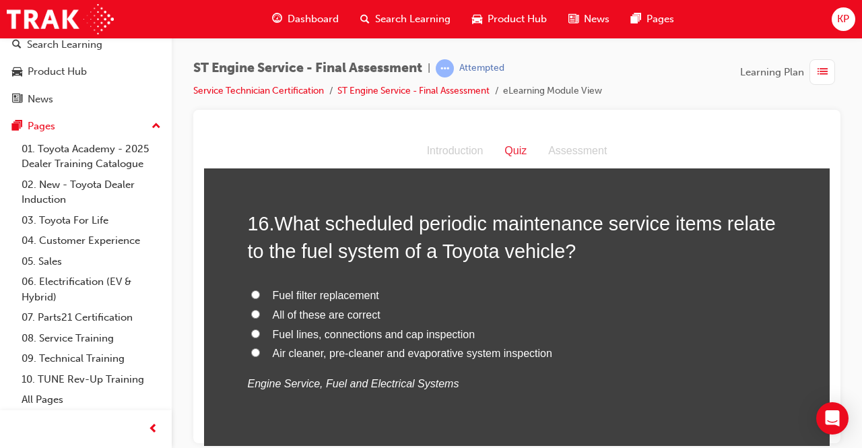
scroll to position [4579, 0]
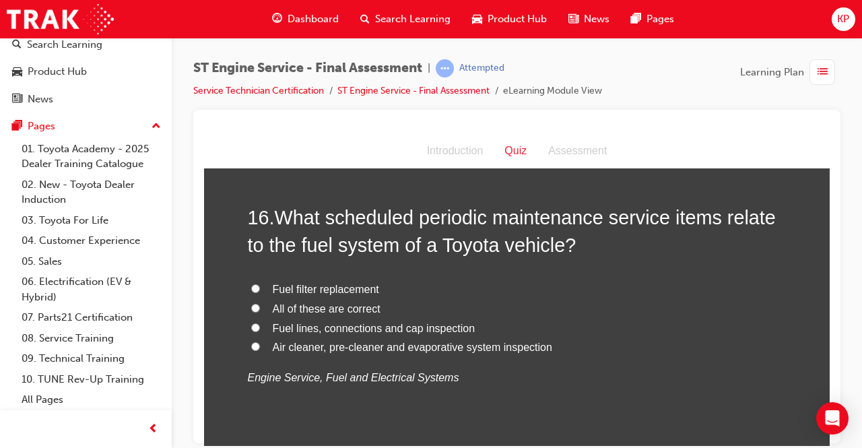
drag, startPoint x: 248, startPoint y: 300, endPoint x: 285, endPoint y: 296, distance: 37.9
click at [251, 303] on input "All of these are correct" at bounding box center [255, 307] width 9 height 9
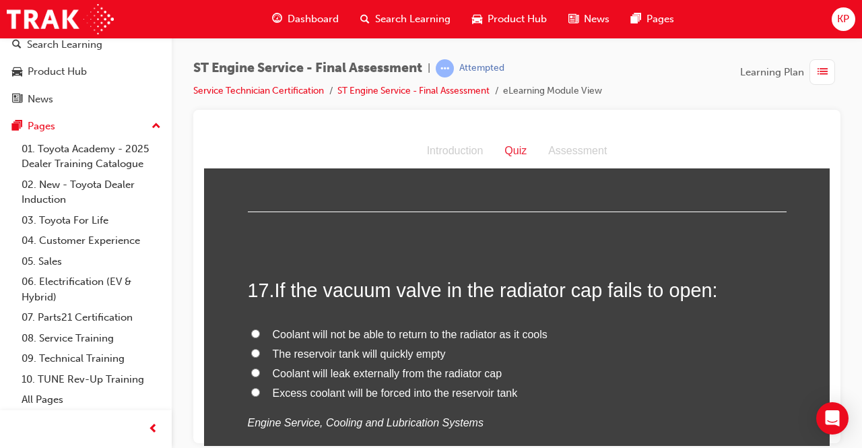
scroll to position [4848, 0]
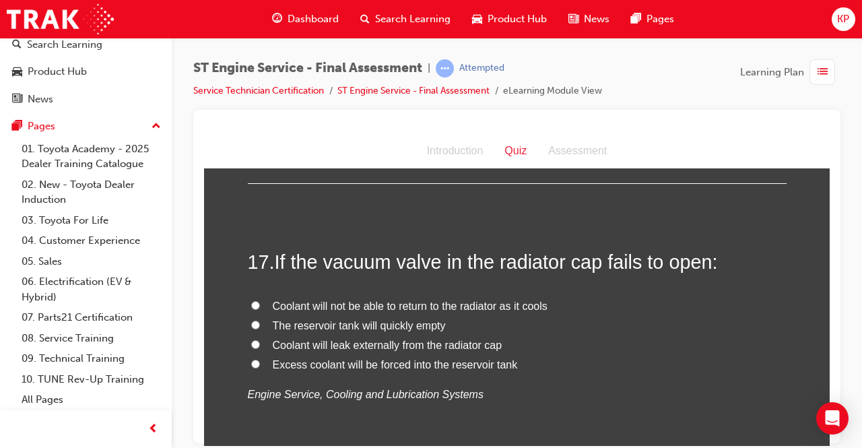
drag, startPoint x: 259, startPoint y: 346, endPoint x: 273, endPoint y: 345, distance: 13.5
click at [260, 346] on label "Coolant will leak externally from the radiator cap" at bounding box center [517, 345] width 539 height 20
click at [260, 346] on input "Coolant will leak externally from the radiator cap" at bounding box center [255, 343] width 9 height 9
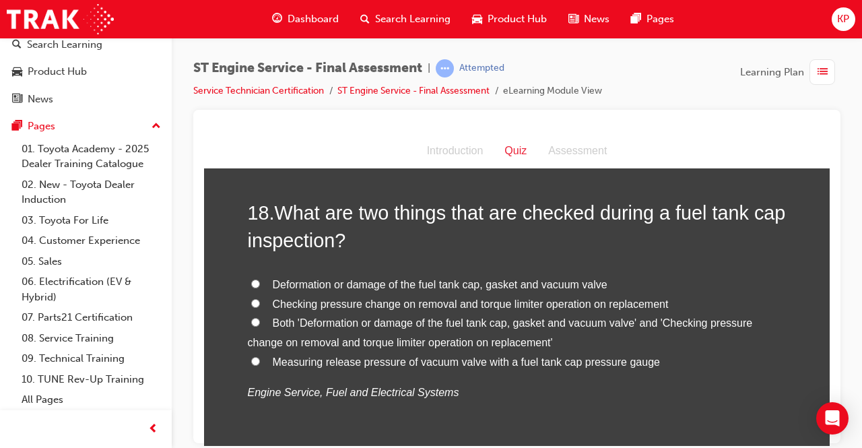
scroll to position [5185, 0]
click at [255, 293] on label "Checking pressure change on removal and torque limiter operation on replacement" at bounding box center [517, 303] width 539 height 20
click at [255, 297] on input "Checking pressure change on removal and torque limiter operation on replacement" at bounding box center [255, 301] width 9 height 9
click at [259, 273] on label "Deformation or damage of the fuel tank cap, gasket and vacuum valve" at bounding box center [517, 283] width 539 height 20
click at [259, 277] on input "Deformation or damage of the fuel tank cap, gasket and vacuum valve" at bounding box center [255, 281] width 9 height 9
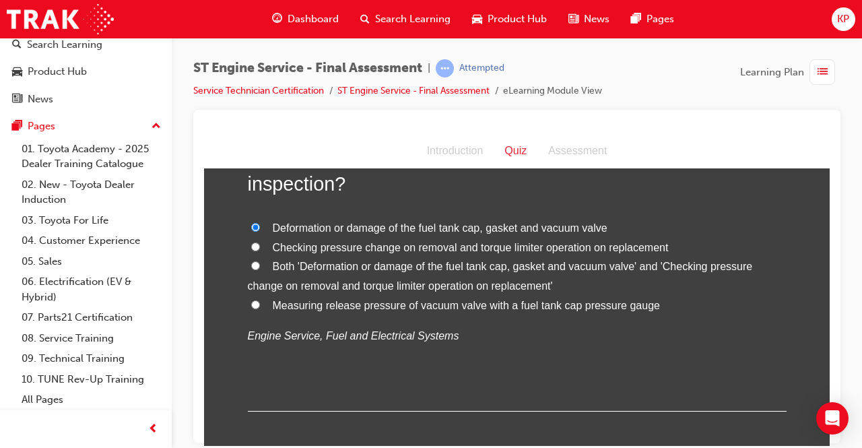
scroll to position [5303, 0]
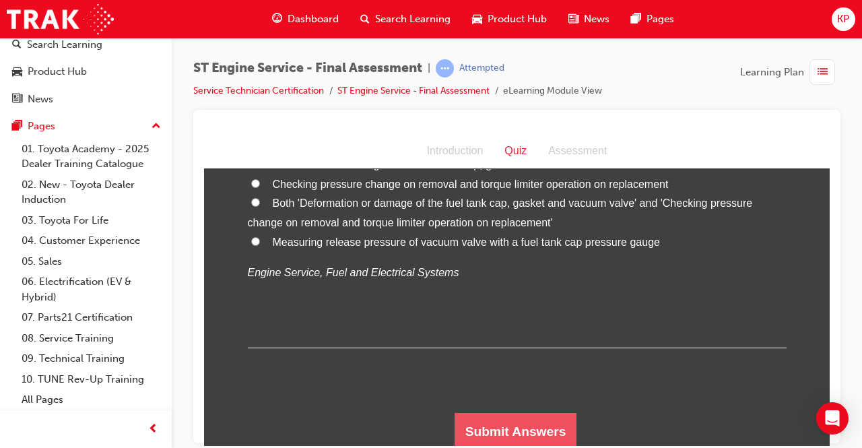
click at [533, 415] on button "Submit Answers" at bounding box center [515, 431] width 123 height 38
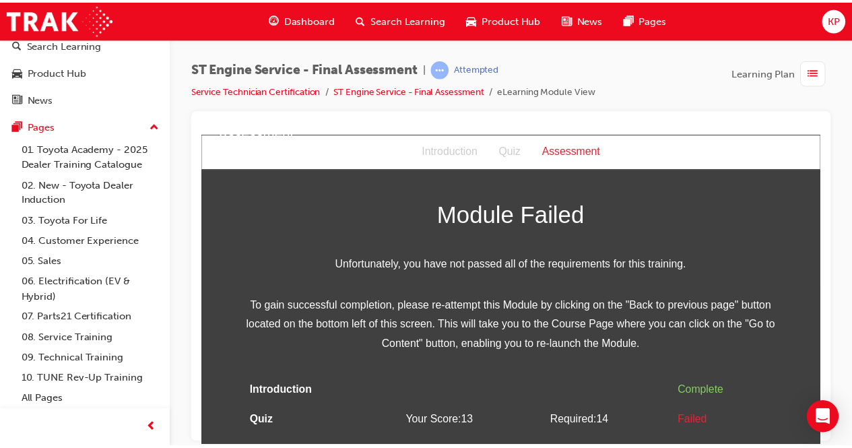
scroll to position [40, 0]
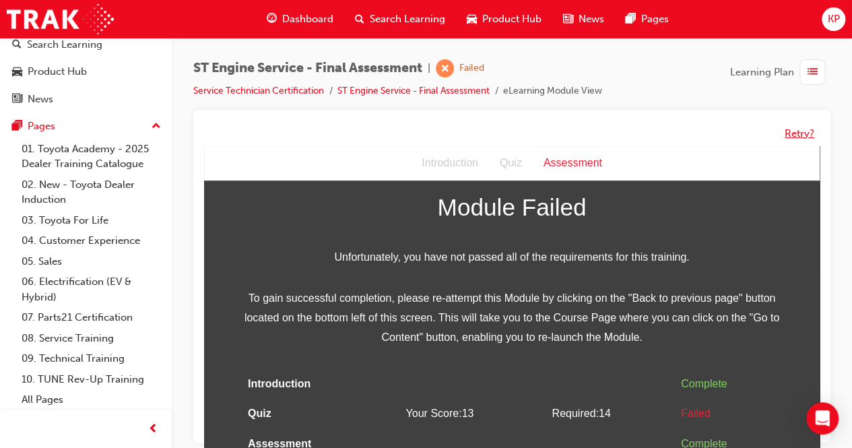
click at [792, 135] on button "Retry?" at bounding box center [799, 133] width 30 height 15
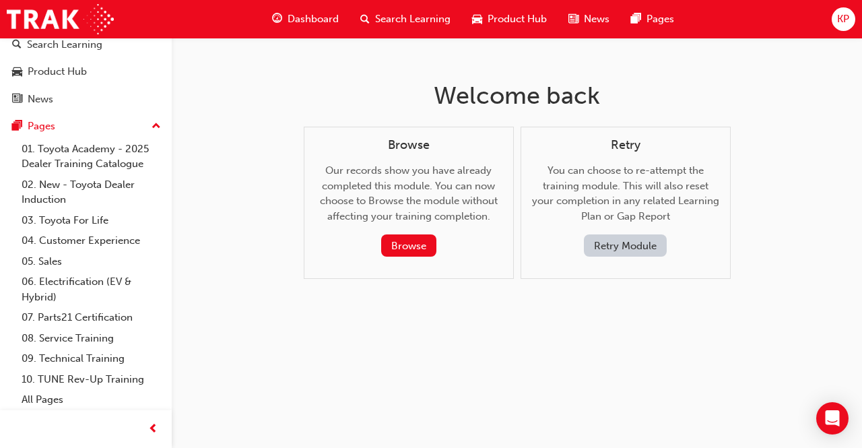
click at [649, 240] on button "Retry Module" at bounding box center [625, 245] width 83 height 22
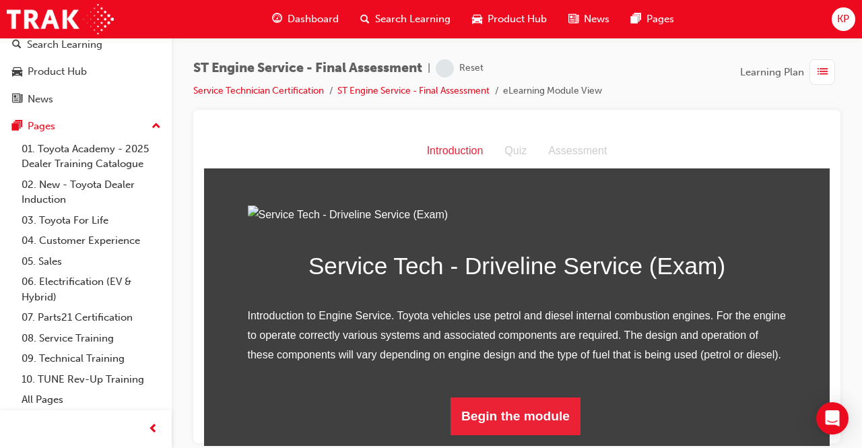
scroll to position [137, 0]
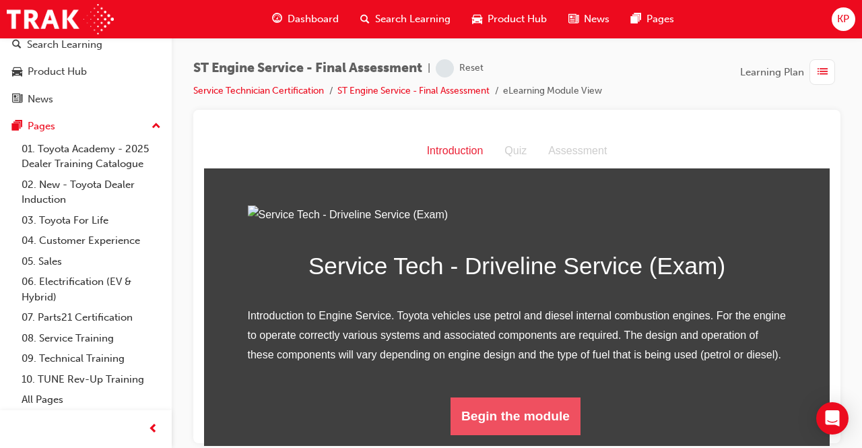
click at [545, 409] on button "Begin the module" at bounding box center [515, 416] width 130 height 38
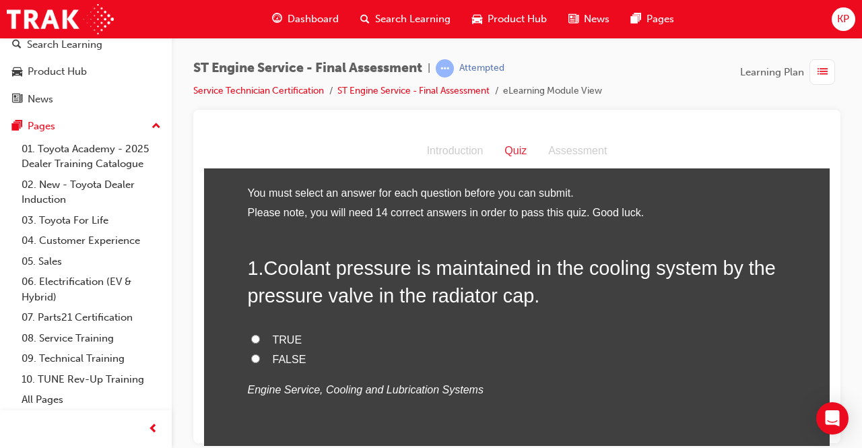
click at [273, 336] on span "TRUE" at bounding box center [288, 338] width 30 height 11
click at [260, 336] on input "TRUE" at bounding box center [255, 338] width 9 height 9
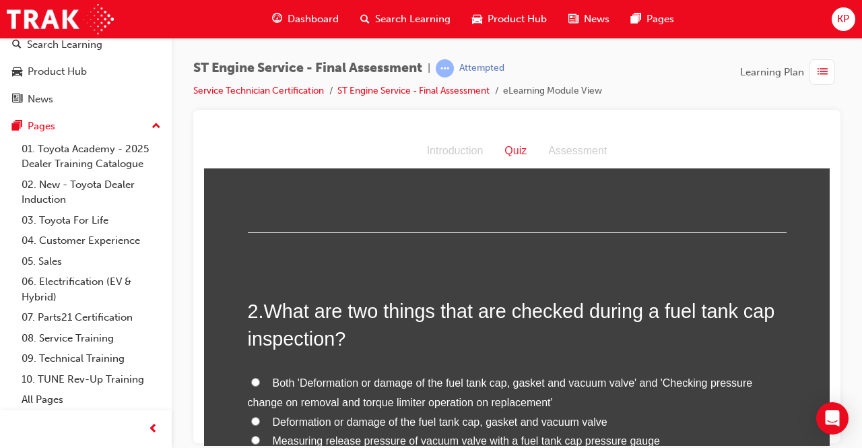
scroll to position [269, 0]
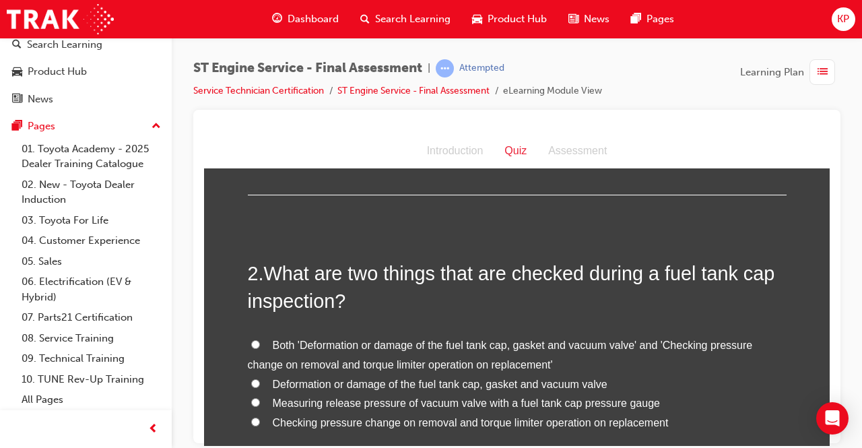
click at [252, 397] on input "Measuring release pressure of vacuum valve with a fuel tank cap pressure gauge" at bounding box center [255, 401] width 9 height 9
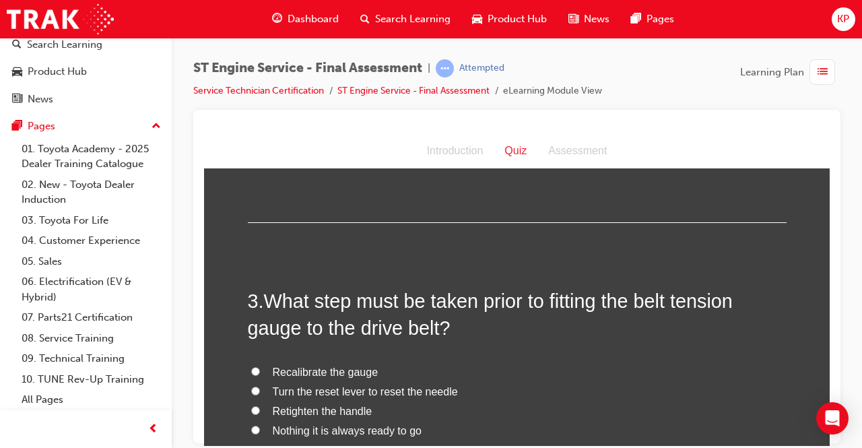
scroll to position [606, 0]
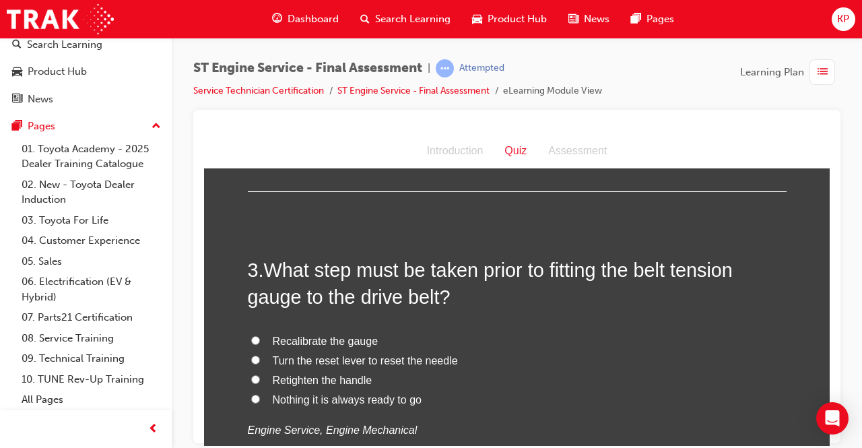
click at [256, 337] on label "Recalibrate the gauge" at bounding box center [517, 341] width 539 height 20
click at [256, 337] on input "Recalibrate the gauge" at bounding box center [255, 339] width 9 height 9
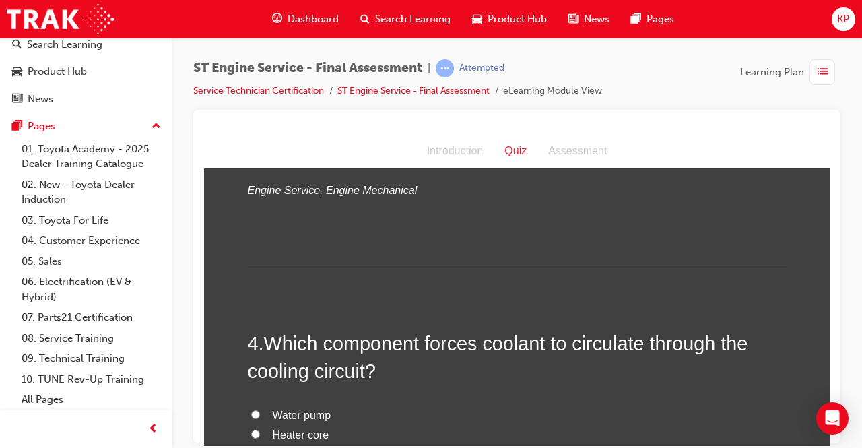
scroll to position [943, 0]
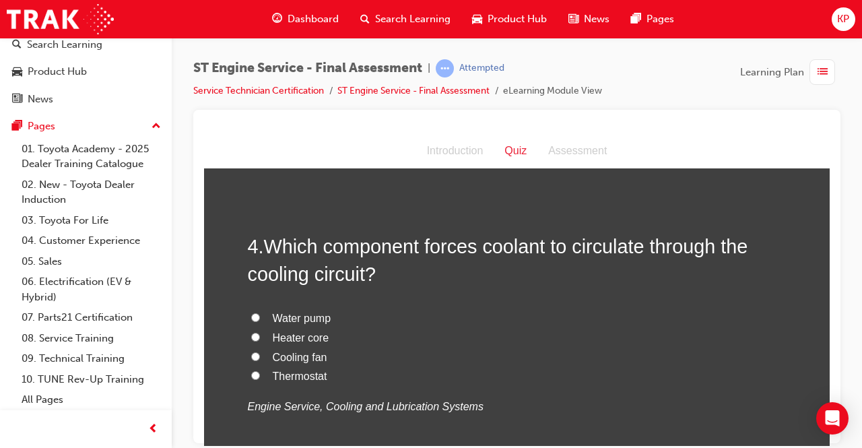
drag, startPoint x: 265, startPoint y: 307, endPoint x: 293, endPoint y: 308, distance: 27.6
click at [267, 306] on div "4 . Which component forces coolant to circulate through the cooling circuit? Wa…" at bounding box center [517, 356] width 539 height 249
click at [290, 312] on span "Water pump" at bounding box center [302, 317] width 59 height 11
click at [260, 312] on input "Water pump" at bounding box center [255, 316] width 9 height 9
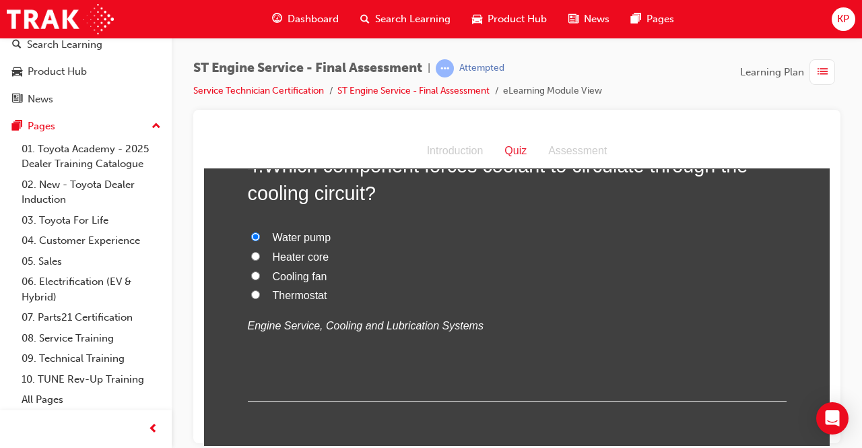
scroll to position [1212, 0]
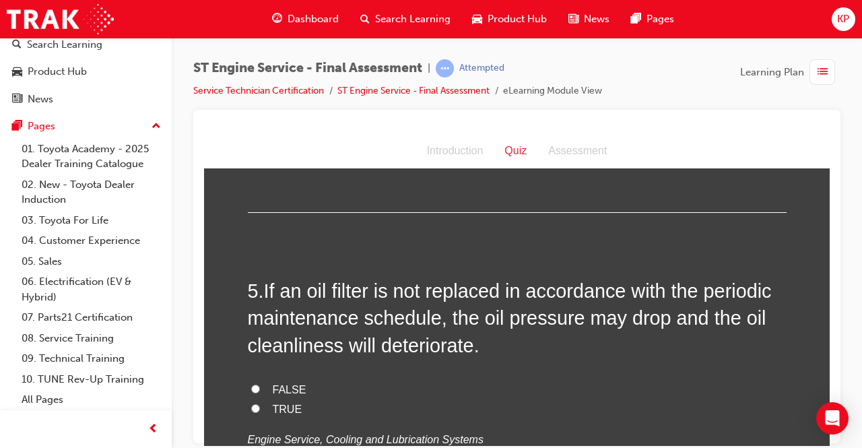
drag, startPoint x: 246, startPoint y: 403, endPoint x: 270, endPoint y: 381, distance: 32.4
click at [248, 397] on div "FALSE TRUE Engine Service, Cooling and Lubrication Systems" at bounding box center [517, 414] width 539 height 69
drag, startPoint x: 252, startPoint y: 388, endPoint x: 248, endPoint y: 399, distance: 11.9
click at [248, 399] on div "FALSE TRUE Engine Service, Cooling and Lubrication Systems" at bounding box center [517, 414] width 539 height 69
click at [248, 402] on label "TRUE" at bounding box center [517, 409] width 539 height 20
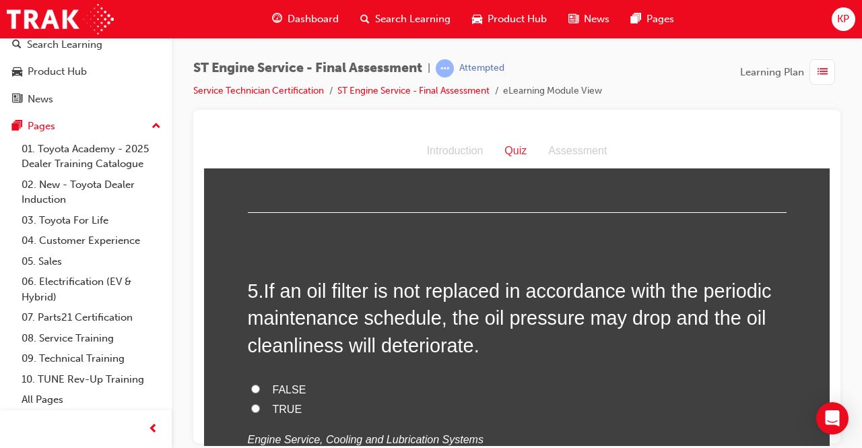
click at [251, 403] on input "TRUE" at bounding box center [255, 407] width 9 height 9
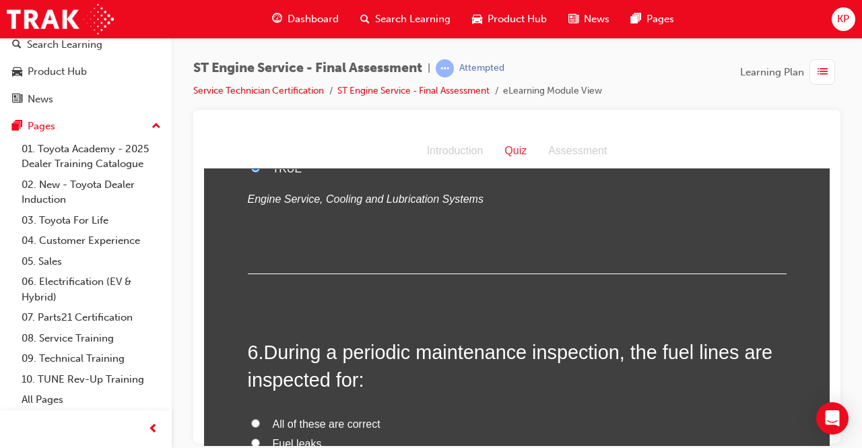
scroll to position [1616, 0]
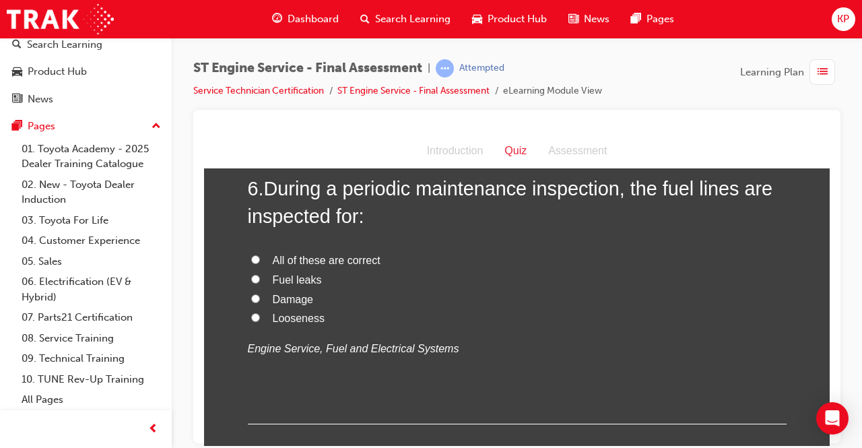
click at [251, 260] on input "All of these are correct" at bounding box center [255, 259] width 9 height 9
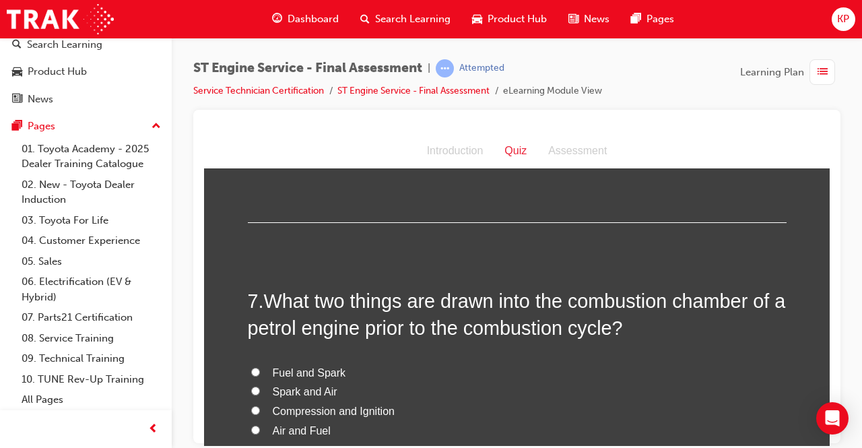
scroll to position [1818, 0]
click at [251, 385] on input "Spark and Air" at bounding box center [255, 389] width 9 height 9
drag, startPoint x: 257, startPoint y: 425, endPoint x: 312, endPoint y: 398, distance: 60.8
click at [257, 424] on label "Air and Fuel" at bounding box center [517, 430] width 539 height 20
click at [257, 424] on input "Air and Fuel" at bounding box center [255, 428] width 9 height 9
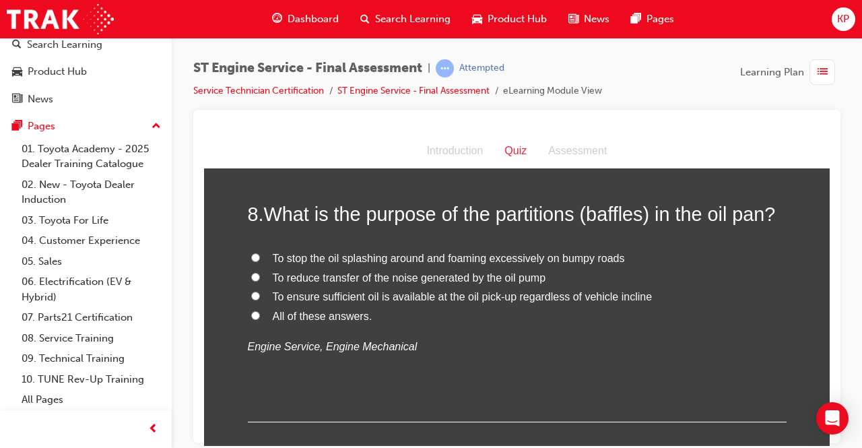
scroll to position [2222, 0]
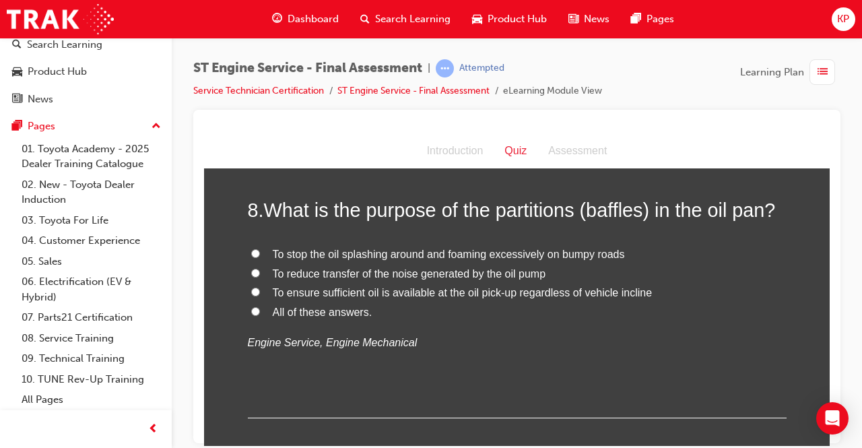
click at [251, 306] on input "All of these answers." at bounding box center [255, 310] width 9 height 9
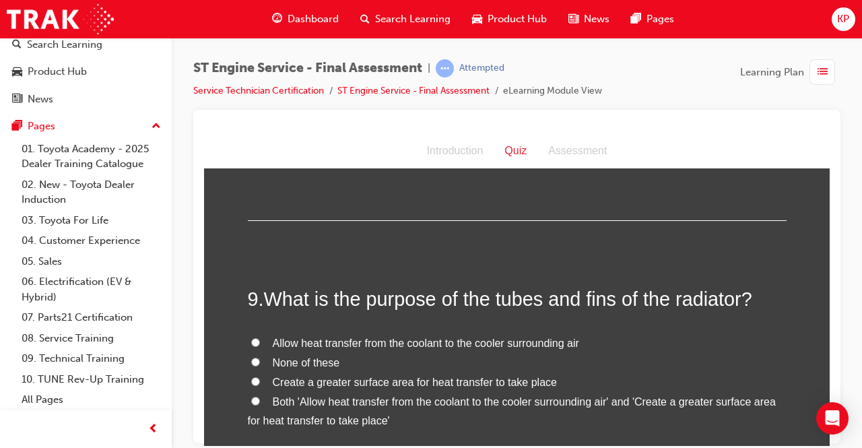
scroll to position [2491, 0]
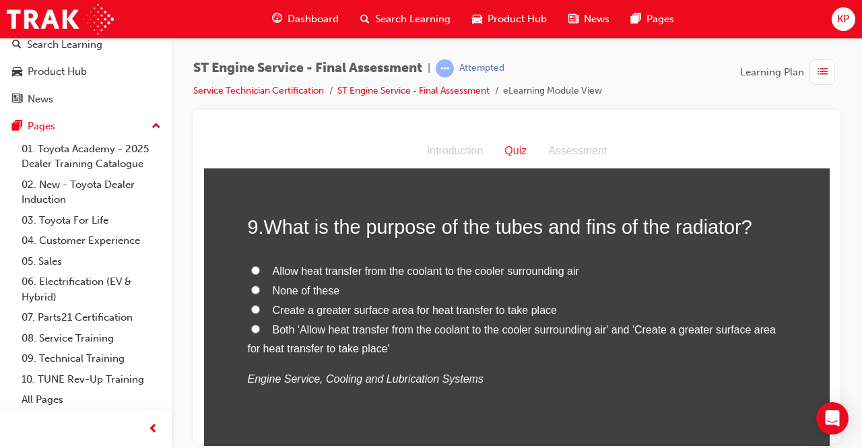
click at [251, 265] on input "Allow heat transfer from the coolant to the cooler surrounding air" at bounding box center [255, 269] width 9 height 9
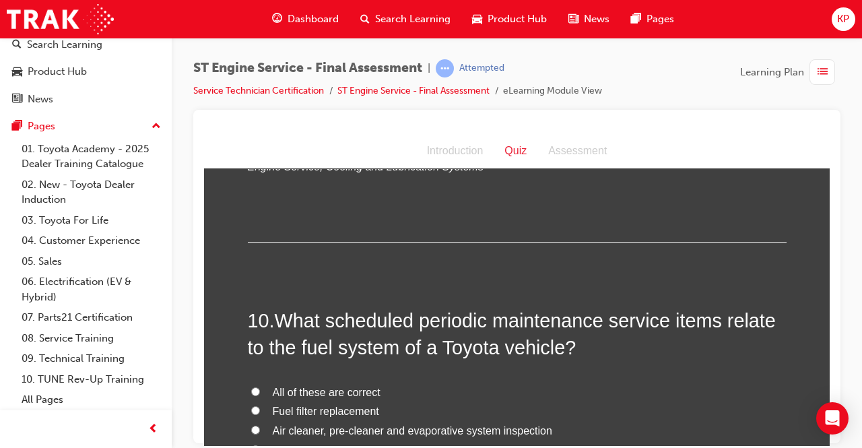
scroll to position [2761, 0]
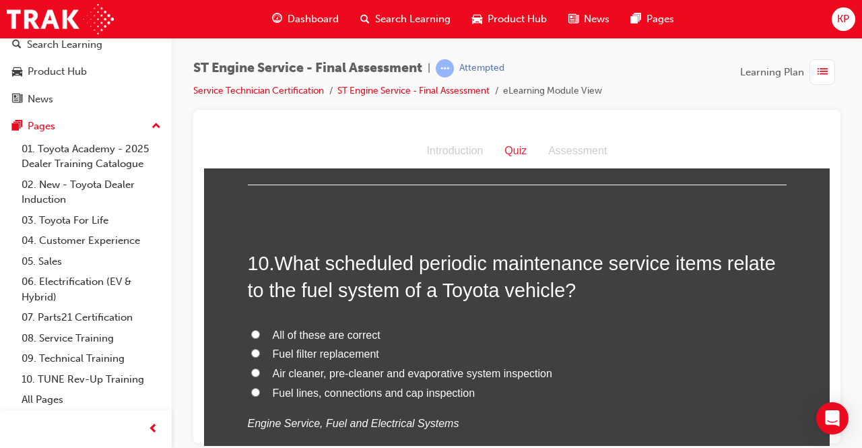
click at [248, 325] on label "All of these are correct" at bounding box center [517, 335] width 539 height 20
click at [251, 329] on input "All of these are correct" at bounding box center [255, 333] width 9 height 9
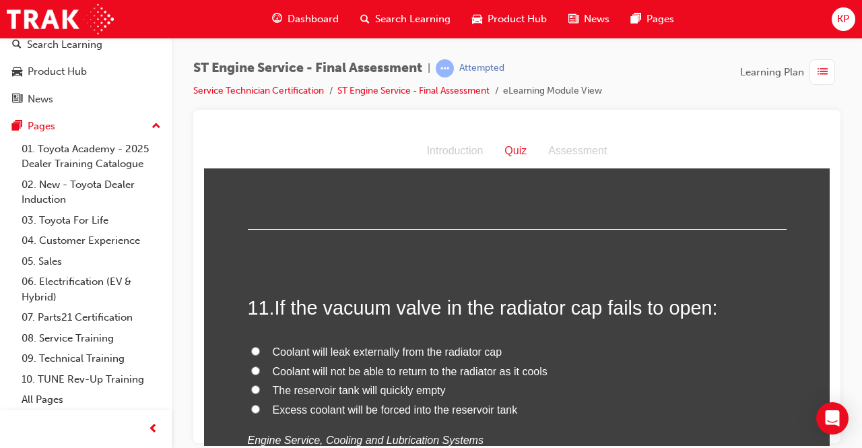
scroll to position [3097, 0]
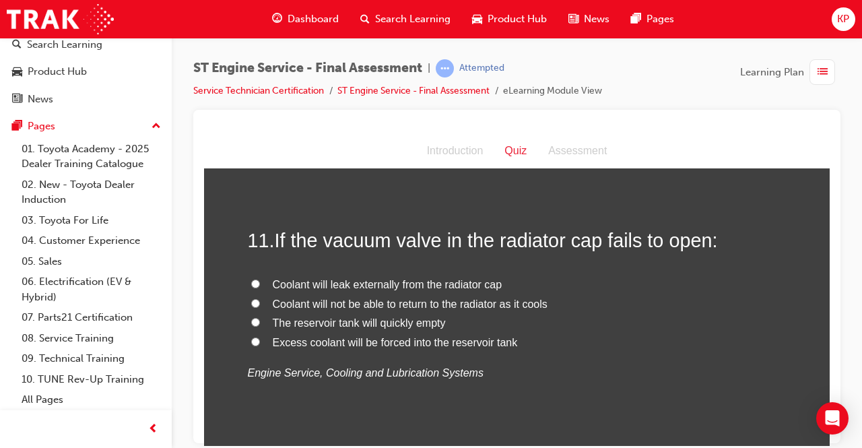
drag, startPoint x: 250, startPoint y: 278, endPoint x: 259, endPoint y: 279, distance: 8.1
click at [252, 275] on label "Coolant will leak externally from the radiator cap" at bounding box center [517, 285] width 539 height 20
click at [252, 279] on input "Coolant will leak externally from the radiator cap" at bounding box center [255, 283] width 9 height 9
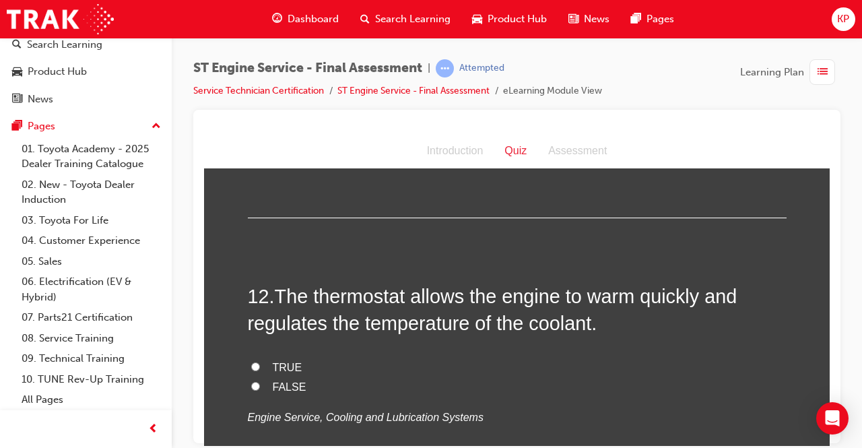
scroll to position [3367, 0]
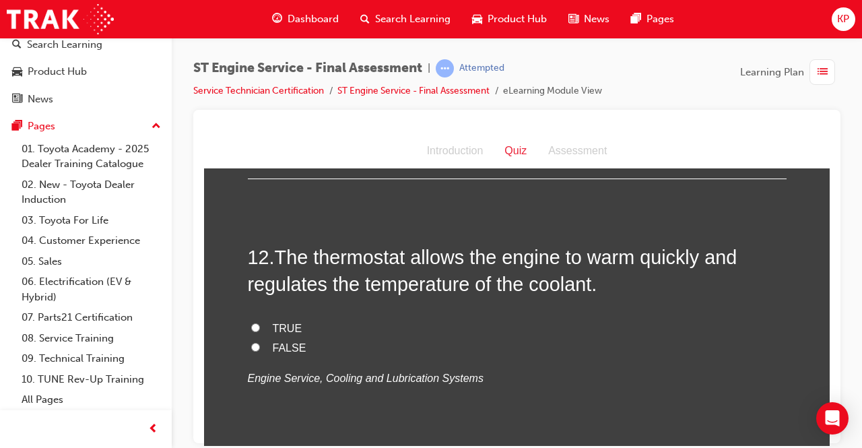
click at [251, 329] on input "TRUE" at bounding box center [255, 327] width 9 height 9
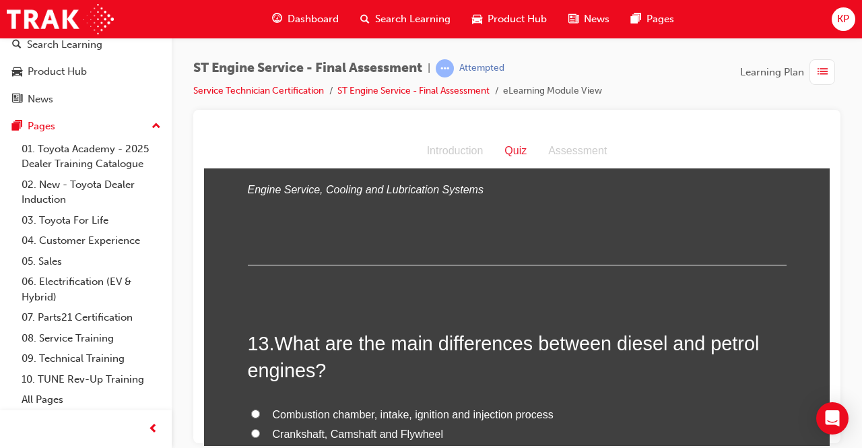
scroll to position [3636, 0]
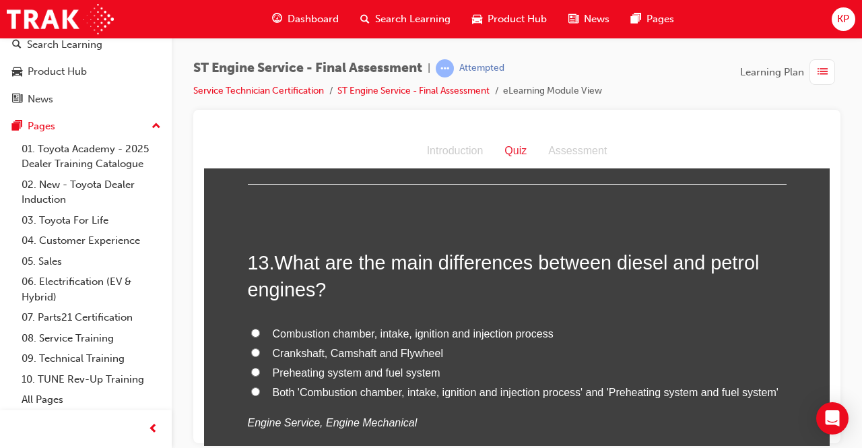
click at [251, 368] on input "Preheating system and fuel system" at bounding box center [255, 371] width 9 height 9
click at [251, 388] on input "Both 'Combustion chamber, intake, ignition and injection process' and 'Preheati…" at bounding box center [255, 390] width 9 height 9
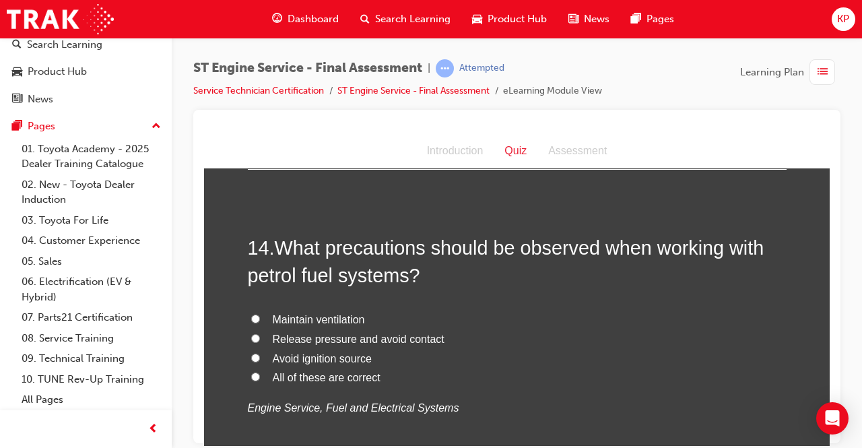
scroll to position [3973, 0]
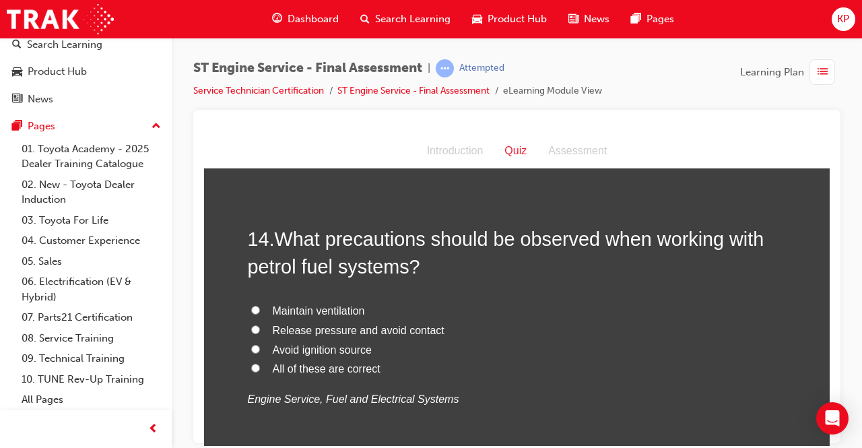
drag, startPoint x: 253, startPoint y: 361, endPoint x: 261, endPoint y: 353, distance: 10.5
click at [253, 359] on label "All of these are correct" at bounding box center [517, 369] width 539 height 20
click at [253, 363] on input "All of these are correct" at bounding box center [255, 367] width 9 height 9
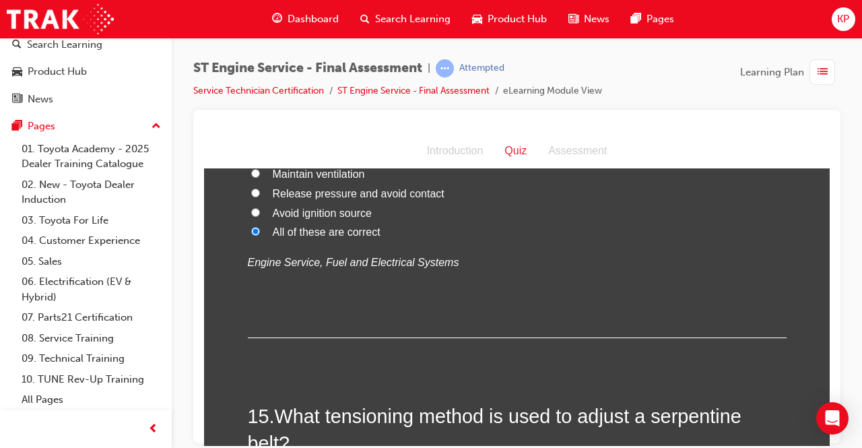
scroll to position [4242, 0]
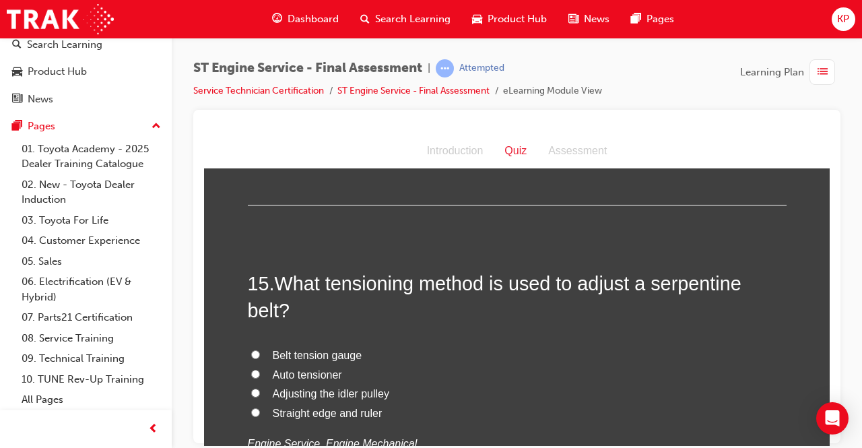
drag, startPoint x: 248, startPoint y: 368, endPoint x: 261, endPoint y: 376, distance: 15.0
click at [251, 369] on input "Auto tensioner" at bounding box center [255, 373] width 9 height 9
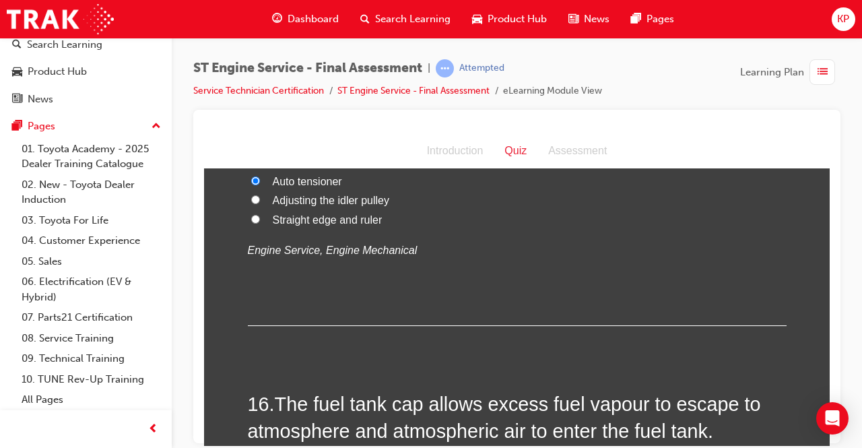
scroll to position [4646, 0]
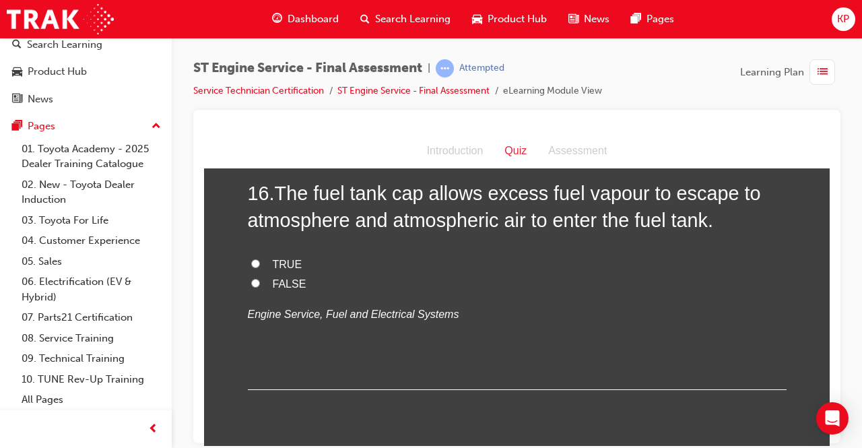
click at [255, 277] on label "FALSE" at bounding box center [517, 284] width 539 height 20
click at [255, 278] on input "FALSE" at bounding box center [255, 282] width 9 height 9
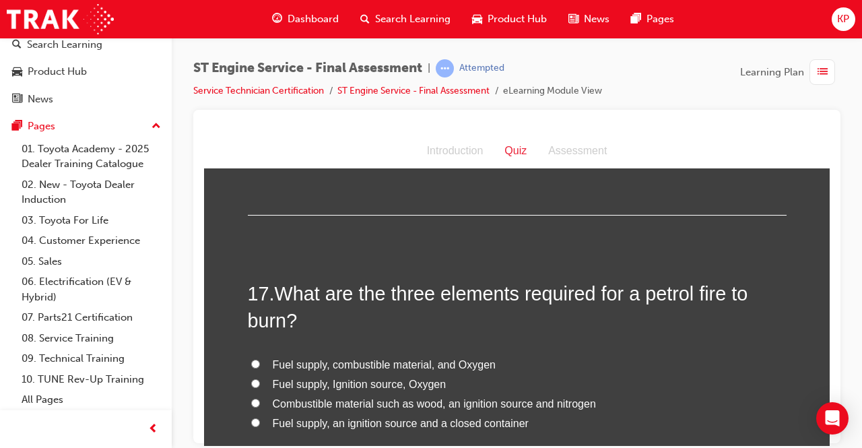
scroll to position [4848, 0]
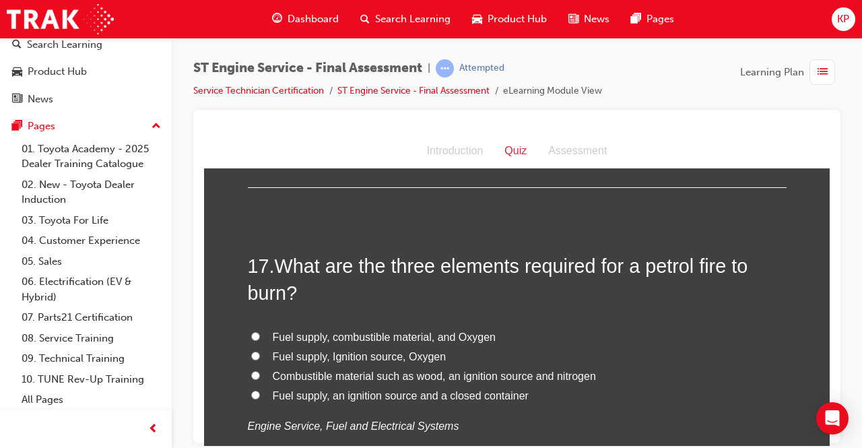
click at [251, 356] on input "Fuel supply, Ignition source, Oxygen" at bounding box center [255, 355] width 9 height 9
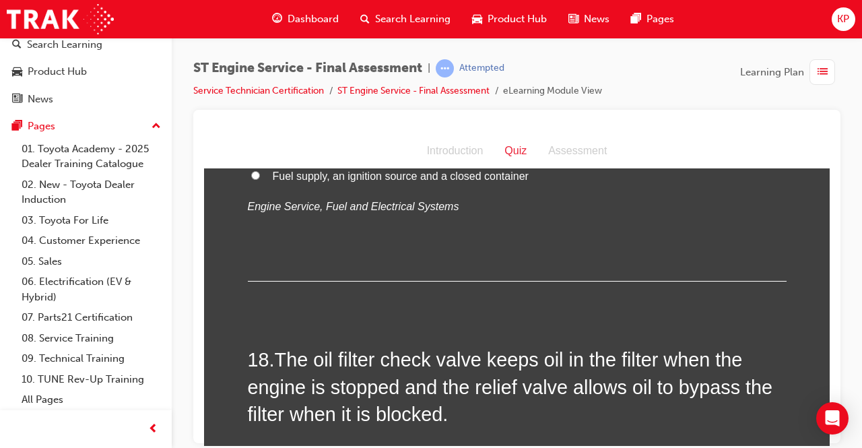
scroll to position [5117, 0]
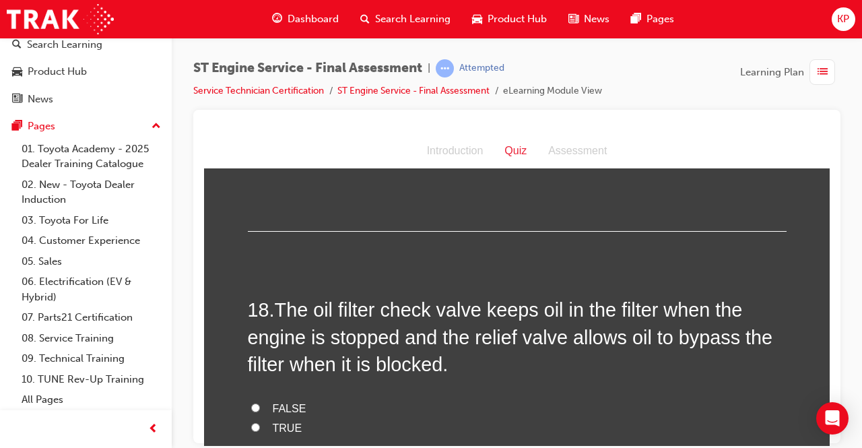
click at [248, 399] on label "FALSE" at bounding box center [517, 409] width 539 height 20
click at [251, 403] on input "FALSE" at bounding box center [255, 407] width 9 height 9
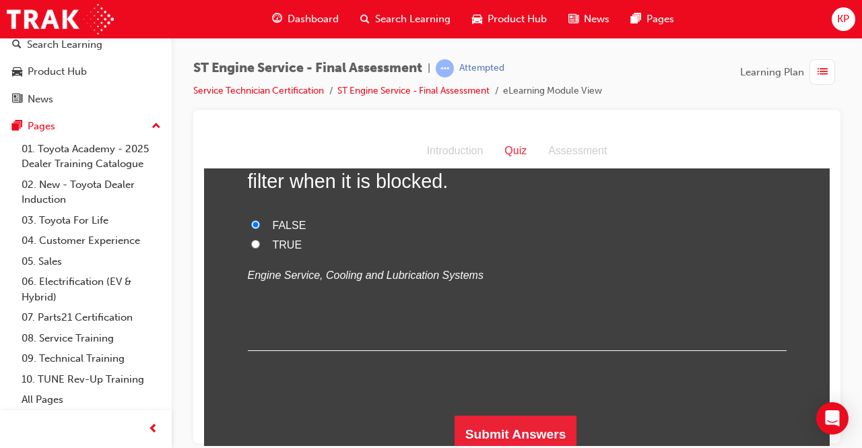
scroll to position [5303, 0]
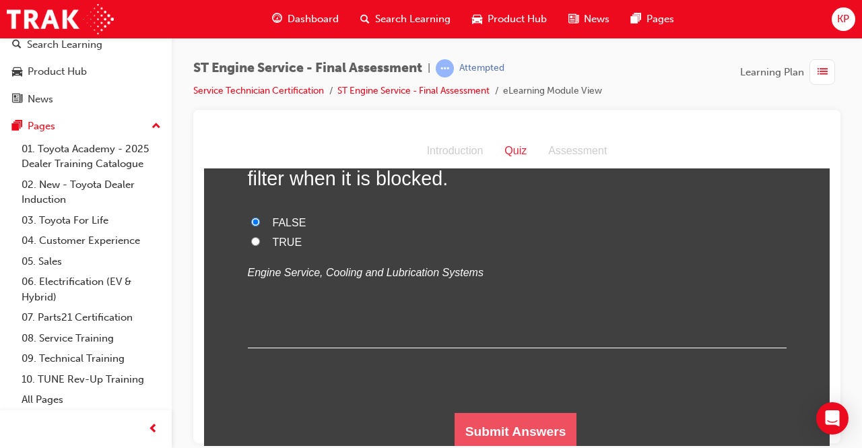
click at [531, 421] on button "Submit Answers" at bounding box center [515, 431] width 123 height 38
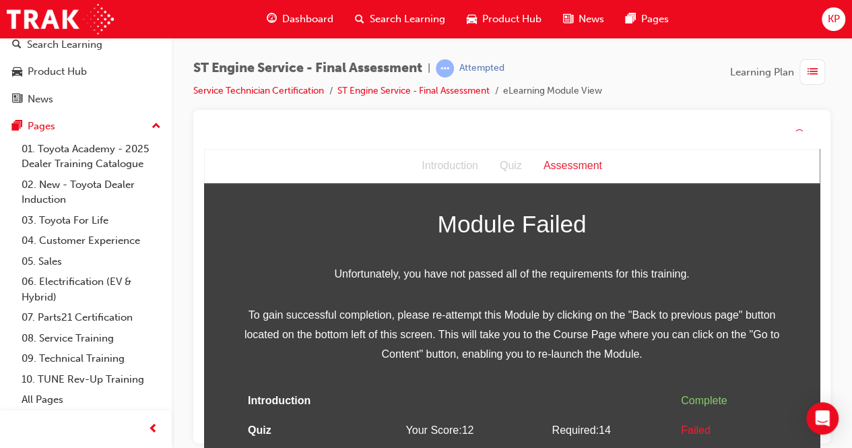
scroll to position [40, 0]
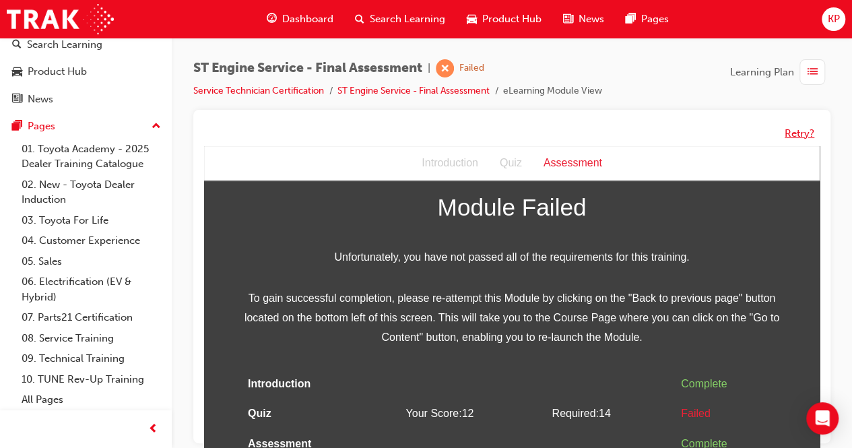
click at [788, 129] on button "Retry?" at bounding box center [799, 133] width 30 height 15
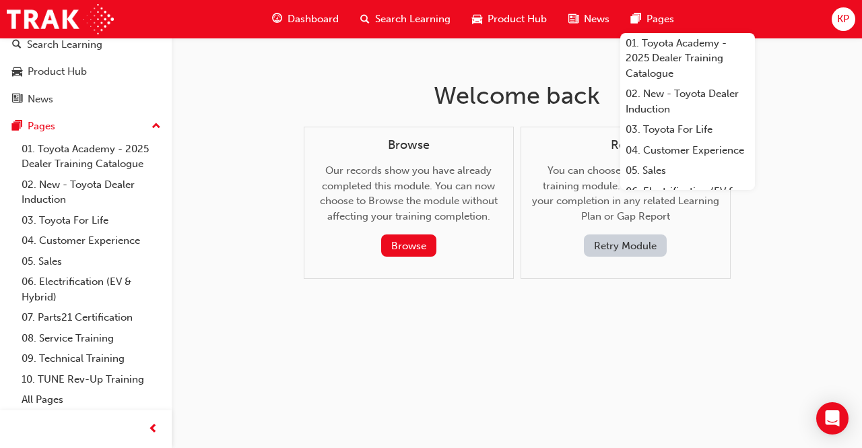
click at [623, 244] on button "Retry Module" at bounding box center [625, 245] width 83 height 22
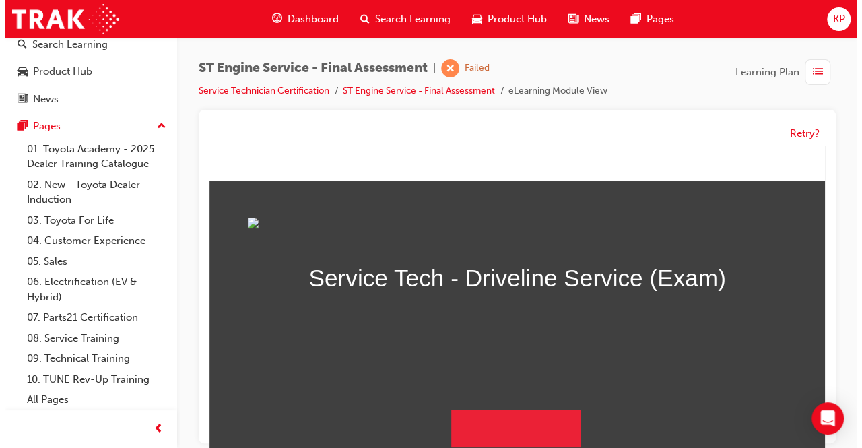
scroll to position [137, 0]
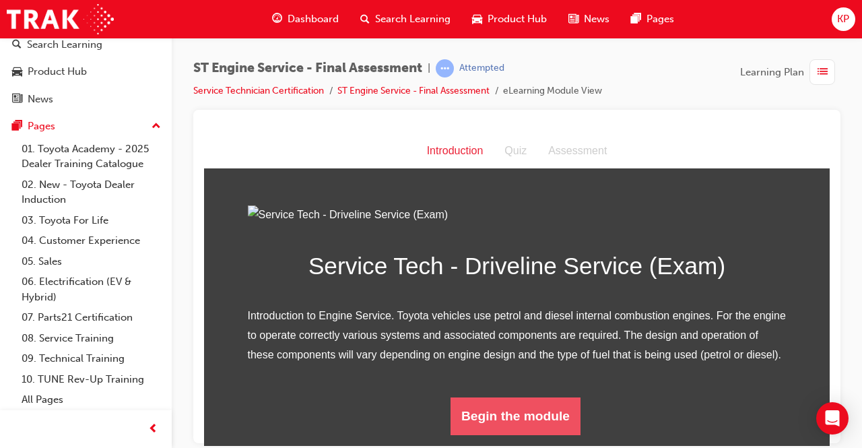
click at [508, 422] on button "Begin the module" at bounding box center [515, 416] width 130 height 38
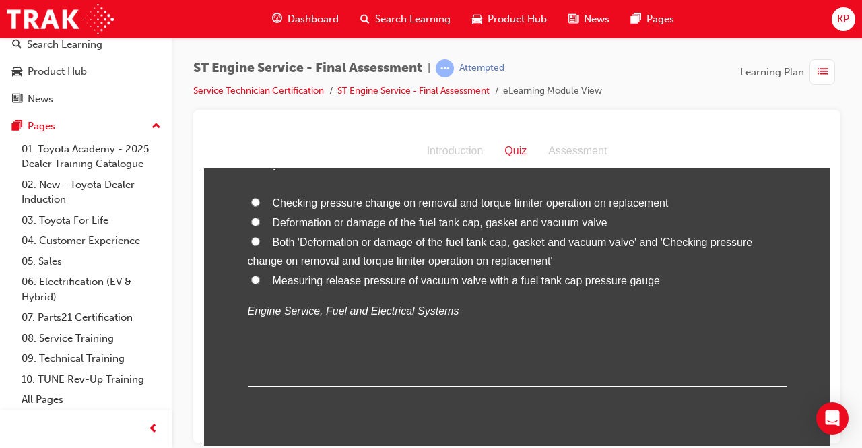
scroll to position [0, 0]
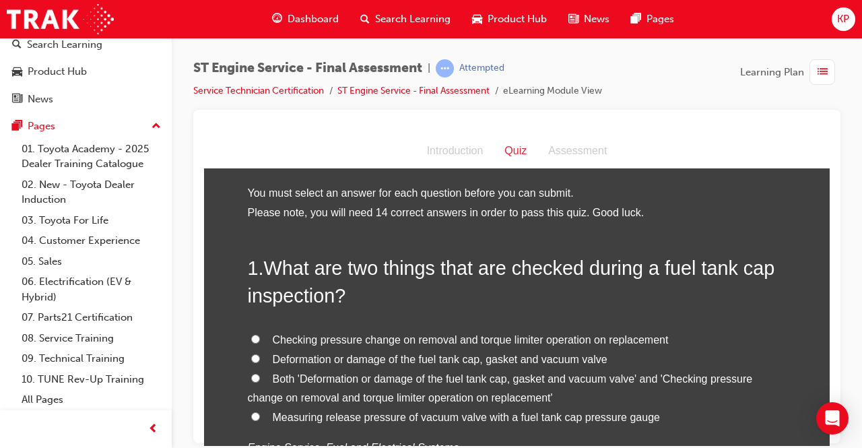
click at [251, 358] on input "Deformation or damage of the fuel tank cap, gasket and vacuum valve" at bounding box center [255, 357] width 9 height 9
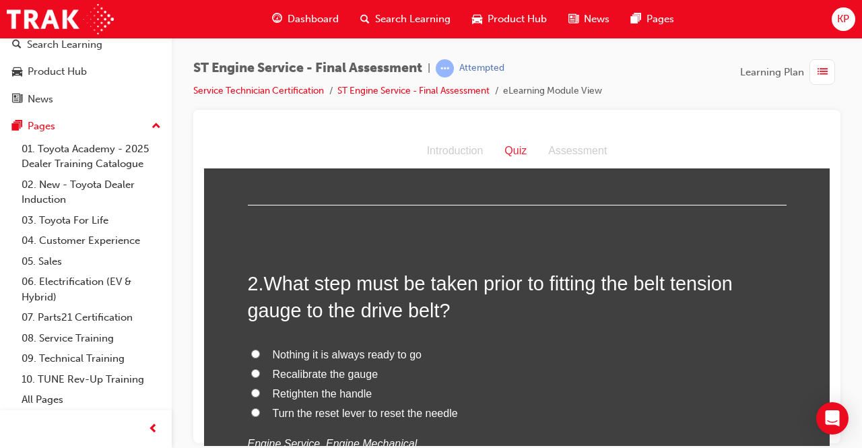
scroll to position [337, 0]
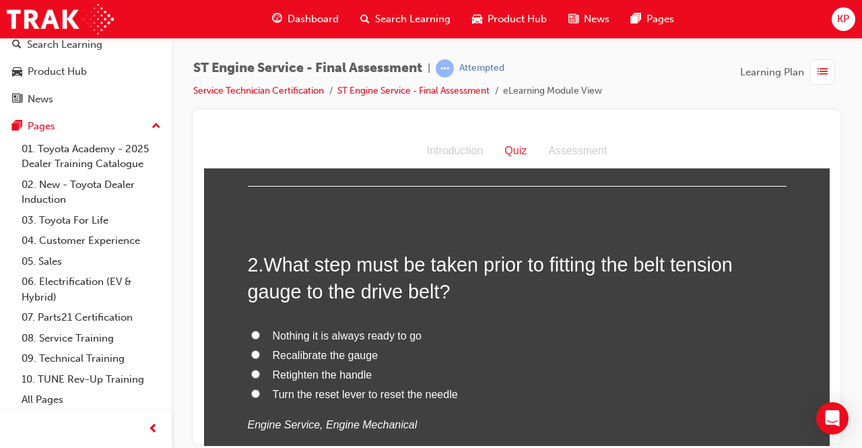
click at [251, 392] on input "Turn the reset lever to reset the needle" at bounding box center [255, 393] width 9 height 9
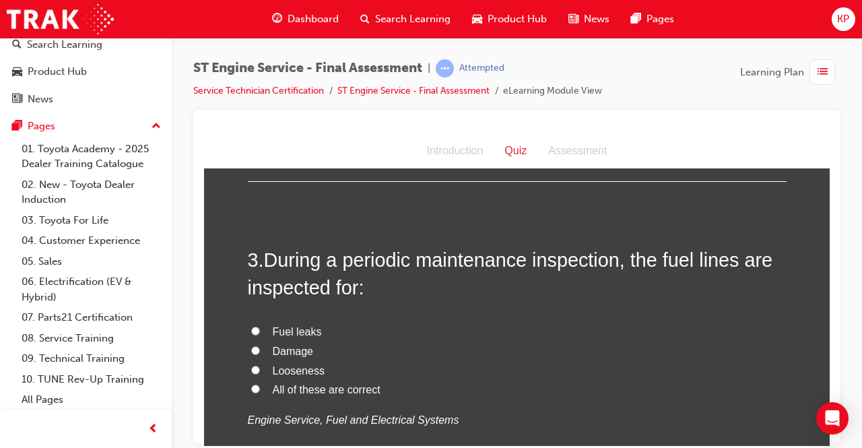
scroll to position [673, 0]
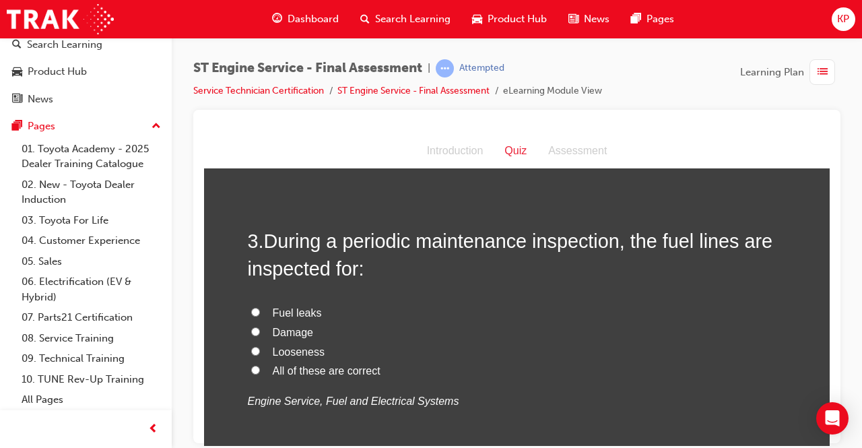
click at [251, 369] on input "All of these are correct" at bounding box center [255, 369] width 9 height 9
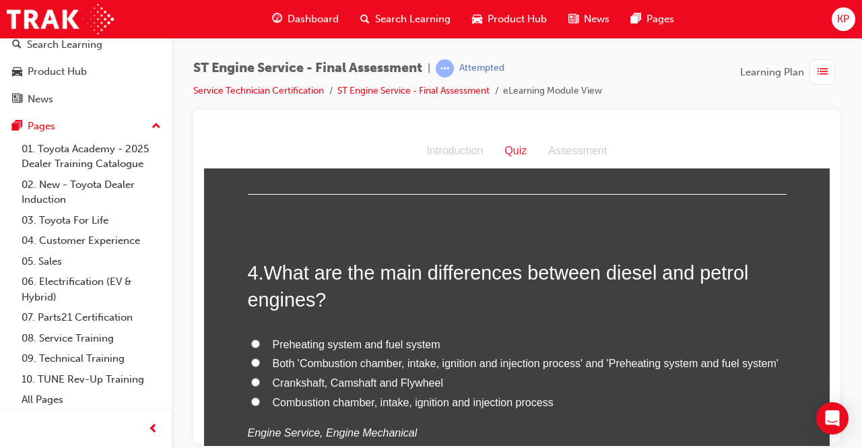
scroll to position [1010, 0]
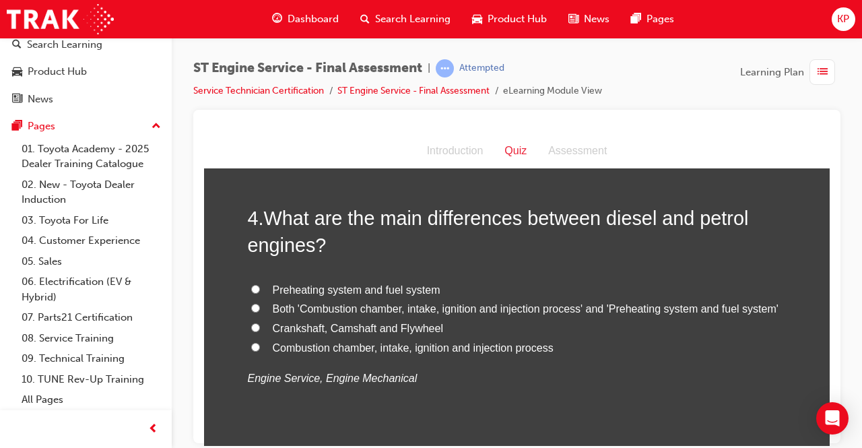
click at [252, 284] on input "Preheating system and fuel system" at bounding box center [255, 288] width 9 height 9
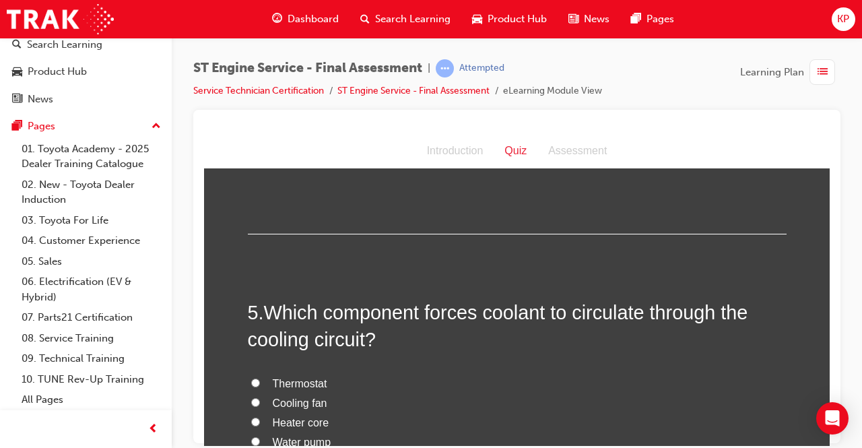
scroll to position [1279, 0]
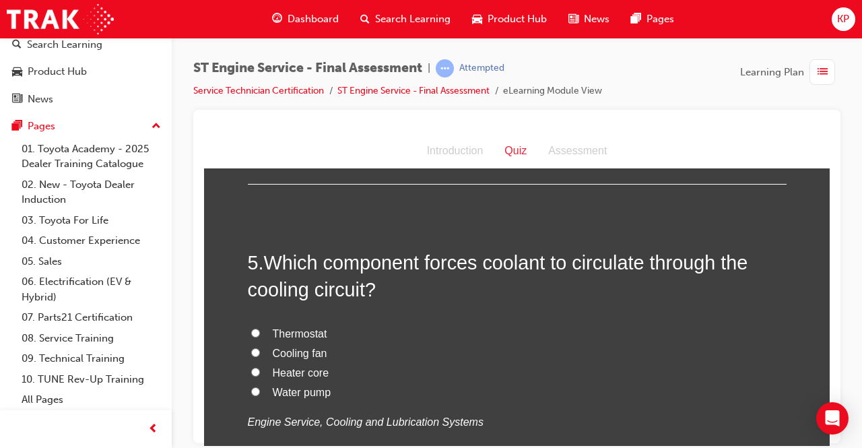
click at [251, 389] on input "Water pump" at bounding box center [255, 390] width 9 height 9
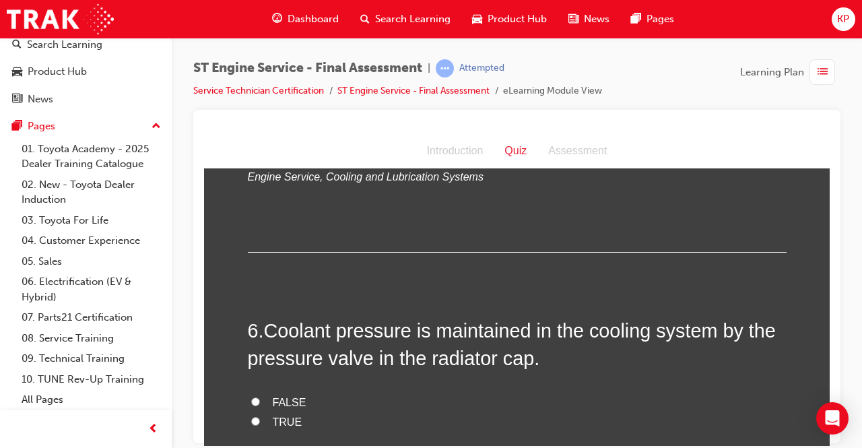
scroll to position [1616, 0]
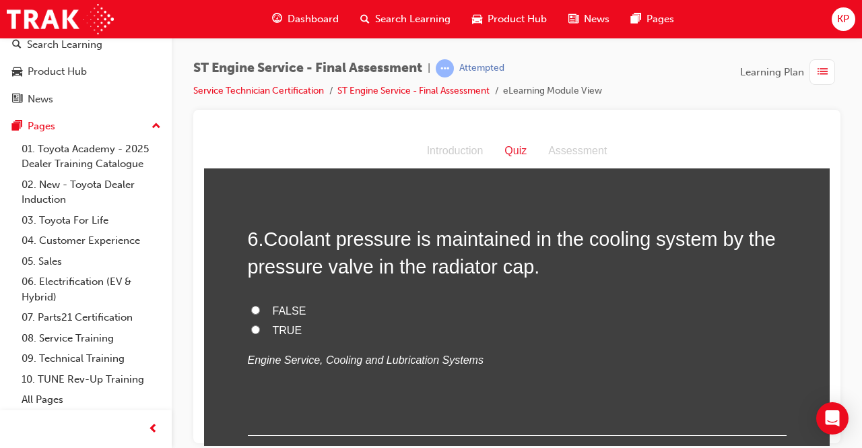
click at [248, 321] on label "TRUE" at bounding box center [517, 331] width 539 height 20
click at [251, 325] on input "TRUE" at bounding box center [255, 329] width 9 height 9
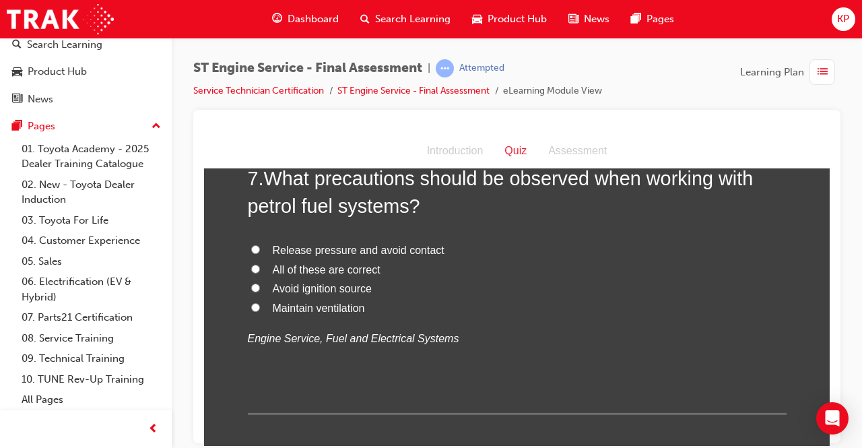
scroll to position [1953, 0]
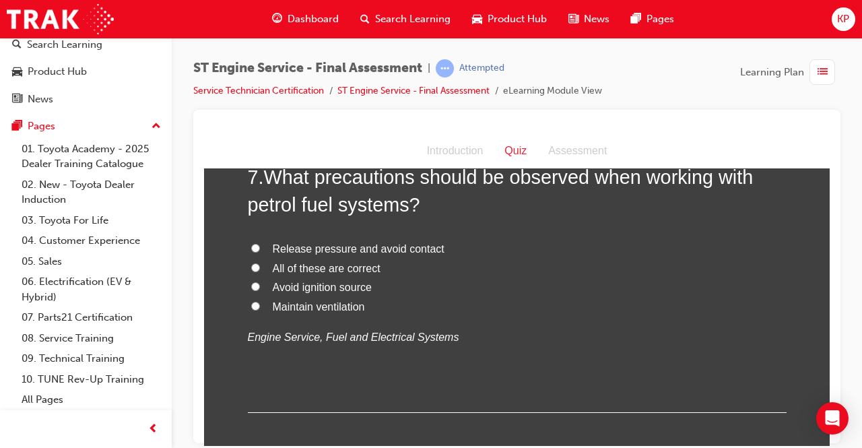
drag, startPoint x: 257, startPoint y: 261, endPoint x: 259, endPoint y: 275, distance: 14.2
click at [257, 261] on label "All of these are correct" at bounding box center [517, 269] width 539 height 20
click at [257, 263] on input "All of these are correct" at bounding box center [255, 267] width 9 height 9
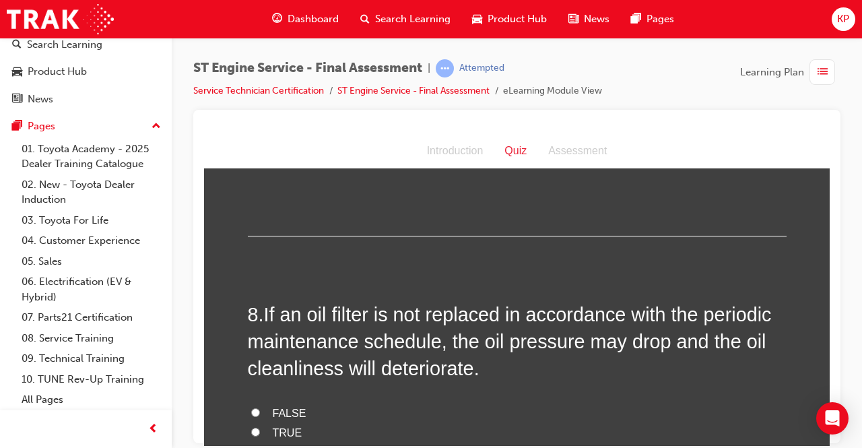
scroll to position [2222, 0]
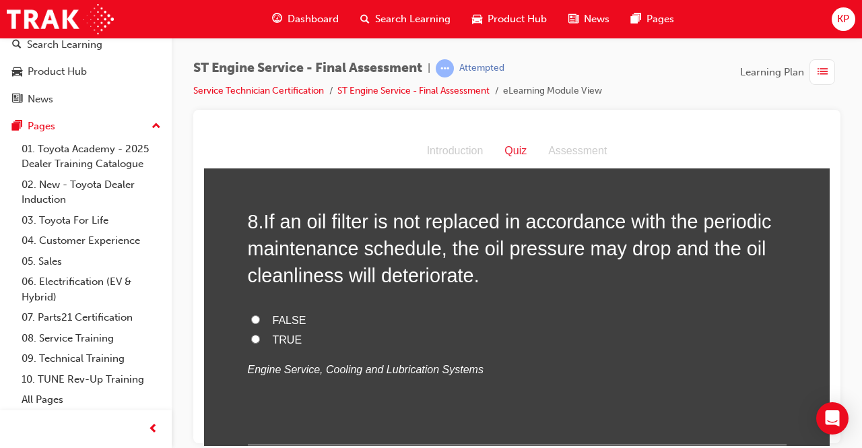
click at [251, 314] on input "FALSE" at bounding box center [255, 318] width 9 height 9
click at [251, 336] on input "TRUE" at bounding box center [255, 338] width 9 height 9
click at [253, 314] on input "FALSE" at bounding box center [255, 318] width 9 height 9
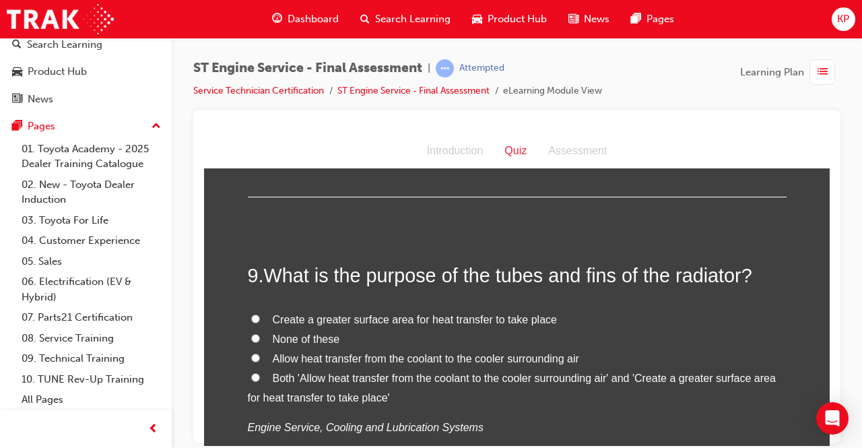
scroll to position [2491, 0]
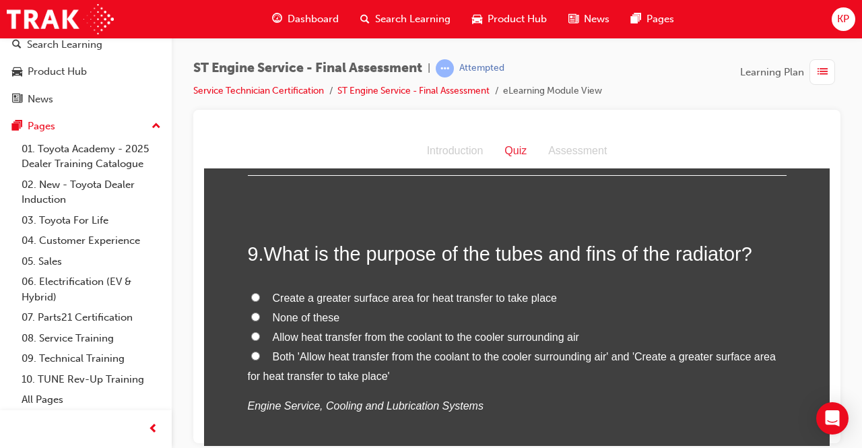
click at [251, 333] on input "Allow heat transfer from the coolant to the cooler surrounding air" at bounding box center [255, 335] width 9 height 9
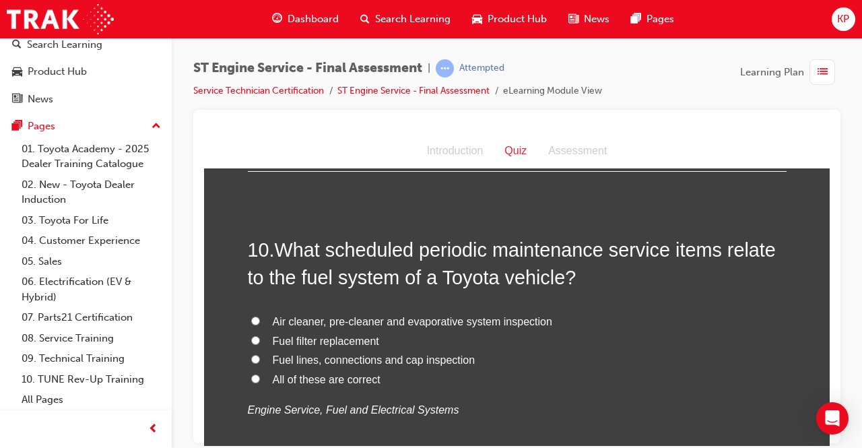
scroll to position [2828, 0]
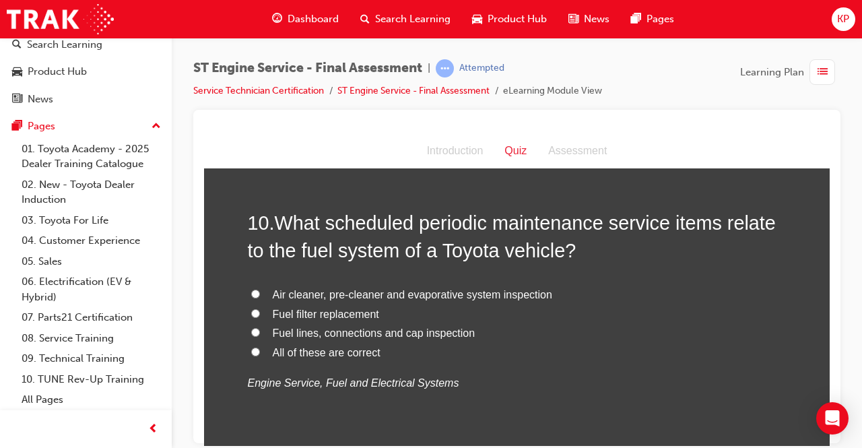
click at [251, 347] on input "All of these are correct" at bounding box center [255, 351] width 9 height 9
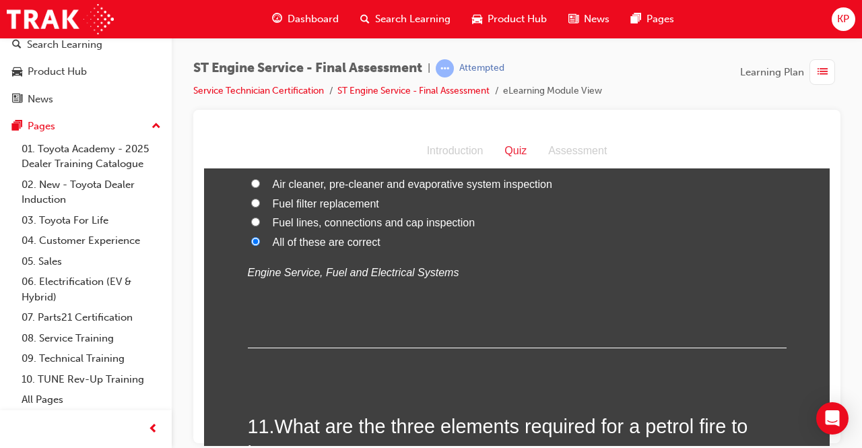
scroll to position [3097, 0]
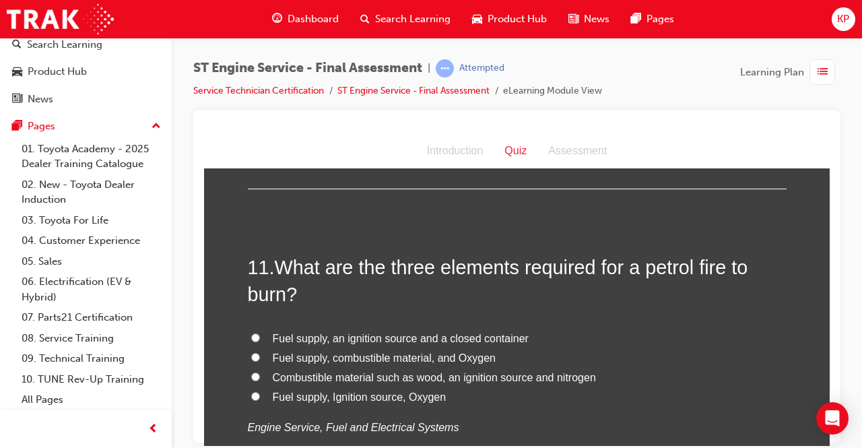
click at [253, 391] on input "Fuel supply, Ignition source, Oxygen" at bounding box center [255, 395] width 9 height 9
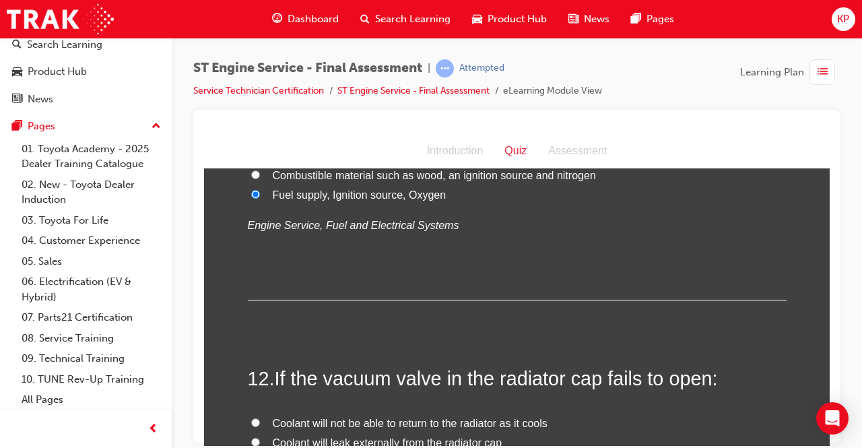
scroll to position [3367, 0]
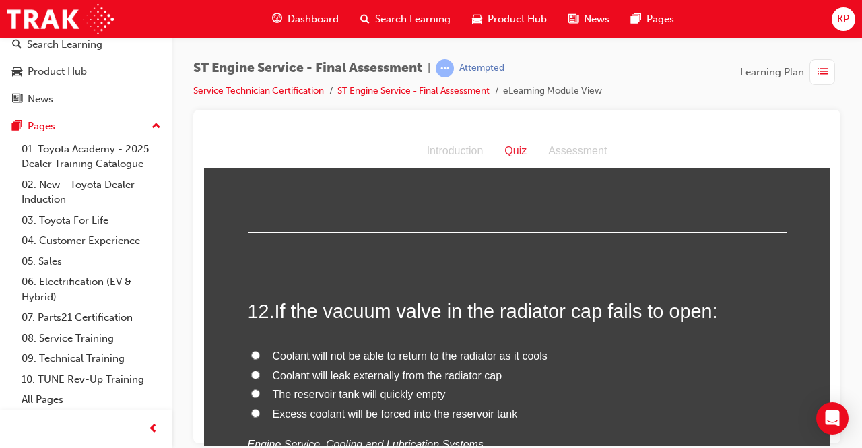
click at [248, 404] on label "Excess coolant will be forced into the reservoir tank" at bounding box center [517, 414] width 539 height 20
click at [251, 408] on input "Excess coolant will be forced into the reservoir tank" at bounding box center [255, 412] width 9 height 9
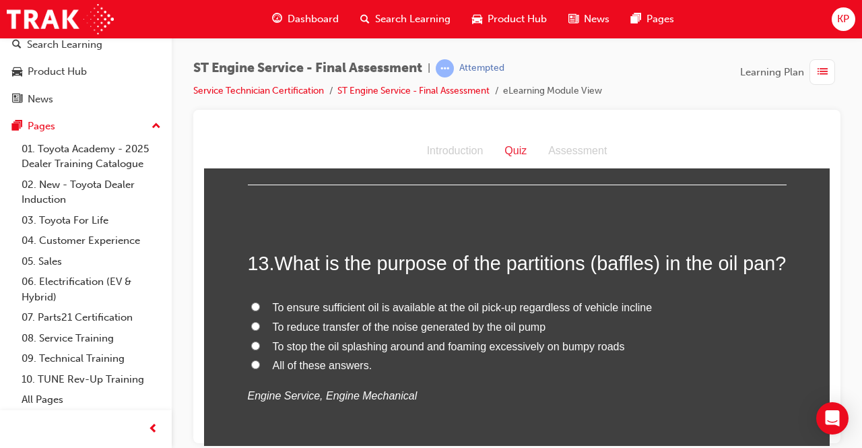
scroll to position [3703, 0]
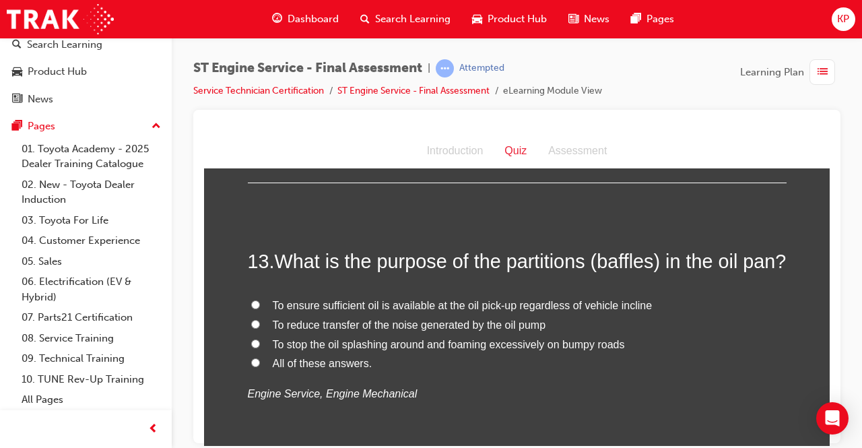
click at [253, 366] on input "All of these answers." at bounding box center [255, 362] width 9 height 9
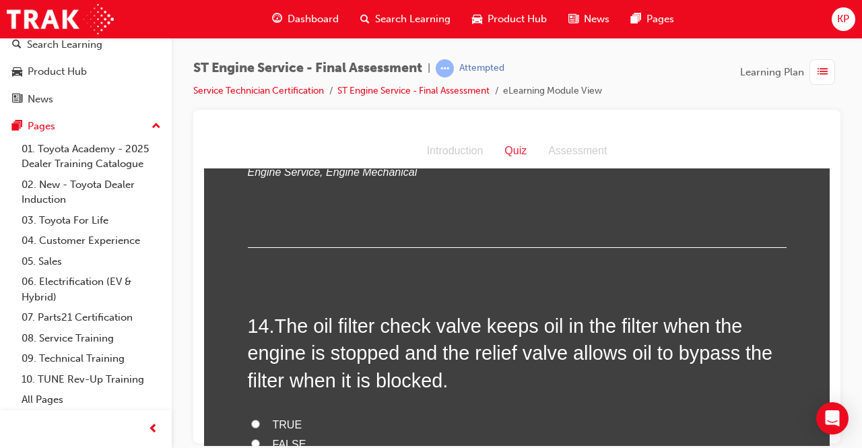
scroll to position [3973, 0]
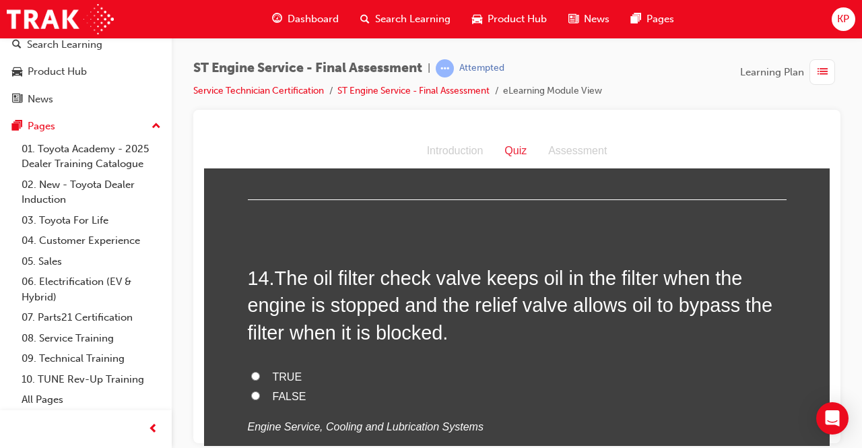
click at [253, 399] on input "FALSE" at bounding box center [255, 395] width 9 height 9
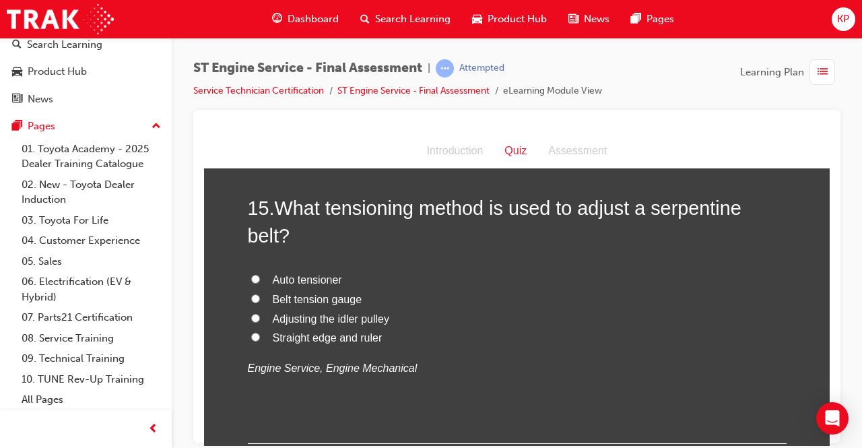
scroll to position [4377, 0]
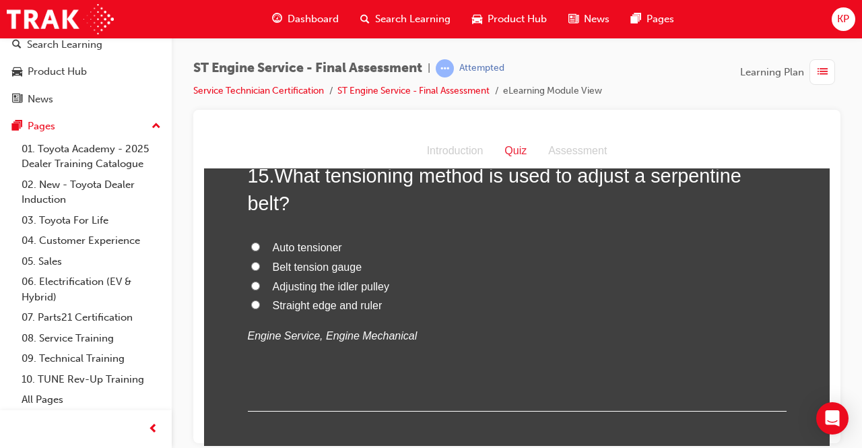
click at [251, 250] on input "Auto tensioner" at bounding box center [255, 246] width 9 height 9
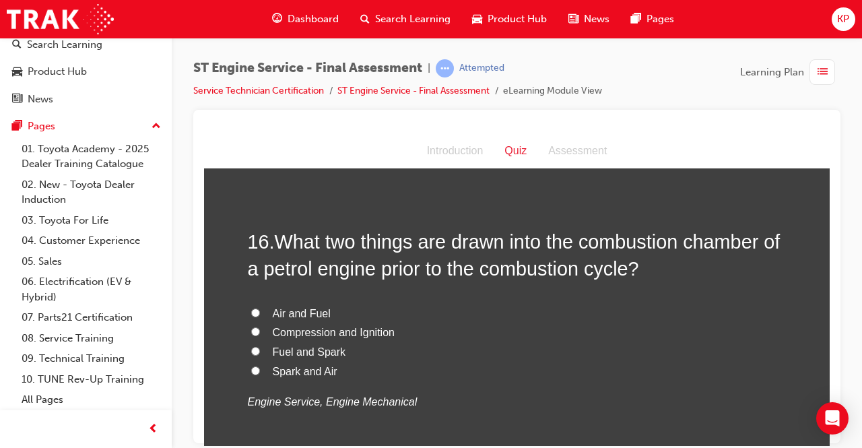
scroll to position [4646, 0]
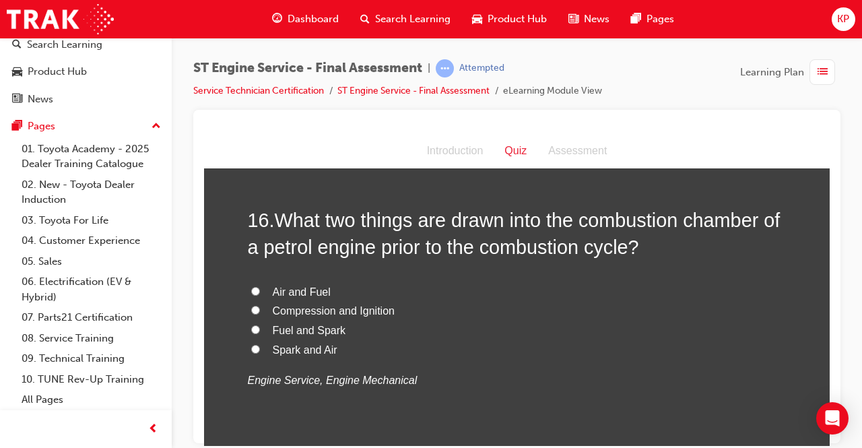
click at [259, 302] on label "Air and Fuel" at bounding box center [517, 292] width 539 height 20
click at [259, 295] on input "Air and Fuel" at bounding box center [255, 290] width 9 height 9
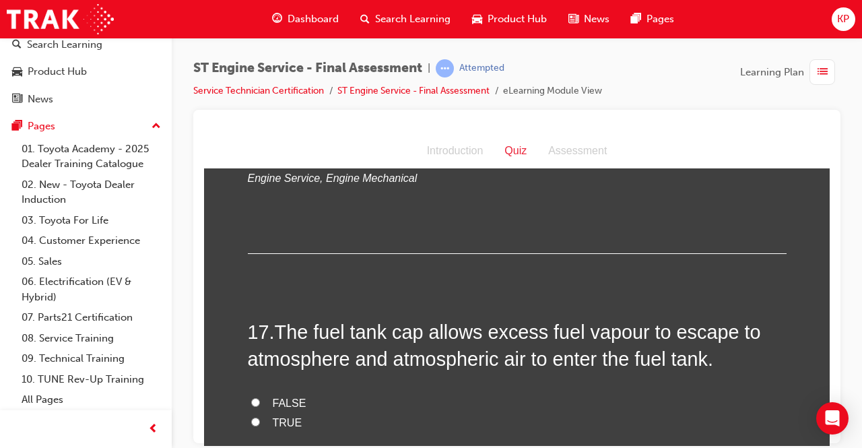
scroll to position [4915, 0]
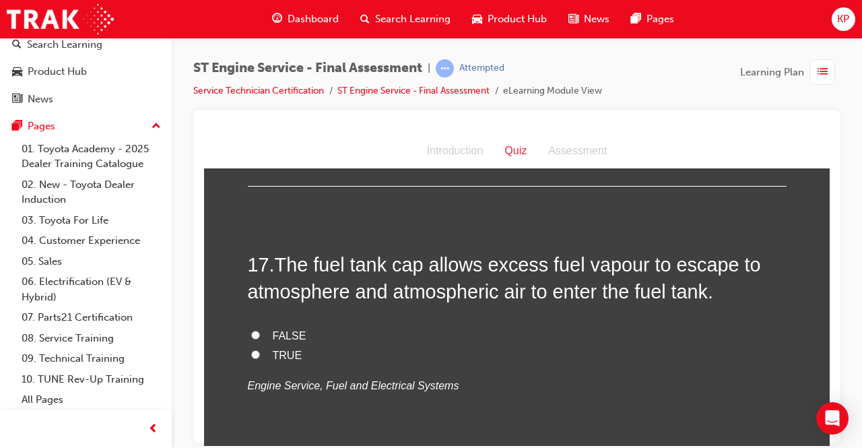
click at [254, 339] on input "FALSE" at bounding box center [255, 334] width 9 height 9
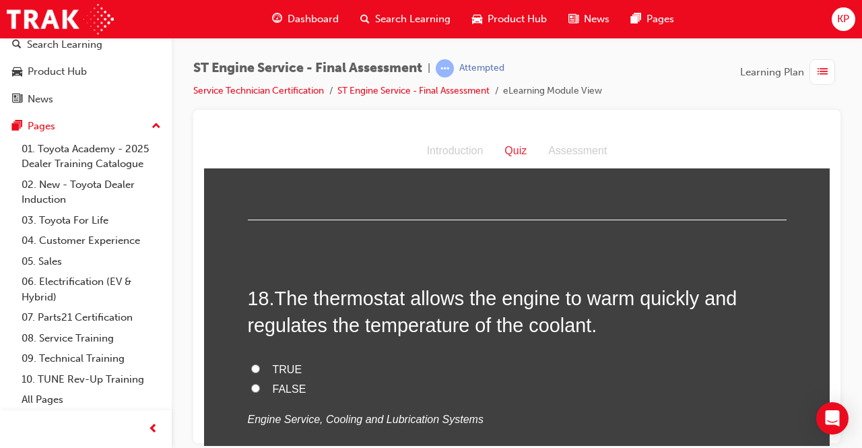
scroll to position [5185, 0]
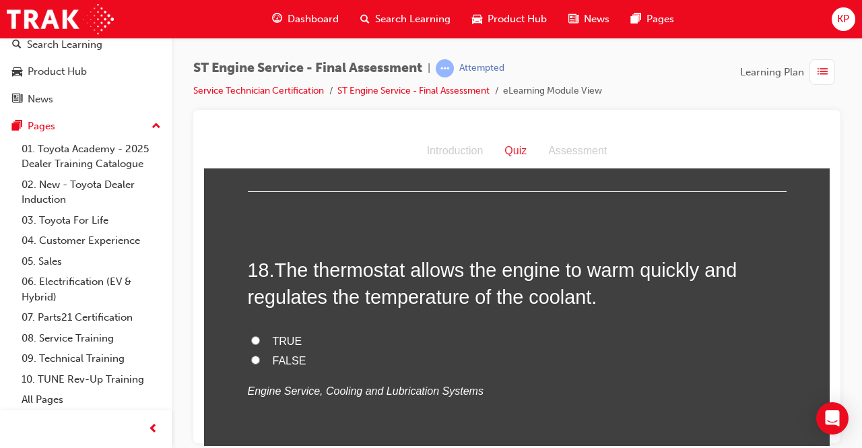
drag, startPoint x: 250, startPoint y: 358, endPoint x: 258, endPoint y: 358, distance: 7.4
click at [252, 351] on label "TRUE" at bounding box center [517, 341] width 539 height 20
click at [252, 344] on input "TRUE" at bounding box center [255, 339] width 9 height 9
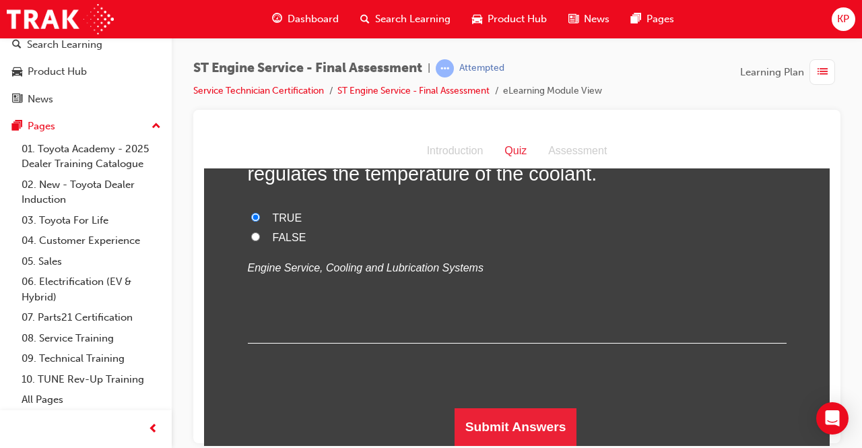
scroll to position [5330, 0]
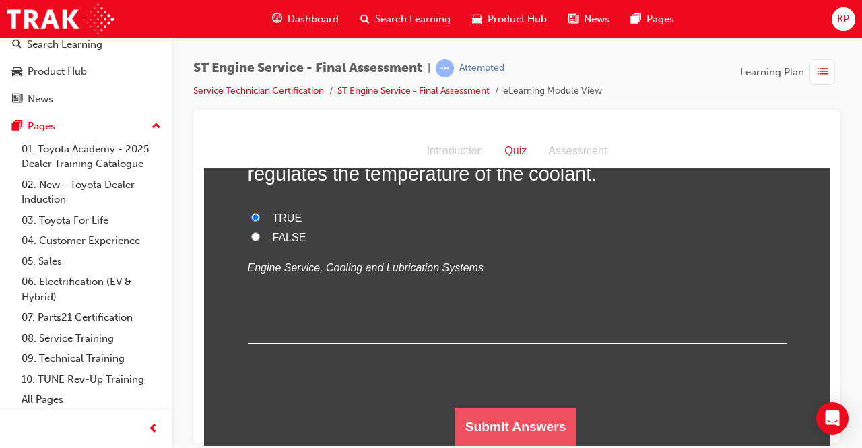
click at [506, 419] on button "Submit Answers" at bounding box center [515, 426] width 123 height 38
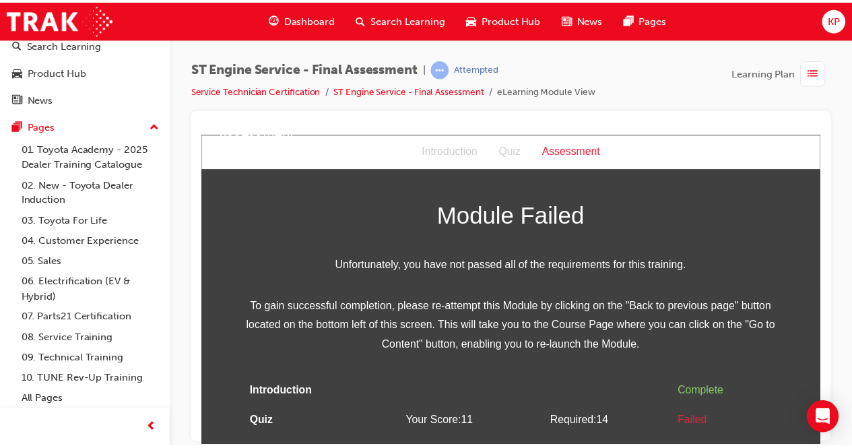
scroll to position [40, 0]
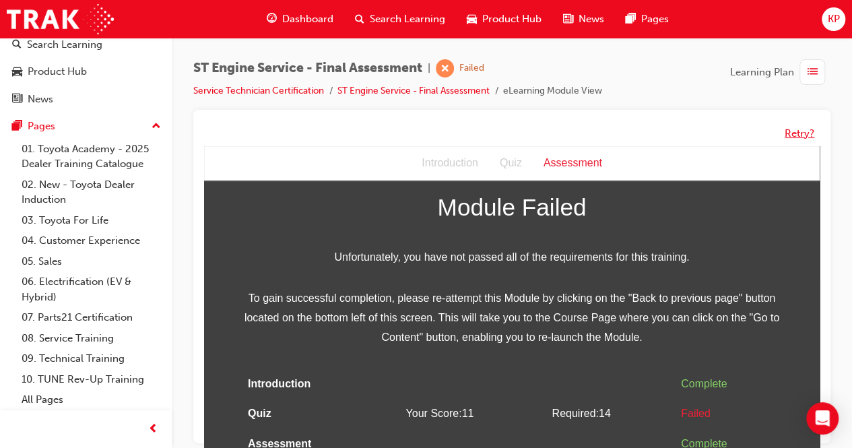
click at [803, 133] on button "Retry?" at bounding box center [799, 133] width 30 height 15
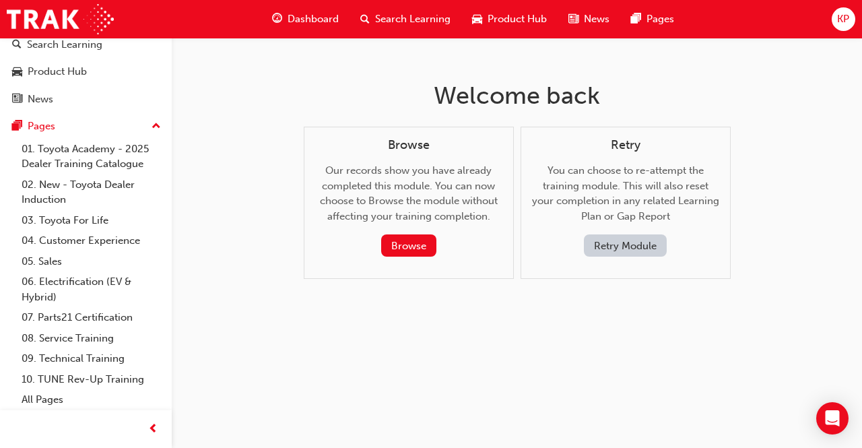
click at [652, 244] on button "Retry Module" at bounding box center [625, 245] width 83 height 22
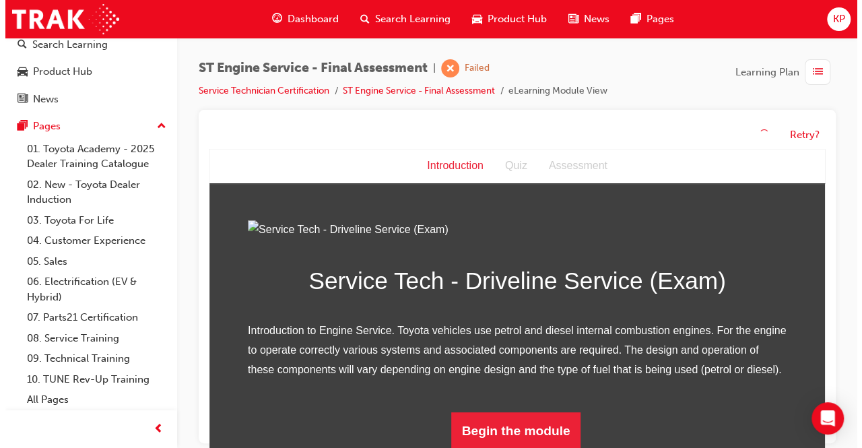
scroll to position [137, 0]
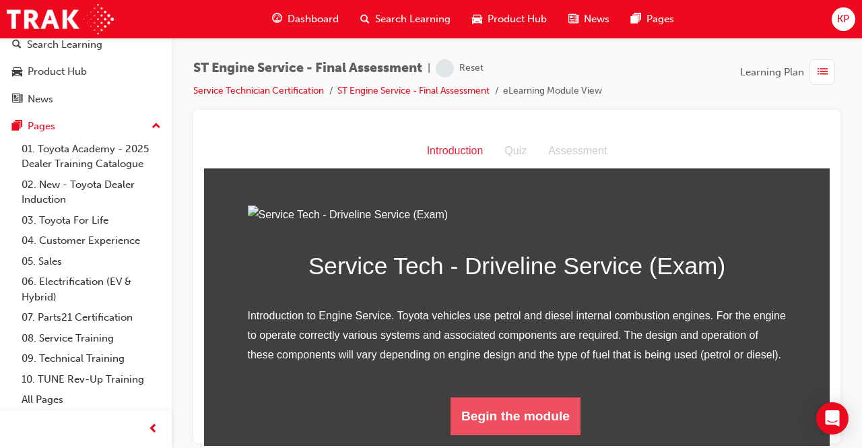
click at [516, 432] on button "Begin the module" at bounding box center [515, 416] width 130 height 38
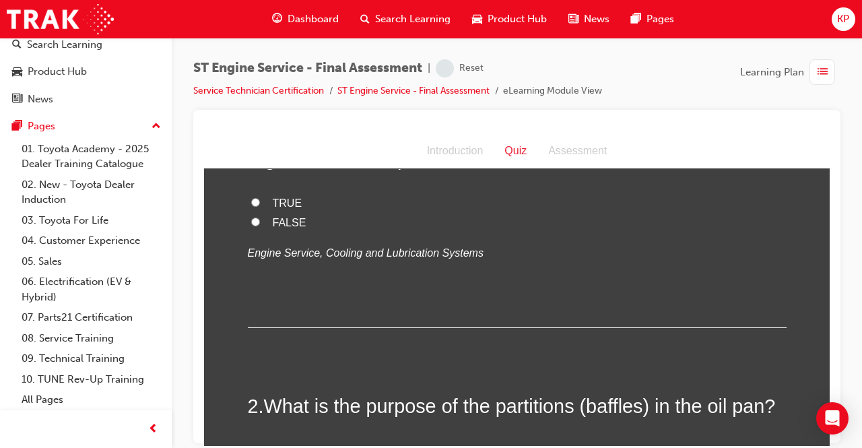
scroll to position [0, 0]
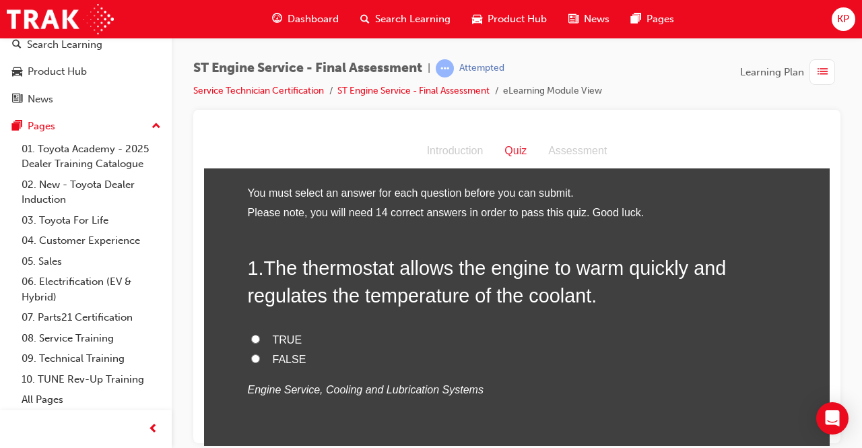
drag, startPoint x: 285, startPoint y: 331, endPoint x: 294, endPoint y: 330, distance: 8.1
click at [285, 330] on label "TRUE" at bounding box center [517, 340] width 539 height 20
click at [260, 334] on input "TRUE" at bounding box center [255, 338] width 9 height 9
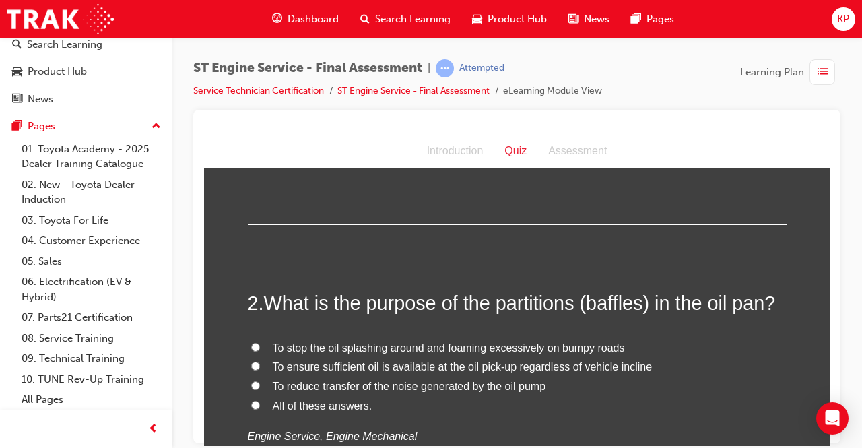
scroll to position [269, 0]
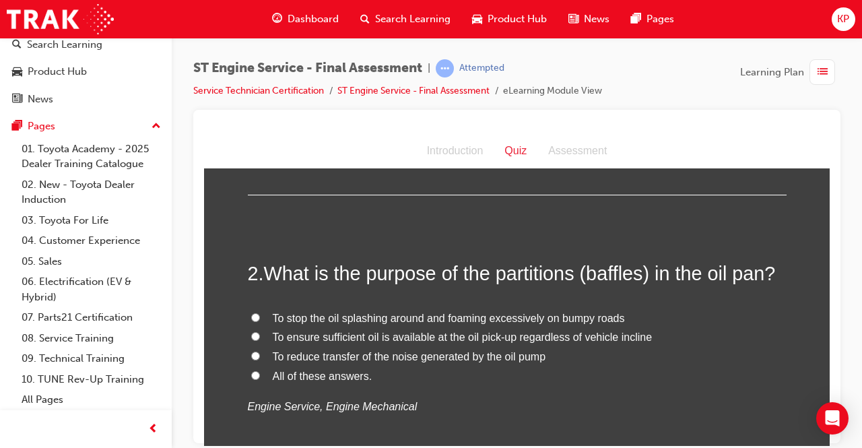
click at [251, 372] on input "All of these answers." at bounding box center [255, 374] width 9 height 9
click at [398, 338] on span "To ensure sufficient oil is available at the oil pick-up regardless of vehicle …" at bounding box center [463, 336] width 380 height 11
click at [260, 338] on input "To ensure sufficient oil is available at the oil pick-up regardless of vehicle …" at bounding box center [255, 335] width 9 height 9
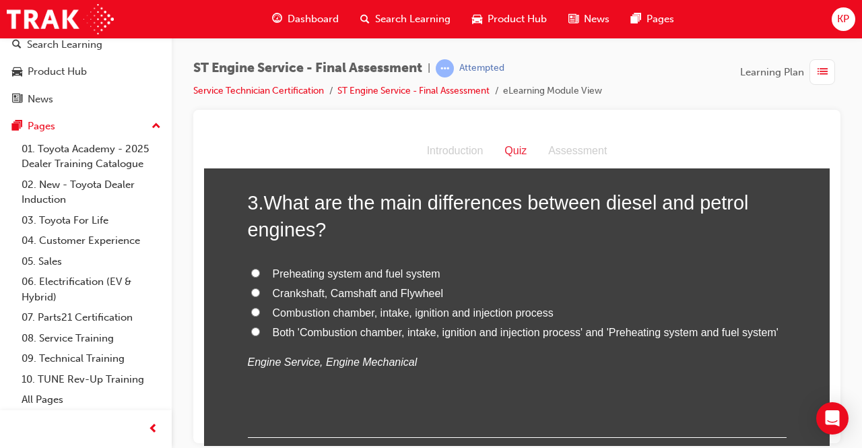
scroll to position [606, 0]
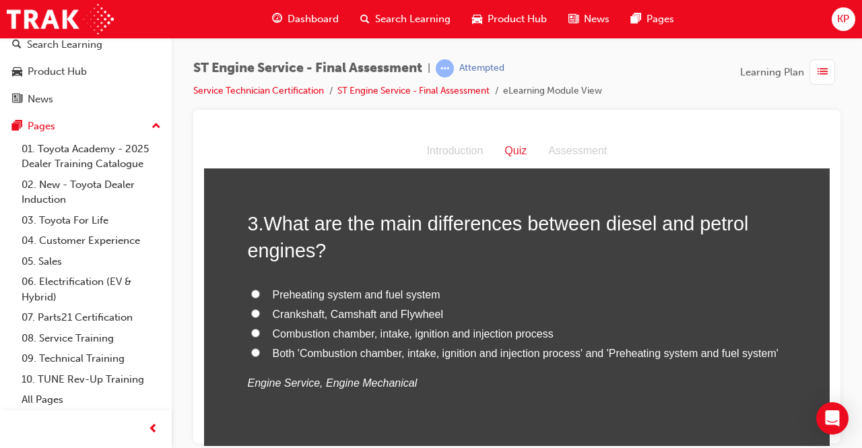
click at [276, 290] on span "Preheating system and fuel system" at bounding box center [357, 293] width 168 height 11
click at [260, 290] on input "Preheating system and fuel system" at bounding box center [255, 293] width 9 height 9
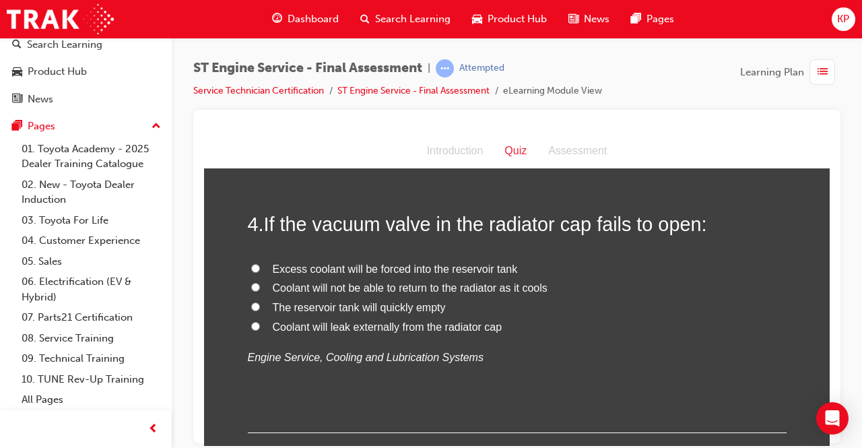
scroll to position [943, 0]
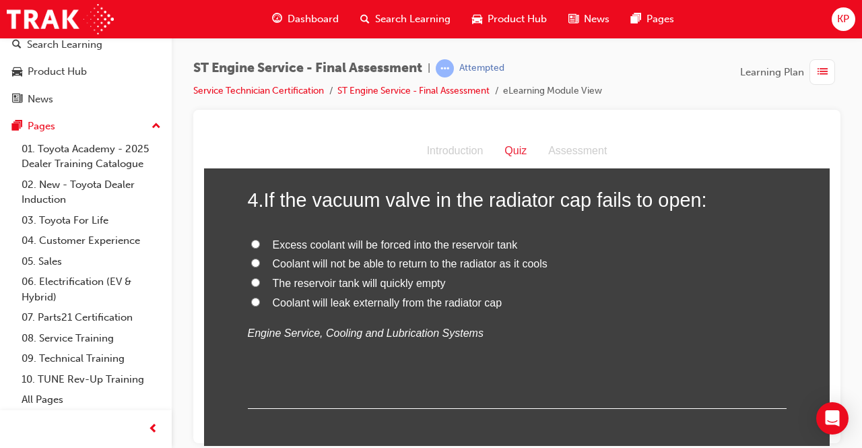
click at [260, 299] on label "Coolant will leak externally from the radiator cap" at bounding box center [517, 303] width 539 height 20
click at [260, 299] on input "Coolant will leak externally from the radiator cap" at bounding box center [255, 301] width 9 height 9
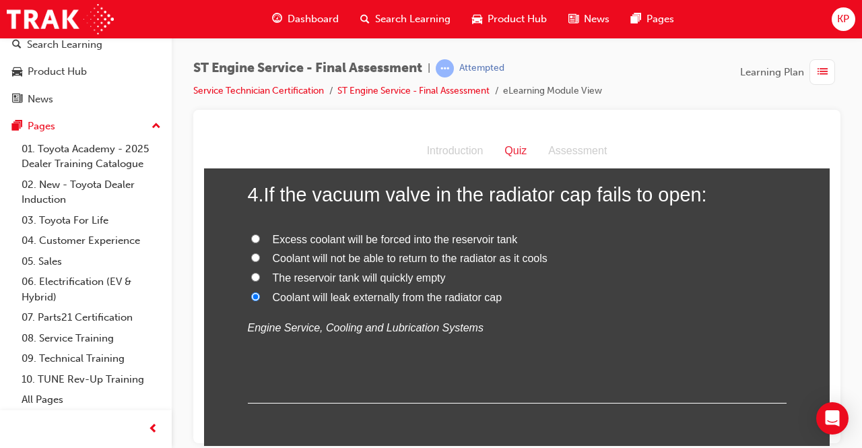
scroll to position [875, 0]
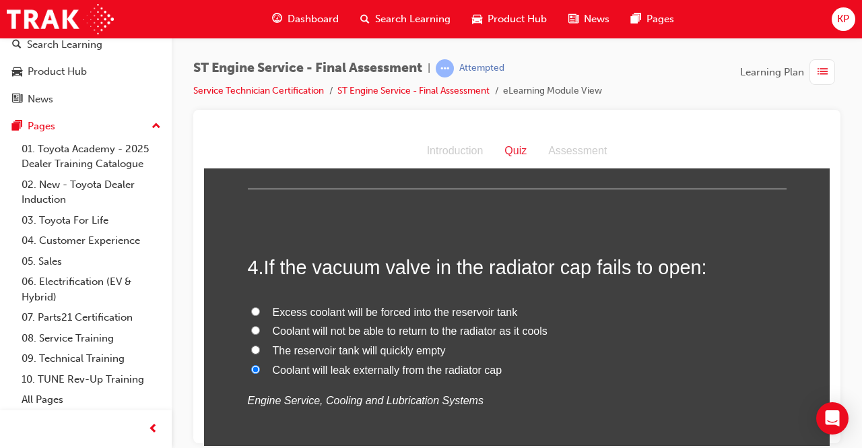
click at [285, 338] on label "Coolant will not be able to return to the radiator as it cools" at bounding box center [517, 331] width 539 height 20
click at [260, 334] on input "Coolant will not be able to return to the radiator as it cools" at bounding box center [255, 329] width 9 height 9
click at [283, 347] on span "The reservoir tank will quickly empty" at bounding box center [359, 349] width 173 height 11
click at [260, 347] on input "The reservoir tank will quickly empty" at bounding box center [255, 349] width 9 height 9
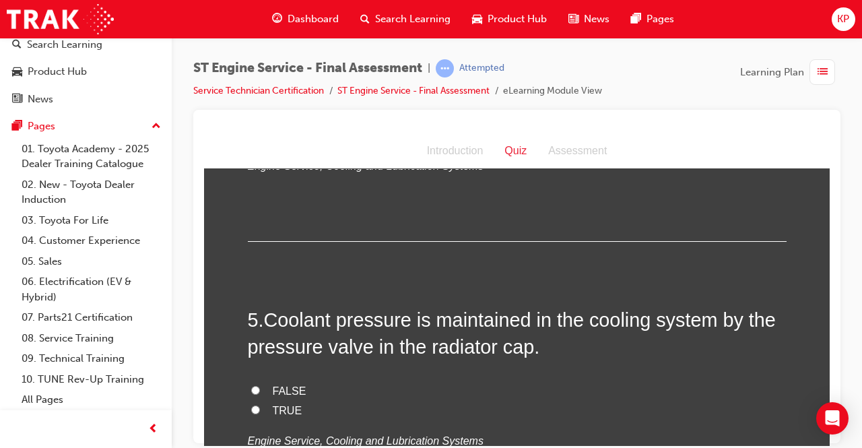
scroll to position [1145, 0]
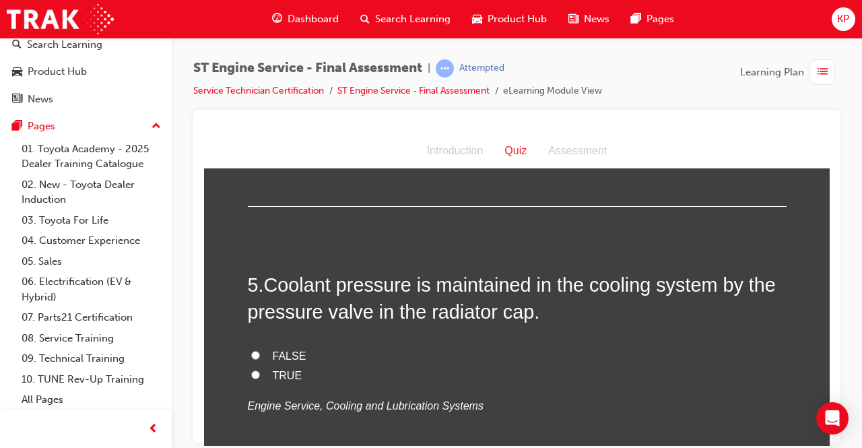
click at [251, 376] on input "TRUE" at bounding box center [255, 374] width 9 height 9
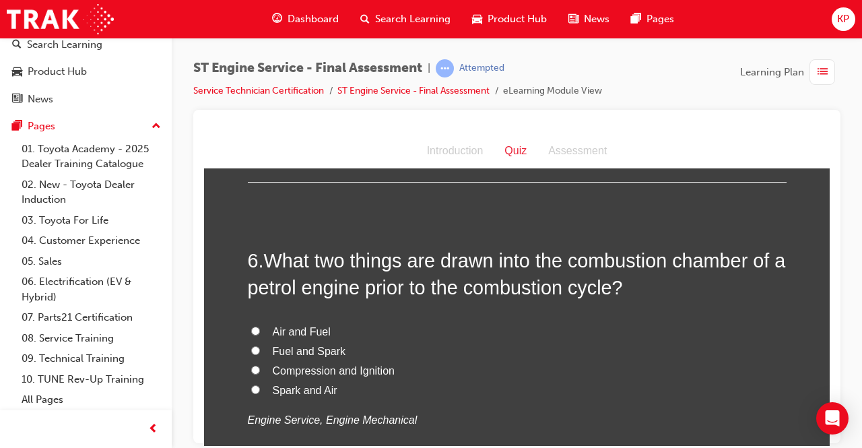
scroll to position [1481, 0]
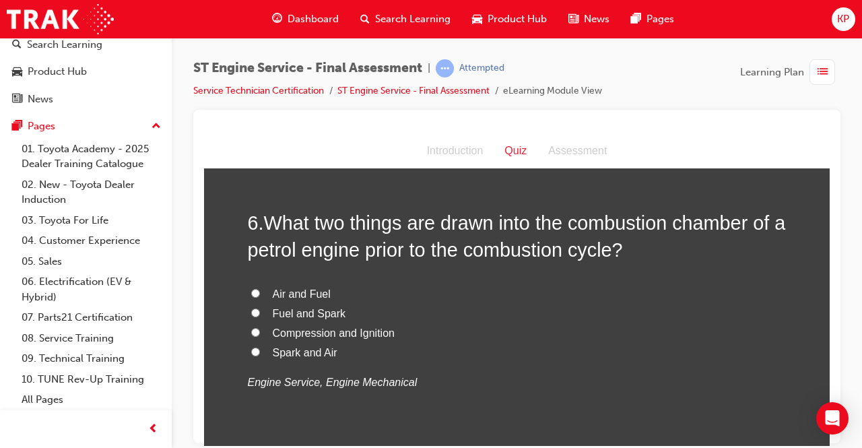
click at [306, 290] on span "Air and Fuel" at bounding box center [302, 293] width 58 height 11
click at [260, 290] on input "Air and Fuel" at bounding box center [255, 292] width 9 height 9
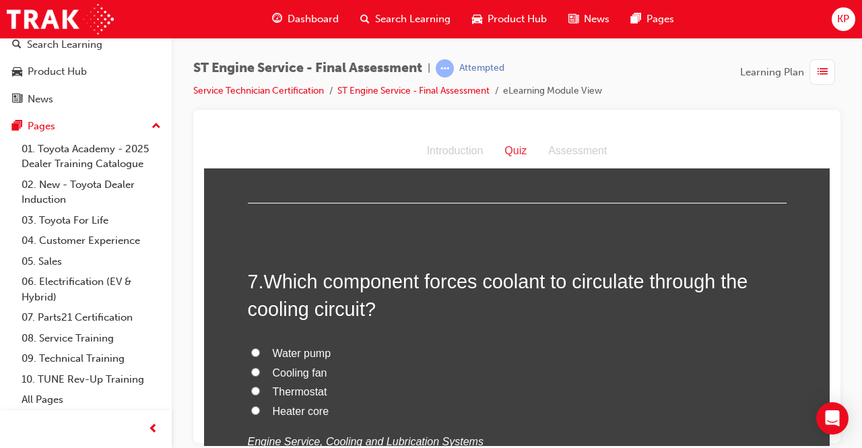
scroll to position [1751, 0]
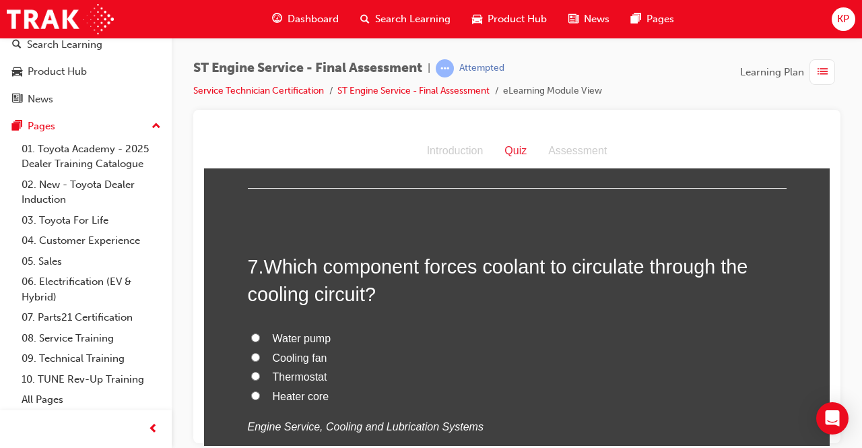
click at [277, 337] on span "Water pump" at bounding box center [302, 337] width 59 height 11
click at [260, 337] on input "Water pump" at bounding box center [255, 337] width 9 height 9
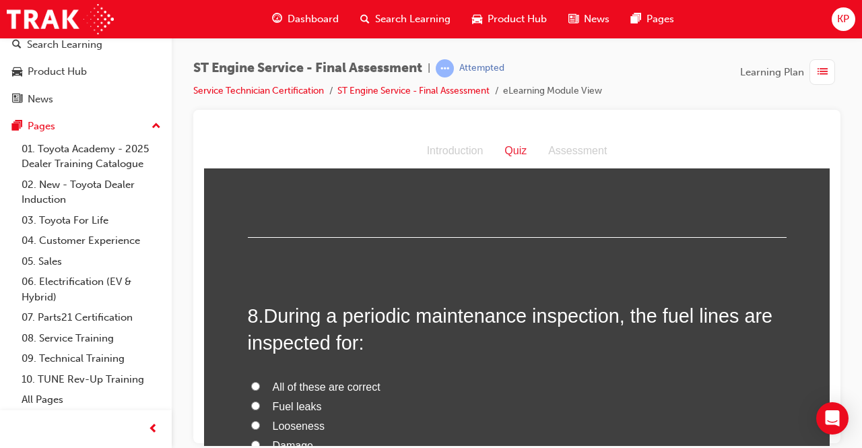
scroll to position [2087, 0]
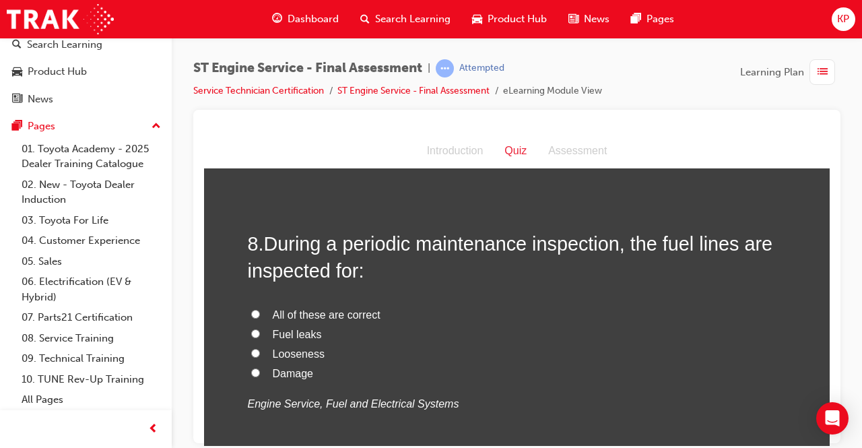
click at [315, 308] on span "All of these are correct" at bounding box center [327, 313] width 108 height 11
click at [260, 309] on input "All of these are correct" at bounding box center [255, 313] width 9 height 9
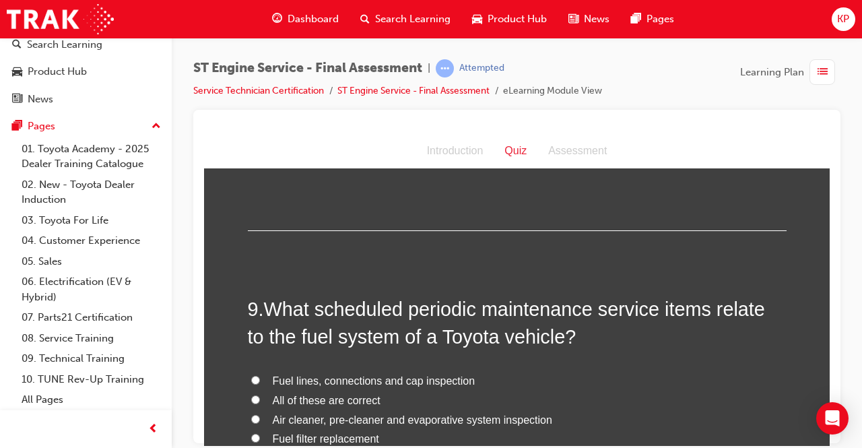
scroll to position [2357, 0]
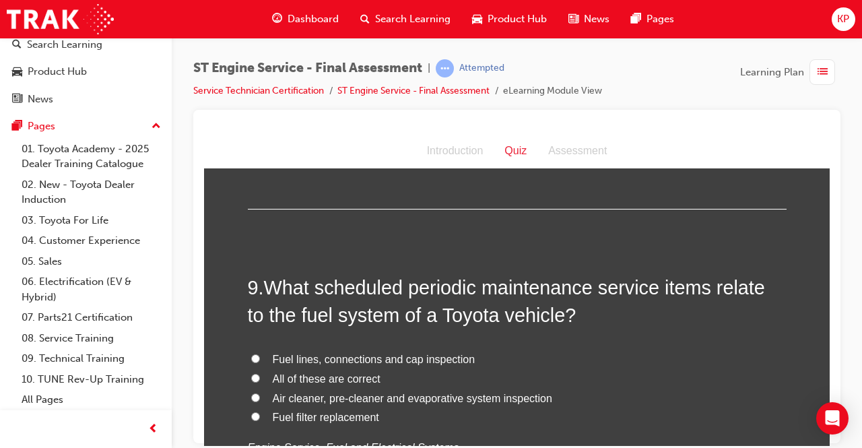
click at [281, 369] on label "All of these are correct" at bounding box center [517, 379] width 539 height 20
click at [260, 373] on input "All of these are correct" at bounding box center [255, 377] width 9 height 9
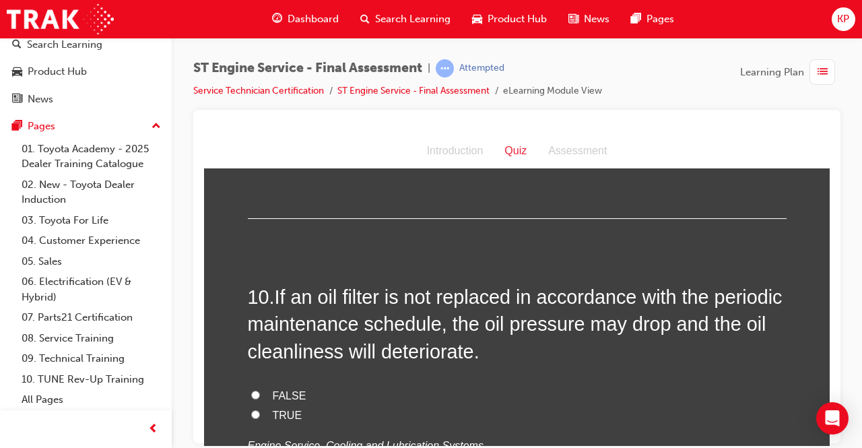
scroll to position [2693, 0]
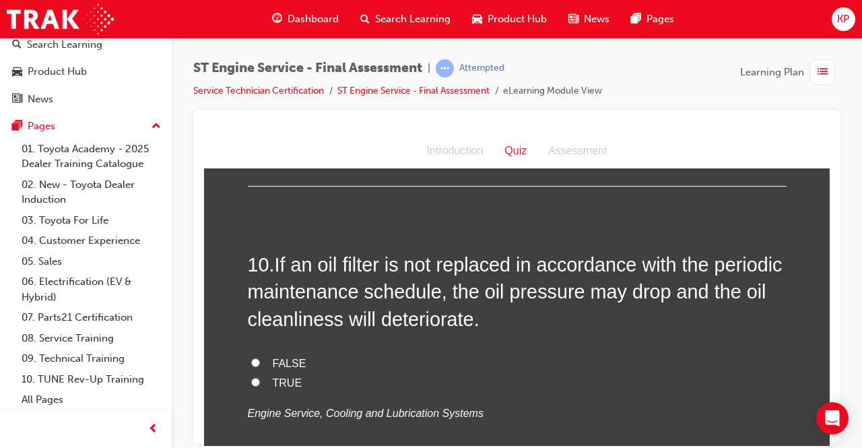
click at [278, 357] on span "FALSE" at bounding box center [290, 362] width 34 height 11
click at [260, 358] on input "FALSE" at bounding box center [255, 362] width 9 height 9
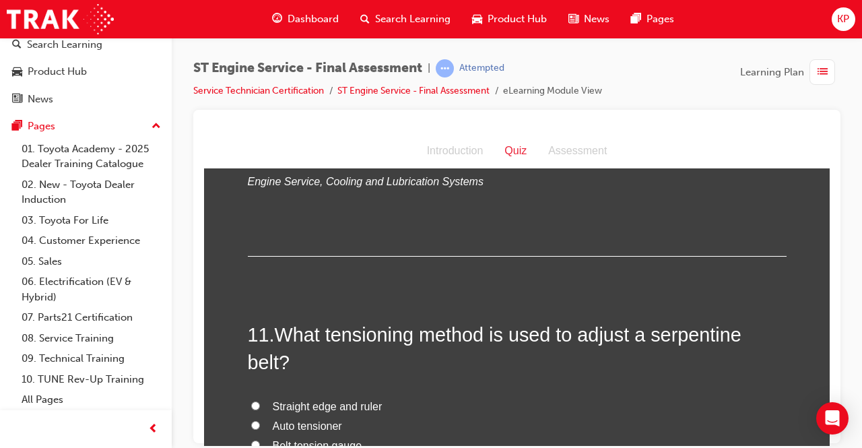
scroll to position [2963, 0]
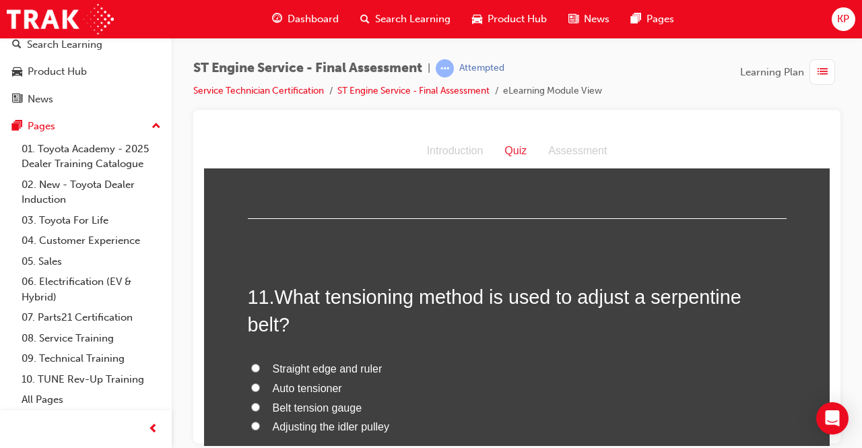
click at [283, 382] on span "Auto tensioner" at bounding box center [307, 387] width 69 height 11
click at [260, 382] on input "Auto tensioner" at bounding box center [255, 386] width 9 height 9
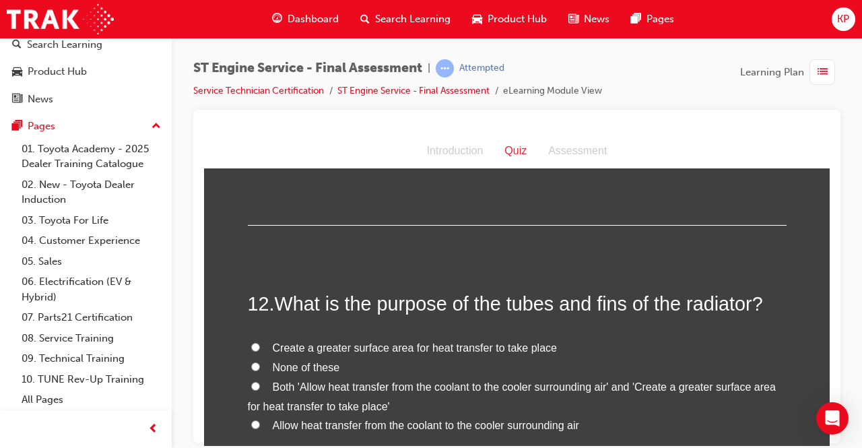
scroll to position [3299, 0]
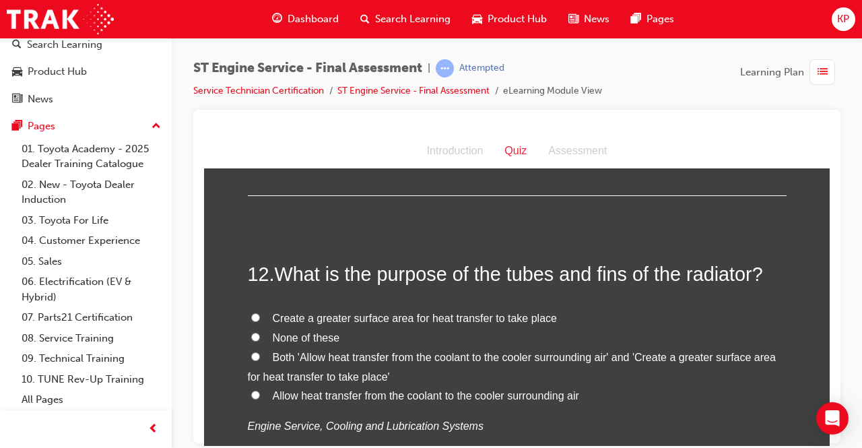
click at [348, 357] on span "Both 'Allow heat transfer from the coolant to the cooler surrounding air' and '…" at bounding box center [512, 366] width 528 height 31
click at [260, 357] on input "Both 'Allow heat transfer from the coolant to the cooler surrounding air' and '…" at bounding box center [255, 355] width 9 height 9
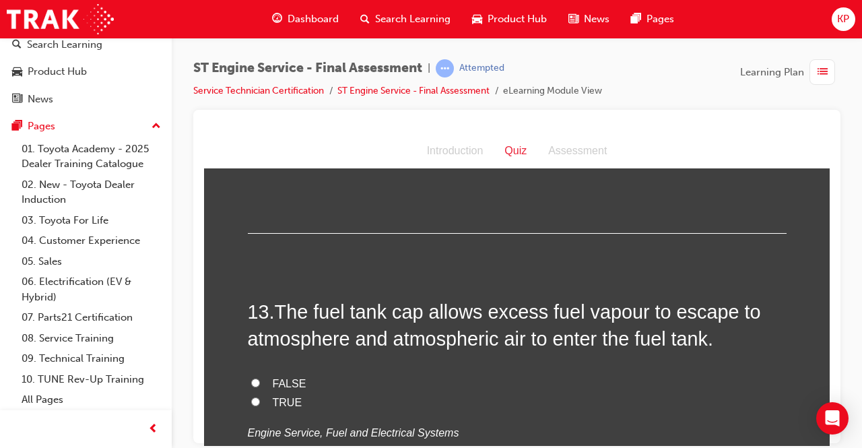
scroll to position [3569, 0]
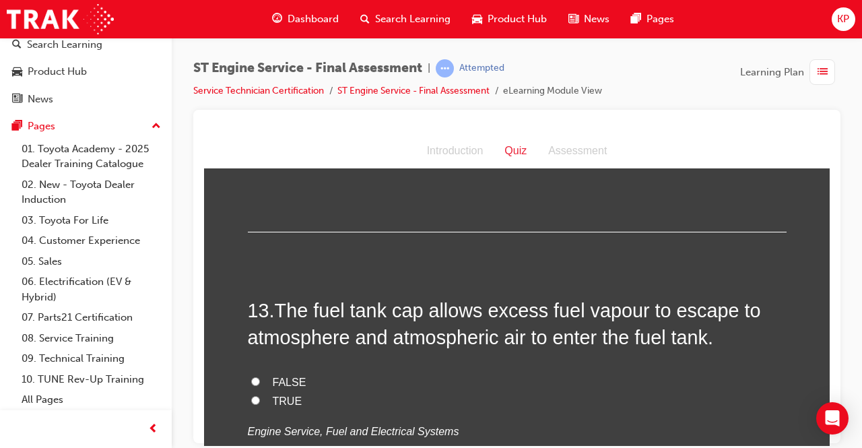
click at [276, 376] on span "FALSE" at bounding box center [290, 381] width 34 height 11
click at [260, 376] on input "FALSE" at bounding box center [255, 380] width 9 height 9
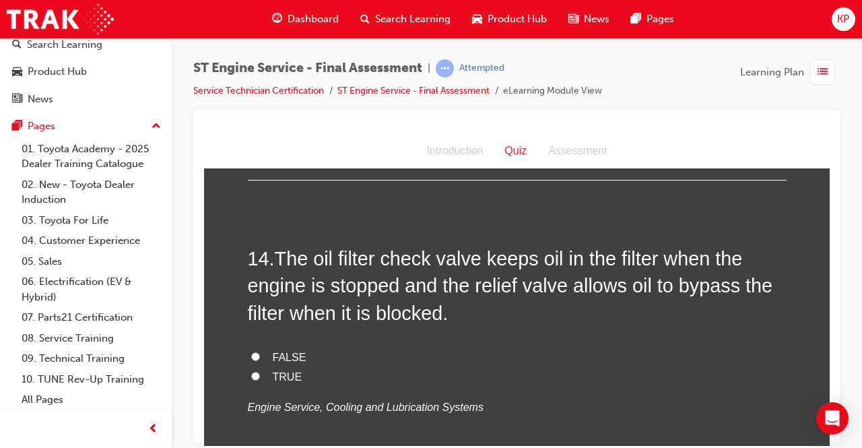
scroll to position [3905, 0]
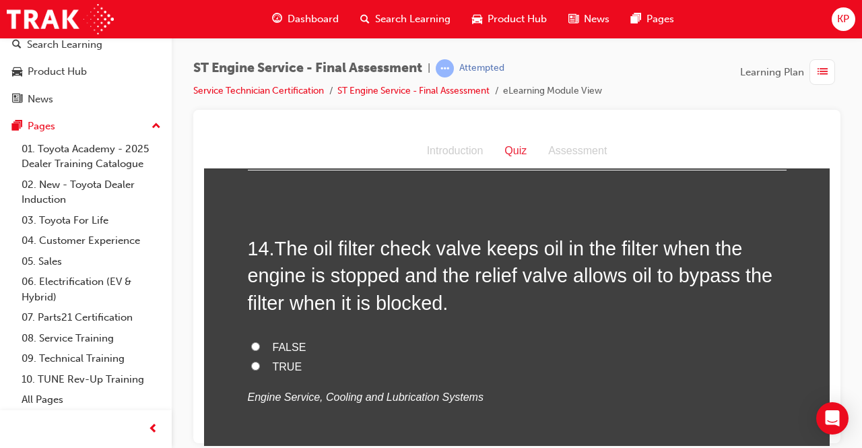
click at [255, 357] on label "TRUE" at bounding box center [517, 367] width 539 height 20
click at [255, 361] on input "TRUE" at bounding box center [255, 365] width 9 height 9
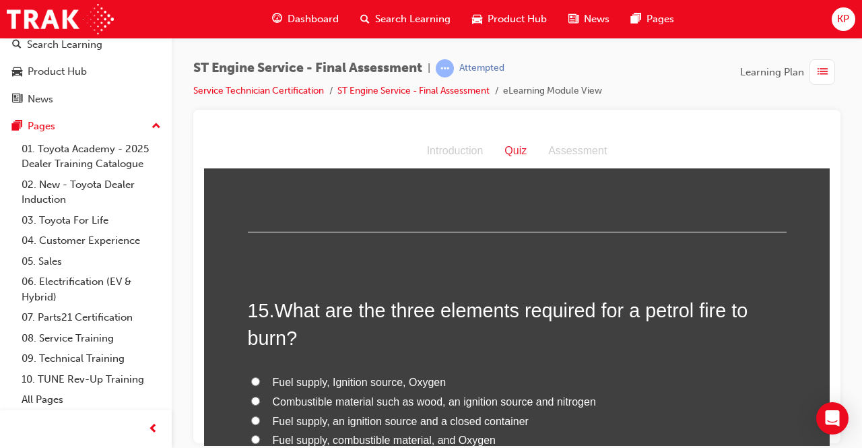
scroll to position [4175, 0]
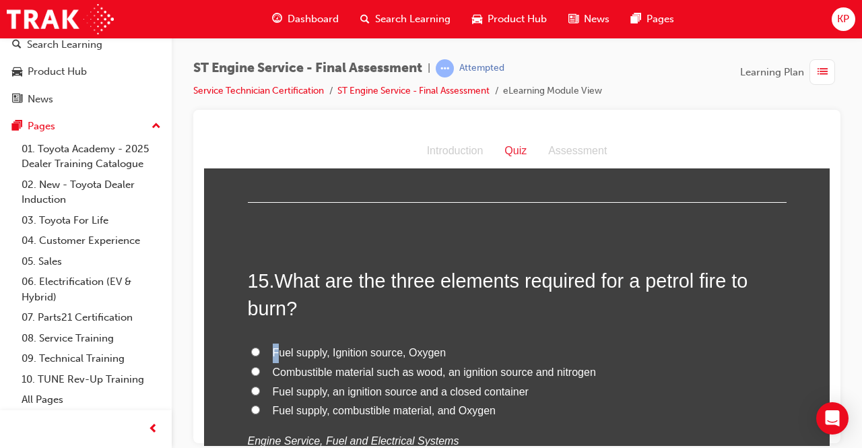
click at [273, 346] on span "Fuel supply, Ignition source, Oxygen" at bounding box center [360, 351] width 174 height 11
click at [251, 347] on input "Fuel supply, Ignition source, Oxygen" at bounding box center [255, 351] width 9 height 9
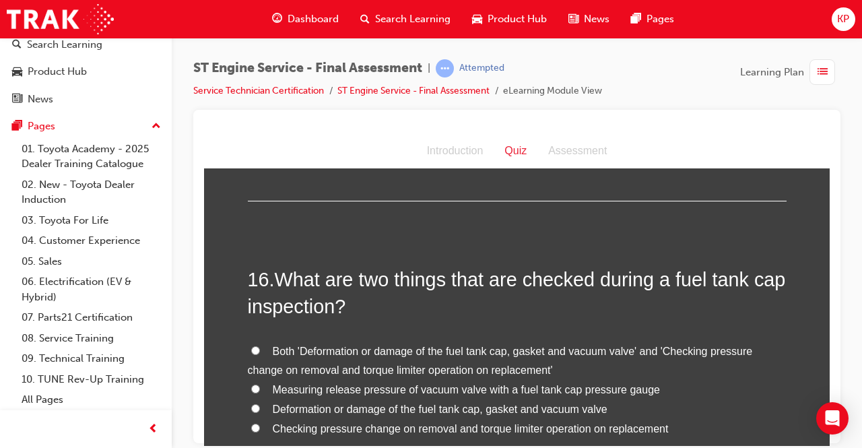
scroll to position [4511, 0]
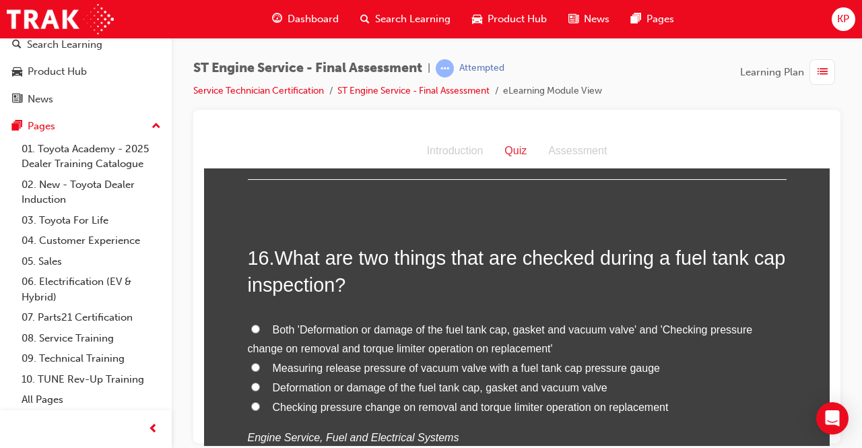
click at [331, 320] on label "Both 'Deformation or damage of the fuel tank cap, gasket and vacuum valve' and …" at bounding box center [517, 339] width 539 height 39
click at [260, 324] on input "Both 'Deformation or damage of the fuel tank cap, gasket and vacuum valve' and …" at bounding box center [255, 328] width 9 height 9
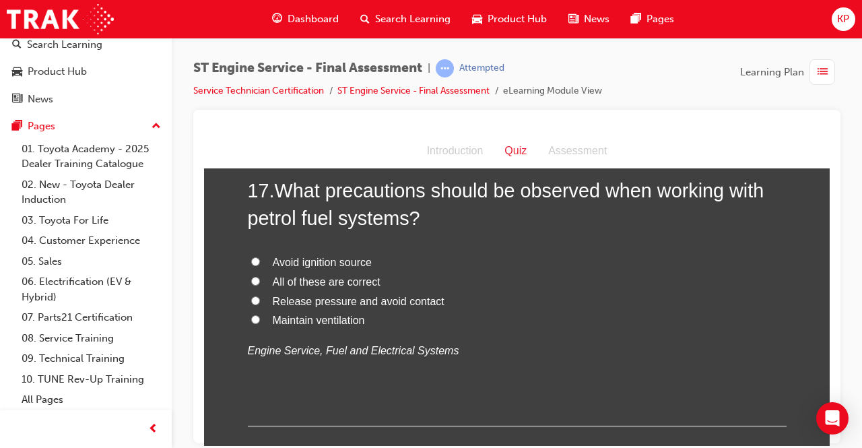
scroll to position [4915, 0]
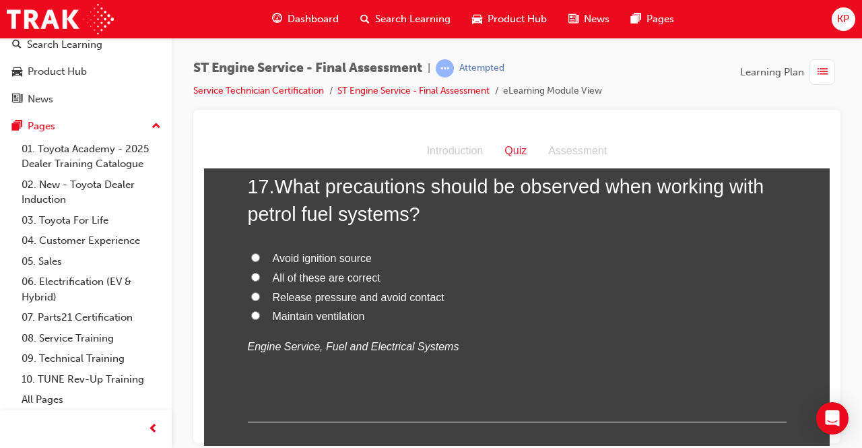
click at [251, 272] on input "All of these are correct" at bounding box center [255, 276] width 9 height 9
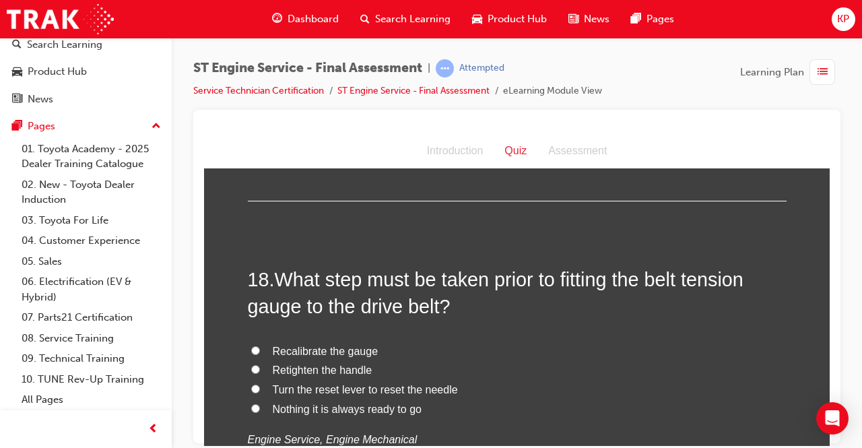
scroll to position [5185, 0]
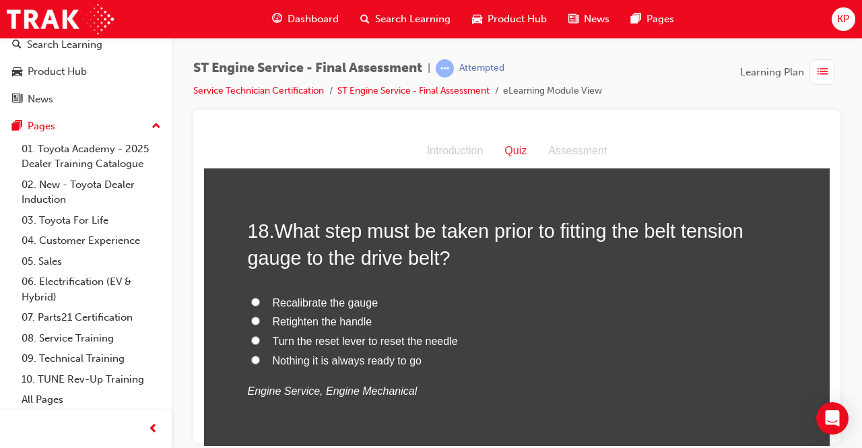
click at [253, 335] on input "Turn the reset lever to reset the needle" at bounding box center [255, 339] width 9 height 9
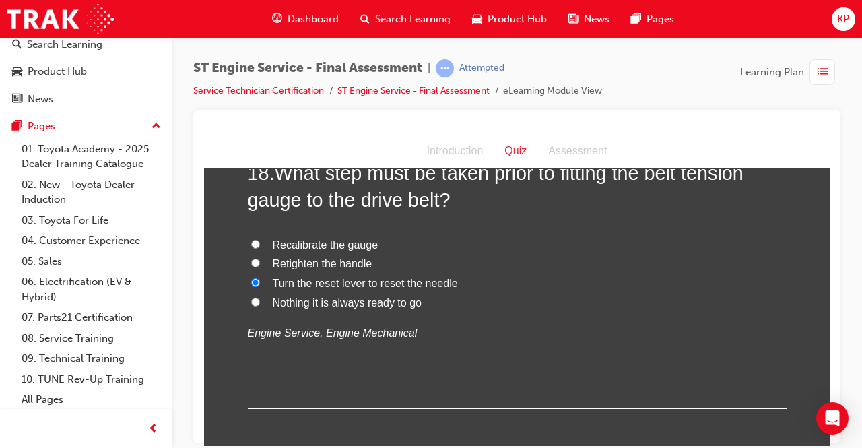
scroll to position [5303, 0]
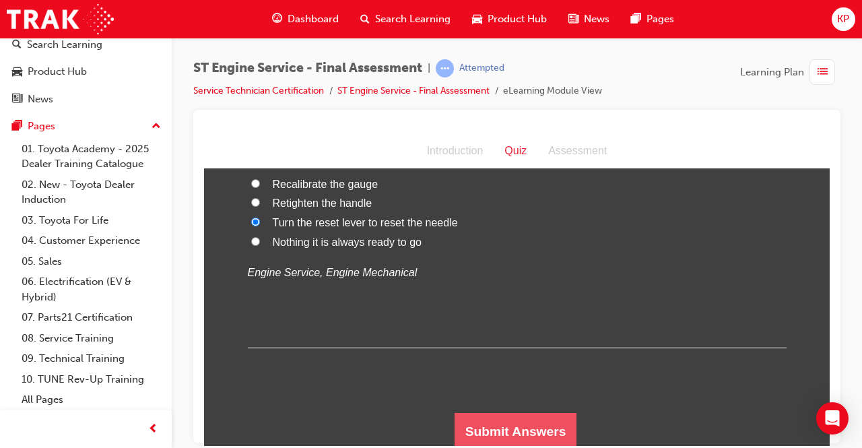
click at [568, 424] on button "Submit Answers" at bounding box center [515, 431] width 123 height 38
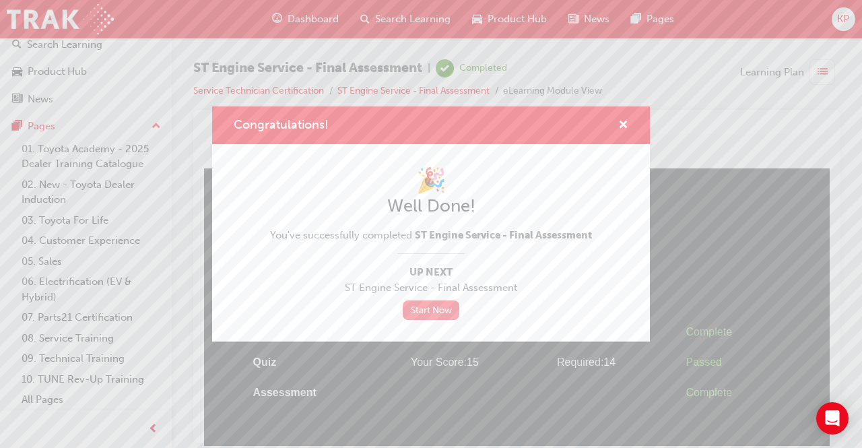
click at [447, 303] on link "Start Now" at bounding box center [431, 310] width 57 height 20
click at [623, 125] on span "cross-icon" at bounding box center [623, 126] width 10 height 12
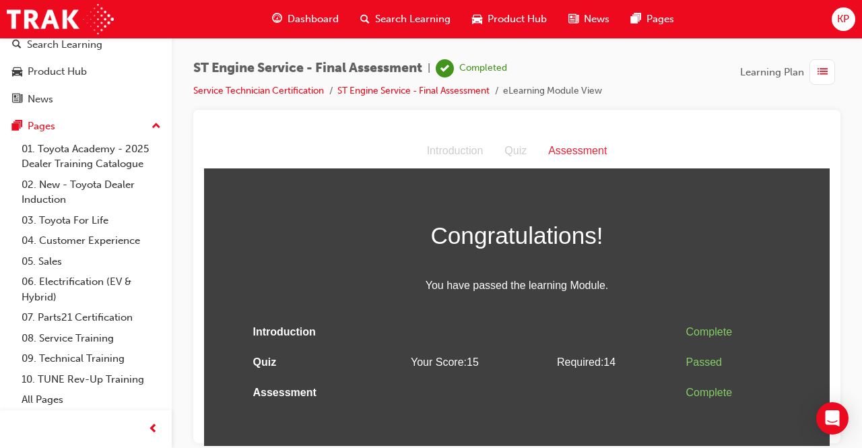
click at [815, 75] on div "button" at bounding box center [822, 72] width 26 height 26
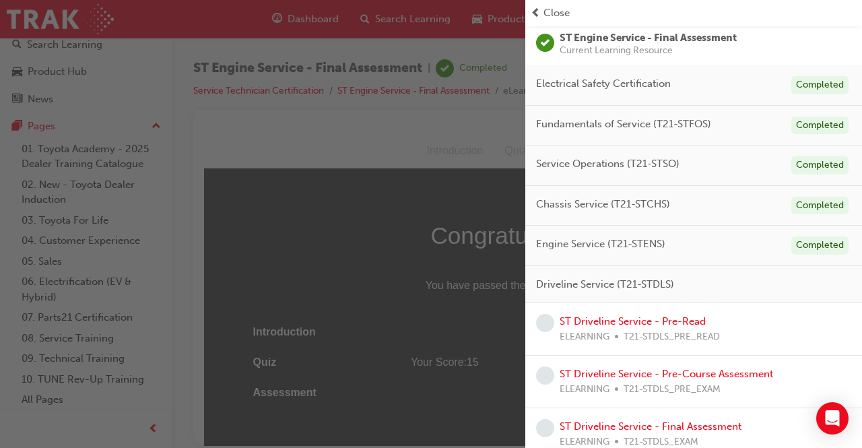
scroll to position [115, 0]
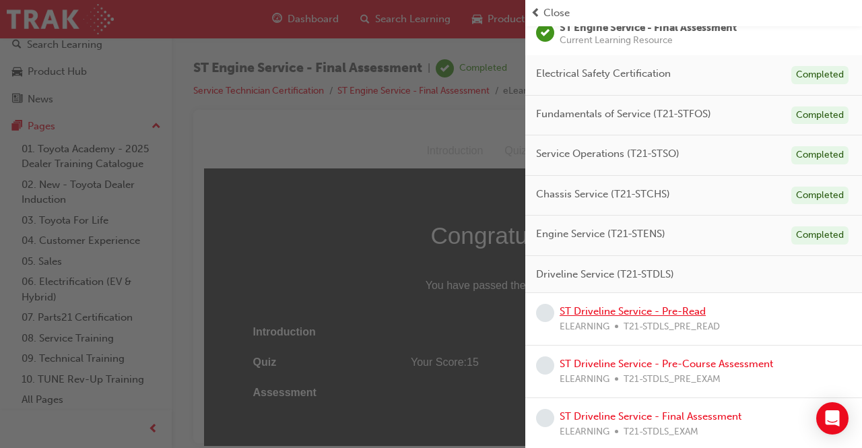
click at [644, 306] on link "ST Driveline Service - Pre-Read" at bounding box center [633, 311] width 146 height 12
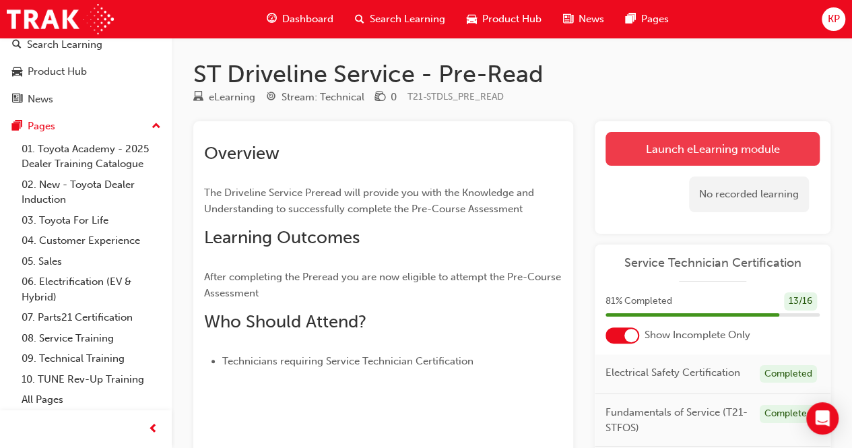
click at [670, 147] on link "Launch eLearning module" at bounding box center [712, 149] width 214 height 34
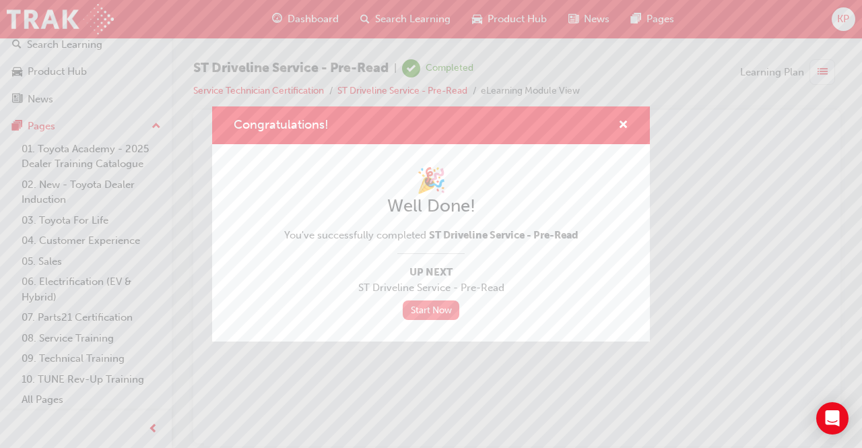
click at [432, 312] on link "Start Now" at bounding box center [431, 310] width 57 height 20
click at [434, 313] on link "Start Now" at bounding box center [431, 310] width 57 height 20
click at [438, 309] on link "Start Now" at bounding box center [431, 310] width 57 height 20
click at [622, 123] on span "cross-icon" at bounding box center [623, 126] width 10 height 12
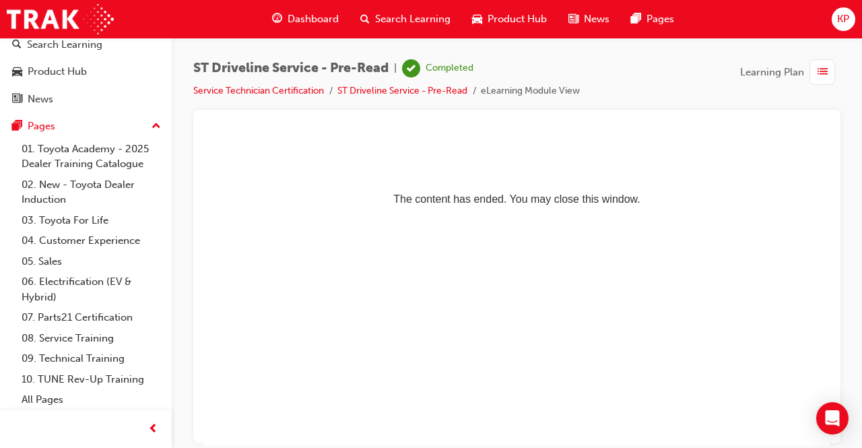
click at [816, 73] on div "button" at bounding box center [822, 72] width 26 height 26
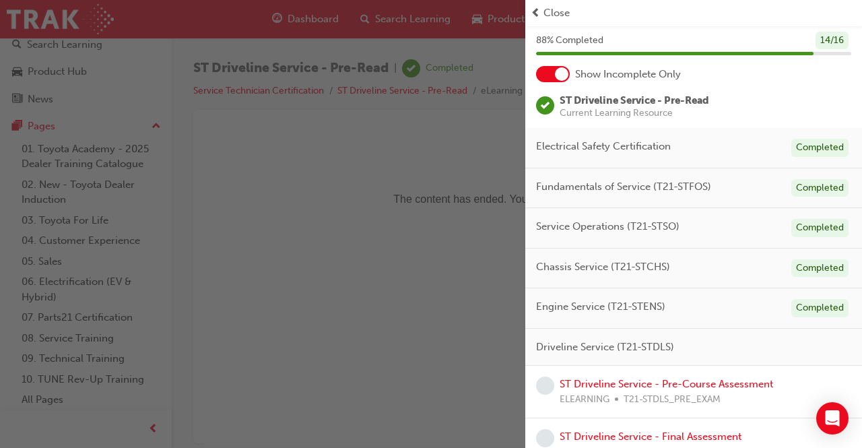
scroll to position [63, 0]
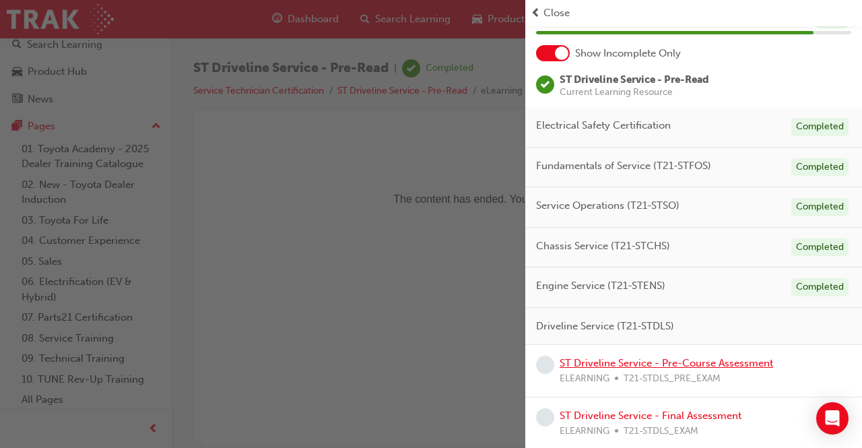
click at [737, 357] on link "ST Driveline Service - Pre-Course Assessment" at bounding box center [666, 363] width 213 height 12
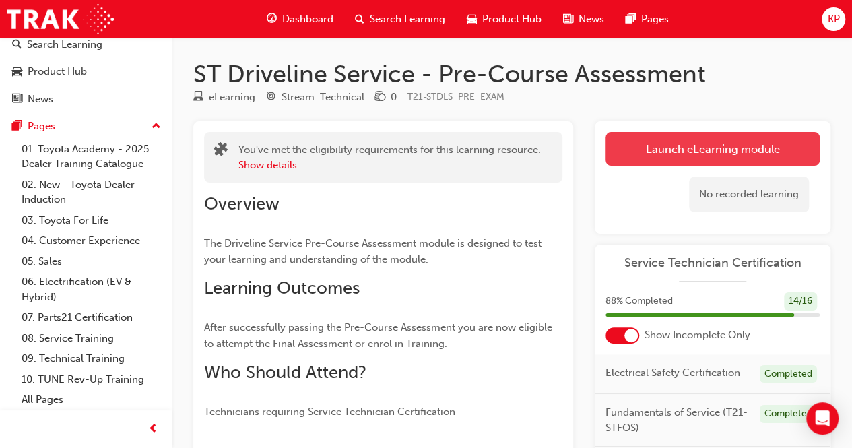
click at [742, 153] on link "Launch eLearning module" at bounding box center [712, 149] width 214 height 34
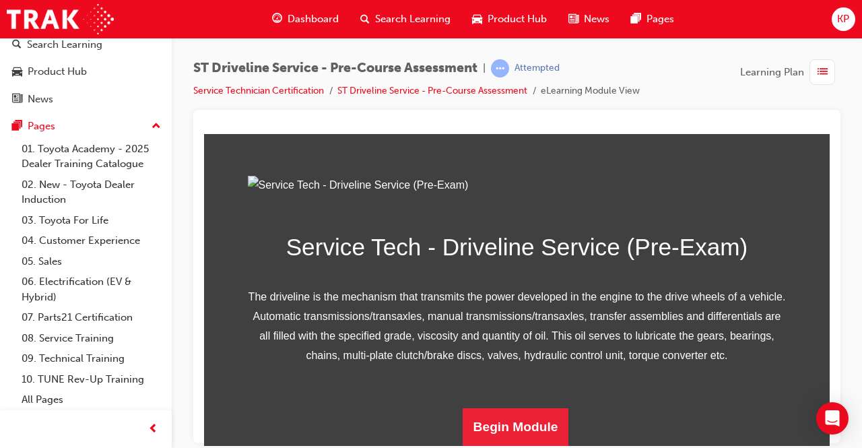
scroll to position [232, 0]
click at [539, 426] on button "Begin Module" at bounding box center [516, 426] width 106 height 38
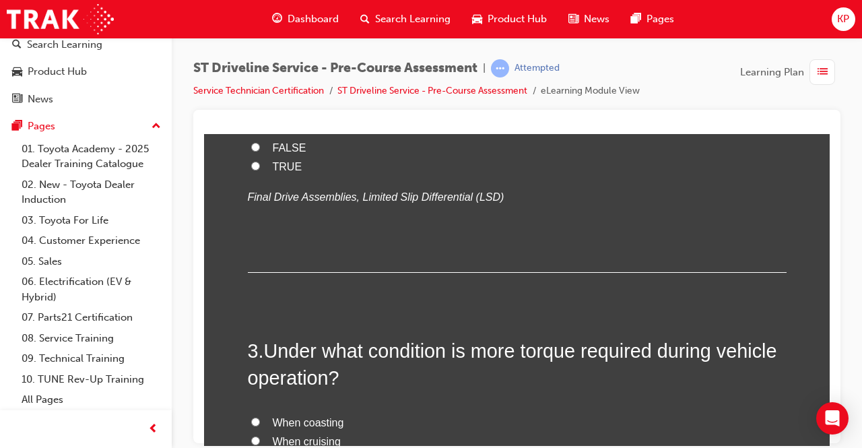
scroll to position [41, 0]
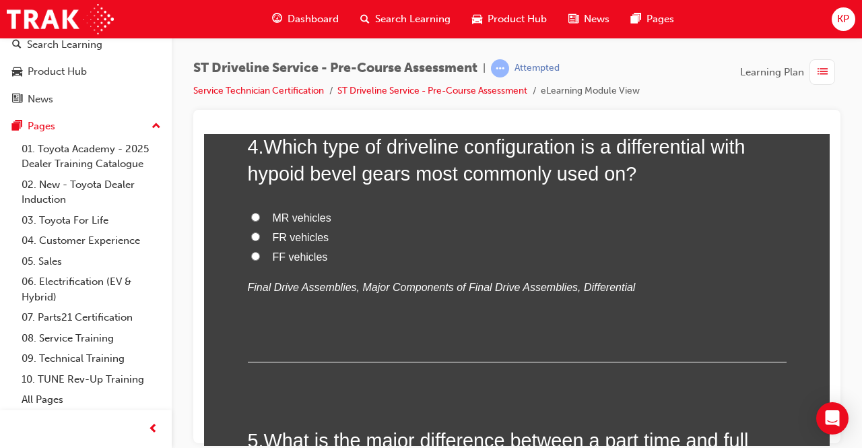
scroll to position [1077, 0]
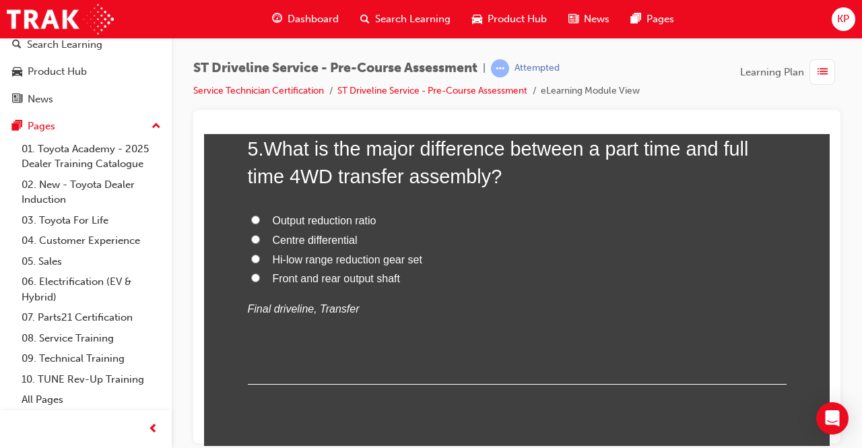
scroll to position [1414, 0]
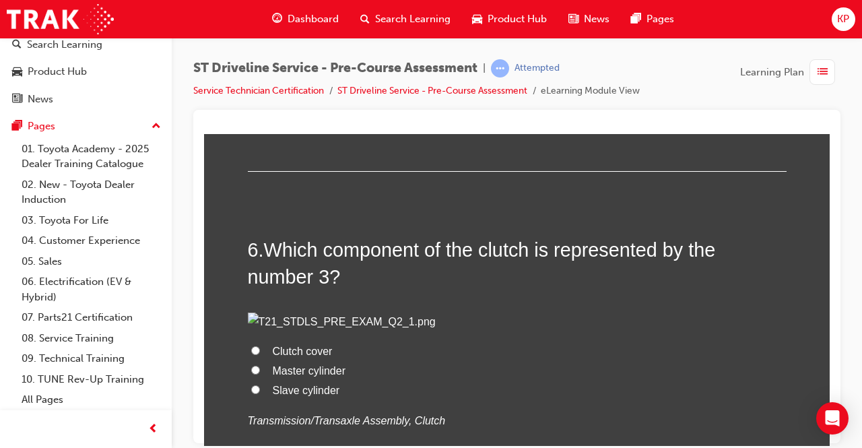
scroll to position [1549, 0]
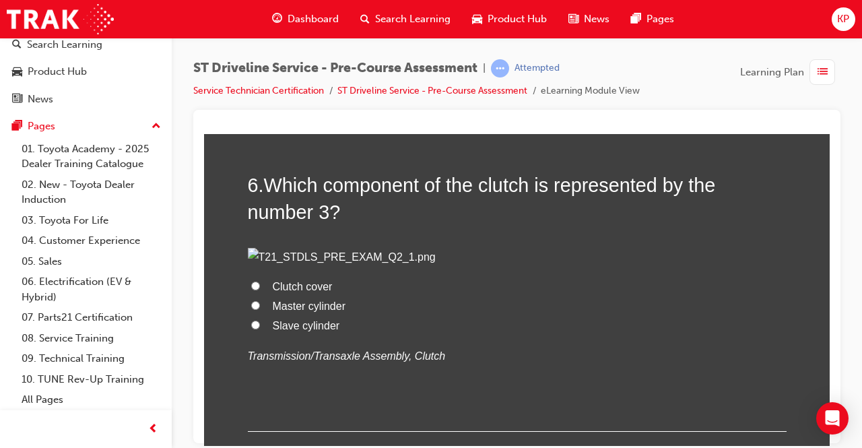
scroll to position [1683, 0]
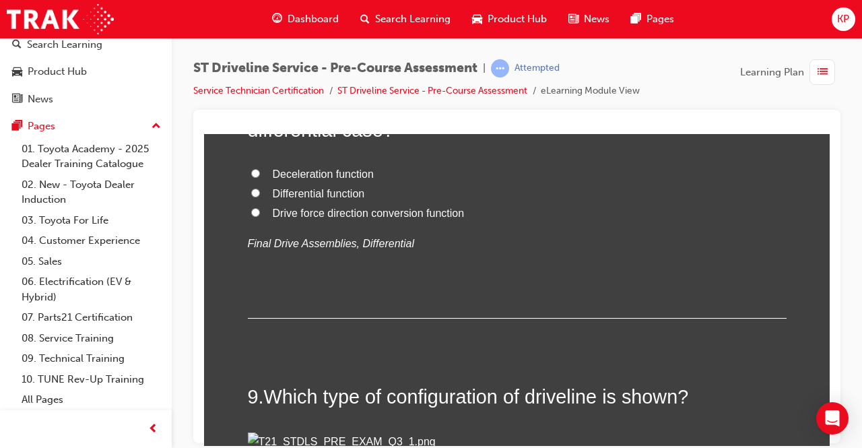
scroll to position [2424, 0]
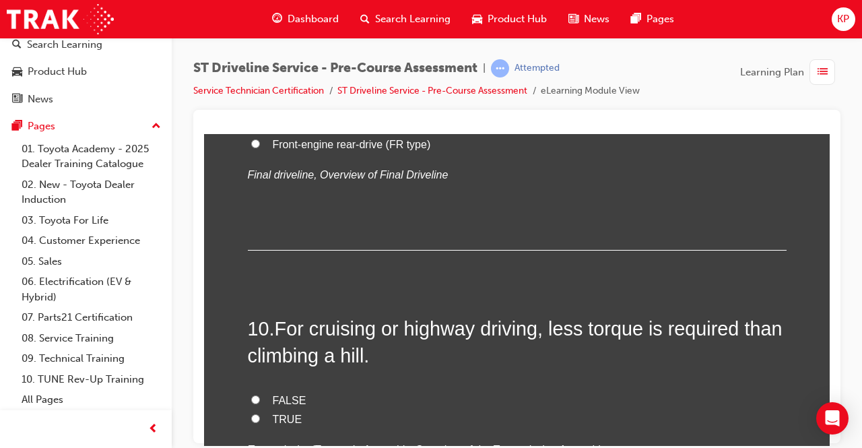
scroll to position [2693, 0]
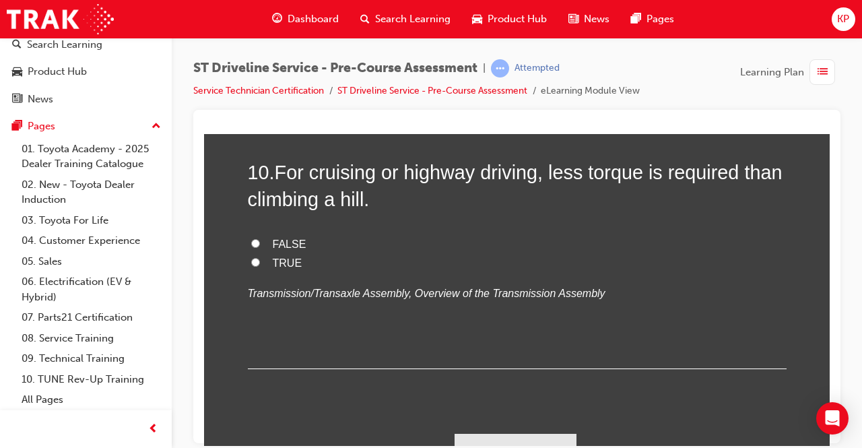
scroll to position [2895, 0]
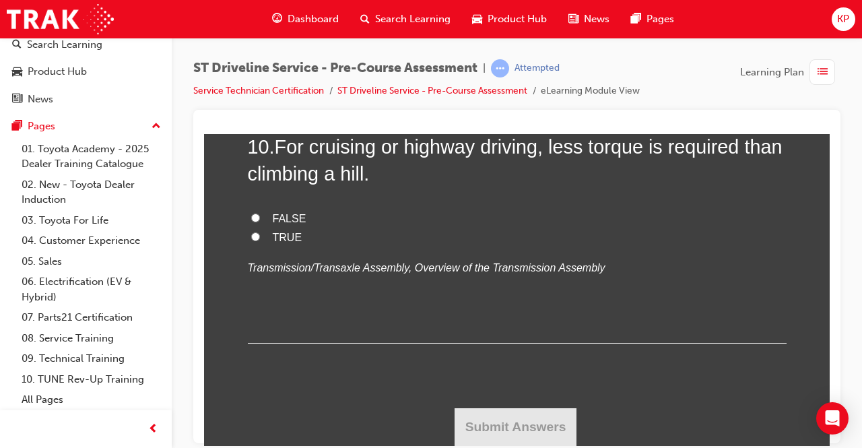
click at [273, 242] on span "TRUE" at bounding box center [288, 236] width 30 height 11
click at [260, 240] on input "TRUE" at bounding box center [255, 236] width 9 height 9
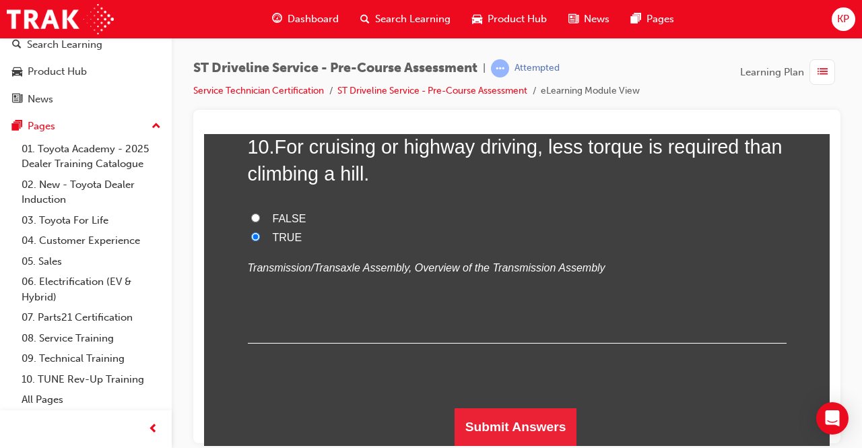
scroll to position [4280, 0]
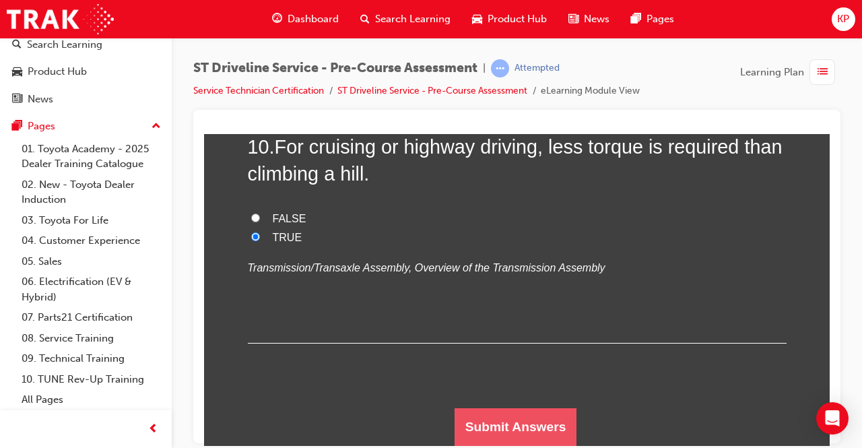
click at [529, 425] on button "Submit Answers" at bounding box center [515, 426] width 123 height 38
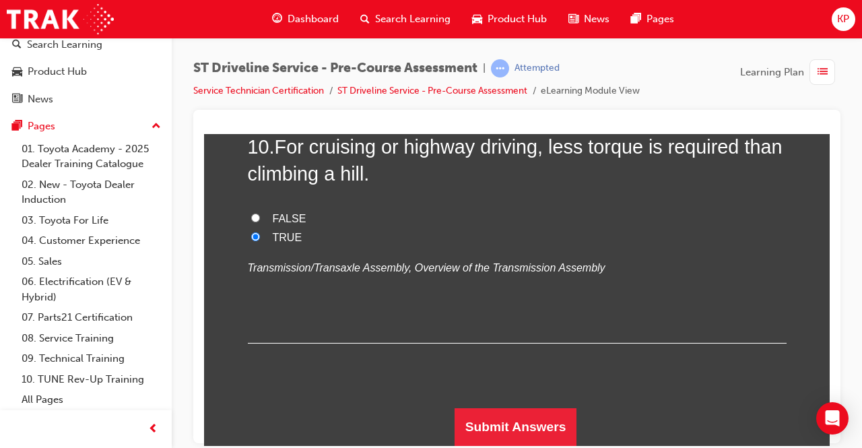
scroll to position [0, 0]
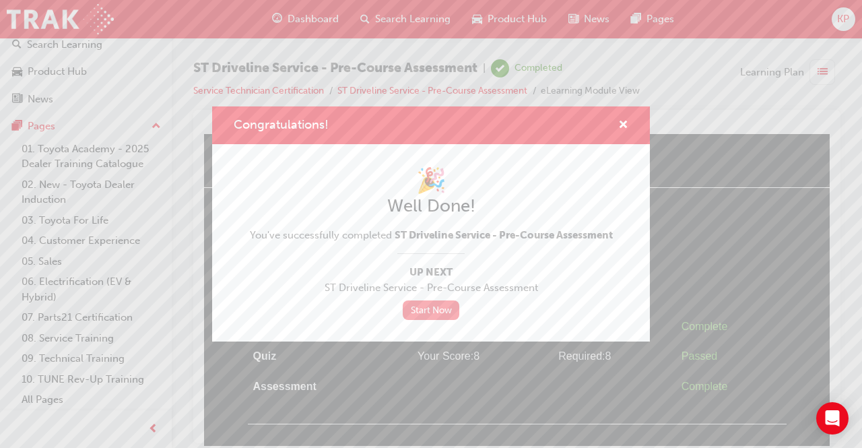
click at [435, 310] on link "Start Now" at bounding box center [431, 310] width 57 height 20
click at [622, 122] on span "cross-icon" at bounding box center [623, 126] width 10 height 12
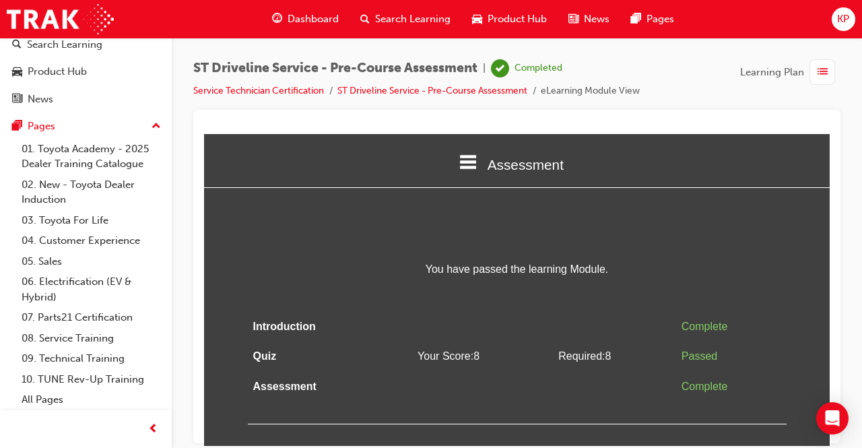
click at [815, 71] on div "button" at bounding box center [822, 72] width 26 height 26
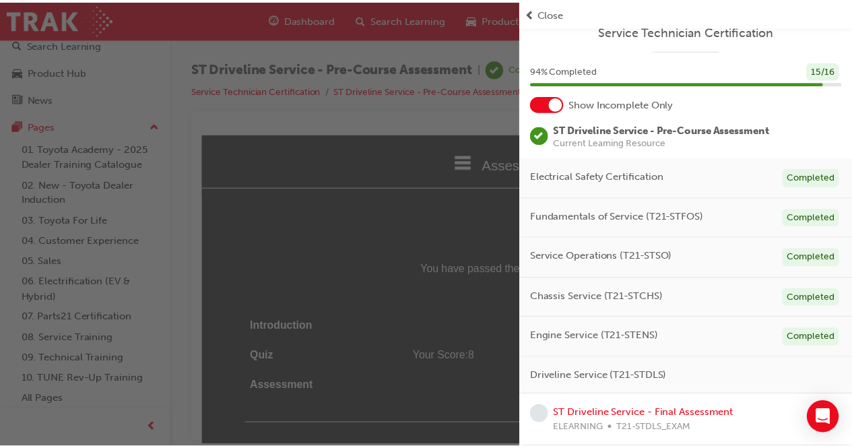
scroll to position [11, 0]
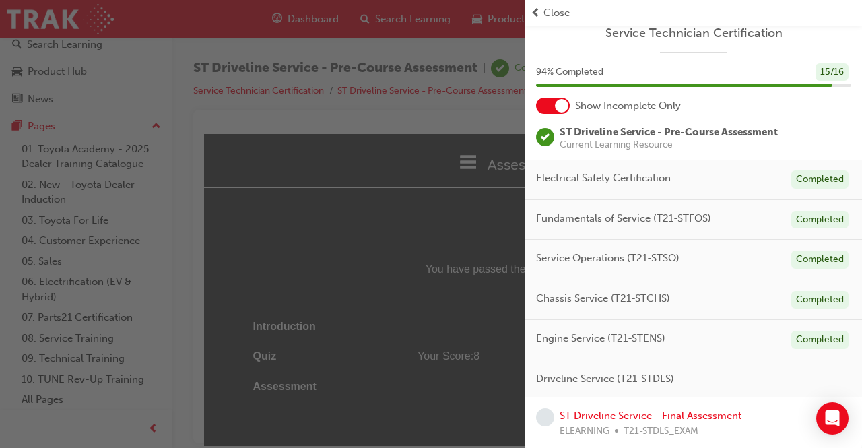
click at [711, 412] on link "ST Driveline Service - Final Assessment" at bounding box center [651, 415] width 182 height 12
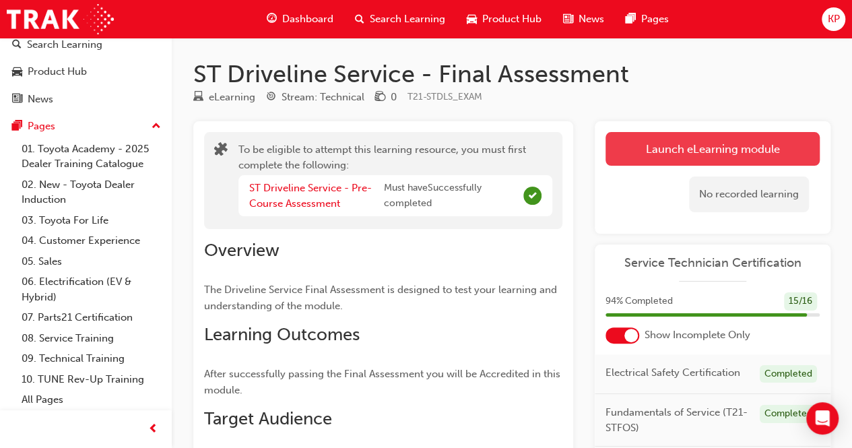
click at [780, 157] on button "Launch eLearning module" at bounding box center [712, 149] width 214 height 34
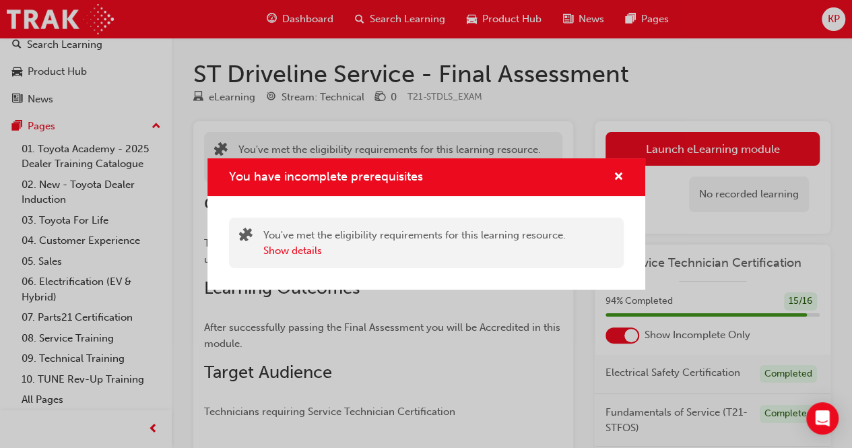
click at [298, 258] on div "You've met the eligibility requirements for this learning resource. Show details" at bounding box center [426, 242] width 395 height 50
click at [303, 249] on button "Show details" at bounding box center [292, 250] width 59 height 15
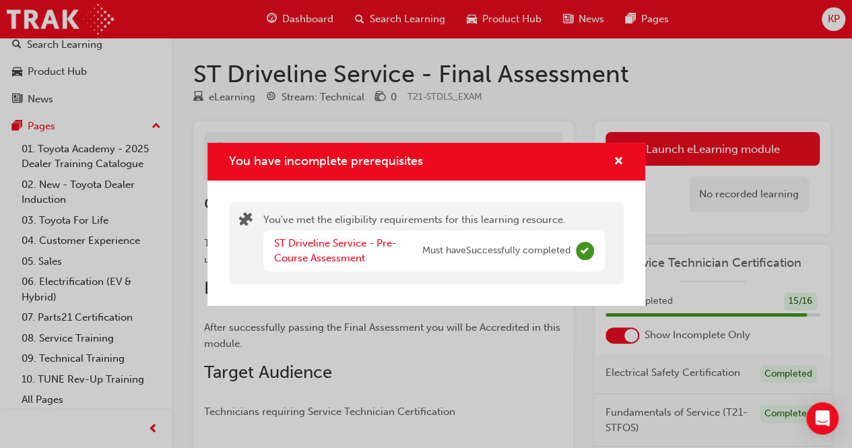
drag, startPoint x: 559, startPoint y: 236, endPoint x: 566, endPoint y: 223, distance: 14.5
click at [559, 236] on div "ST Driveline Service - Pre-Course Assessment Must have Successfully completed" at bounding box center [422, 251] width 296 height 30
click at [611, 157] on div "You have incomplete prerequisites" at bounding box center [613, 162] width 21 height 17
click at [613, 156] on span "cross-icon" at bounding box center [618, 162] width 10 height 12
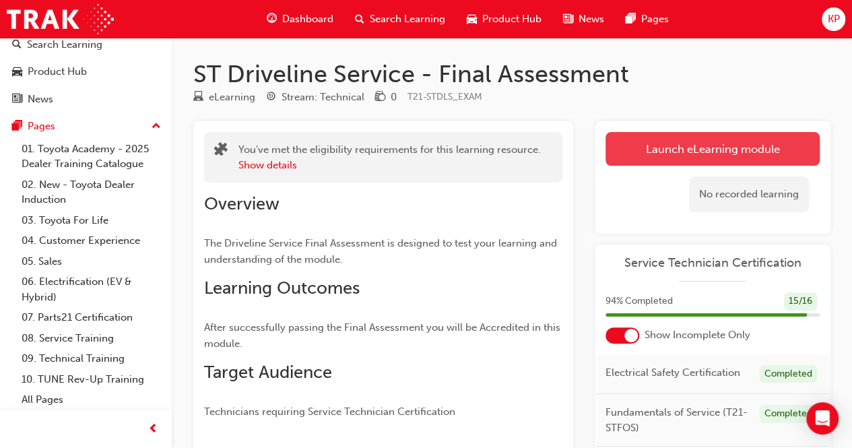
click at [640, 151] on button "Launch eLearning module" at bounding box center [712, 149] width 214 height 34
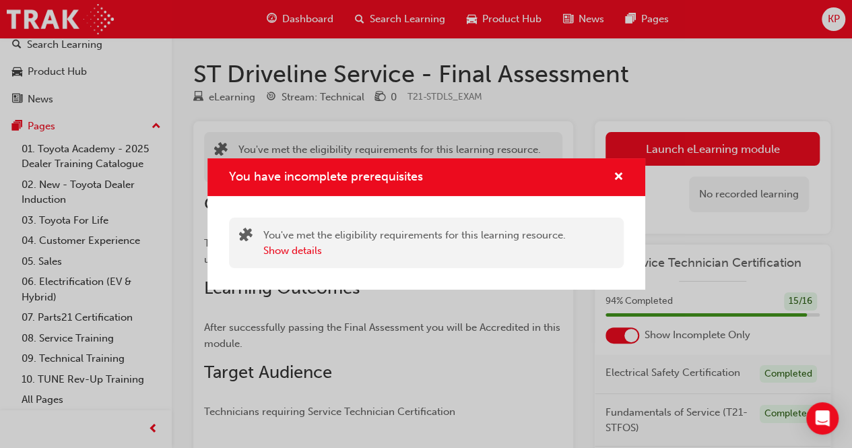
click at [607, 174] on div "You have incomplete prerequisites" at bounding box center [613, 177] width 21 height 17
click at [610, 168] on div "You have incomplete prerequisites" at bounding box center [426, 177] width 438 height 38
click at [615, 178] on span "cross-icon" at bounding box center [618, 178] width 10 height 12
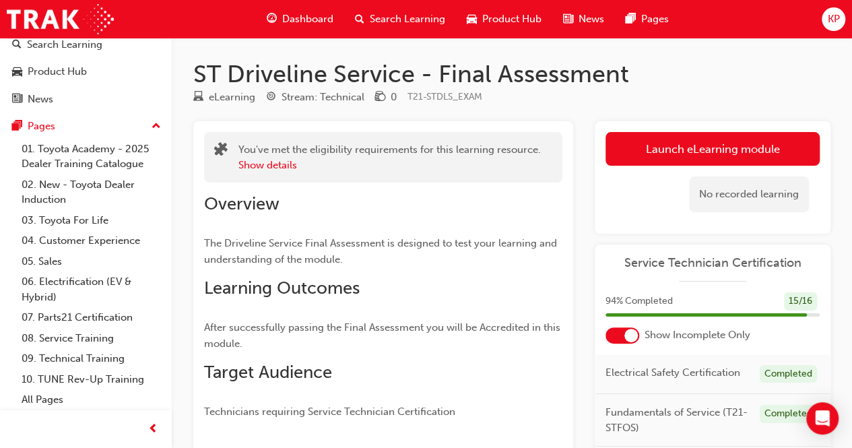
click at [300, 15] on span "Dashboard" at bounding box center [307, 18] width 51 height 15
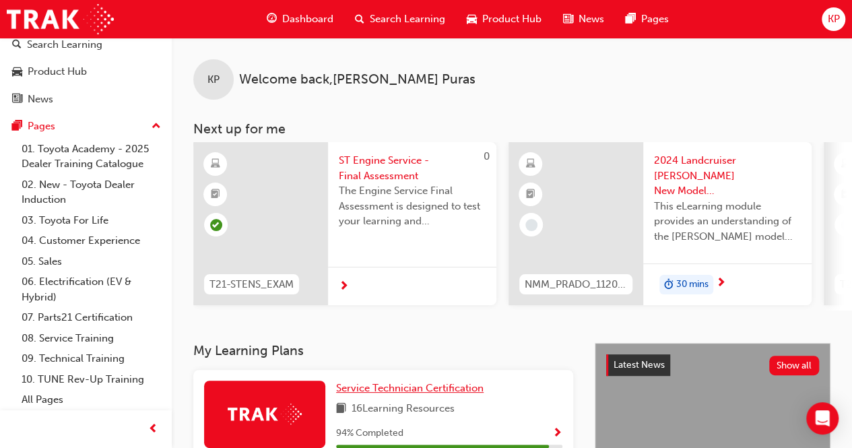
click at [419, 390] on span "Service Technician Certification" at bounding box center [409, 388] width 147 height 12
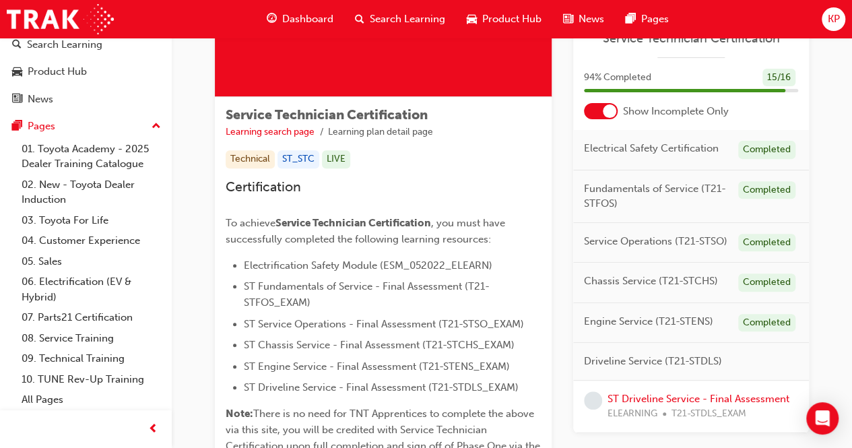
scroll to position [202, 0]
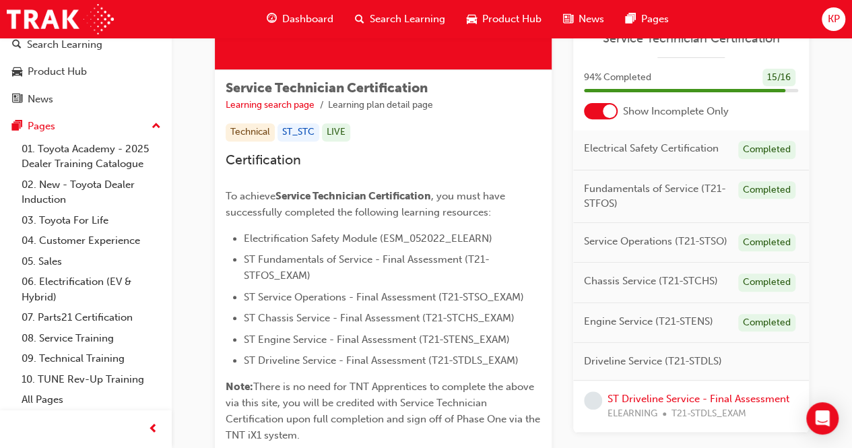
click at [720, 406] on span "T21-STDLS_EXAM" at bounding box center [708, 413] width 75 height 15
click at [722, 399] on link "ST Driveline Service - Final Assessment" at bounding box center [698, 399] width 182 height 12
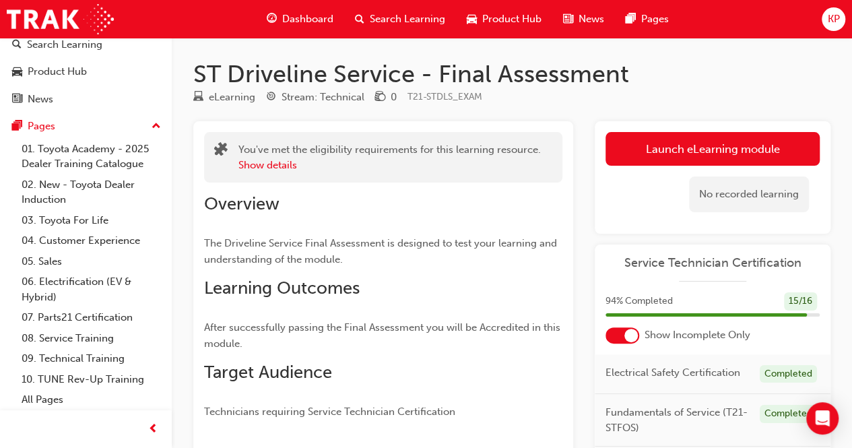
click at [664, 139] on link "Launch eLearning module" at bounding box center [712, 149] width 214 height 34
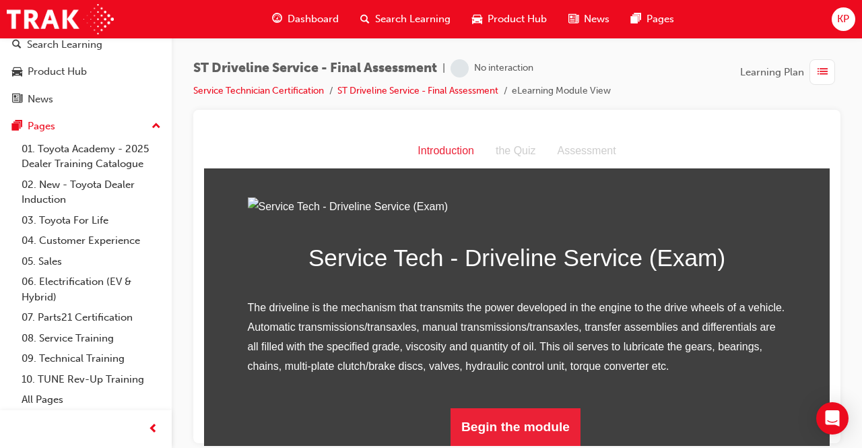
scroll to position [156, 0]
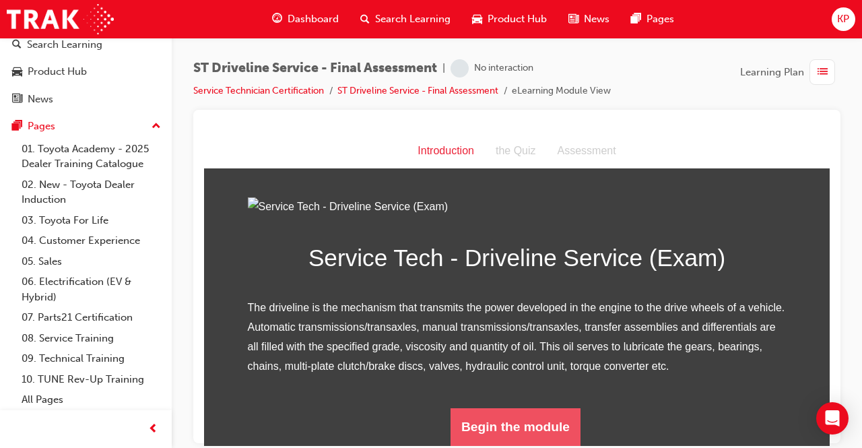
click at [532, 420] on button "Begin the module" at bounding box center [515, 426] width 130 height 38
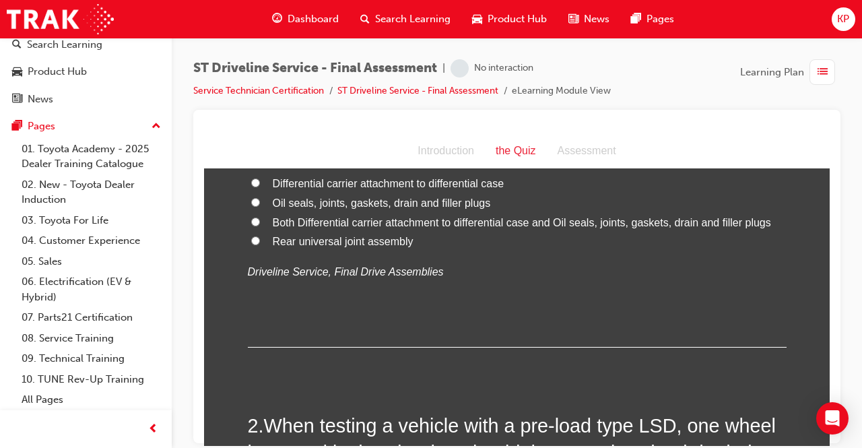
scroll to position [0, 0]
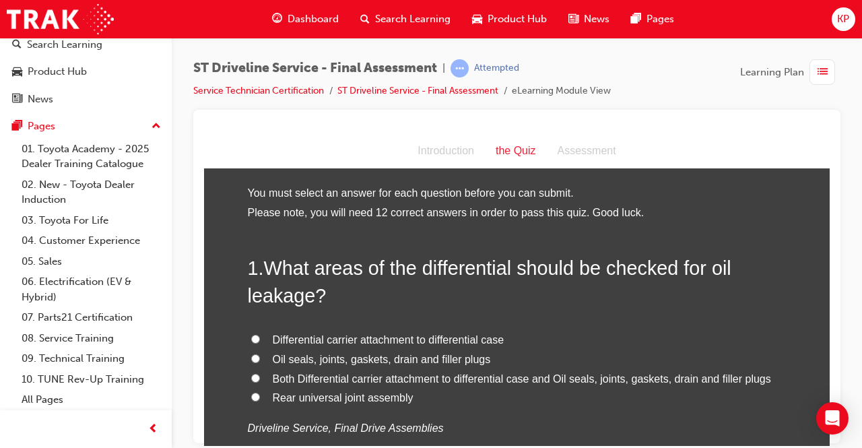
click at [253, 375] on input "Both Differential carrier attachment to differential case and Oil seals, joints…" at bounding box center [255, 377] width 9 height 9
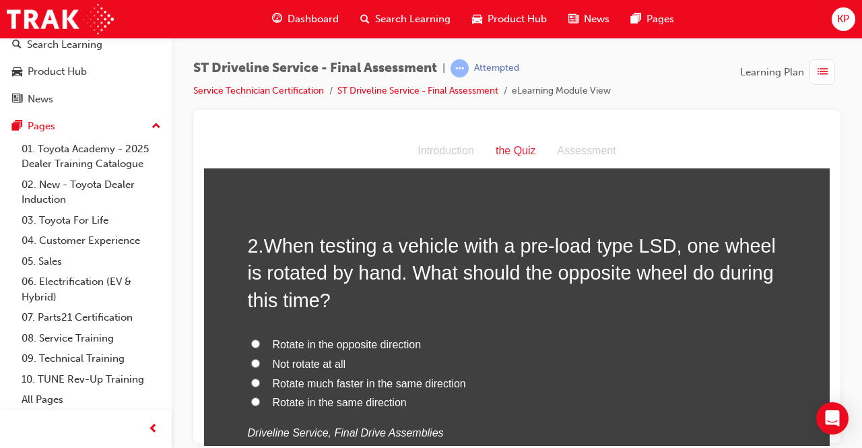
scroll to position [337, 0]
click at [255, 341] on label "Rotate in the opposite direction" at bounding box center [517, 344] width 539 height 20
click at [255, 341] on input "Rotate in the opposite direction" at bounding box center [255, 342] width 9 height 9
click at [253, 363] on input "Not rotate at all" at bounding box center [255, 362] width 9 height 9
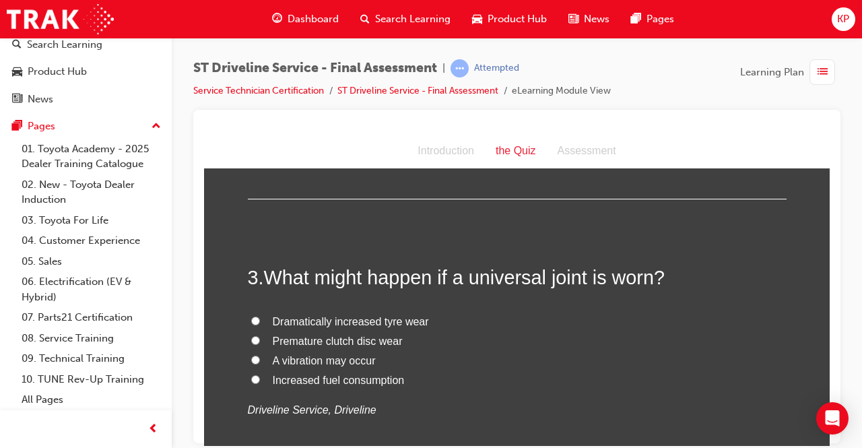
scroll to position [673, 0]
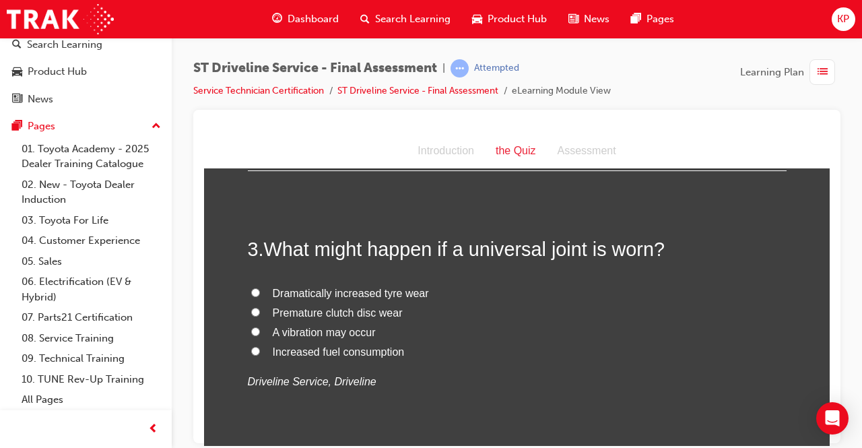
click at [353, 329] on span "A vibration may occur" at bounding box center [324, 331] width 103 height 11
click at [260, 329] on input "A vibration may occur" at bounding box center [255, 331] width 9 height 9
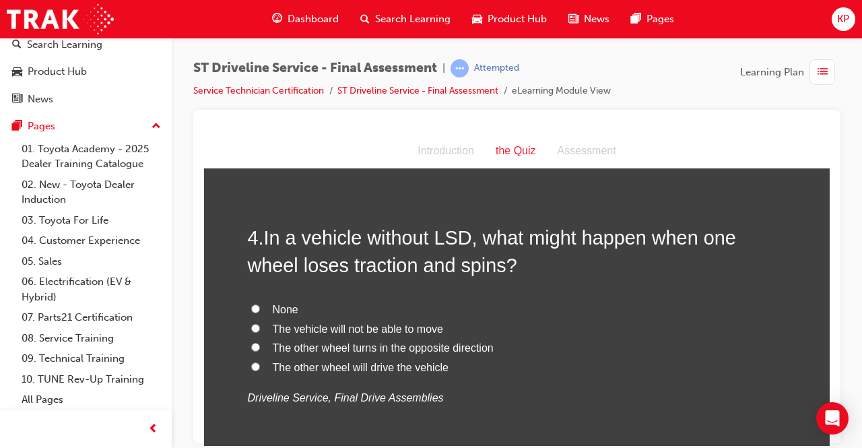
scroll to position [943, 0]
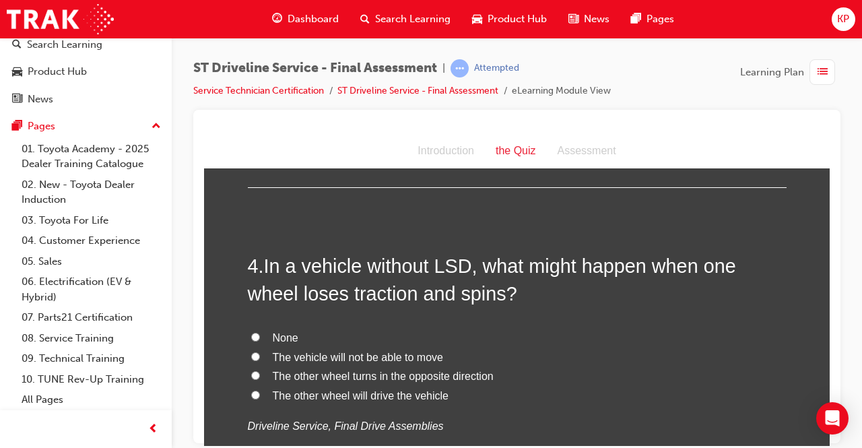
click at [252, 355] on input "The vehicle will not be able to move" at bounding box center [255, 355] width 9 height 9
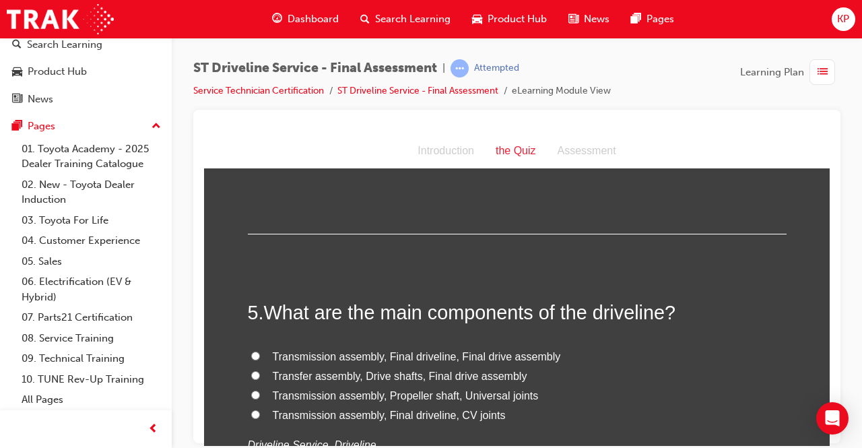
scroll to position [1212, 0]
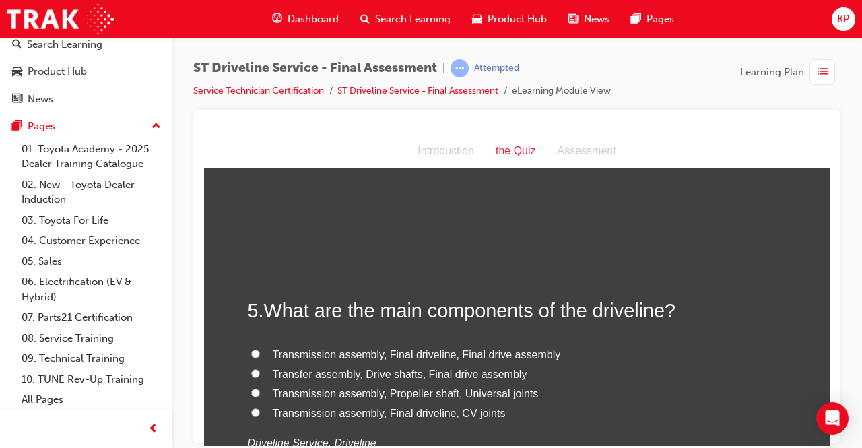
click at [251, 349] on input "Transmission assembly, Final driveline, Final drive assembly" at bounding box center [255, 353] width 9 height 9
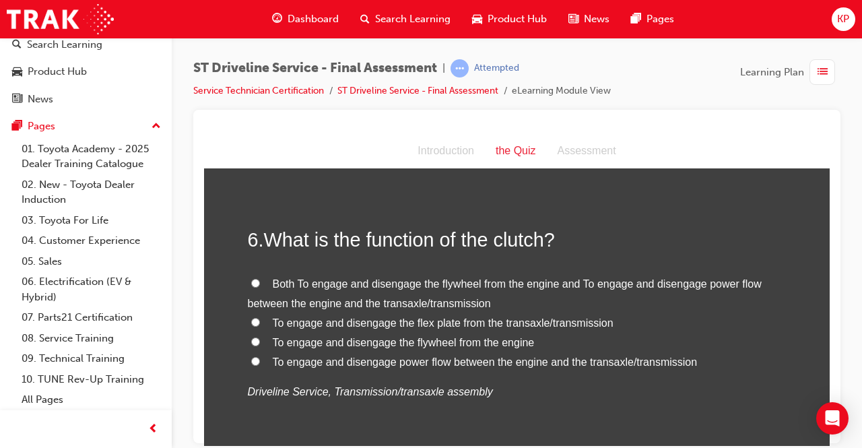
scroll to position [1549, 0]
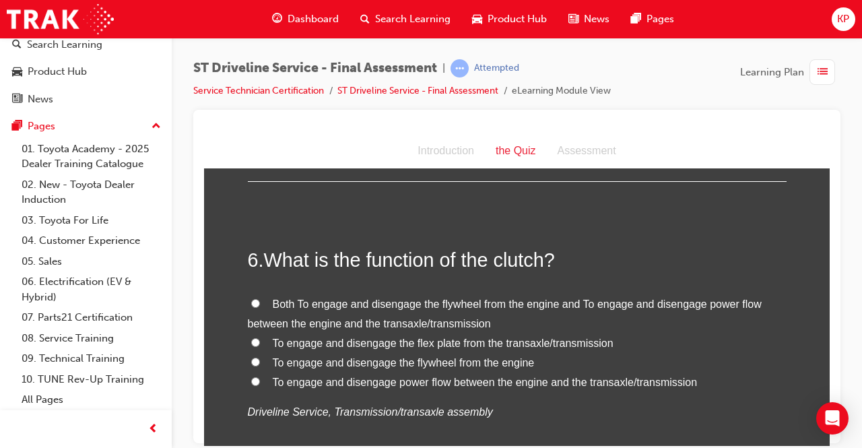
click at [251, 379] on input "To engage and disengage power flow between the engine and the transaxle/transmi…" at bounding box center [255, 380] width 9 height 9
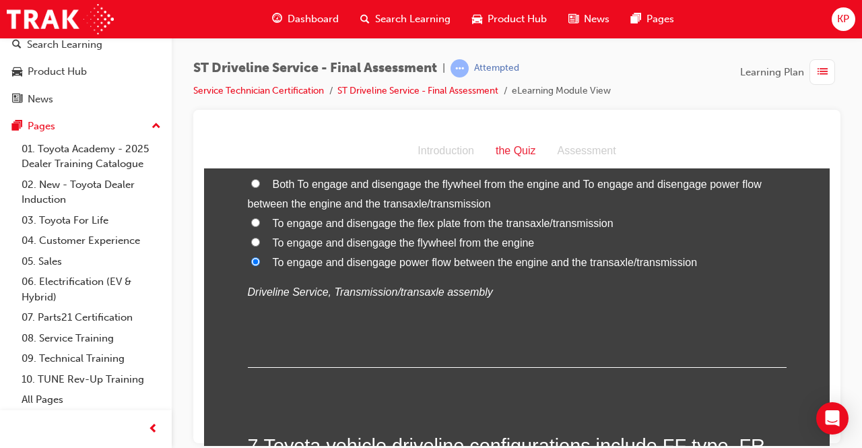
scroll to position [1818, 0]
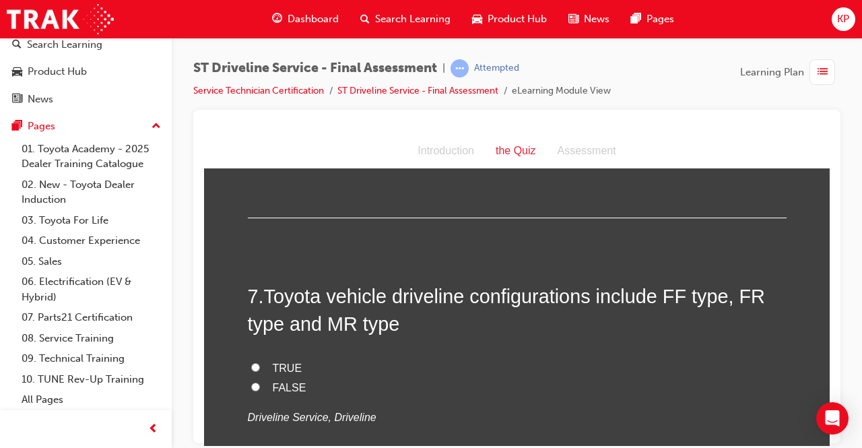
click at [251, 384] on input "FALSE" at bounding box center [255, 386] width 9 height 9
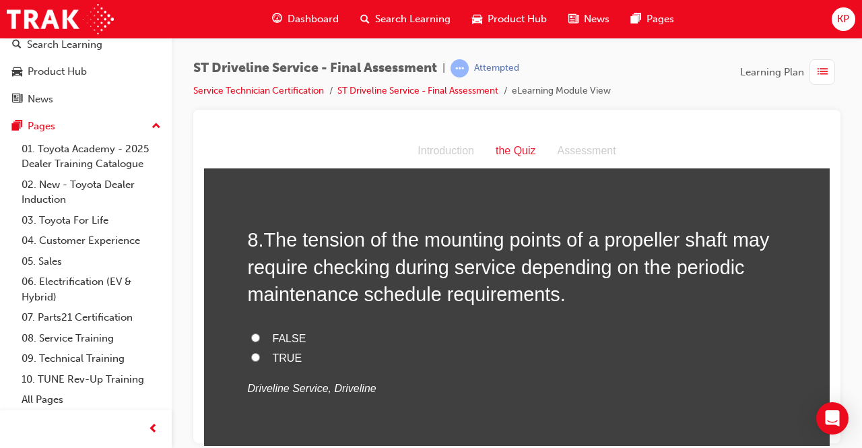
scroll to position [2155, 0]
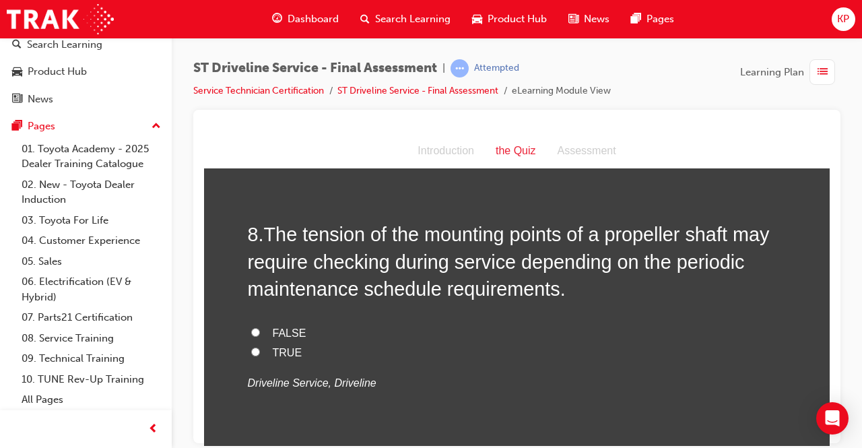
drag, startPoint x: 266, startPoint y: 347, endPoint x: 296, endPoint y: 325, distance: 37.6
click at [266, 346] on label "TRUE" at bounding box center [517, 353] width 539 height 20
click at [260, 347] on input "TRUE" at bounding box center [255, 351] width 9 height 9
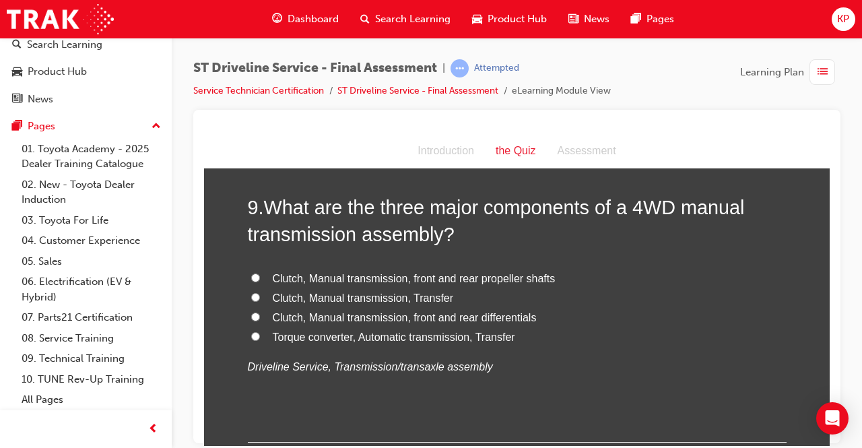
scroll to position [2491, 0]
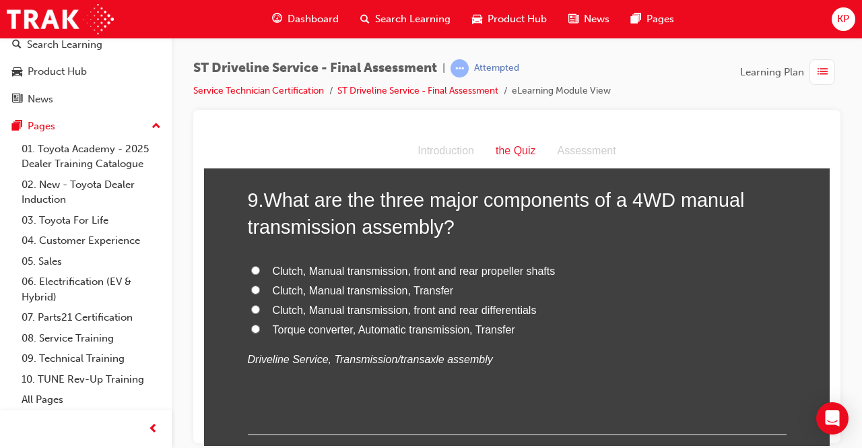
click at [251, 307] on input "Clutch, Manual transmission, front and rear differentials" at bounding box center [255, 308] width 9 height 9
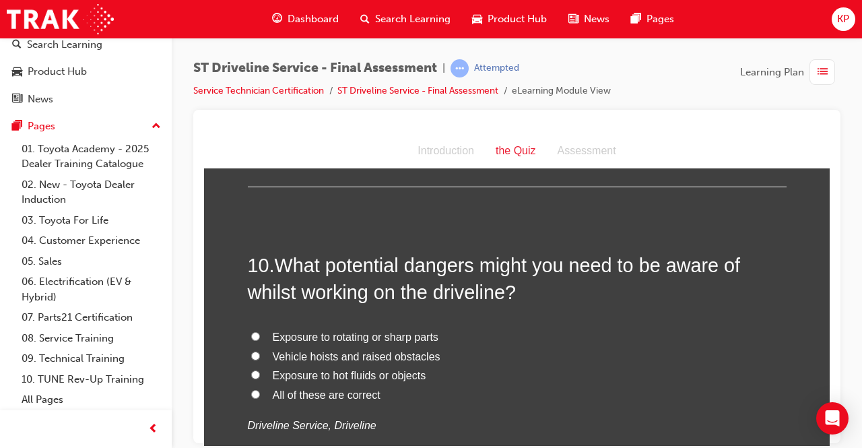
scroll to position [2761, 0]
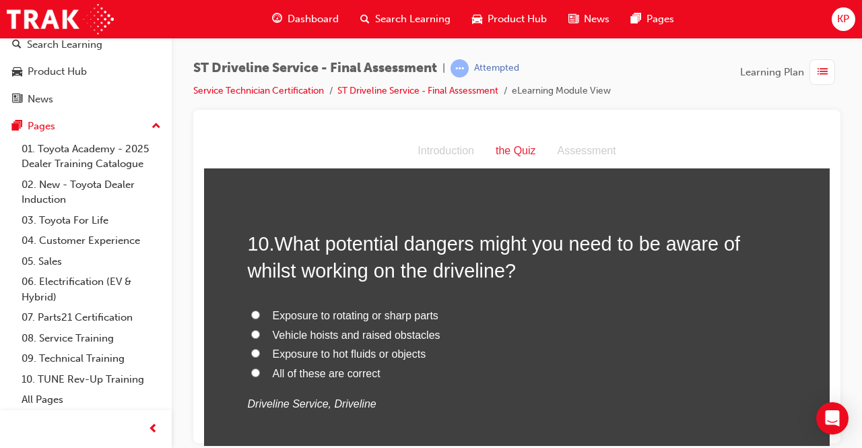
drag, startPoint x: 246, startPoint y: 369, endPoint x: 263, endPoint y: 362, distance: 17.8
click at [251, 369] on input "All of these are correct" at bounding box center [255, 372] width 9 height 9
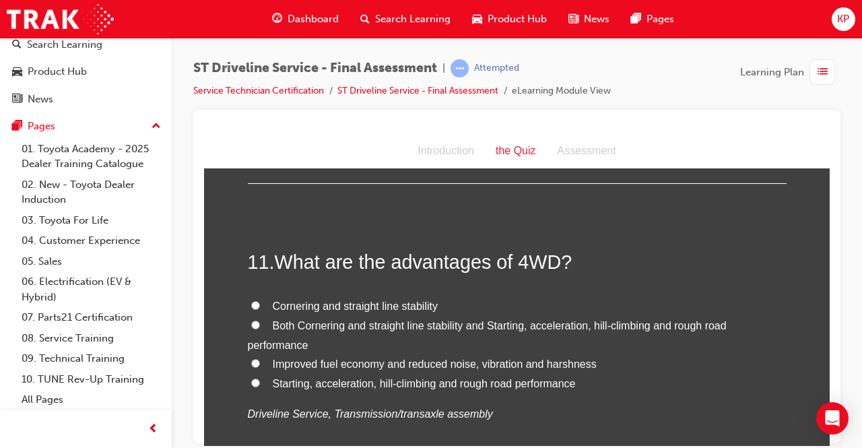
scroll to position [3097, 0]
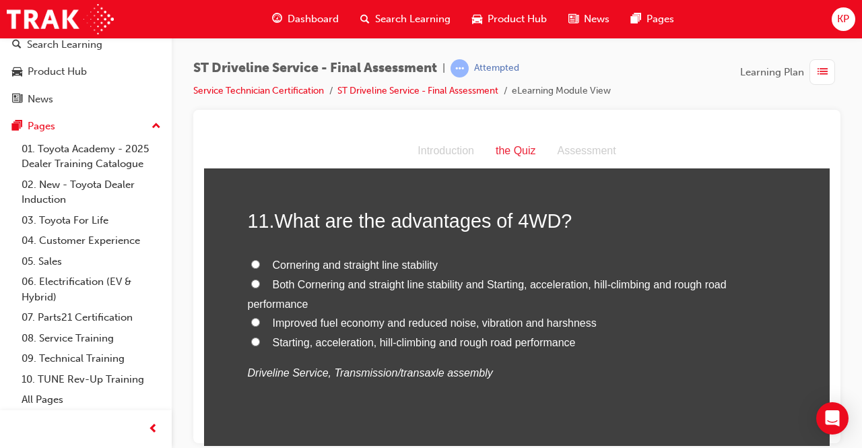
click at [257, 337] on label "Starting, acceleration, hill-climbing and rough road performance" at bounding box center [517, 343] width 539 height 20
click at [257, 337] on input "Starting, acceleration, hill-climbing and rough road performance" at bounding box center [255, 341] width 9 height 9
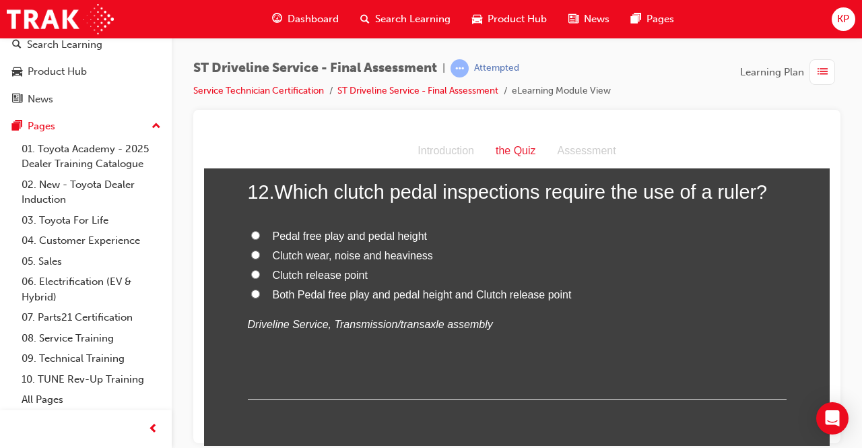
scroll to position [3434, 0]
click at [343, 229] on span "Pedal free play and pedal height" at bounding box center [350, 233] width 155 height 11
click at [260, 229] on input "Pedal free play and pedal height" at bounding box center [255, 232] width 9 height 9
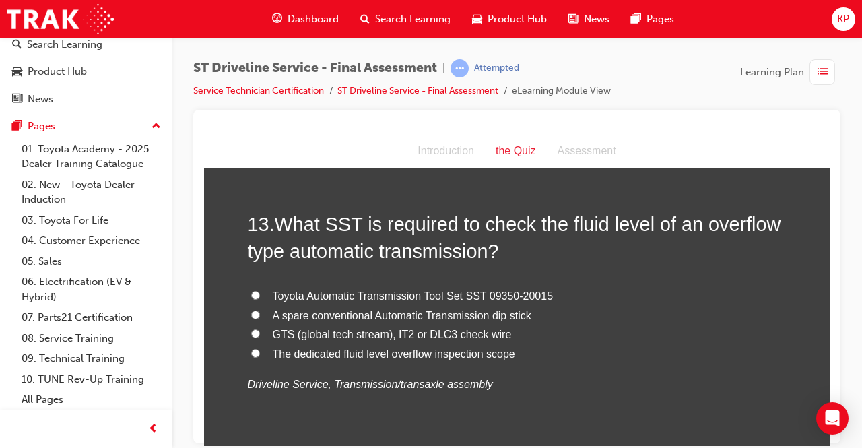
scroll to position [3703, 0]
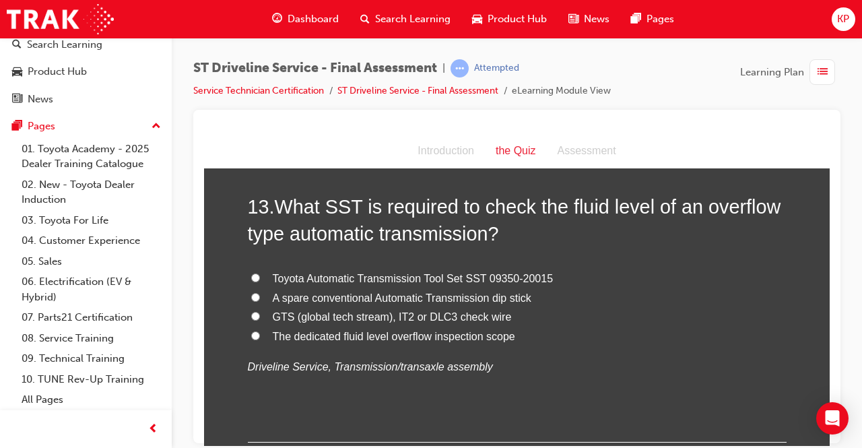
click at [355, 330] on span "The dedicated fluid level overflow inspection scope" at bounding box center [394, 335] width 242 height 11
click at [260, 331] on input "The dedicated fluid level overflow inspection scope" at bounding box center [255, 335] width 9 height 9
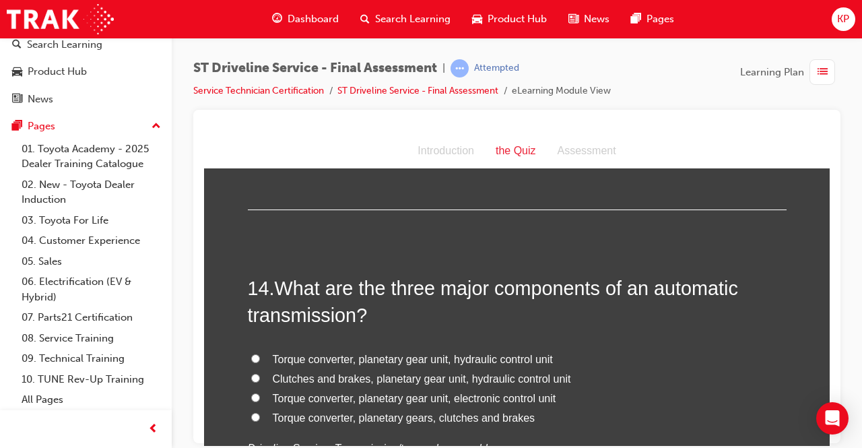
scroll to position [3973, 0]
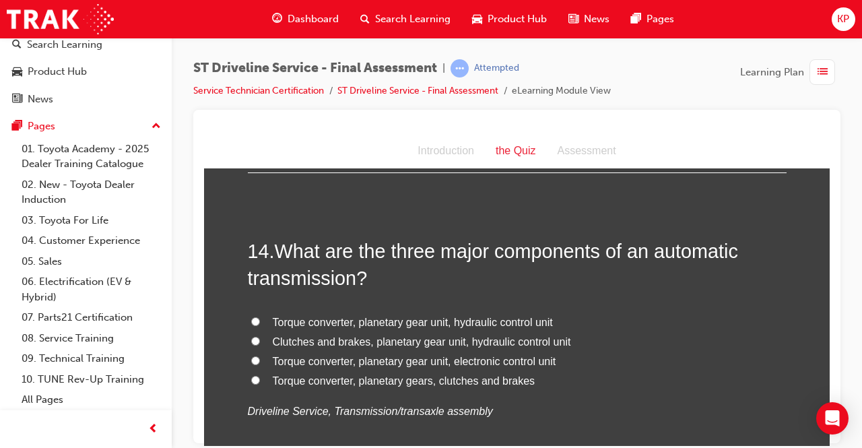
click at [304, 357] on span "Torque converter, planetary gear unit, electronic control unit" at bounding box center [414, 360] width 283 height 11
click at [260, 357] on input "Torque converter, planetary gear unit, electronic control unit" at bounding box center [255, 360] width 9 height 9
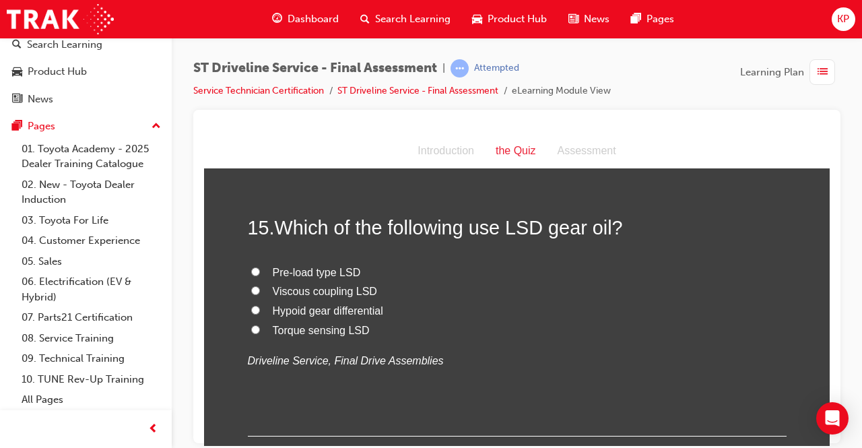
scroll to position [4242, 0]
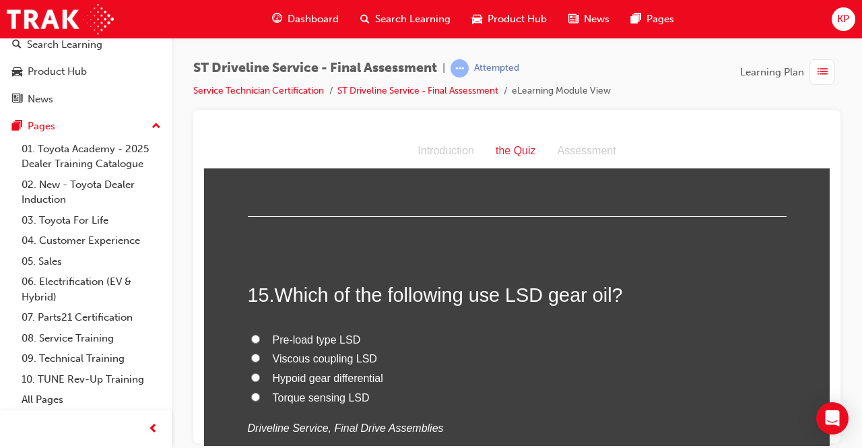
drag, startPoint x: 277, startPoint y: 354, endPoint x: 287, endPoint y: 349, distance: 10.9
click at [279, 353] on span "Viscous coupling LSD" at bounding box center [325, 357] width 104 height 11
click at [248, 351] on label "Viscous coupling LSD" at bounding box center [517, 359] width 539 height 20
click at [251, 353] on input "Viscous coupling LSD" at bounding box center [255, 357] width 9 height 9
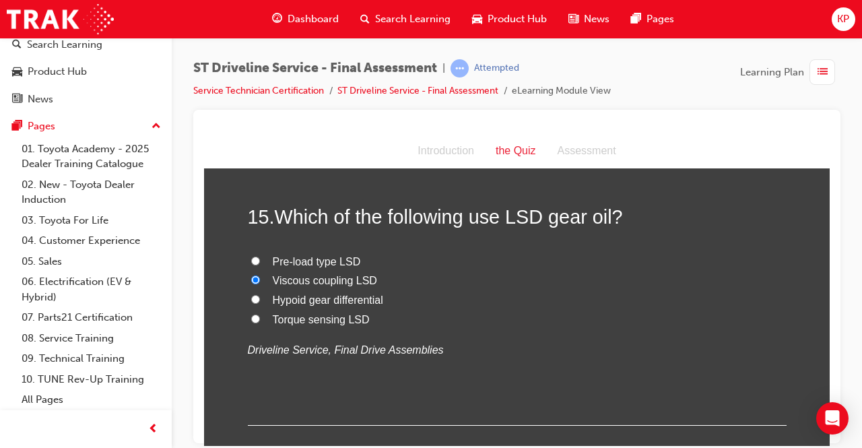
scroll to position [4398, 0]
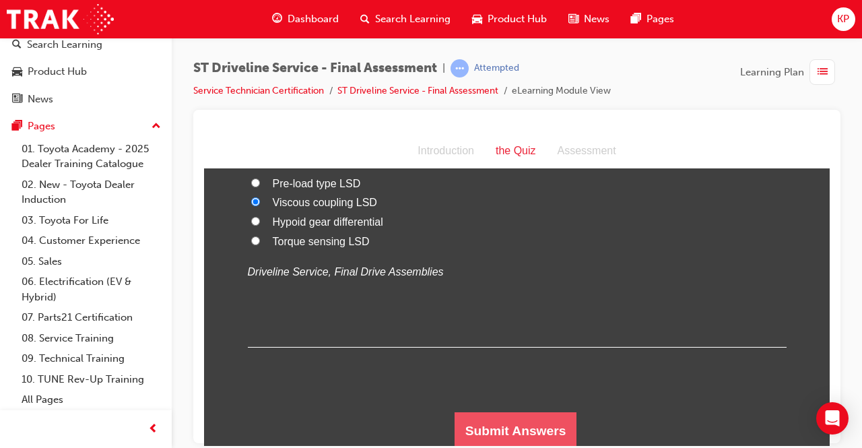
click at [530, 417] on button "Submit Answers" at bounding box center [515, 430] width 123 height 38
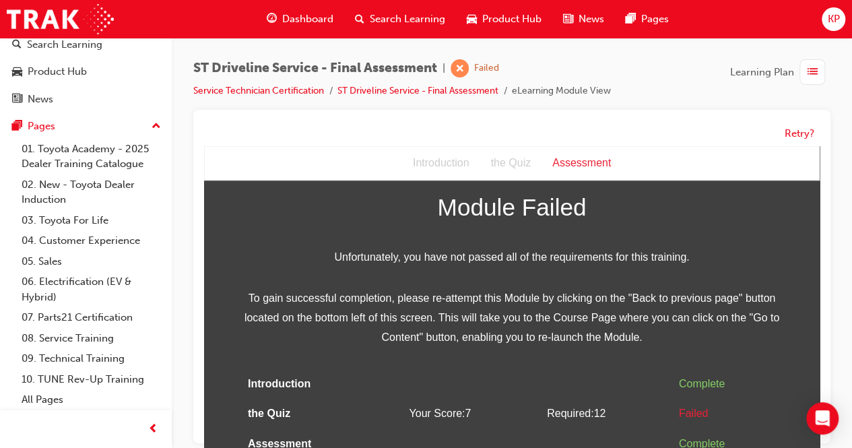
scroll to position [0, 0]
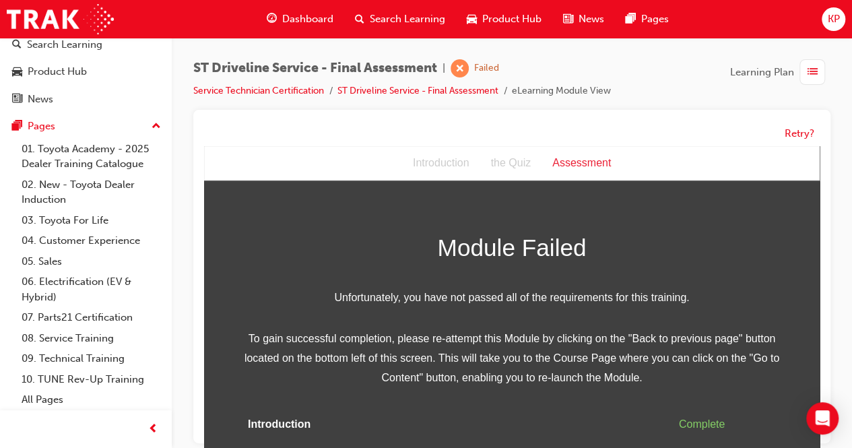
click at [794, 124] on div "Retry?" at bounding box center [511, 134] width 615 height 26
click at [795, 131] on button "Retry?" at bounding box center [799, 133] width 30 height 15
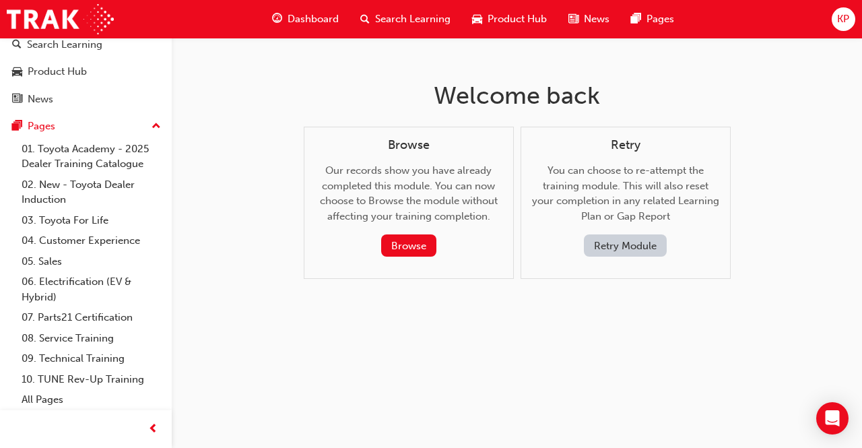
click at [599, 251] on button "Retry Module" at bounding box center [625, 245] width 83 height 22
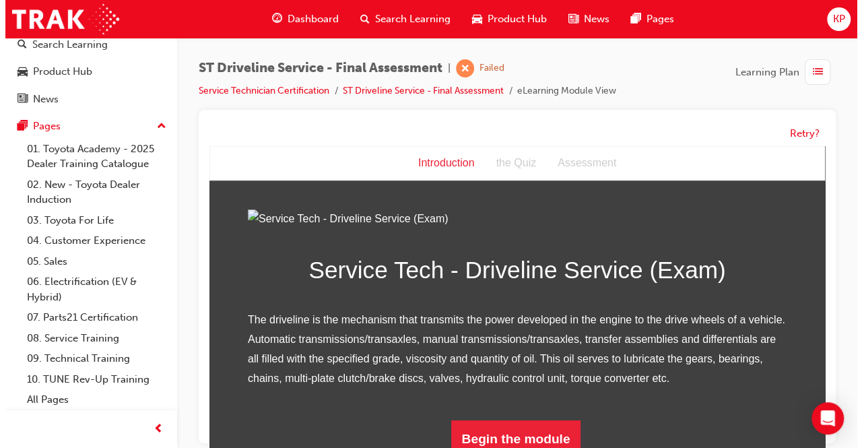
scroll to position [156, 0]
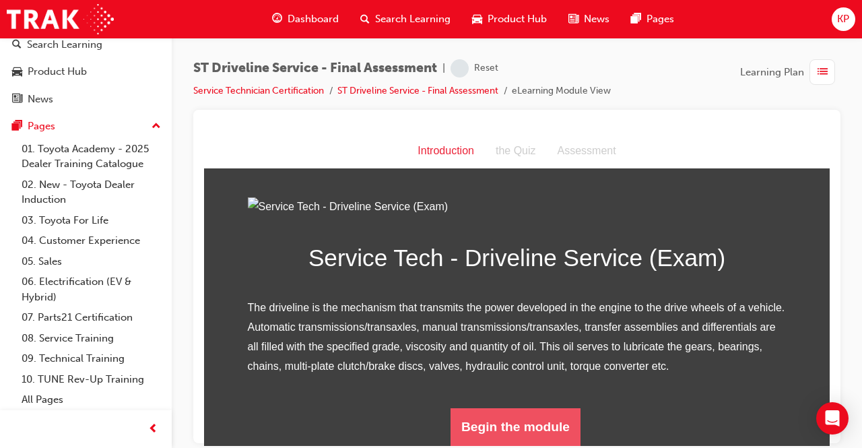
click at [539, 427] on button "Begin the module" at bounding box center [515, 426] width 130 height 38
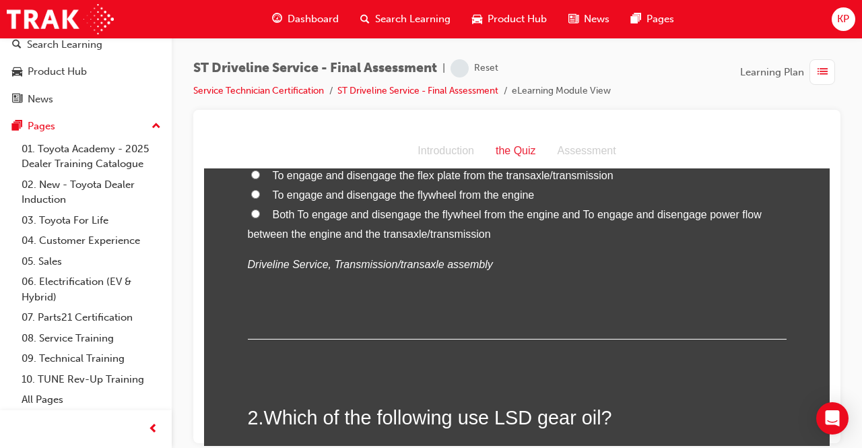
scroll to position [0, 0]
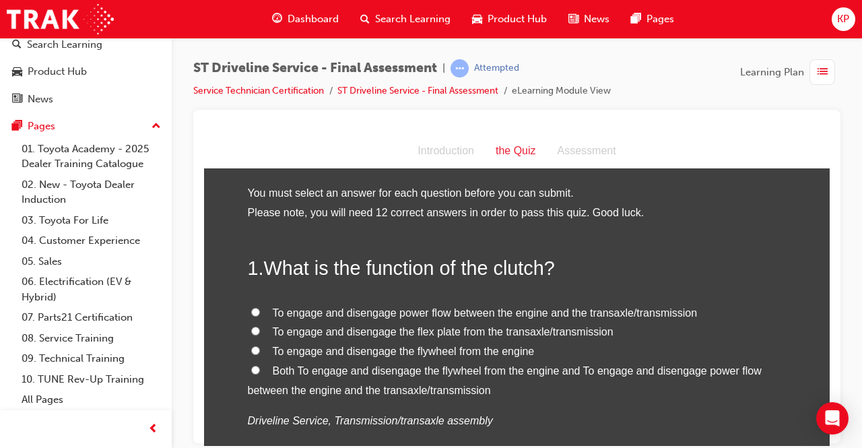
click at [335, 308] on span "To engage and disengage power flow between the engine and the transaxle/transmi…" at bounding box center [485, 311] width 425 height 11
click at [260, 308] on input "To engage and disengage power flow between the engine and the transaxle/transmi…" at bounding box center [255, 311] width 9 height 9
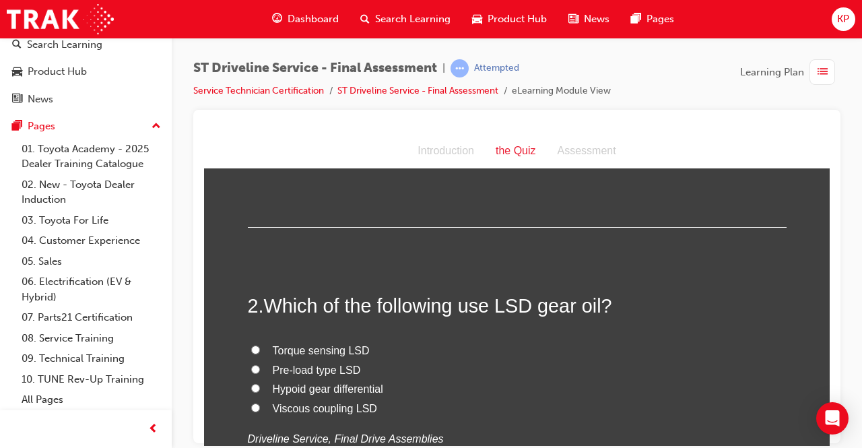
scroll to position [337, 0]
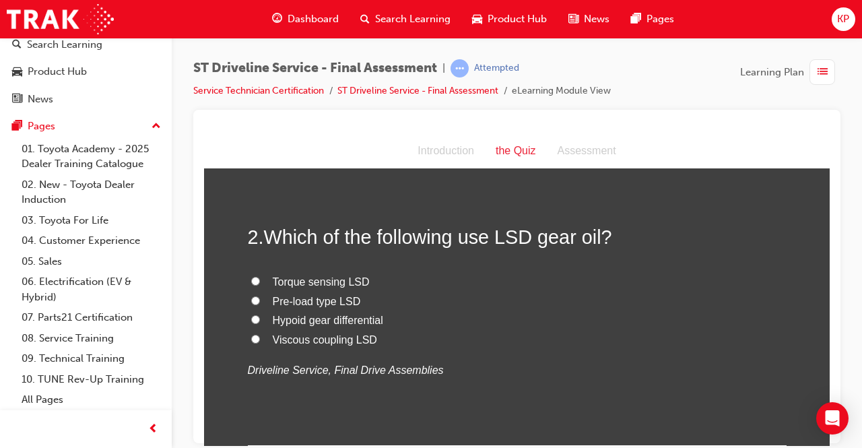
click at [292, 337] on span "Viscous coupling LSD" at bounding box center [325, 338] width 104 height 11
click at [260, 337] on input "Viscous coupling LSD" at bounding box center [255, 338] width 9 height 9
click at [337, 284] on span "Torque sensing LSD" at bounding box center [321, 280] width 97 height 11
click at [260, 284] on input "Torque sensing LSD" at bounding box center [255, 280] width 9 height 9
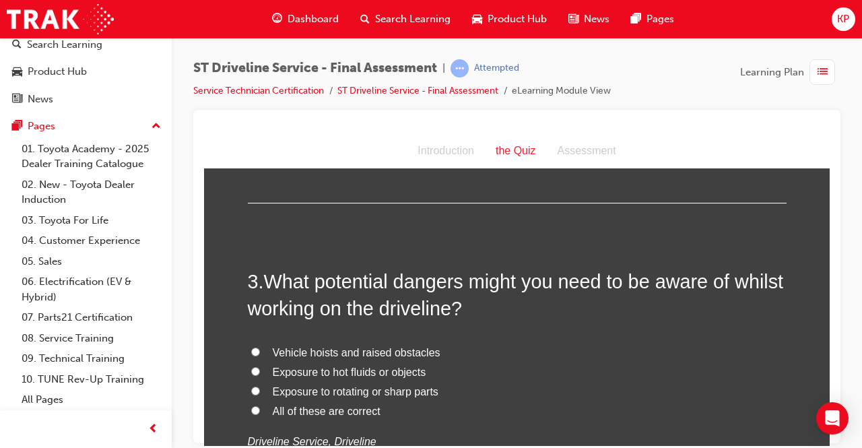
scroll to position [606, 0]
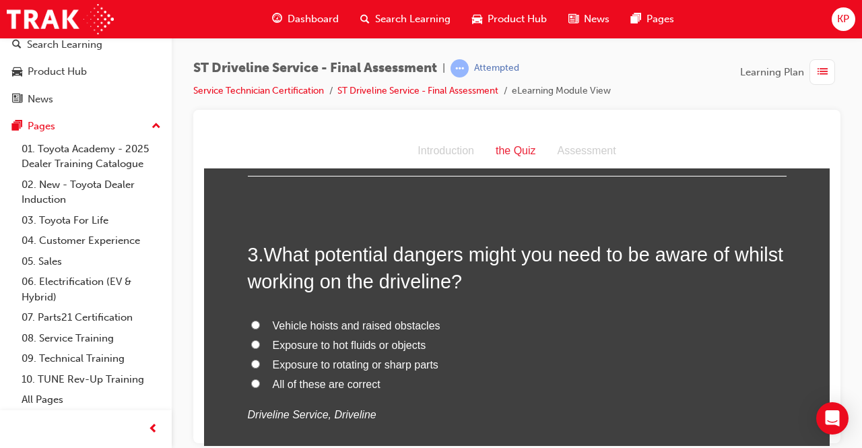
click at [251, 378] on input "All of these are correct" at bounding box center [255, 382] width 9 height 9
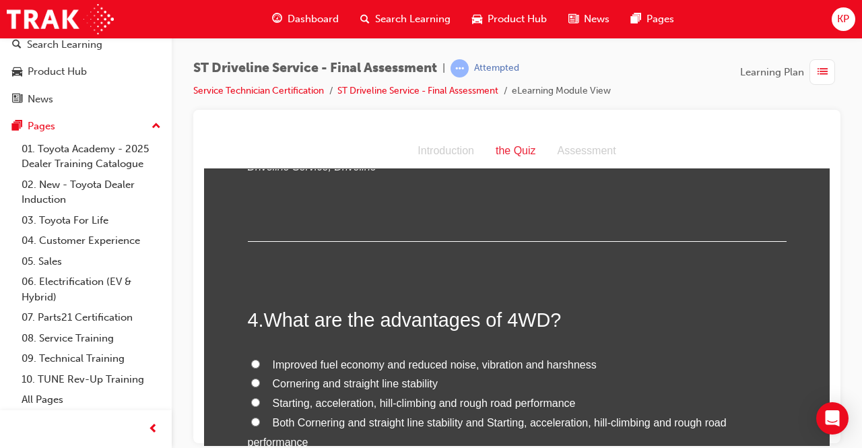
scroll to position [875, 0]
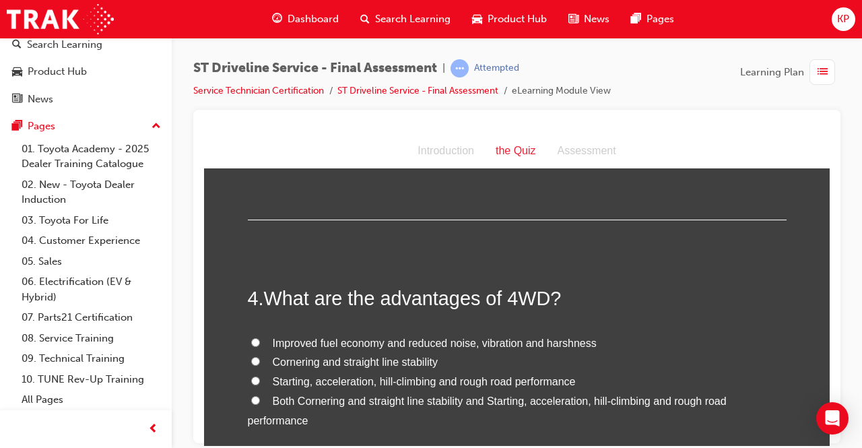
click at [261, 377] on label "Starting, acceleration, hill-climbing and rough road performance" at bounding box center [517, 382] width 539 height 20
click at [260, 377] on input "Starting, acceleration, hill-climbing and rough road performance" at bounding box center [255, 380] width 9 height 9
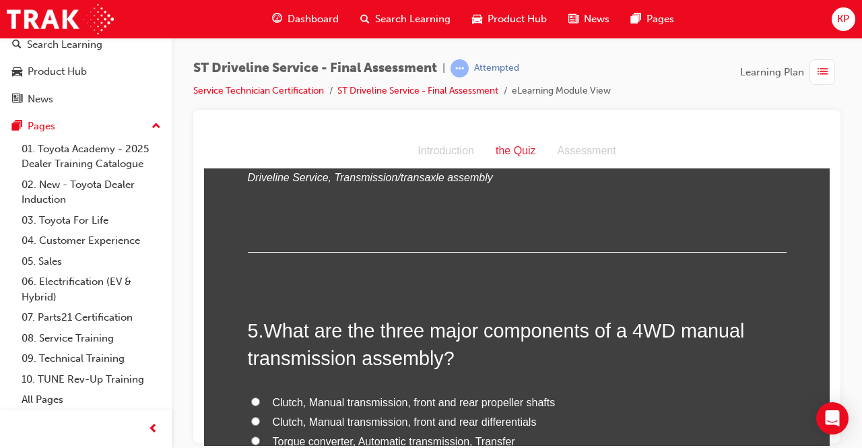
scroll to position [1212, 0]
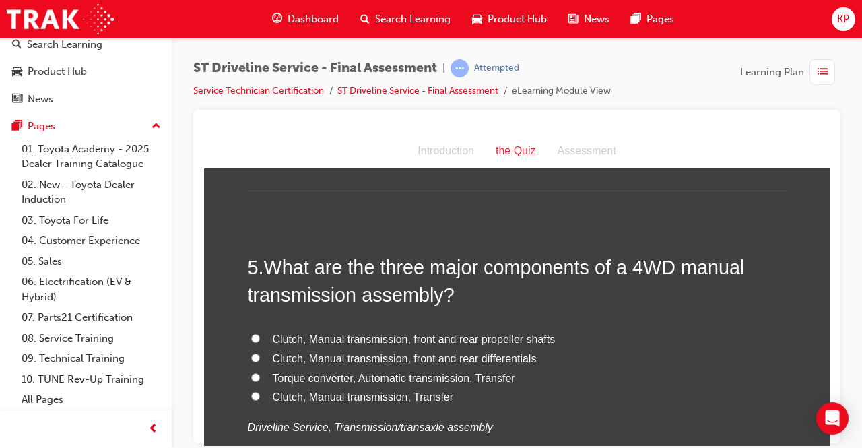
click at [300, 353] on span "Clutch, Manual transmission, front and rear differentials" at bounding box center [405, 357] width 264 height 11
click at [260, 353] on input "Clutch, Manual transmission, front and rear differentials" at bounding box center [255, 357] width 9 height 9
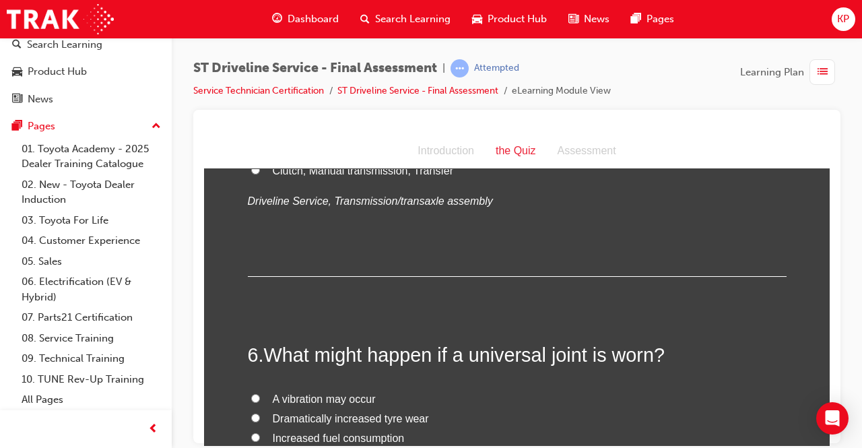
scroll to position [1549, 0]
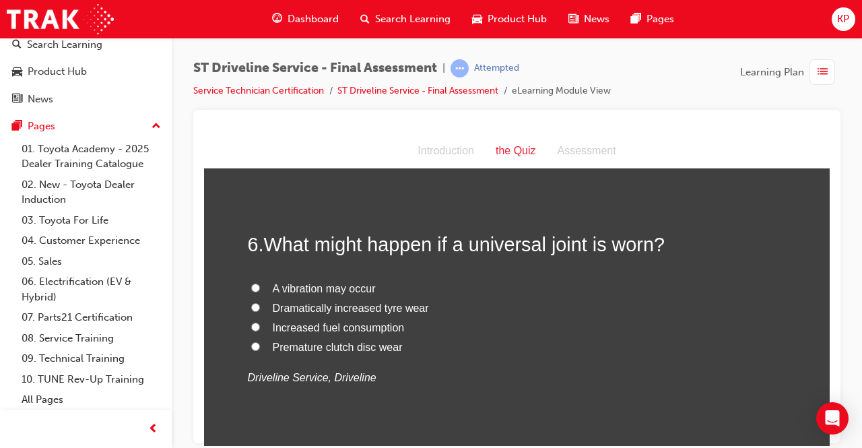
click at [255, 282] on label "A vibration may occur" at bounding box center [517, 289] width 539 height 20
click at [255, 283] on input "A vibration may occur" at bounding box center [255, 287] width 9 height 9
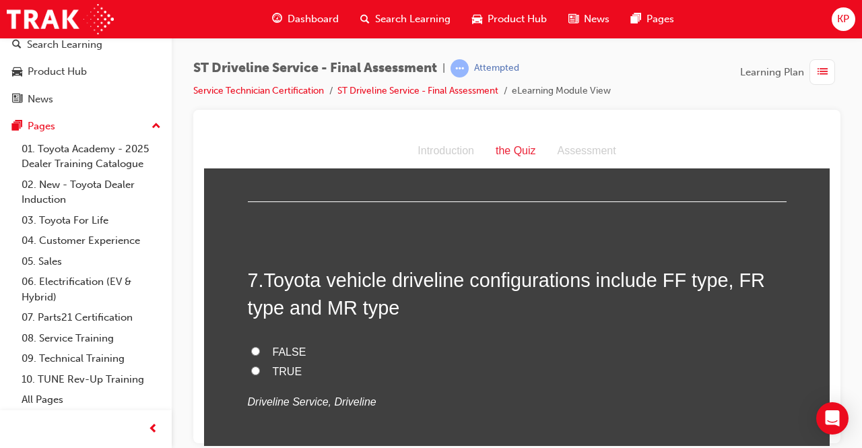
scroll to position [1818, 0]
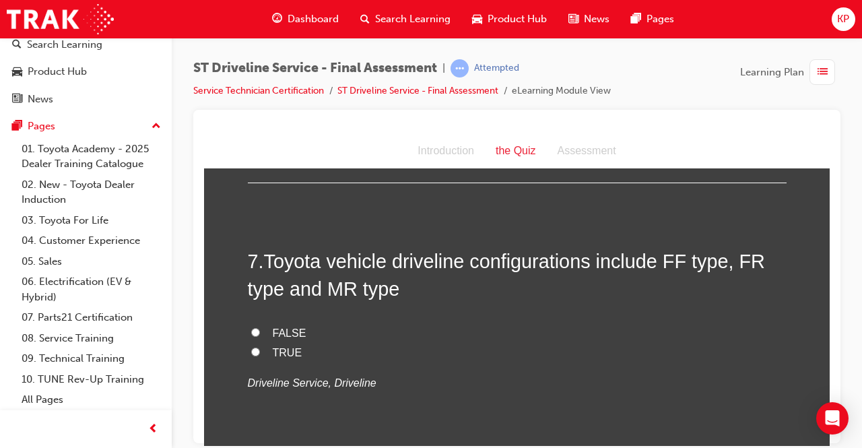
click at [251, 330] on input "FALSE" at bounding box center [255, 331] width 9 height 9
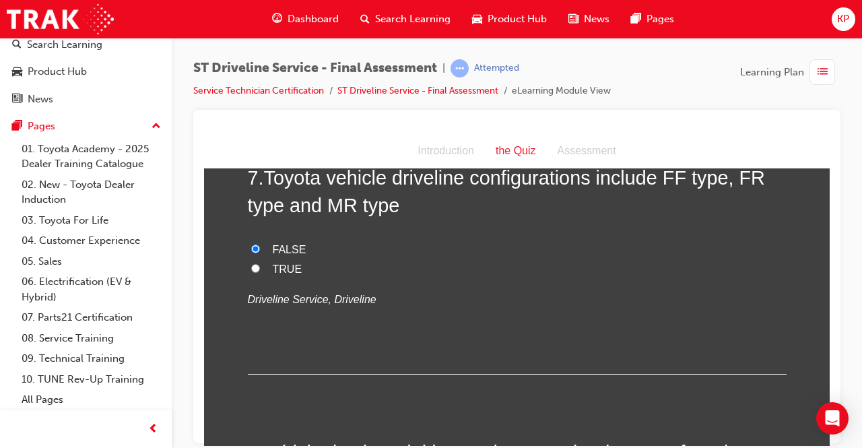
scroll to position [2087, 0]
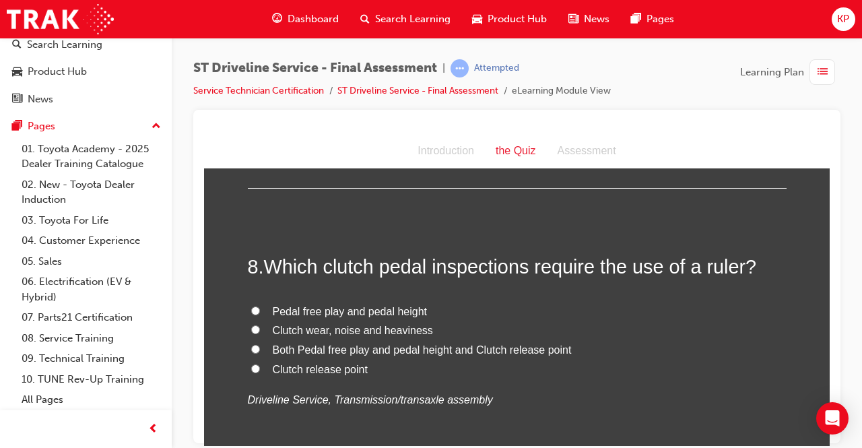
click at [251, 347] on input "Both Pedal free play and pedal height and Clutch release point" at bounding box center [255, 348] width 9 height 9
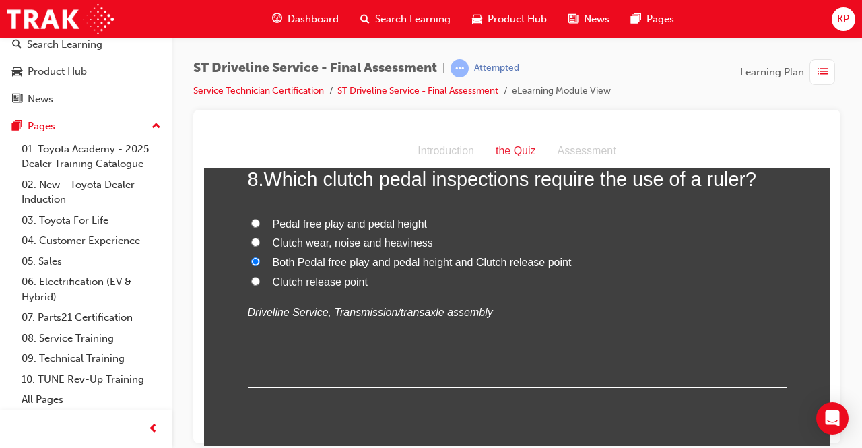
scroll to position [2155, 0]
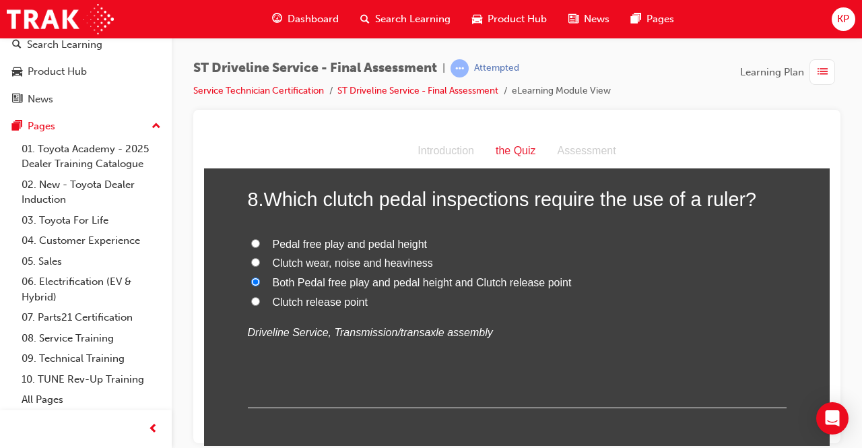
drag, startPoint x: 258, startPoint y: 240, endPoint x: 385, endPoint y: 284, distance: 134.6
click at [259, 239] on label "Pedal free play and pedal height" at bounding box center [517, 244] width 539 height 20
click at [259, 239] on input "Pedal free play and pedal height" at bounding box center [255, 242] width 9 height 9
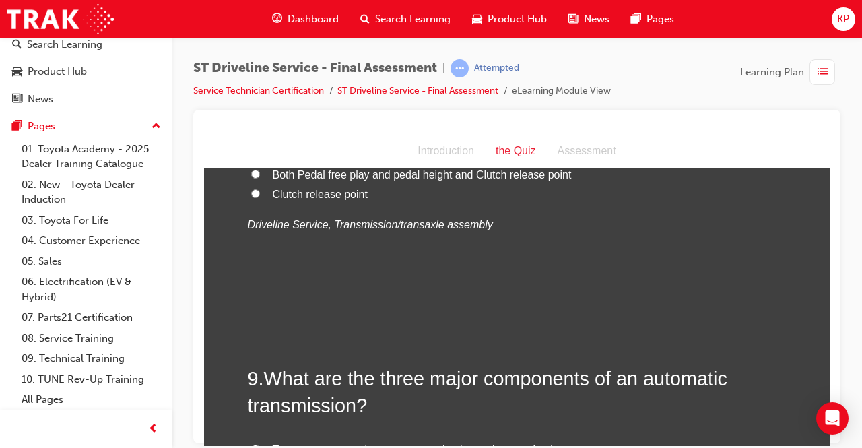
scroll to position [2424, 0]
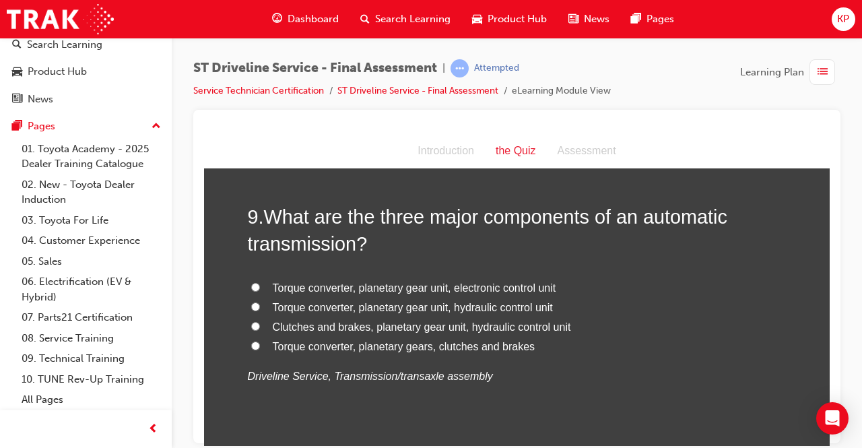
click at [403, 281] on span "Torque converter, planetary gear unit, electronic control unit" at bounding box center [414, 286] width 283 height 11
click at [260, 282] on input "Torque converter, planetary gear unit, electronic control unit" at bounding box center [255, 286] width 9 height 9
click at [395, 301] on span "Torque converter, planetary gear unit, hydraulic control unit" at bounding box center [413, 306] width 280 height 11
click at [260, 302] on input "Torque converter, planetary gear unit, hydraulic control unit" at bounding box center [255, 306] width 9 height 9
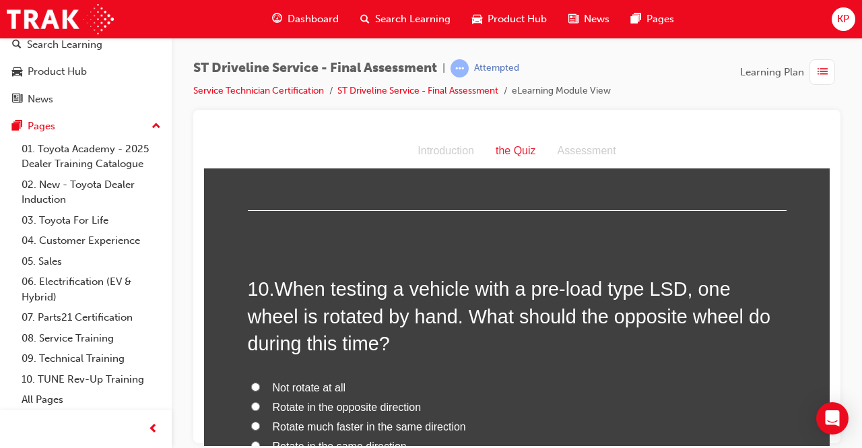
scroll to position [2693, 0]
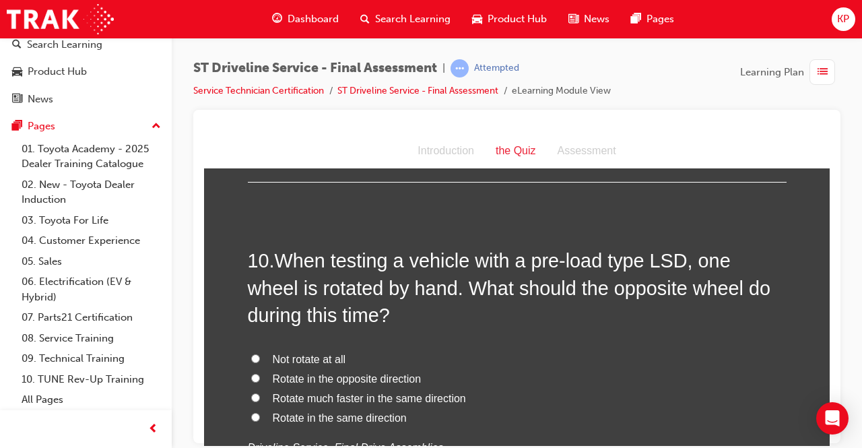
click at [377, 380] on span "Rotate in the opposite direction" at bounding box center [347, 377] width 149 height 11
click at [260, 380] on input "Rotate in the opposite direction" at bounding box center [255, 377] width 9 height 9
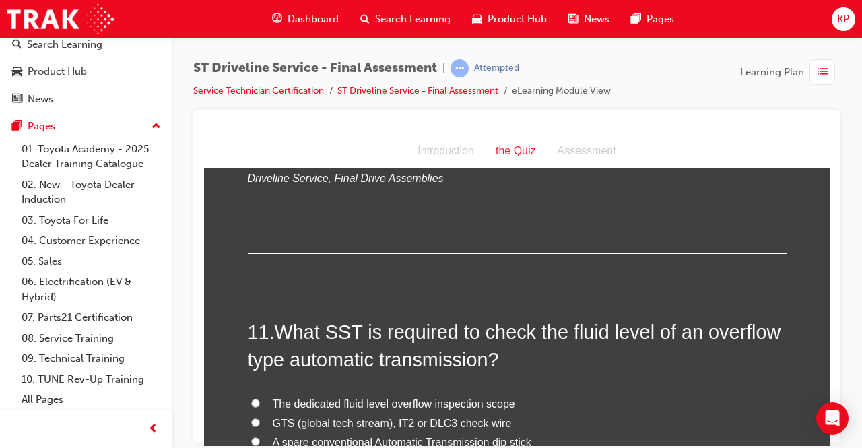
scroll to position [3030, 0]
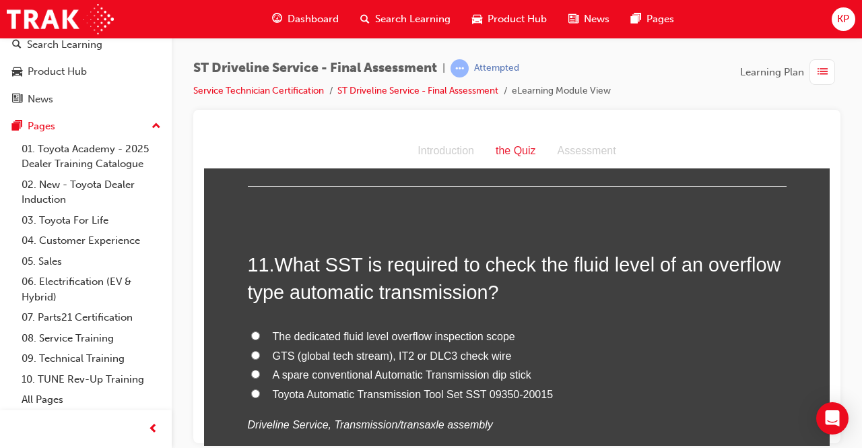
click at [361, 330] on span "The dedicated fluid level overflow inspection scope" at bounding box center [394, 335] width 242 height 11
click at [260, 331] on input "The dedicated fluid level overflow inspection scope" at bounding box center [255, 335] width 9 height 9
click at [341, 356] on span "GTS (global tech stream), IT2 or DLC3 check wire" at bounding box center [392, 354] width 239 height 11
click at [260, 356] on input "GTS (global tech stream), IT2 or DLC3 check wire" at bounding box center [255, 354] width 9 height 9
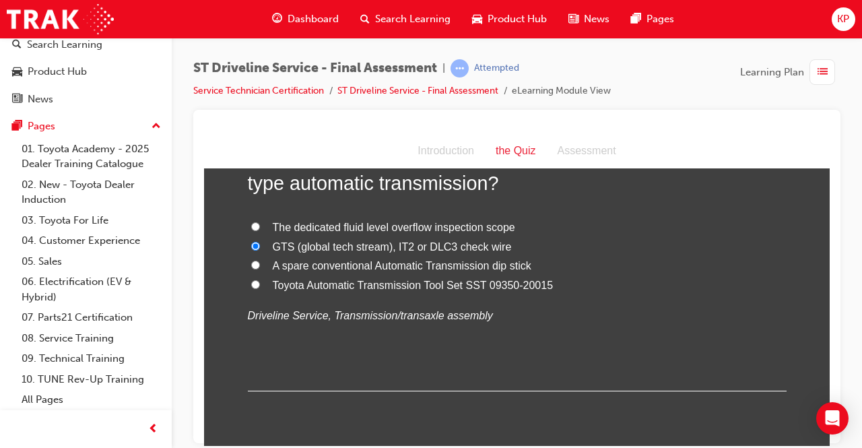
scroll to position [3367, 0]
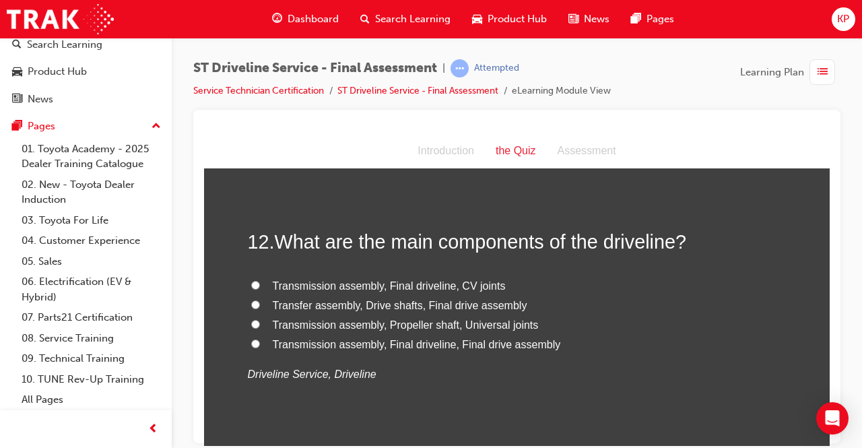
click at [248, 302] on label "Transfer assembly, Drive shafts, Final drive assembly" at bounding box center [517, 306] width 539 height 20
click at [251, 302] on input "Transfer assembly, Drive shafts, Final drive assembly" at bounding box center [255, 304] width 9 height 9
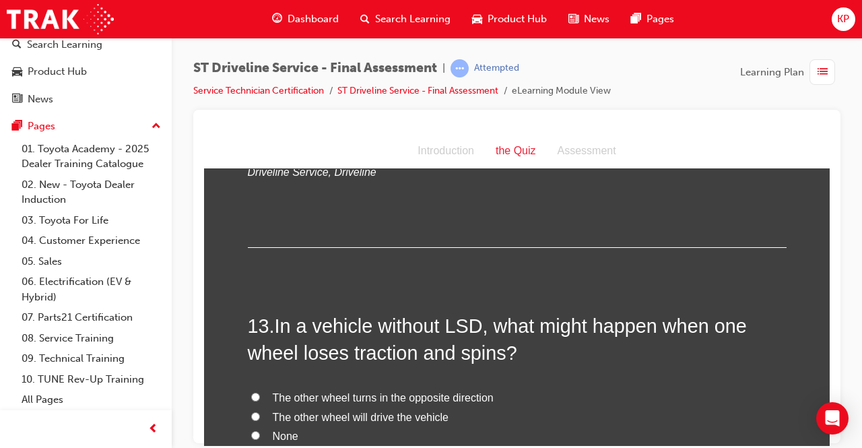
scroll to position [3636, 0]
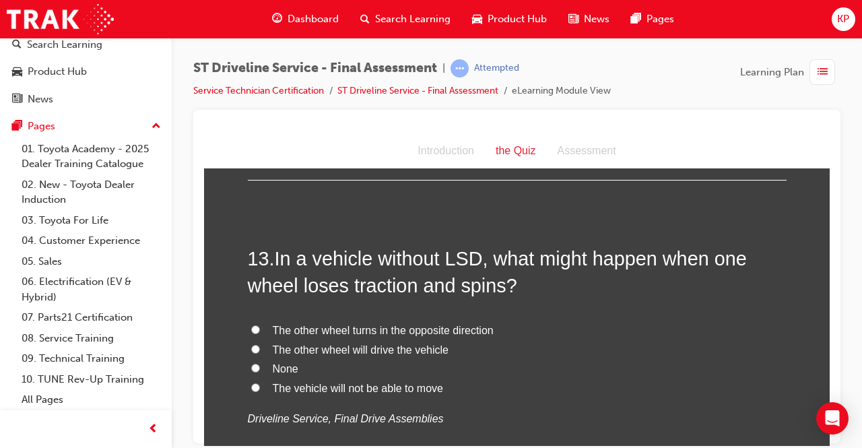
click at [251, 382] on input "The vehicle will not be able to move" at bounding box center [255, 386] width 9 height 9
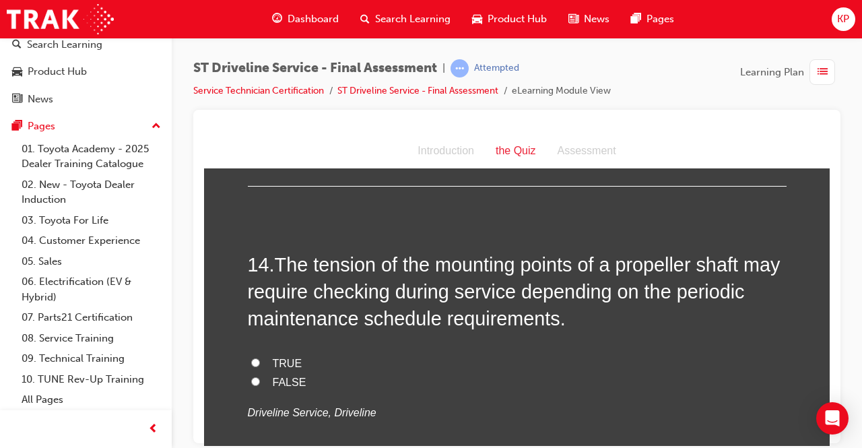
scroll to position [3973, 0]
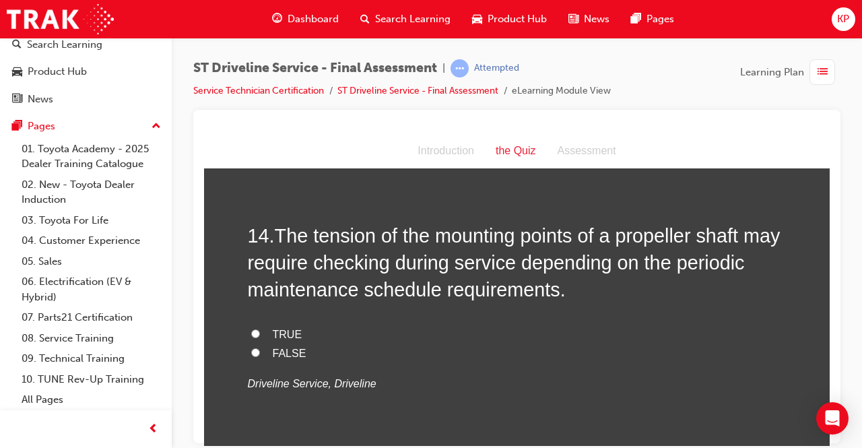
click at [255, 333] on label "TRUE" at bounding box center [517, 335] width 539 height 20
click at [255, 333] on input "TRUE" at bounding box center [255, 333] width 9 height 9
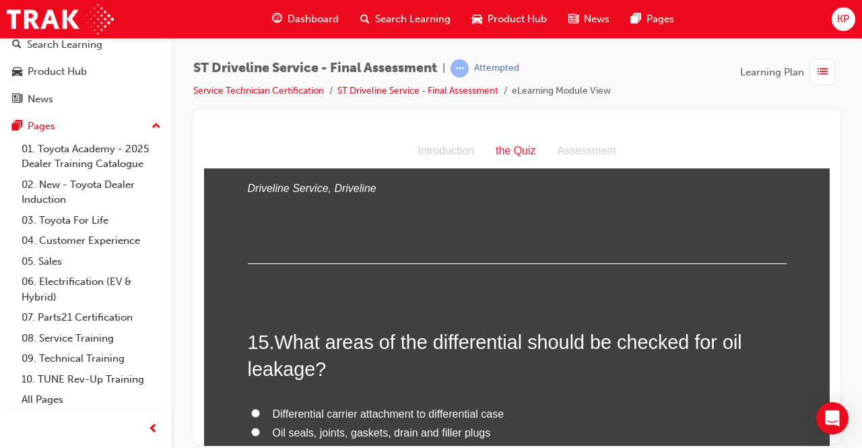
scroll to position [4242, 0]
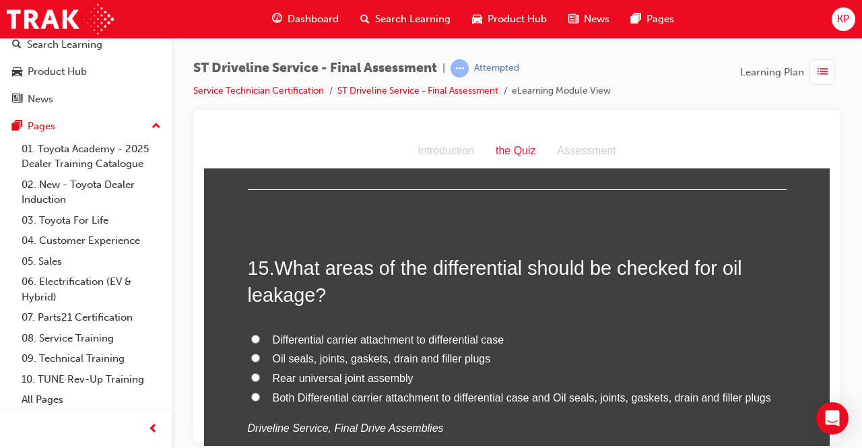
click at [251, 397] on input "Both Differential carrier attachment to differential case and Oil seals, joints…" at bounding box center [255, 396] width 9 height 9
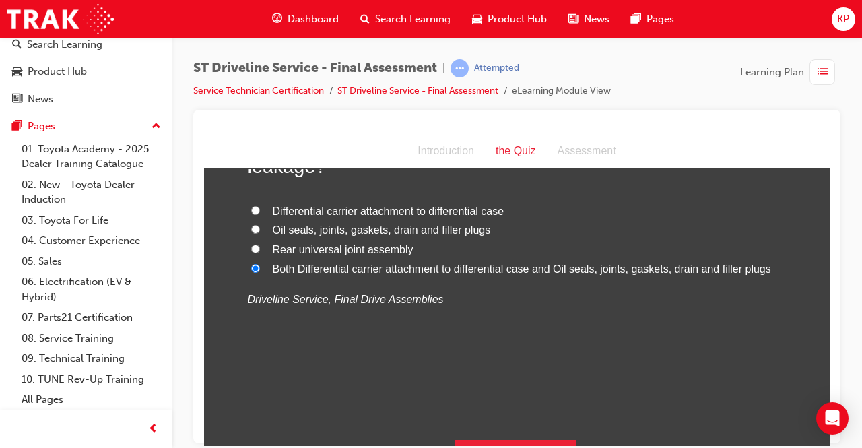
scroll to position [4398, 0]
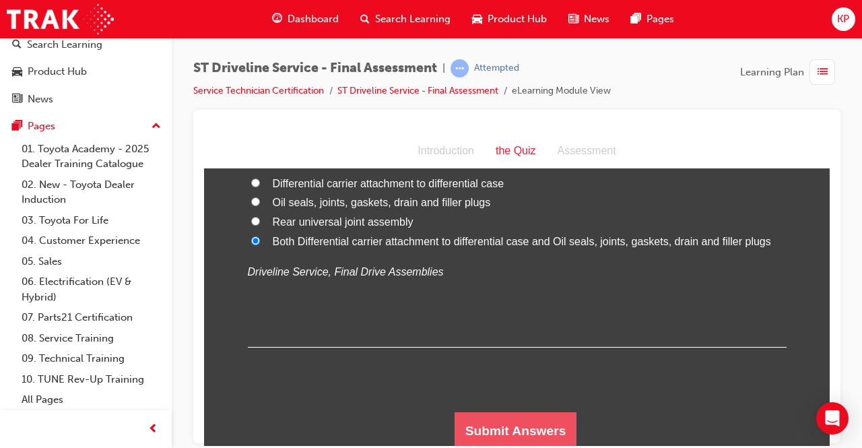
click at [466, 422] on button "Submit Answers" at bounding box center [515, 430] width 123 height 38
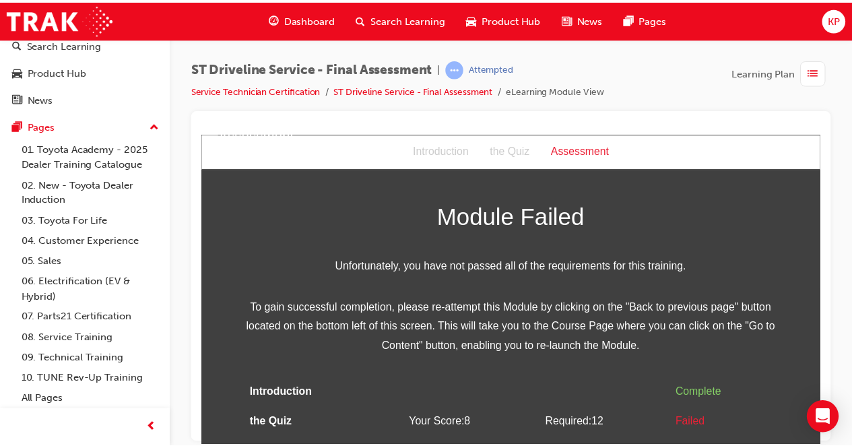
scroll to position [0, 0]
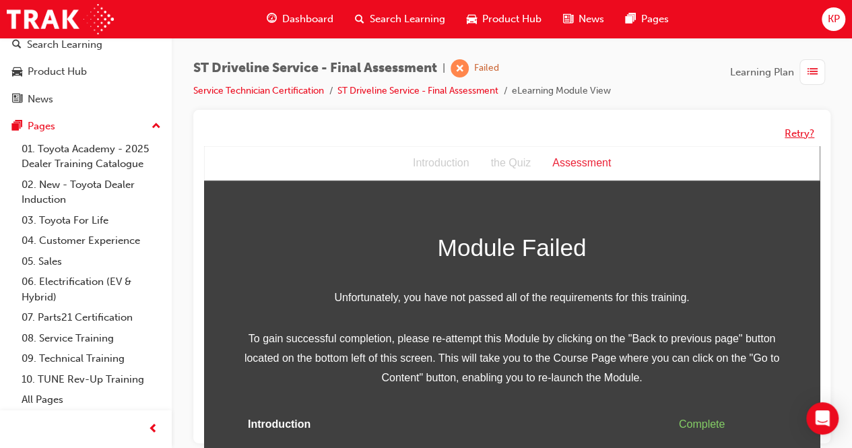
click at [801, 132] on button "Retry?" at bounding box center [799, 133] width 30 height 15
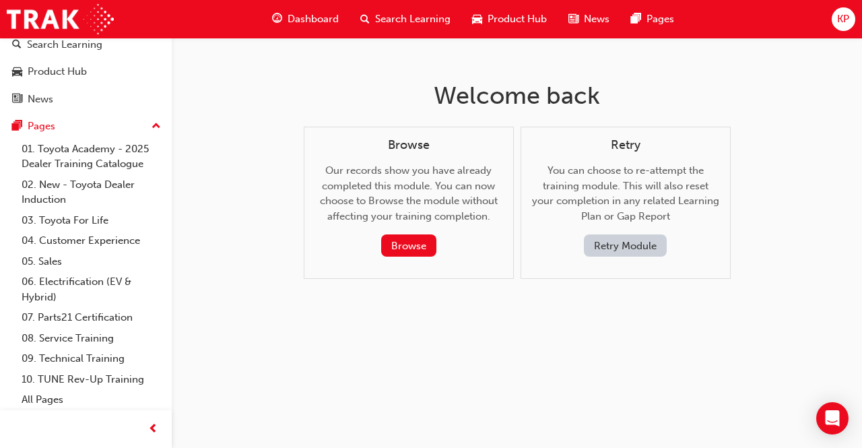
click at [595, 247] on button "Retry Module" at bounding box center [625, 245] width 83 height 22
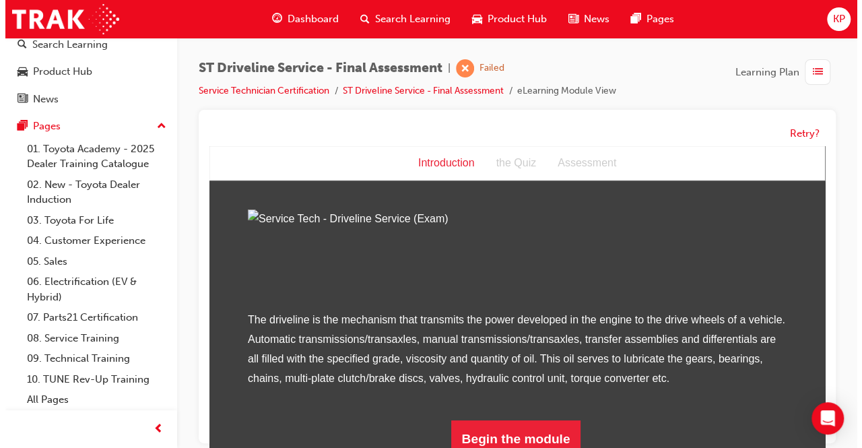
scroll to position [156, 0]
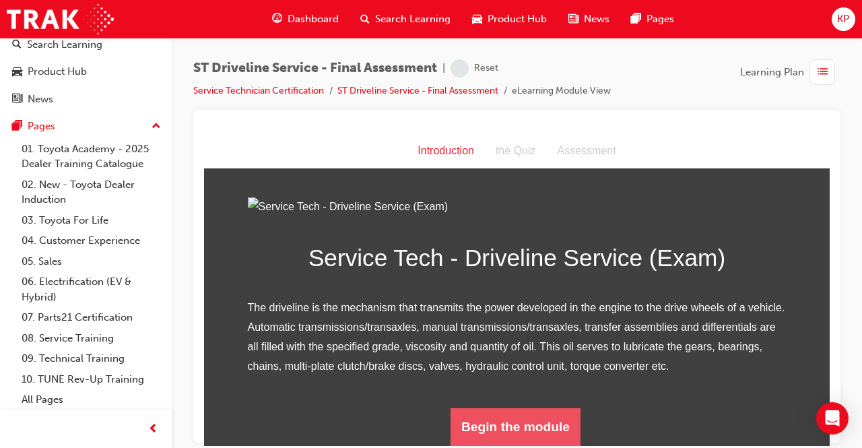
click at [508, 434] on button "Begin the module" at bounding box center [515, 426] width 130 height 38
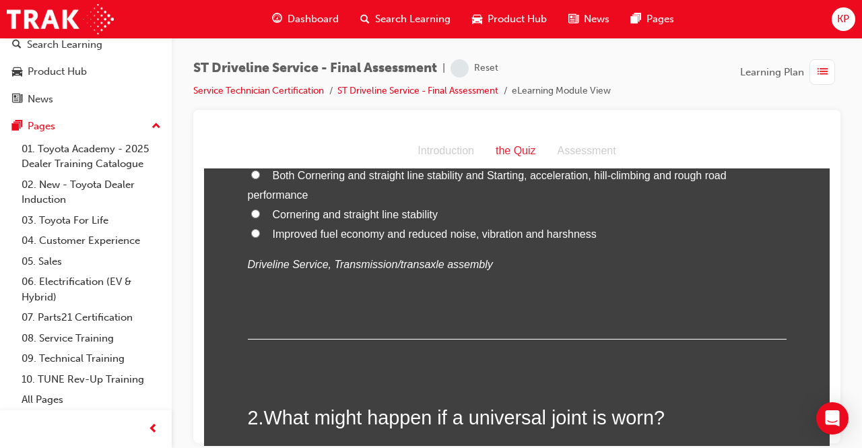
scroll to position [0, 0]
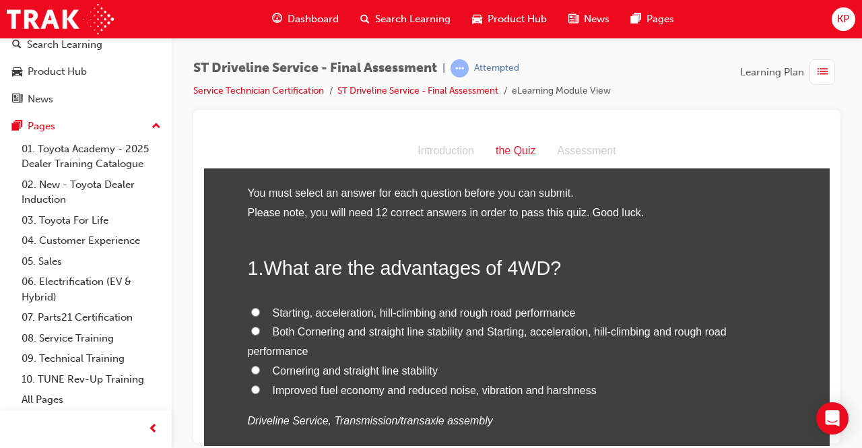
drag, startPoint x: 253, startPoint y: 329, endPoint x: 300, endPoint y: 342, distance: 49.0
click at [253, 327] on input "Both Cornering and straight line stability and Starting, acceleration, hill-cli…" at bounding box center [255, 330] width 9 height 9
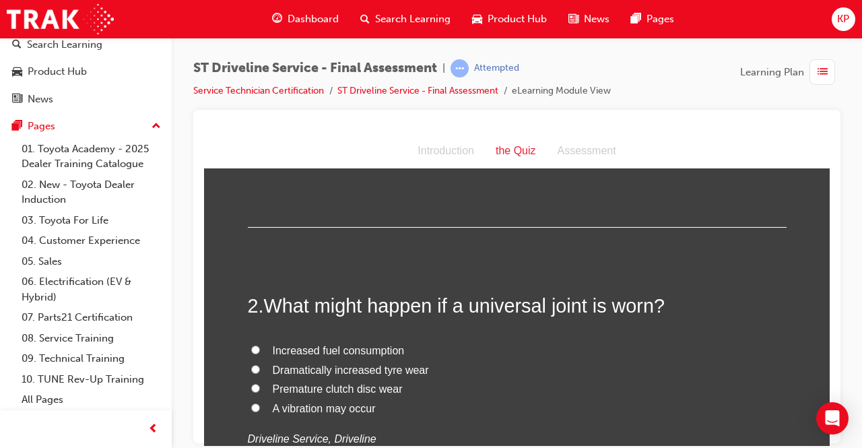
scroll to position [269, 0]
click at [251, 404] on input "A vibration may occur" at bounding box center [255, 405] width 9 height 9
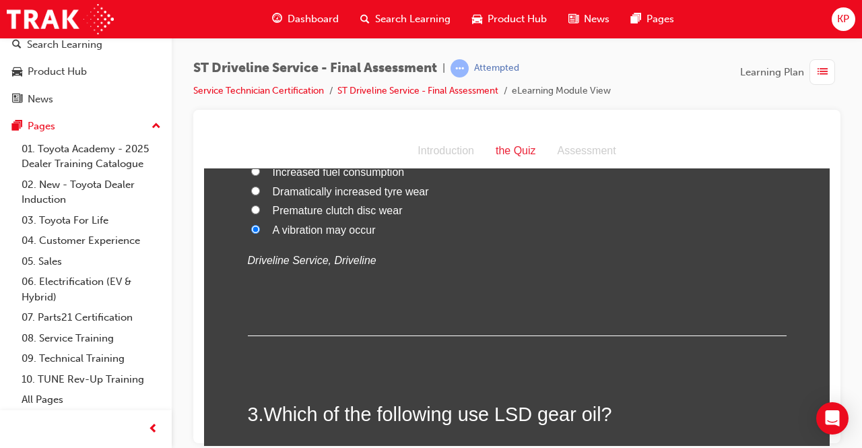
scroll to position [606, 0]
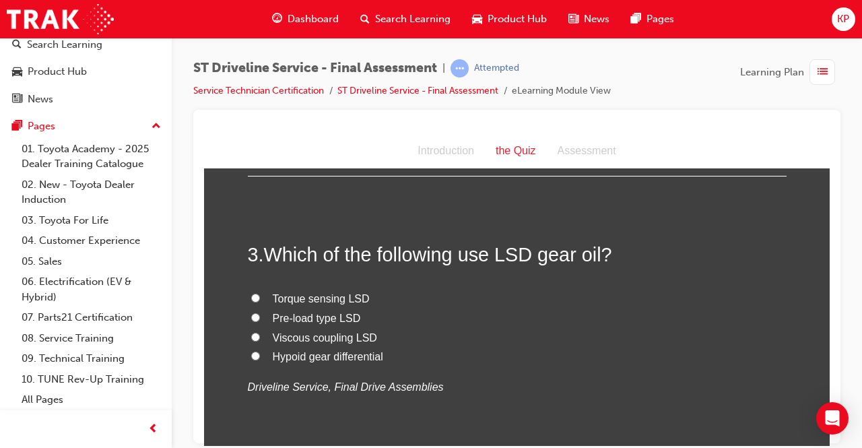
click at [251, 337] on input "Viscous coupling LSD" at bounding box center [255, 336] width 9 height 9
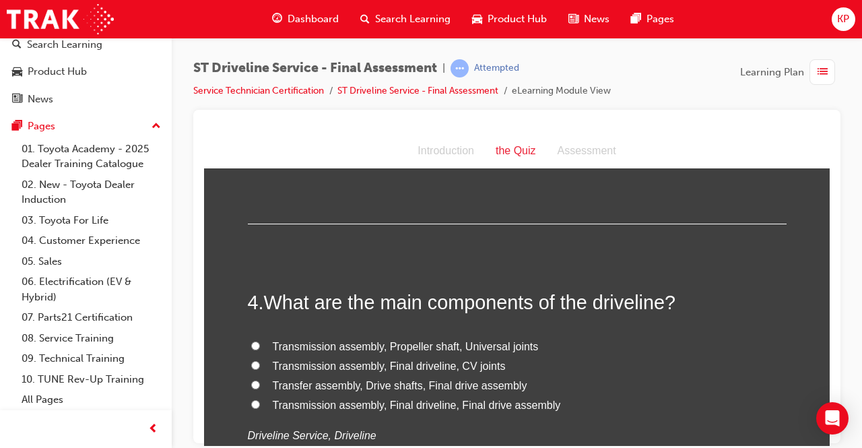
scroll to position [875, 0]
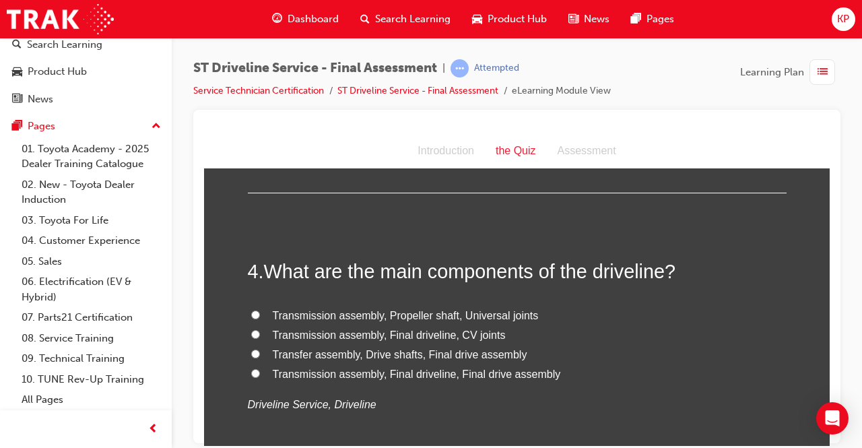
click at [259, 348] on label "Transfer assembly, Drive shafts, Final drive assembly" at bounding box center [517, 355] width 539 height 20
click at [259, 349] on input "Transfer assembly, Drive shafts, Final drive assembly" at bounding box center [255, 353] width 9 height 9
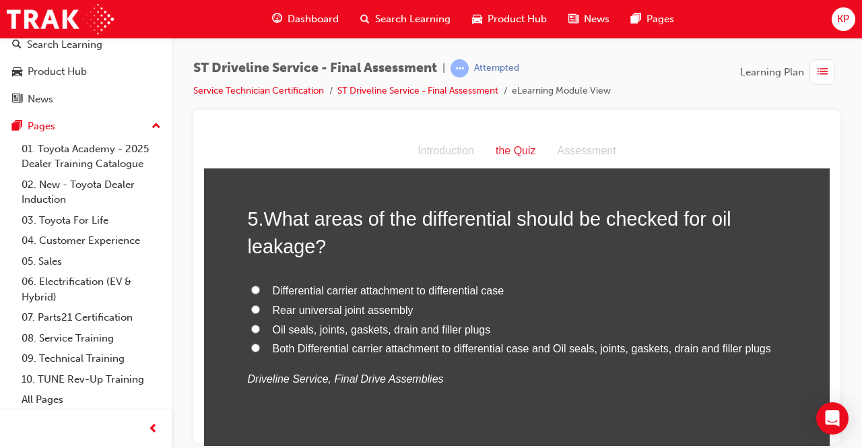
scroll to position [1279, 0]
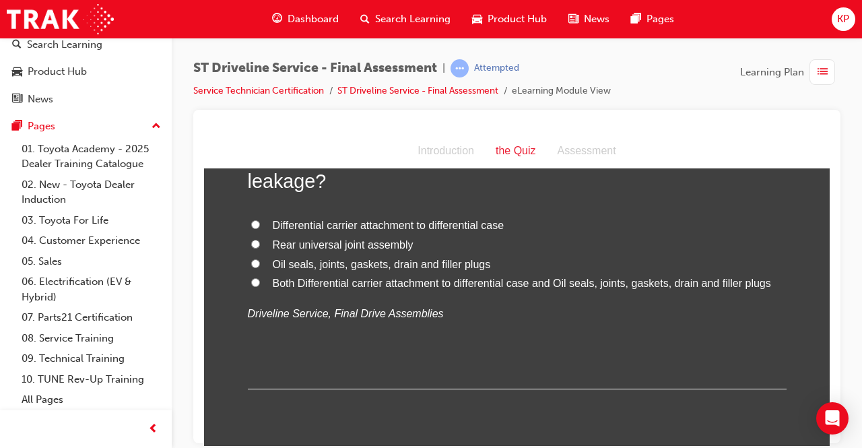
click at [250, 277] on label "Both Differential carrier attachment to differential case and Oil seals, joints…" at bounding box center [517, 283] width 539 height 20
click at [251, 277] on input "Both Differential carrier attachment to differential case and Oil seals, joints…" at bounding box center [255, 281] width 9 height 9
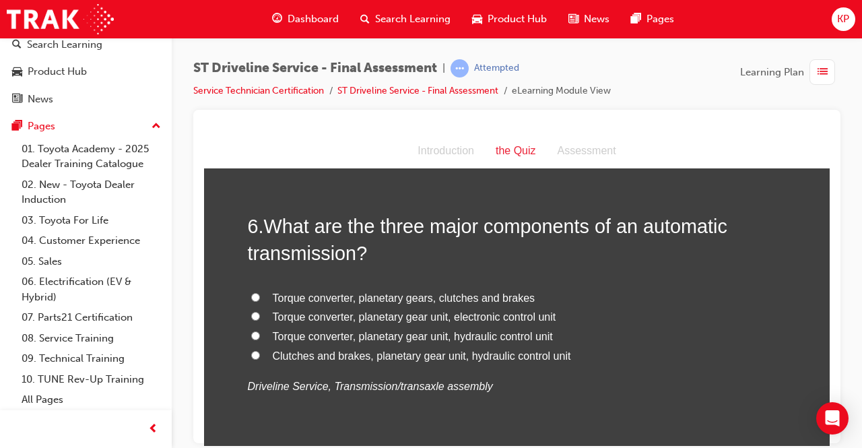
scroll to position [1549, 0]
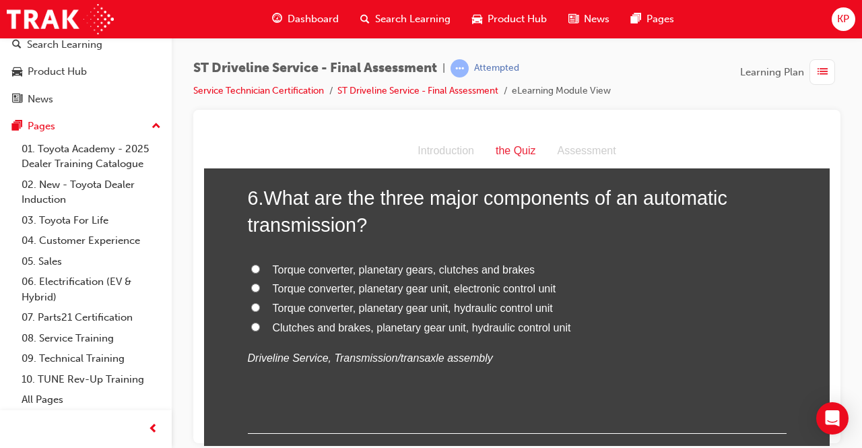
click at [251, 303] on input "Torque converter, planetary gear unit, hydraulic control unit" at bounding box center [255, 306] width 9 height 9
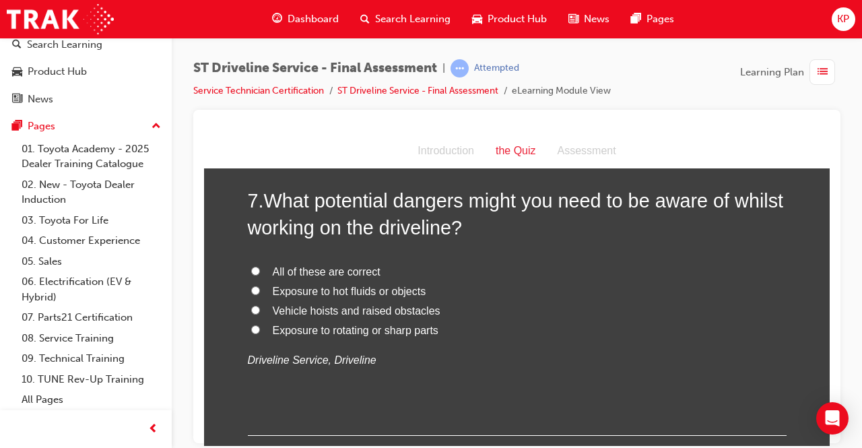
scroll to position [1885, 0]
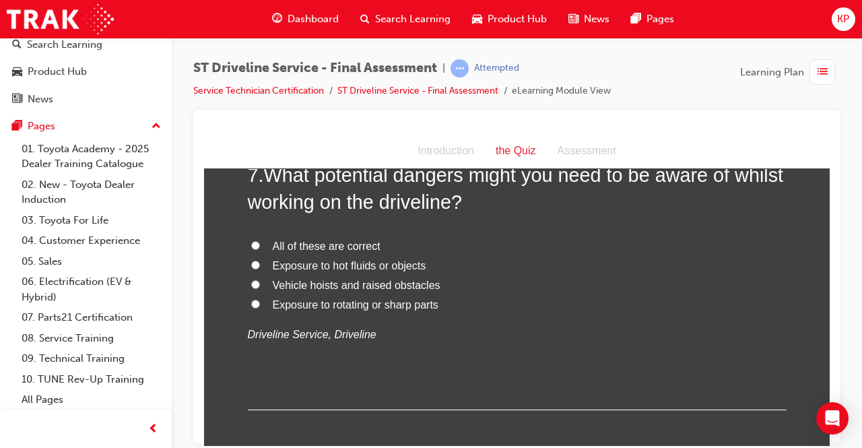
click at [252, 236] on label "All of these are correct" at bounding box center [517, 246] width 539 height 20
click at [252, 240] on input "All of these are correct" at bounding box center [255, 244] width 9 height 9
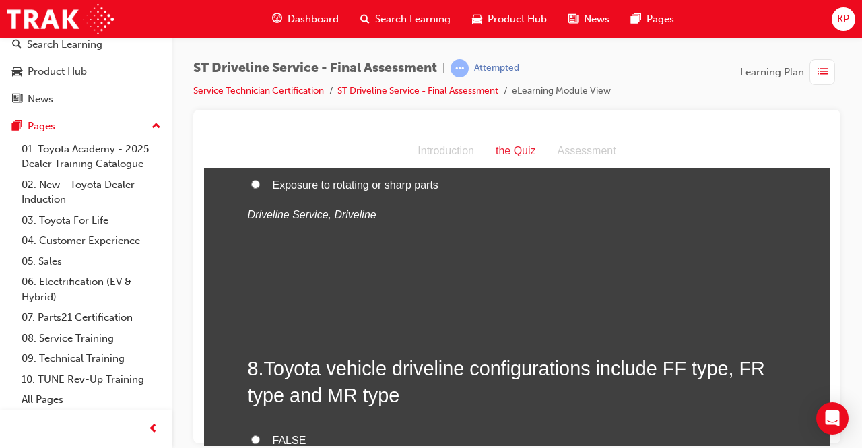
scroll to position [2087, 0]
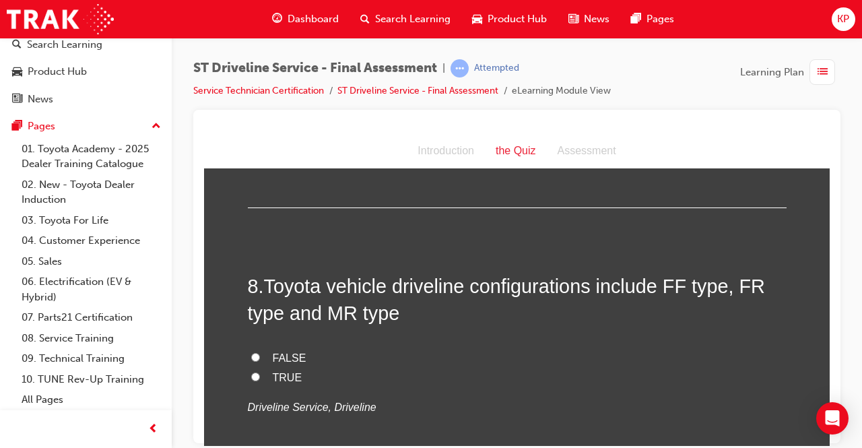
click at [251, 354] on input "FALSE" at bounding box center [255, 356] width 9 height 9
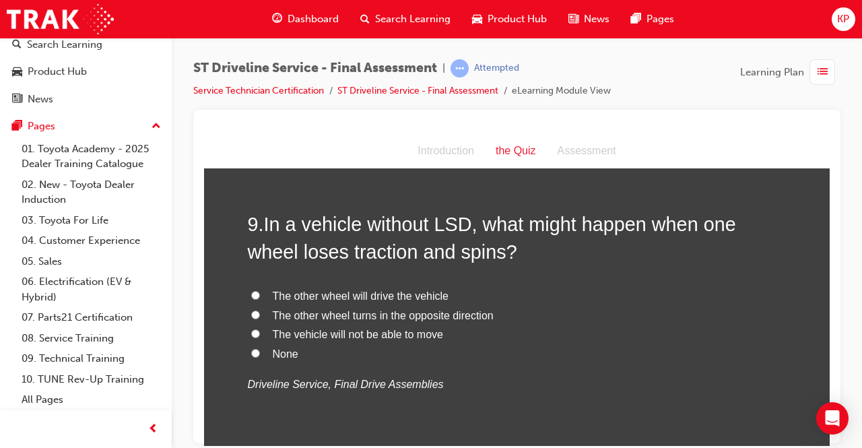
scroll to position [41, 0]
click at [382, 294] on span "The other wheel will drive the vehicle" at bounding box center [361, 295] width 176 height 11
click at [260, 294] on input "The other wheel will drive the vehicle" at bounding box center [255, 294] width 9 height 9
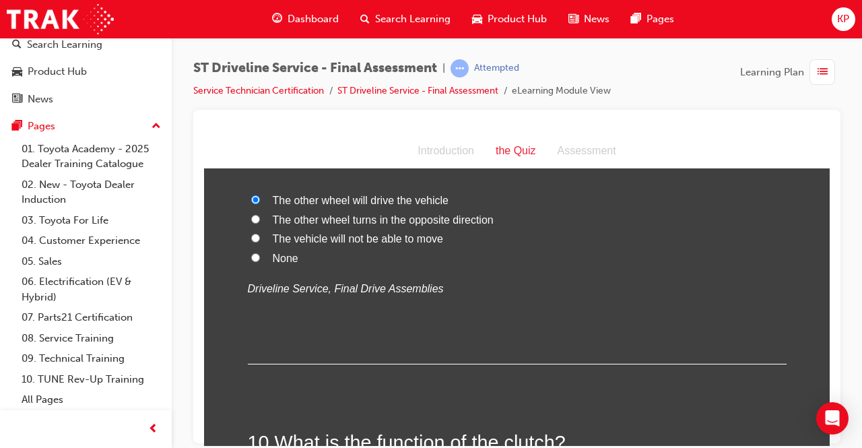
scroll to position [2424, 0]
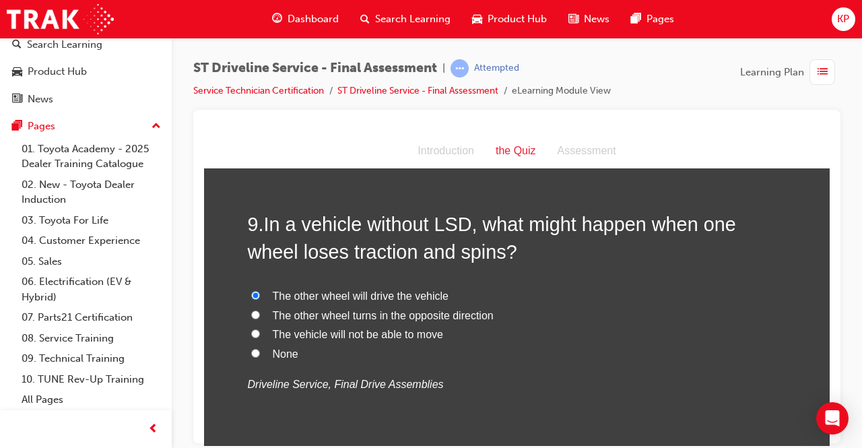
click at [253, 331] on input "The vehicle will not be able to move" at bounding box center [255, 333] width 9 height 9
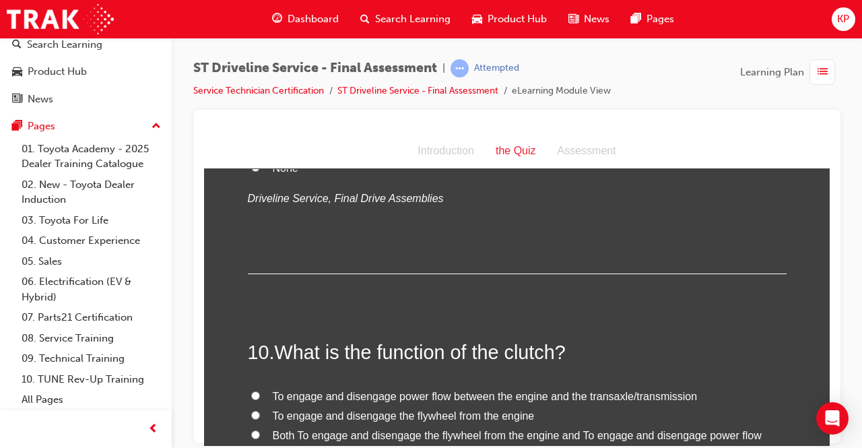
scroll to position [2693, 0]
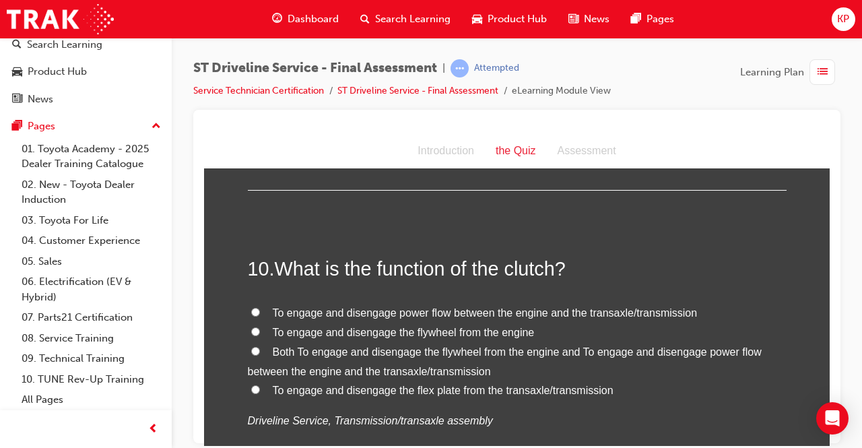
click at [256, 310] on label "To engage and disengage power flow between the engine and the transaxle/transmi…" at bounding box center [517, 313] width 539 height 20
click at [256, 310] on input "To engage and disengage power flow between the engine and the transaxle/transmi…" at bounding box center [255, 311] width 9 height 9
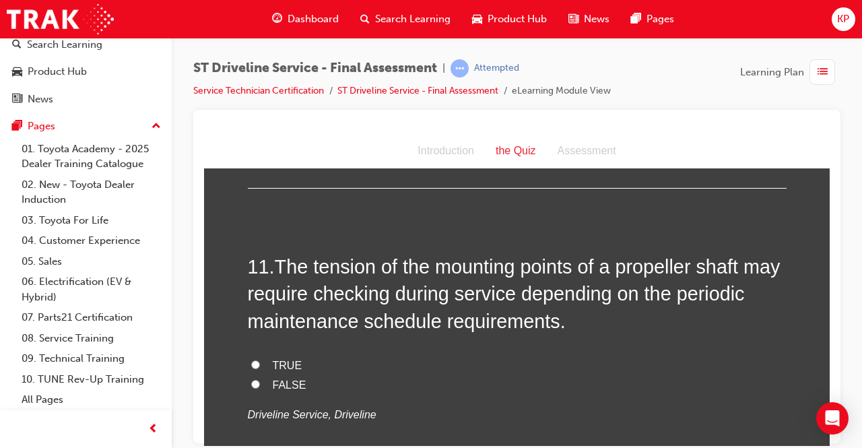
scroll to position [3030, 0]
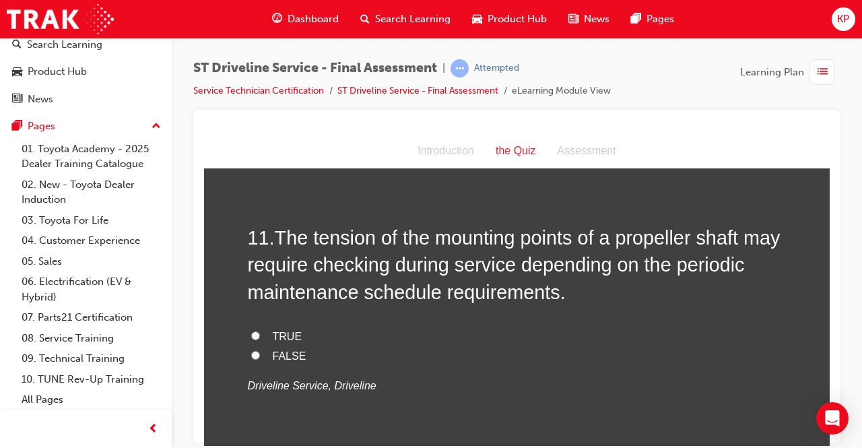
click at [251, 333] on input "TRUE" at bounding box center [255, 335] width 9 height 9
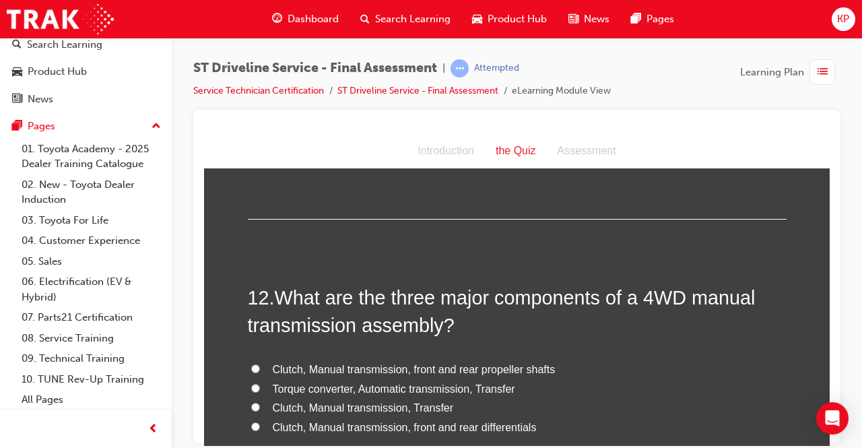
scroll to position [3299, 0]
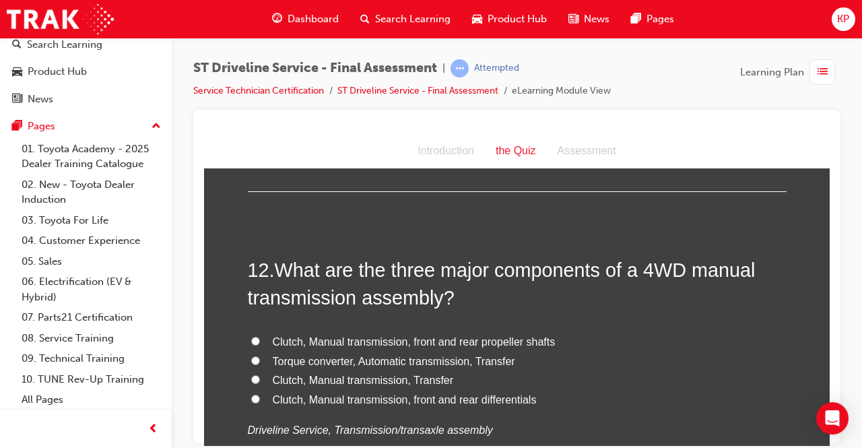
click at [252, 394] on input "Clutch, Manual transmission, front and rear differentials" at bounding box center [255, 398] width 9 height 9
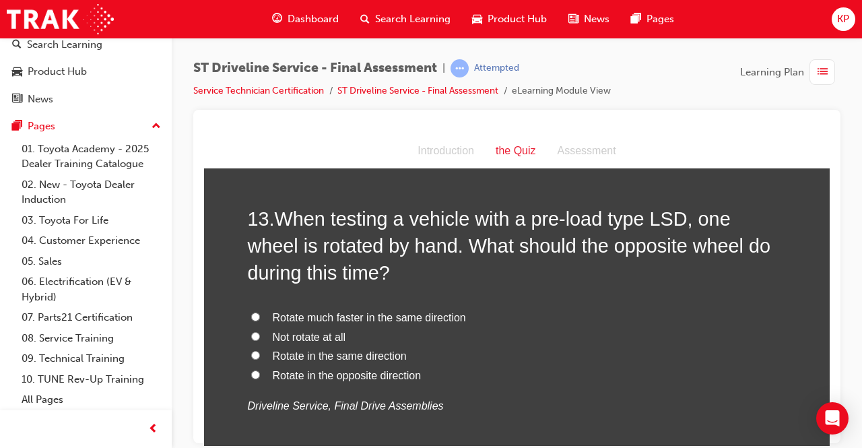
scroll to position [3703, 0]
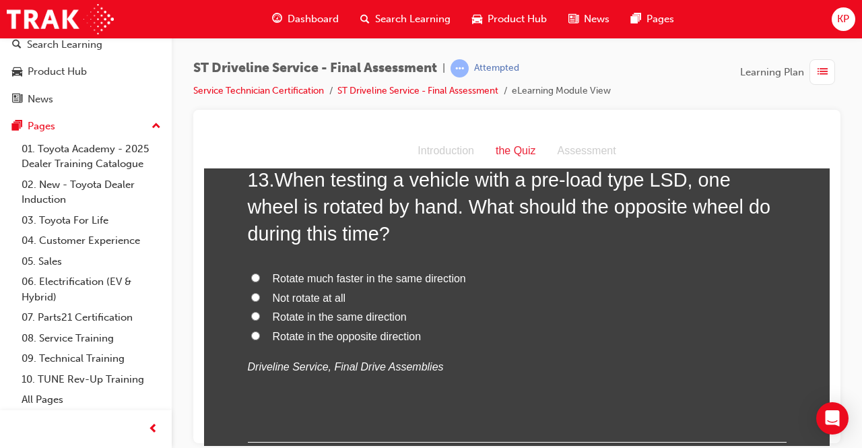
click at [276, 310] on span "Rotate in the same direction" at bounding box center [340, 315] width 134 height 11
click at [260, 311] on input "Rotate in the same direction" at bounding box center [255, 315] width 9 height 9
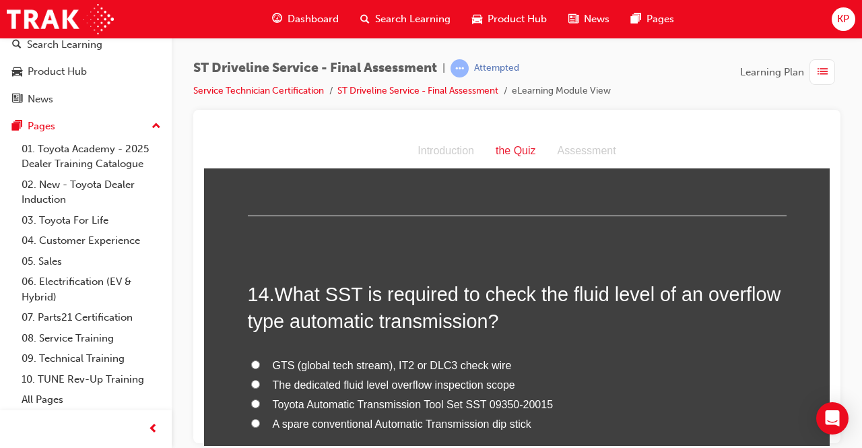
scroll to position [3973, 0]
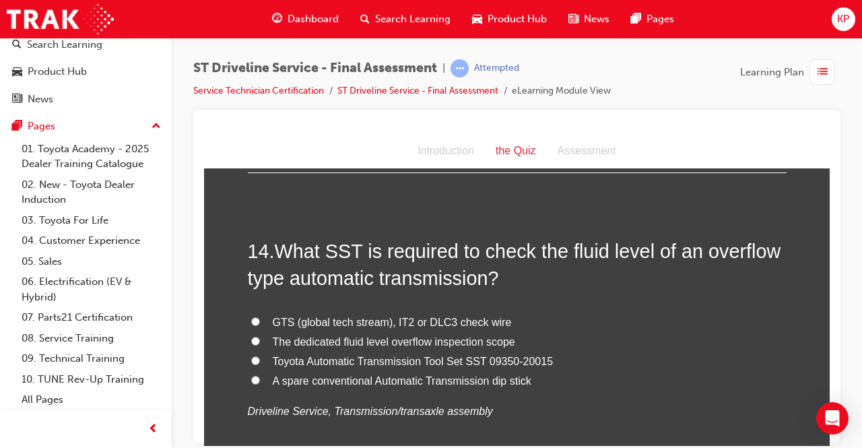
click at [380, 359] on span "Toyota Automatic Transmission Tool Set SST 09350-20015" at bounding box center [413, 360] width 281 height 11
click at [260, 359] on input "Toyota Automatic Transmission Tool Set SST 09350-20015" at bounding box center [255, 360] width 9 height 9
click at [280, 316] on span "GTS (global tech stream), IT2 or DLC3 check wire" at bounding box center [392, 321] width 239 height 11
click at [260, 316] on input "GTS (global tech stream), IT2 or DLC3 check wire" at bounding box center [255, 320] width 9 height 9
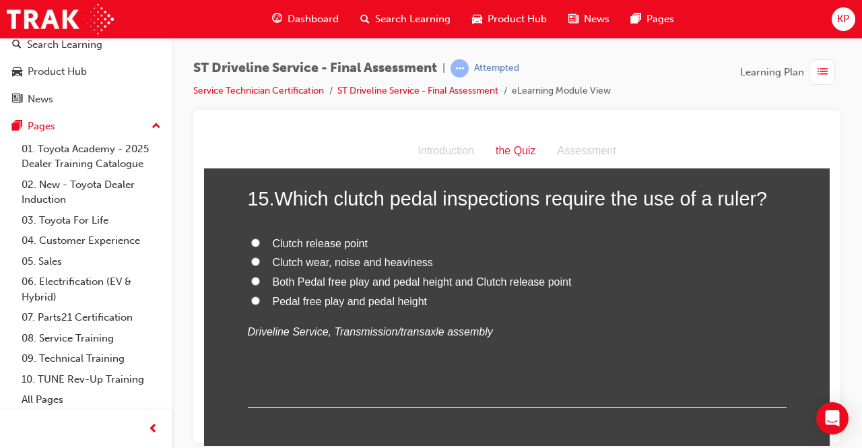
scroll to position [4309, 0]
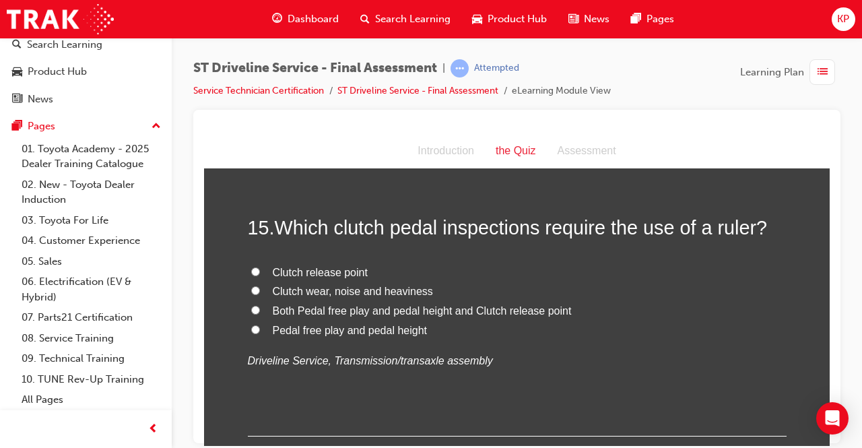
click at [253, 310] on input "Both Pedal free play and pedal height and Clutch release point" at bounding box center [255, 309] width 9 height 9
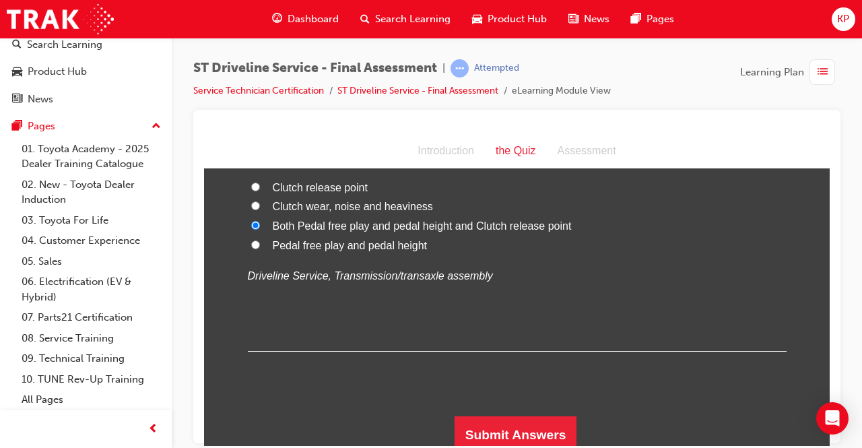
scroll to position [4398, 0]
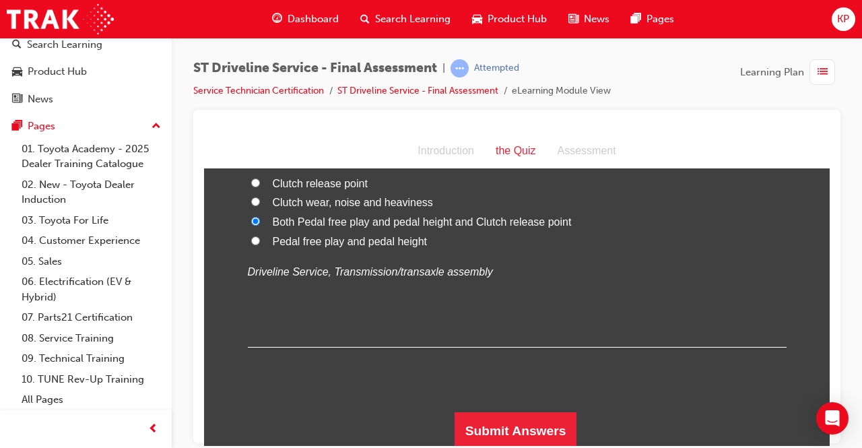
click at [251, 238] on input "Pedal free play and pedal height" at bounding box center [255, 240] width 9 height 9
click at [516, 425] on button "Submit Answers" at bounding box center [515, 430] width 123 height 38
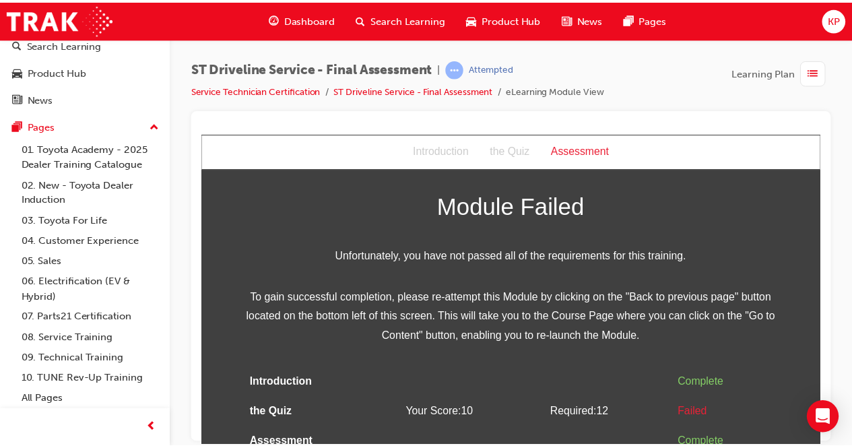
scroll to position [40, 0]
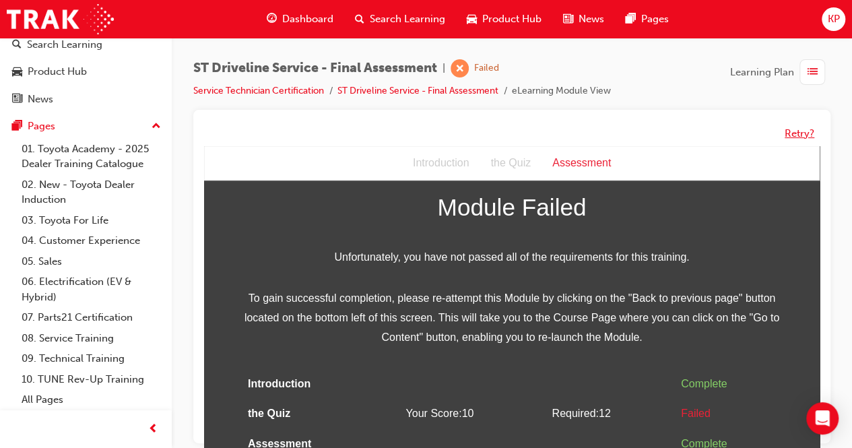
click at [808, 132] on button "Retry?" at bounding box center [799, 133] width 30 height 15
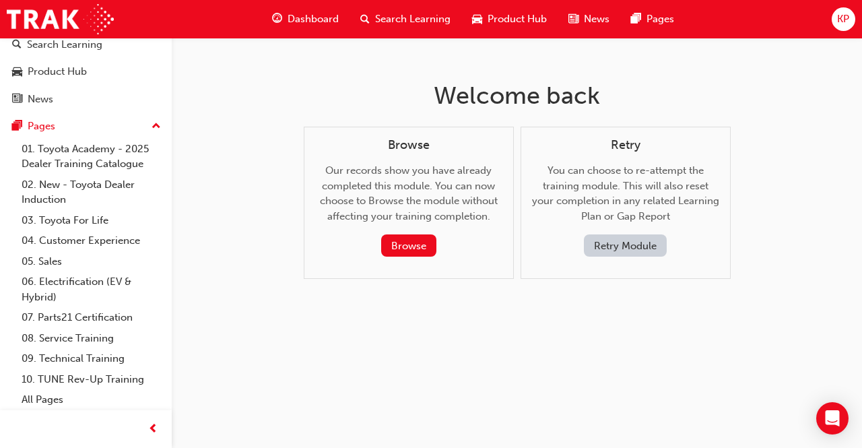
click at [650, 240] on button "Retry Module" at bounding box center [625, 245] width 83 height 22
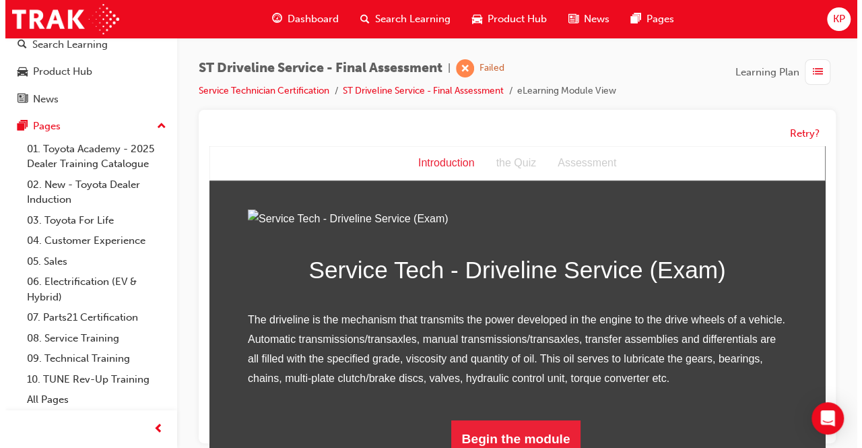
scroll to position [156, 0]
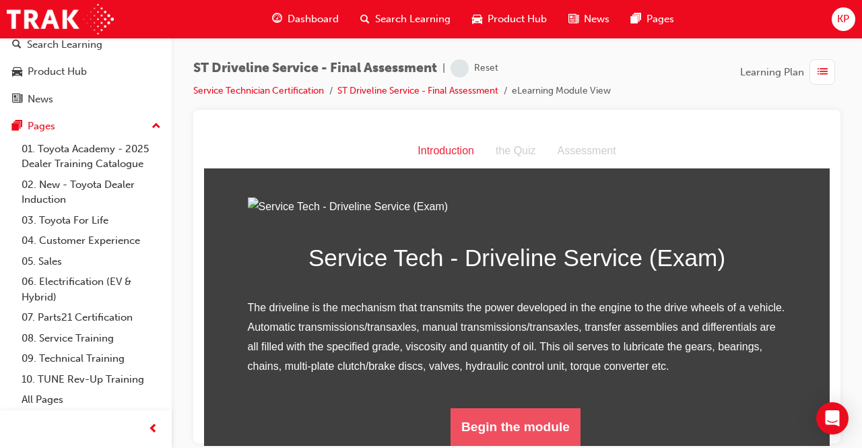
click at [536, 431] on button "Begin the module" at bounding box center [515, 426] width 130 height 38
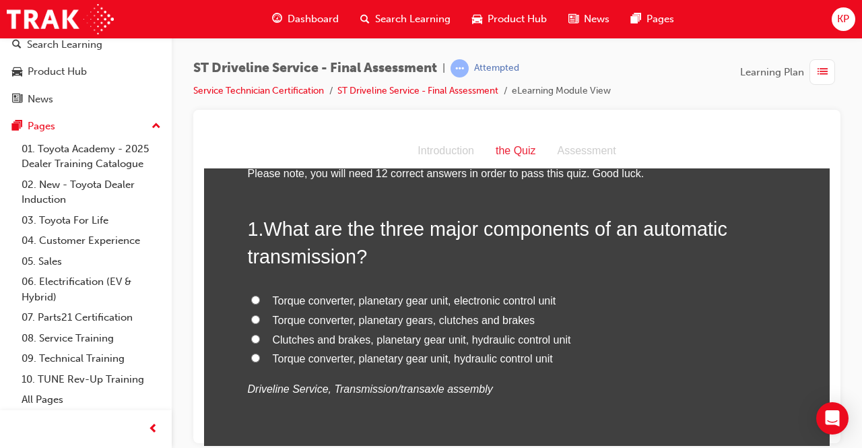
scroll to position [67, 0]
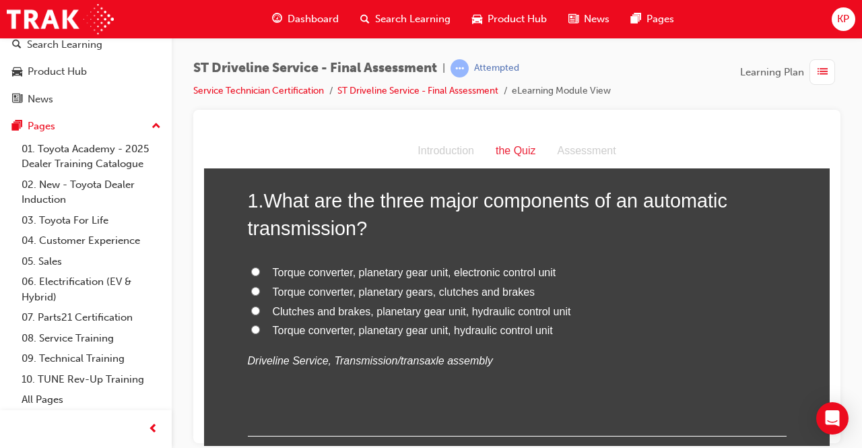
click at [300, 270] on span "Torque converter, planetary gear unit, electronic control unit" at bounding box center [414, 271] width 283 height 11
click at [260, 270] on input "Torque converter, planetary gear unit, electronic control unit" at bounding box center [255, 271] width 9 height 9
click at [284, 287] on span "Torque converter, planetary gears, clutches and brakes" at bounding box center [404, 290] width 263 height 11
click at [260, 287] on input "Torque converter, planetary gears, clutches and brakes" at bounding box center [255, 290] width 9 height 9
click at [280, 308] on span "Clutches and brakes, planetary gear unit, hydraulic control unit" at bounding box center [422, 310] width 298 height 11
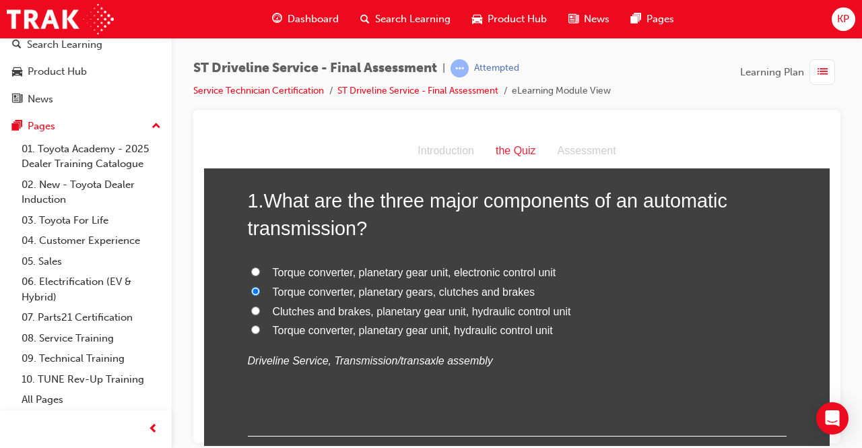
click at [260, 308] on input "Clutches and brakes, planetary gear unit, hydraulic control unit" at bounding box center [255, 310] width 9 height 9
click at [301, 326] on span "Torque converter, planetary gear unit, hydraulic control unit" at bounding box center [413, 329] width 280 height 11
click at [260, 326] on input "Torque converter, planetary gear unit, hydraulic control unit" at bounding box center [255, 329] width 9 height 9
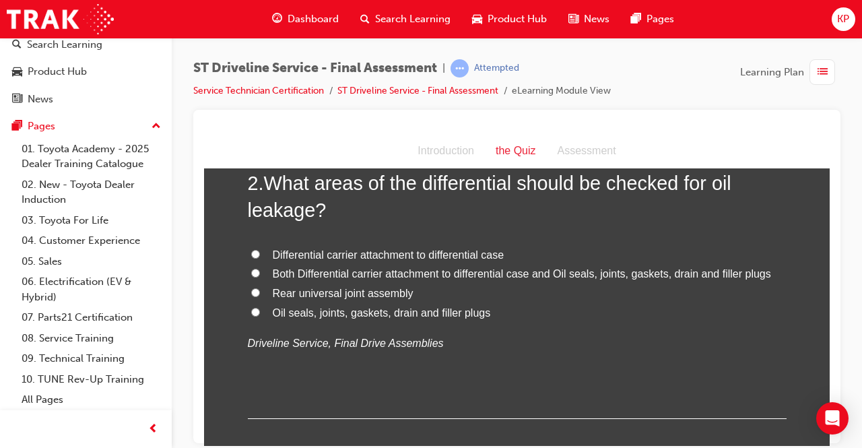
scroll to position [404, 0]
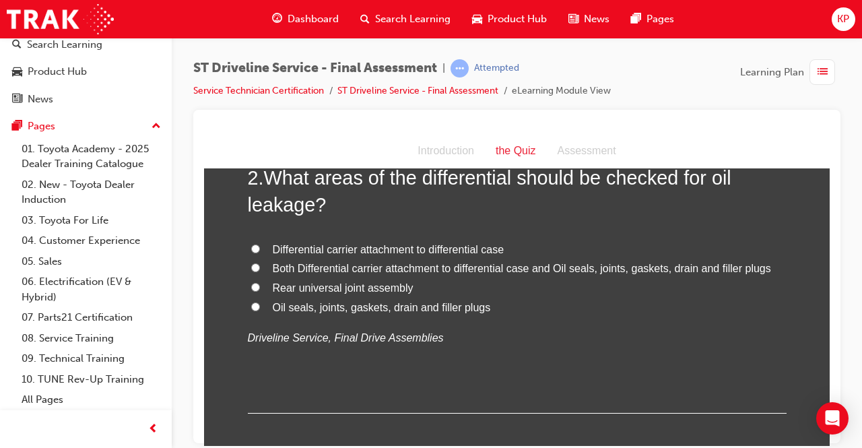
click at [305, 265] on span "Both Differential carrier attachment to differential case and Oil seals, joints…" at bounding box center [522, 267] width 498 height 11
click at [260, 265] on input "Both Differential carrier attachment to differential case and Oil seals, joints…" at bounding box center [255, 267] width 9 height 9
click at [403, 306] on span "Oil seals, joints, gaskets, drain and filler plugs" at bounding box center [382, 306] width 218 height 11
click at [260, 306] on input "Oil seals, joints, gaskets, drain and filler plugs" at bounding box center [255, 306] width 9 height 9
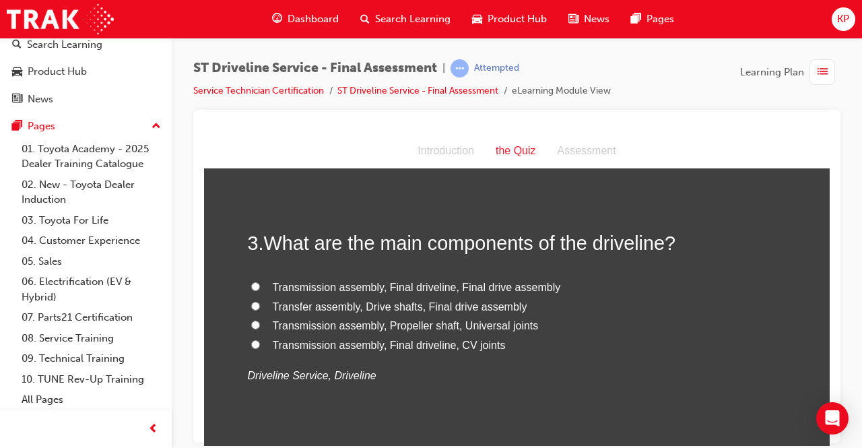
scroll to position [673, 0]
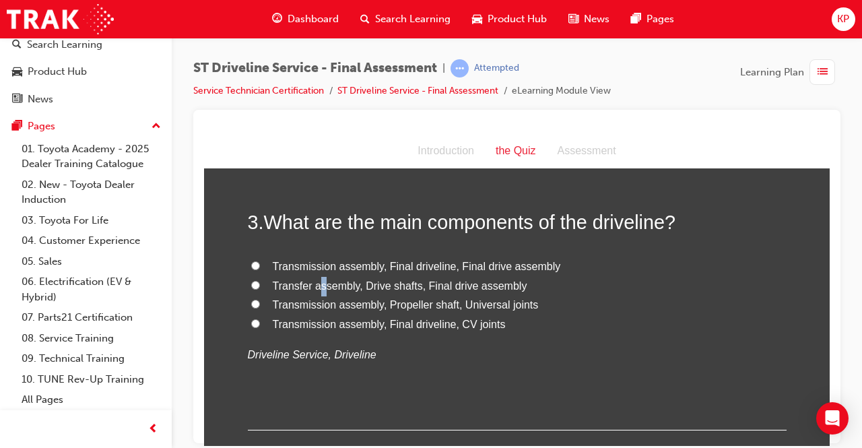
click at [318, 283] on span "Transfer assembly, Drive shafts, Final drive assembly" at bounding box center [400, 284] width 255 height 11
click at [253, 280] on input "Transfer assembly, Drive shafts, Final drive assembly" at bounding box center [255, 284] width 9 height 9
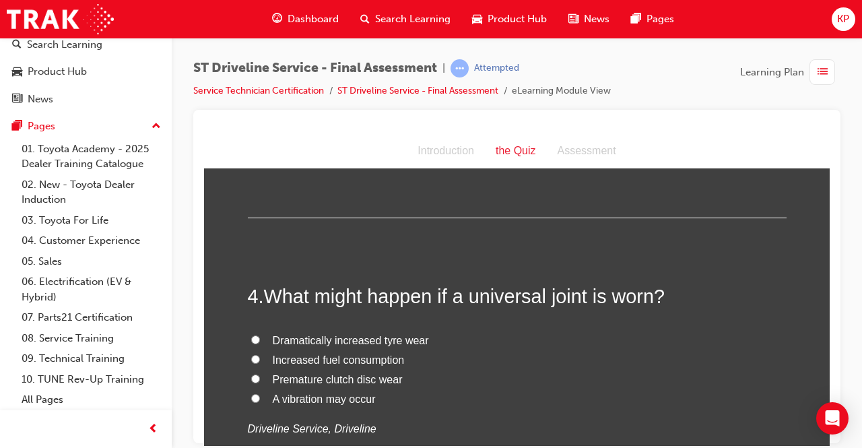
scroll to position [943, 0]
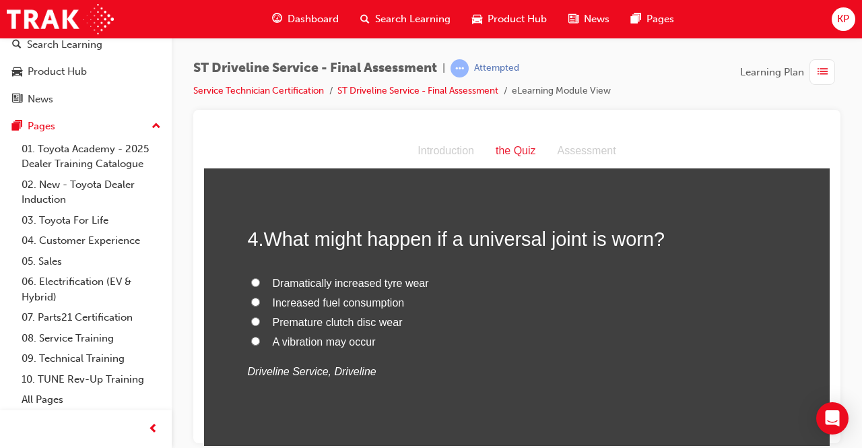
click at [297, 337] on span "A vibration may occur" at bounding box center [324, 340] width 103 height 11
click at [260, 337] on input "A vibration may occur" at bounding box center [255, 340] width 9 height 9
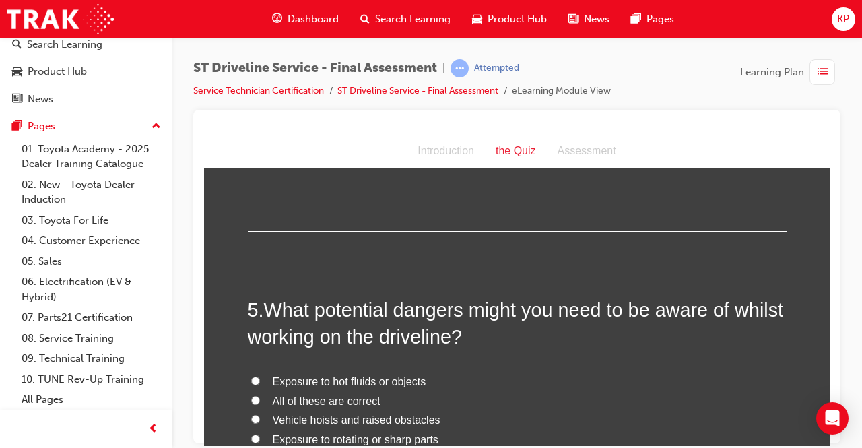
scroll to position [1212, 0]
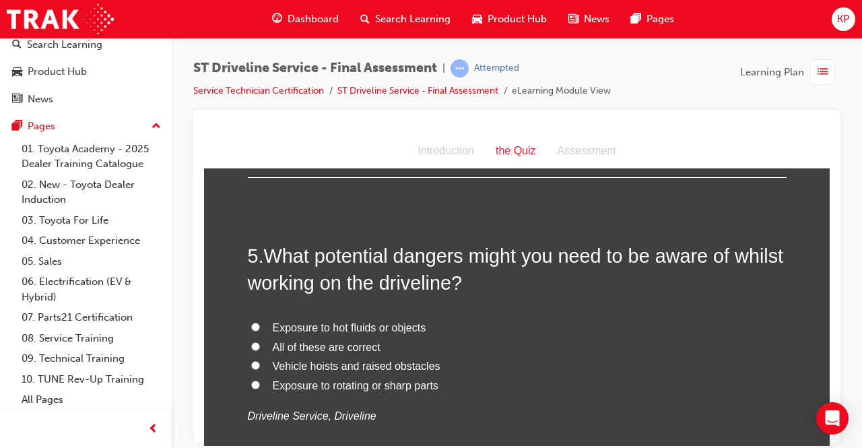
click at [251, 346] on input "All of these are correct" at bounding box center [255, 345] width 9 height 9
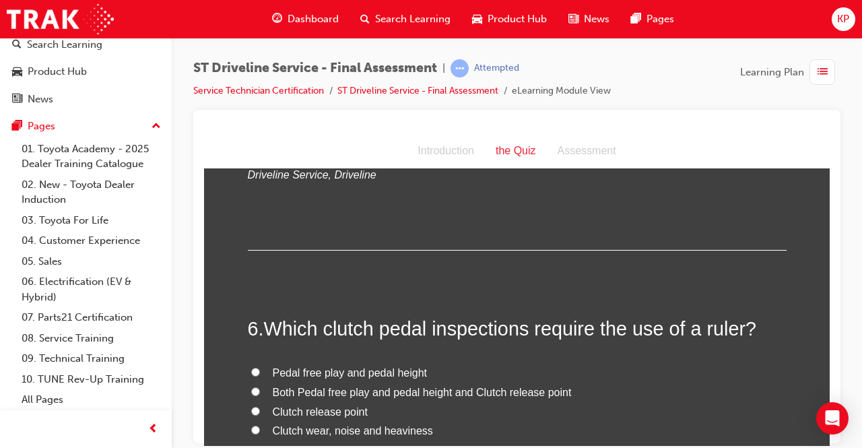
scroll to position [1549, 0]
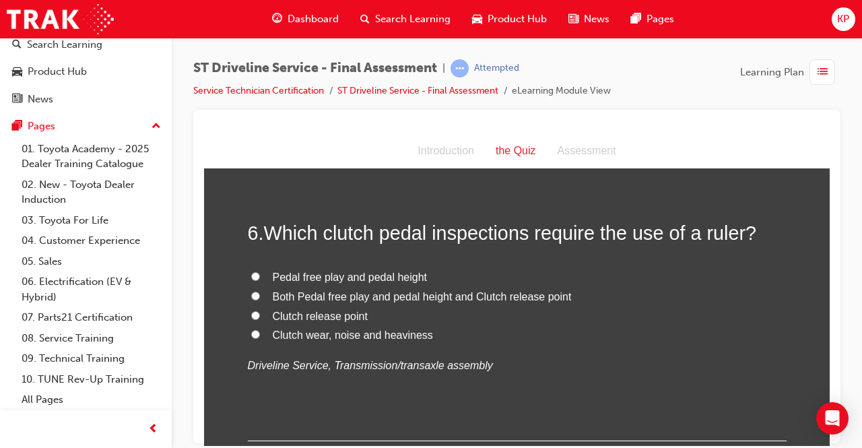
drag, startPoint x: 268, startPoint y: 277, endPoint x: 268, endPoint y: 287, distance: 10.1
click at [273, 277] on span "Pedal free play and pedal height" at bounding box center [350, 276] width 155 height 11
click at [260, 277] on input "Pedal free play and pedal height" at bounding box center [255, 275] width 9 height 9
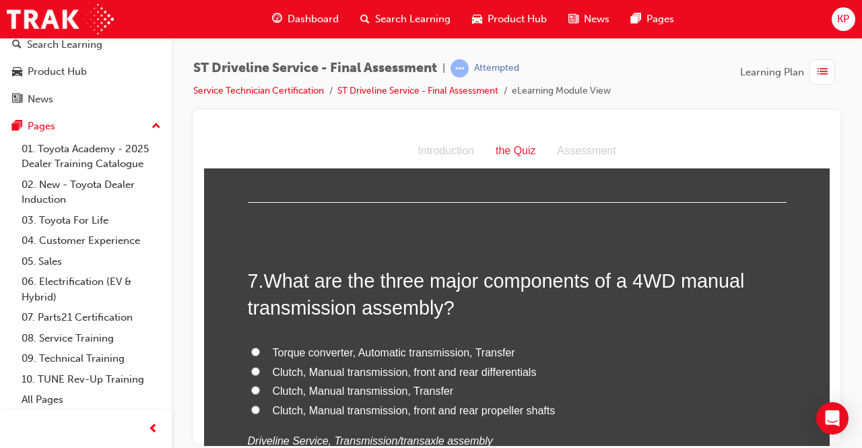
scroll to position [1818, 0]
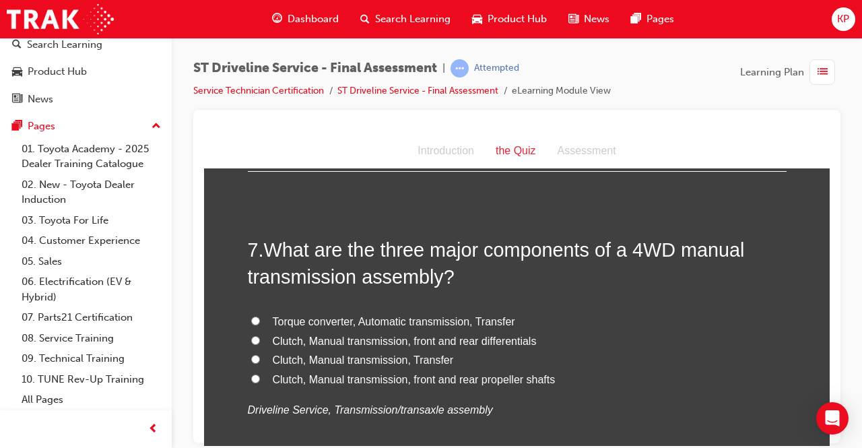
click at [321, 374] on span "Clutch, Manual transmission, front and rear propeller shafts" at bounding box center [414, 378] width 283 height 11
click at [260, 374] on input "Clutch, Manual transmission, front and rear propeller shafts" at bounding box center [255, 378] width 9 height 9
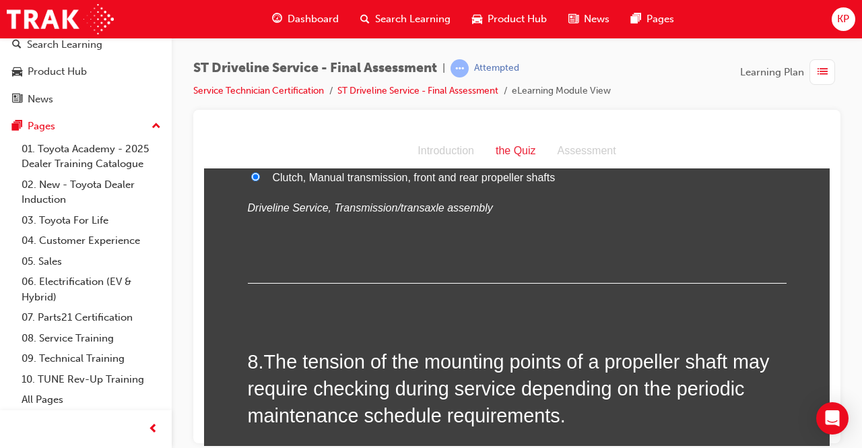
scroll to position [1953, 0]
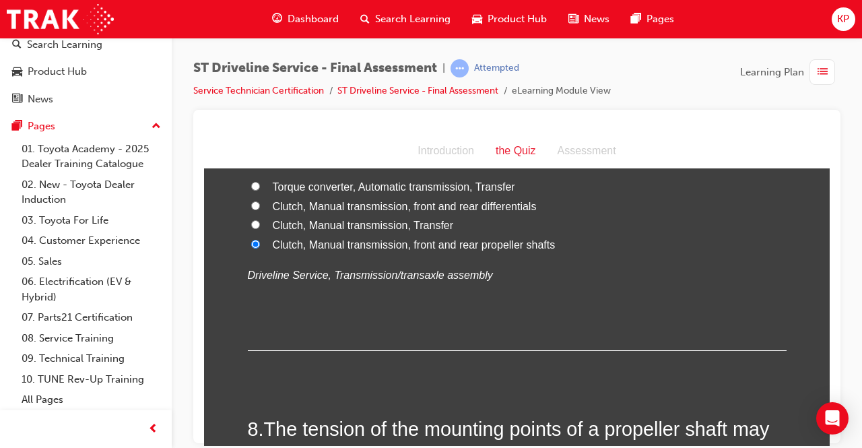
click at [427, 203] on span "Clutch, Manual transmission, front and rear differentials" at bounding box center [405, 205] width 264 height 11
click at [260, 203] on input "Clutch, Manual transmission, front and rear differentials" at bounding box center [255, 205] width 9 height 9
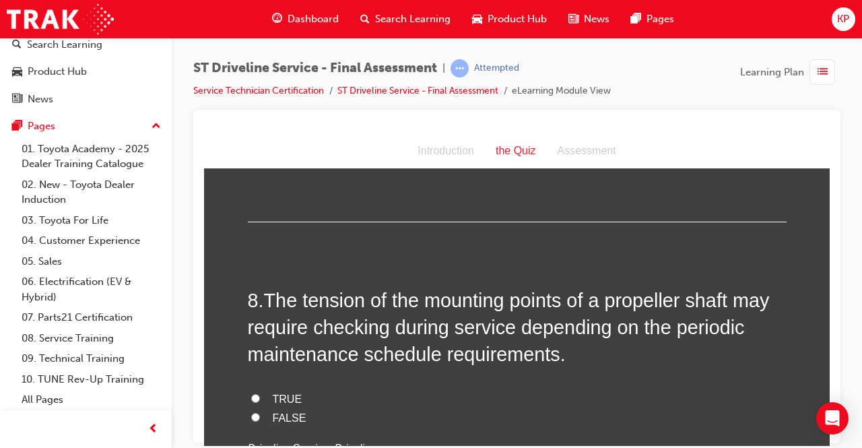
scroll to position [2155, 0]
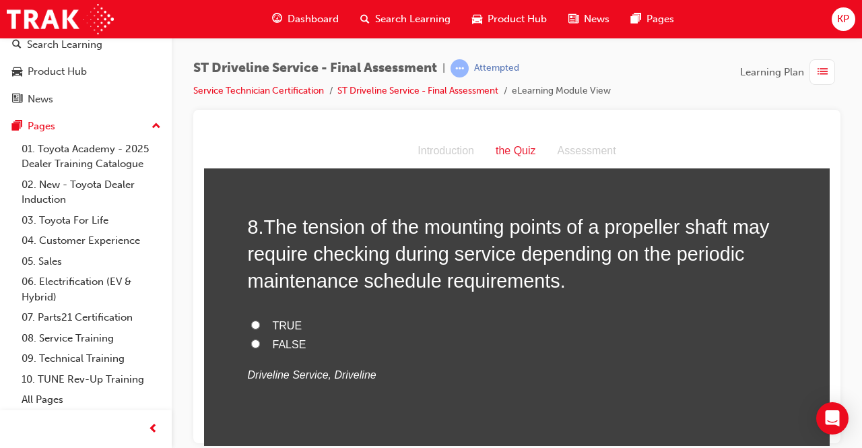
click at [255, 336] on label "FALSE" at bounding box center [517, 345] width 539 height 20
click at [255, 339] on input "FALSE" at bounding box center [255, 343] width 9 height 9
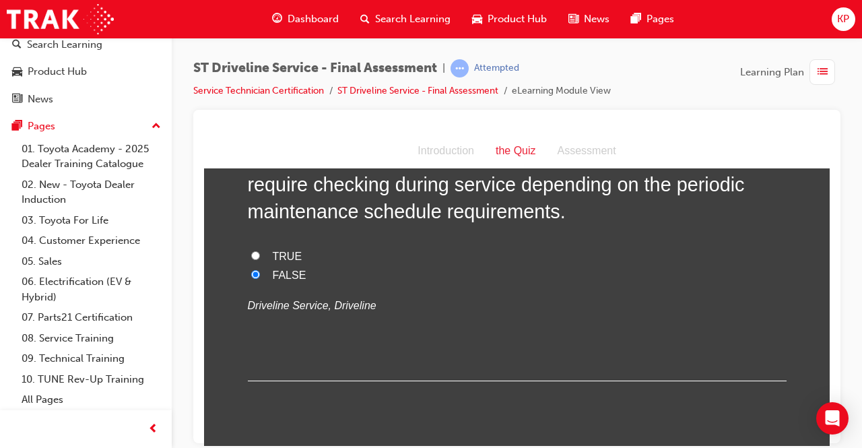
scroll to position [2424, 0]
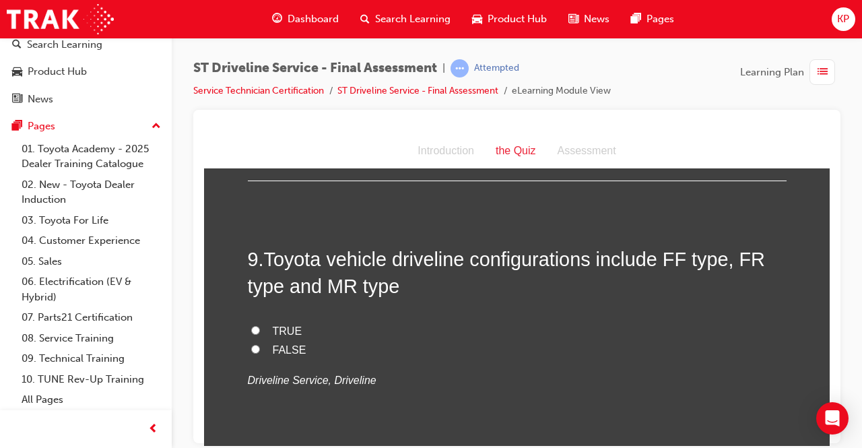
click at [249, 342] on label "FALSE" at bounding box center [517, 350] width 539 height 20
click at [251, 344] on input "FALSE" at bounding box center [255, 348] width 9 height 9
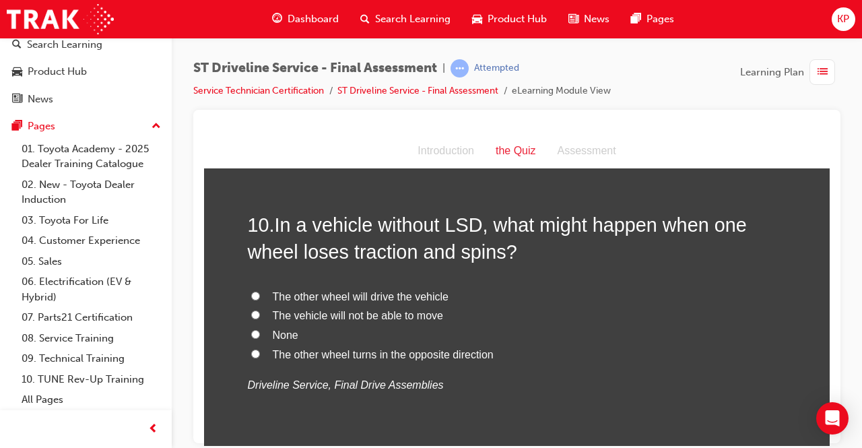
scroll to position [2761, 0]
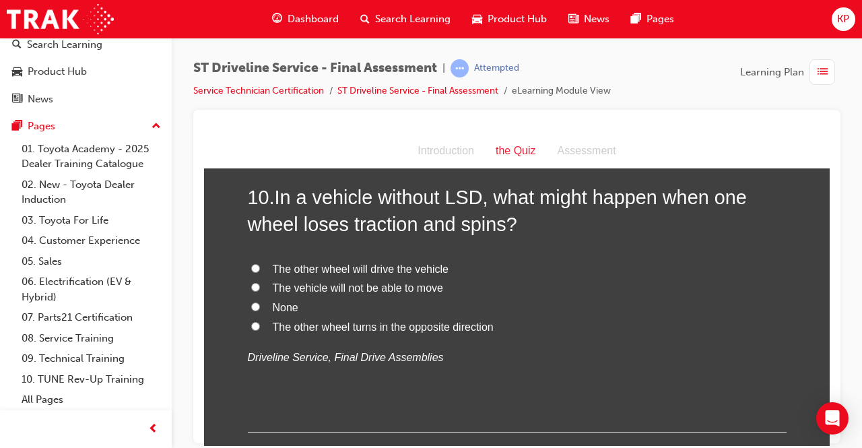
click at [281, 322] on span "The other wheel turns in the opposite direction" at bounding box center [383, 326] width 221 height 11
click at [260, 322] on input "The other wheel turns in the opposite direction" at bounding box center [255, 325] width 9 height 9
click at [283, 271] on span "The other wheel will drive the vehicle" at bounding box center [361, 268] width 176 height 11
click at [260, 271] on input "The other wheel will drive the vehicle" at bounding box center [255, 267] width 9 height 9
click at [311, 285] on span "The vehicle will not be able to move" at bounding box center [358, 286] width 170 height 11
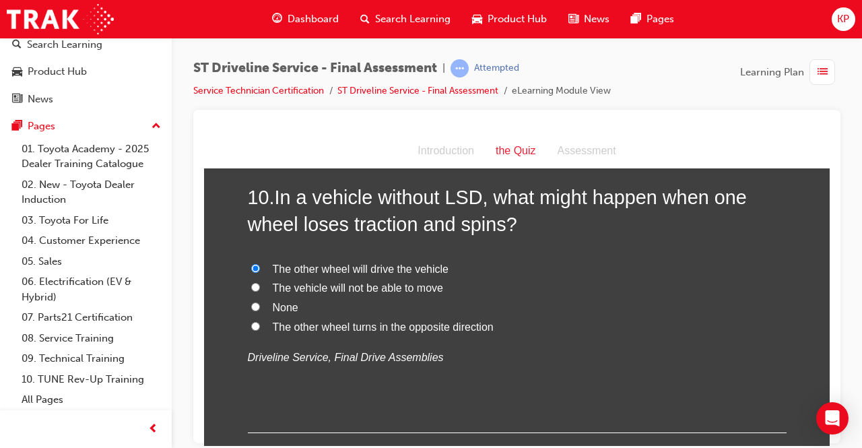
click at [260, 285] on input "The vehicle will not be able to move" at bounding box center [255, 286] width 9 height 9
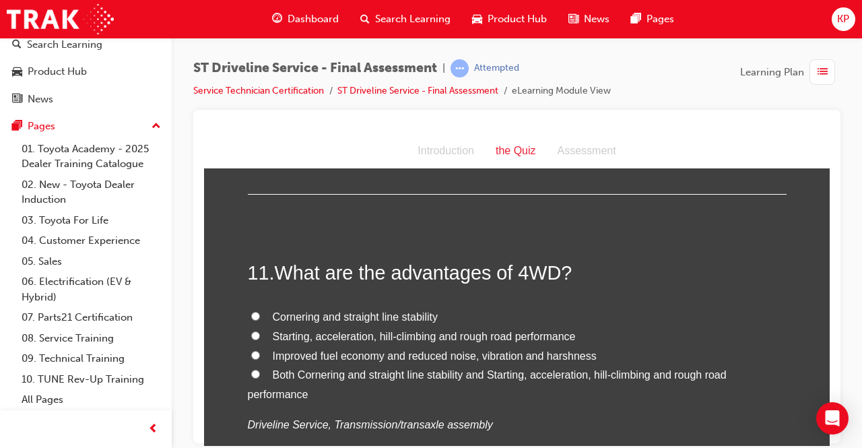
scroll to position [3030, 0]
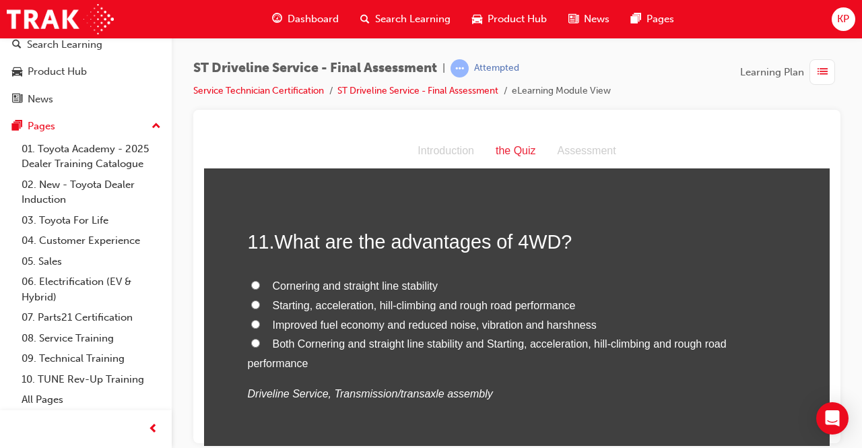
click at [275, 337] on span "Both Cornering and straight line stability and Starting, acceleration, hill-cli…" at bounding box center [487, 352] width 479 height 31
click at [260, 338] on input "Both Cornering and straight line stability and Starting, acceleration, hill-cli…" at bounding box center [255, 342] width 9 height 9
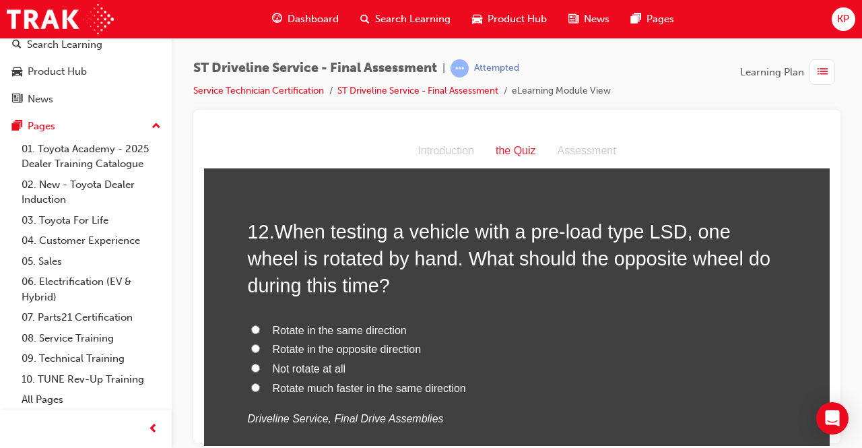
scroll to position [3367, 0]
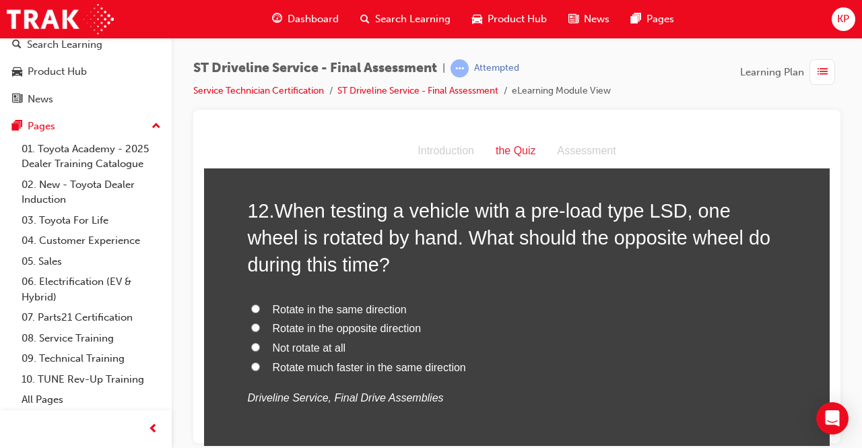
click at [334, 308] on span "Rotate in the same direction" at bounding box center [340, 308] width 134 height 11
click at [260, 308] on input "Rotate in the same direction" at bounding box center [255, 308] width 9 height 9
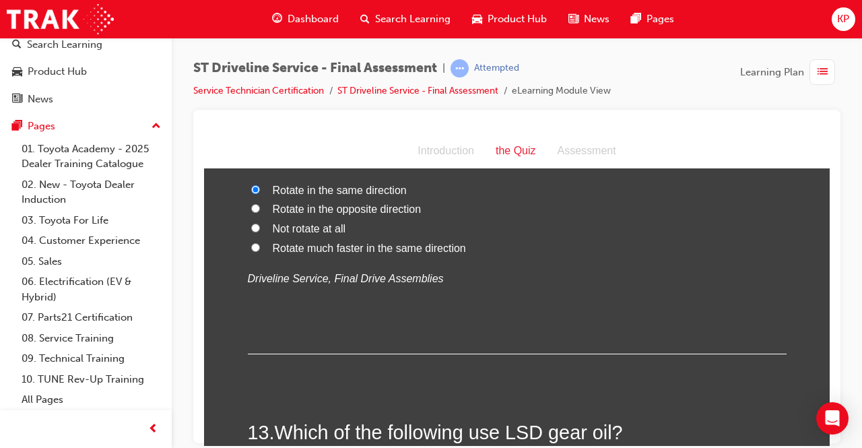
scroll to position [3636, 0]
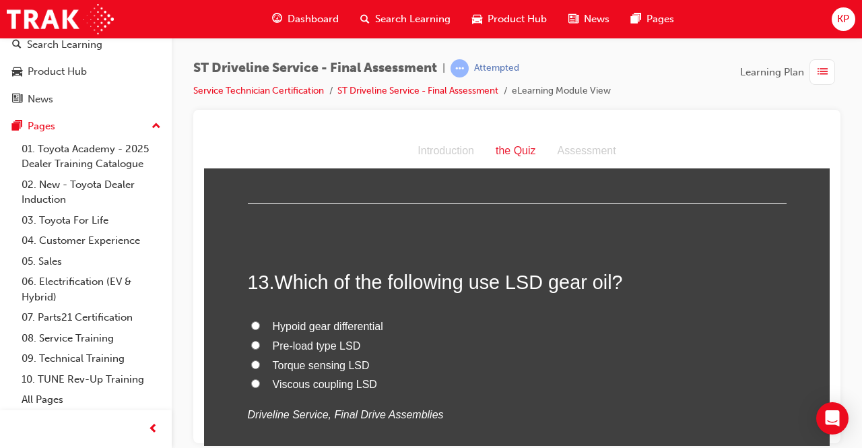
click at [302, 378] on span "Viscous coupling LSD" at bounding box center [325, 383] width 104 height 11
click at [260, 378] on input "Viscous coupling LSD" at bounding box center [255, 382] width 9 height 9
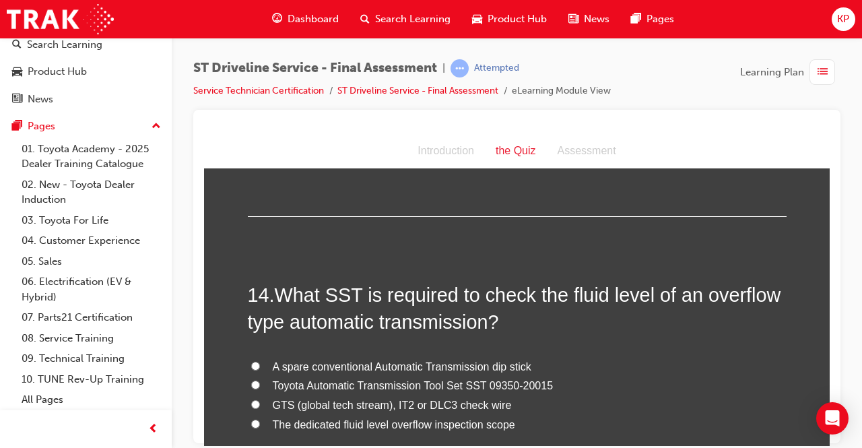
scroll to position [3973, 0]
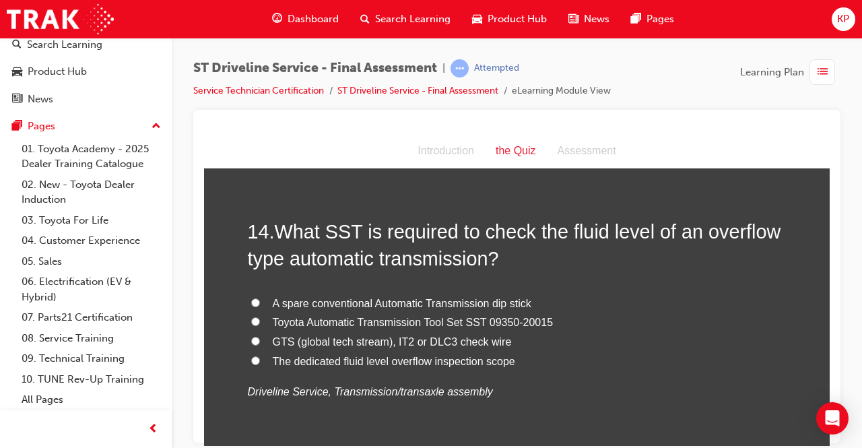
click at [336, 355] on span "The dedicated fluid level overflow inspection scope" at bounding box center [394, 360] width 242 height 11
click at [260, 356] on input "The dedicated fluid level overflow inspection scope" at bounding box center [255, 360] width 9 height 9
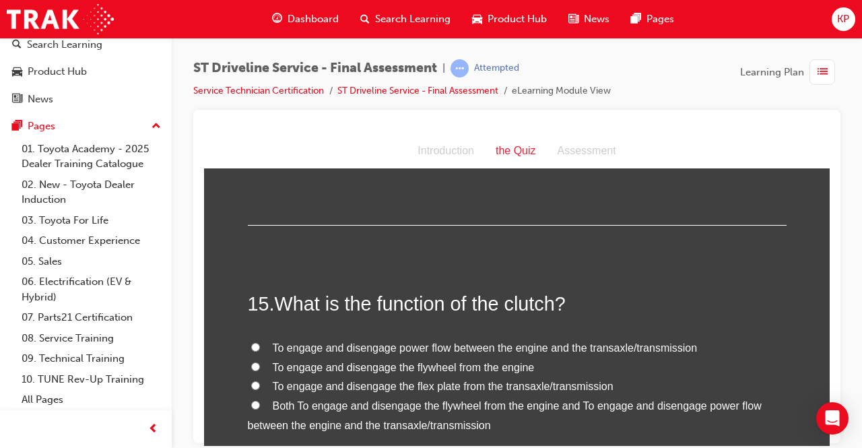
scroll to position [4242, 0]
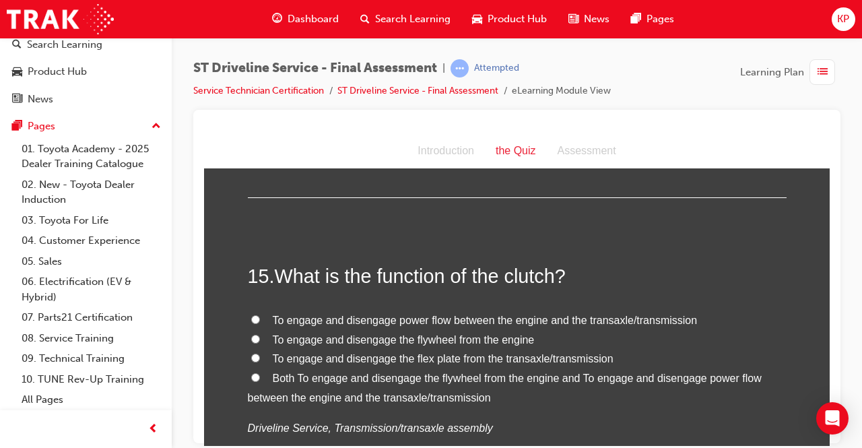
click at [313, 314] on span "To engage and disengage power flow between the engine and the transaxle/transmi…" at bounding box center [485, 319] width 425 height 11
click at [260, 314] on input "To engage and disengage power flow between the engine and the transaxle/transmi…" at bounding box center [255, 318] width 9 height 9
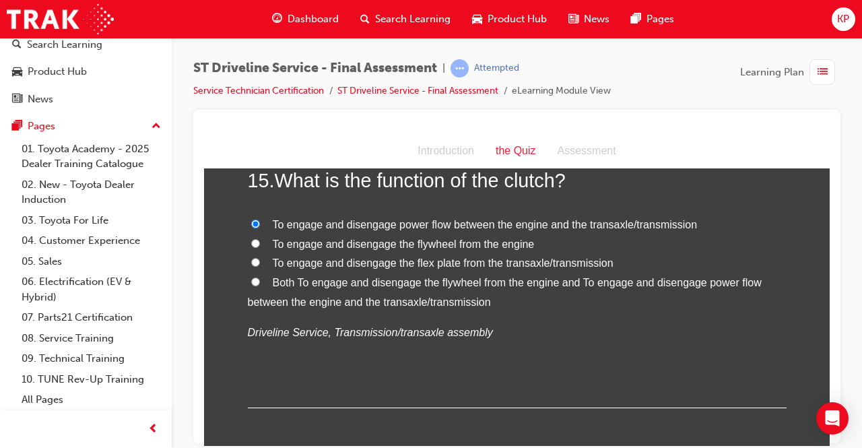
scroll to position [4398, 0]
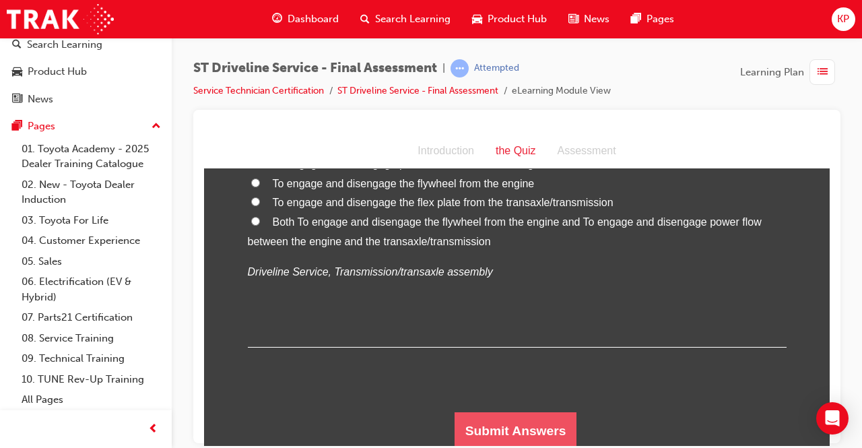
click at [541, 411] on button "Submit Answers" at bounding box center [515, 430] width 123 height 38
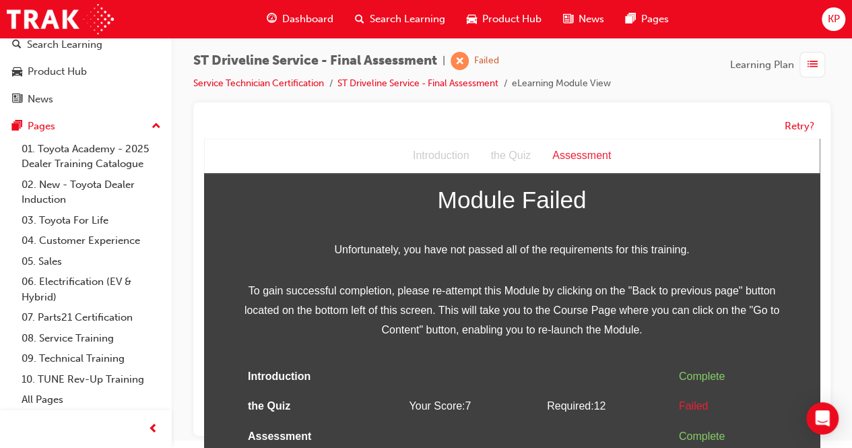
scroll to position [9, 0]
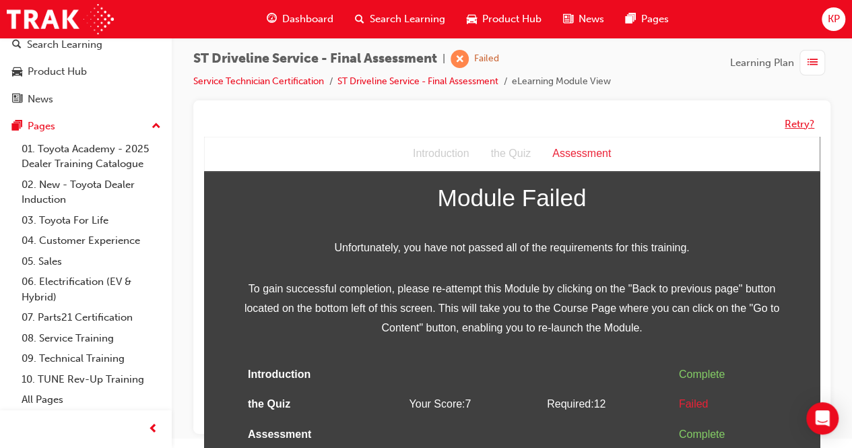
click at [790, 121] on button "Retry?" at bounding box center [799, 123] width 30 height 15
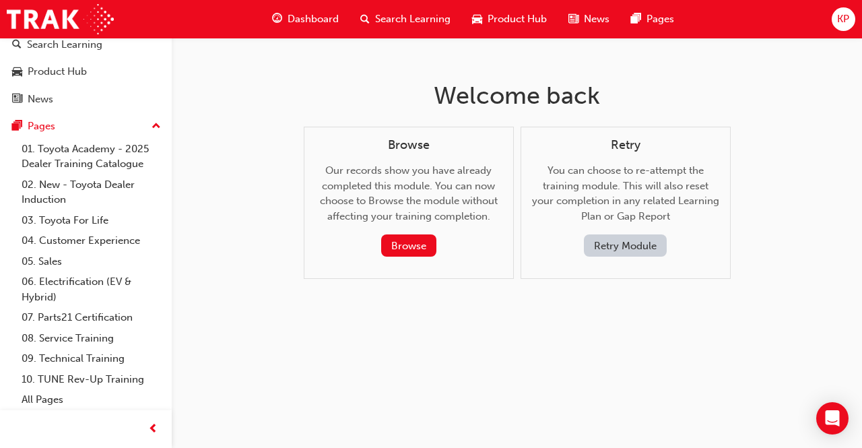
click at [631, 238] on button "Retry Module" at bounding box center [625, 245] width 83 height 22
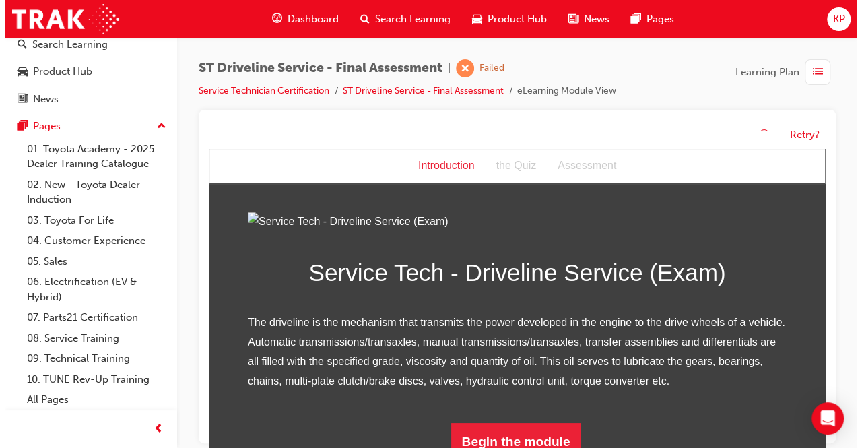
scroll to position [156, 0]
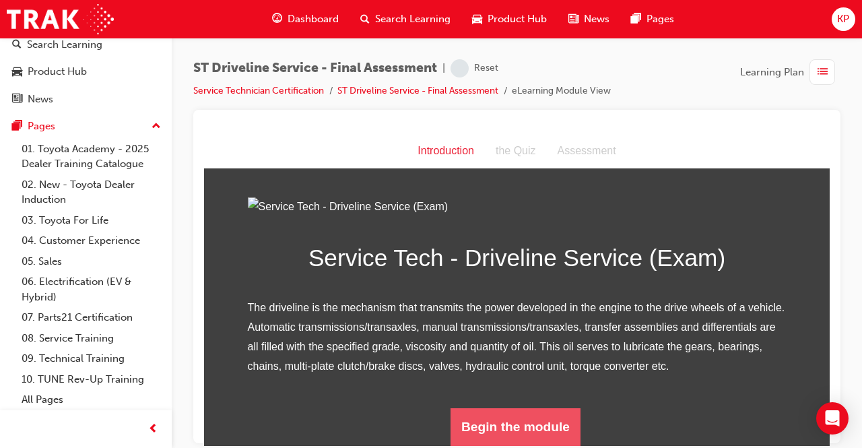
click at [504, 413] on button "Begin the module" at bounding box center [515, 426] width 130 height 38
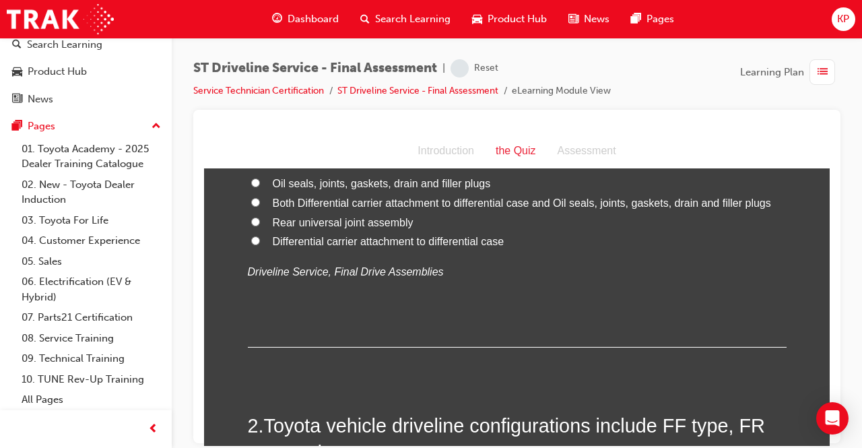
scroll to position [0, 0]
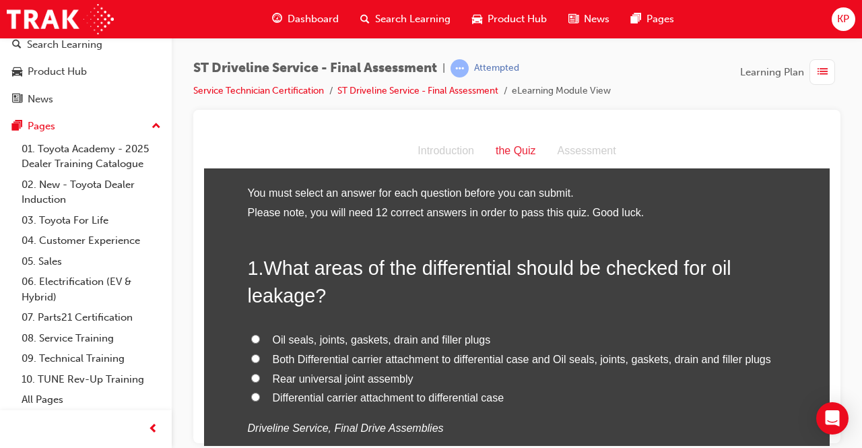
click at [251, 356] on input "Both Differential carrier attachment to differential case and Oil seals, joints…" at bounding box center [255, 357] width 9 height 9
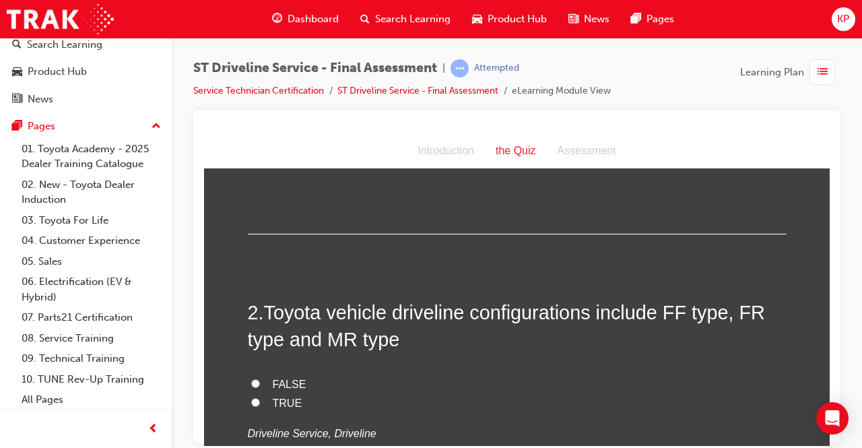
scroll to position [337, 0]
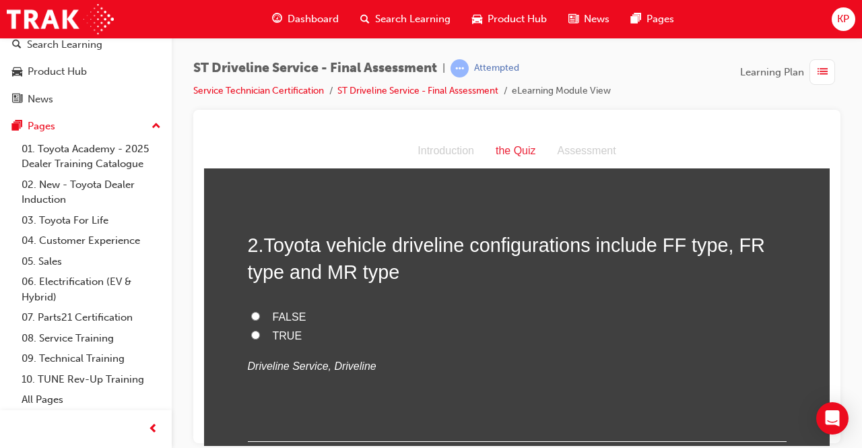
click at [251, 335] on input "TRUE" at bounding box center [255, 334] width 9 height 9
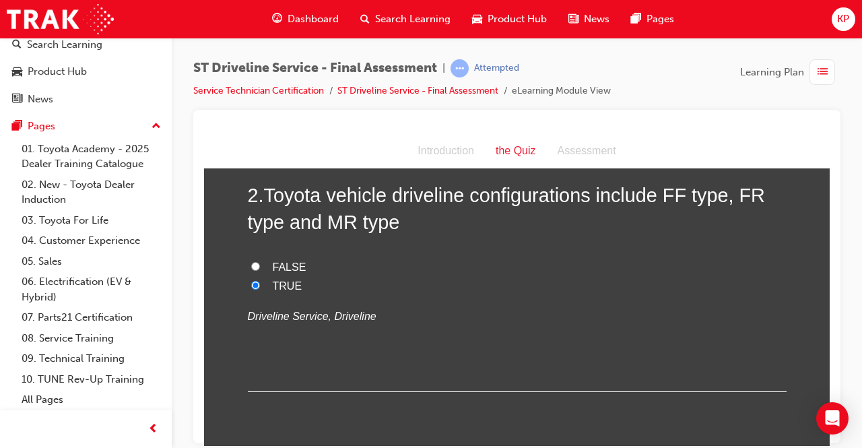
scroll to position [606, 0]
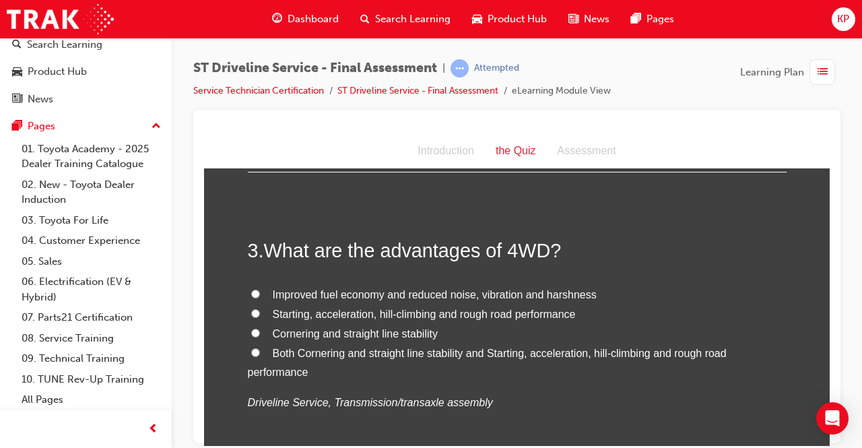
click at [251, 354] on input "Both Cornering and straight line stability and Starting, acceleration, hill-cli…" at bounding box center [255, 351] width 9 height 9
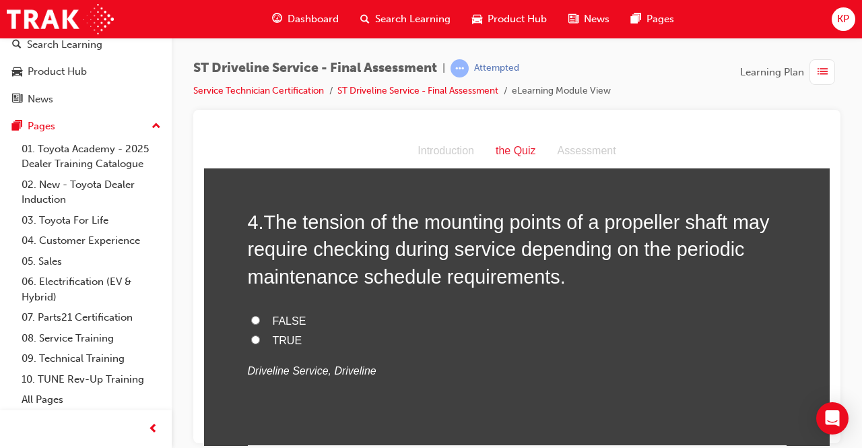
scroll to position [943, 0]
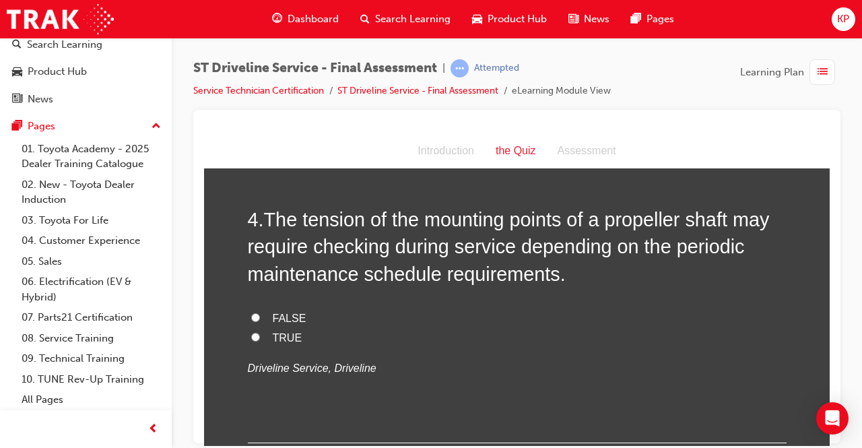
click at [252, 333] on input "TRUE" at bounding box center [255, 336] width 9 height 9
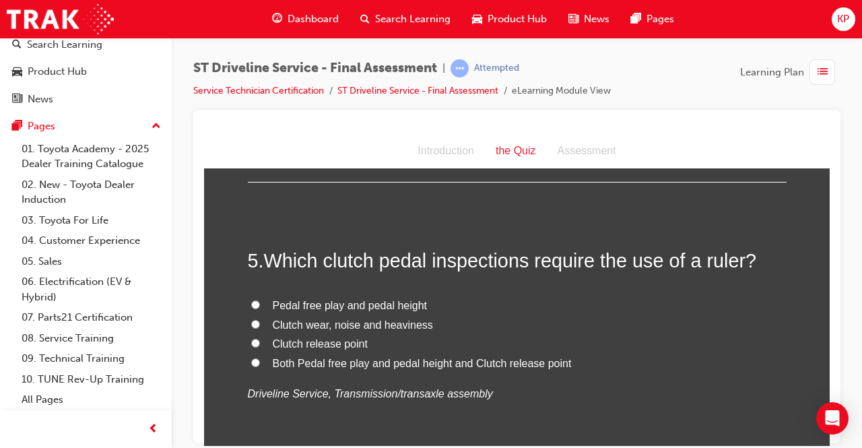
scroll to position [1212, 0]
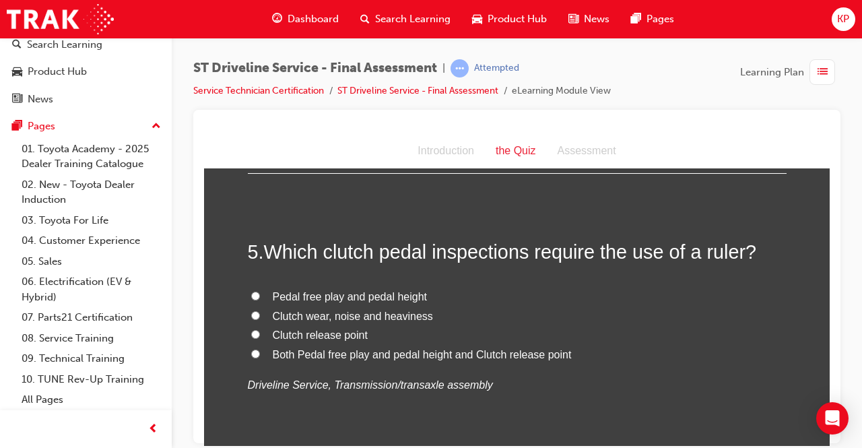
click at [253, 349] on label "Both Pedal free play and pedal height and Clutch release point" at bounding box center [517, 355] width 539 height 20
click at [253, 349] on input "Both Pedal free play and pedal height and Clutch release point" at bounding box center [255, 353] width 9 height 9
click at [252, 349] on input "Both Pedal free play and pedal height and Clutch release point" at bounding box center [255, 353] width 9 height 9
click at [252, 350] on input "Both Pedal free play and pedal height and Clutch release point" at bounding box center [255, 353] width 9 height 9
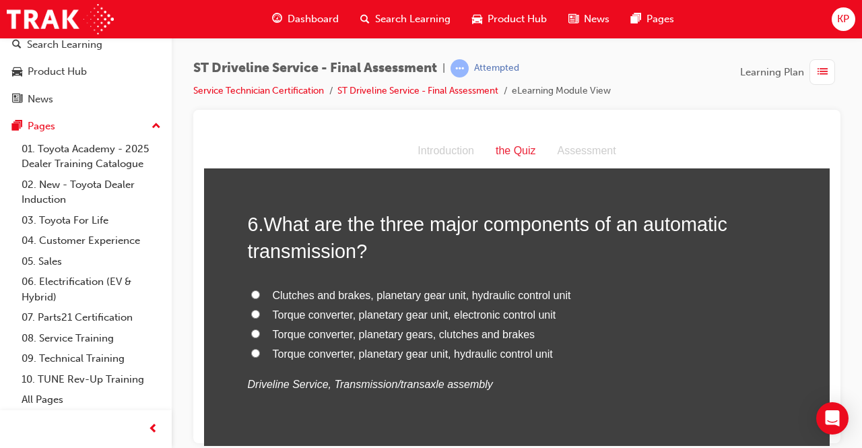
scroll to position [1549, 0]
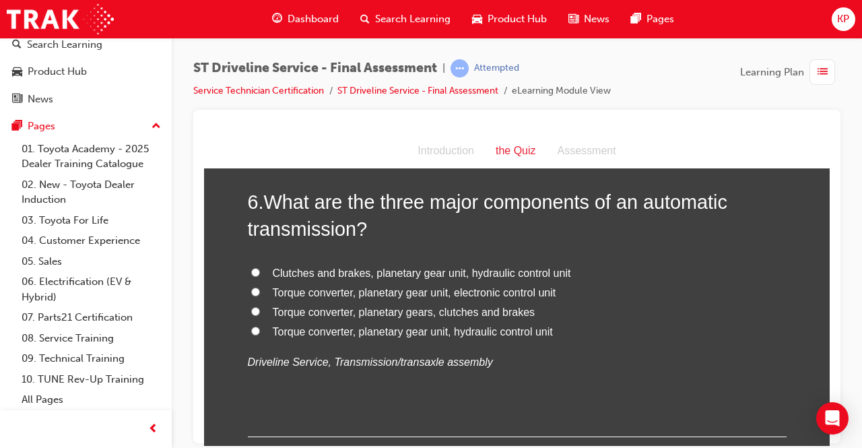
click at [257, 263] on label "Clutches and brakes, planetary gear unit, hydraulic control unit" at bounding box center [517, 273] width 539 height 20
click at [257, 267] on input "Clutches and brakes, planetary gear unit, hydraulic control unit" at bounding box center [255, 271] width 9 height 9
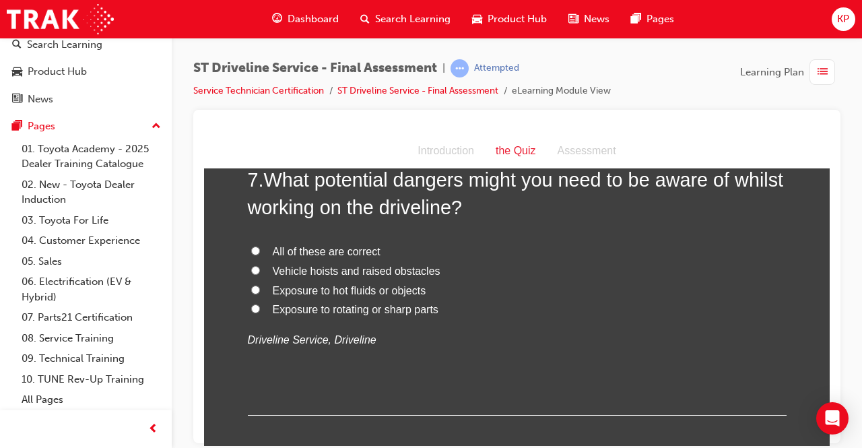
scroll to position [1885, 0]
click at [265, 240] on label "All of these are correct" at bounding box center [517, 250] width 539 height 20
click at [260, 244] on input "All of these are correct" at bounding box center [255, 248] width 9 height 9
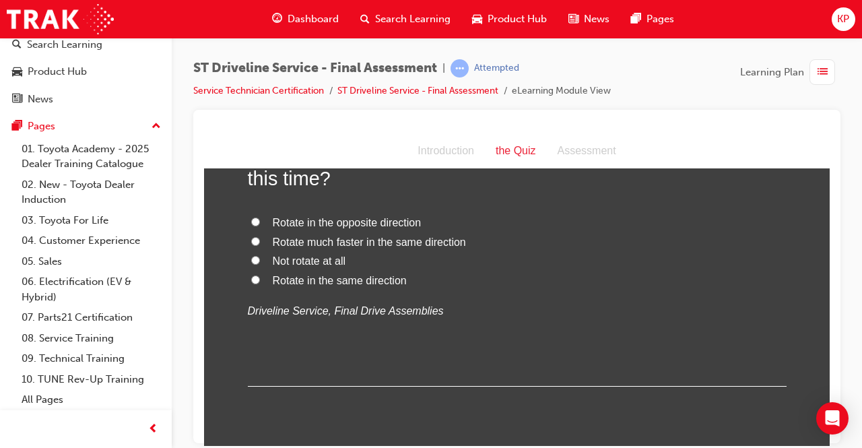
scroll to position [2289, 0]
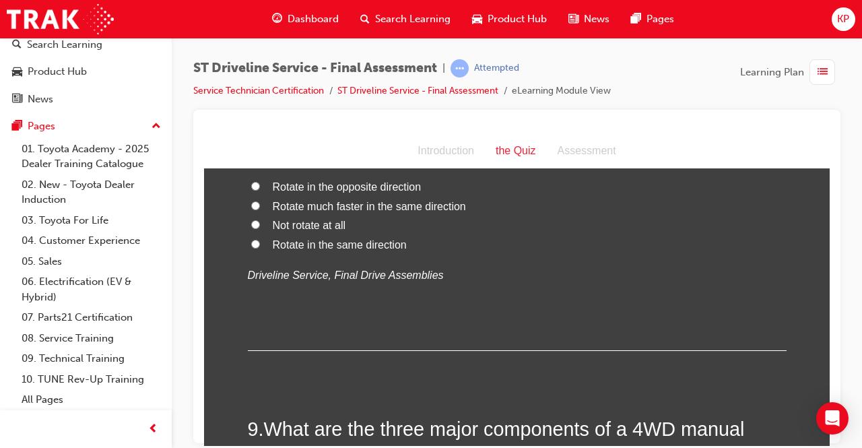
drag, startPoint x: 252, startPoint y: 238, endPoint x: 267, endPoint y: 250, distance: 19.1
click at [253, 239] on input "Rotate in the same direction" at bounding box center [255, 243] width 9 height 9
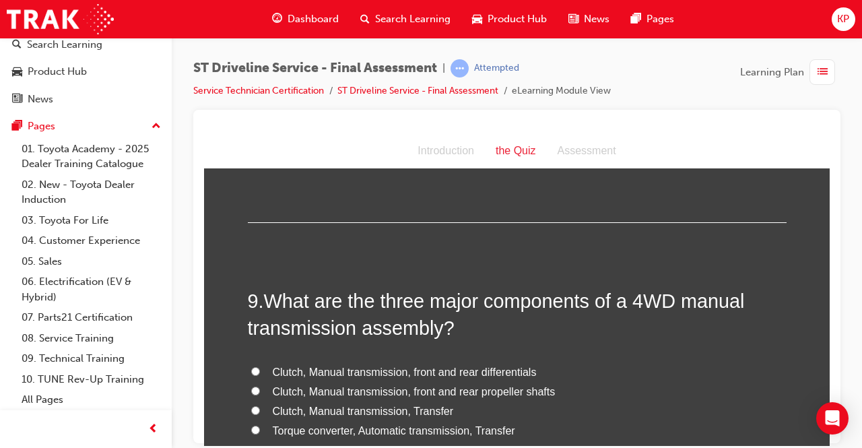
scroll to position [2491, 0]
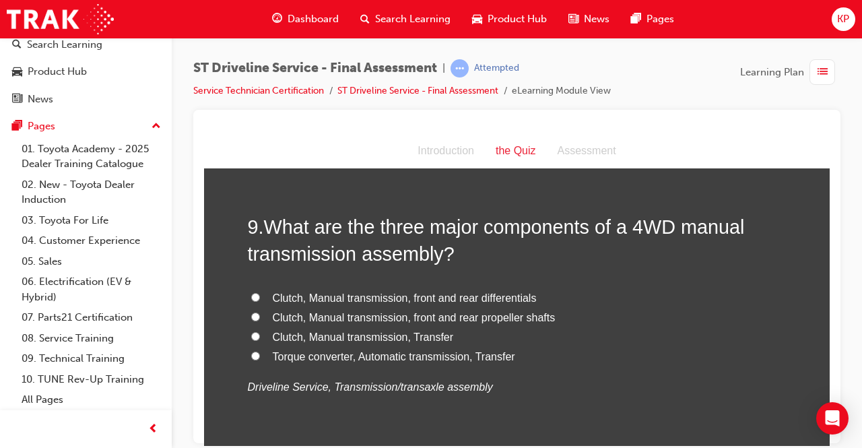
click at [384, 300] on span "Clutch, Manual transmission, front and rear differentials" at bounding box center [405, 297] width 264 height 11
click at [260, 300] on input "Clutch, Manual transmission, front and rear differentials" at bounding box center [255, 296] width 9 height 9
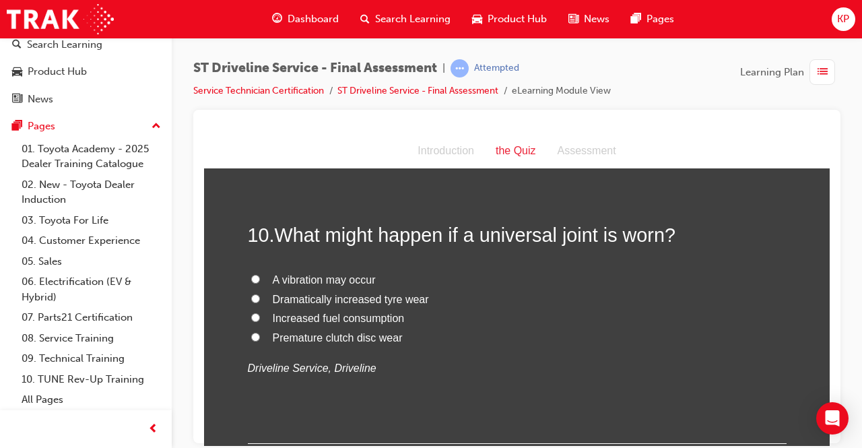
scroll to position [2828, 0]
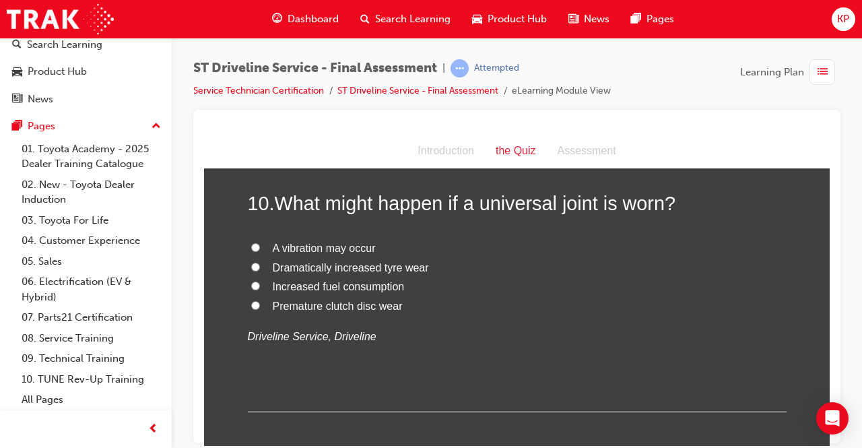
click at [300, 245] on span "A vibration may occur" at bounding box center [324, 247] width 103 height 11
click at [260, 245] on input "A vibration may occur" at bounding box center [255, 246] width 9 height 9
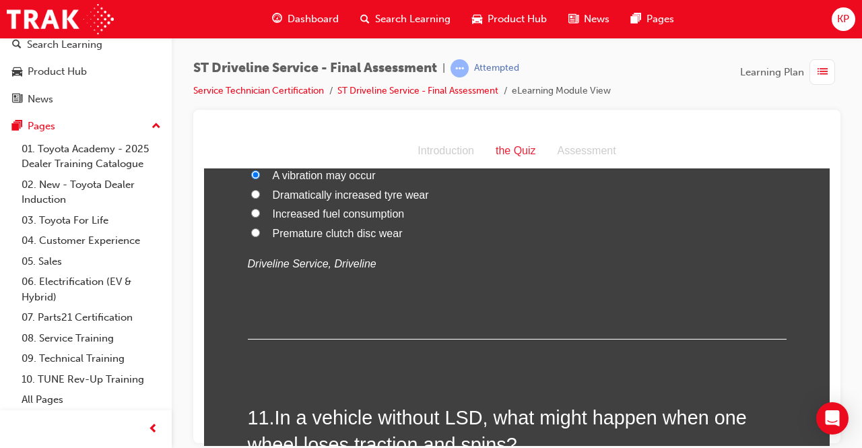
scroll to position [3097, 0]
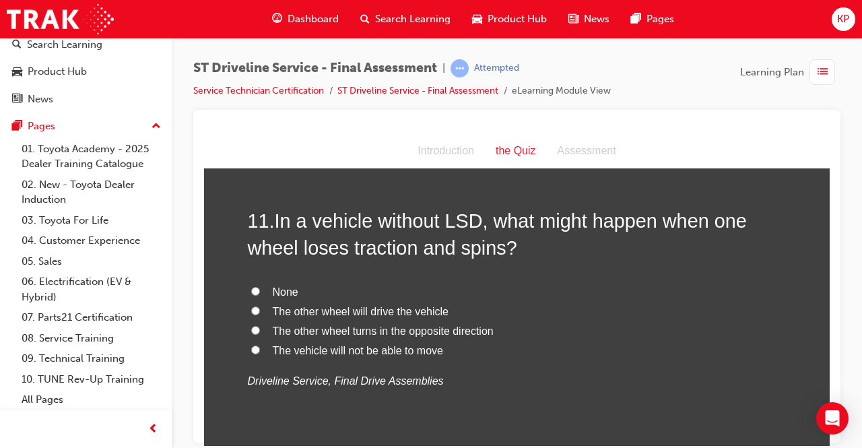
click at [331, 344] on span "The vehicle will not be able to move" at bounding box center [358, 349] width 170 height 11
click at [260, 345] on input "The vehicle will not be able to move" at bounding box center [255, 349] width 9 height 9
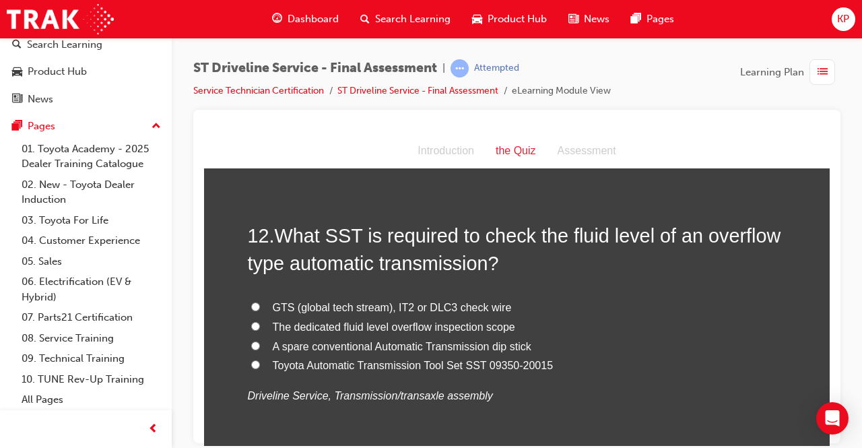
scroll to position [3434, 0]
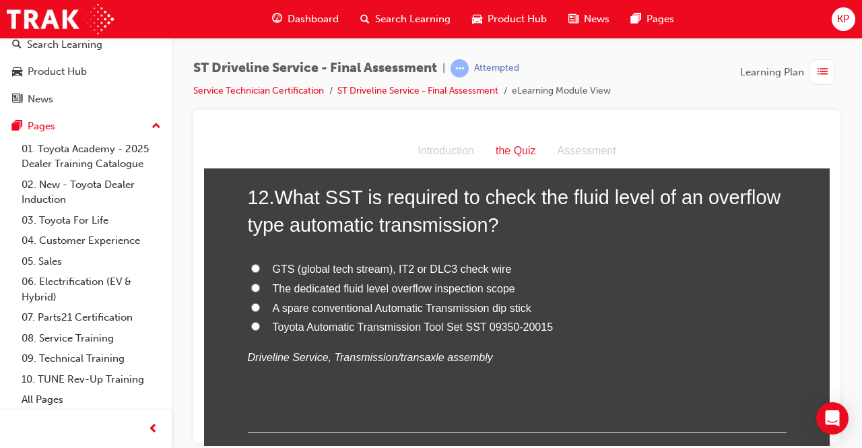
click at [273, 326] on span "Toyota Automatic Transmission Tool Set SST 09350-20015" at bounding box center [413, 326] width 281 height 11
click at [260, 326] on input "Toyota Automatic Transmission Tool Set SST 09350-20015" at bounding box center [255, 325] width 9 height 9
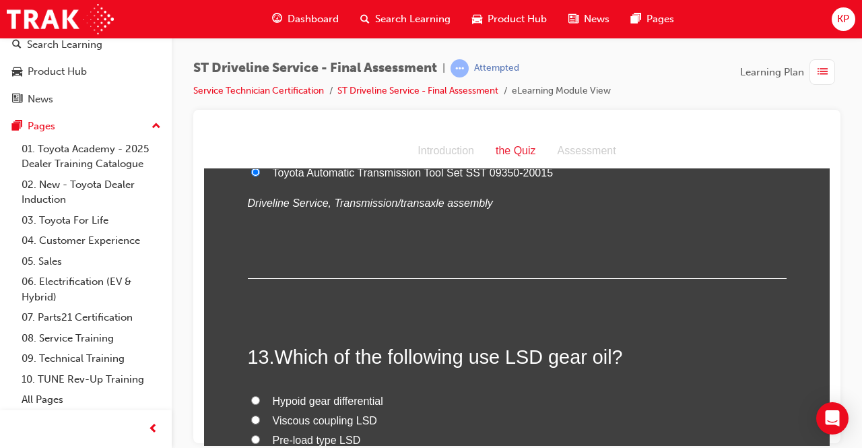
scroll to position [3703, 0]
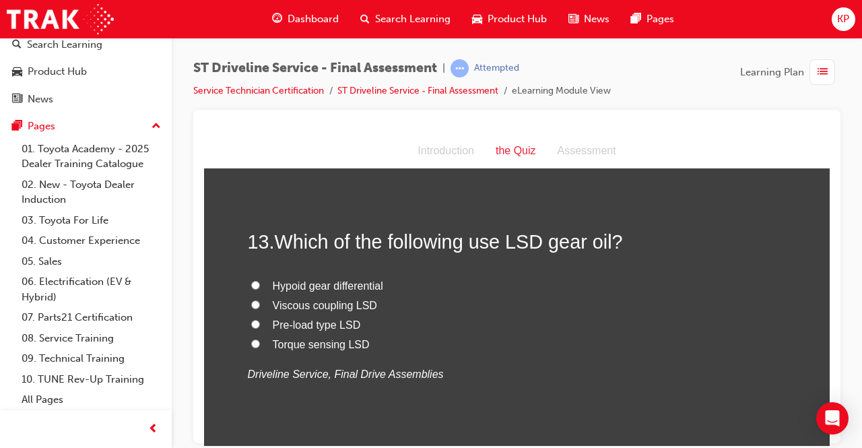
click at [310, 341] on span "Torque sensing LSD" at bounding box center [321, 343] width 97 height 11
click at [260, 341] on input "Torque sensing LSD" at bounding box center [255, 343] width 9 height 9
click at [255, 296] on label "Viscous coupling LSD" at bounding box center [517, 306] width 539 height 20
click at [255, 300] on input "Viscous coupling LSD" at bounding box center [255, 304] width 9 height 9
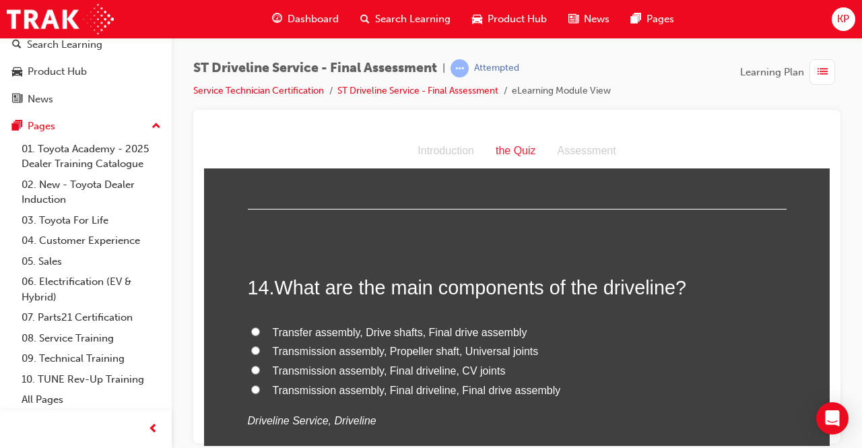
scroll to position [3973, 0]
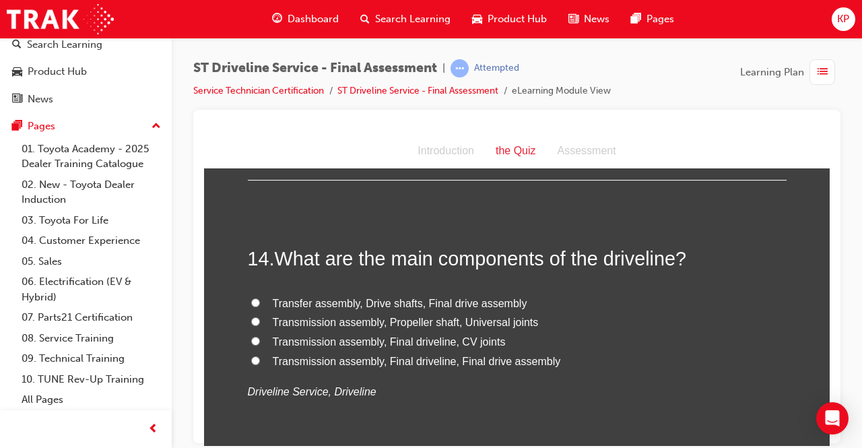
click at [279, 304] on span "Transfer assembly, Drive shafts, Final drive assembly" at bounding box center [400, 302] width 255 height 11
click at [260, 304] on input "Transfer assembly, Drive shafts, Final drive assembly" at bounding box center [255, 302] width 9 height 9
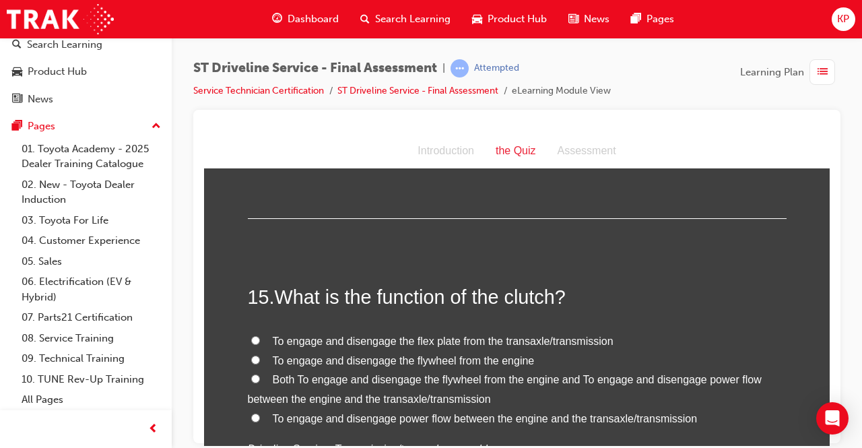
scroll to position [4242, 0]
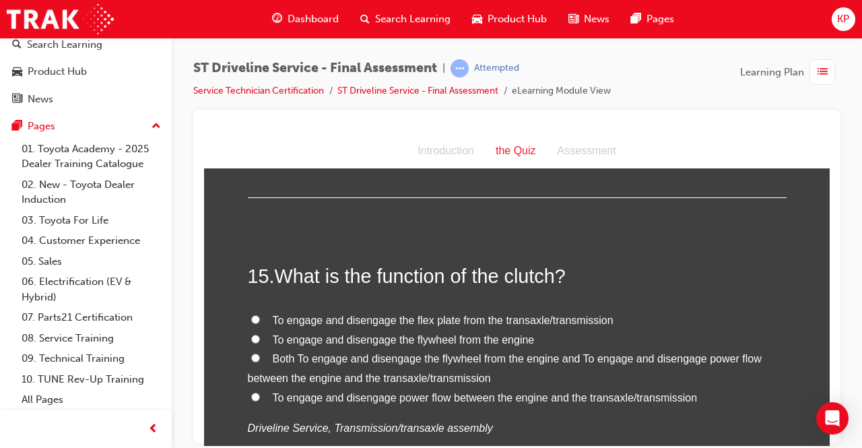
click at [304, 315] on span "To engage and disengage the flex plate from the transaxle/transmission" at bounding box center [443, 319] width 341 height 11
click at [260, 315] on input "To engage and disengage the flex plate from the transaxle/transmission" at bounding box center [255, 318] width 9 height 9
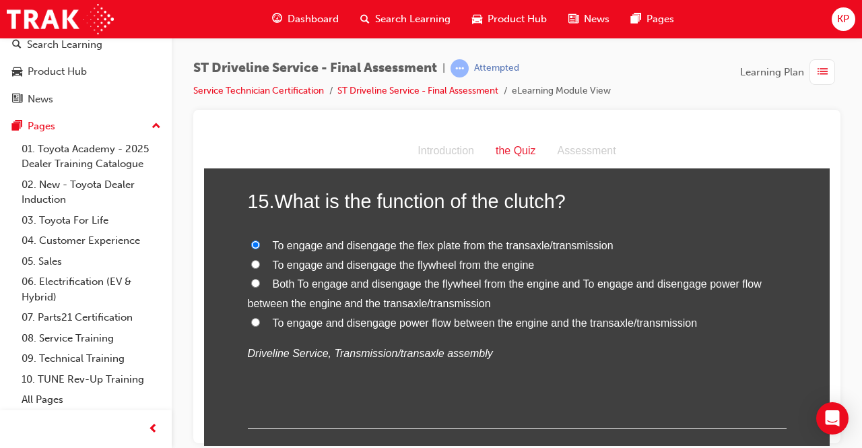
scroll to position [4398, 0]
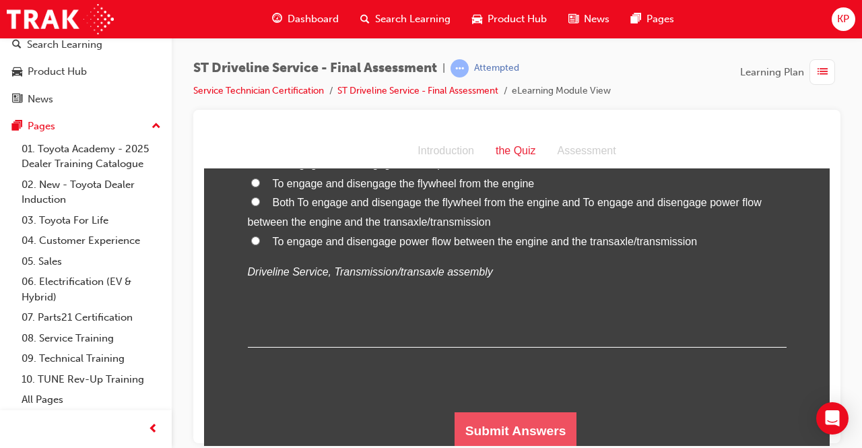
click at [500, 412] on button "Submit Answers" at bounding box center [515, 430] width 123 height 38
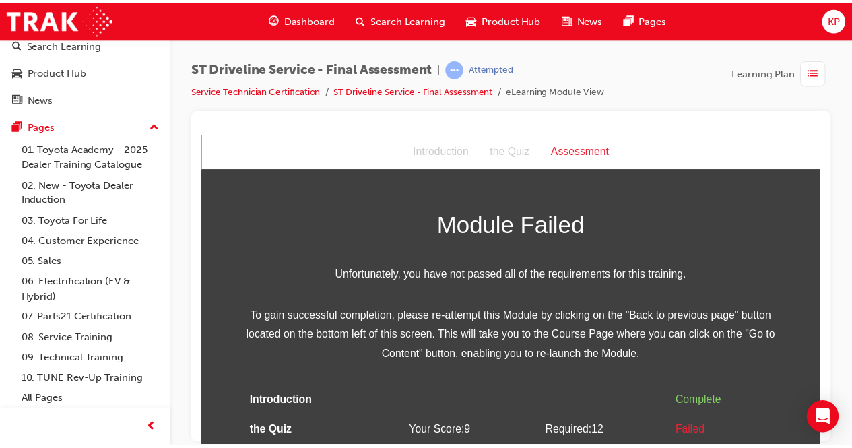
scroll to position [40, 0]
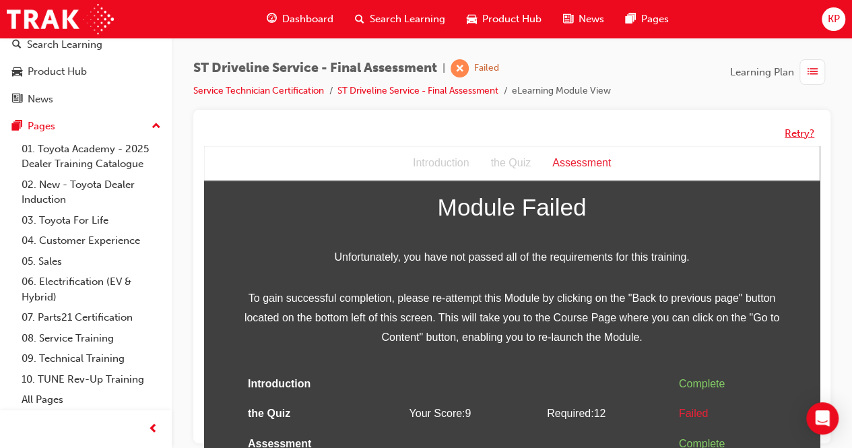
click at [802, 140] on button "Retry?" at bounding box center [799, 133] width 30 height 15
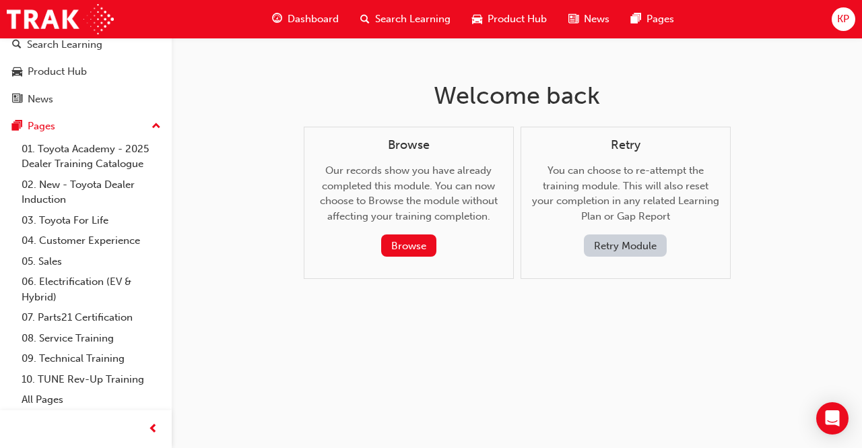
click at [635, 248] on button "Retry Module" at bounding box center [625, 245] width 83 height 22
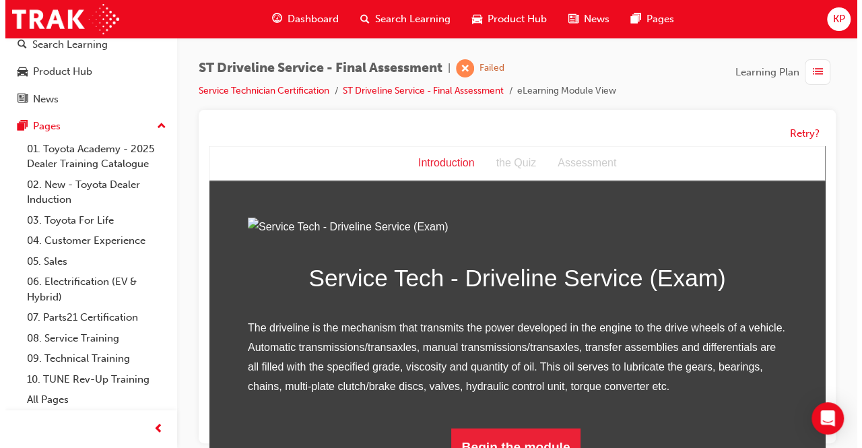
scroll to position [0, 0]
